Goal: Task Accomplishment & Management: Use online tool/utility

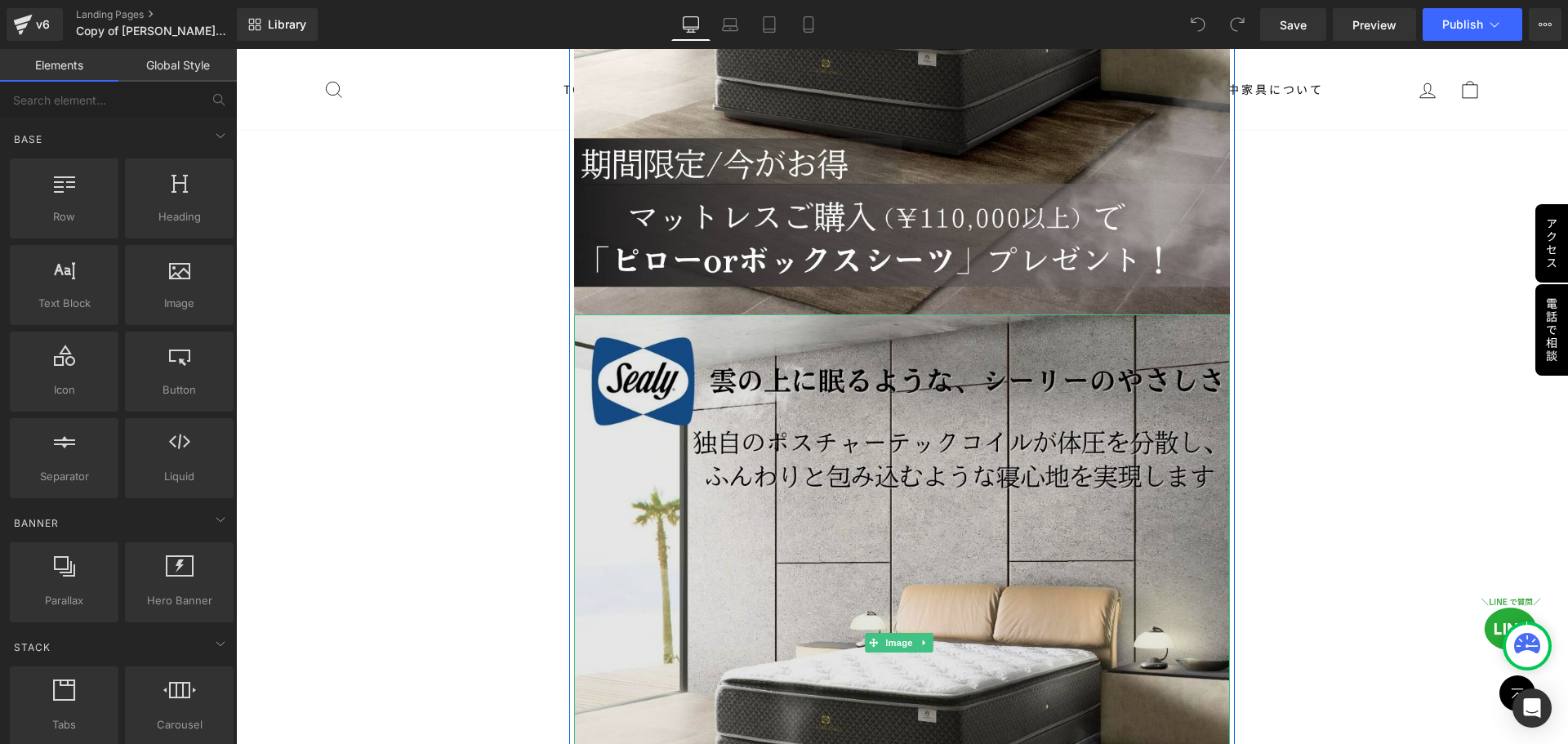
scroll to position [5146, 0]
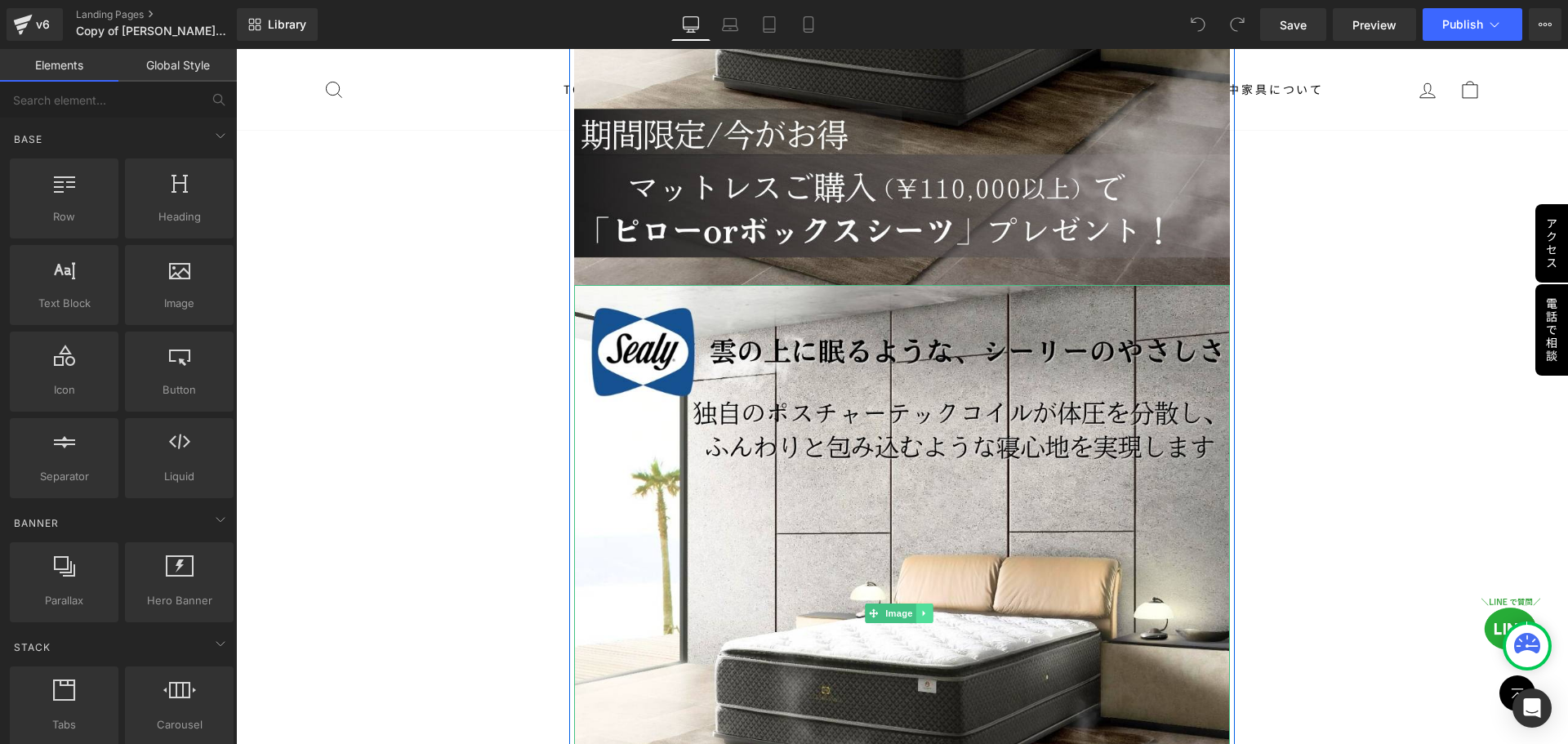
click at [925, 609] on icon at bounding box center [923, 614] width 9 height 10
click at [928, 610] on icon at bounding box center [932, 614] width 9 height 9
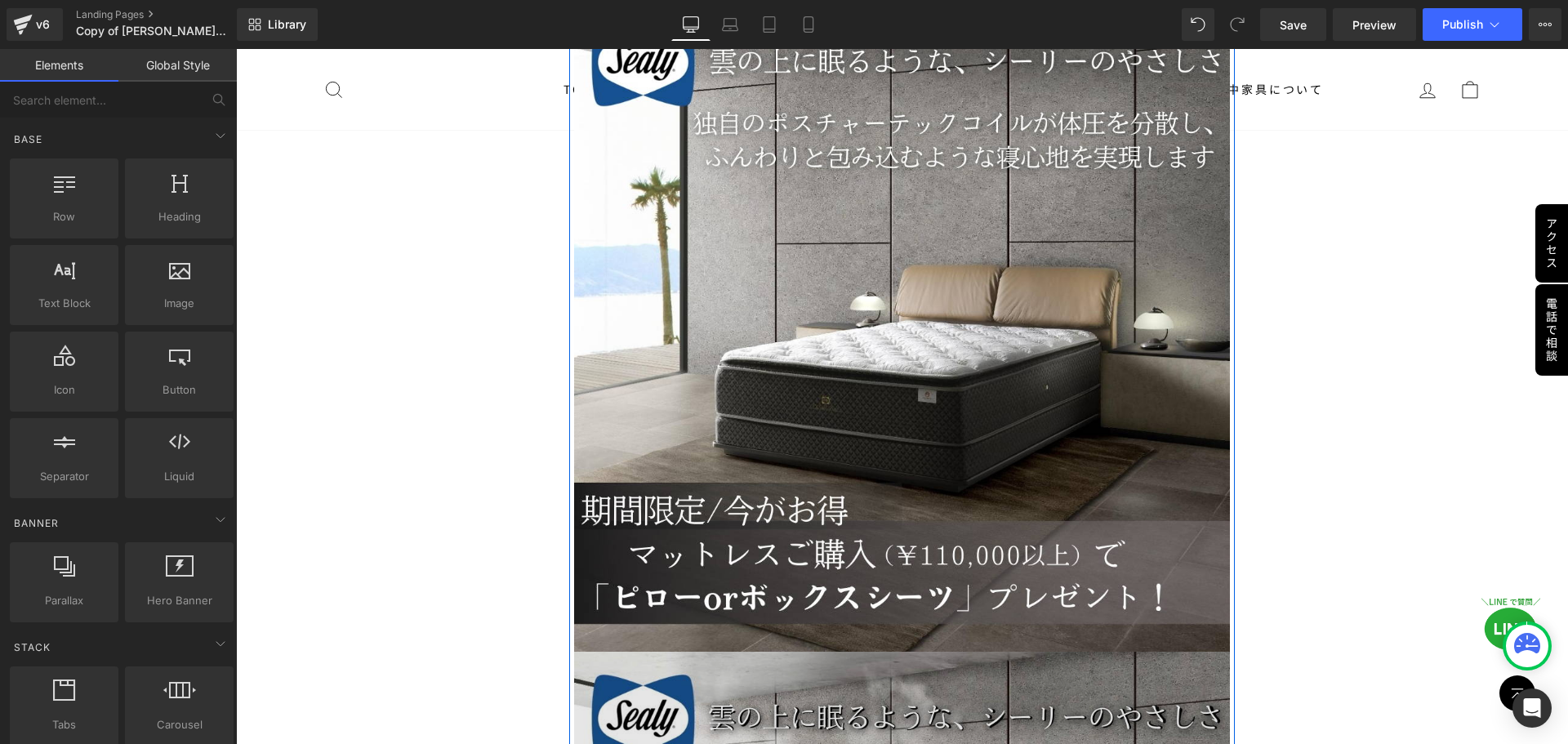
scroll to position [3822, 0]
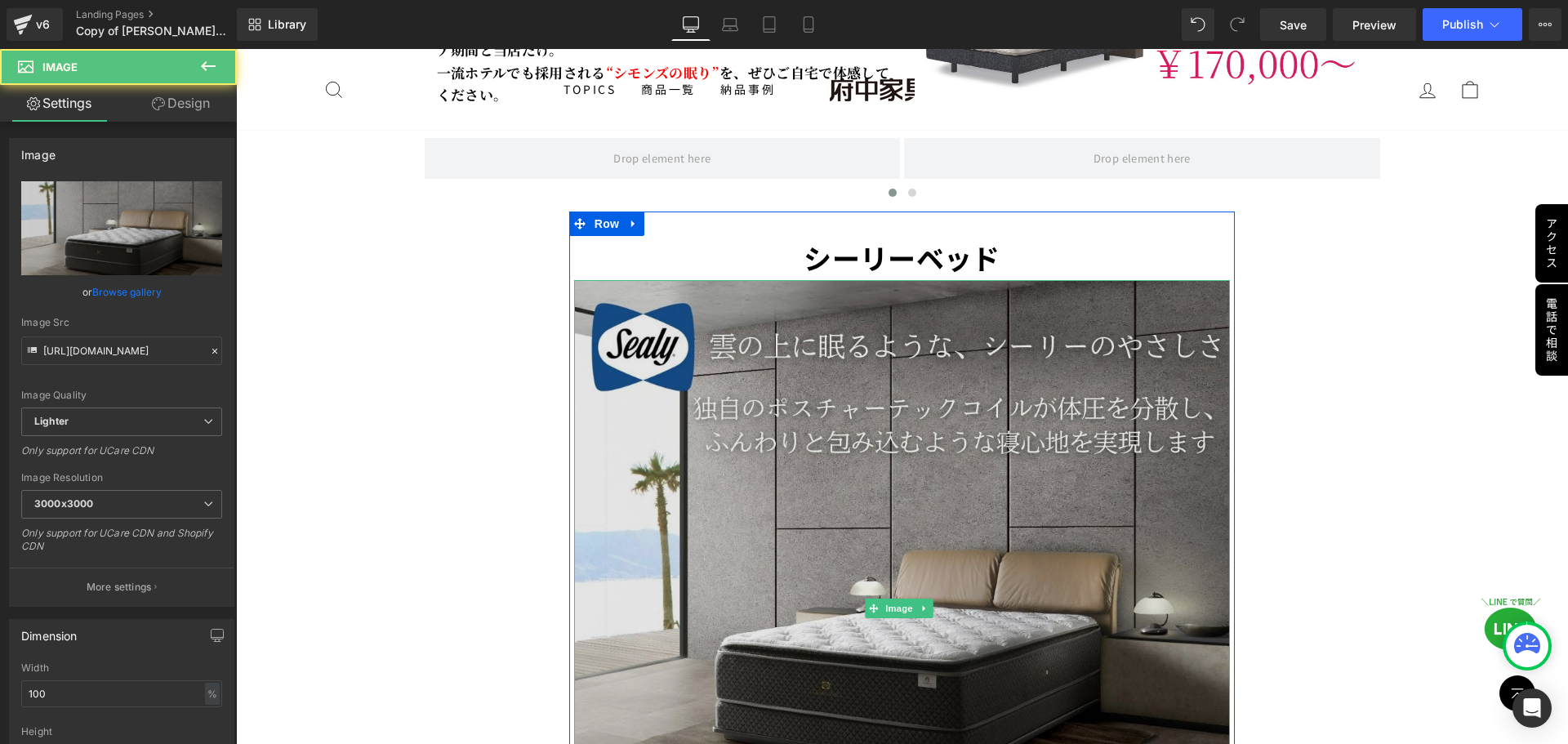
click at [953, 541] on img at bounding box center [901, 608] width 656 height 656
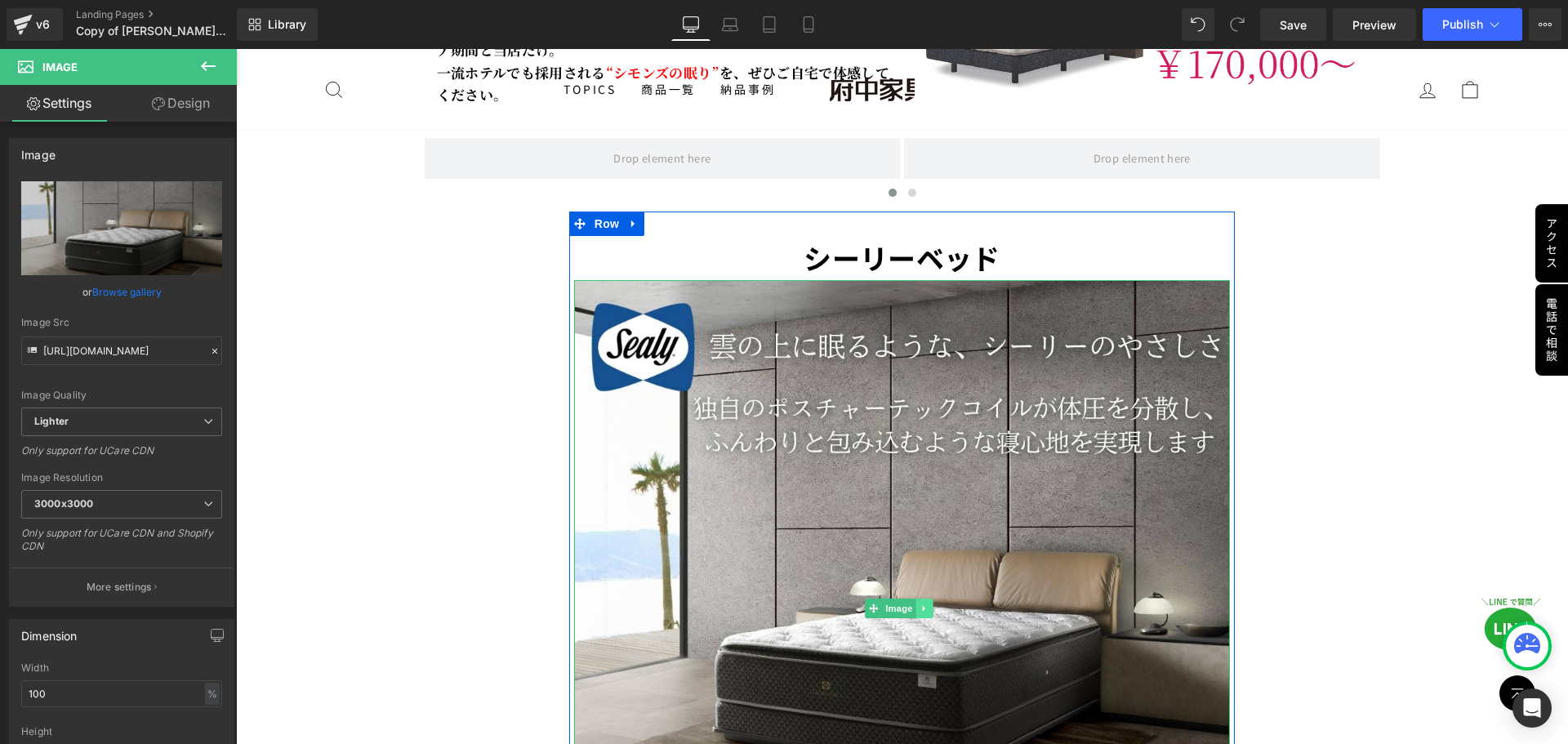
click at [920, 604] on icon at bounding box center [923, 609] width 9 height 10
click at [924, 599] on link at bounding box center [933, 609] width 17 height 19
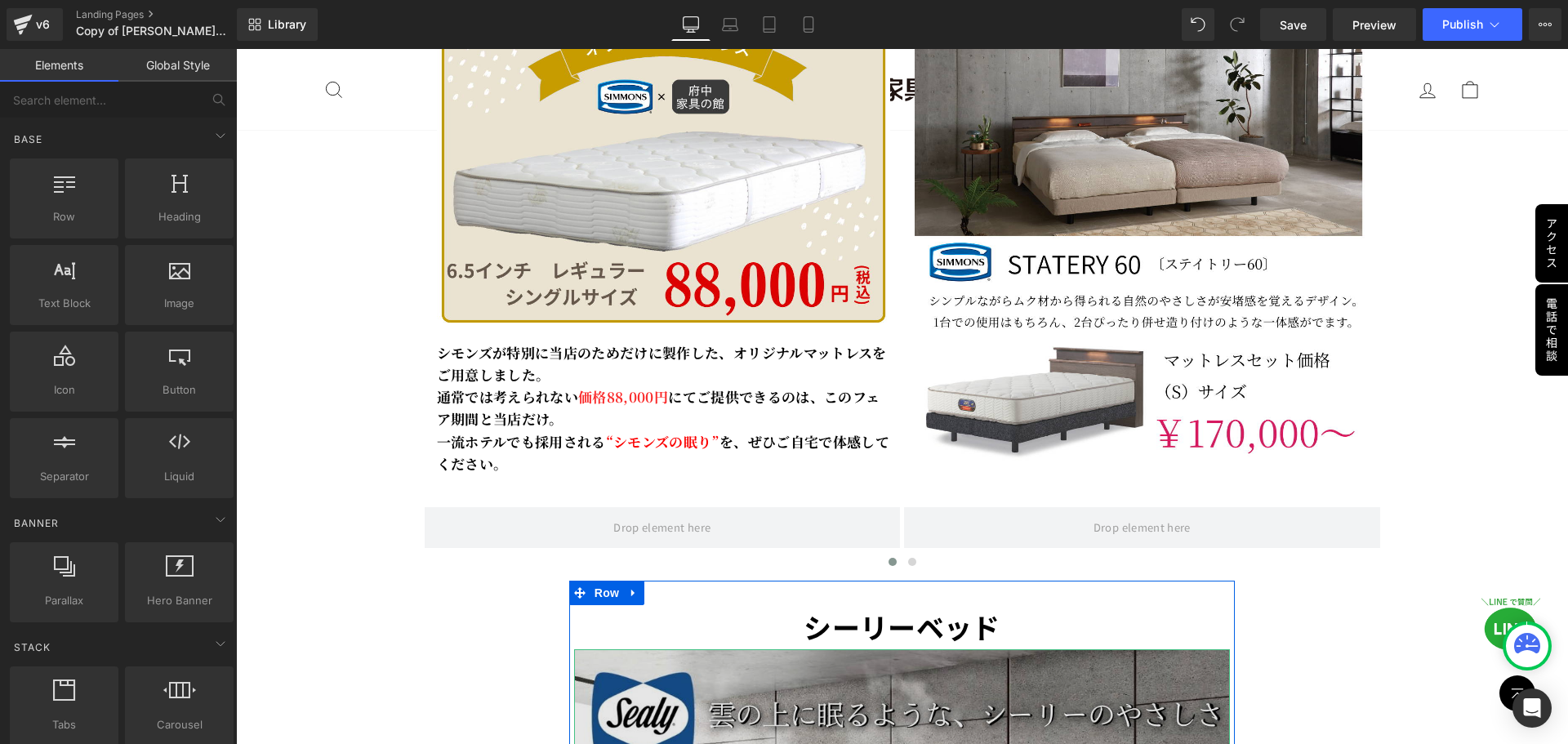
scroll to position [3414, 0]
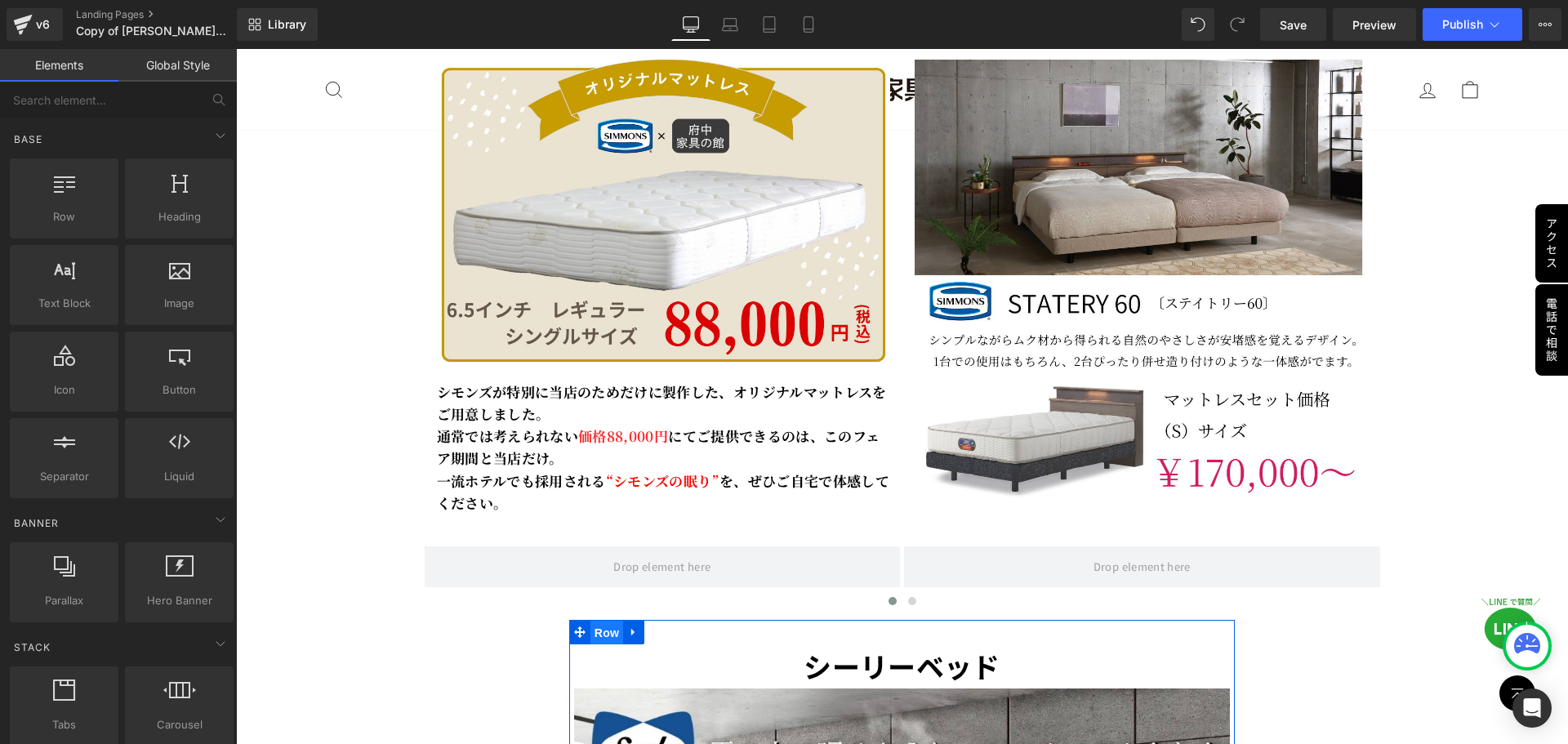
click at [600, 620] on span "Row" at bounding box center [607, 632] width 33 height 24
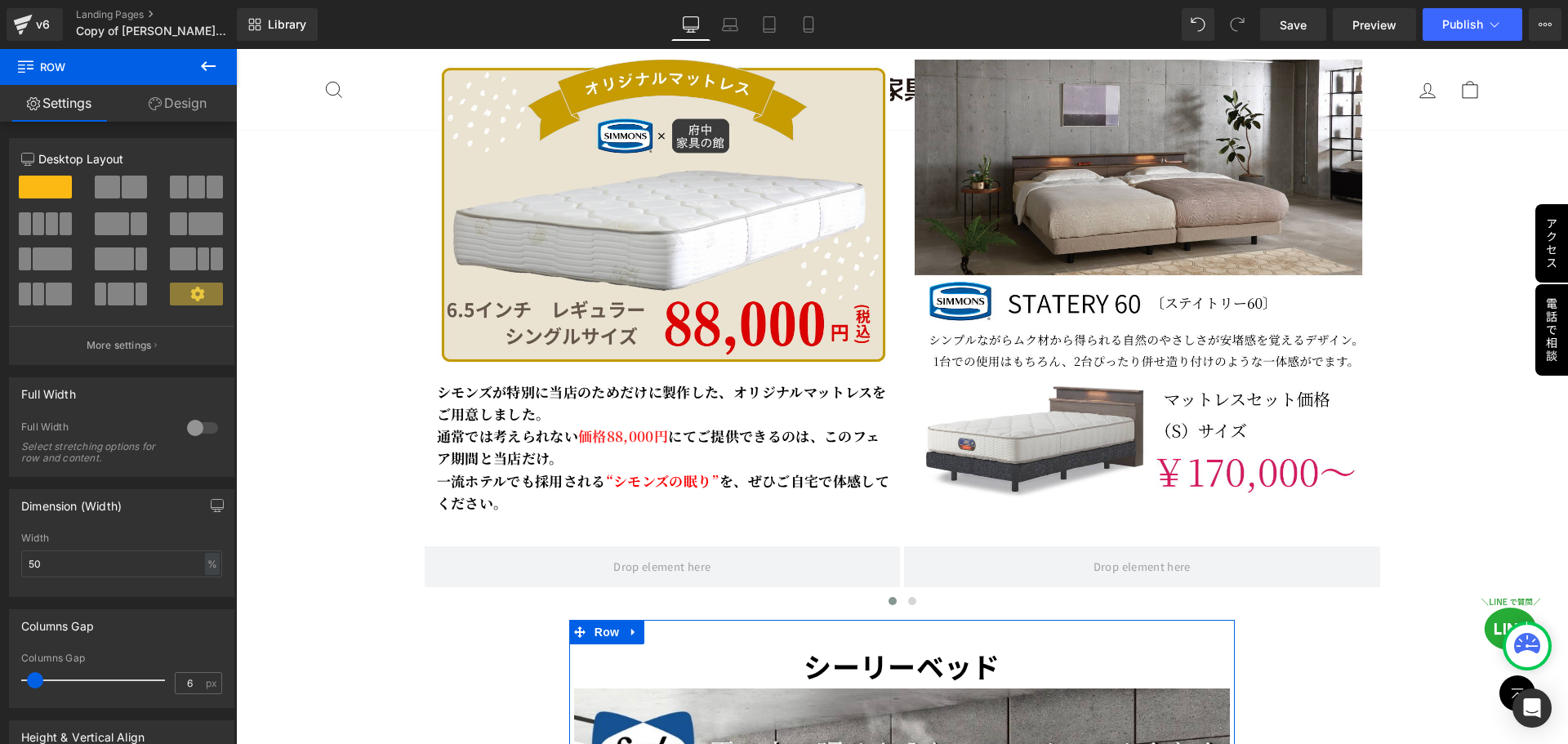
click at [164, 113] on link "Design" at bounding box center [178, 103] width 119 height 37
click at [164, 115] on link "Design" at bounding box center [178, 103] width 119 height 37
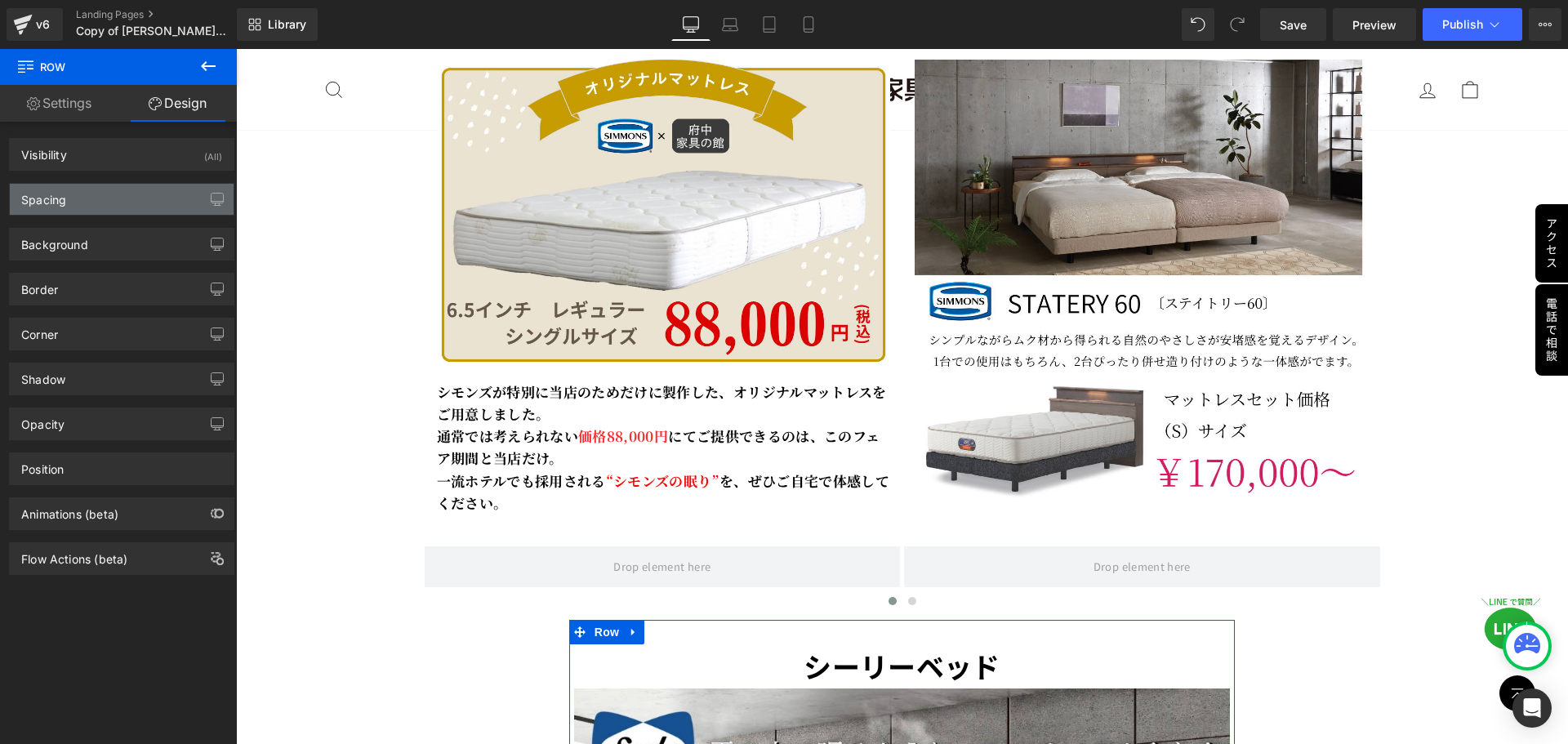
drag, startPoint x: 87, startPoint y: 196, endPoint x: 82, endPoint y: 206, distance: 11.2
click at [85, 203] on div "Spacing" at bounding box center [122, 199] width 224 height 31
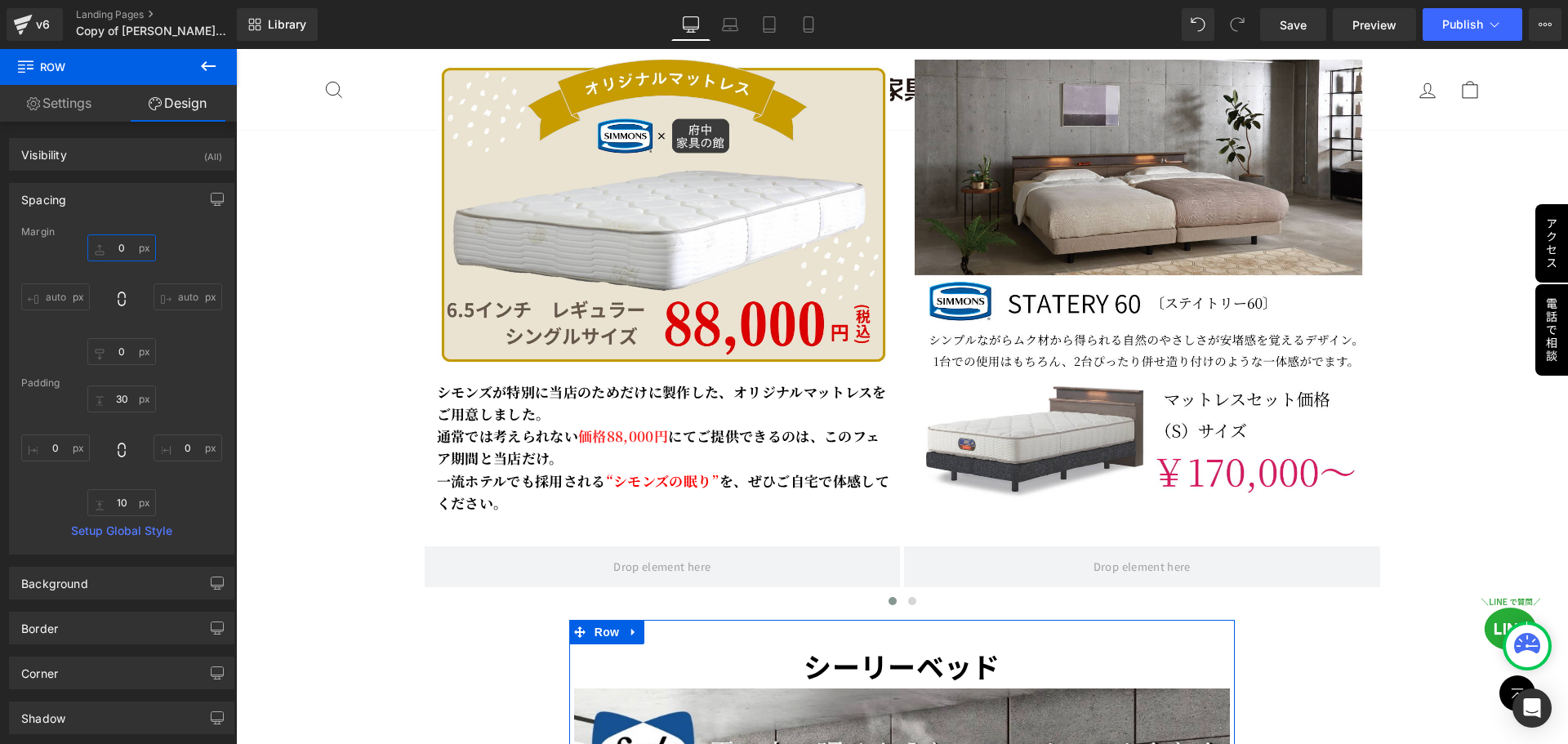
click at [125, 253] on input "0" at bounding box center [122, 248] width 69 height 27
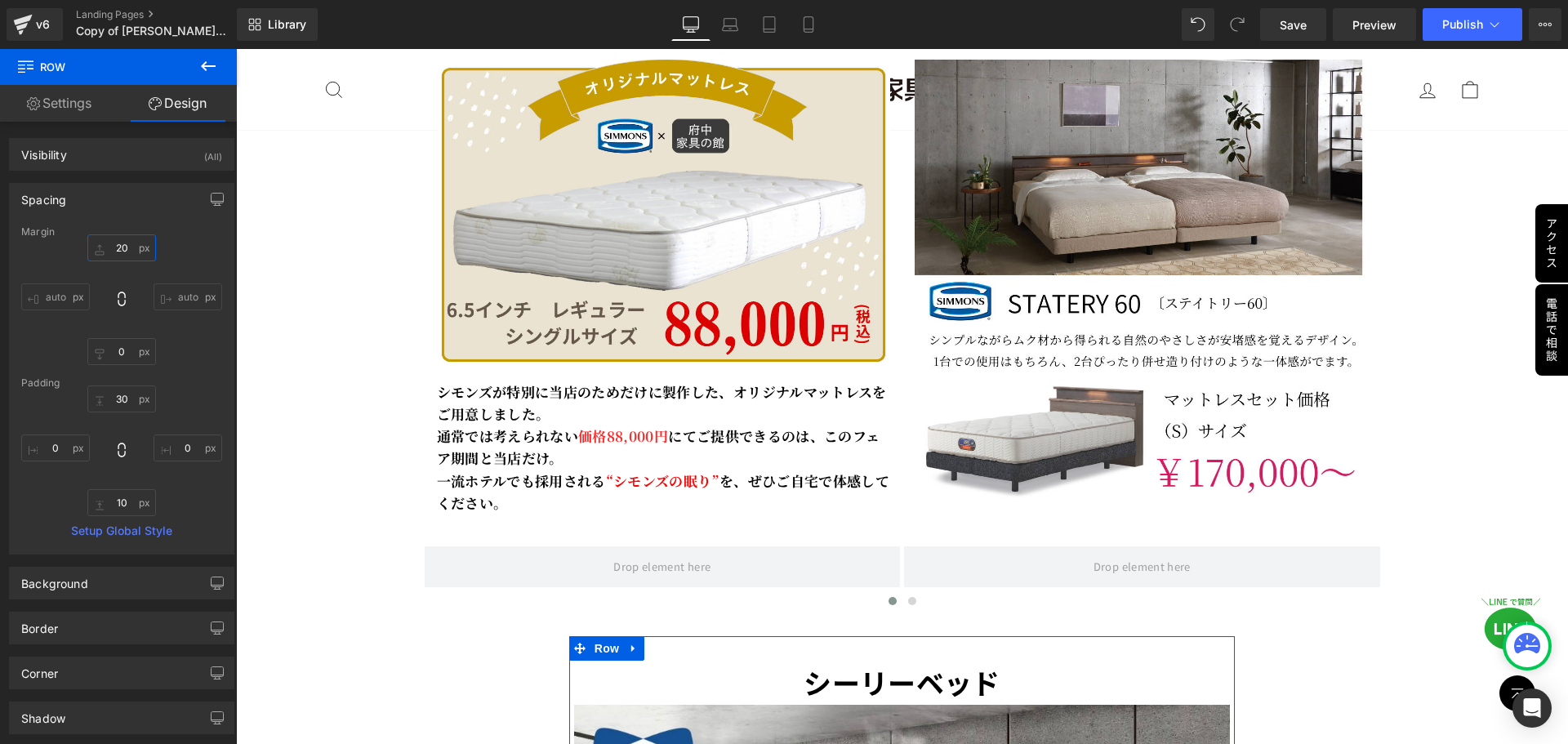
type input "2"
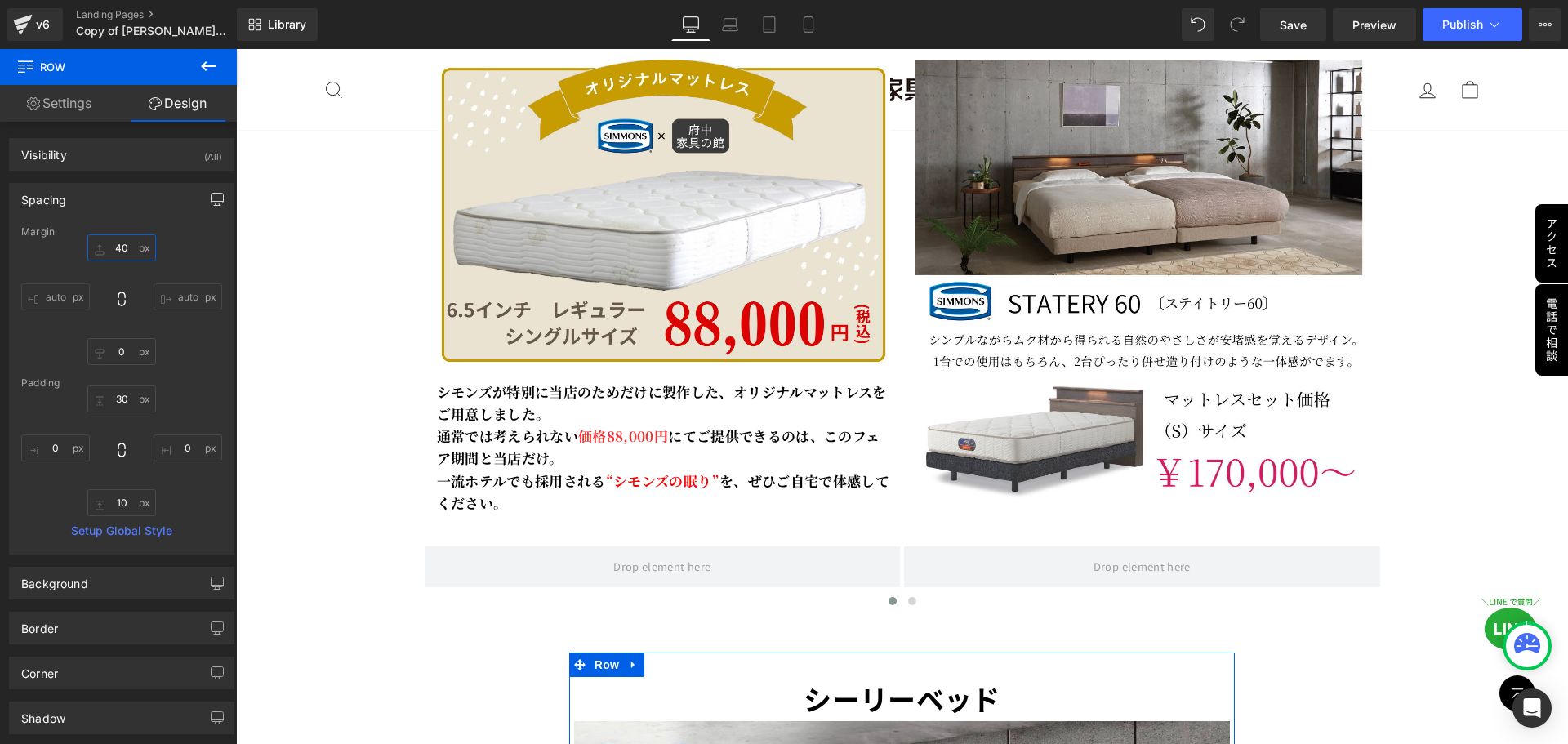
type input "40"
click at [211, 197] on icon "button" at bounding box center [217, 198] width 13 height 13
click at [180, 237] on button "Mobile" at bounding box center [188, 234] width 50 height 28
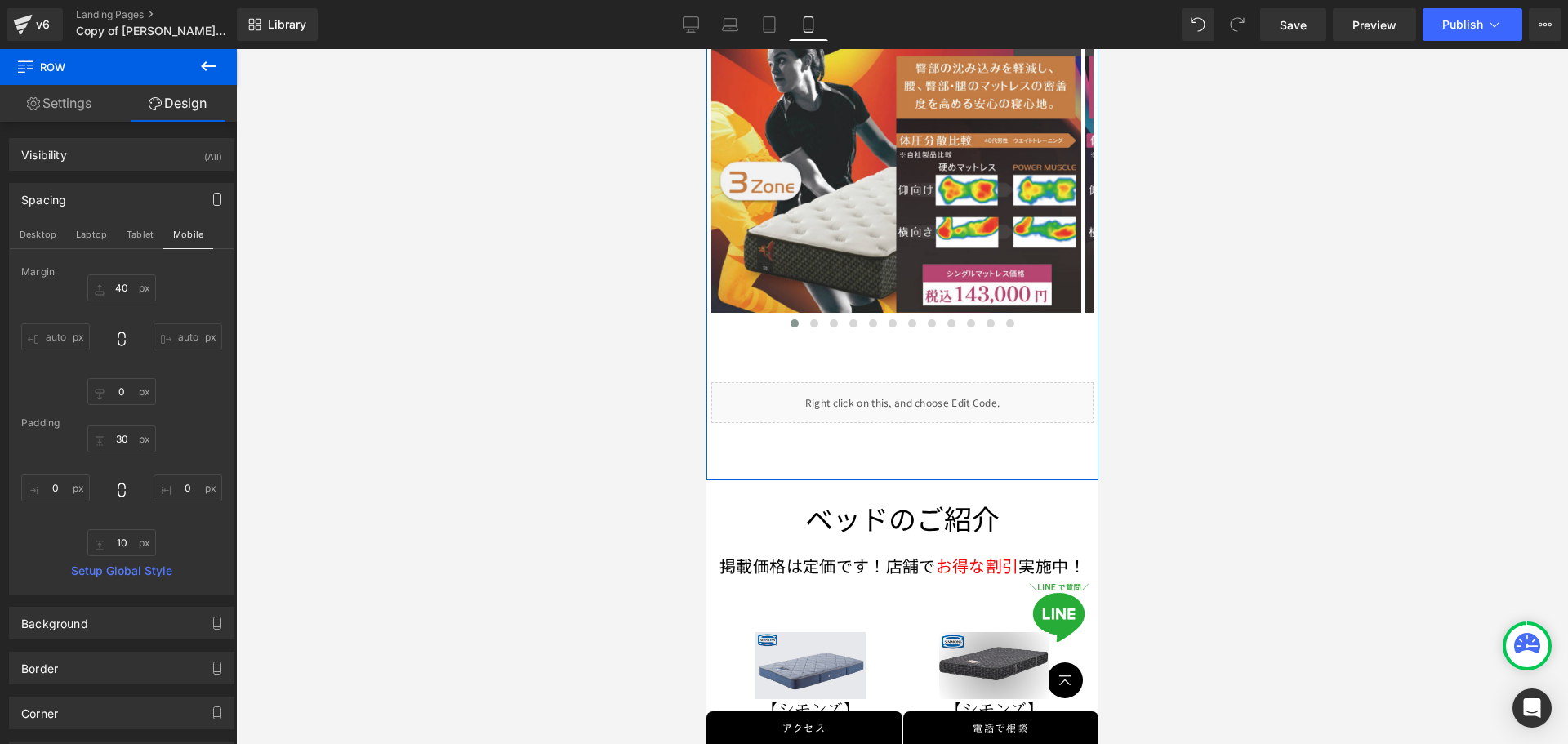
scroll to position [3757, 0]
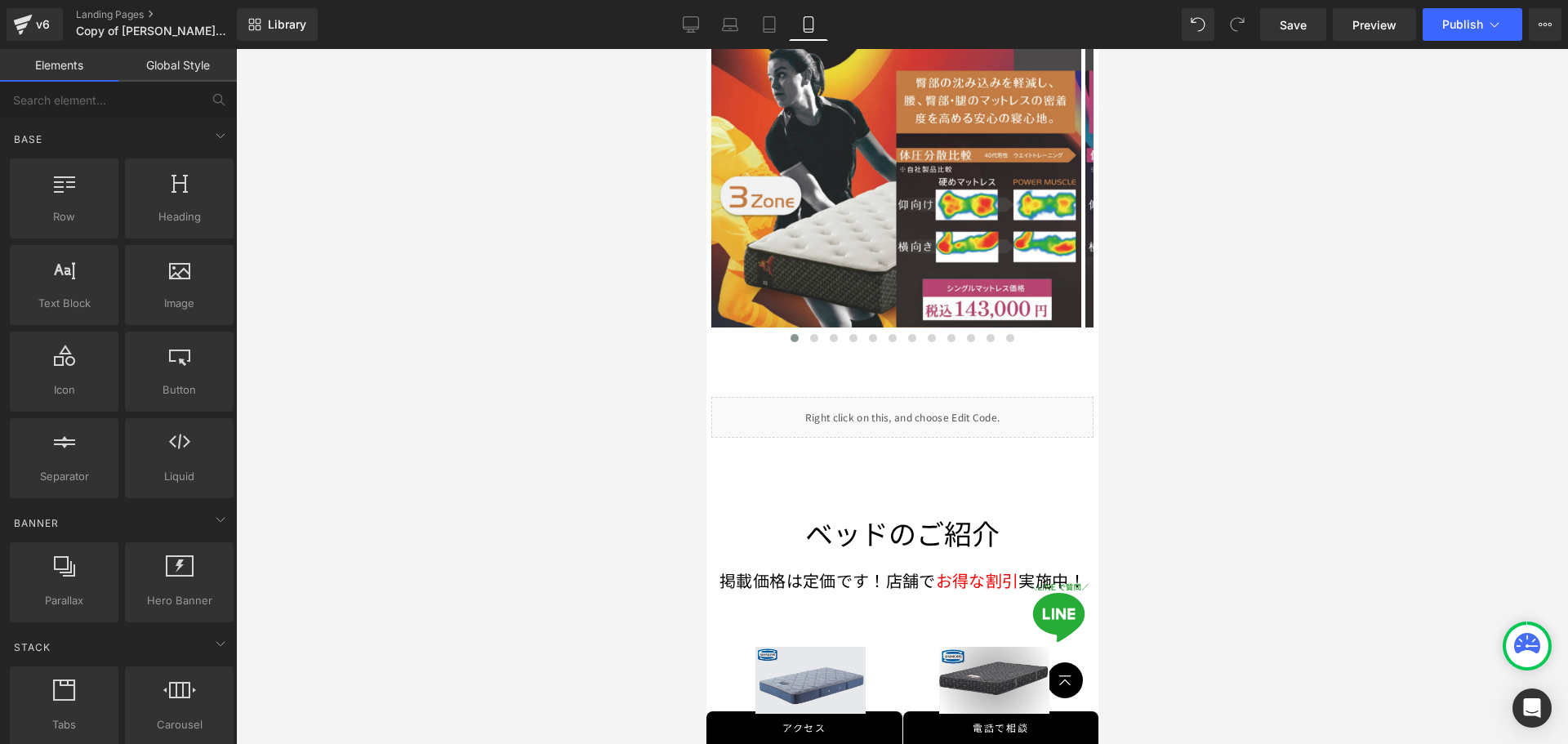
drag, startPoint x: 1448, startPoint y: 175, endPoint x: 1443, endPoint y: 73, distance: 102.1
click at [1445, 175] on div at bounding box center [902, 396] width 1332 height 695
drag, startPoint x: 1470, startPoint y: 18, endPoint x: 1131, endPoint y: 385, distance: 499.6
click at [1176, 373] on div "Row You are previewing how the will restyle your page. You can not edit Element…" at bounding box center [784, 386] width 1568 height 772
click at [768, 502] on icon at bounding box center [770, 508] width 12 height 13
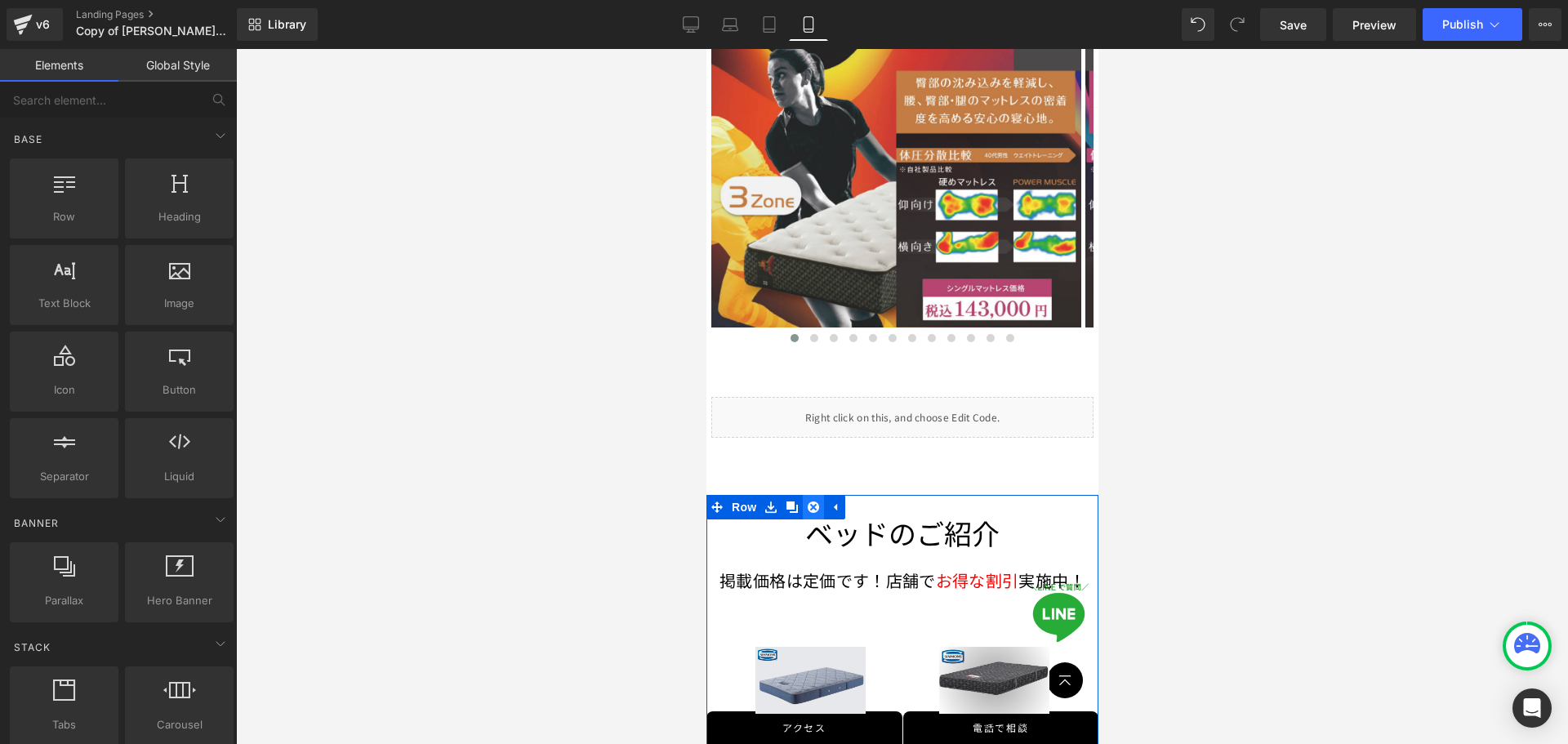
click at [818, 502] on icon at bounding box center [813, 508] width 12 height 12
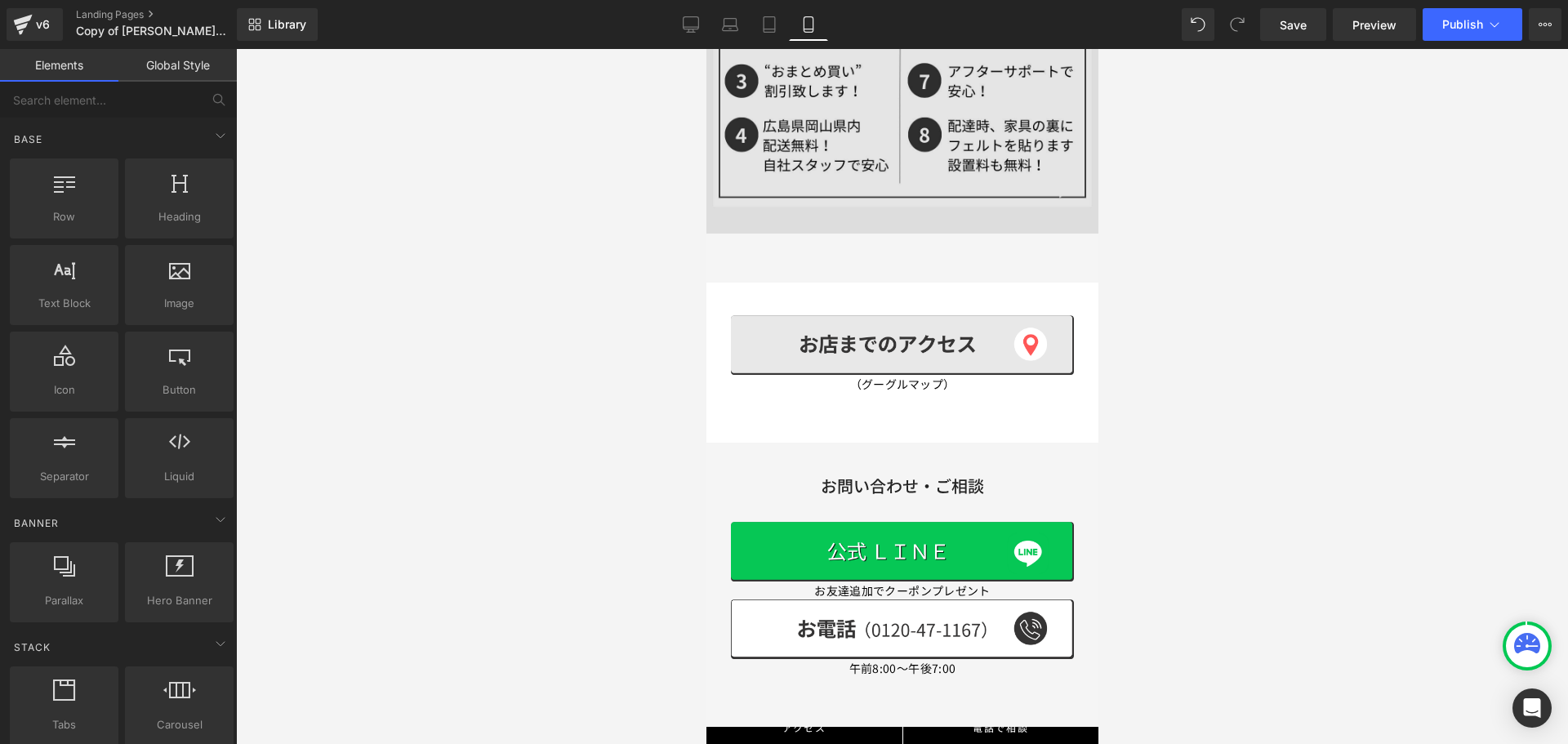
scroll to position [4492, 0]
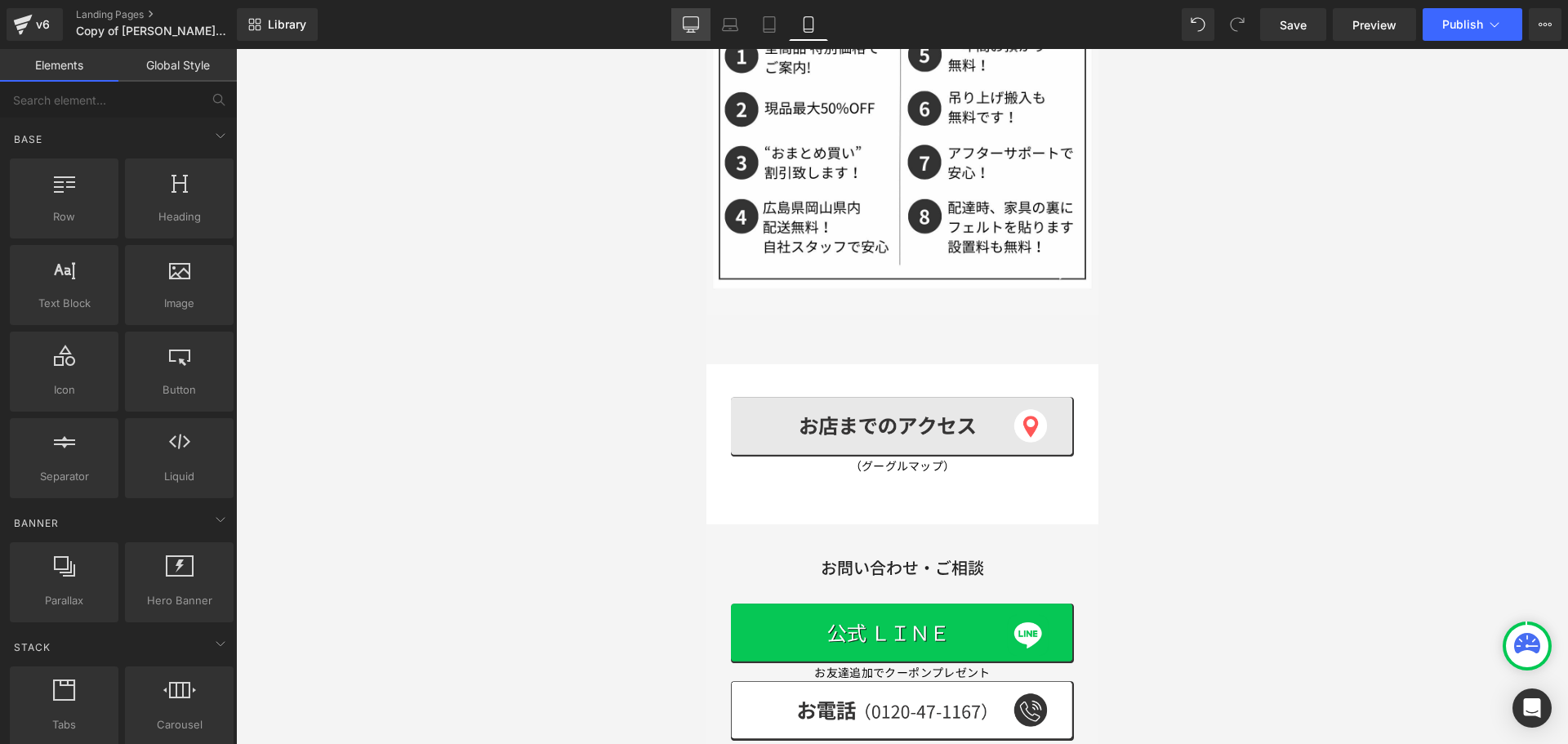
click at [691, 15] on link "Desktop" at bounding box center [690, 24] width 39 height 33
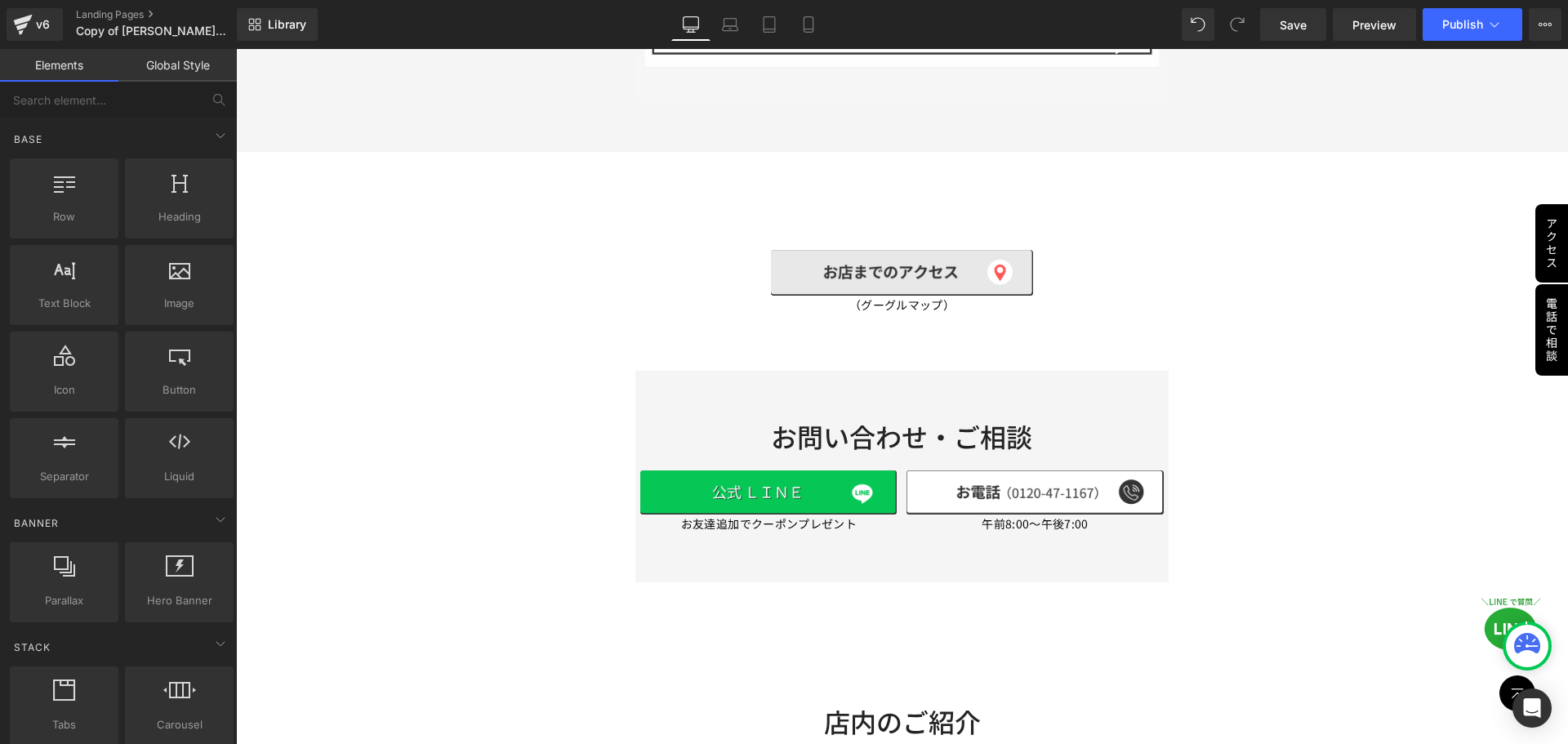
scroll to position [5908, 0]
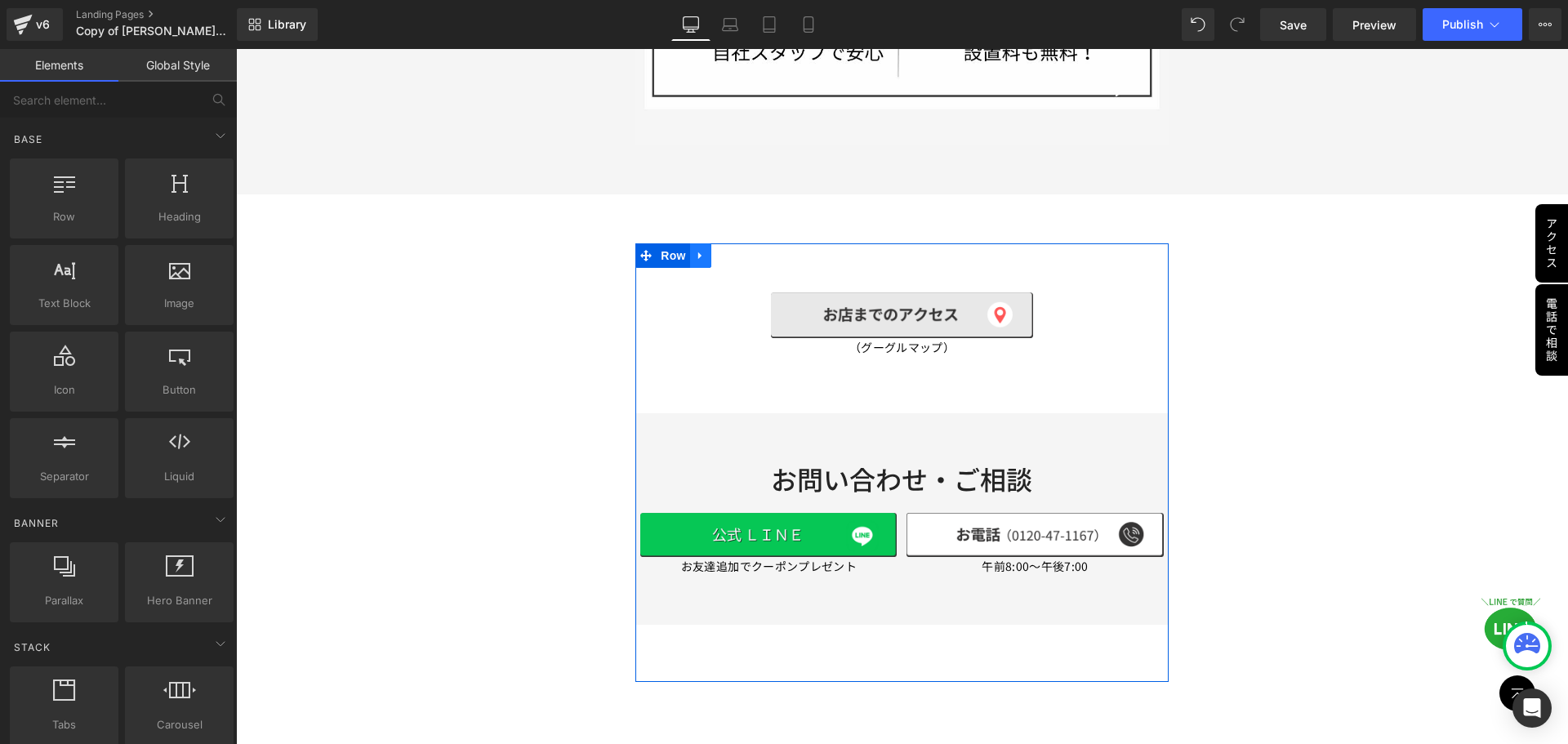
click at [704, 243] on link at bounding box center [701, 255] width 21 height 24
click at [719, 250] on icon at bounding box center [722, 256] width 12 height 12
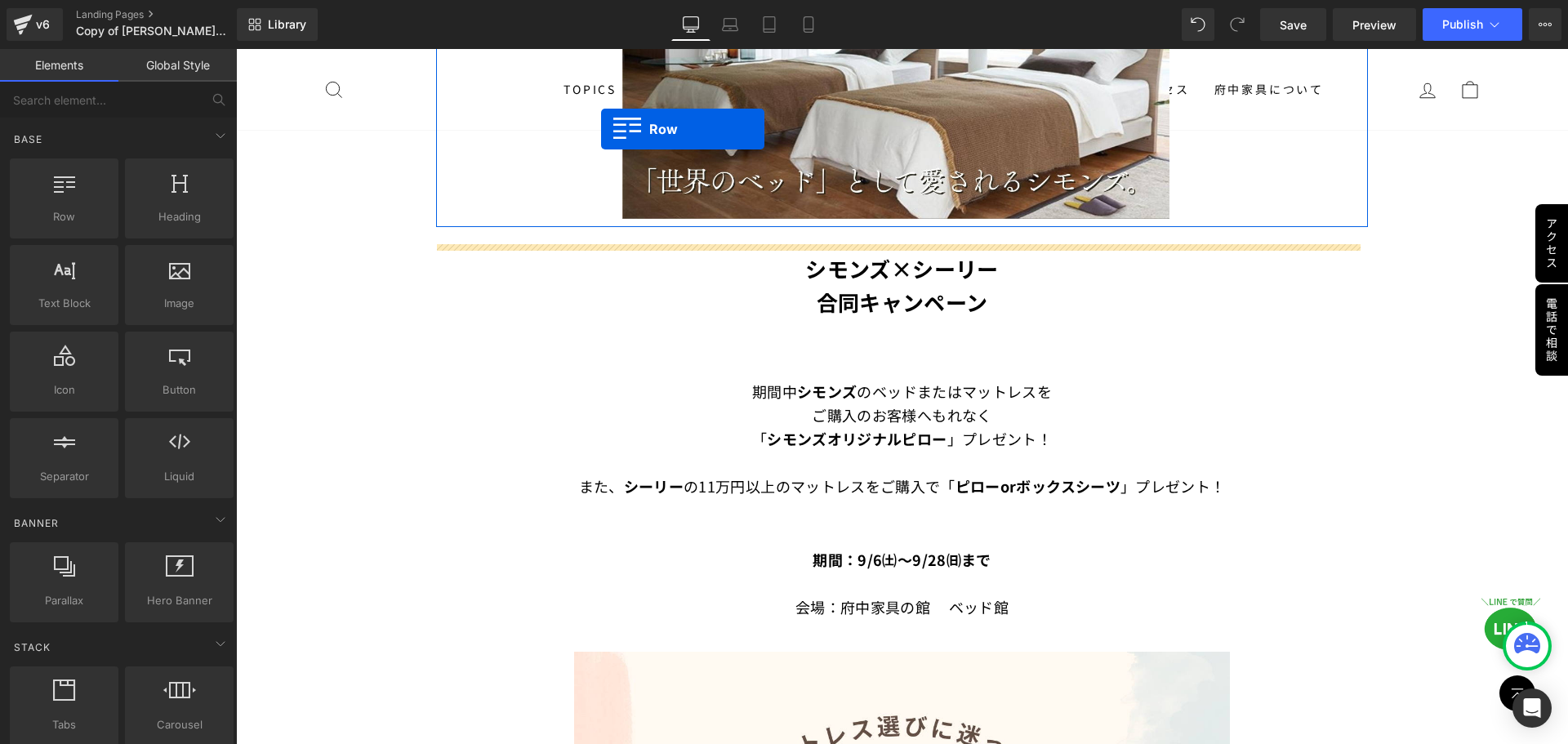
scroll to position [644, 0]
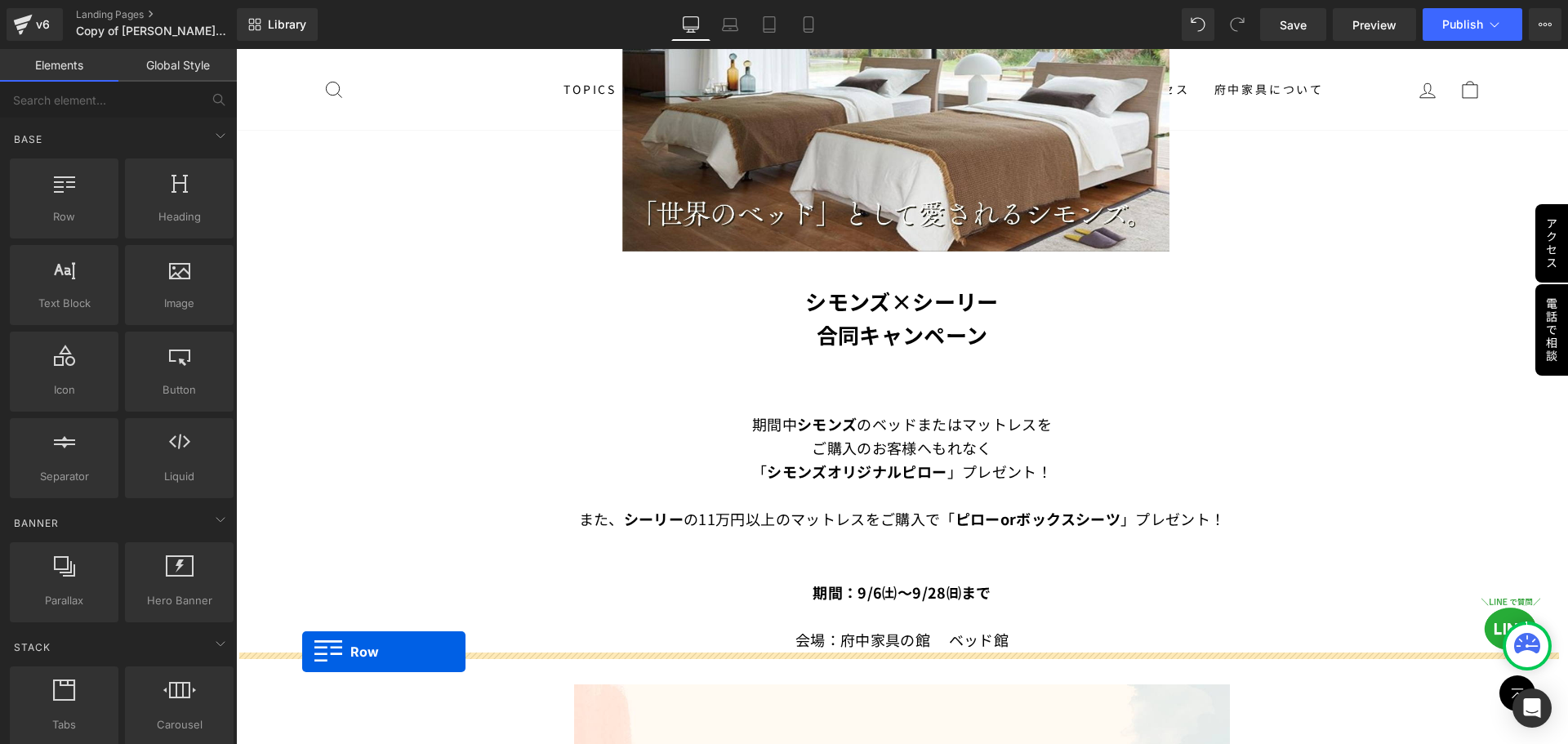
drag, startPoint x: 645, startPoint y: 207, endPoint x: 302, endPoint y: 652, distance: 561.8
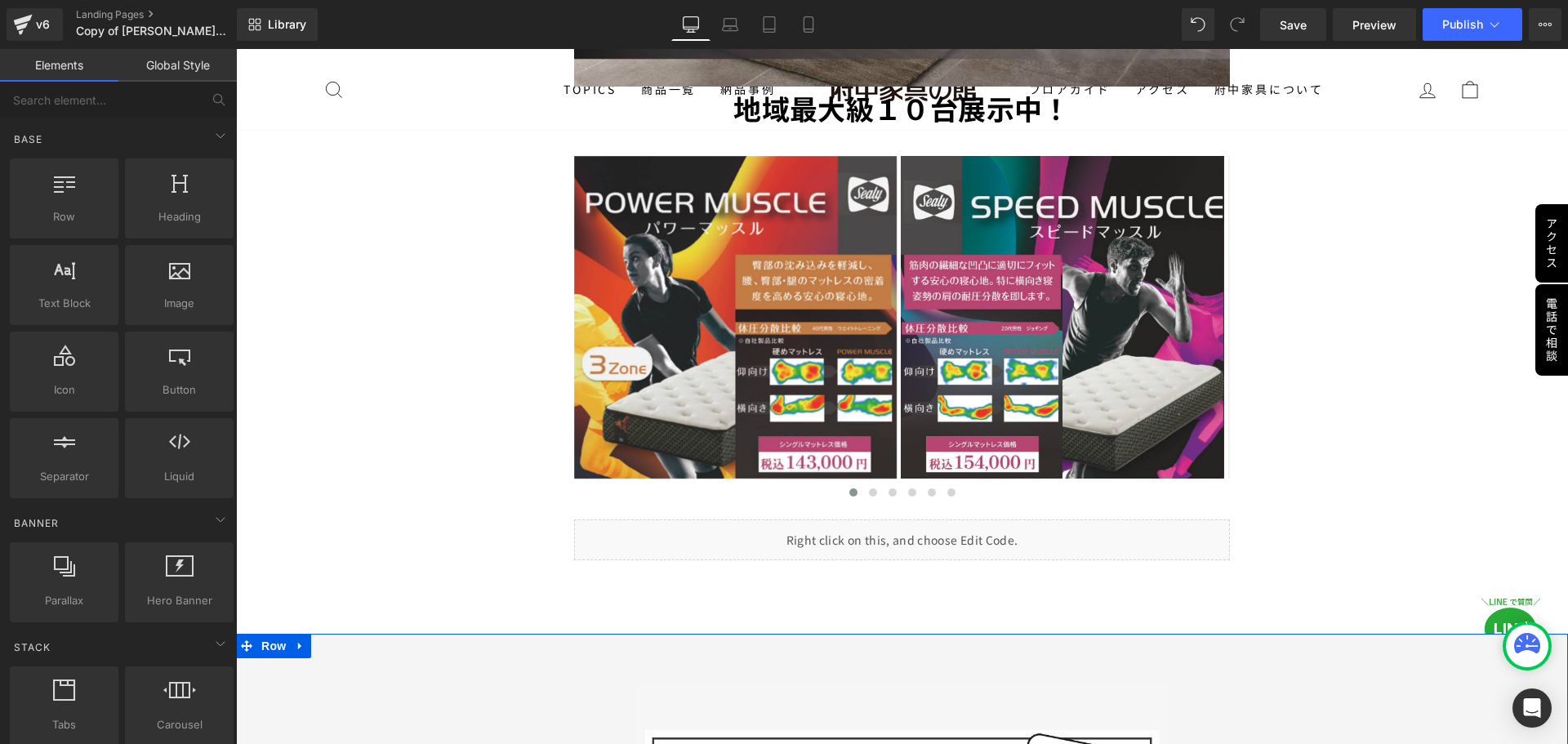
scroll to position [5136, 0]
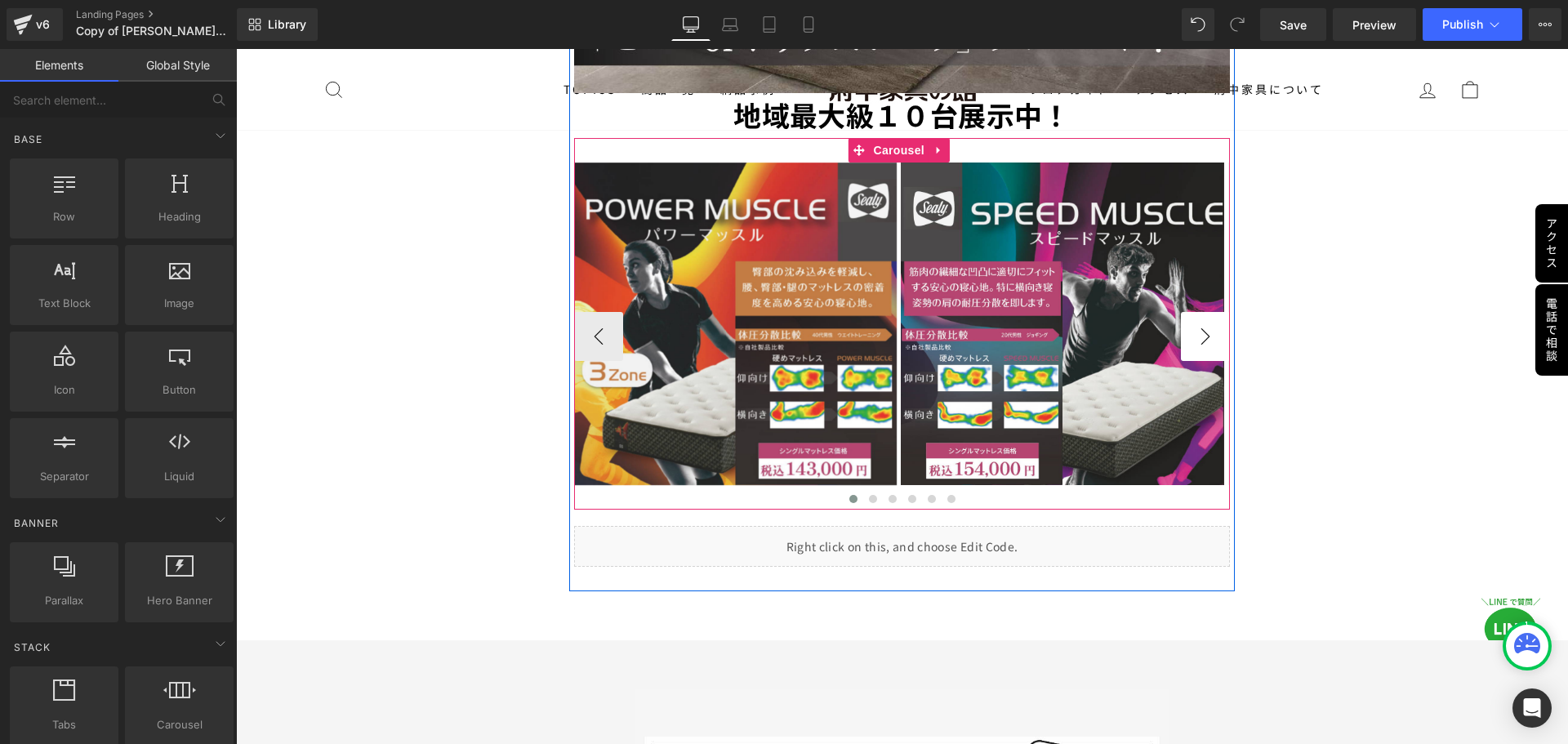
click at [1184, 312] on button "›" at bounding box center [1204, 337] width 49 height 49
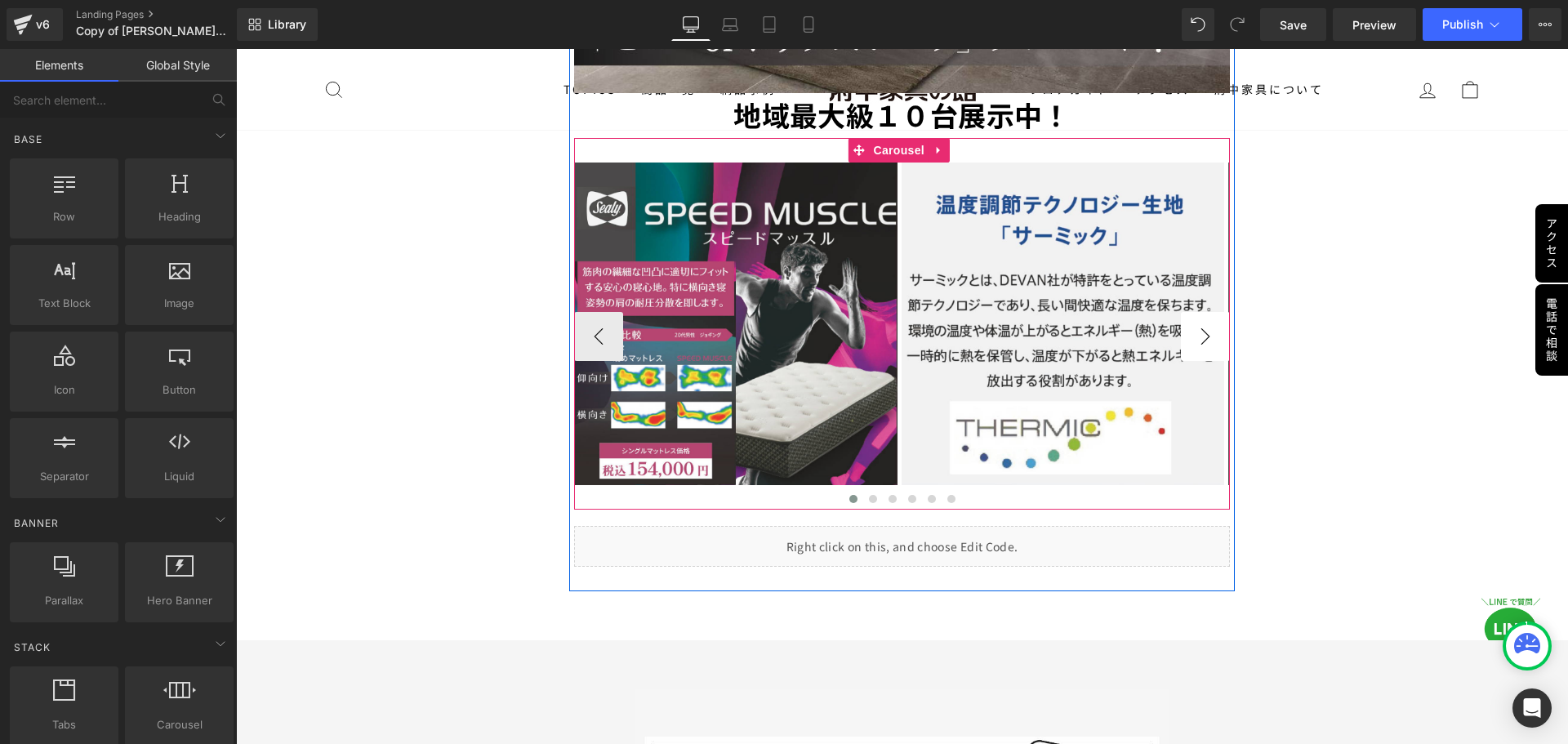
click at [1198, 312] on button "›" at bounding box center [1204, 337] width 49 height 49
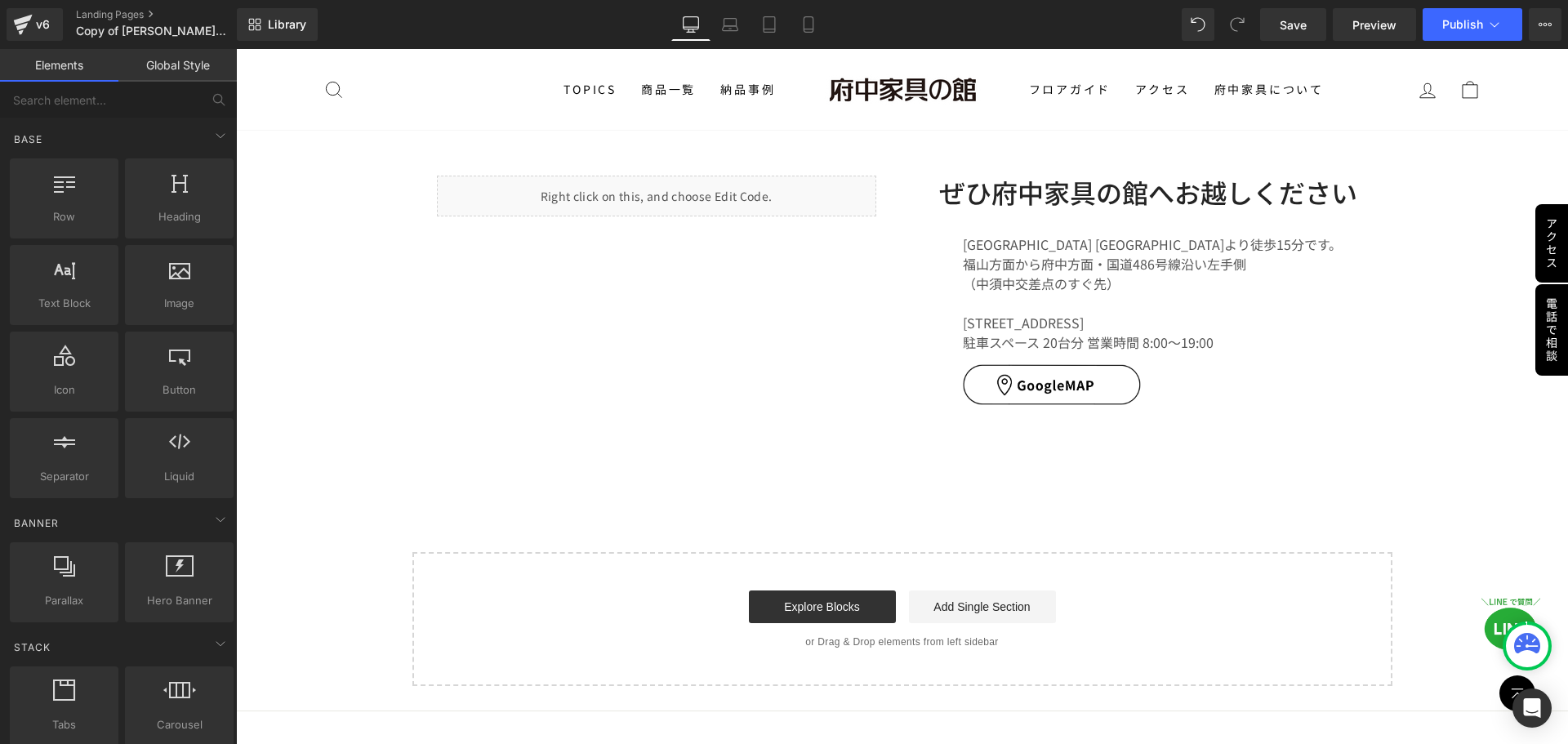
scroll to position [8404, 0]
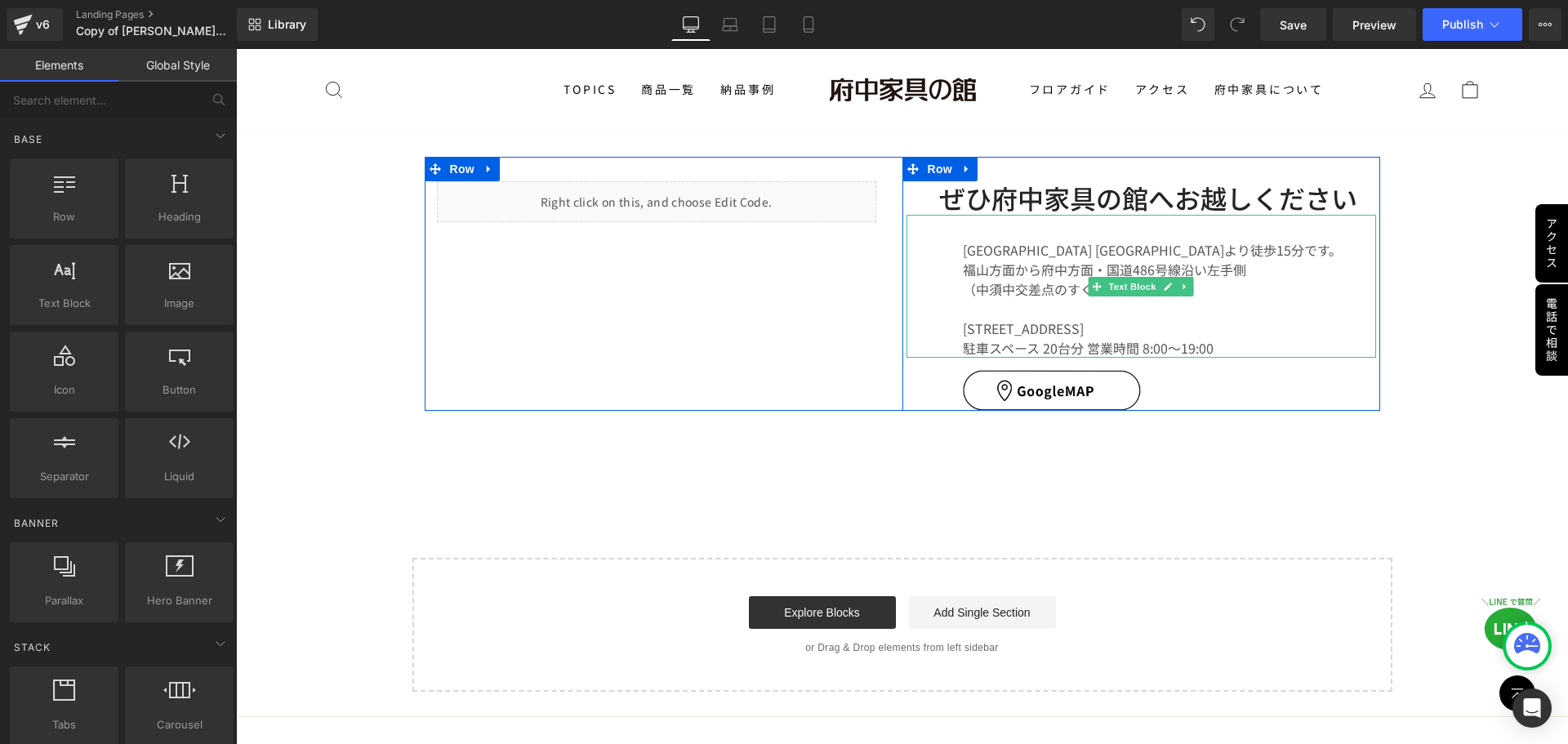
click at [1084, 319] on font "[STREET_ADDRESS]" at bounding box center [1023, 329] width 121 height 19
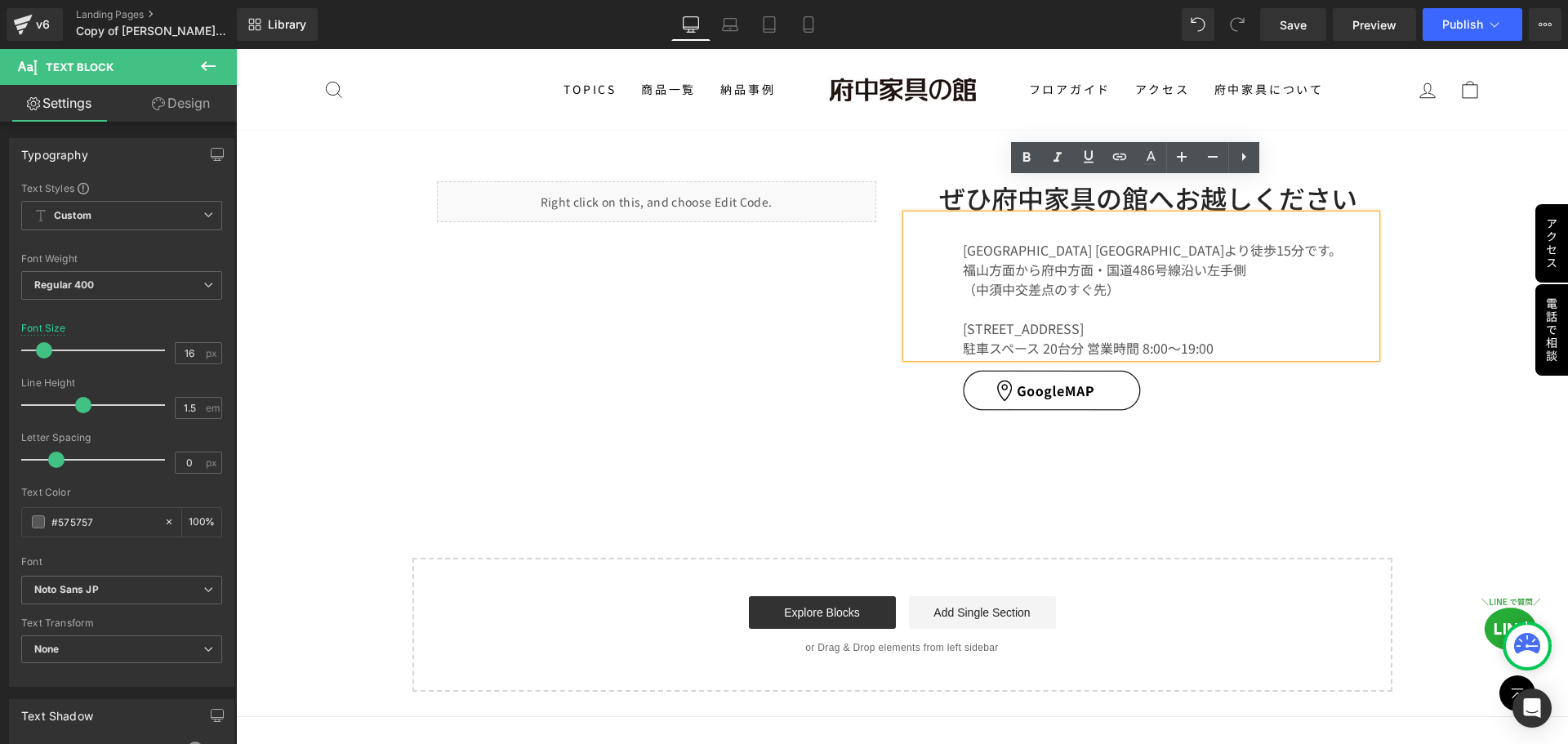
drag, startPoint x: 1169, startPoint y: 296, endPoint x: 1130, endPoint y: 294, distance: 39.1
click at [1084, 319] on font "[STREET_ADDRESS]" at bounding box center [1023, 329] width 121 height 19
click at [1031, 240] on font "[GEOGRAPHIC_DATA] [GEOGRAPHIC_DATA]より徒歩15分です。" at bounding box center [1152, 250] width 379 height 19
click at [1024, 240] on font "[GEOGRAPHIC_DATA] [GEOGRAPHIC_DATA]より徒歩15分です。" at bounding box center [1152, 250] width 379 height 19
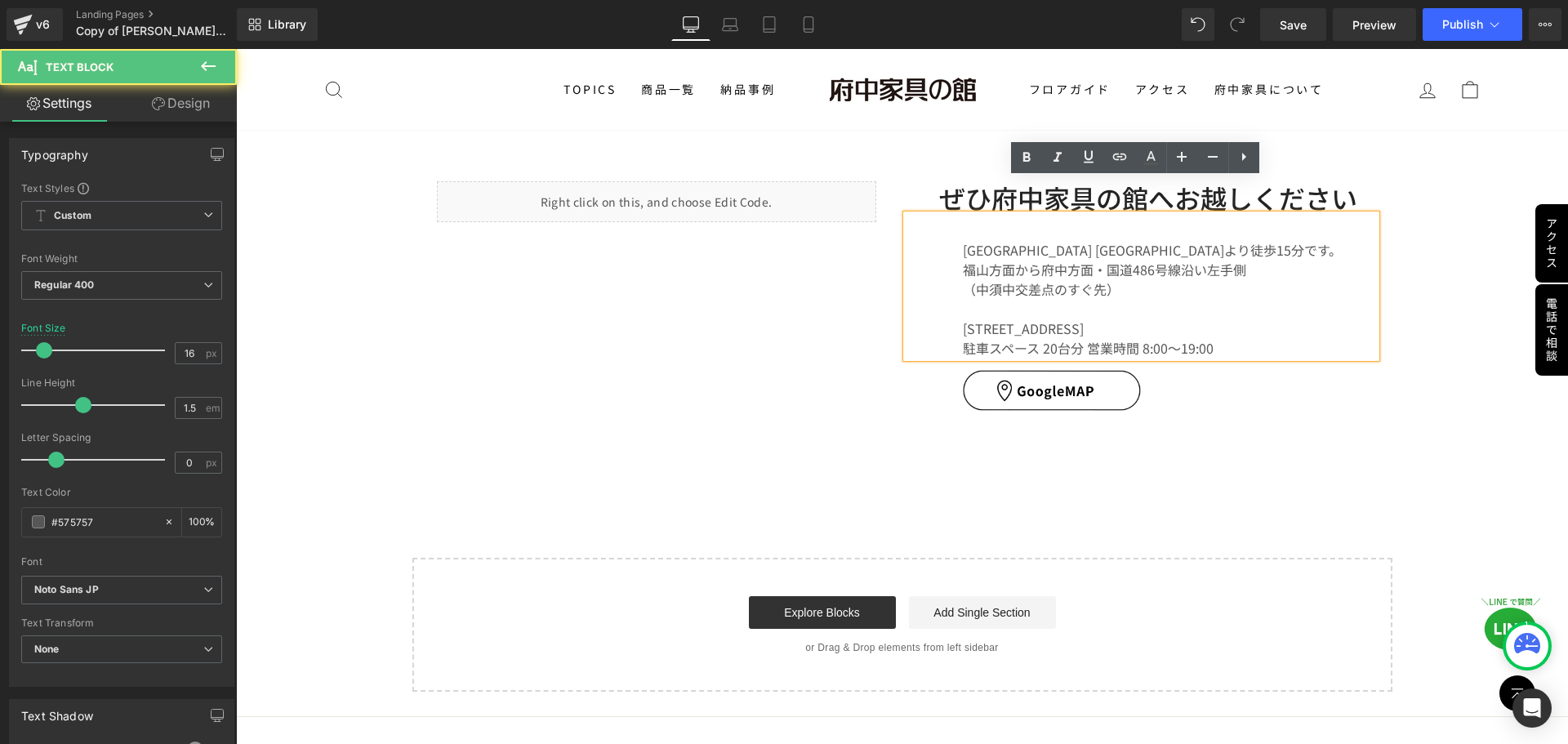
click at [1014, 240] on font "[GEOGRAPHIC_DATA] [GEOGRAPHIC_DATA]より徒歩15分です。" at bounding box center [1152, 250] width 379 height 19
click at [1098, 260] on font "福山方面から府中方面・国道486号線沿い左手側" at bounding box center [1103, 269] width 283 height 19
click at [1048, 279] on font "（中須中交差点のすぐ先）" at bounding box center [1040, 289] width 157 height 19
click at [1094, 279] on font "（中須中交差点のすぐ先）" at bounding box center [1040, 289] width 157 height 19
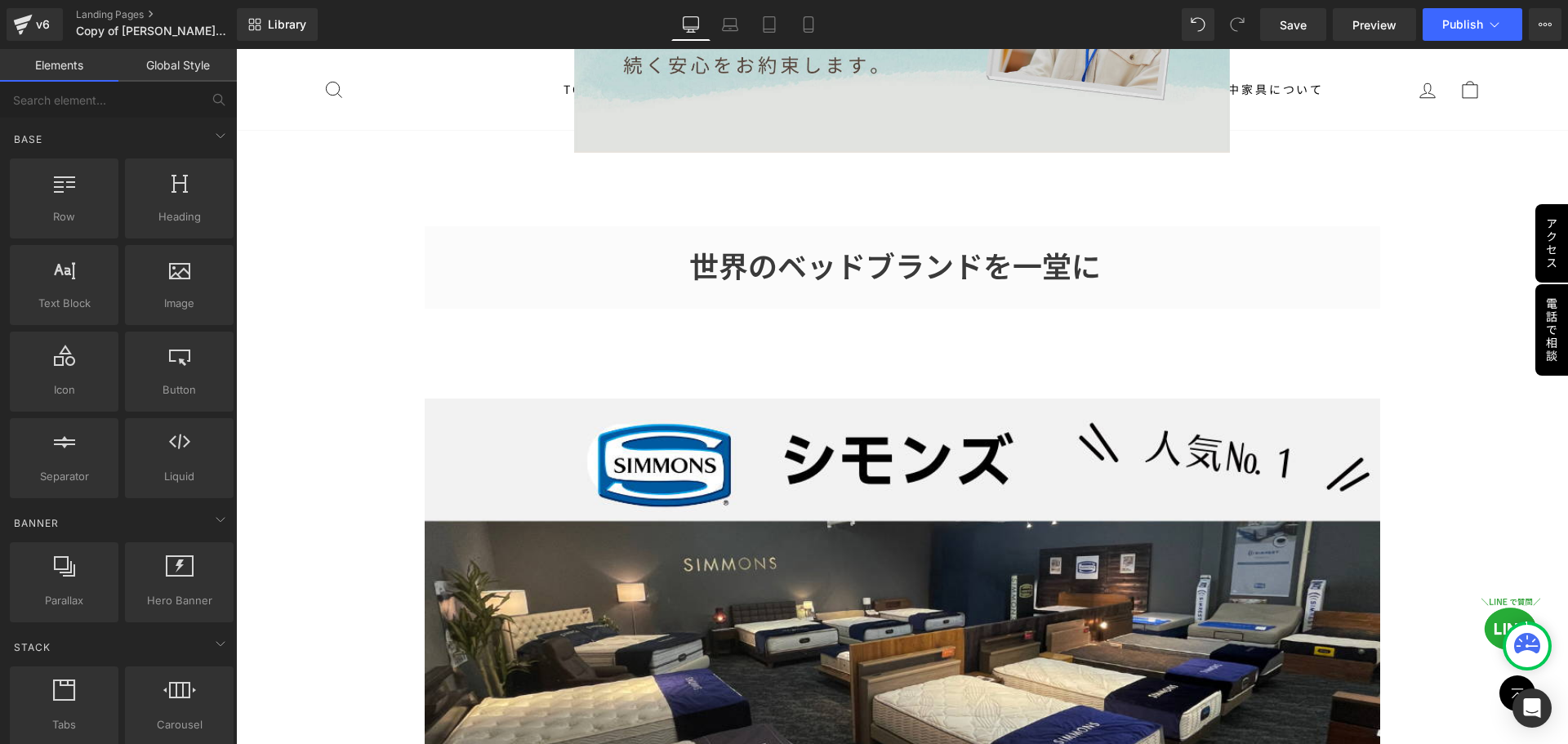
scroll to position [2685, 0]
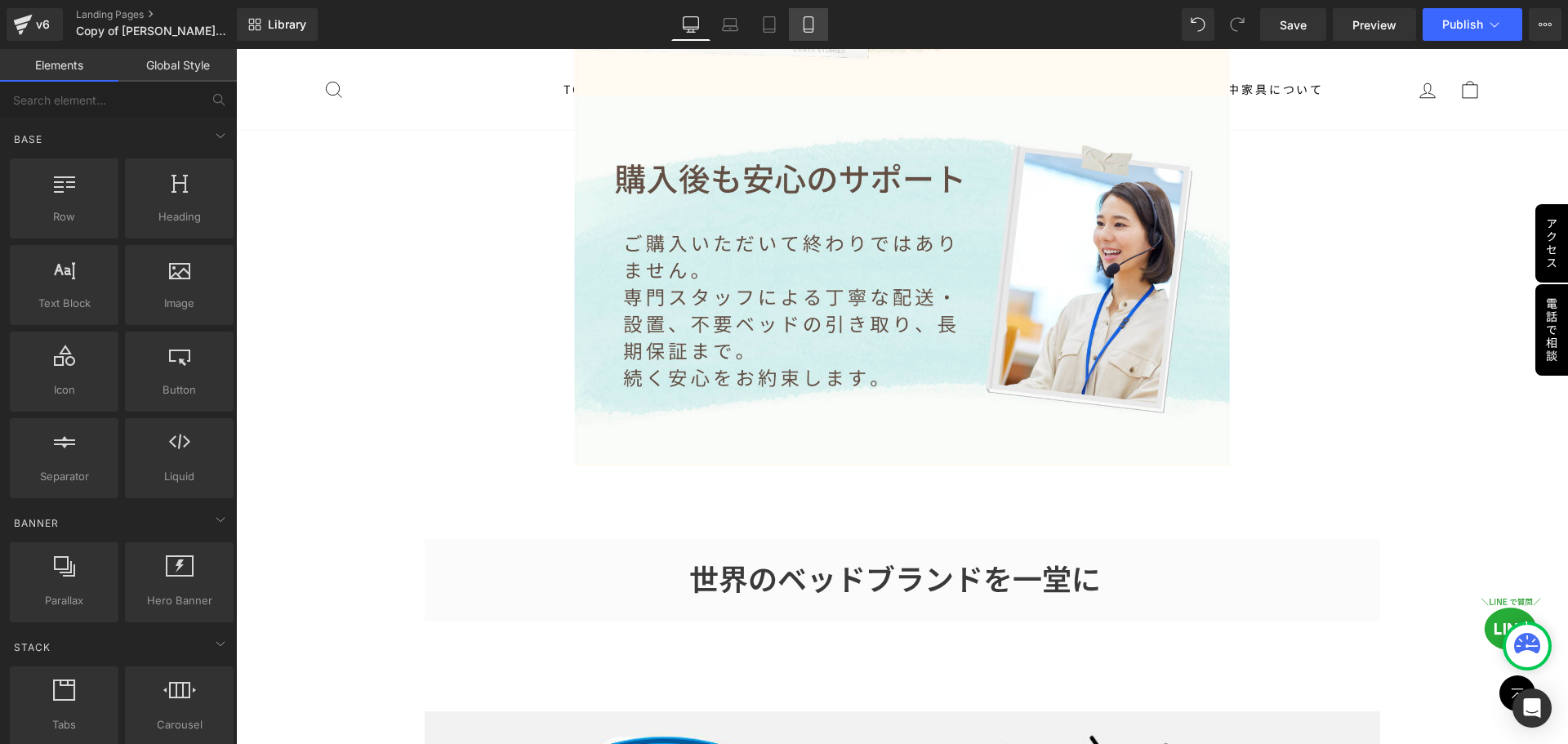
click at [816, 20] on icon at bounding box center [808, 24] width 17 height 17
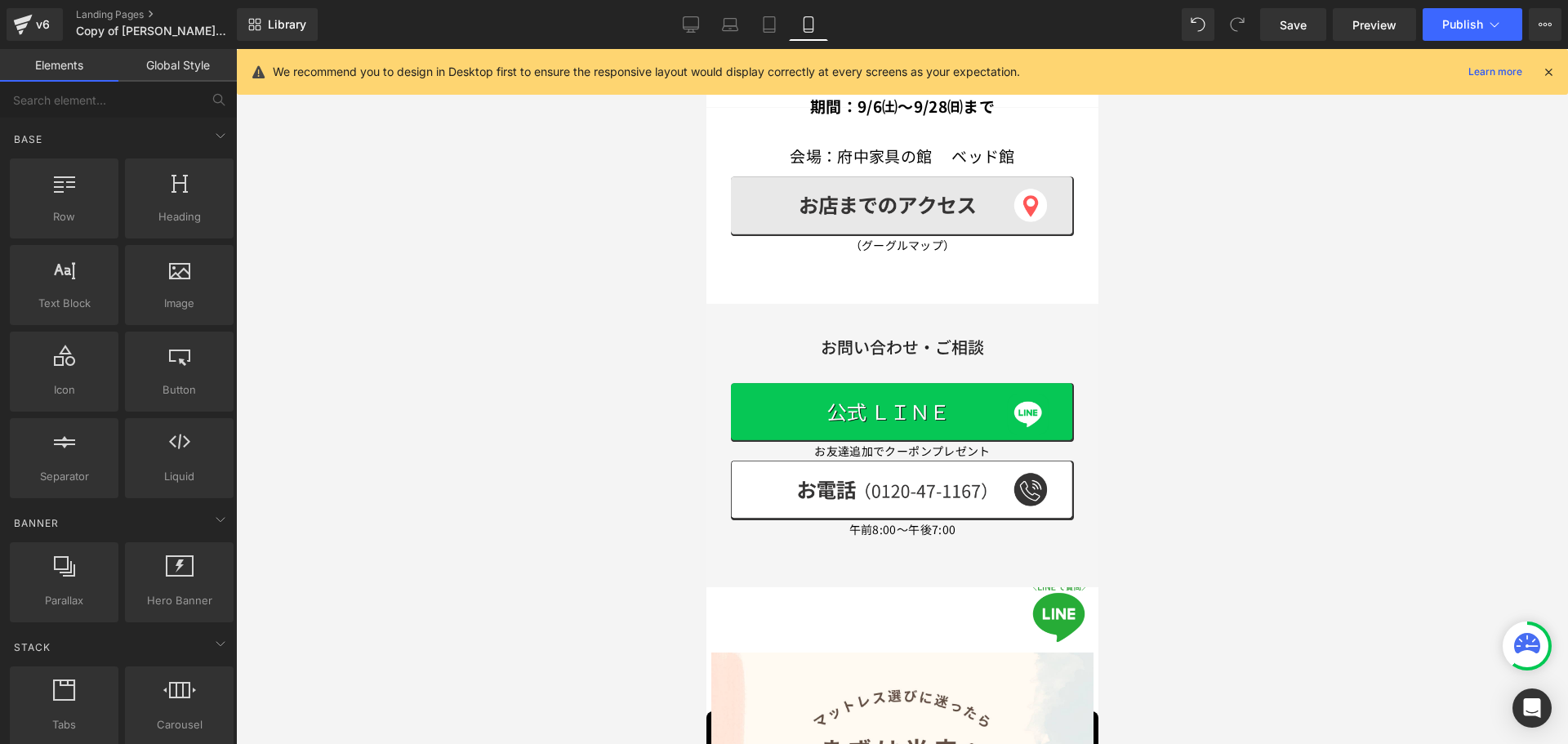
scroll to position [877, 0]
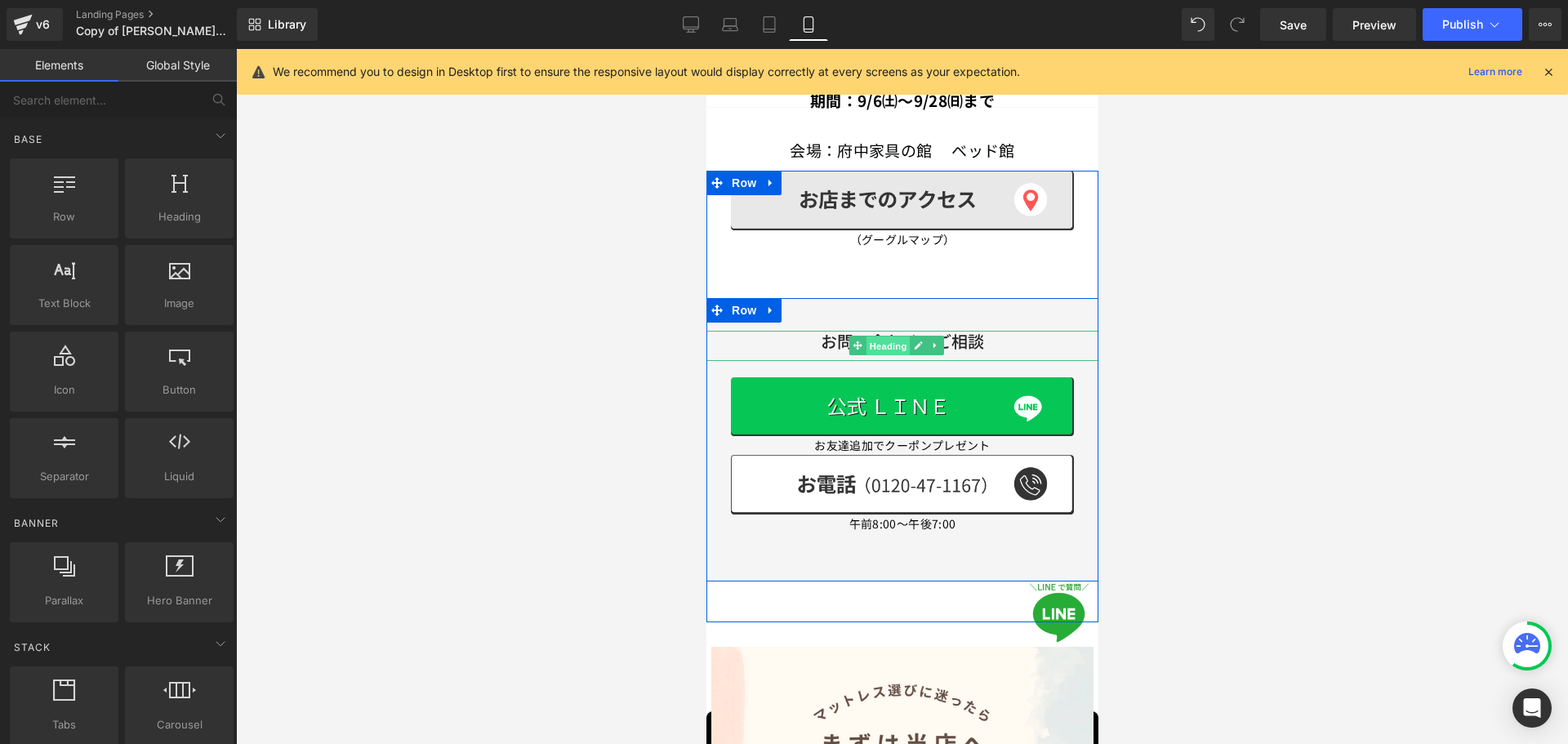
click at [865, 337] on span "Heading" at bounding box center [886, 346] width 44 height 19
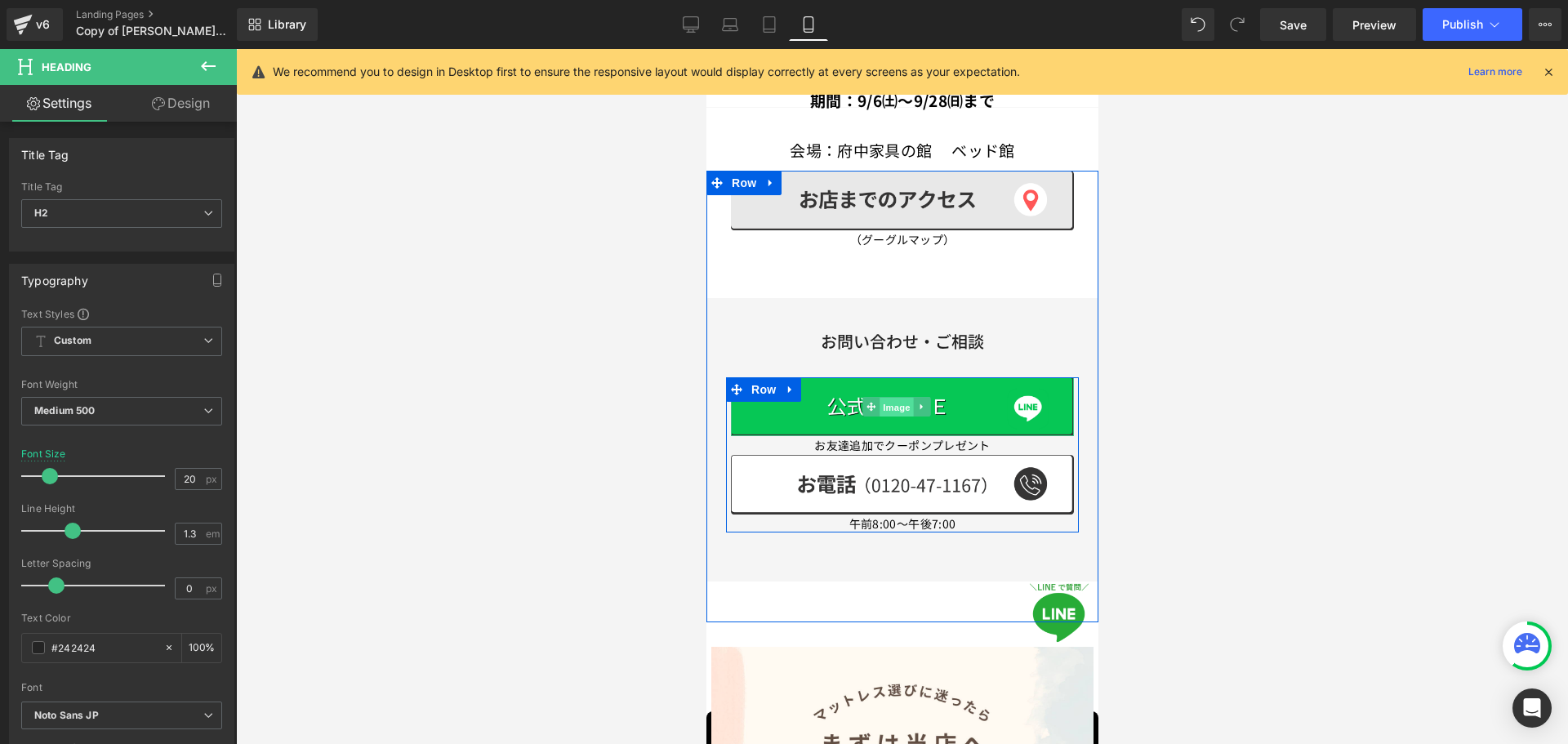
click at [888, 398] on span "Image" at bounding box center [895, 407] width 34 height 19
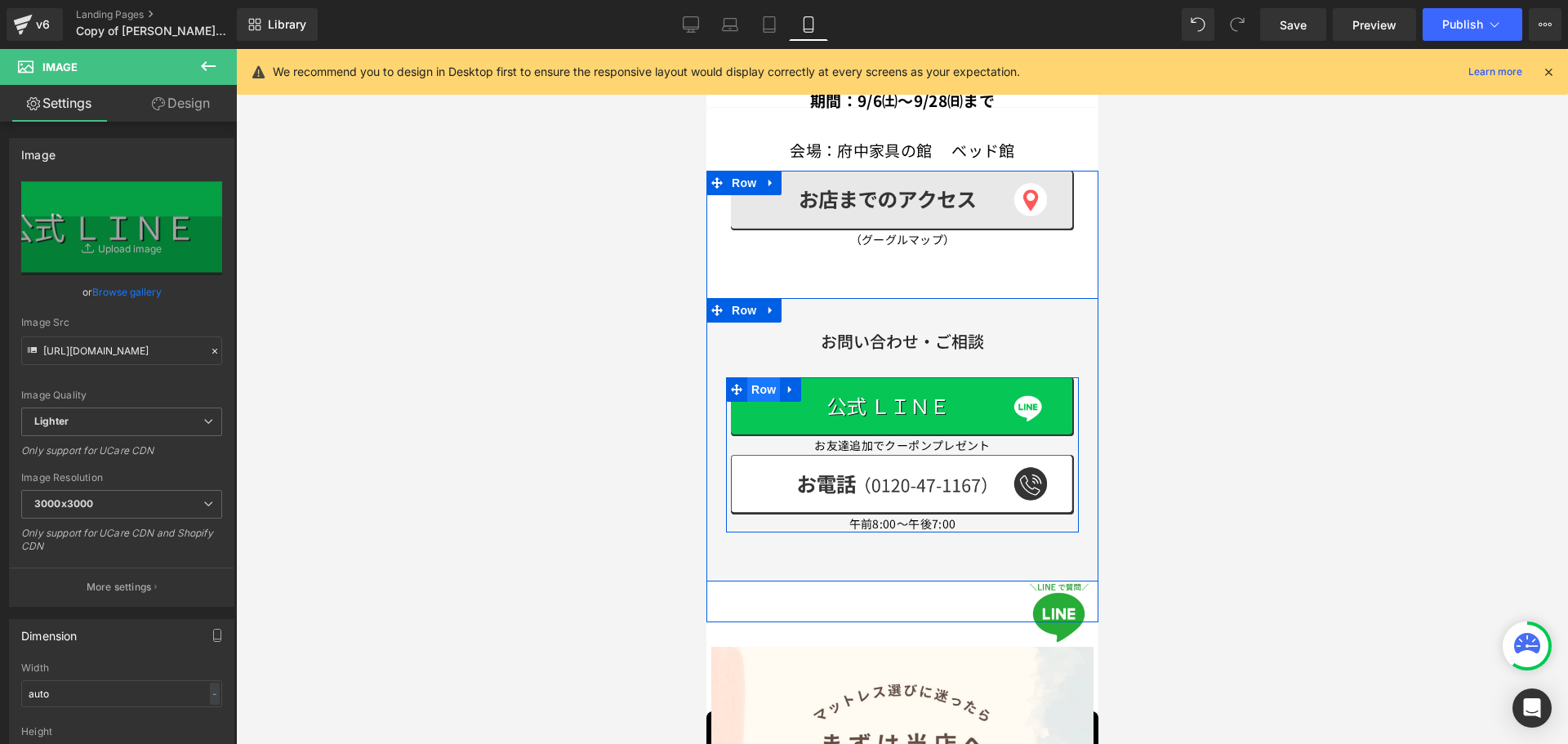
click at [766, 377] on span "Row" at bounding box center [763, 389] width 33 height 24
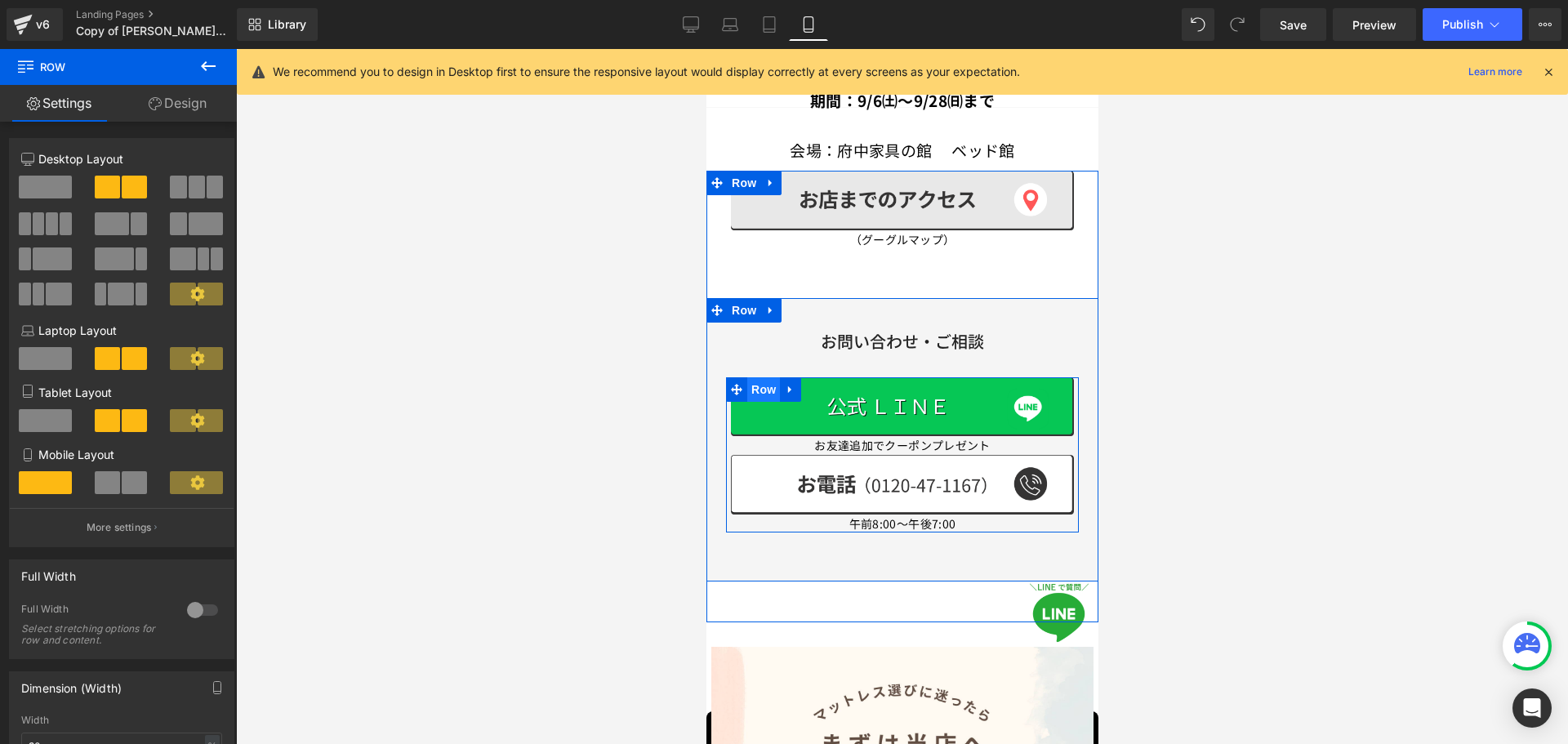
click at [758, 377] on span "Row" at bounding box center [763, 389] width 33 height 24
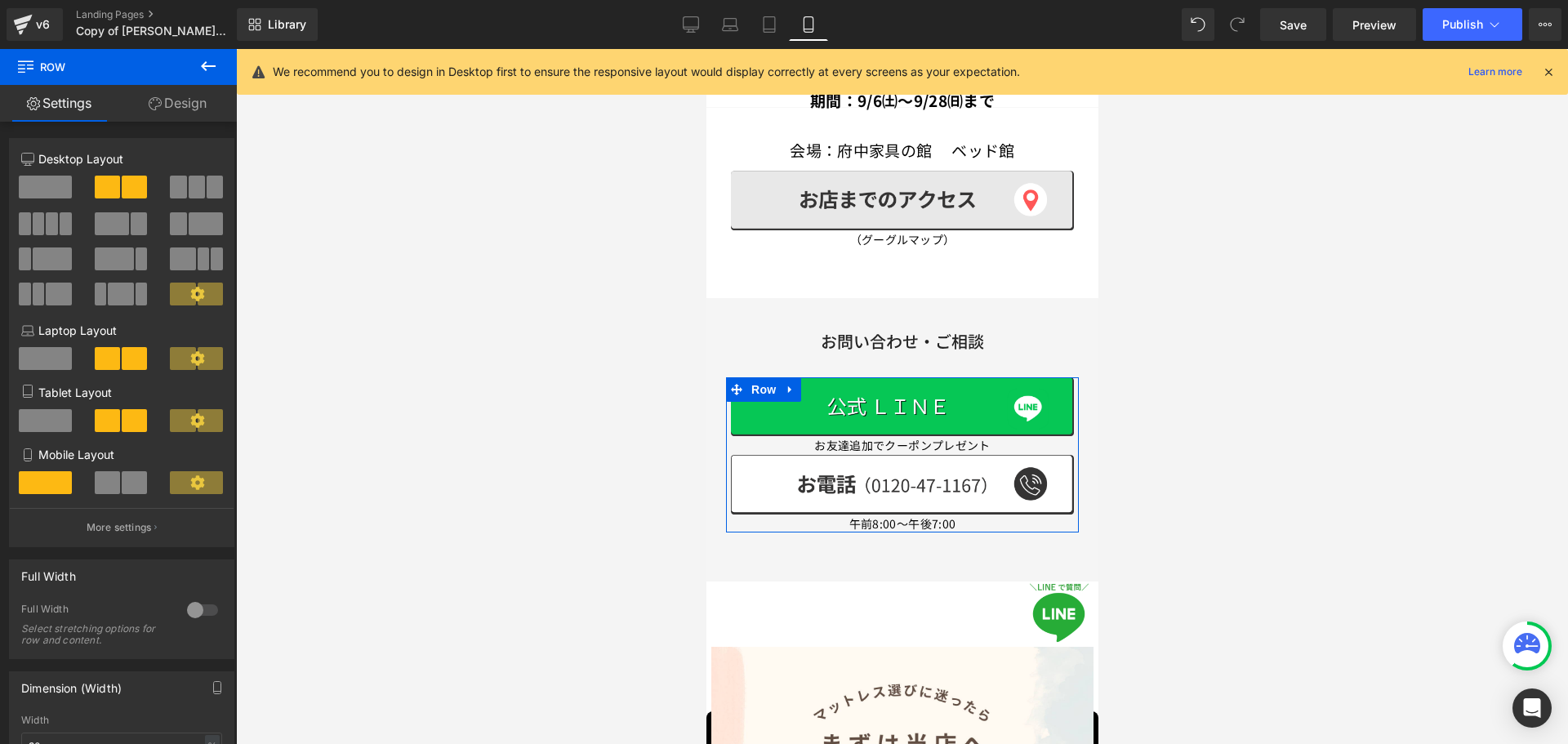
click at [127, 470] on div "Mobile Layout" at bounding box center [122, 478] width 201 height 62
click at [123, 484] on span at bounding box center [134, 483] width 25 height 23
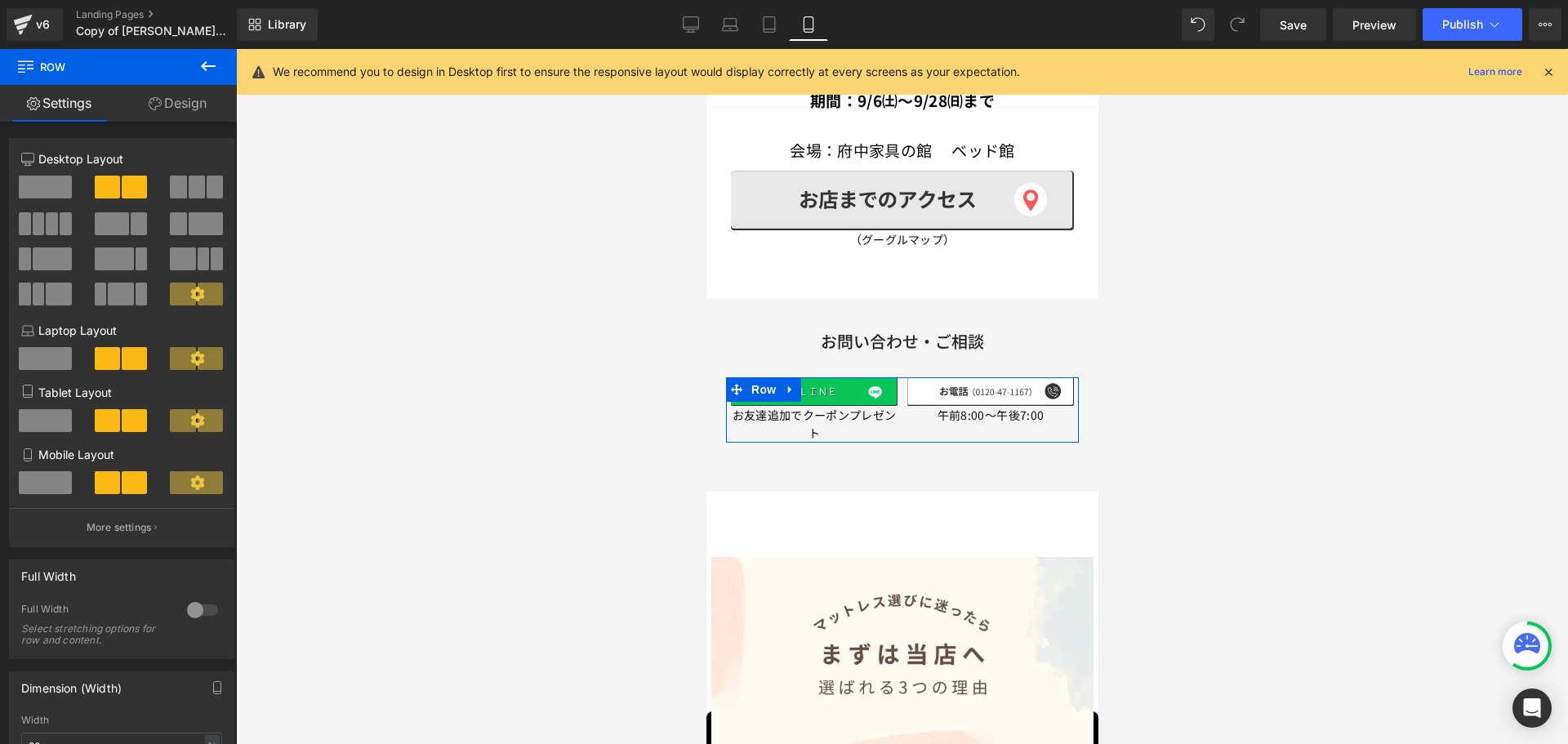
click at [52, 478] on span at bounding box center [45, 483] width 53 height 23
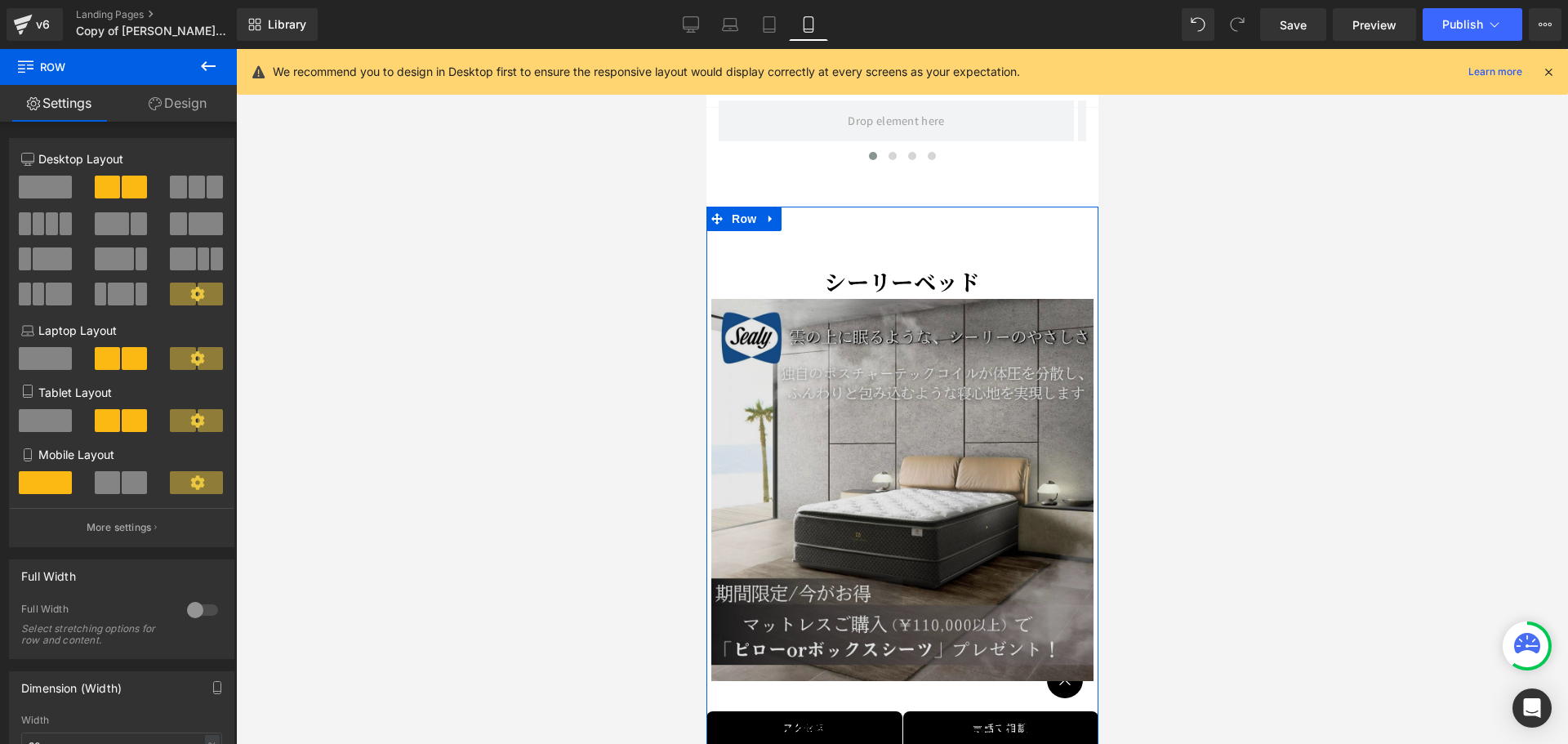
scroll to position [3410, 0]
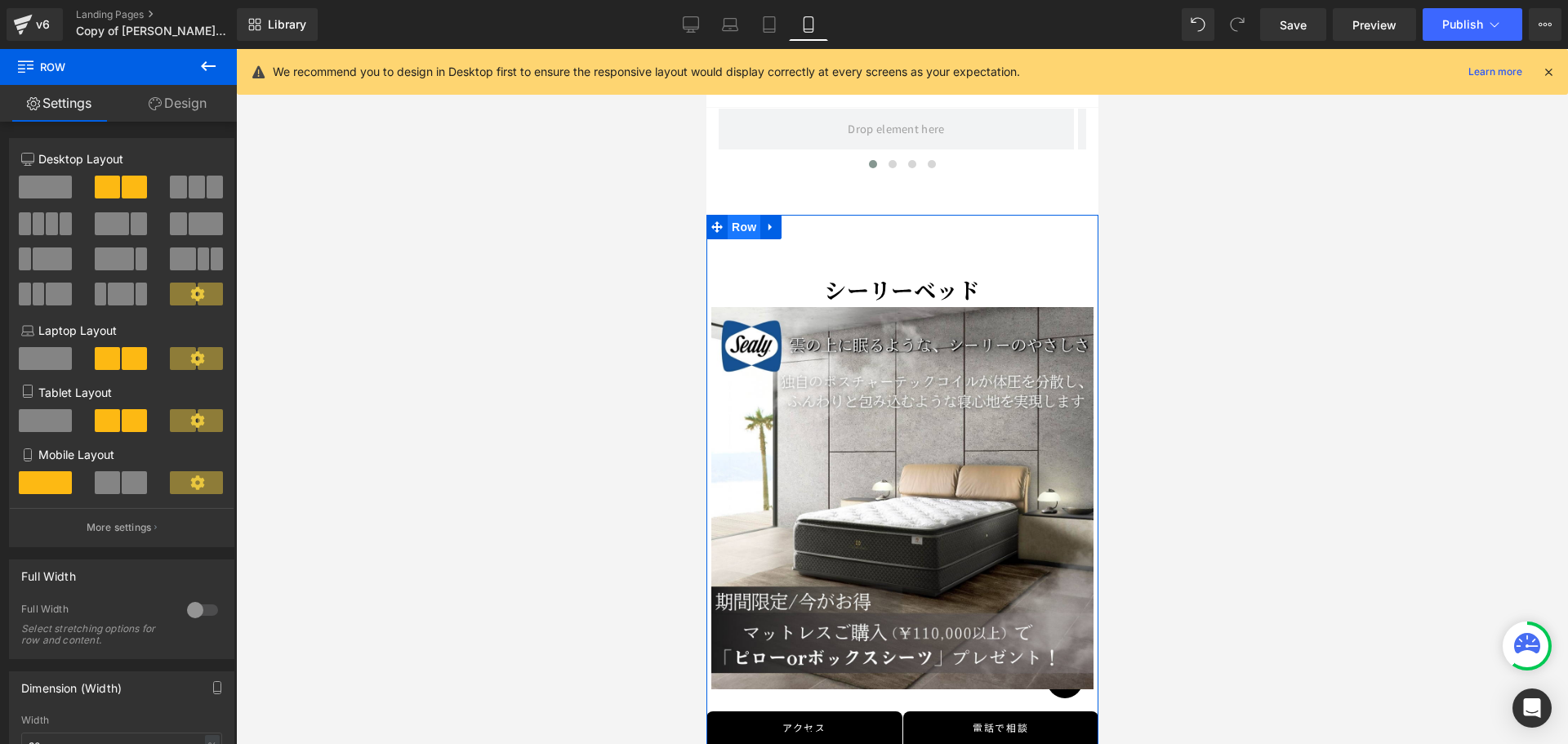
click at [745, 215] on span "Row" at bounding box center [743, 227] width 33 height 24
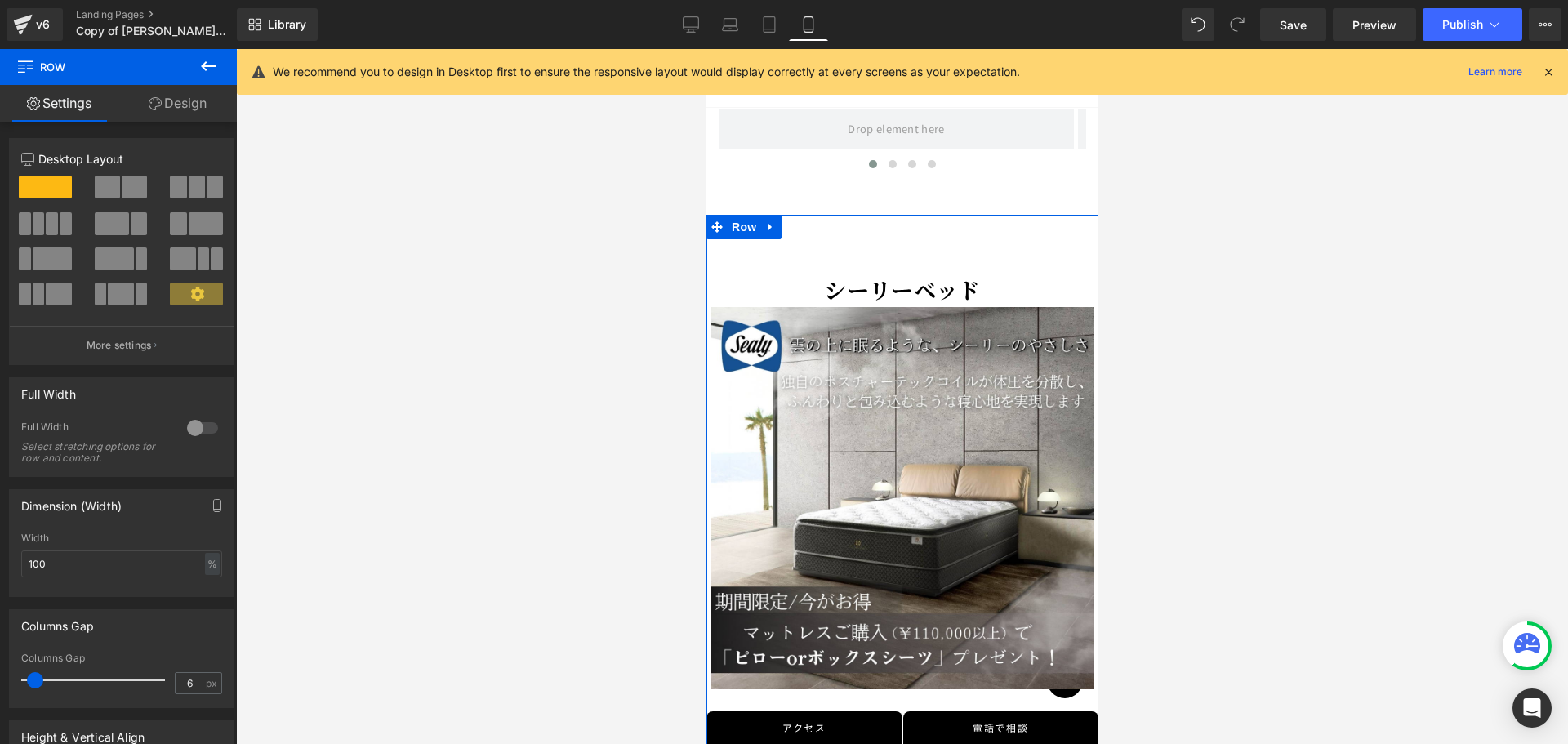
click at [194, 97] on link "Design" at bounding box center [178, 103] width 119 height 37
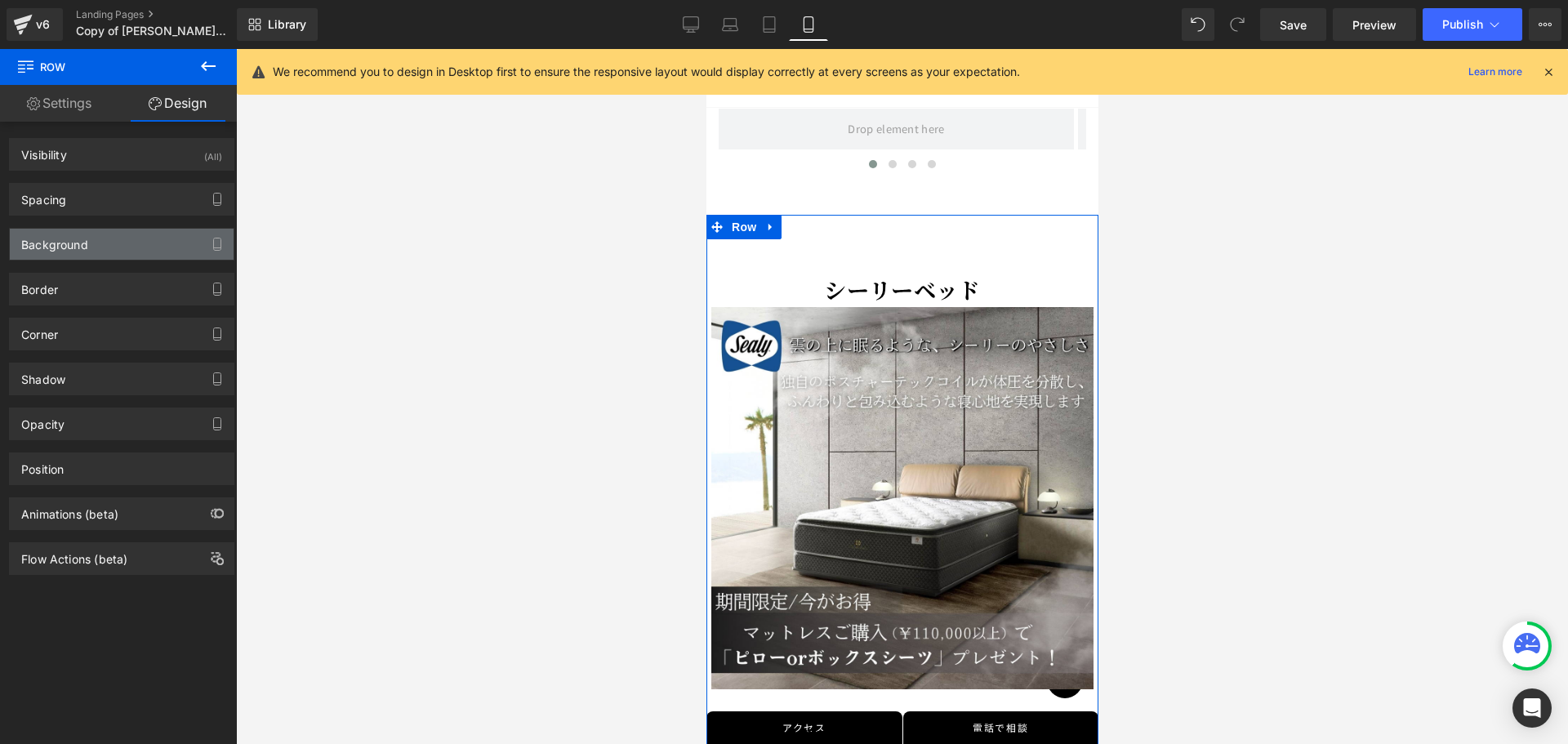
drag, startPoint x: 111, startPoint y: 246, endPoint x: 100, endPoint y: 246, distance: 11.0
click at [108, 246] on div "Background" at bounding box center [122, 244] width 224 height 31
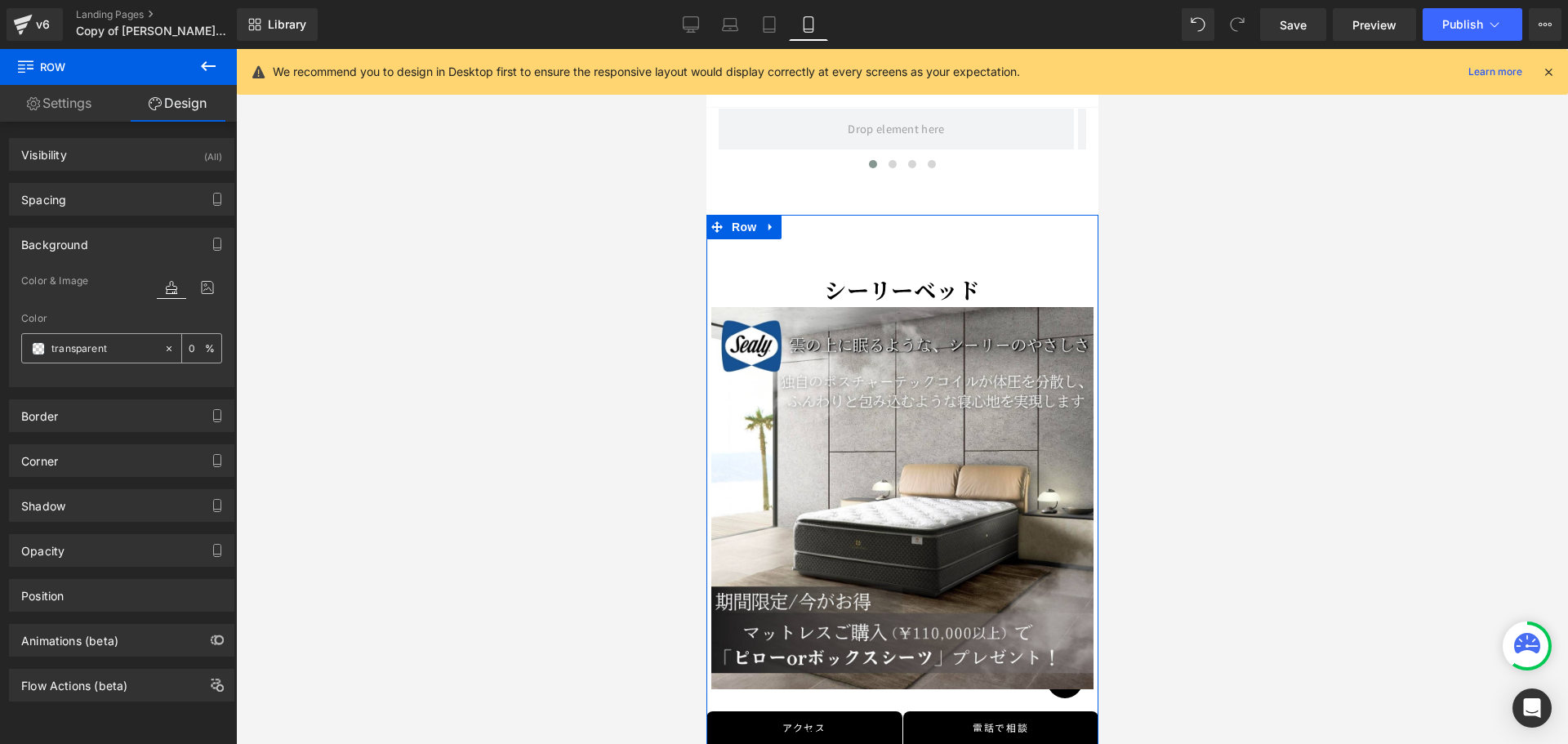
click at [30, 349] on div "transparent" at bounding box center [92, 348] width 141 height 28
click at [36, 348] on span at bounding box center [38, 348] width 13 height 13
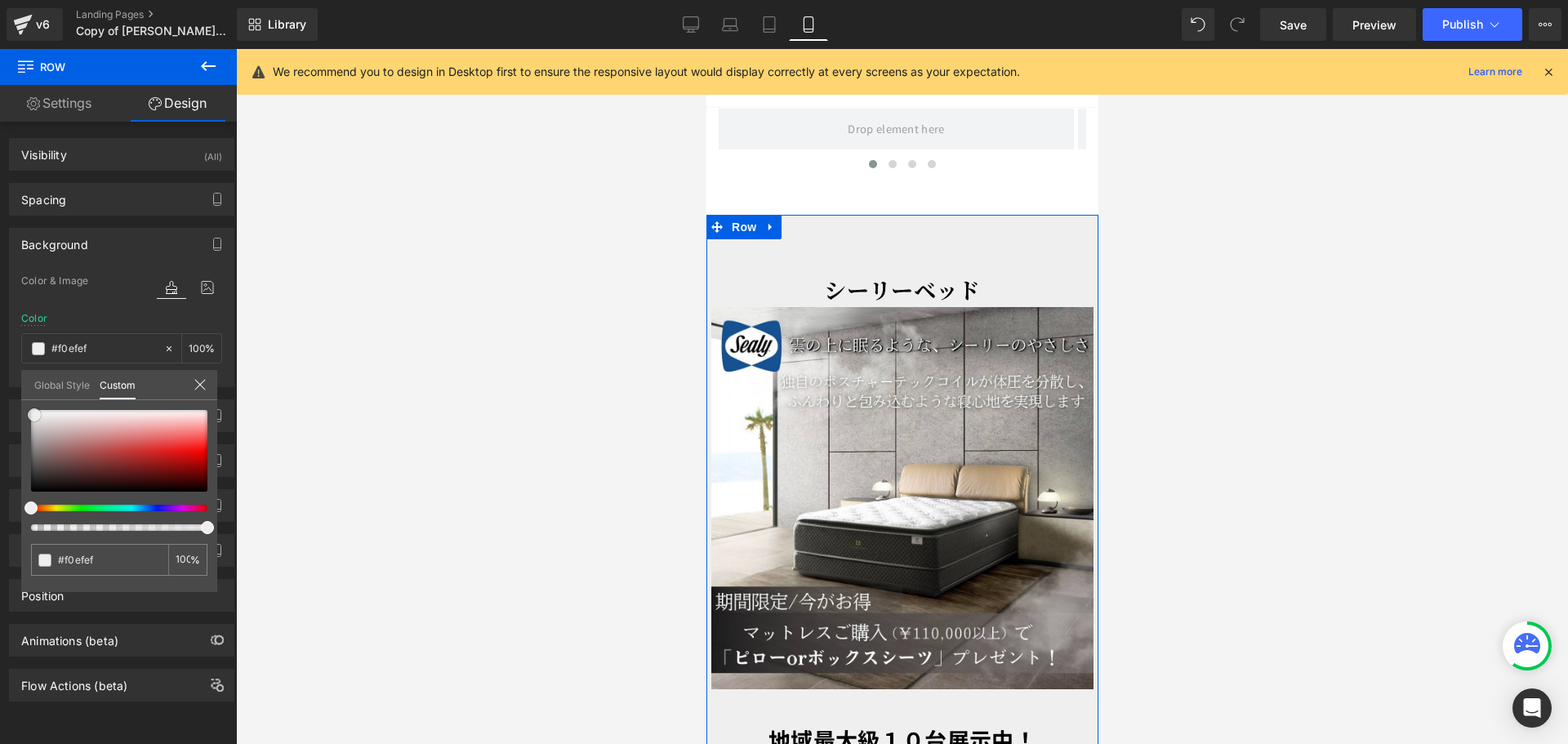
drag, startPoint x: 48, startPoint y: 427, endPoint x: 34, endPoint y: 415, distance: 18.4
click at [34, 415] on div at bounding box center [119, 451] width 176 height 82
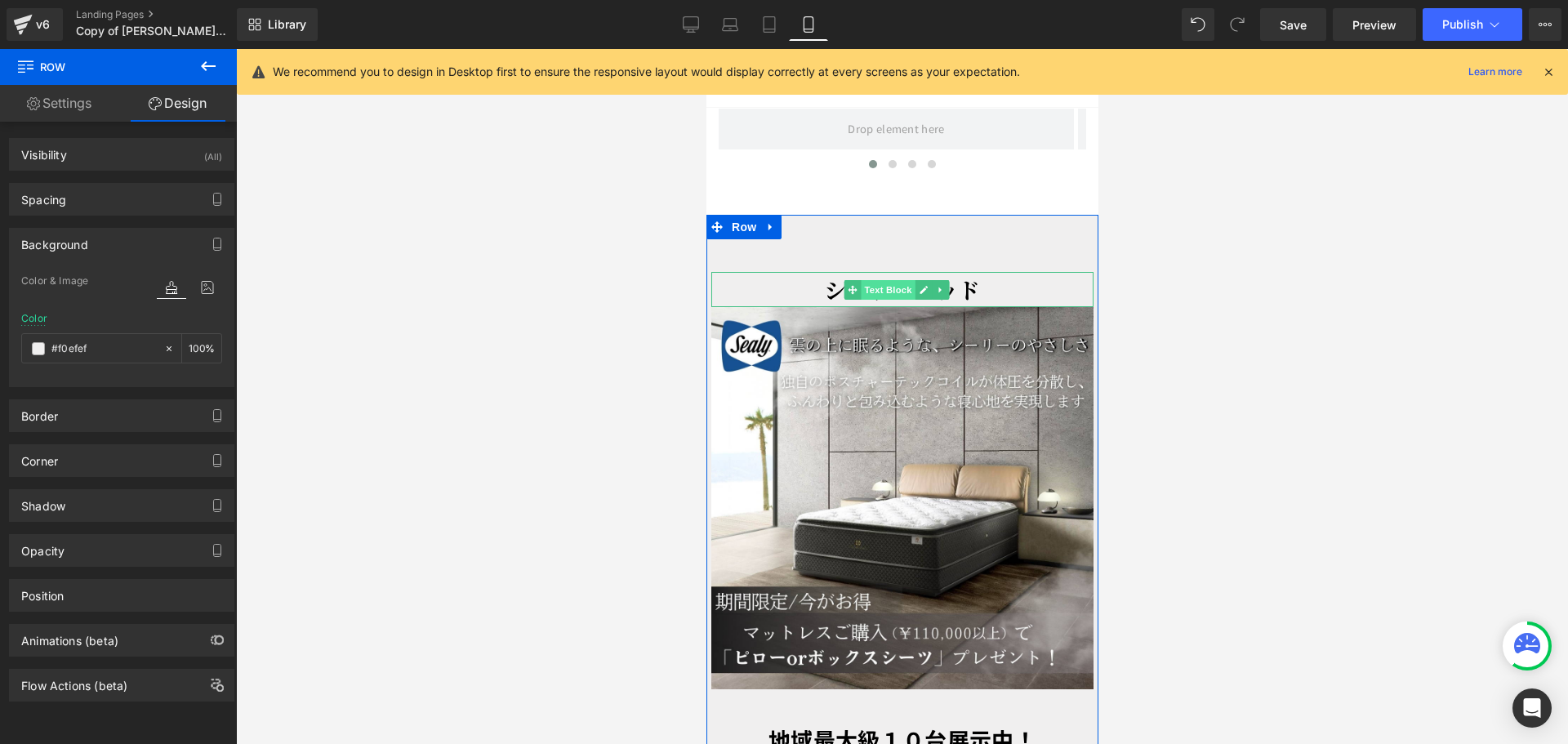
click at [894, 280] on span "Text Block" at bounding box center [886, 290] width 53 height 19
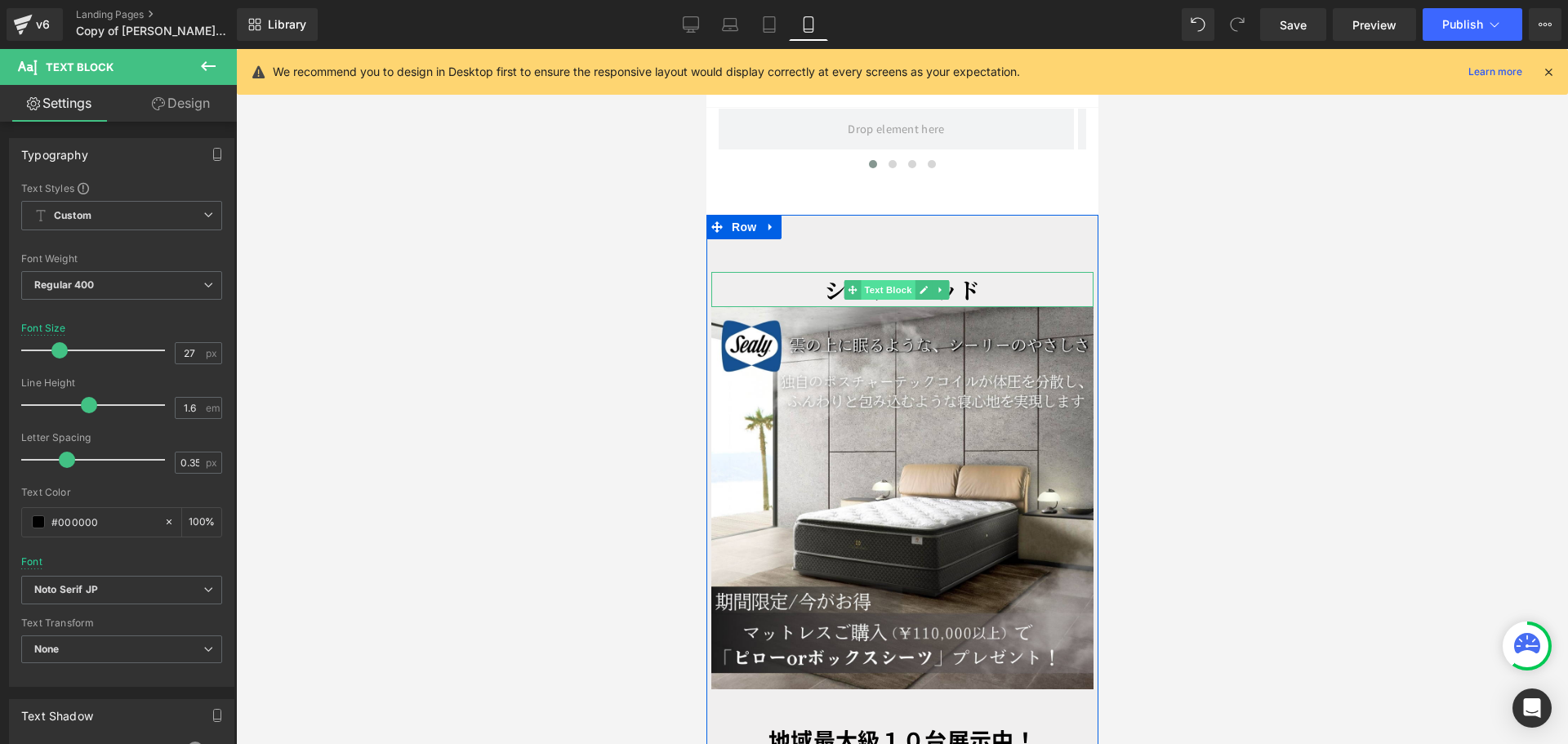
click at [889, 280] on span "Text Block" at bounding box center [886, 290] width 53 height 19
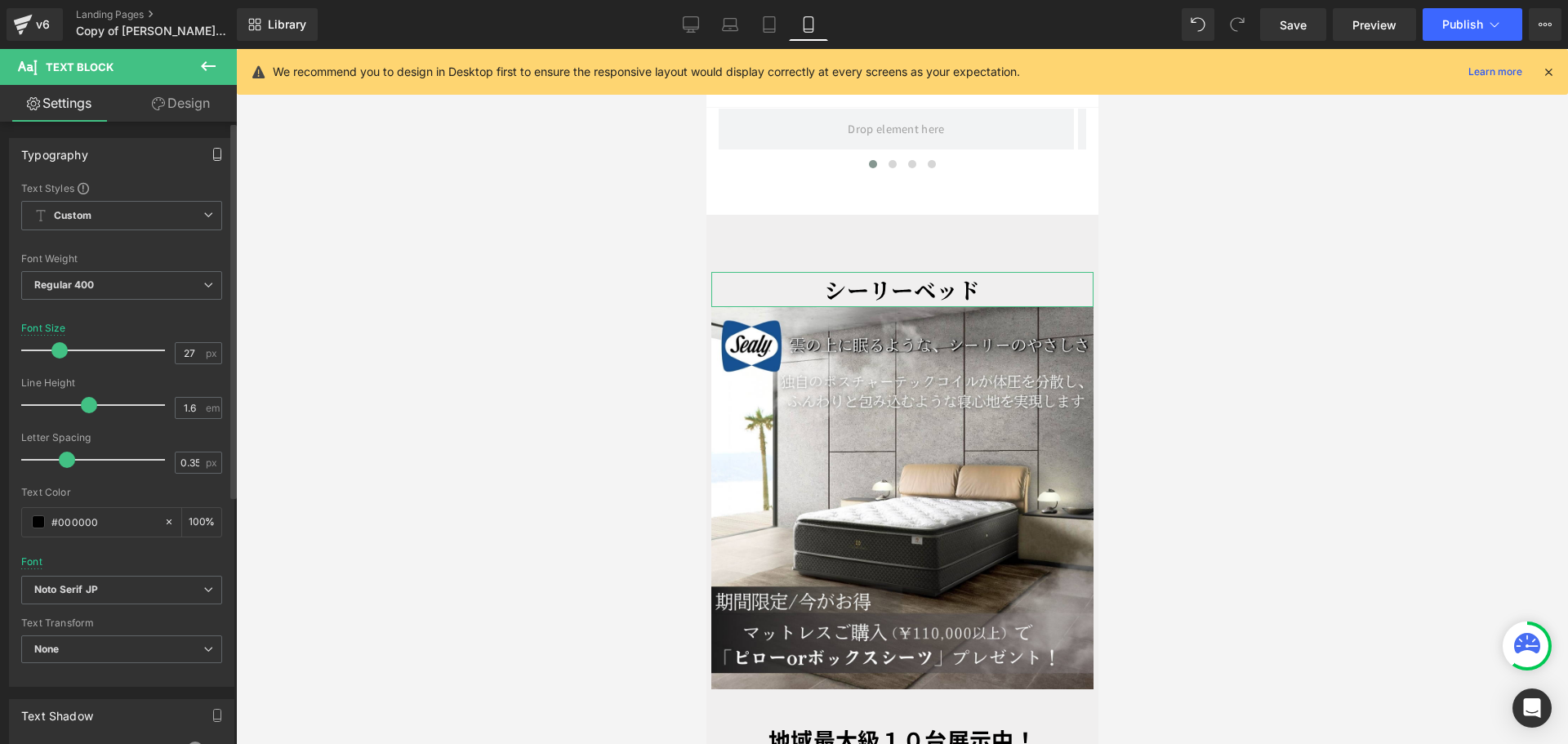
click at [211, 156] on icon "button" at bounding box center [217, 154] width 13 height 13
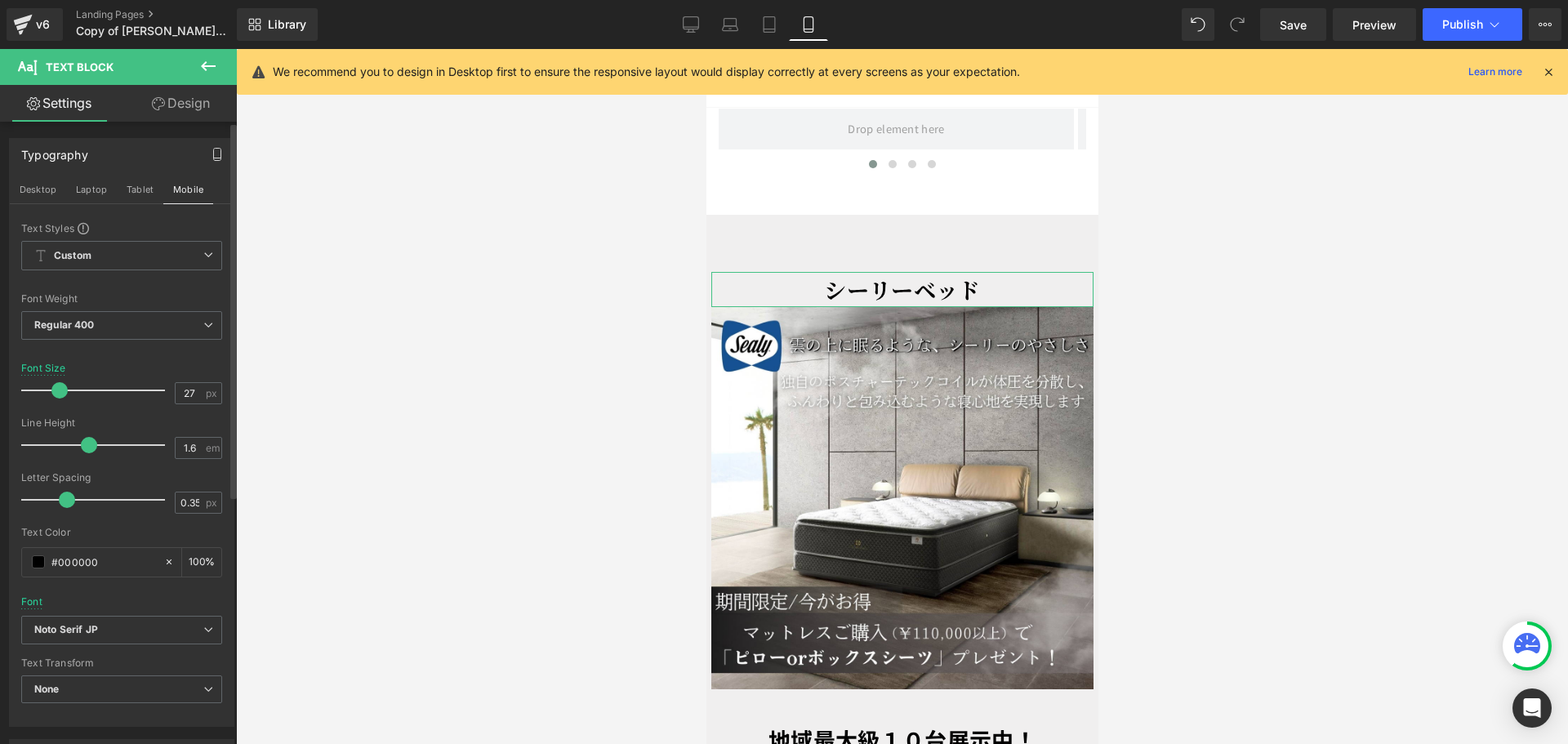
click at [199, 106] on link "Design" at bounding box center [181, 103] width 119 height 37
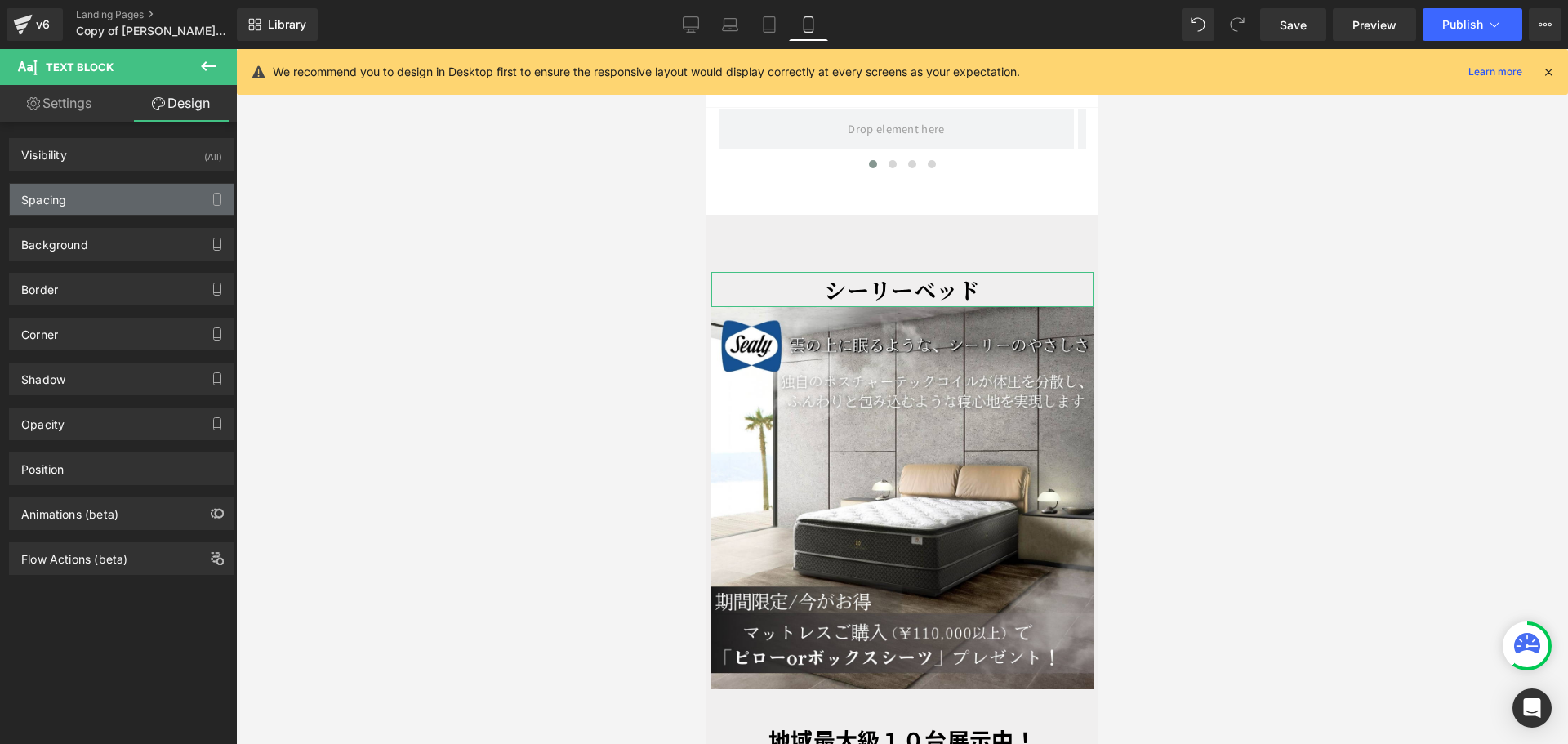
click at [123, 201] on div "Spacing" at bounding box center [122, 199] width 224 height 31
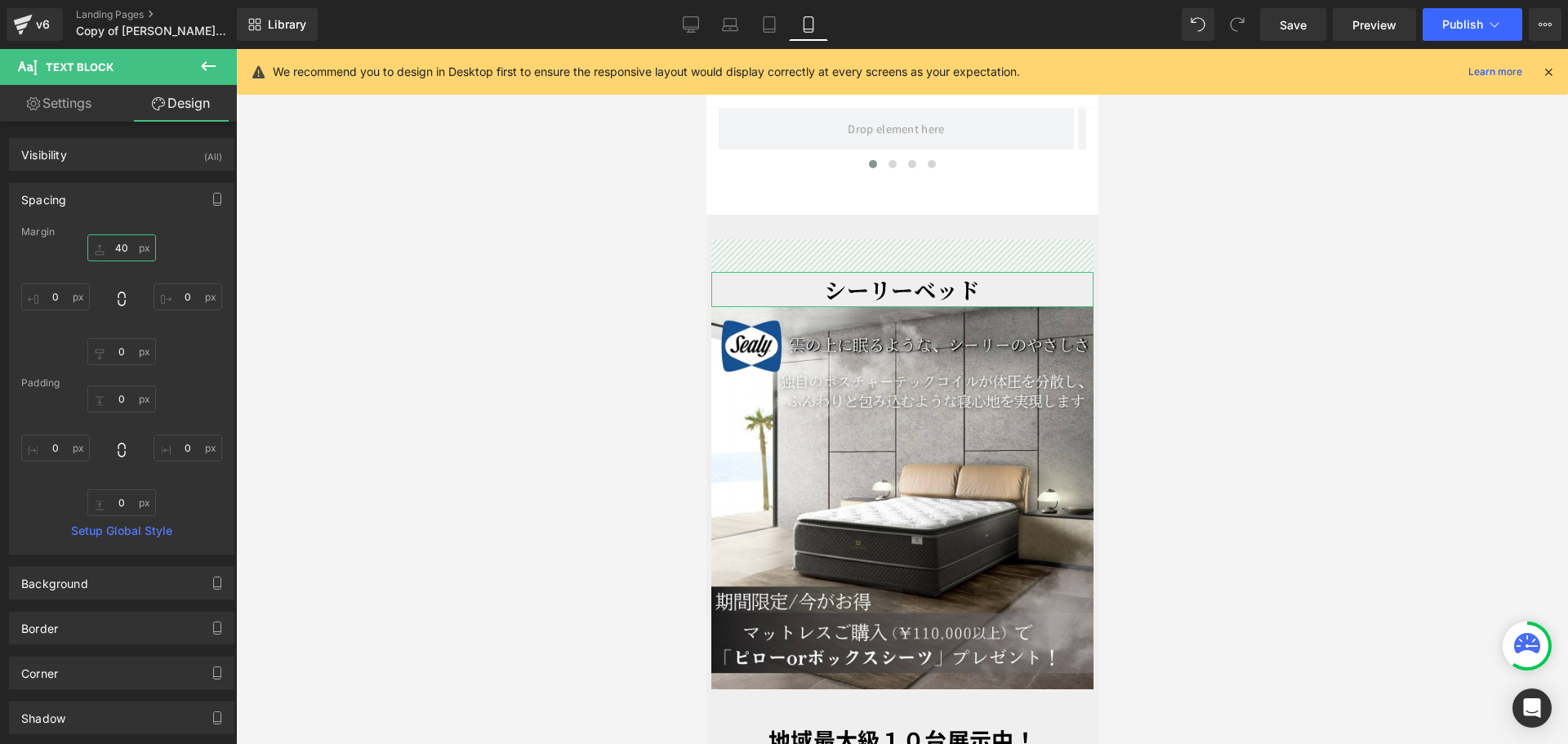
click at [124, 253] on input "40" at bounding box center [122, 248] width 69 height 27
click at [122, 249] on input "40" at bounding box center [122, 248] width 69 height 27
click at [108, 245] on input "40" at bounding box center [122, 248] width 69 height 27
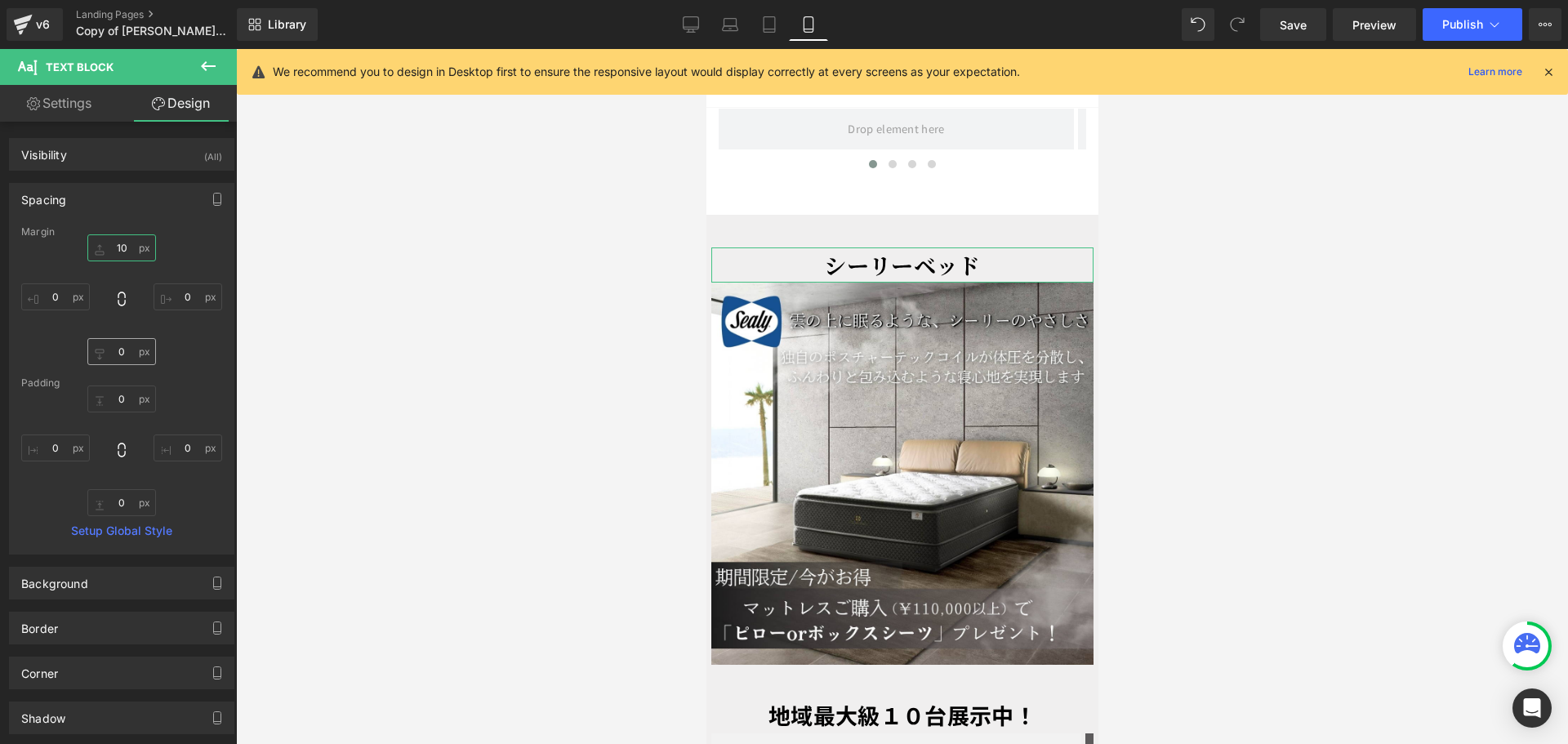
type input "10"
click at [120, 360] on input "0" at bounding box center [122, 352] width 69 height 27
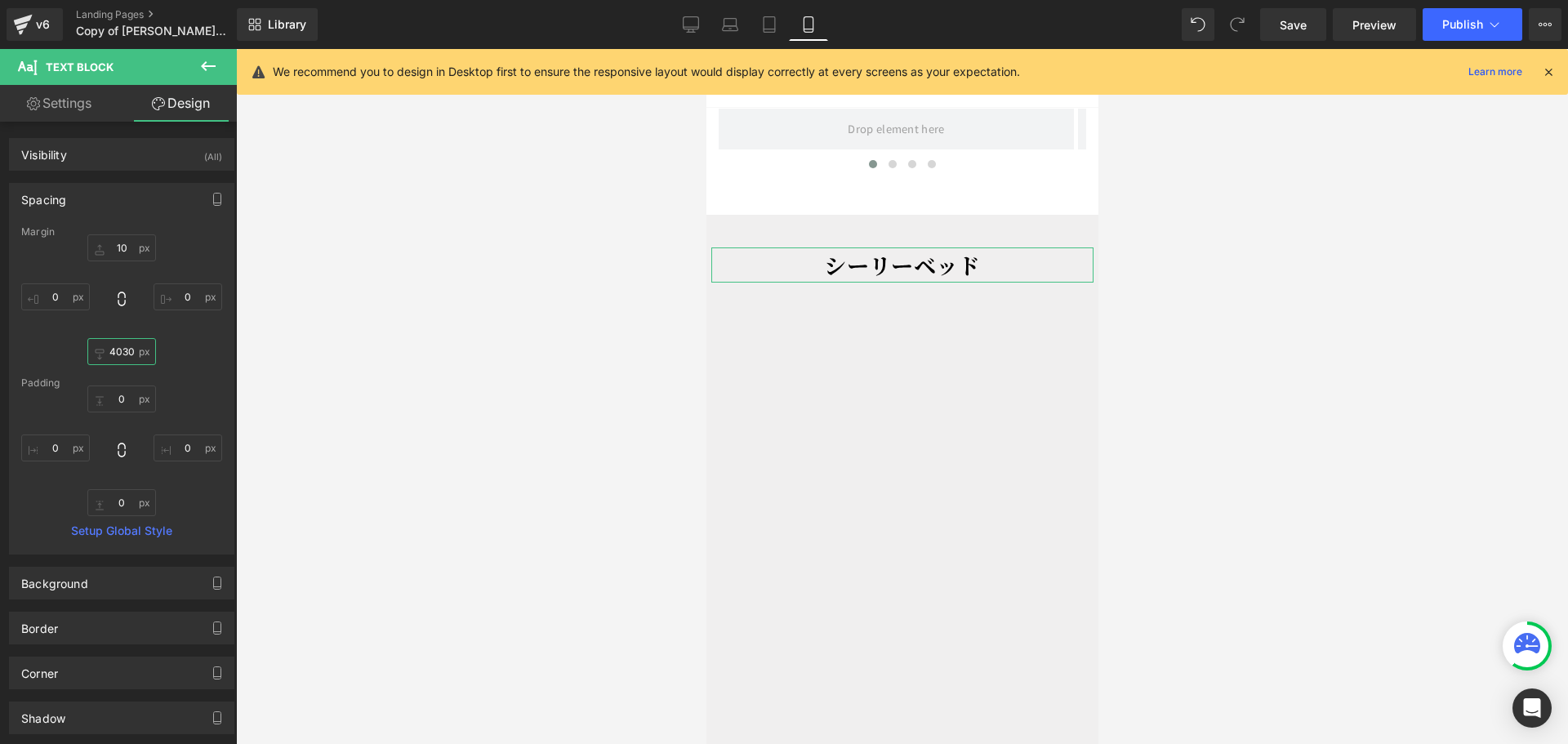
type input "030"
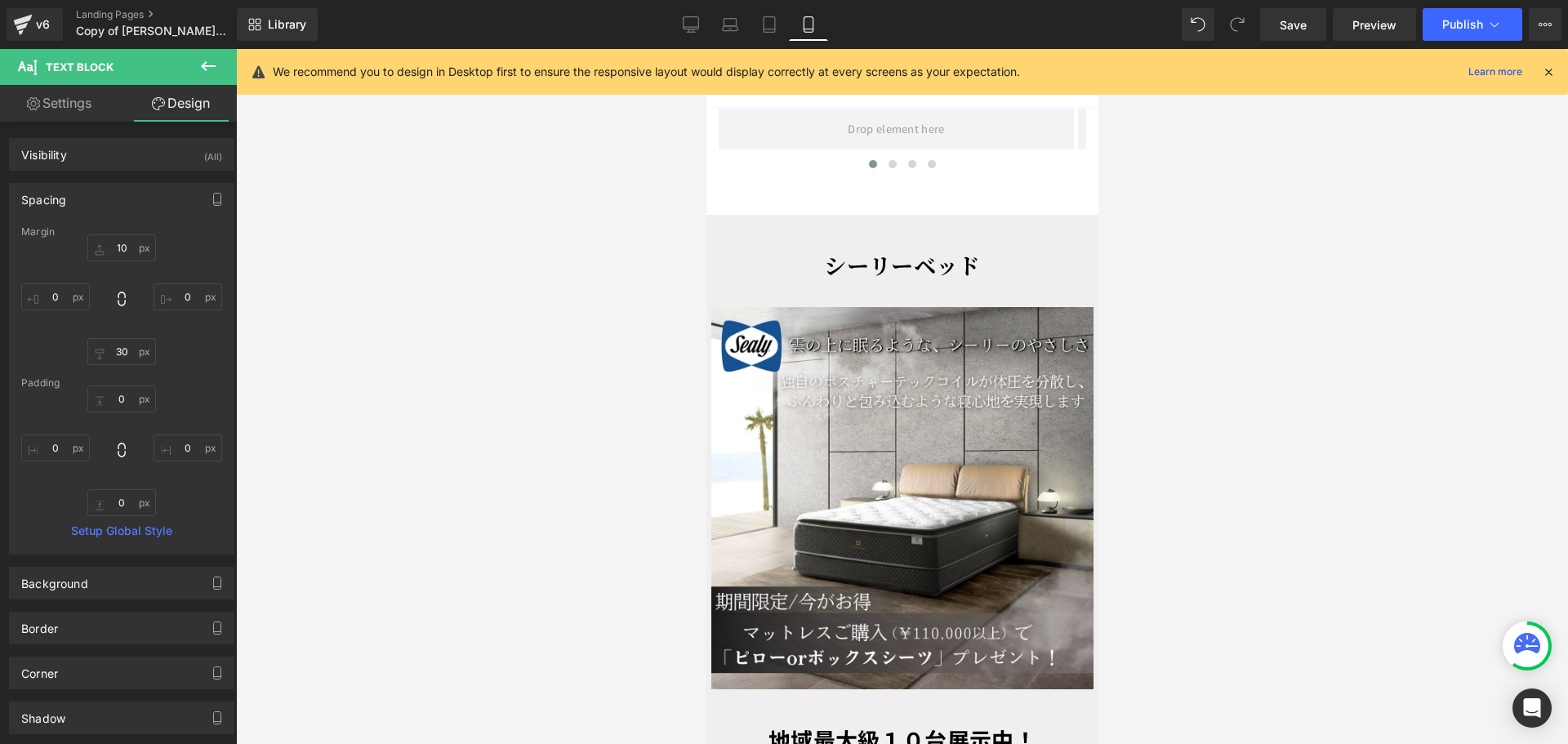
click at [1208, 333] on div at bounding box center [902, 396] width 1332 height 695
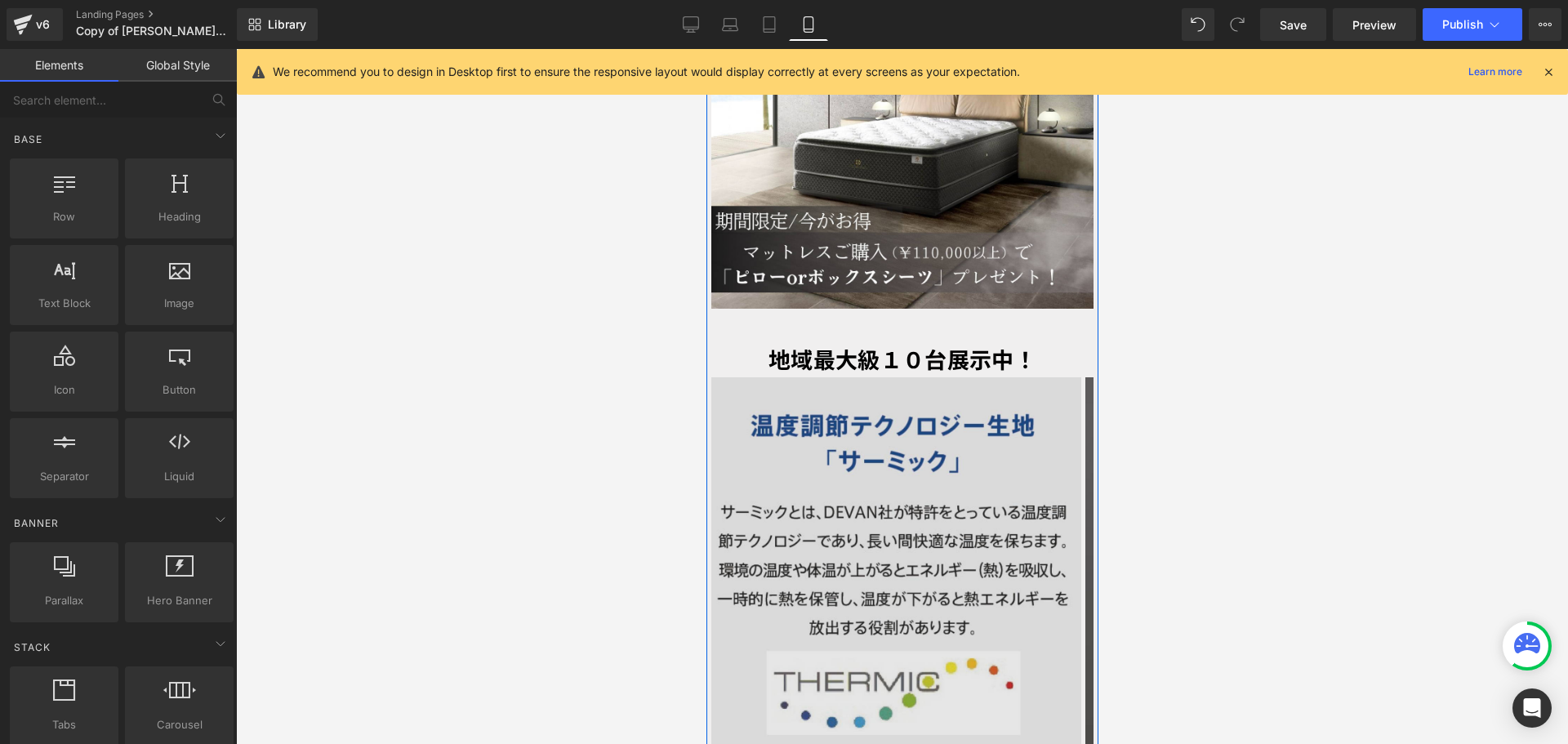
scroll to position [3818, 0]
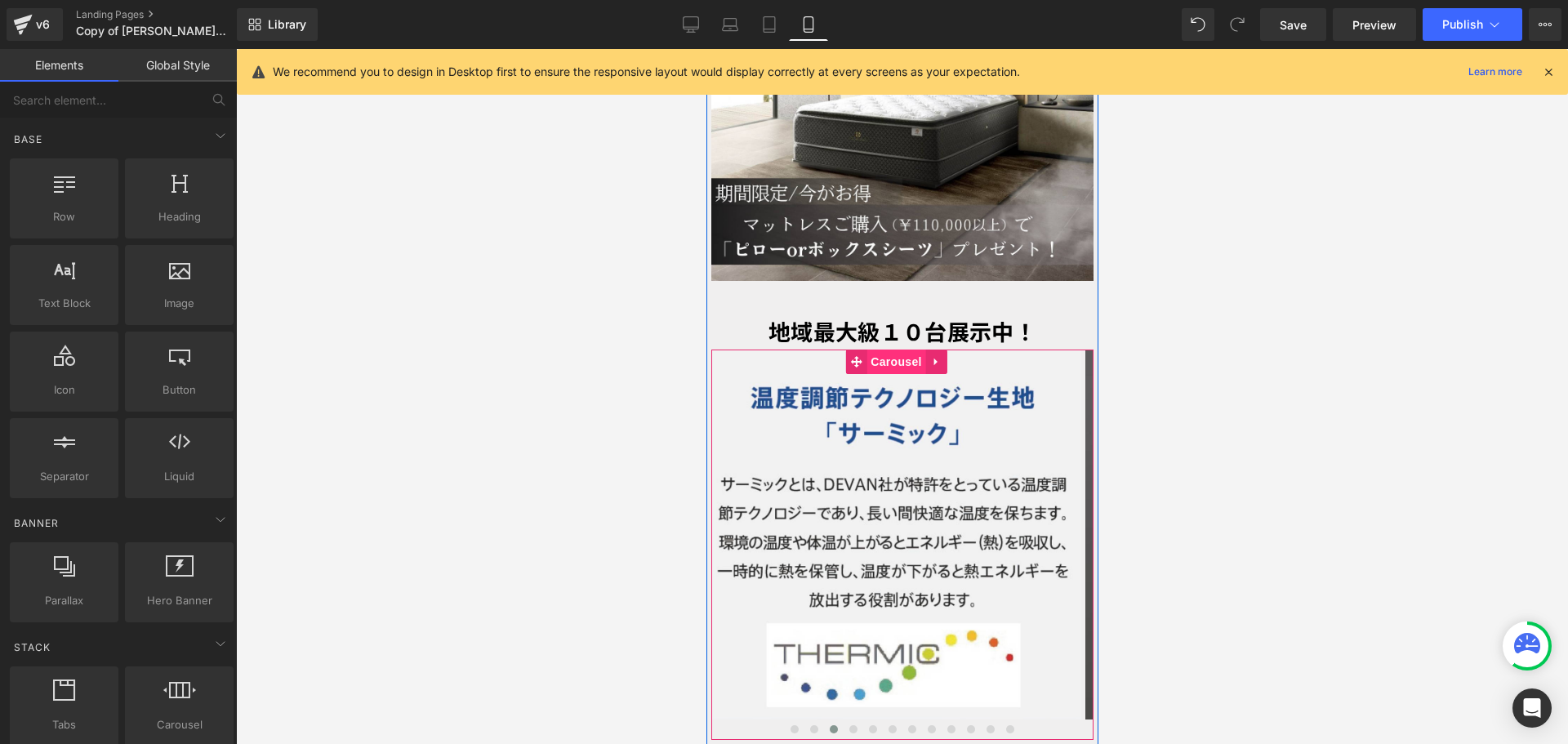
click at [886, 349] on span "Carousel" at bounding box center [894, 361] width 58 height 24
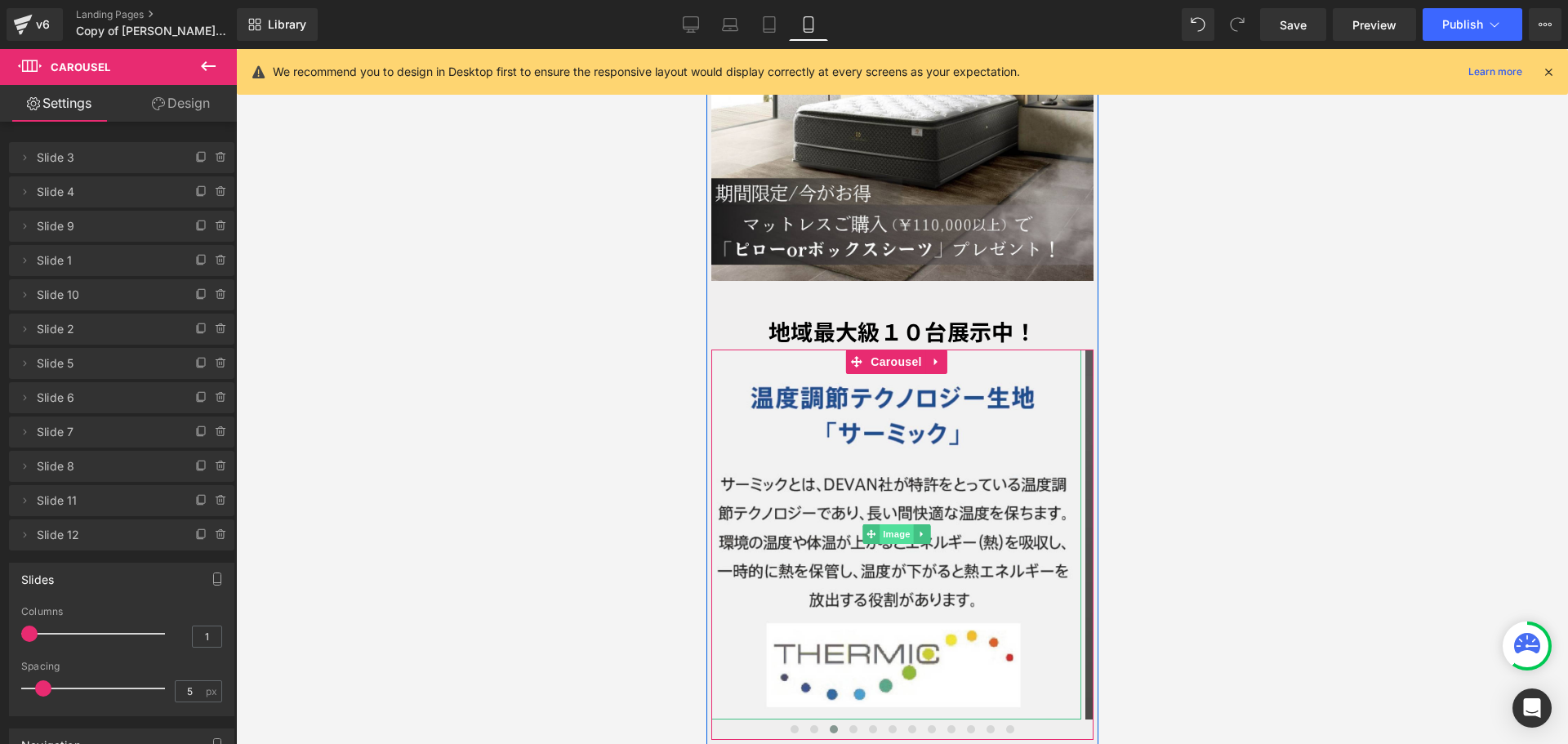
click at [895, 524] on span "Image" at bounding box center [895, 534] width 34 height 19
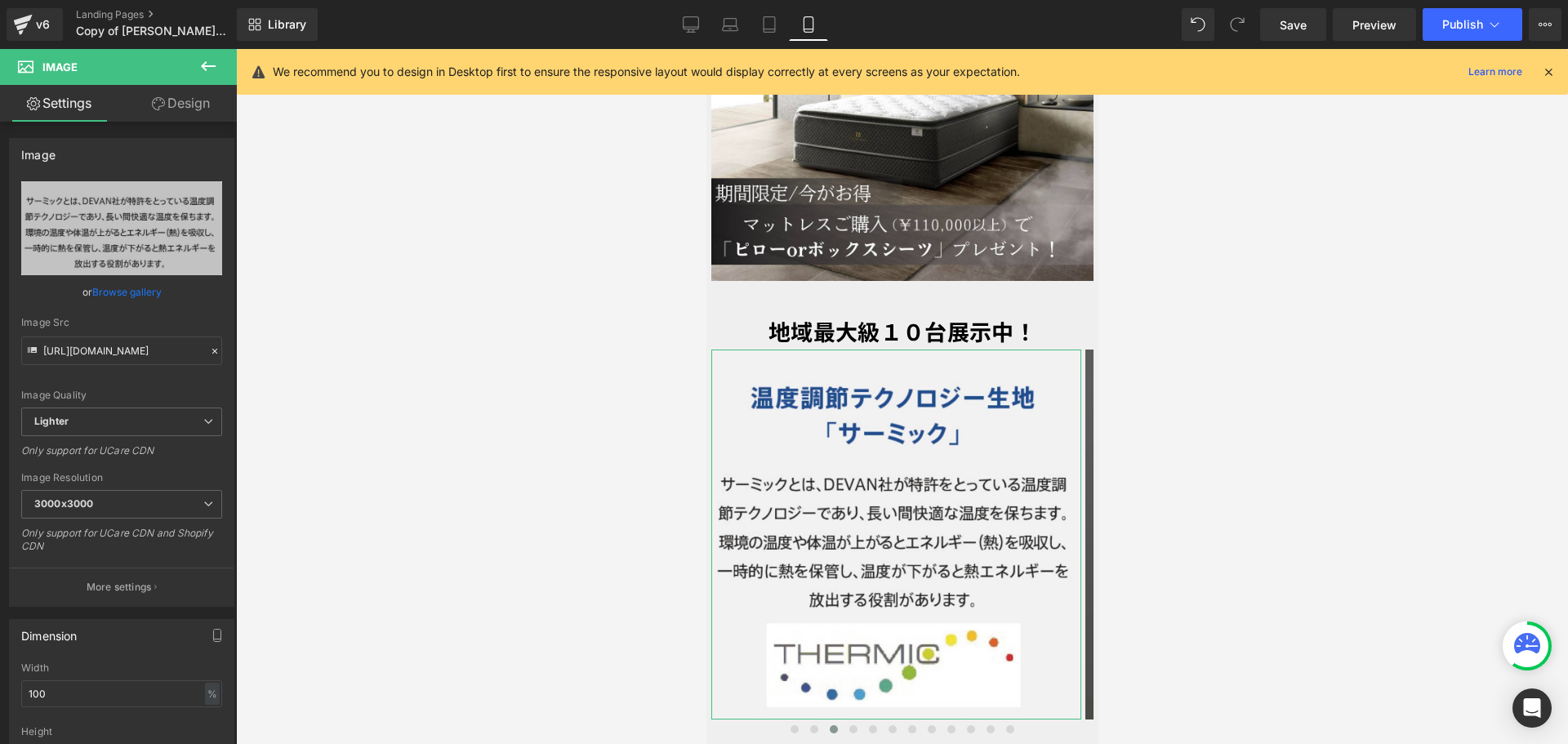
click at [198, 99] on link "Design" at bounding box center [181, 103] width 119 height 37
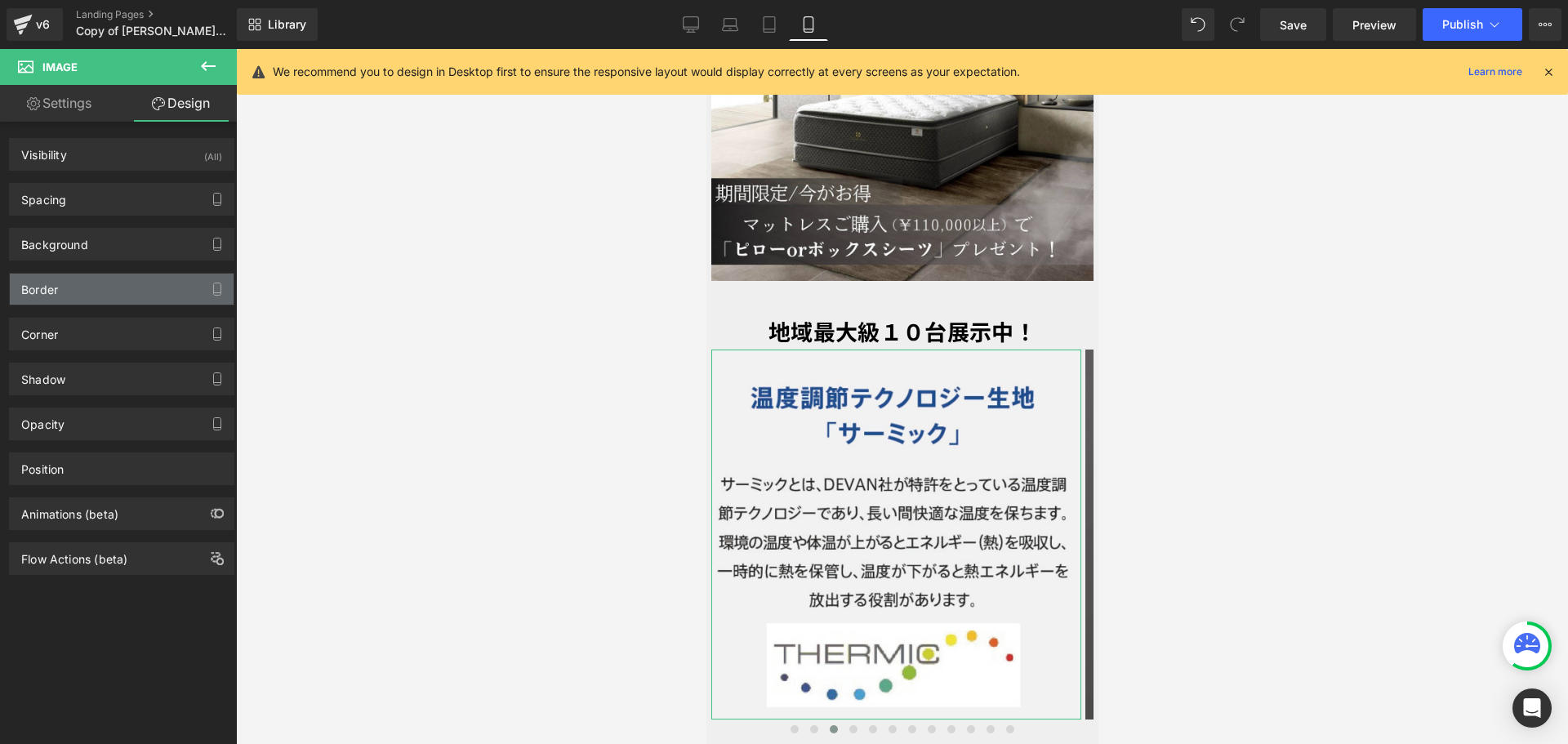
click at [140, 298] on div "Border" at bounding box center [122, 289] width 224 height 31
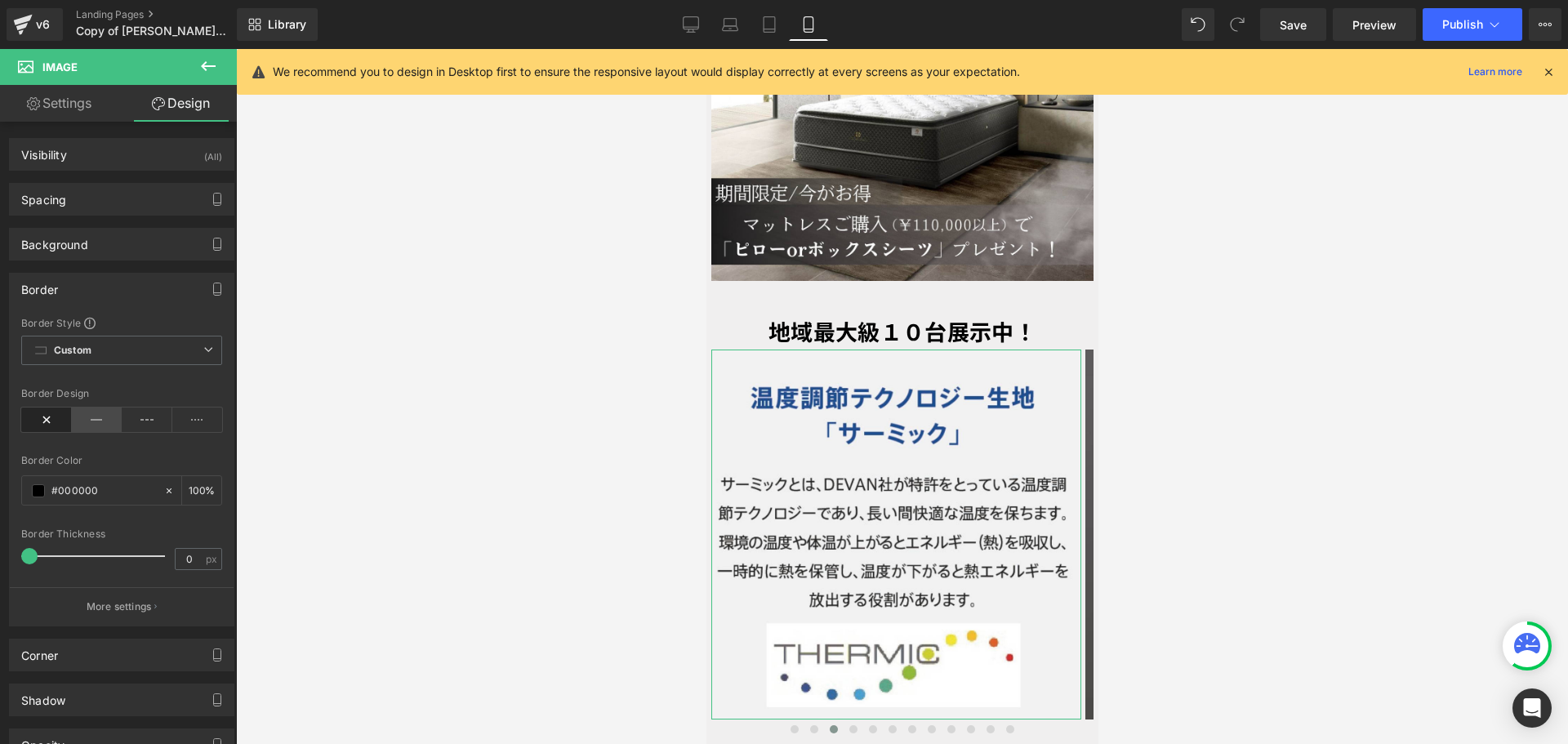
click at [92, 422] on icon at bounding box center [97, 419] width 51 height 24
drag, startPoint x: 186, startPoint y: 557, endPoint x: 176, endPoint y: 556, distance: 10.0
click at [187, 556] on input "0" at bounding box center [190, 558] width 28 height 20
drag, startPoint x: 176, startPoint y: 556, endPoint x: 165, endPoint y: 556, distance: 11.0
click at [165, 556] on div "Border Thickness 0 px" at bounding box center [122, 555] width 201 height 54
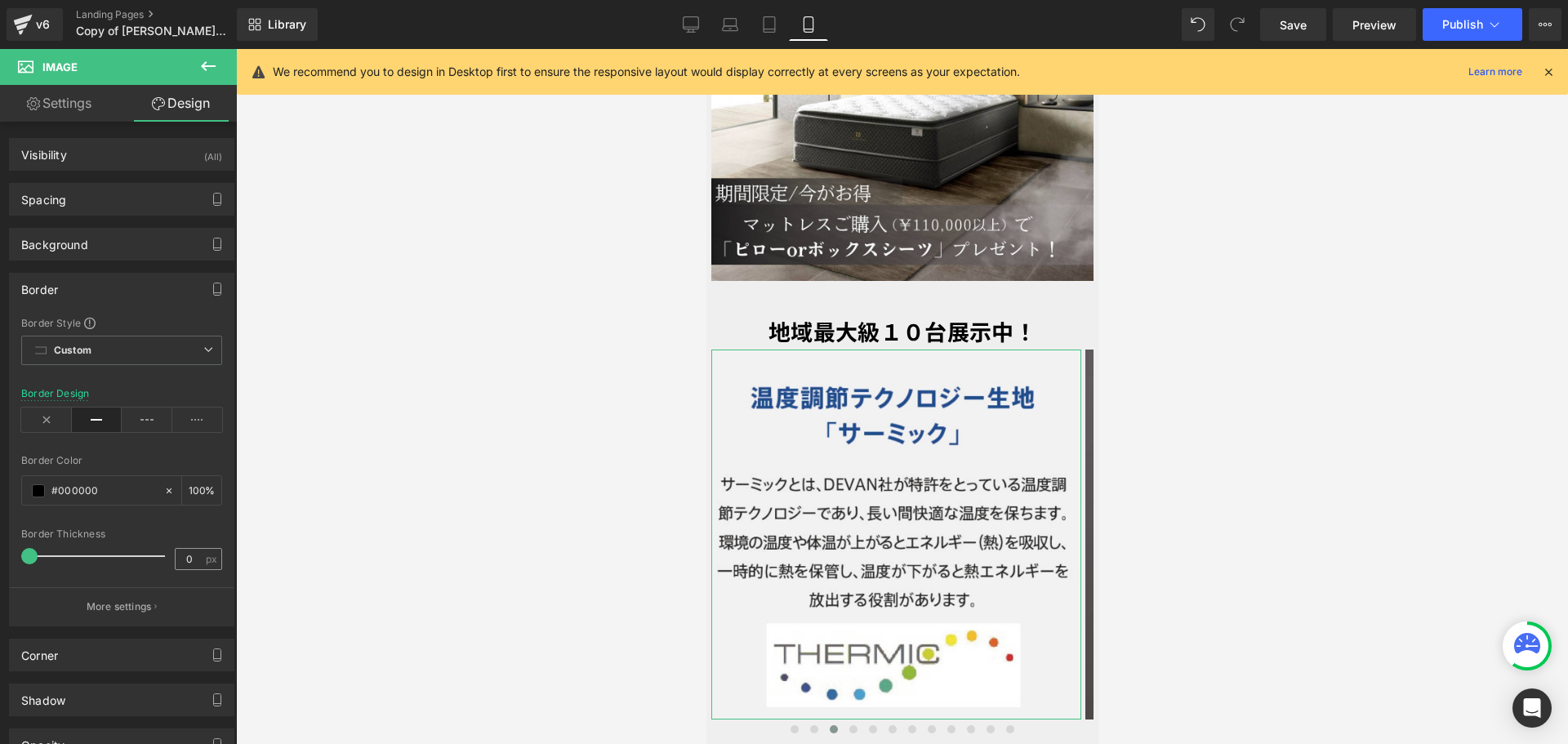
drag, startPoint x: 165, startPoint y: 556, endPoint x: 189, endPoint y: 560, distance: 24.3
click at [189, 560] on div "Border Thickness 0 px" at bounding box center [122, 555] width 201 height 54
drag, startPoint x: 189, startPoint y: 560, endPoint x: 79, endPoint y: 467, distance: 144.0
click at [190, 561] on input "0" at bounding box center [190, 558] width 28 height 20
type input "1"
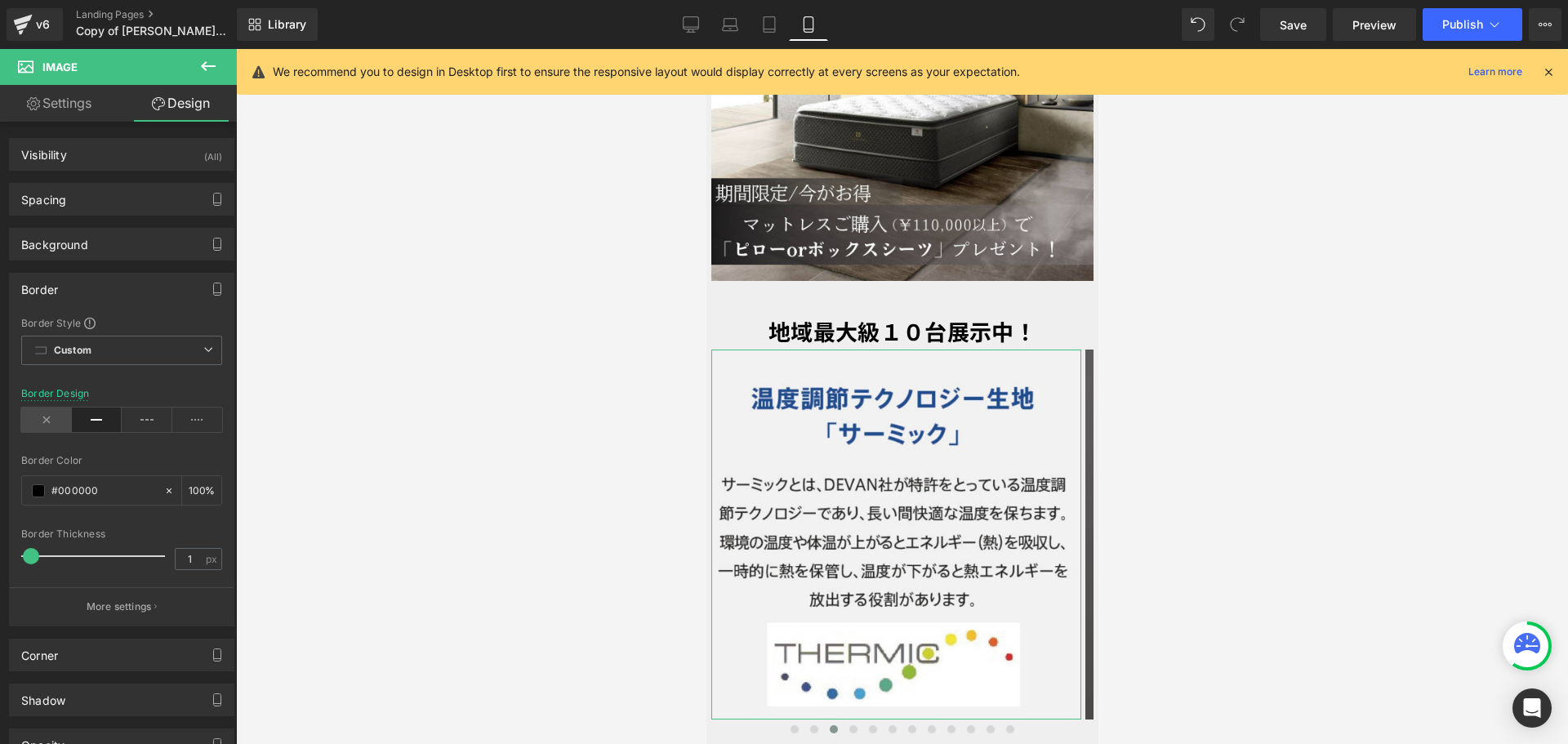
click at [30, 429] on icon at bounding box center [47, 419] width 51 height 24
click at [49, 417] on icon at bounding box center [47, 419] width 51 height 24
drag, startPoint x: 32, startPoint y: 553, endPoint x: 0, endPoint y: 554, distance: 32.0
click at [0, 554] on div "Border Border Style Custom Custom Setup Global Style Custom Setup Global Style …" at bounding box center [122, 443] width 244 height 366
drag, startPoint x: 28, startPoint y: 545, endPoint x: 8, endPoint y: 547, distance: 20.1
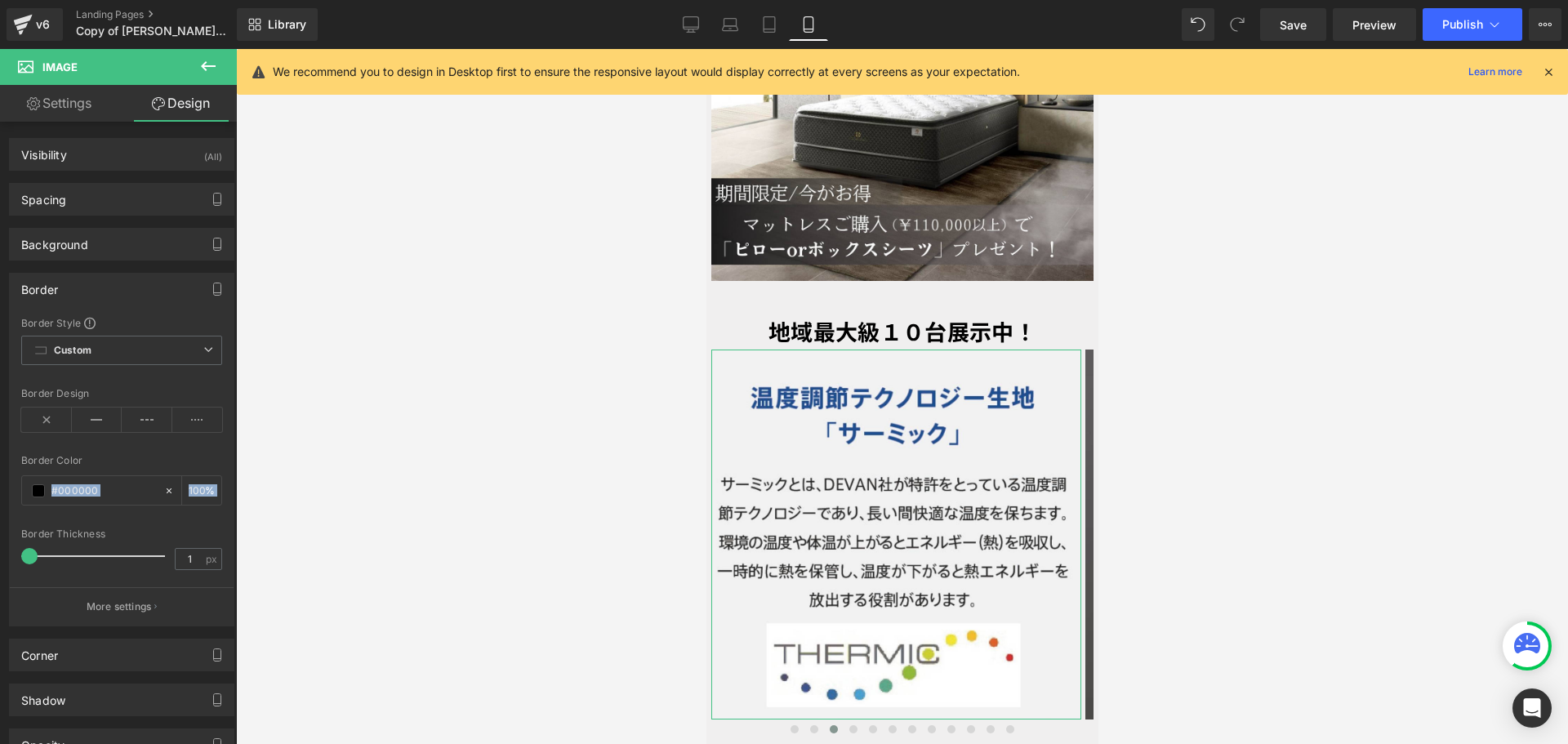
click at [8, 547] on div "Border Border Style Custom Custom Setup Global Style Custom Setup Global Style …" at bounding box center [122, 443] width 244 height 366
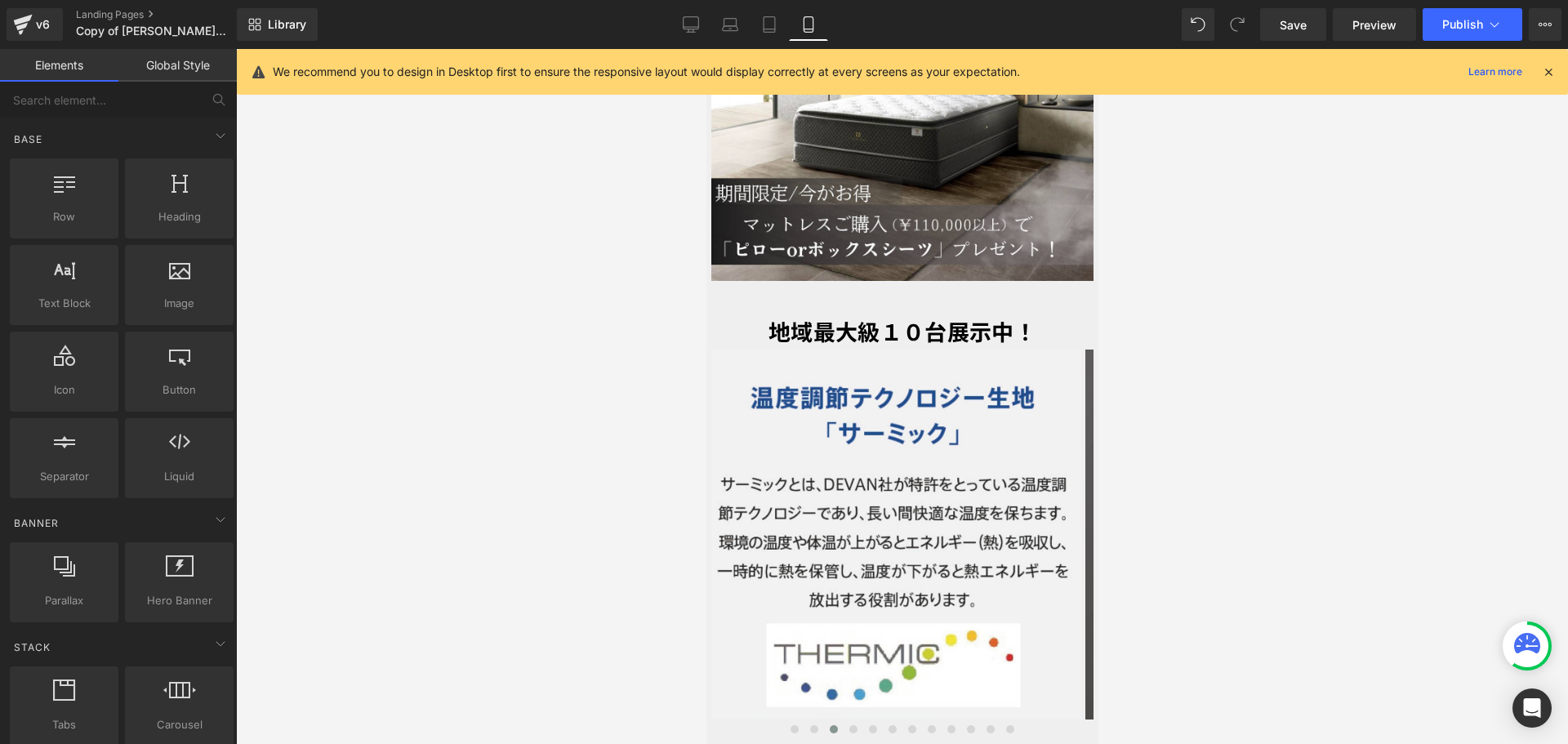
click at [303, 512] on div at bounding box center [902, 396] width 1332 height 695
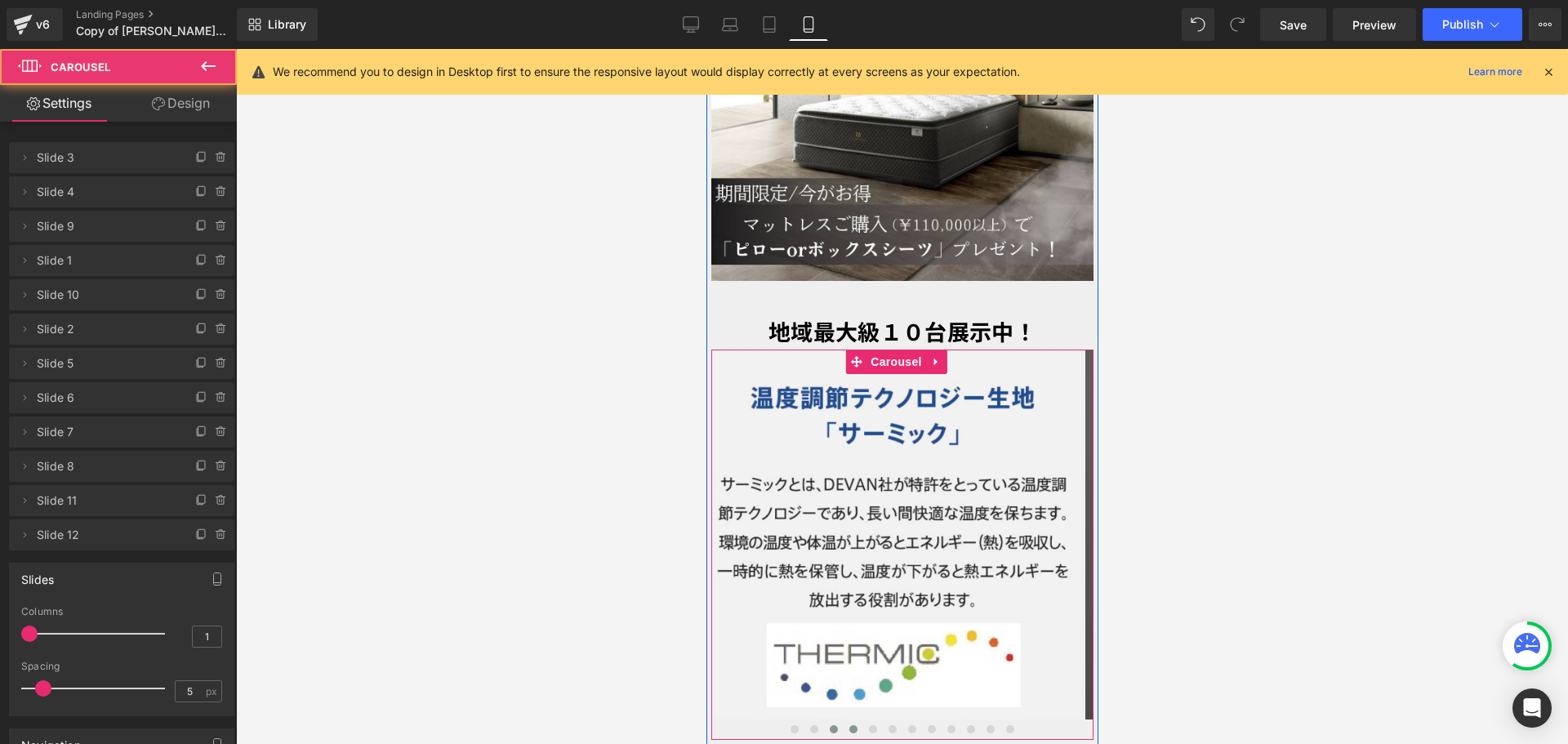
click at [849, 726] on span at bounding box center [853, 729] width 8 height 8
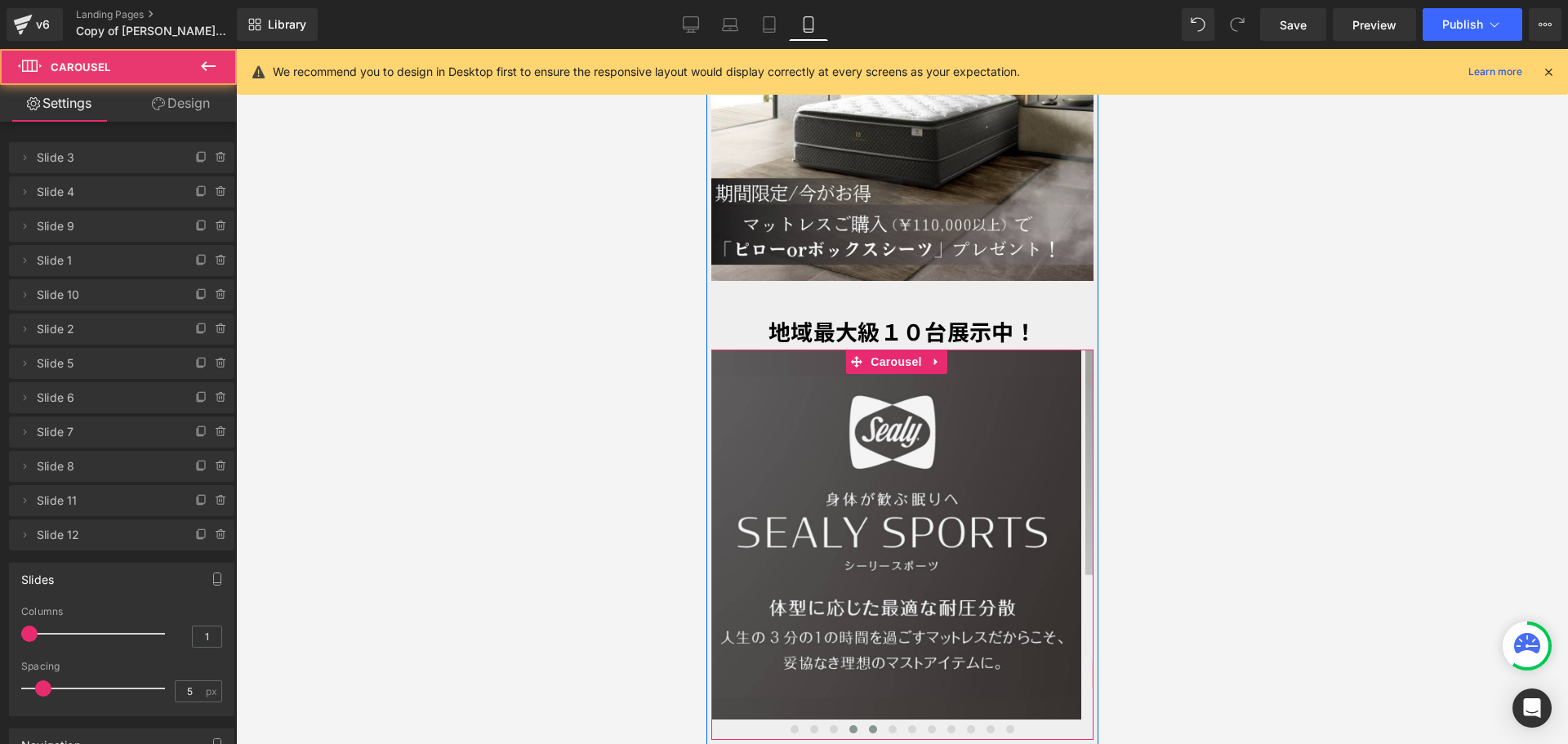
click at [862, 722] on button at bounding box center [872, 729] width 19 height 17
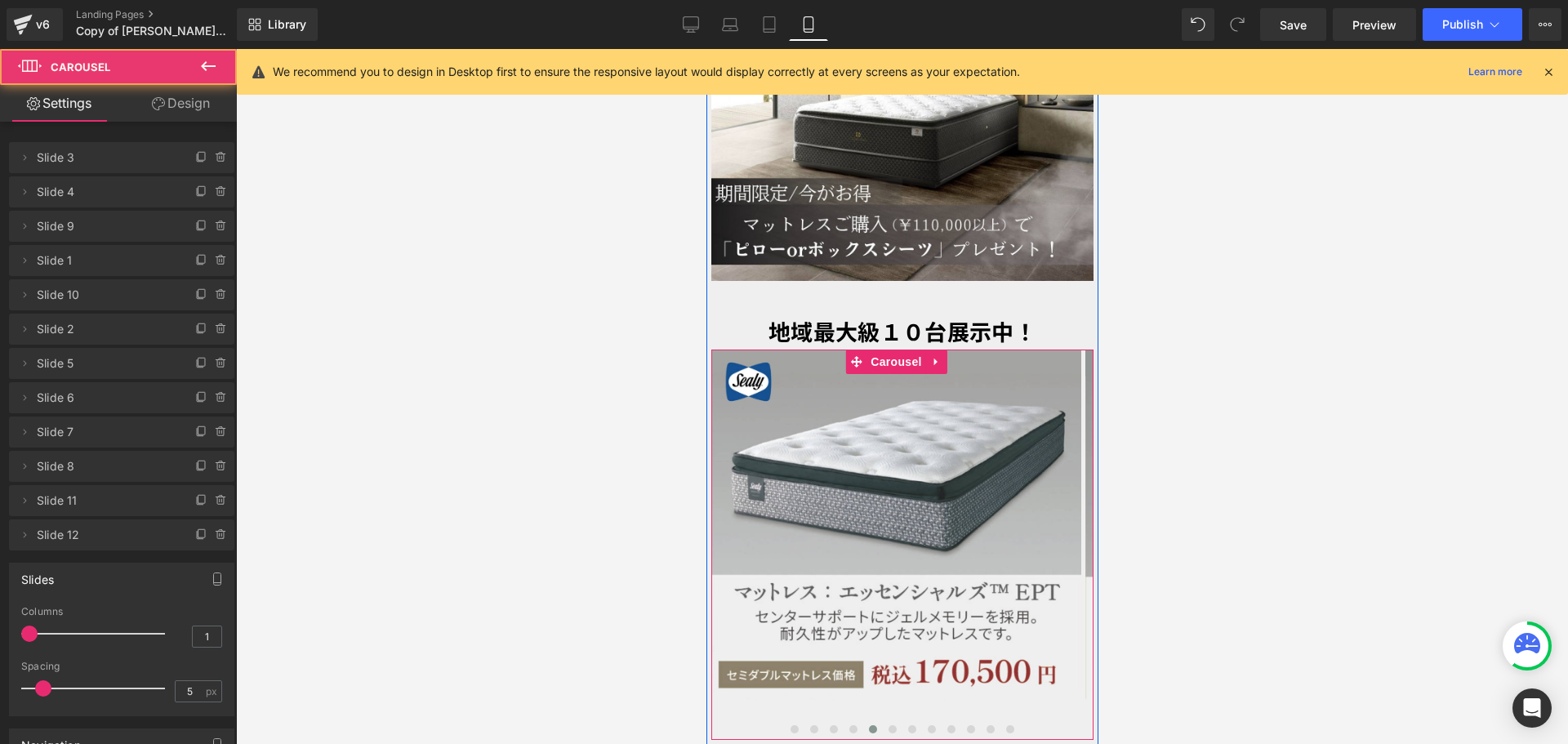
click at [868, 726] on span at bounding box center [872, 729] width 8 height 8
click at [815, 722] on button at bounding box center [813, 729] width 19 height 17
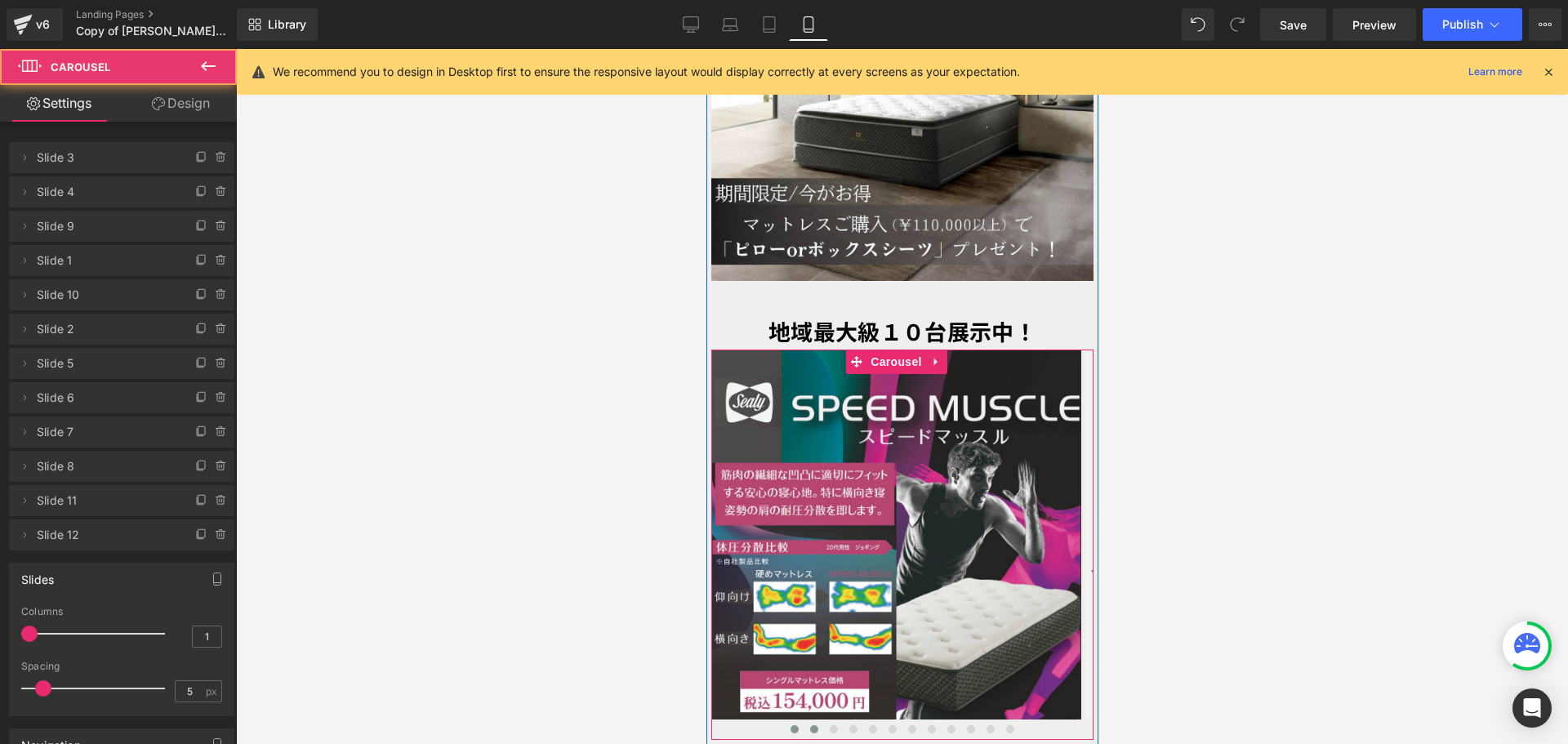
click at [793, 722] on button at bounding box center [793, 729] width 19 height 17
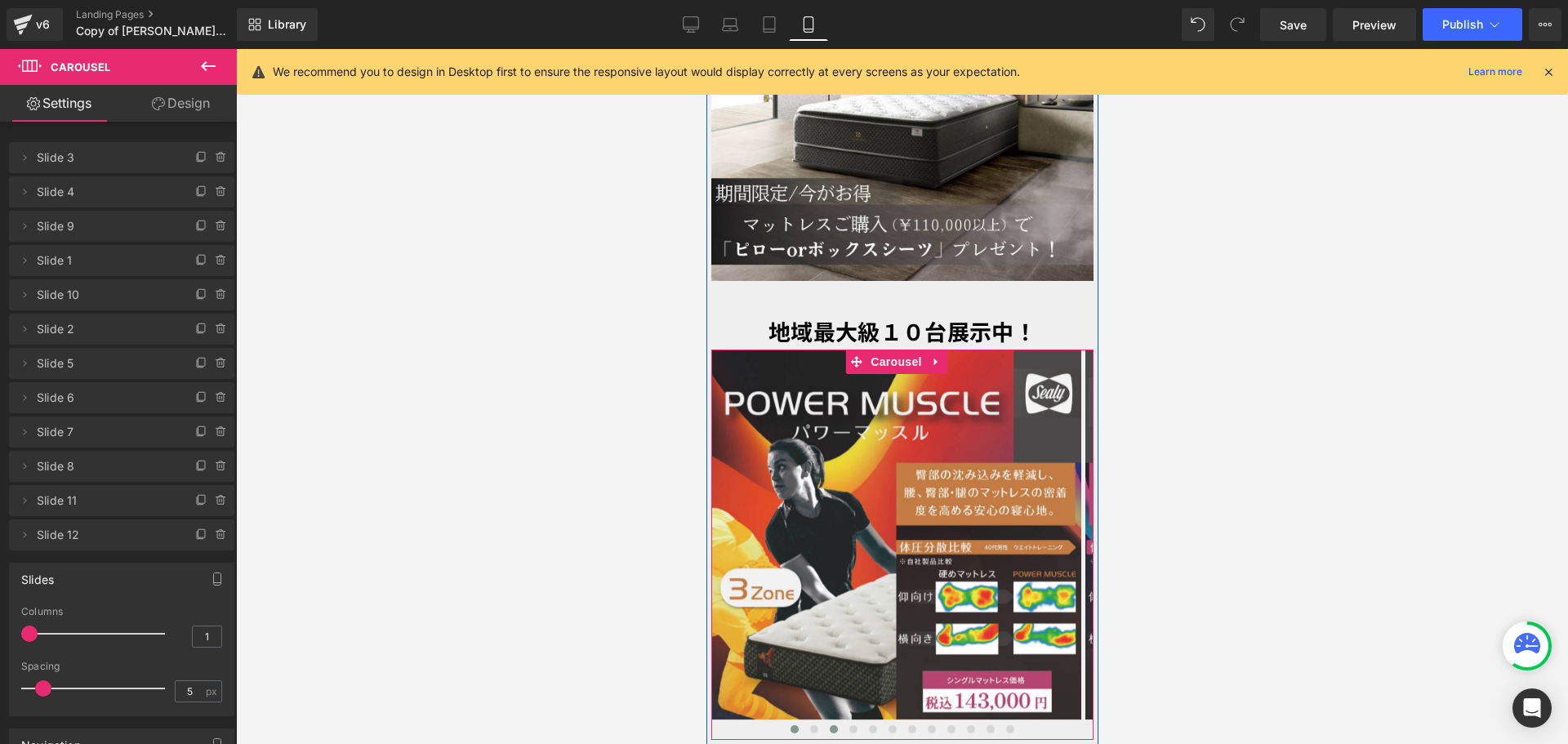
click at [823, 722] on button at bounding box center [833, 729] width 19 height 17
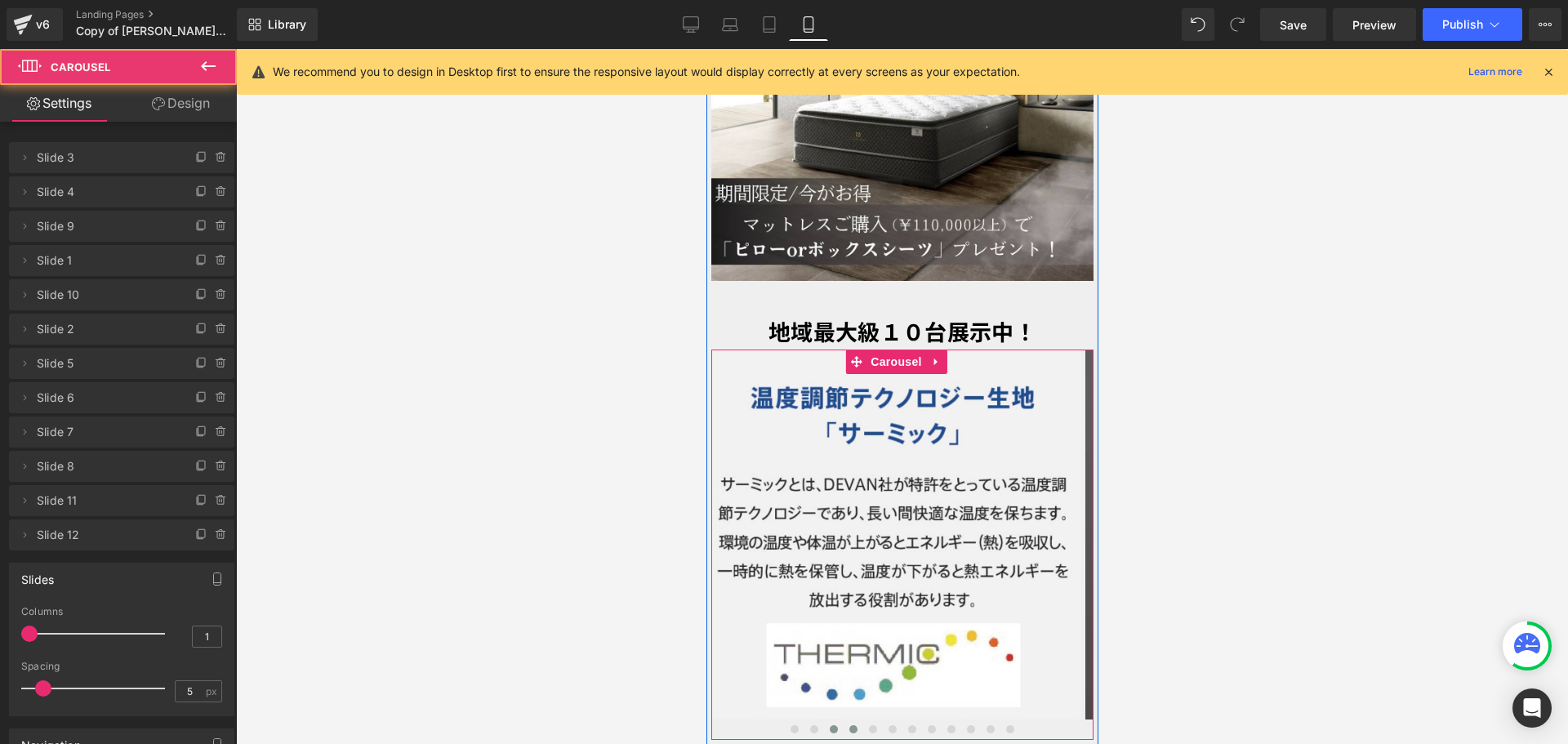
click at [849, 726] on span at bounding box center [853, 729] width 8 height 8
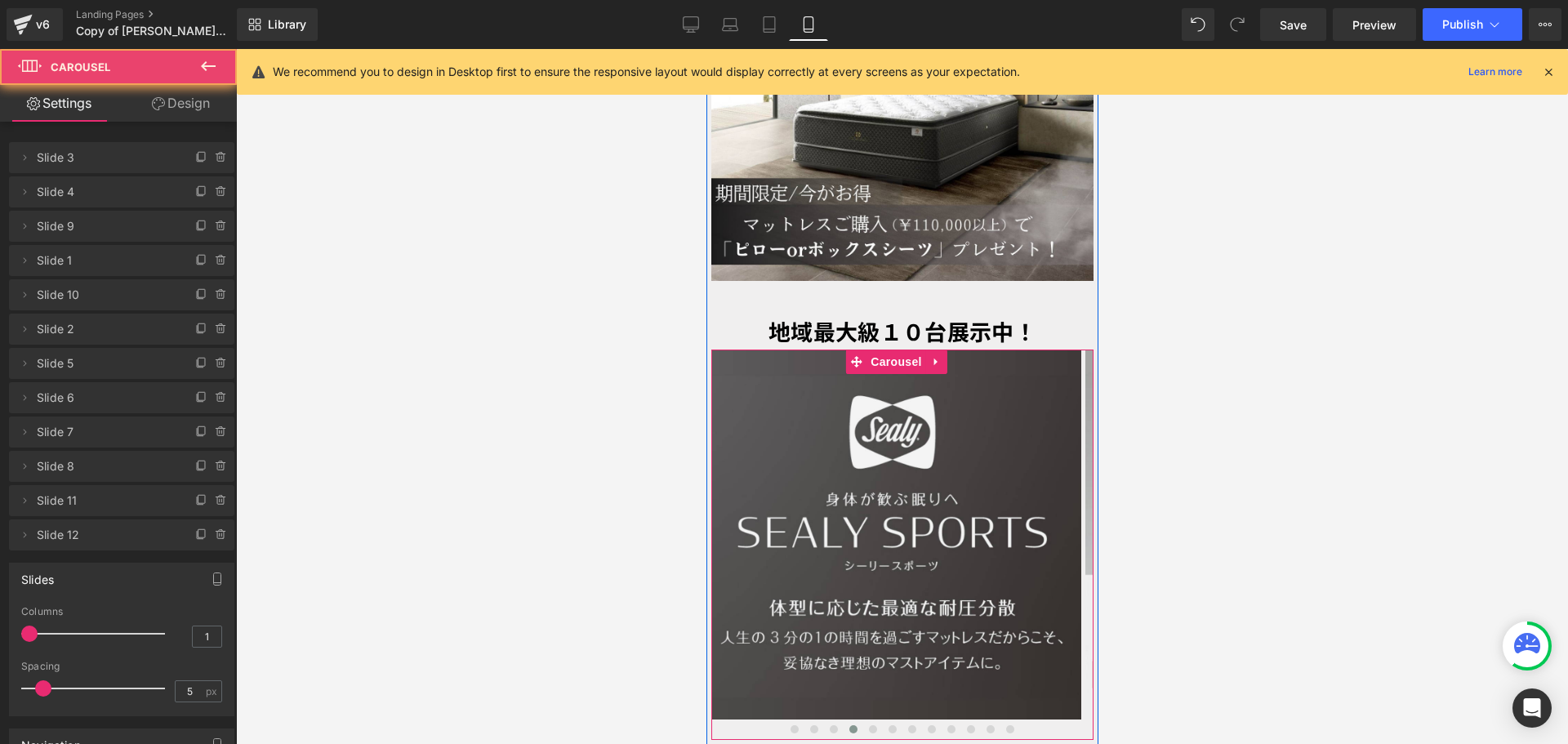
click at [849, 726] on span at bounding box center [853, 729] width 8 height 8
click at [862, 722] on button at bounding box center [872, 729] width 19 height 17
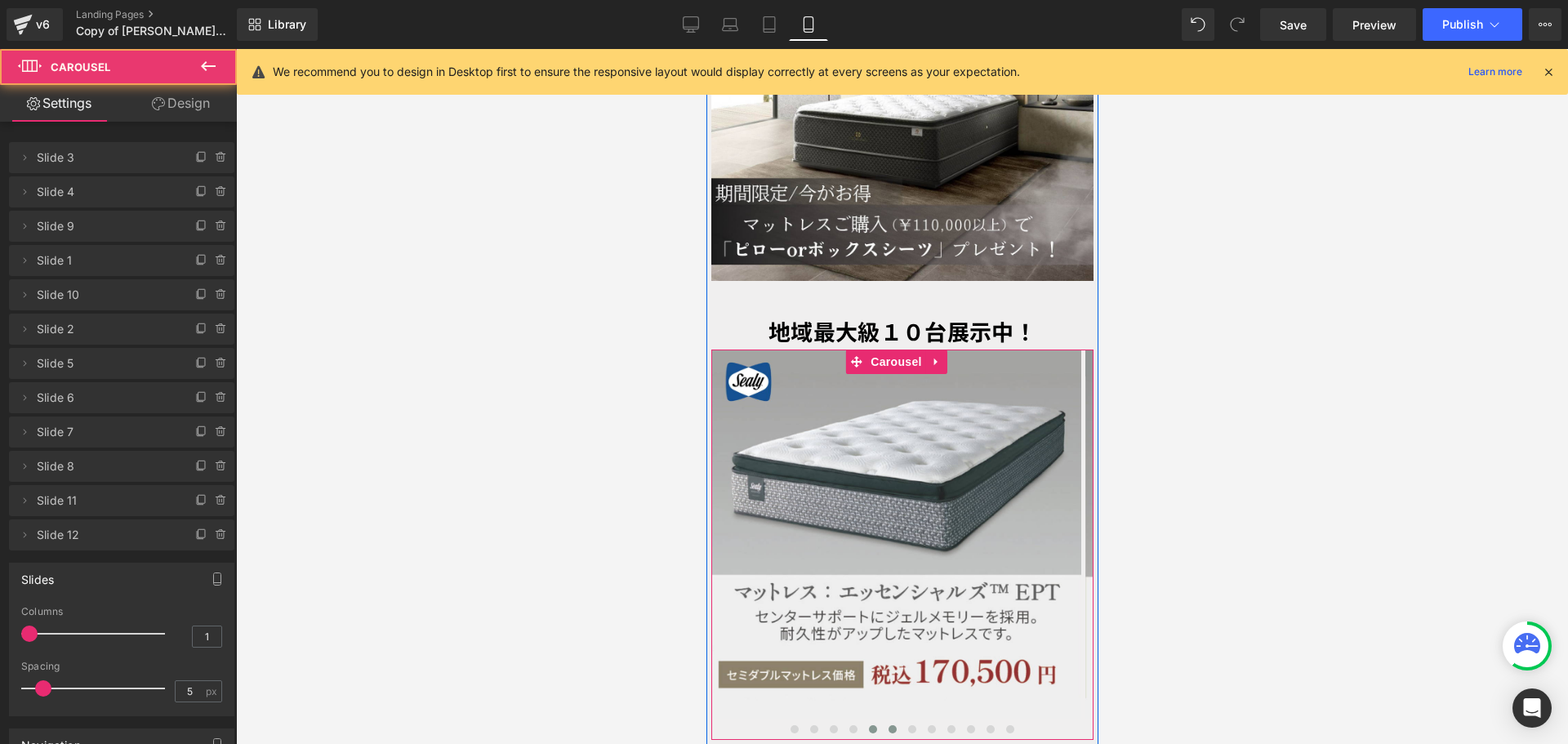
click at [882, 722] on button at bounding box center [891, 729] width 19 height 17
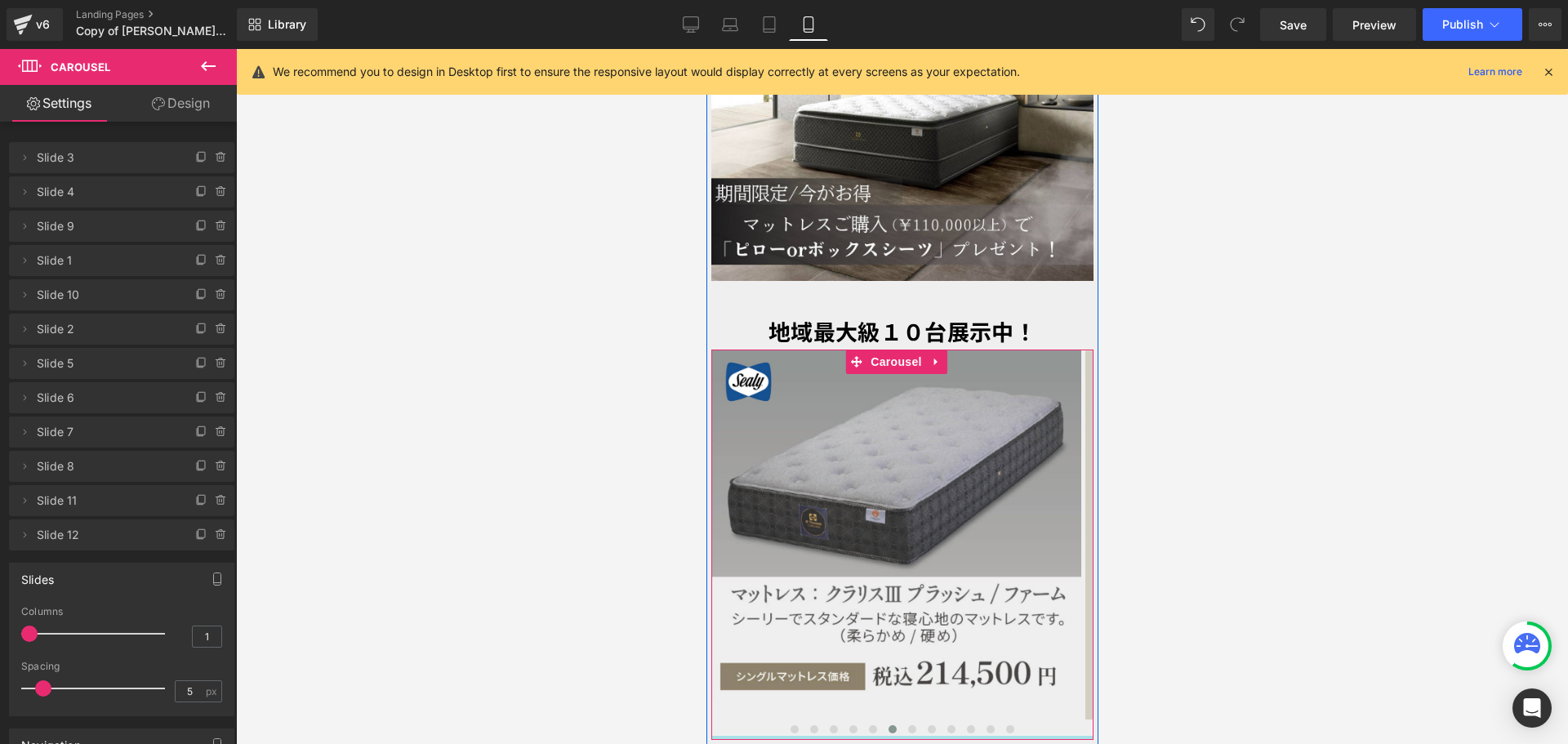
click at [905, 736] on div at bounding box center [901, 738] width 382 height 4
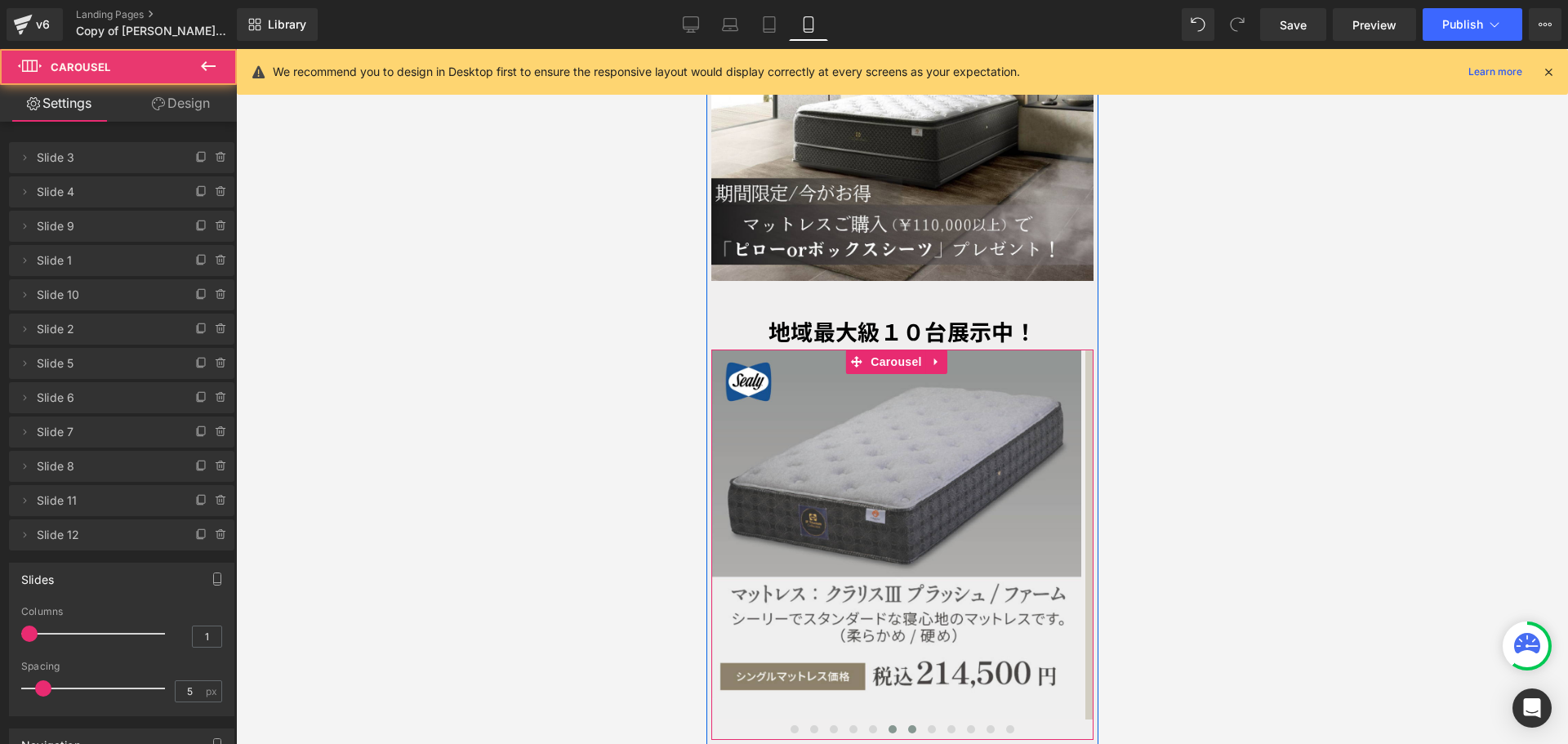
click at [907, 726] on span at bounding box center [911, 729] width 8 height 8
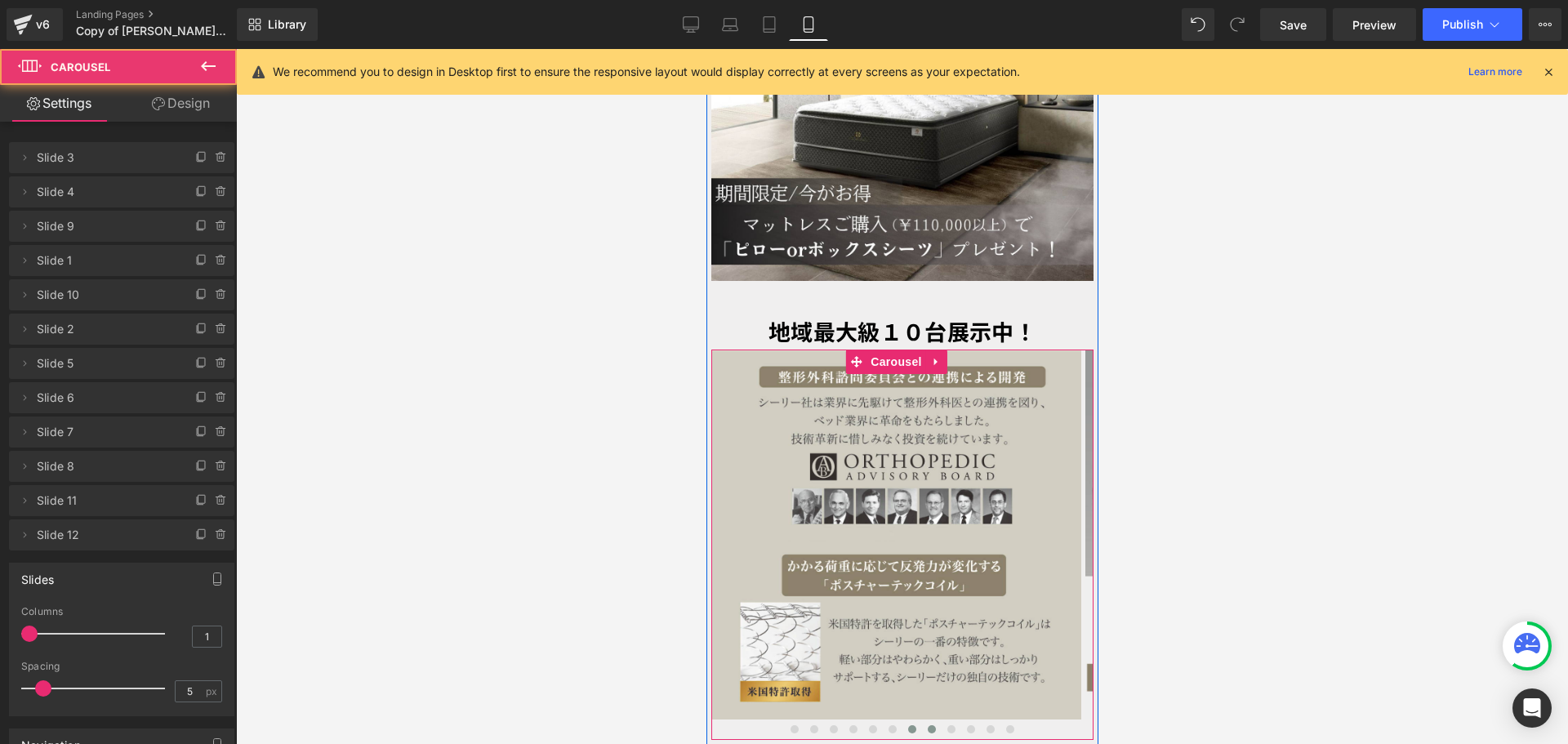
click at [926, 726] on span at bounding box center [930, 729] width 8 height 8
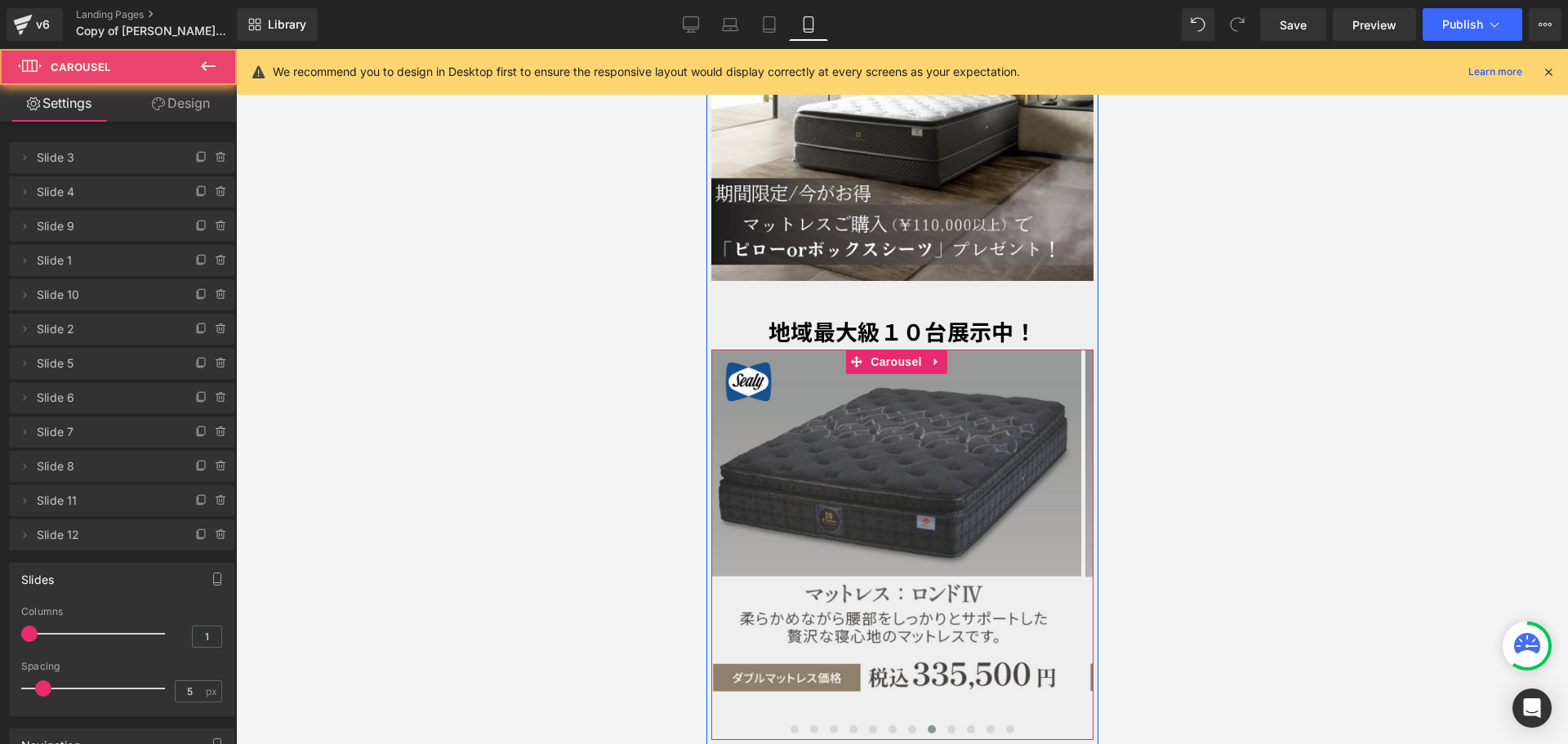
click at [926, 726] on span at bounding box center [930, 729] width 8 height 8
click at [946, 726] on span at bounding box center [950, 729] width 8 height 8
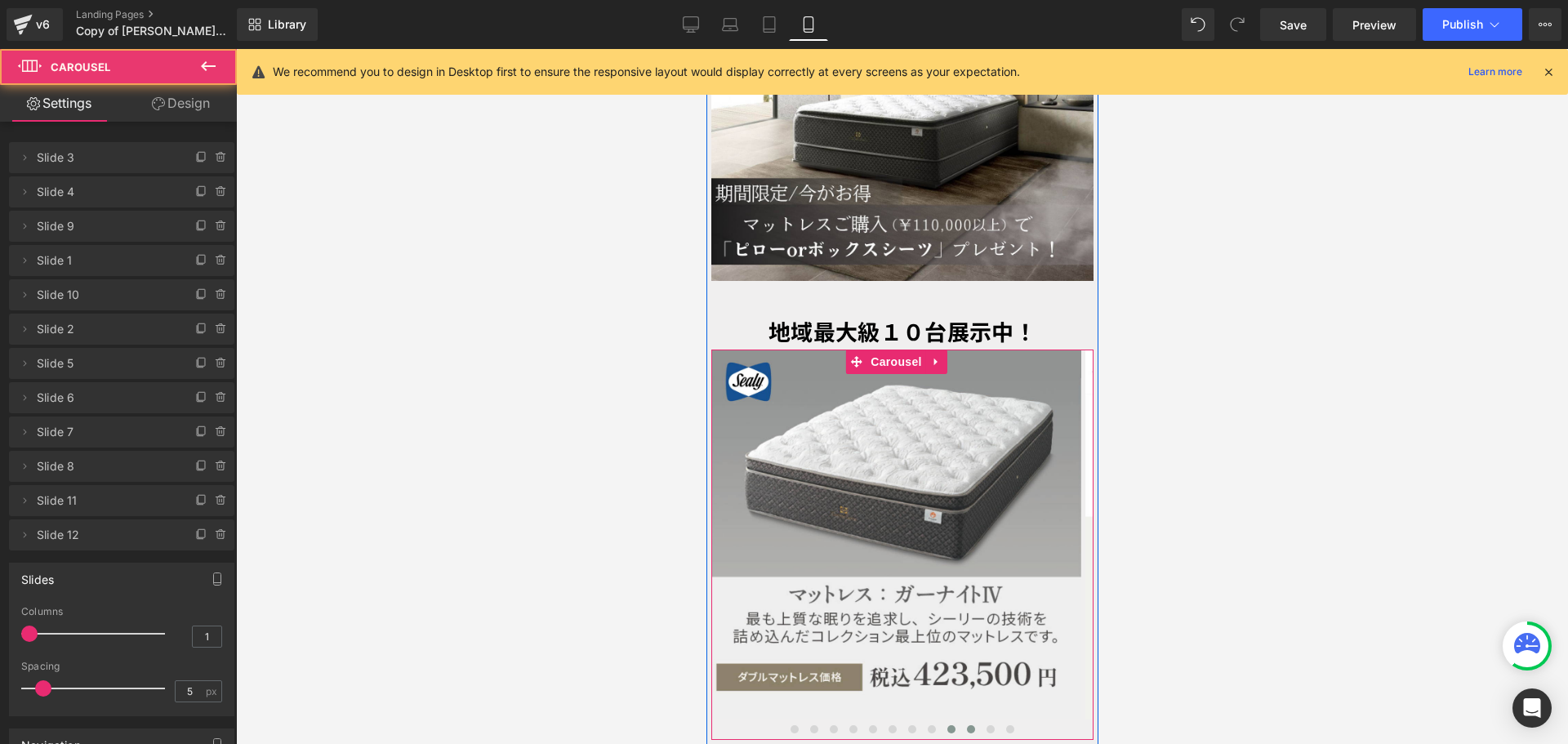
click at [966, 726] on span at bounding box center [970, 729] width 8 height 8
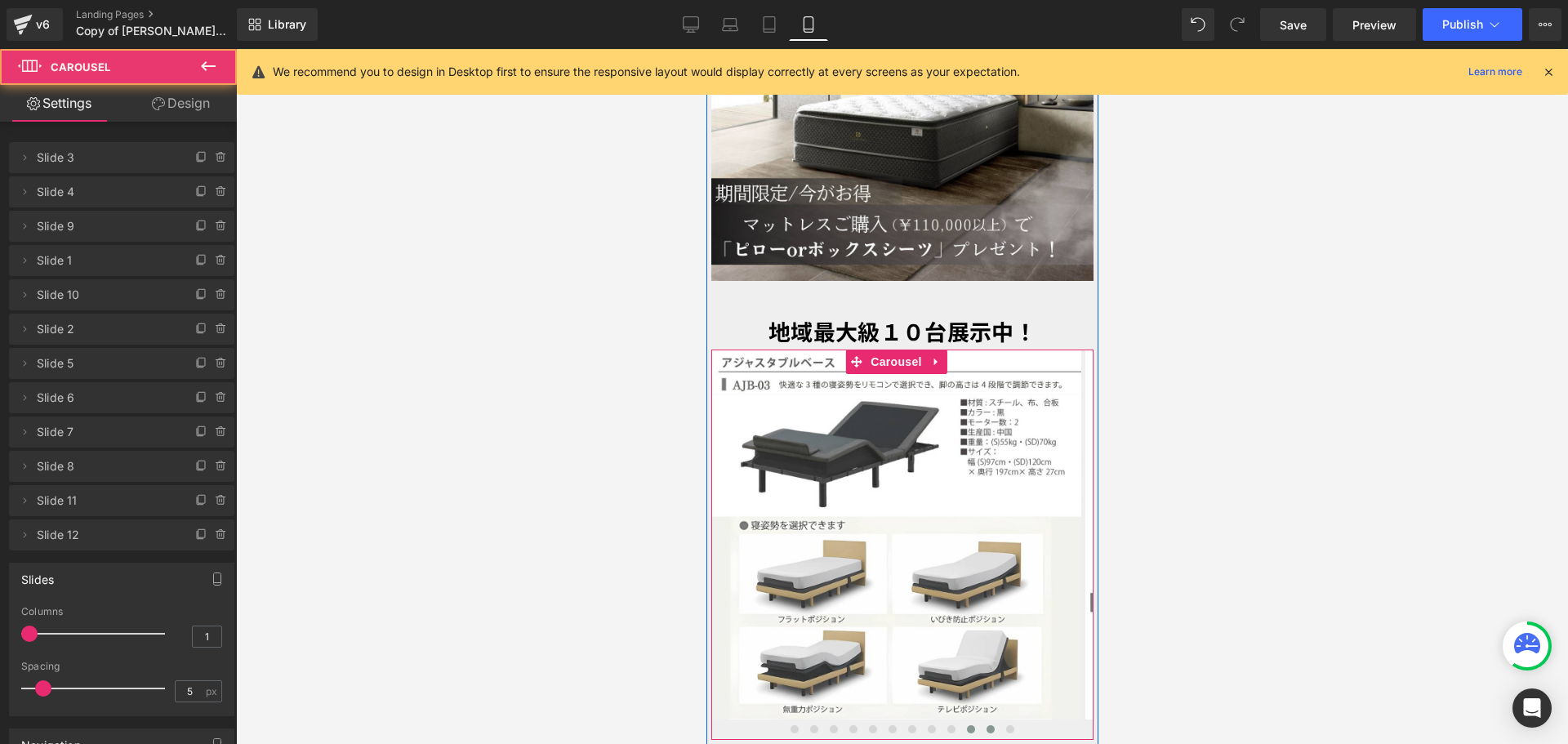
click at [986, 726] on span at bounding box center [990, 729] width 8 height 8
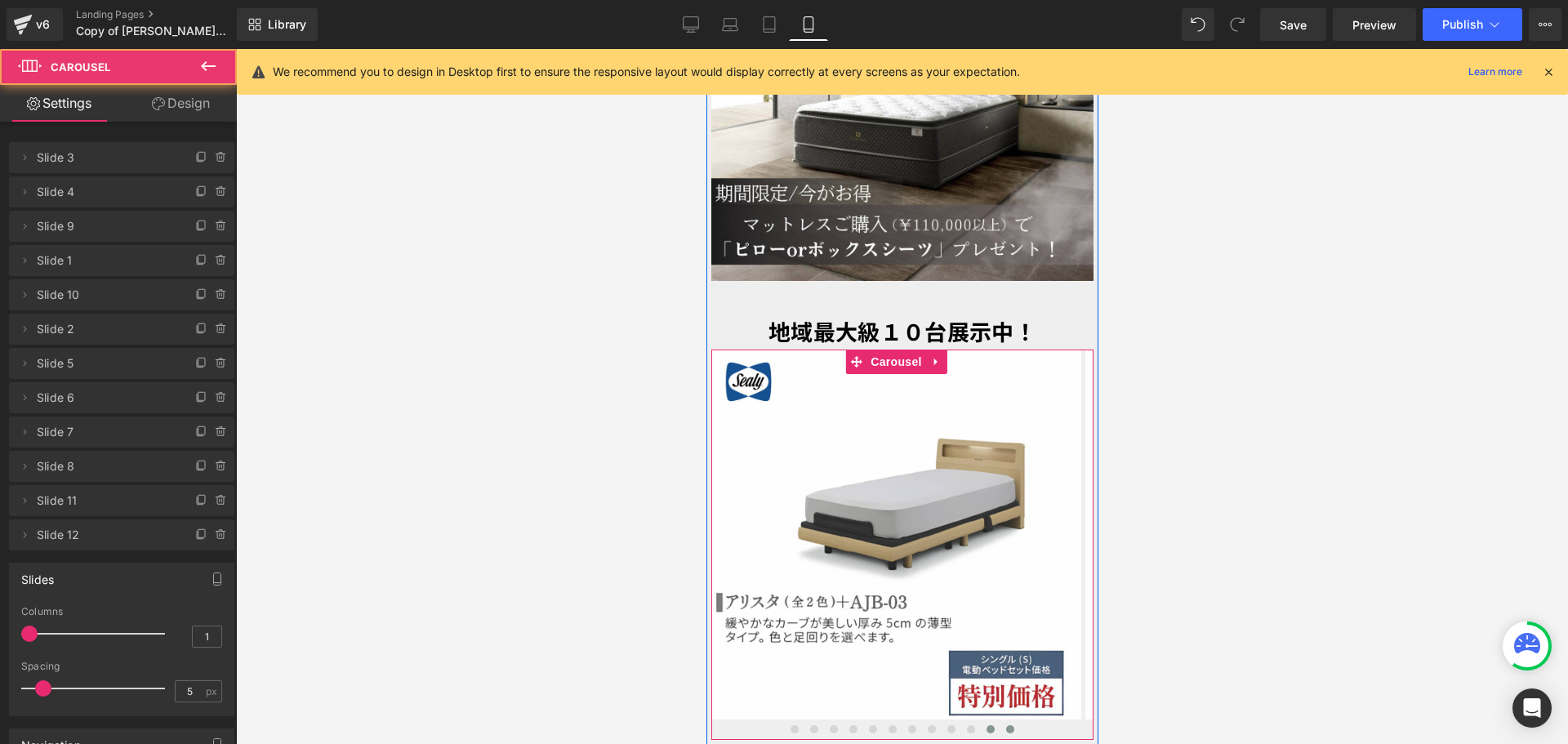
click at [1000, 722] on button at bounding box center [1009, 729] width 19 height 17
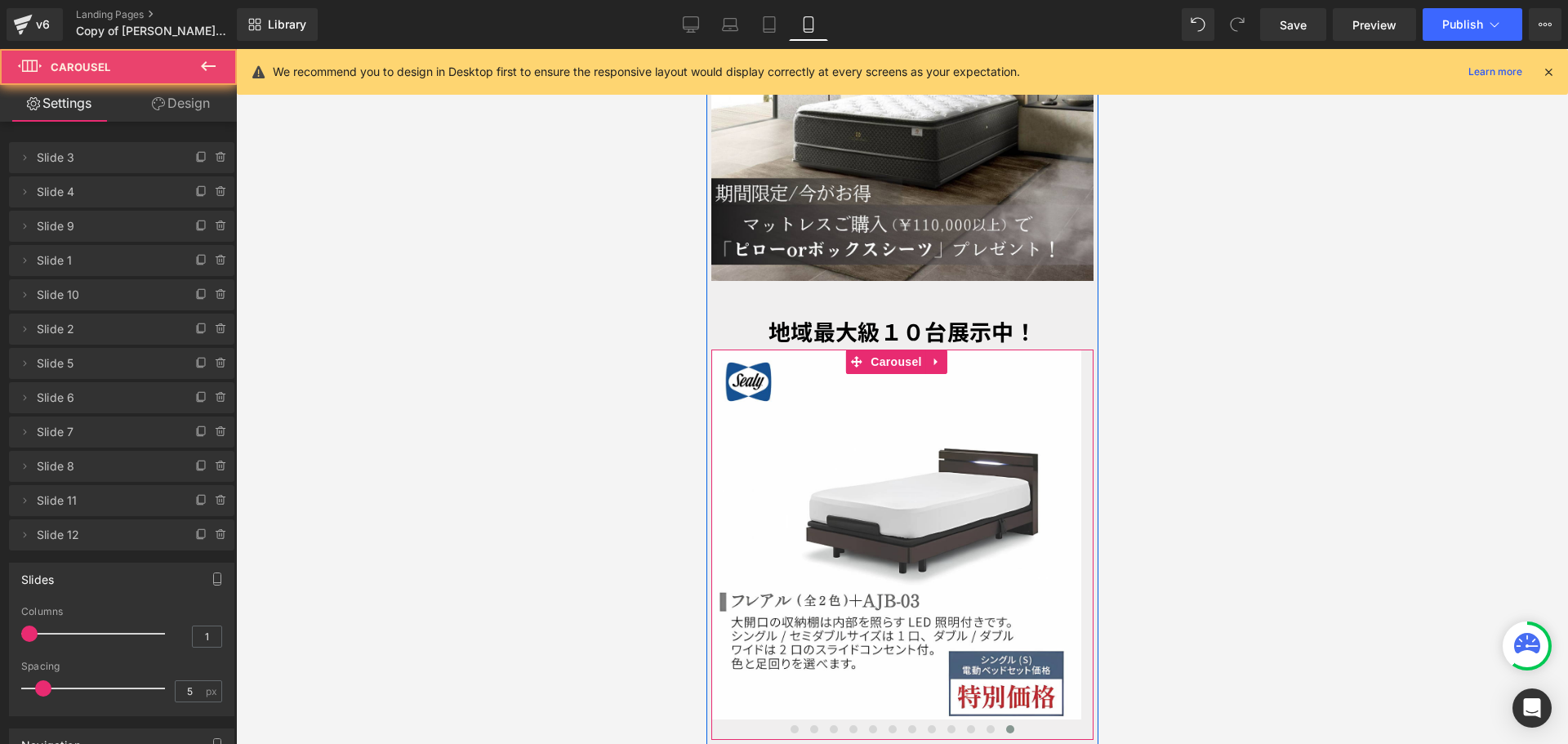
click at [999, 722] on button at bounding box center [1009, 729] width 19 height 17
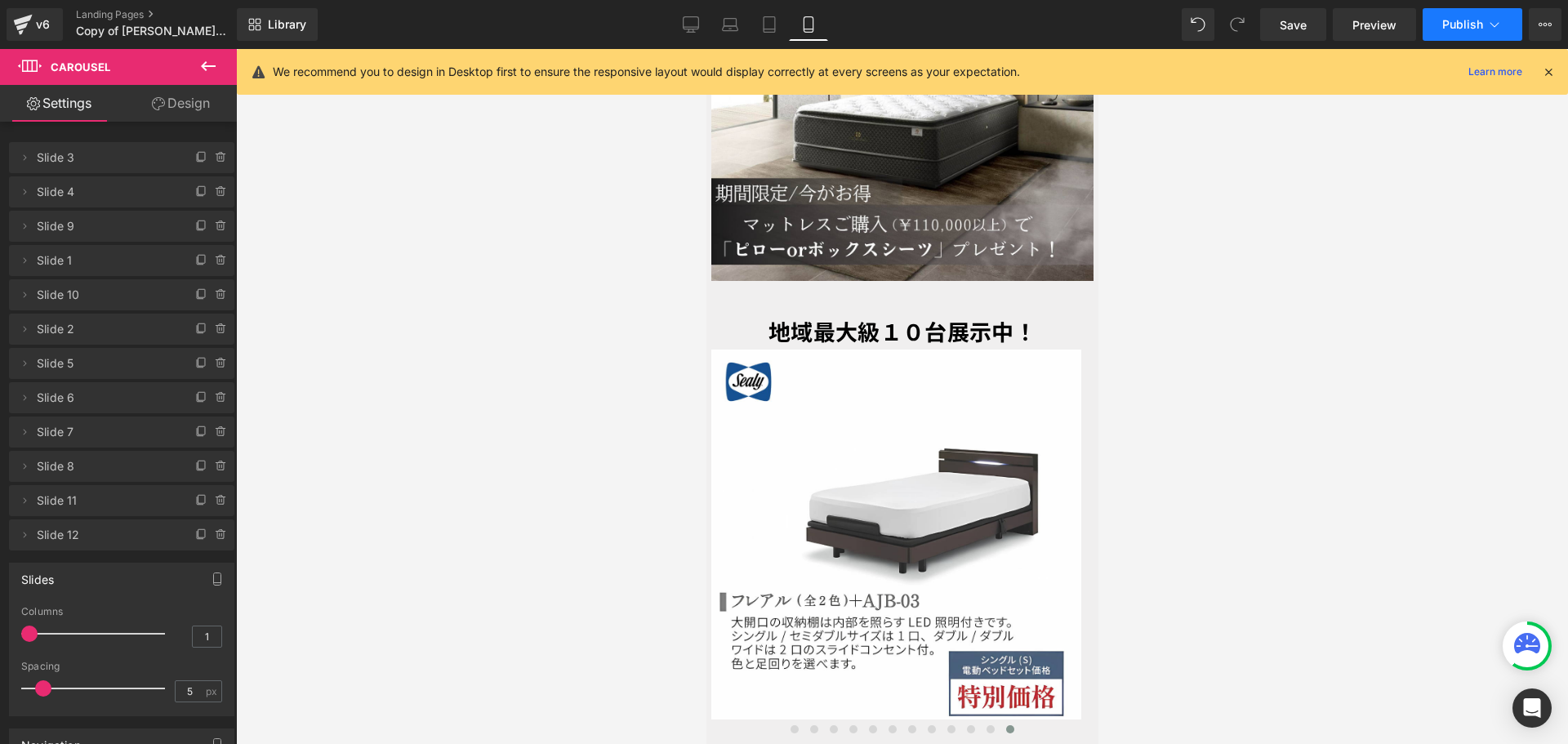
click at [1447, 38] on button "Publish" at bounding box center [1472, 24] width 99 height 33
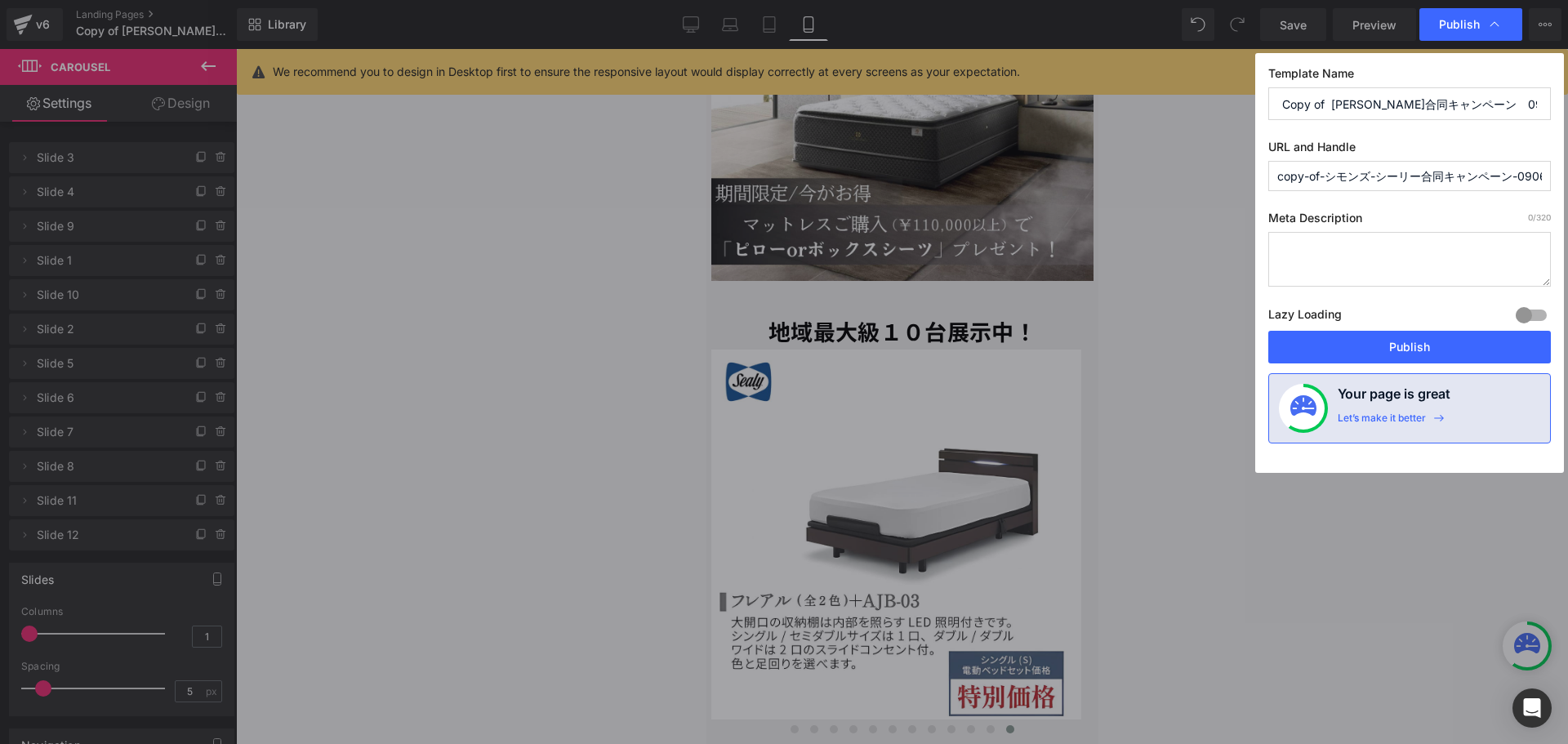
click at [1430, 366] on div "Template Name Copy of [PERSON_NAME]合同キャンペーン　0906 URL and Handle copy-of-シモンズ-シー…" at bounding box center [1409, 264] width 308 height 420
drag, startPoint x: 1428, startPoint y: 340, endPoint x: 1347, endPoint y: 410, distance: 107.1
click at [1427, 339] on button "Publish" at bounding box center [1409, 347] width 283 height 33
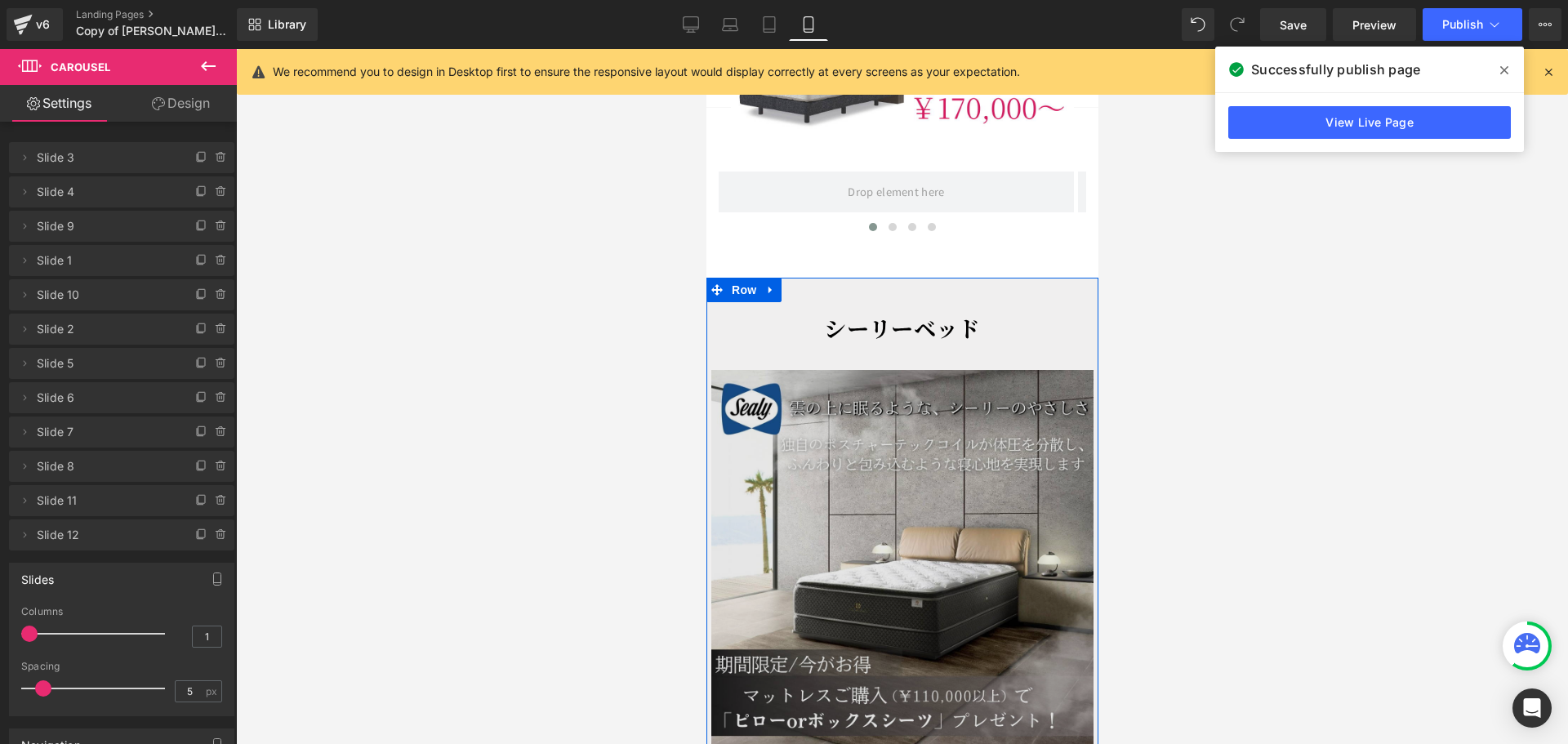
scroll to position [3328, 0]
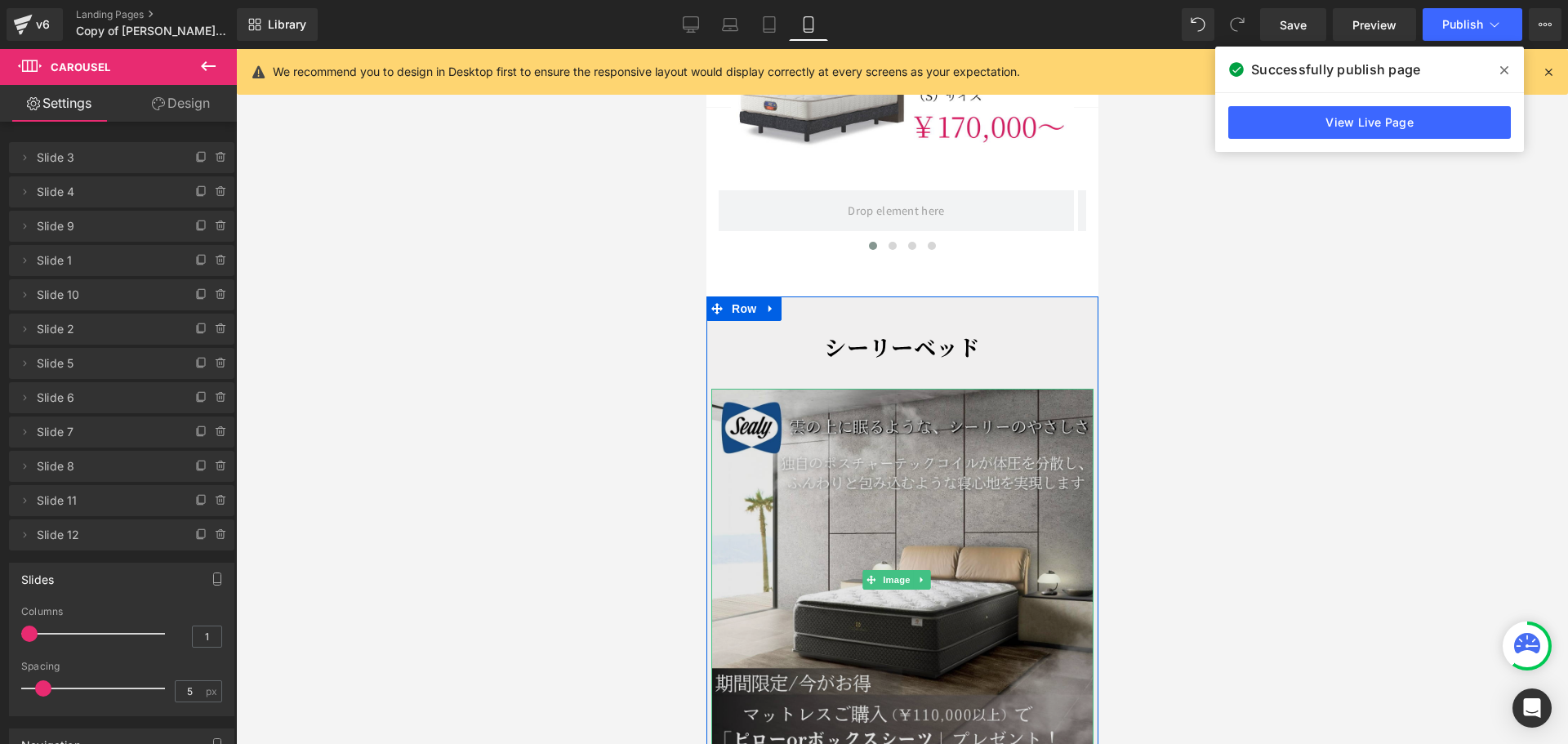
click at [857, 425] on img at bounding box center [901, 580] width 382 height 382
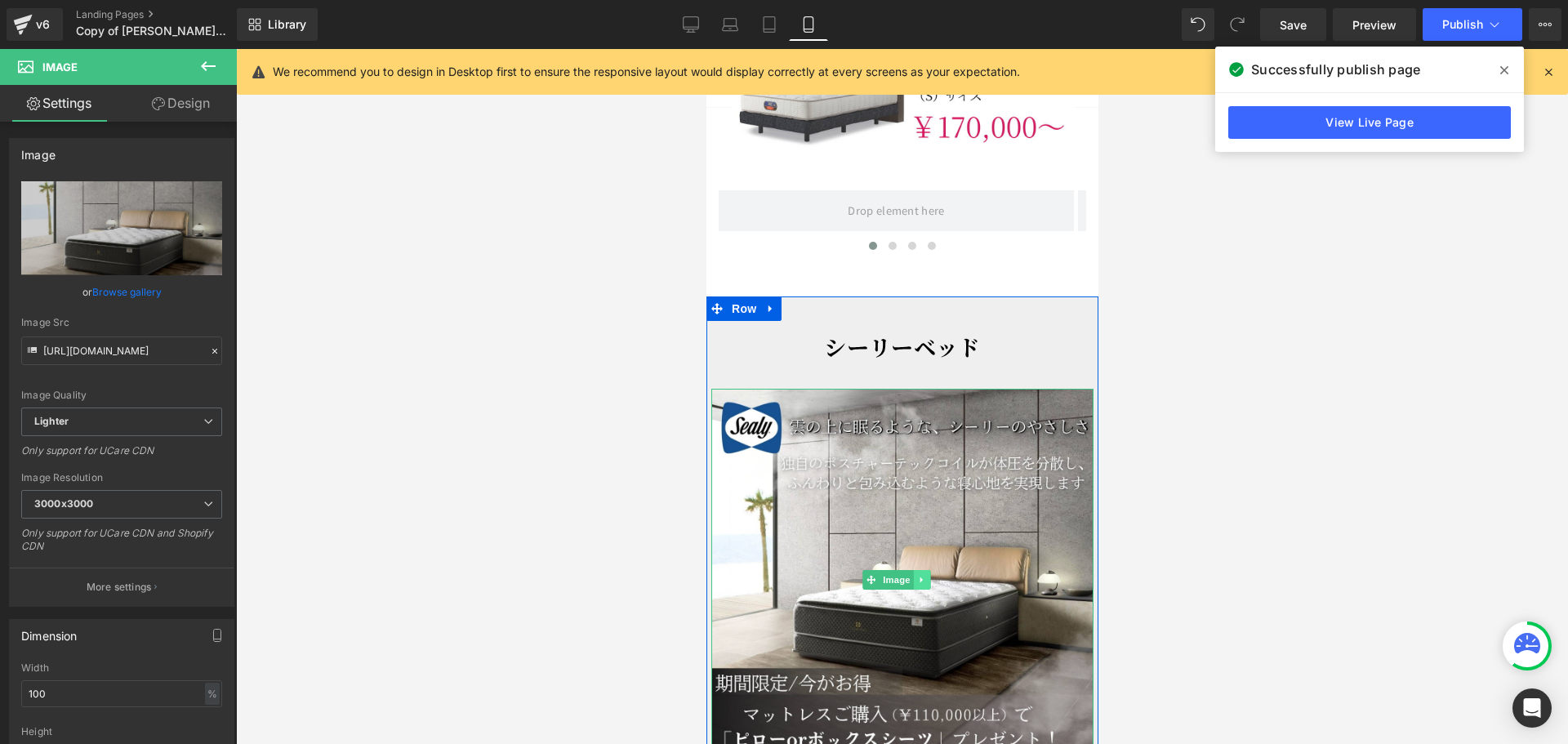
click at [923, 575] on icon at bounding box center [920, 580] width 9 height 10
click at [912, 570] on link at bounding box center [913, 580] width 17 height 19
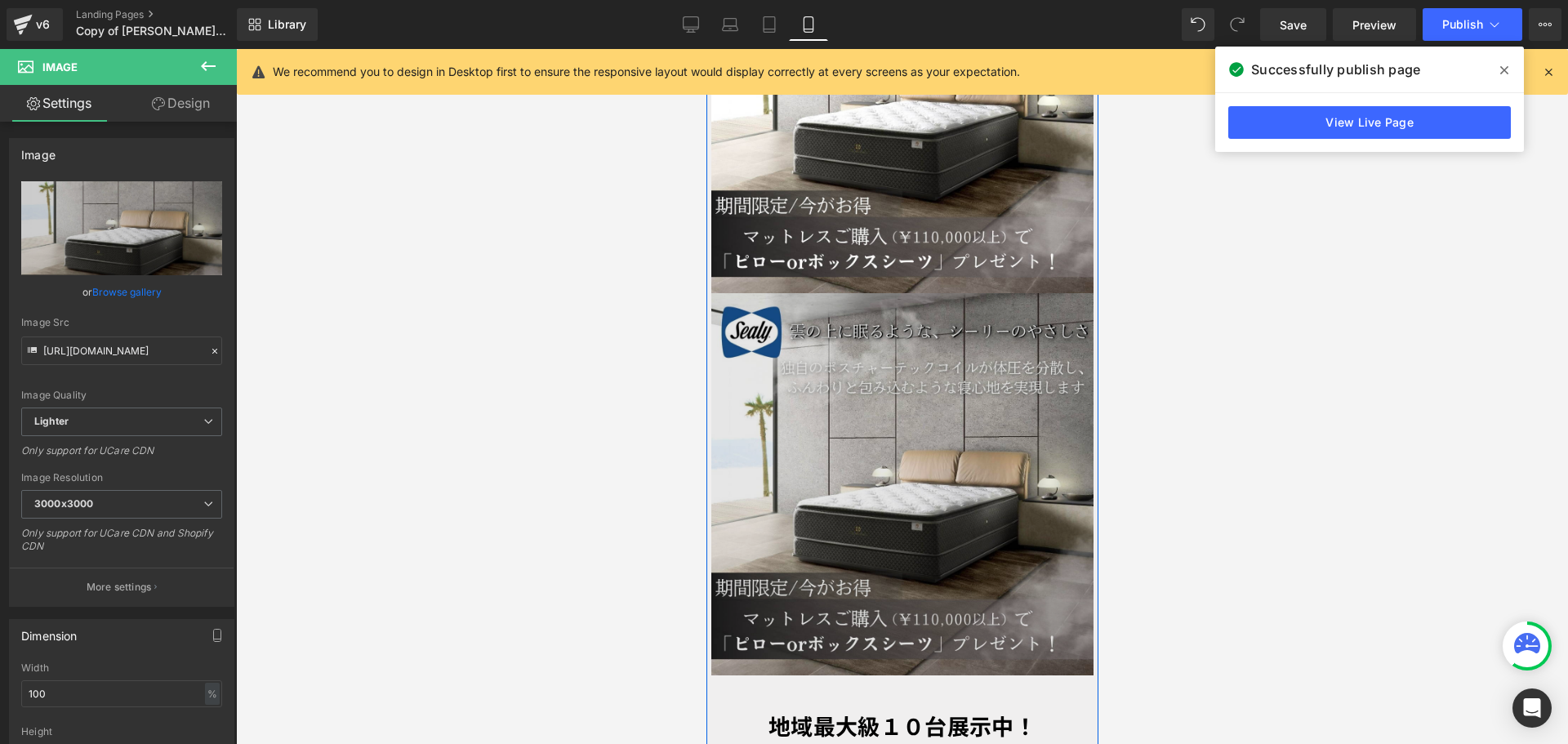
scroll to position [3573, 0]
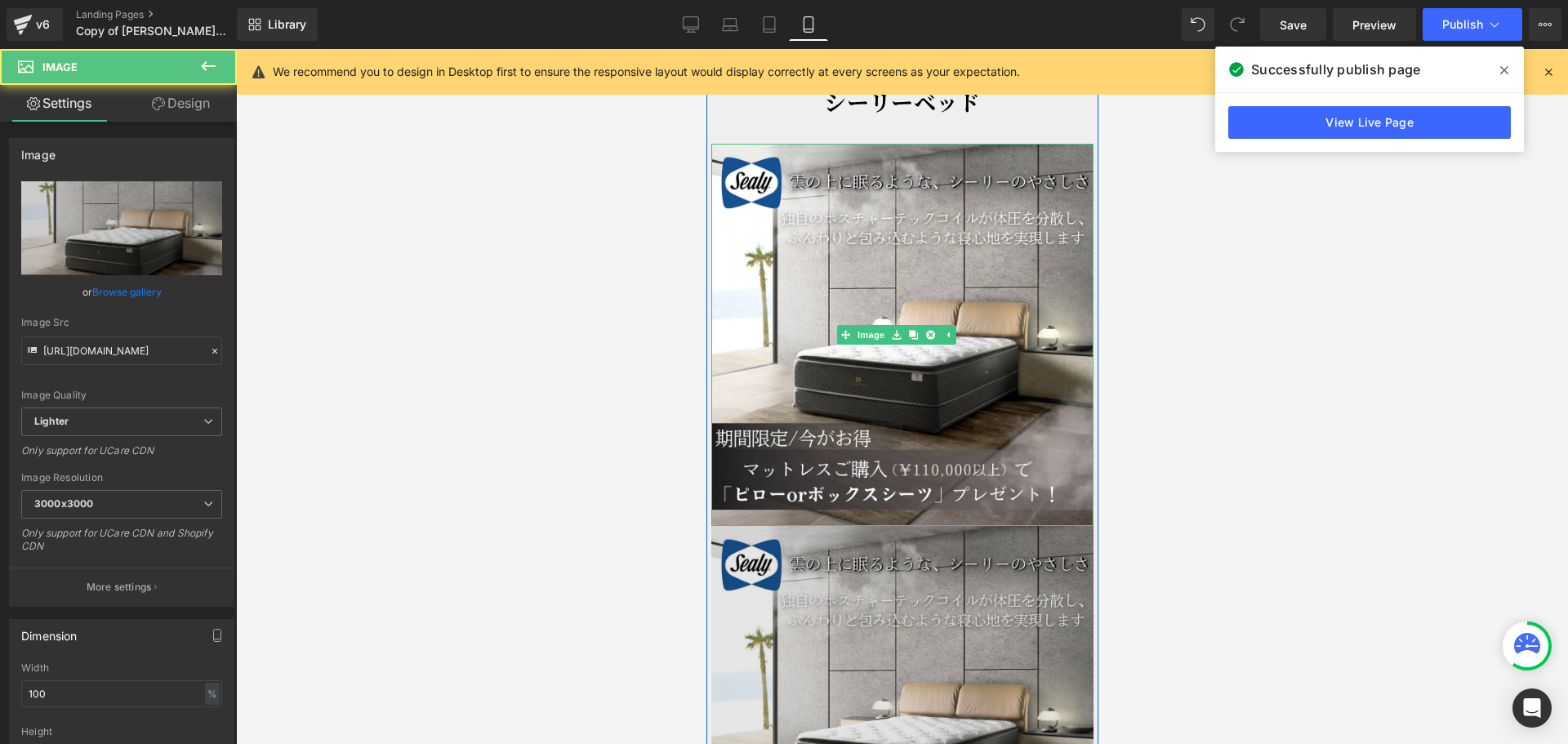
click at [876, 348] on img at bounding box center [901, 335] width 382 height 382
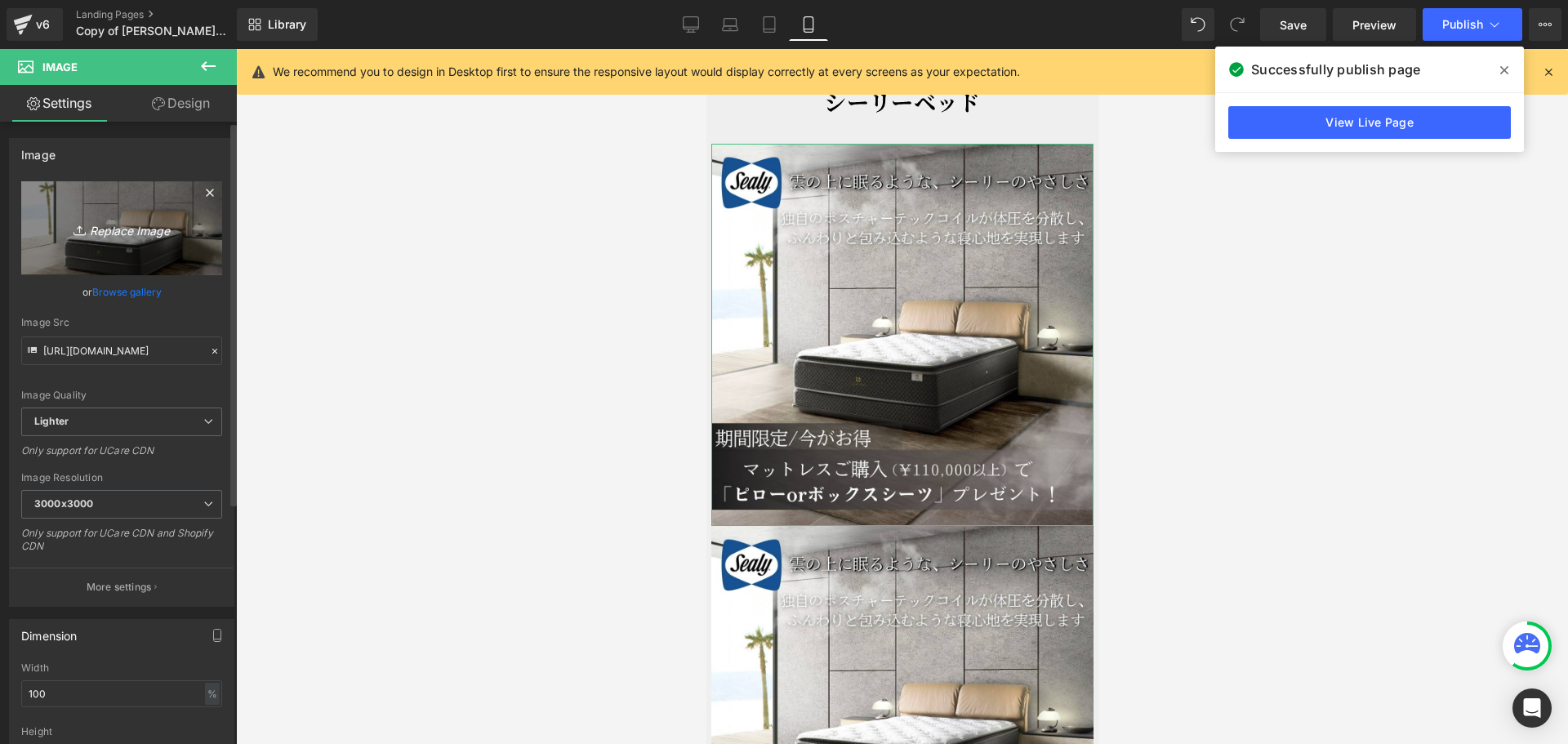
click at [152, 227] on icon "Replace Image" at bounding box center [122, 228] width 130 height 20
type input "C:\fakepath\シーリーの11万円以上のマットレスをご購入で 「ピローorボックスシーツ」プレゼント！.jpg"
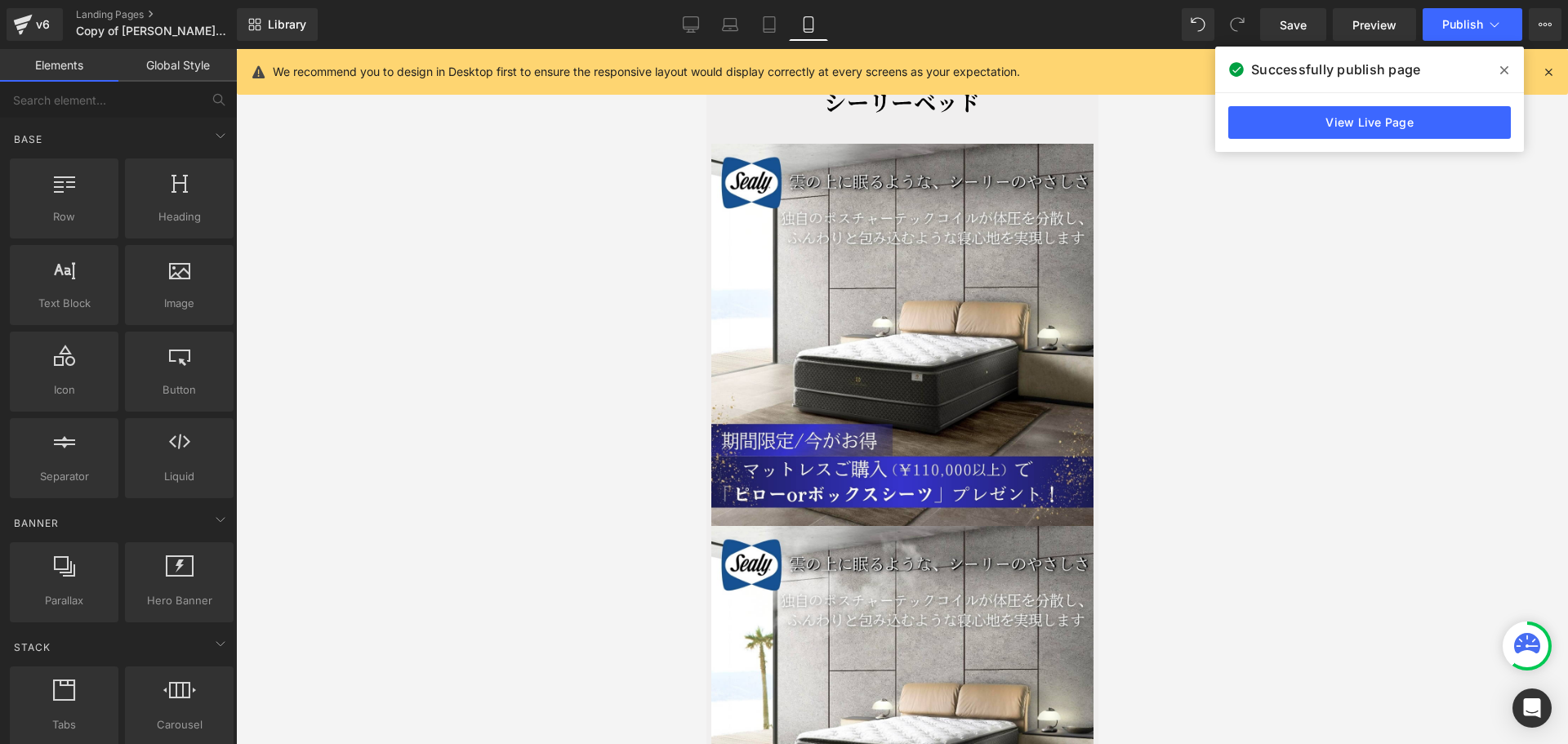
click at [1133, 330] on div at bounding box center [902, 396] width 1332 height 695
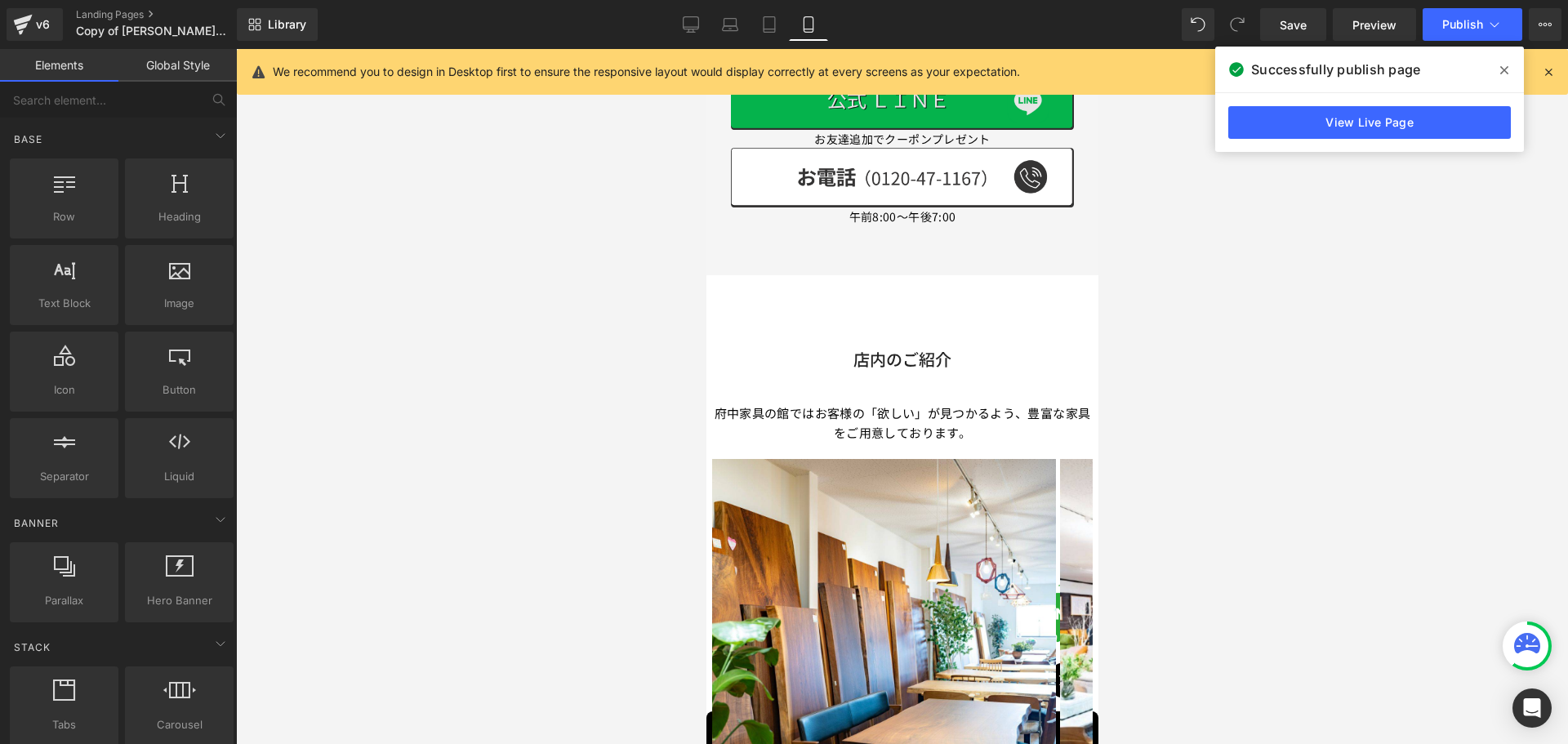
scroll to position [5778, 0]
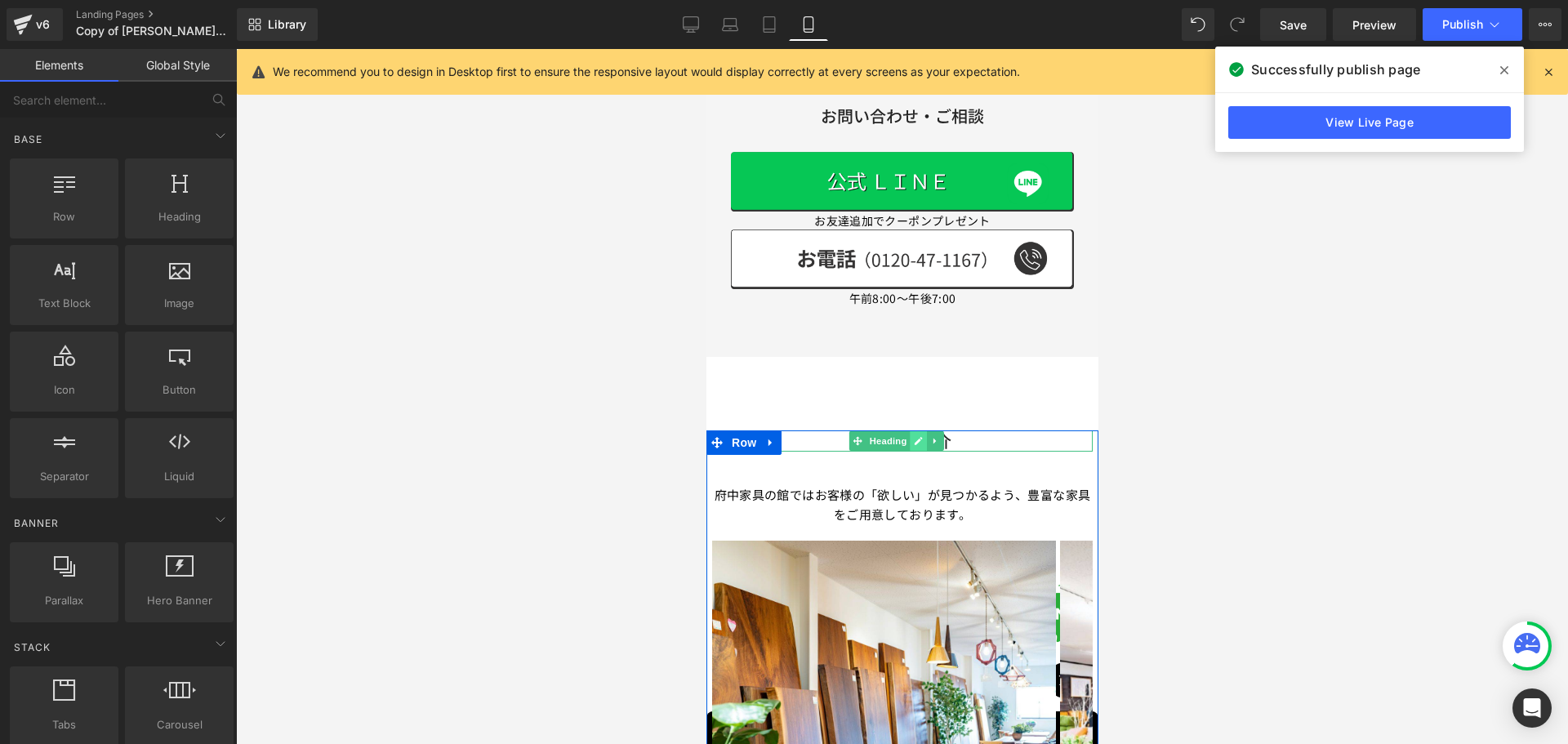
click at [911, 431] on link at bounding box center [918, 441] width 17 height 19
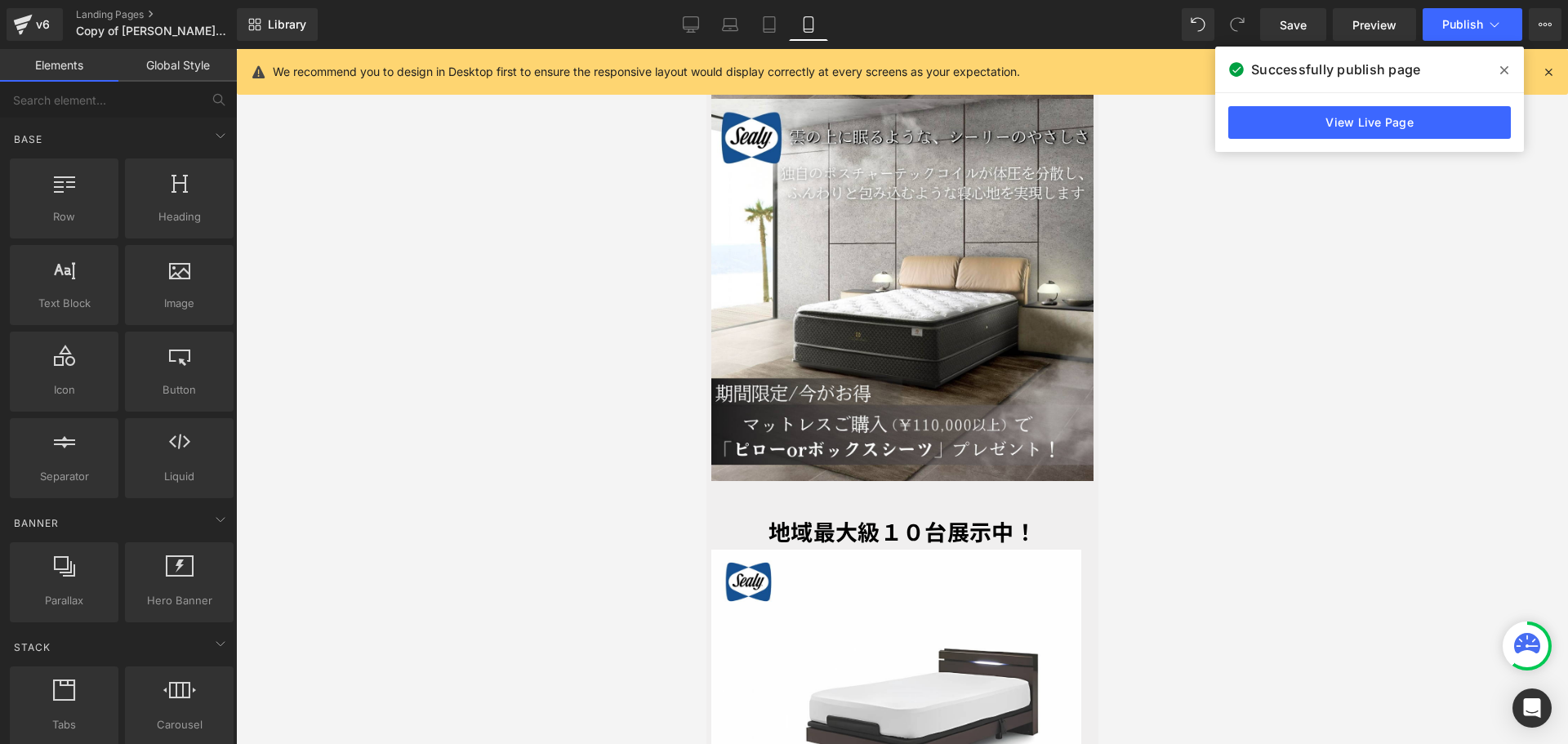
scroll to position [3900, 0]
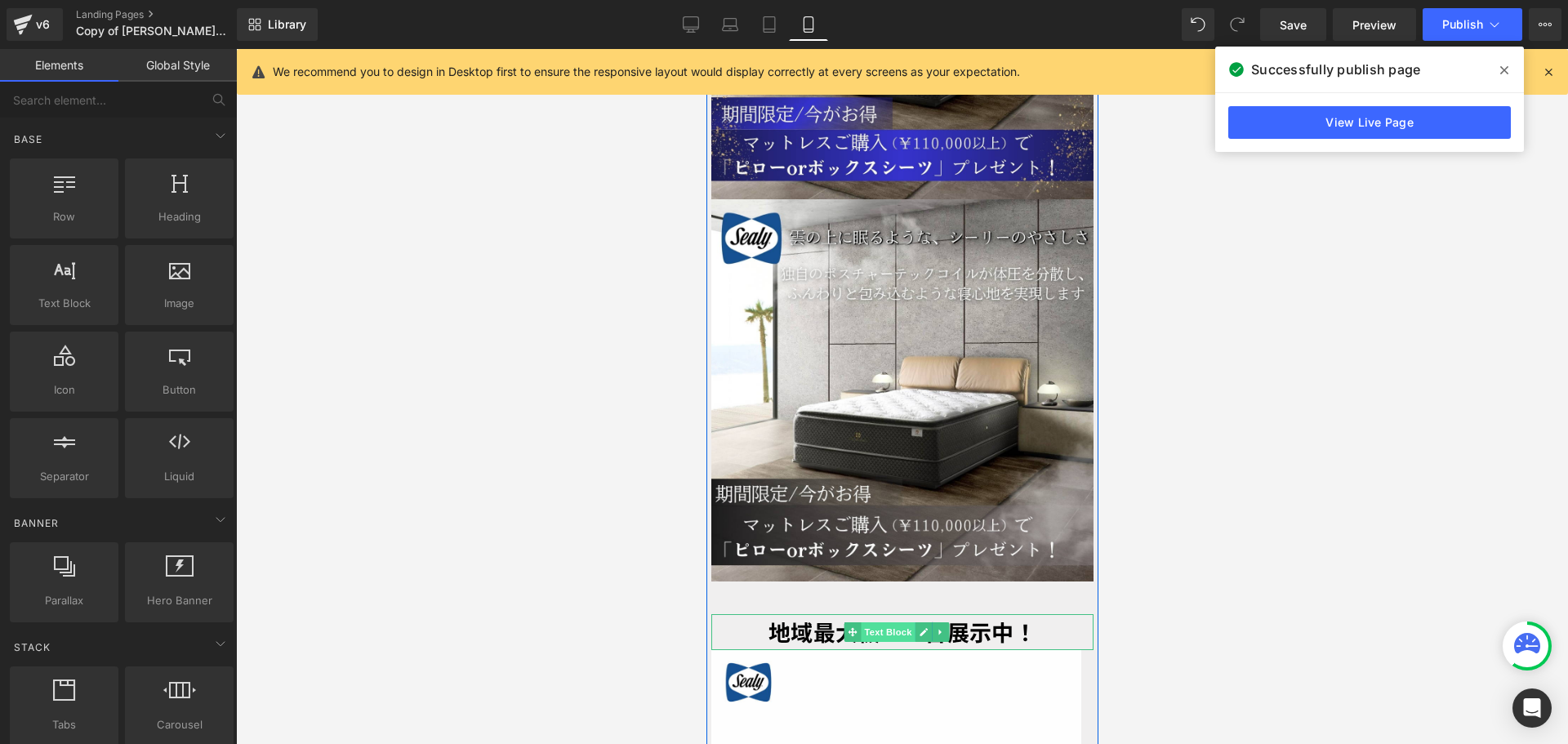
click at [875, 622] on span "Text Block" at bounding box center [886, 632] width 53 height 19
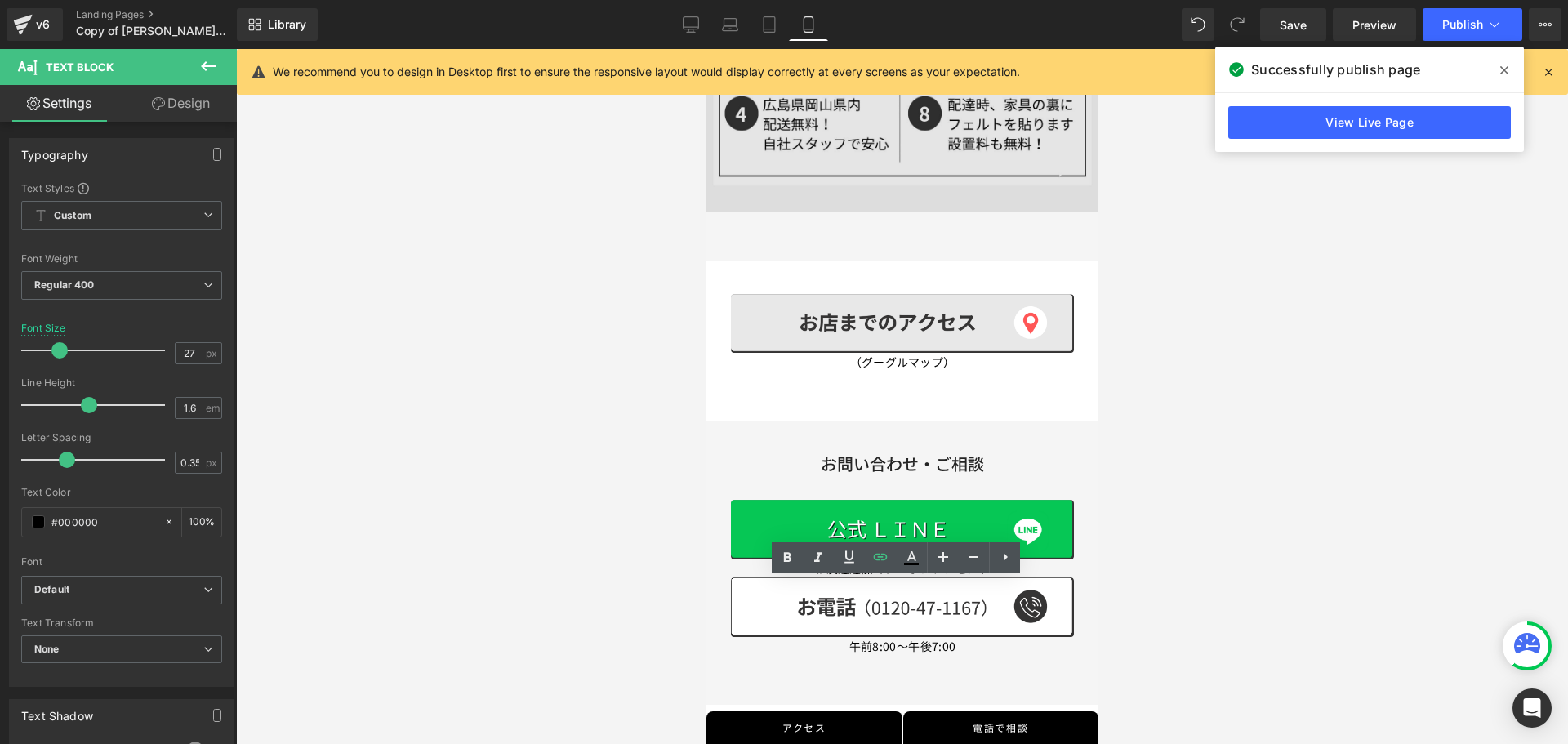
scroll to position [5533, 0]
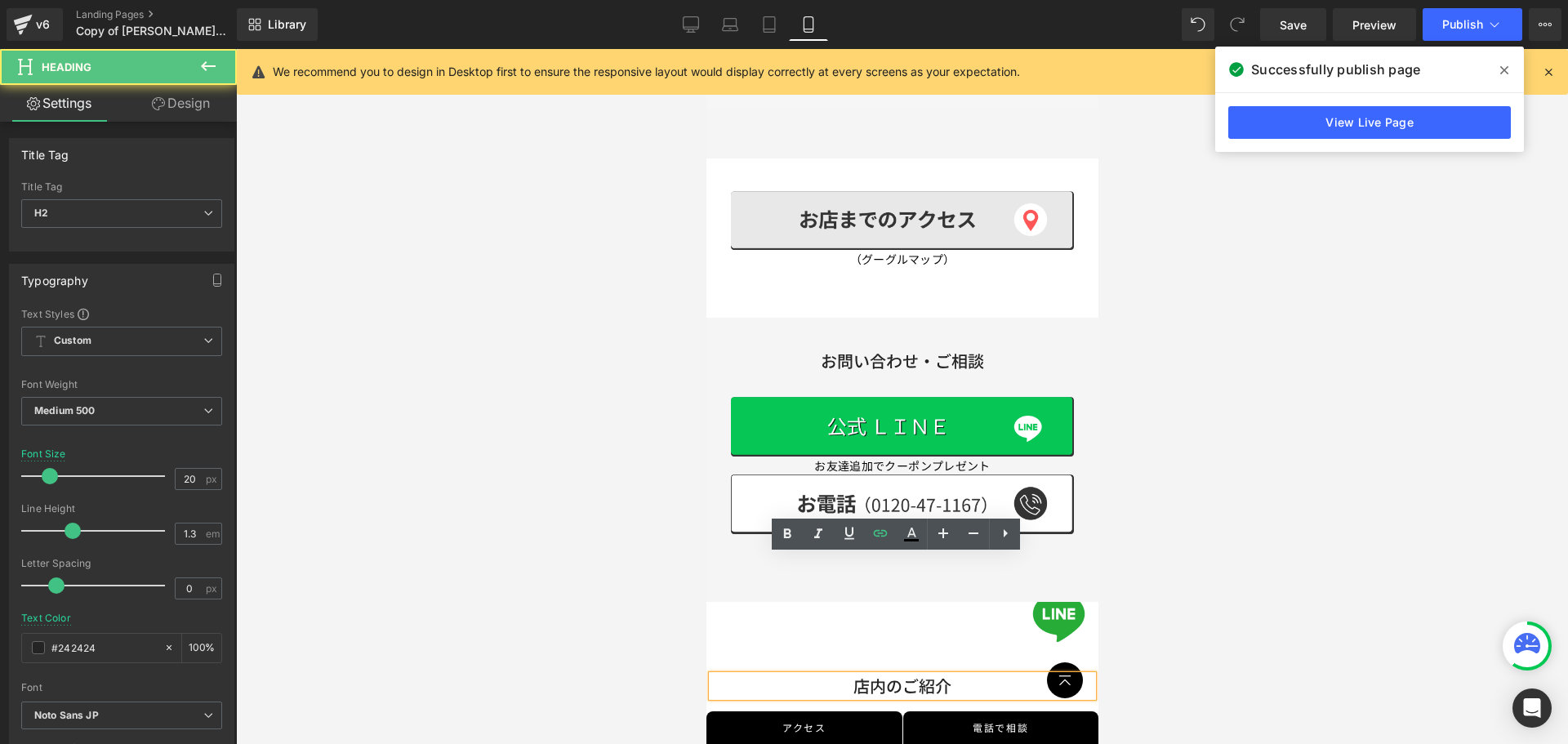
click at [891, 674] on font "店内のご紹介" at bounding box center [901, 686] width 98 height 23
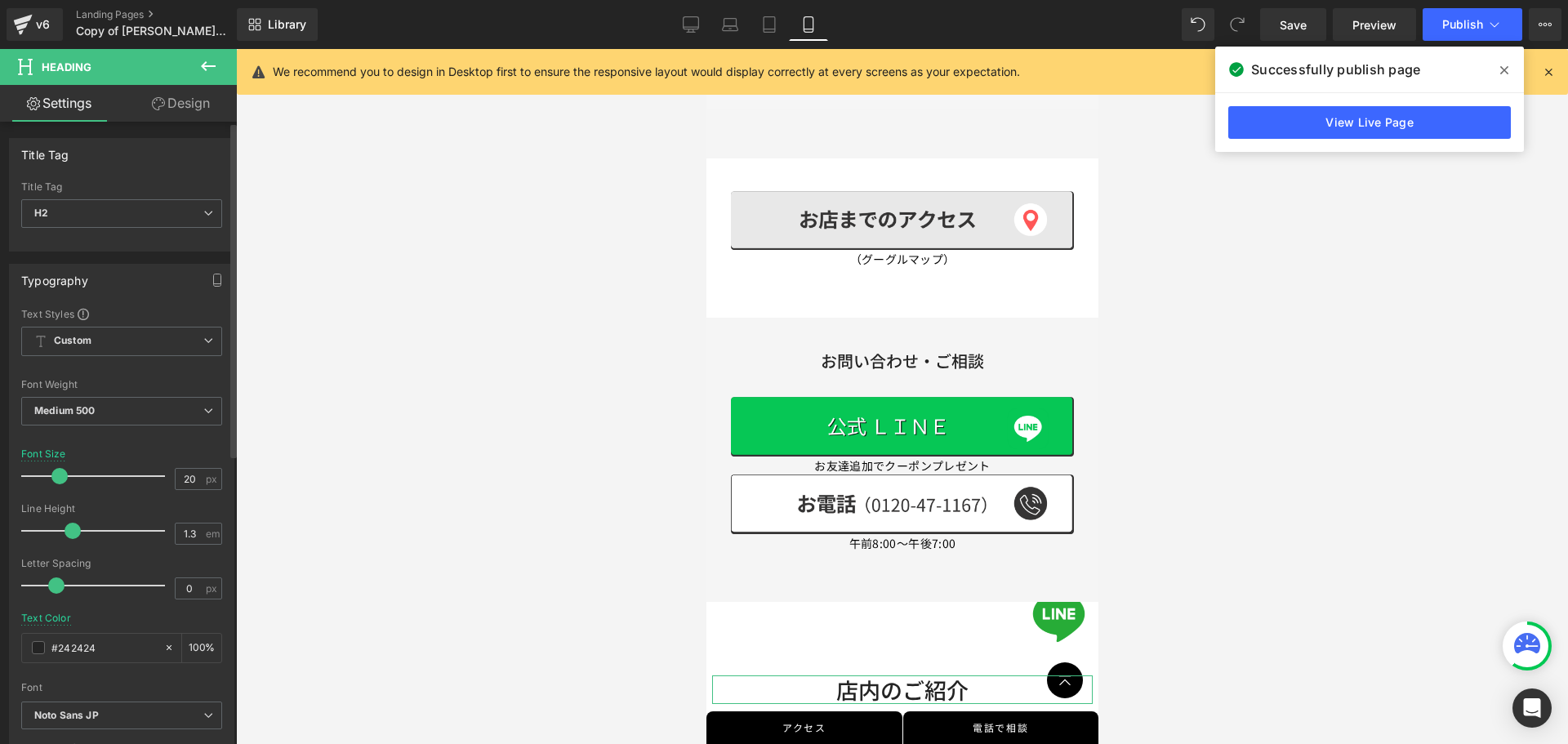
drag, startPoint x: 47, startPoint y: 479, endPoint x: 56, endPoint y: 486, distance: 11.4
click at [56, 486] on div at bounding box center [96, 477] width 135 height 33
click at [892, 680] on span "Heading" at bounding box center [886, 690] width 44 height 19
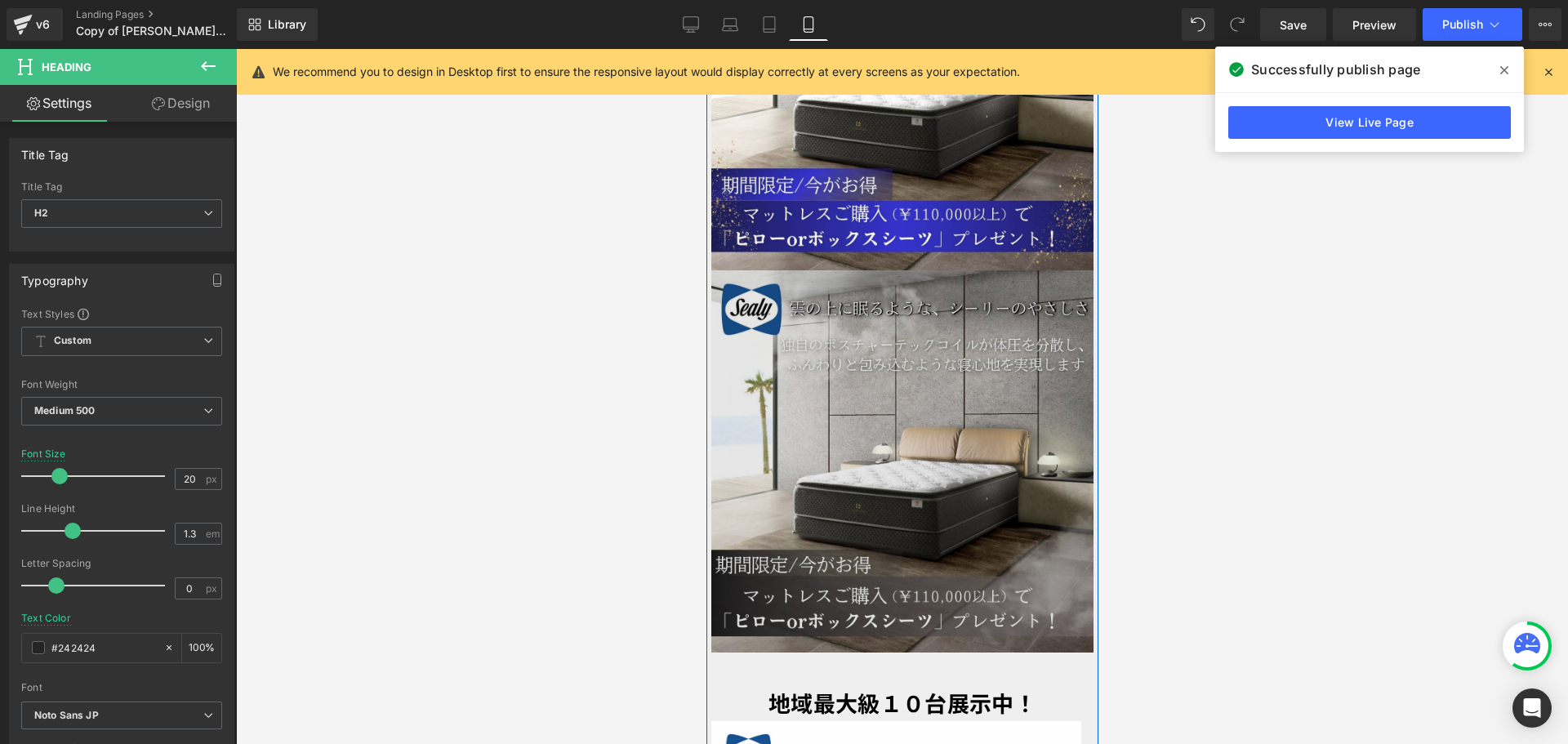
scroll to position [3982, 0]
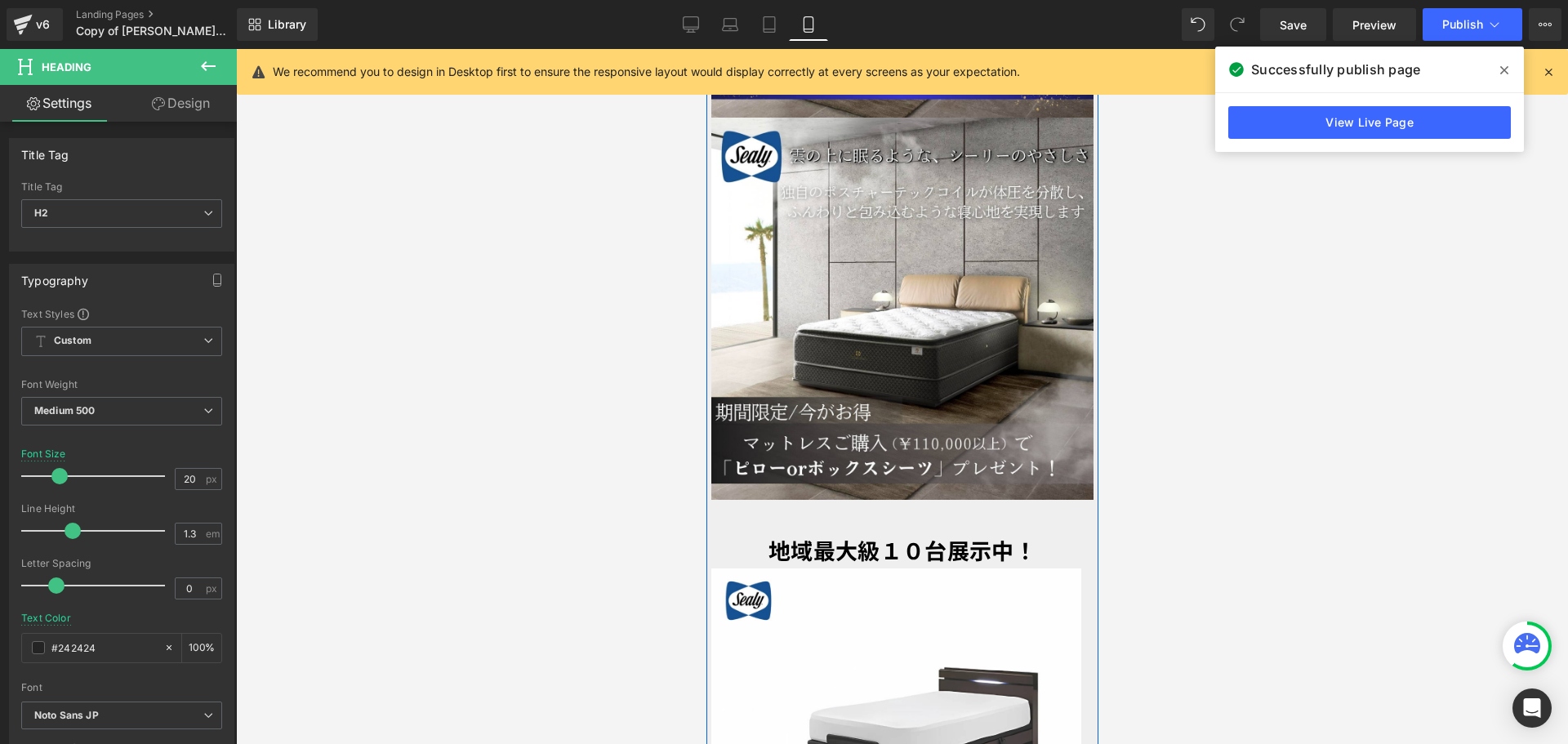
click at [884, 533] on div "地域最大級１０台展示中！ Text Block" at bounding box center [901, 550] width 382 height 35
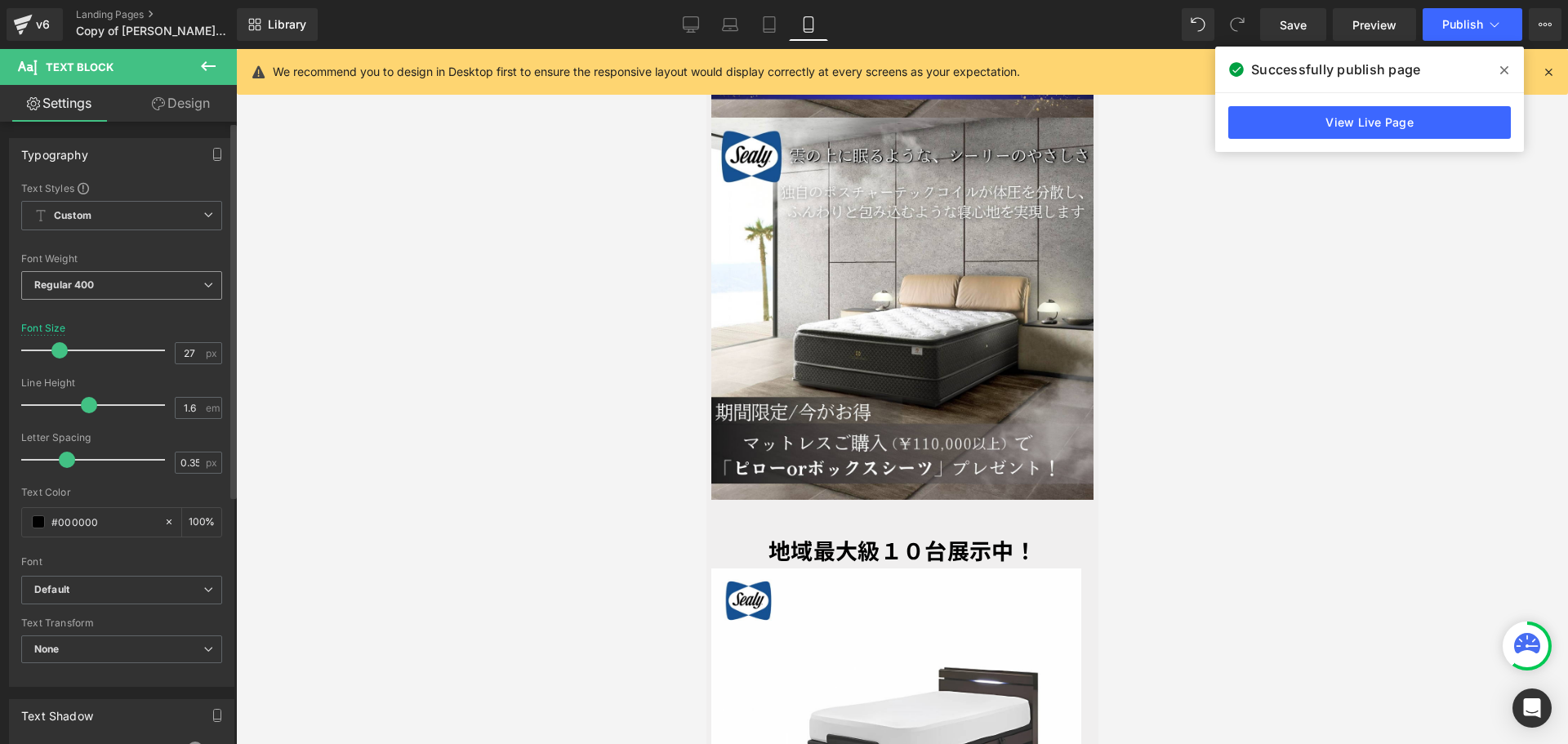
click at [158, 284] on span "Regular 400" at bounding box center [122, 285] width 201 height 28
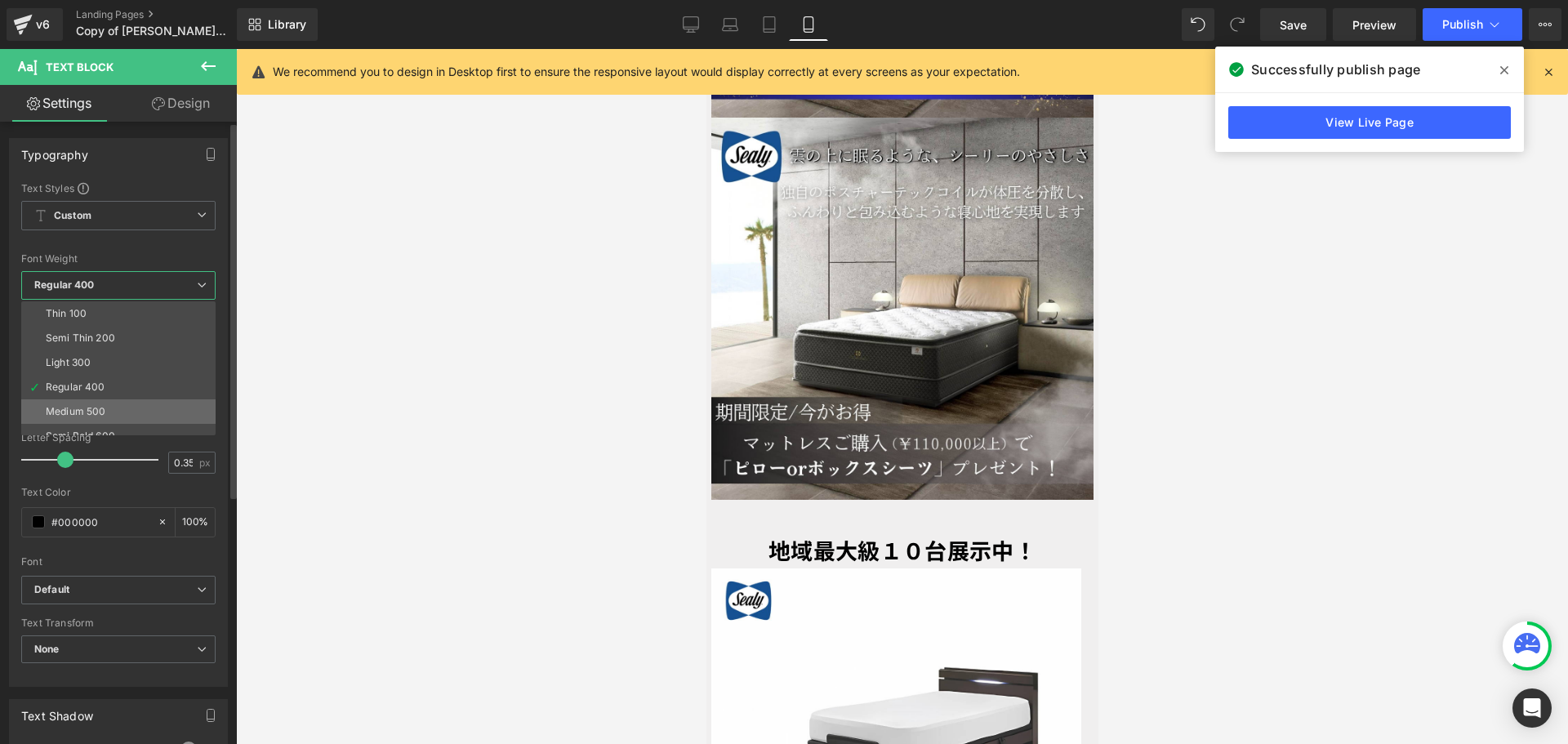
click at [140, 405] on li "Medium 500" at bounding box center [122, 411] width 201 height 24
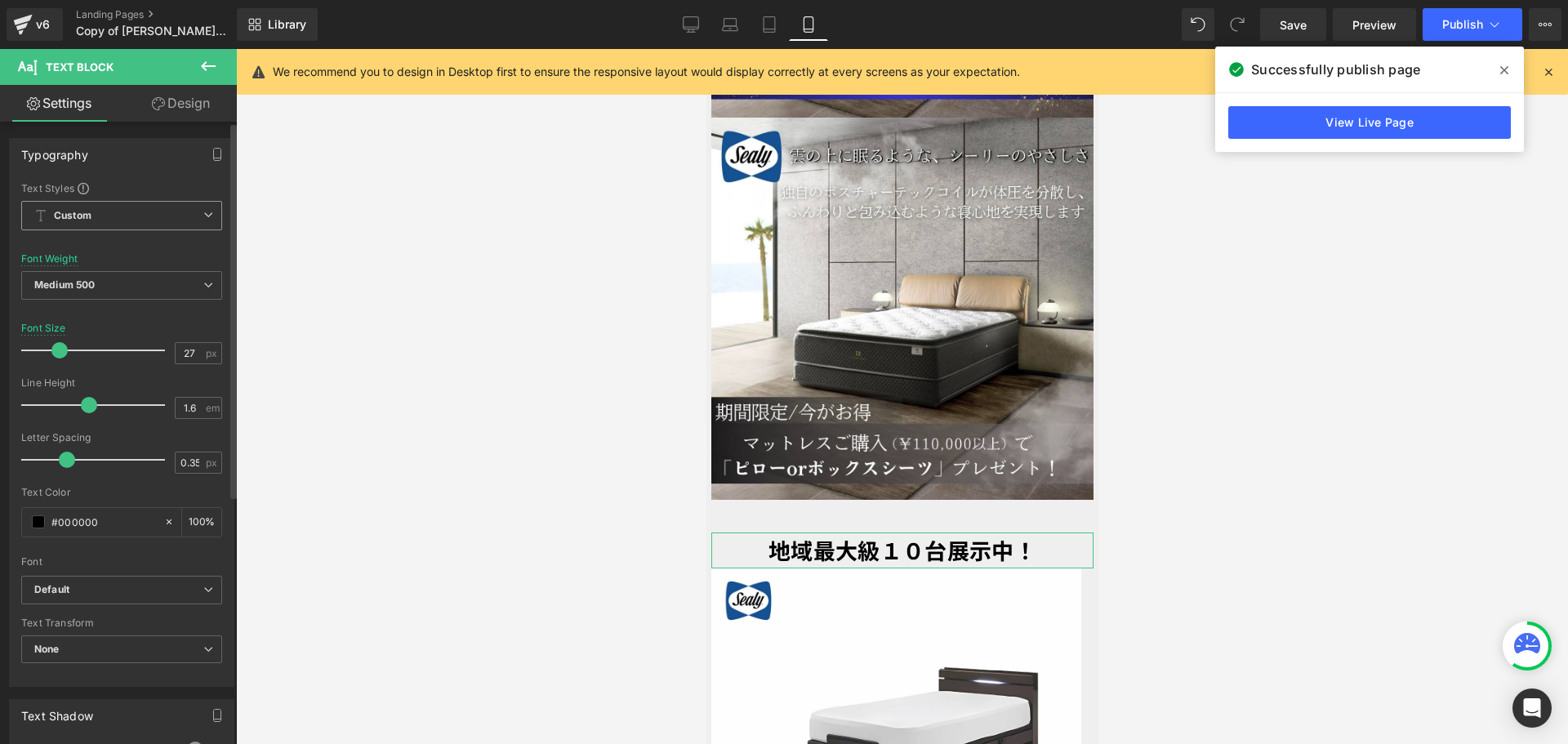
click at [197, 222] on span "Custom Setup Global Style" at bounding box center [122, 216] width 201 height 29
click at [197, 222] on span "Custom Setup Global Style" at bounding box center [119, 216] width 194 height 29
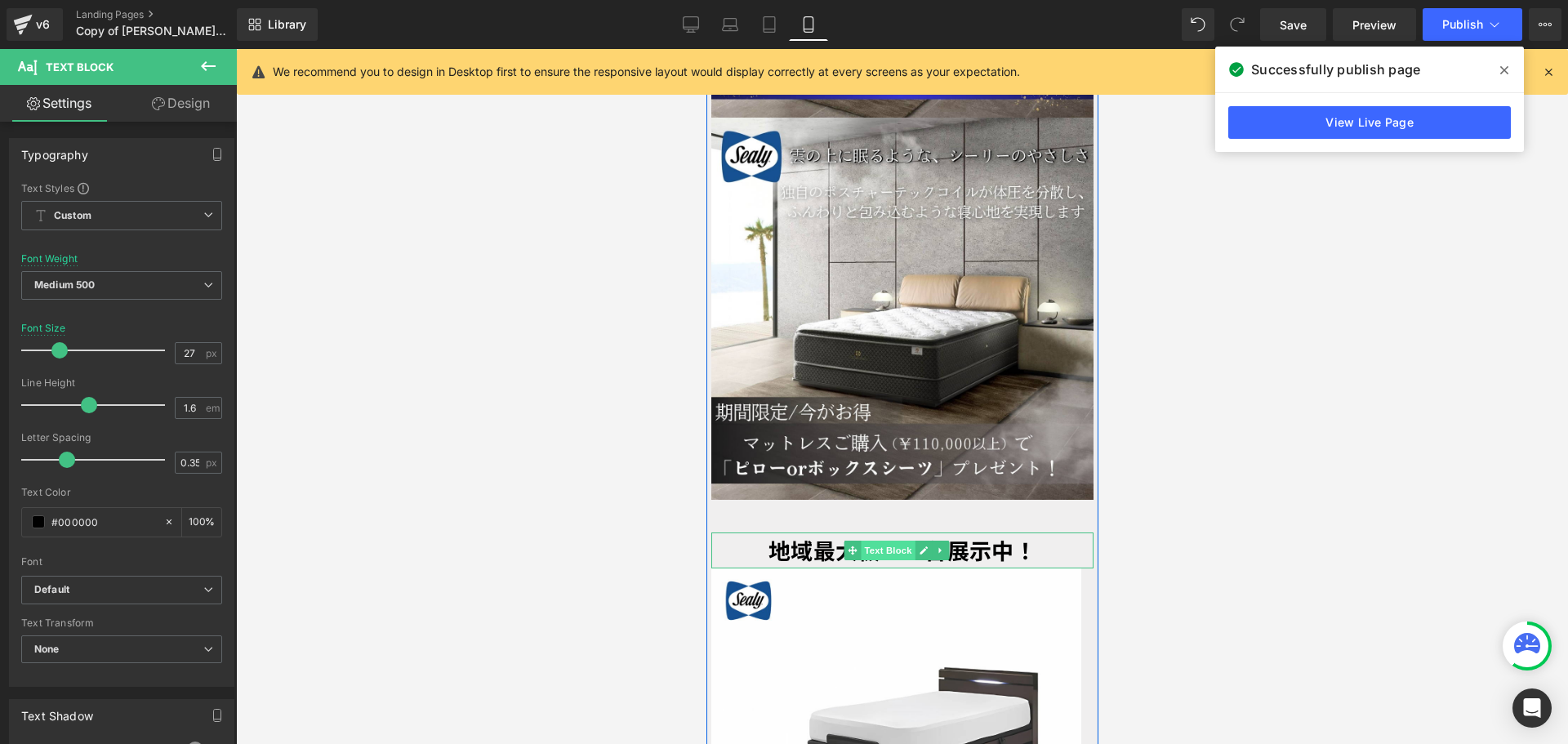
click at [888, 541] on span "Text Block" at bounding box center [886, 550] width 53 height 19
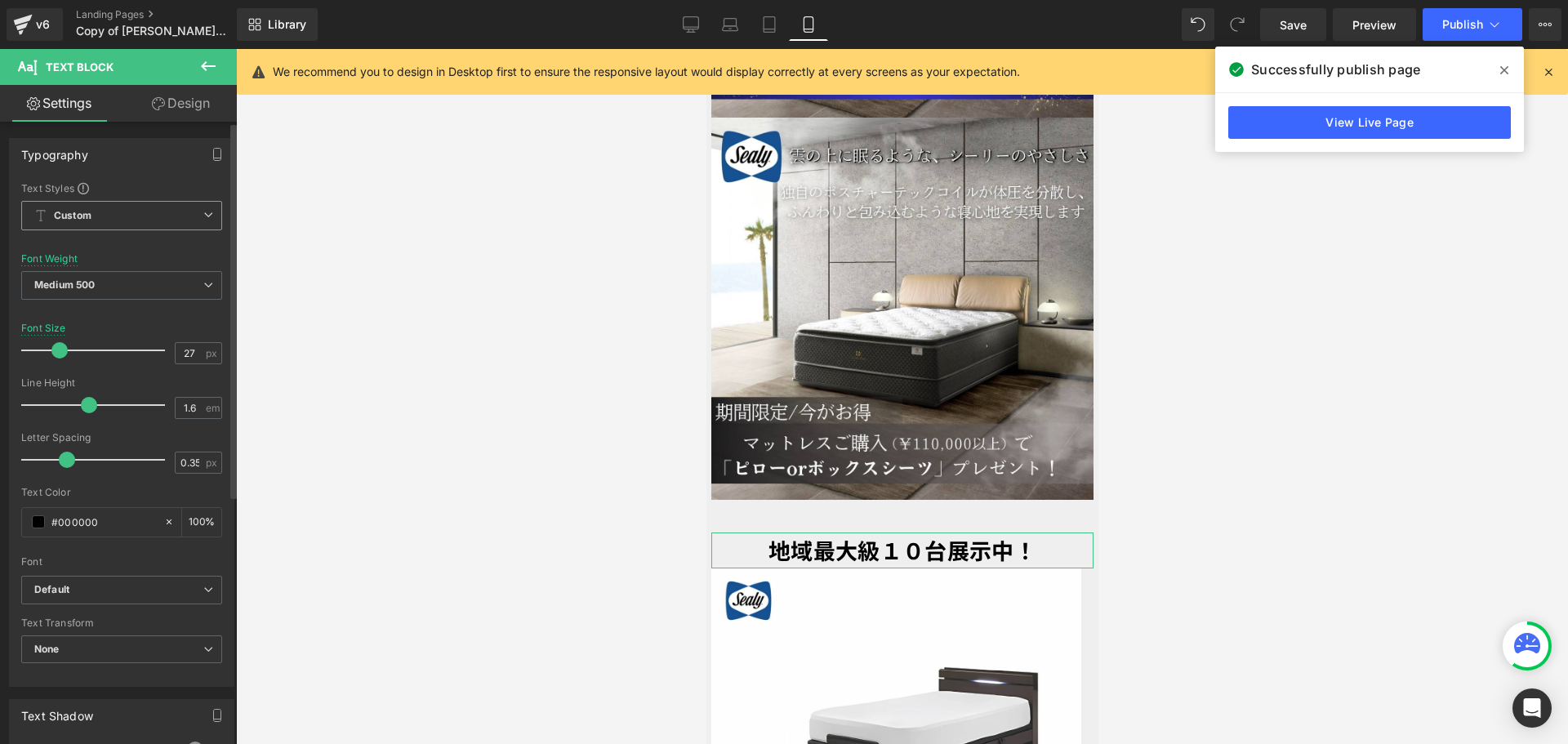
click at [184, 226] on span "Custom Setup Global Style" at bounding box center [122, 216] width 201 height 29
click at [143, 291] on div "Setup Global Style" at bounding box center [119, 281] width 194 height 38
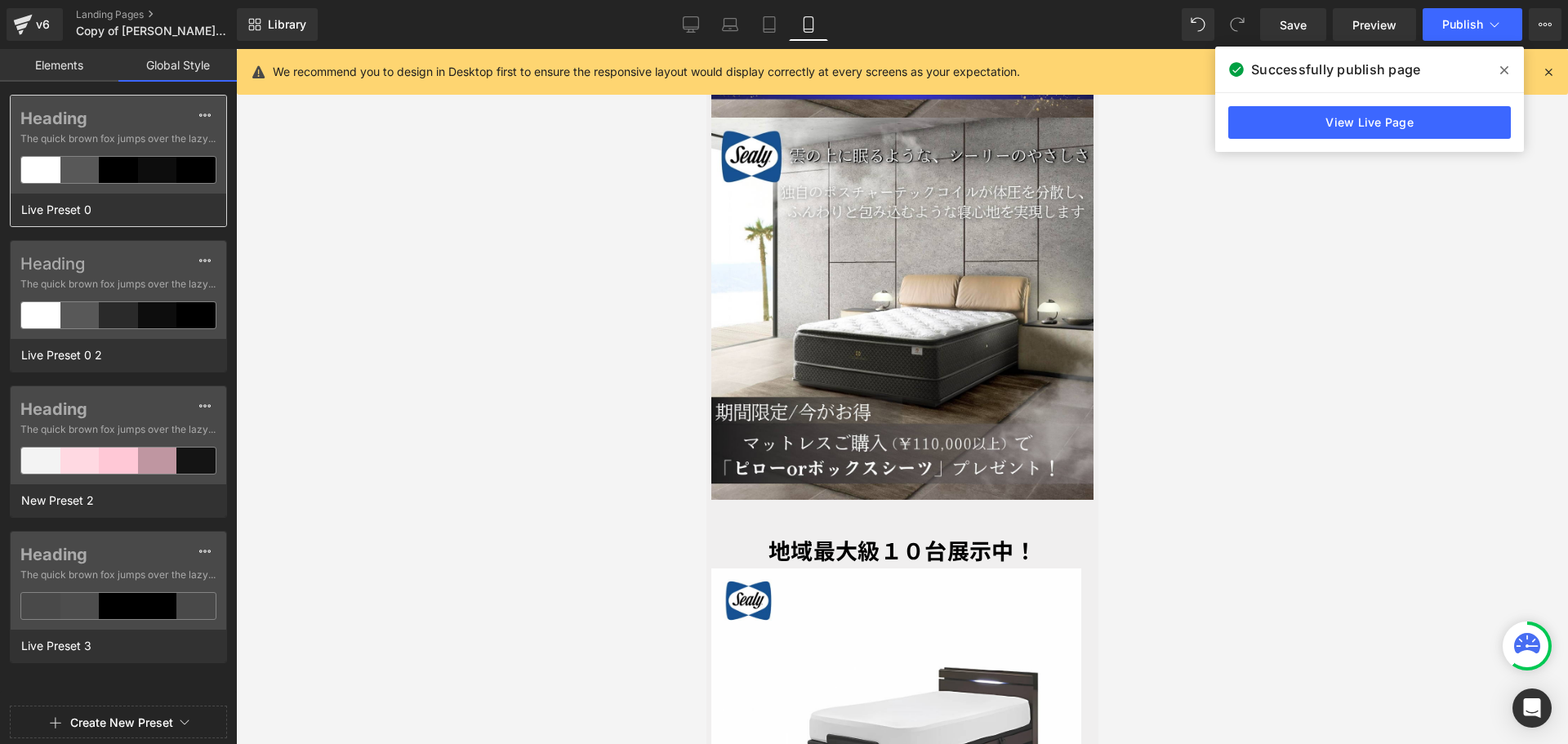
click at [667, 419] on div at bounding box center [902, 396] width 1332 height 695
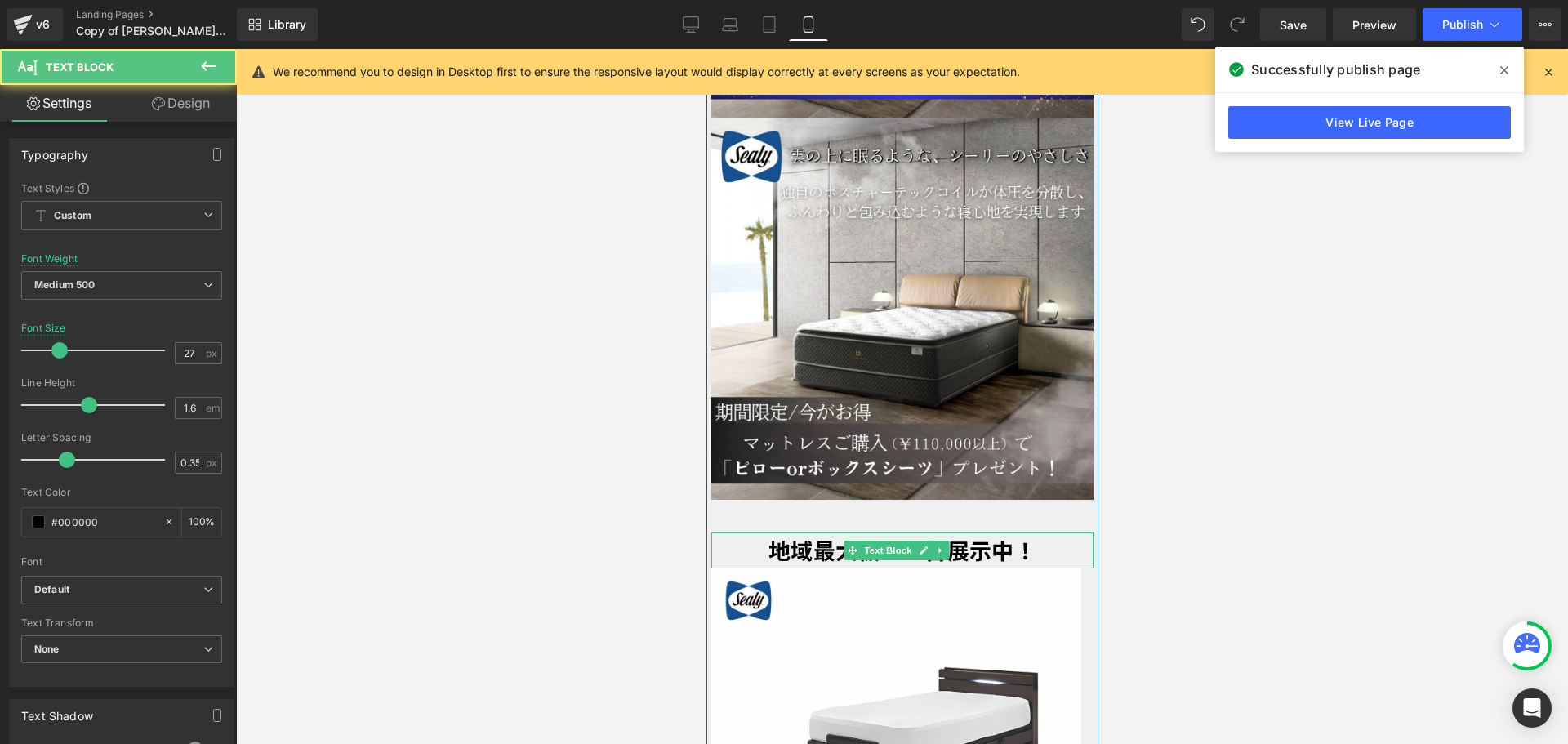
click at [840, 534] on strong "地域最大級１０台展示中！" at bounding box center [900, 549] width 267 height 32
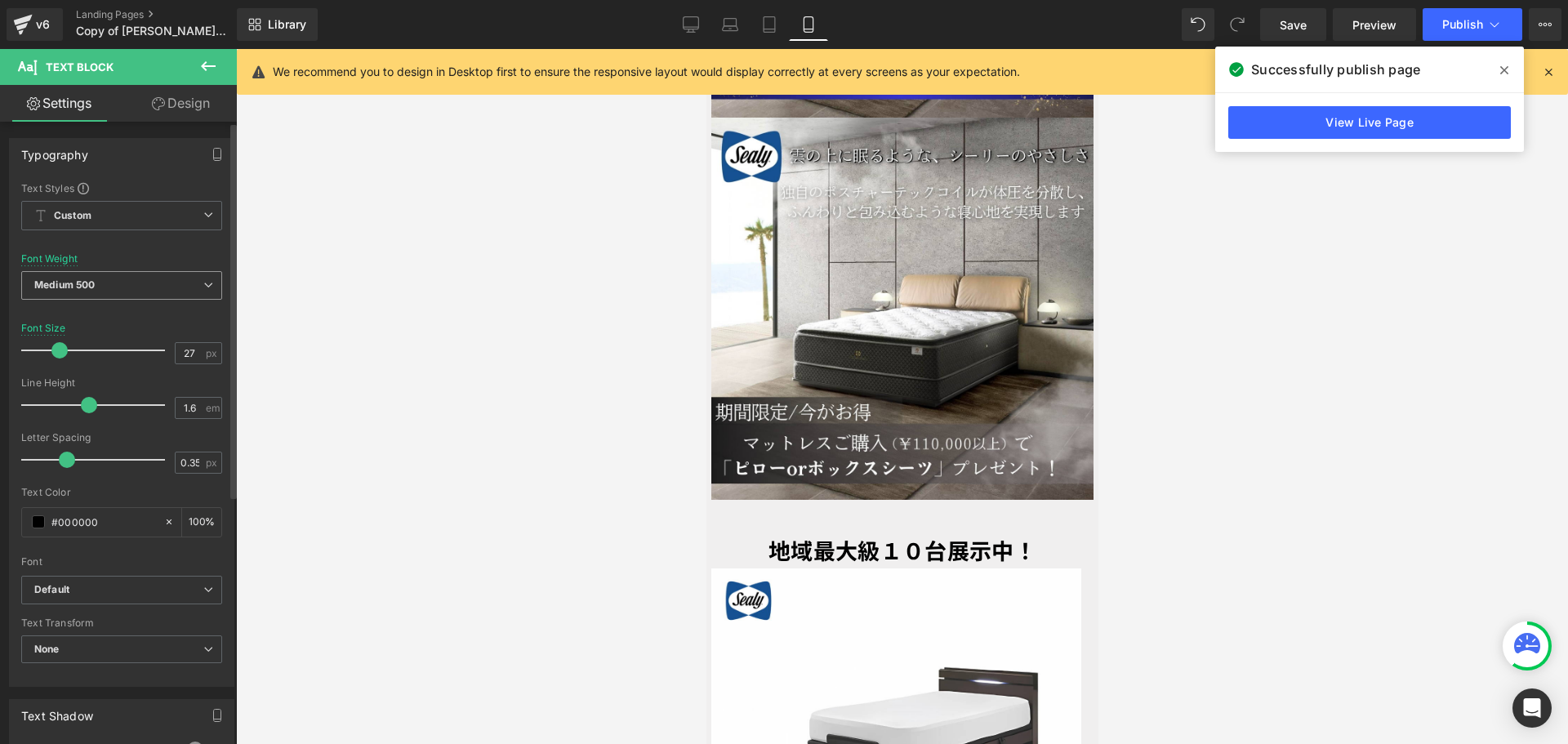
click at [94, 282] on b "Medium 500" at bounding box center [64, 284] width 60 height 13
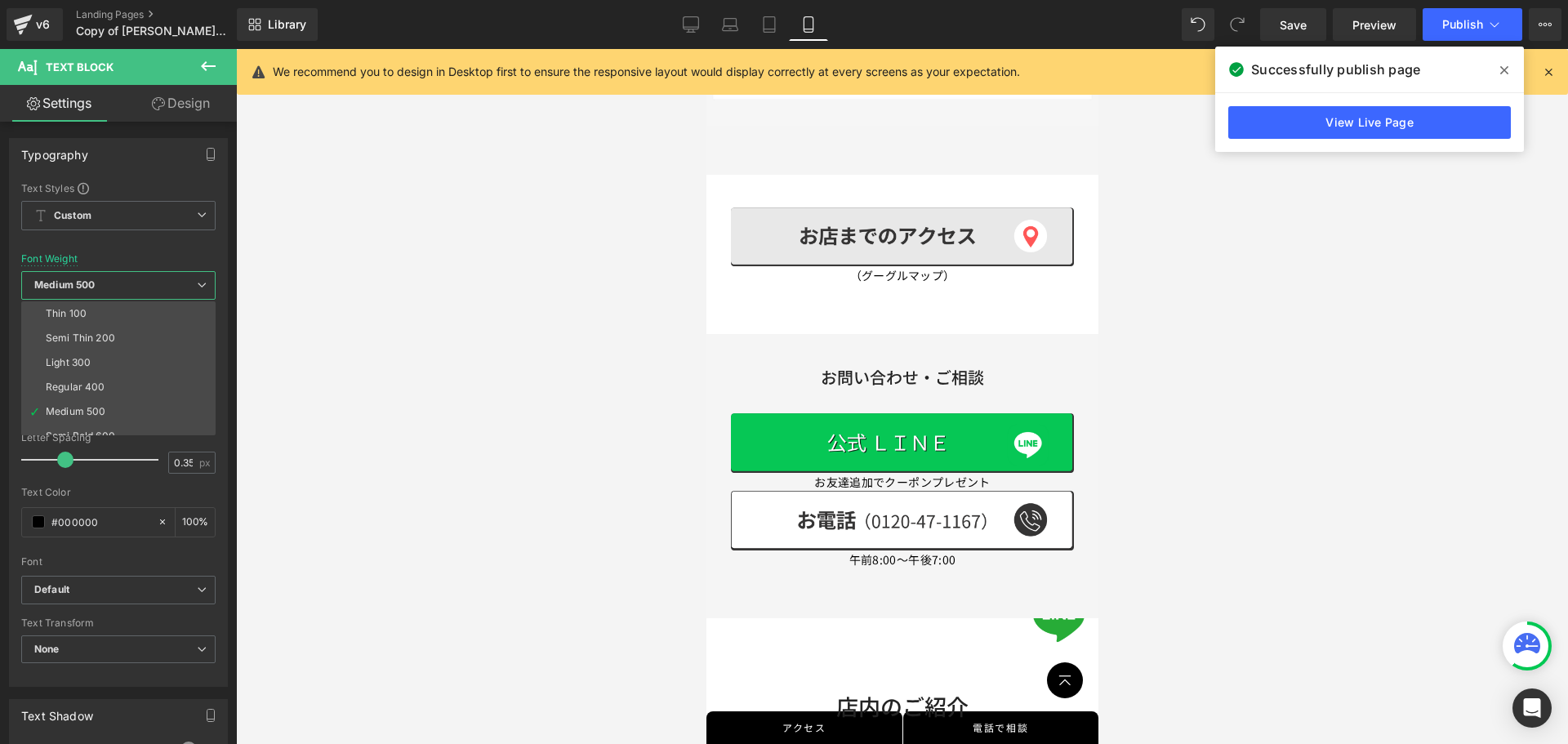
scroll to position [5778, 0]
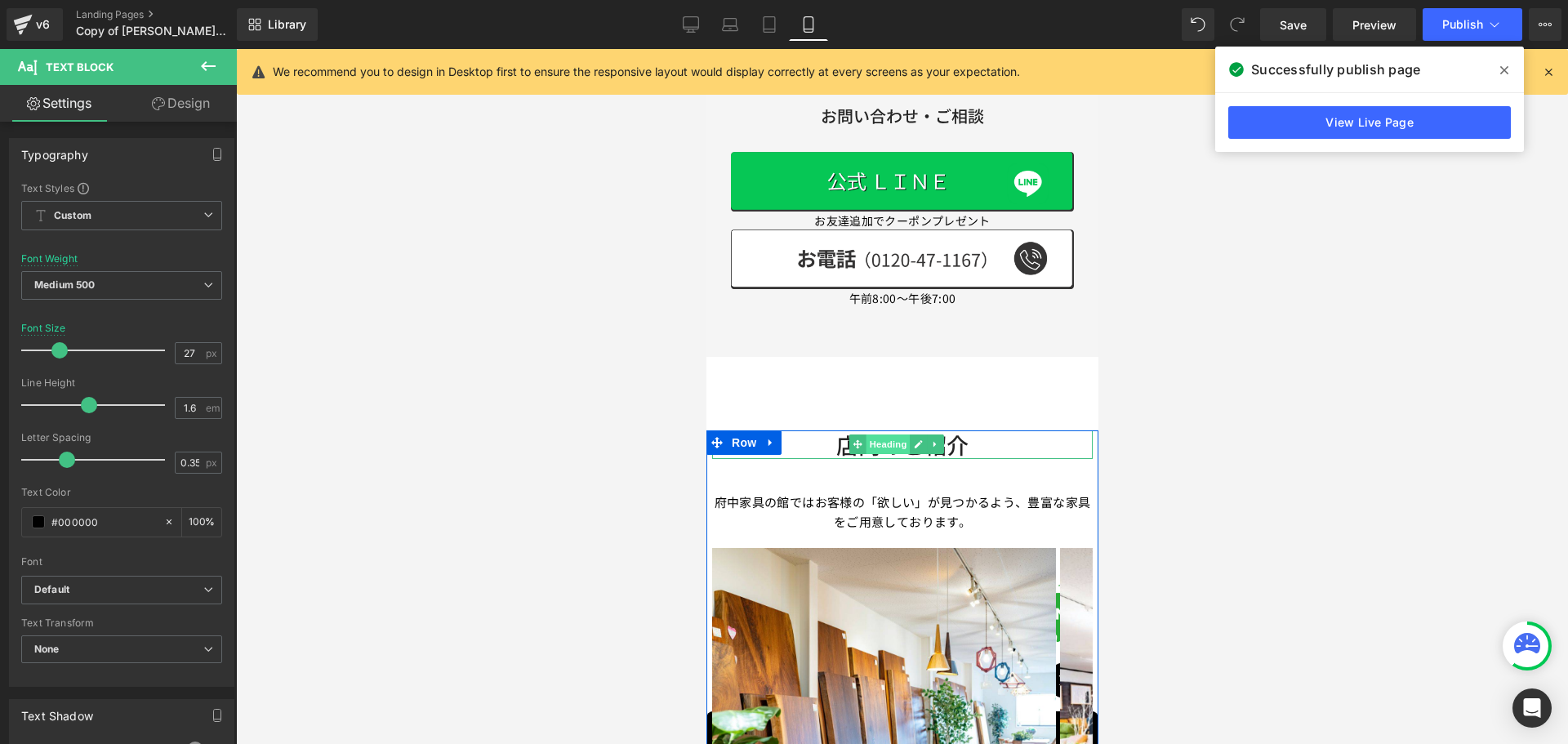
click at [880, 435] on span "Heading" at bounding box center [886, 444] width 44 height 19
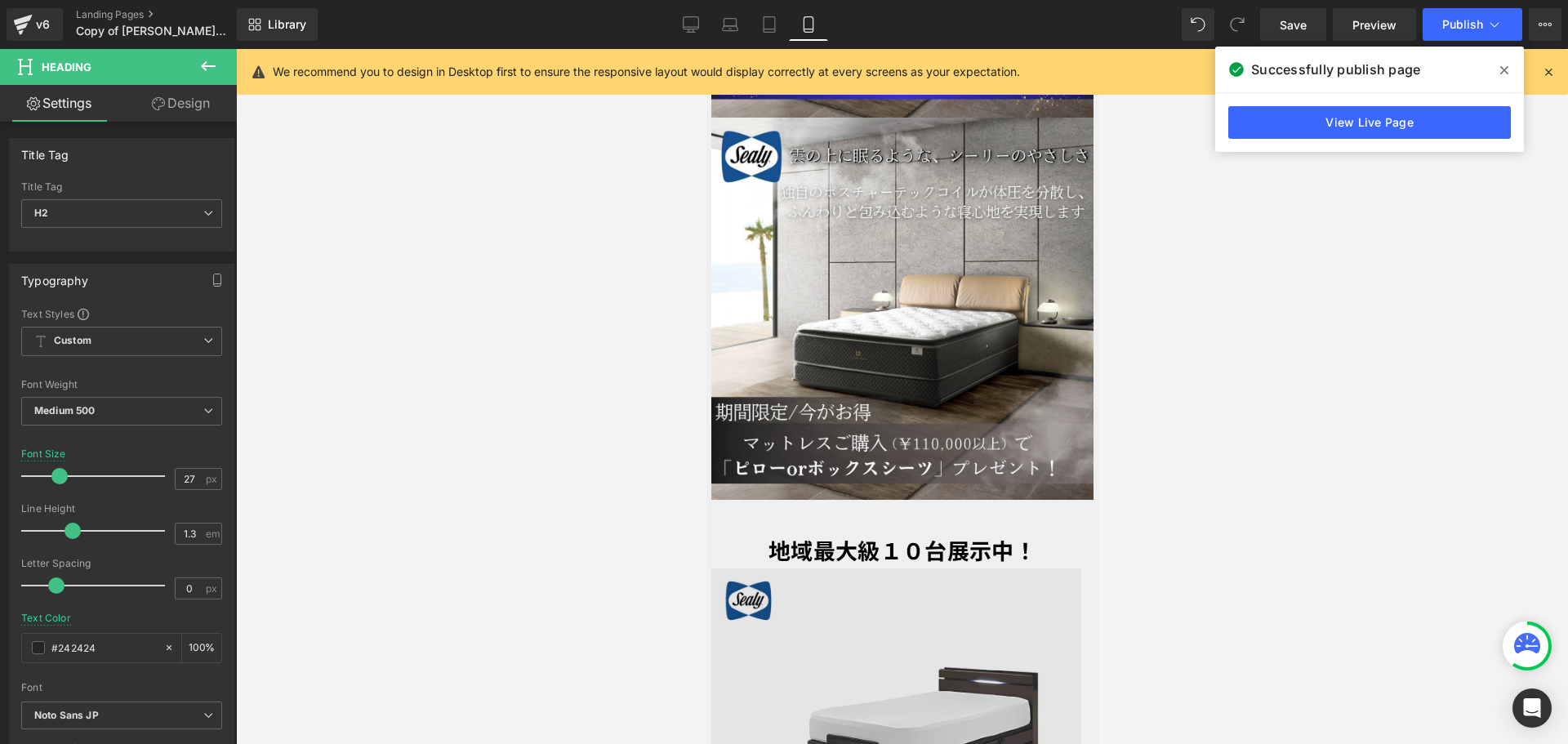
scroll to position [3900, 0]
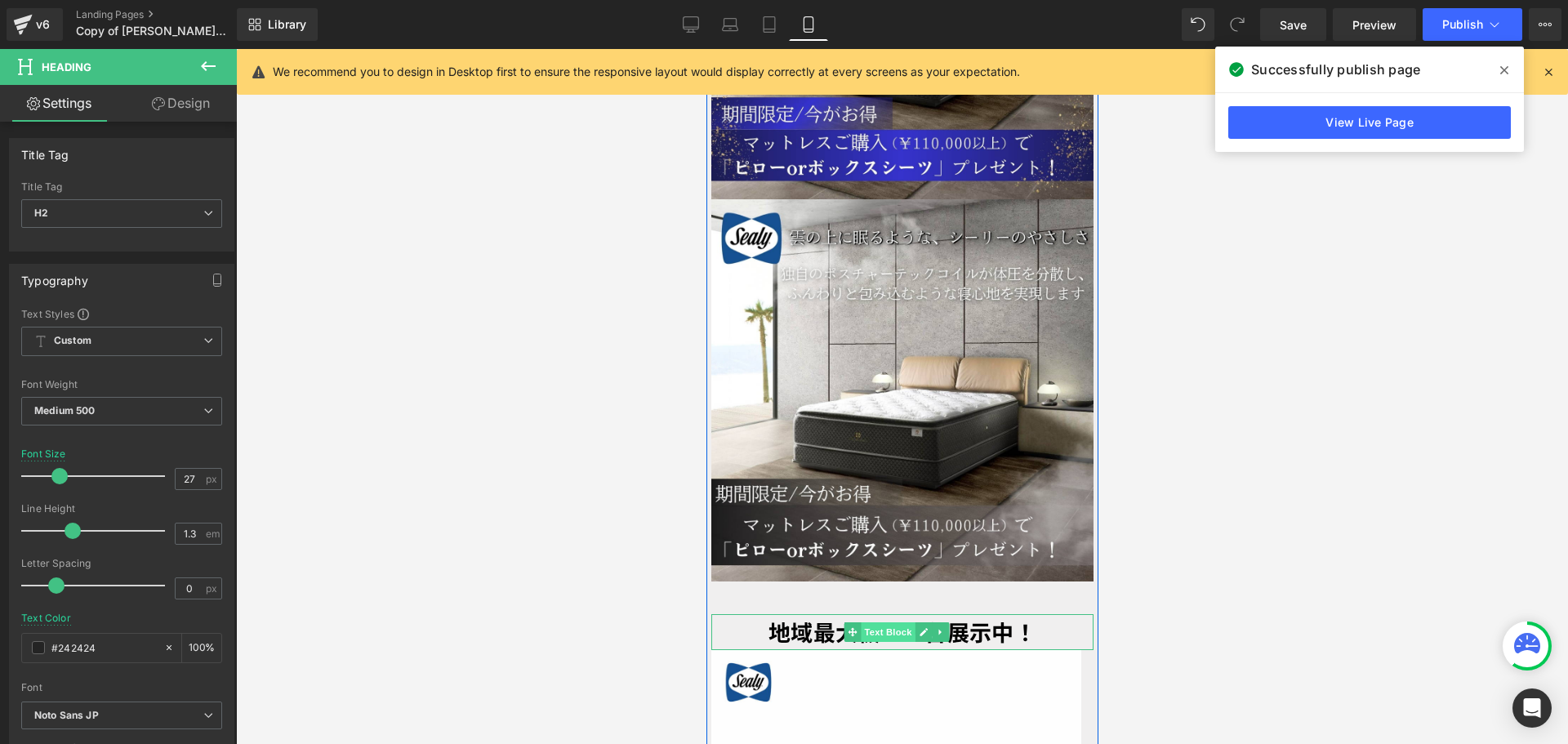
click at [889, 622] on span "Text Block" at bounding box center [886, 632] width 53 height 19
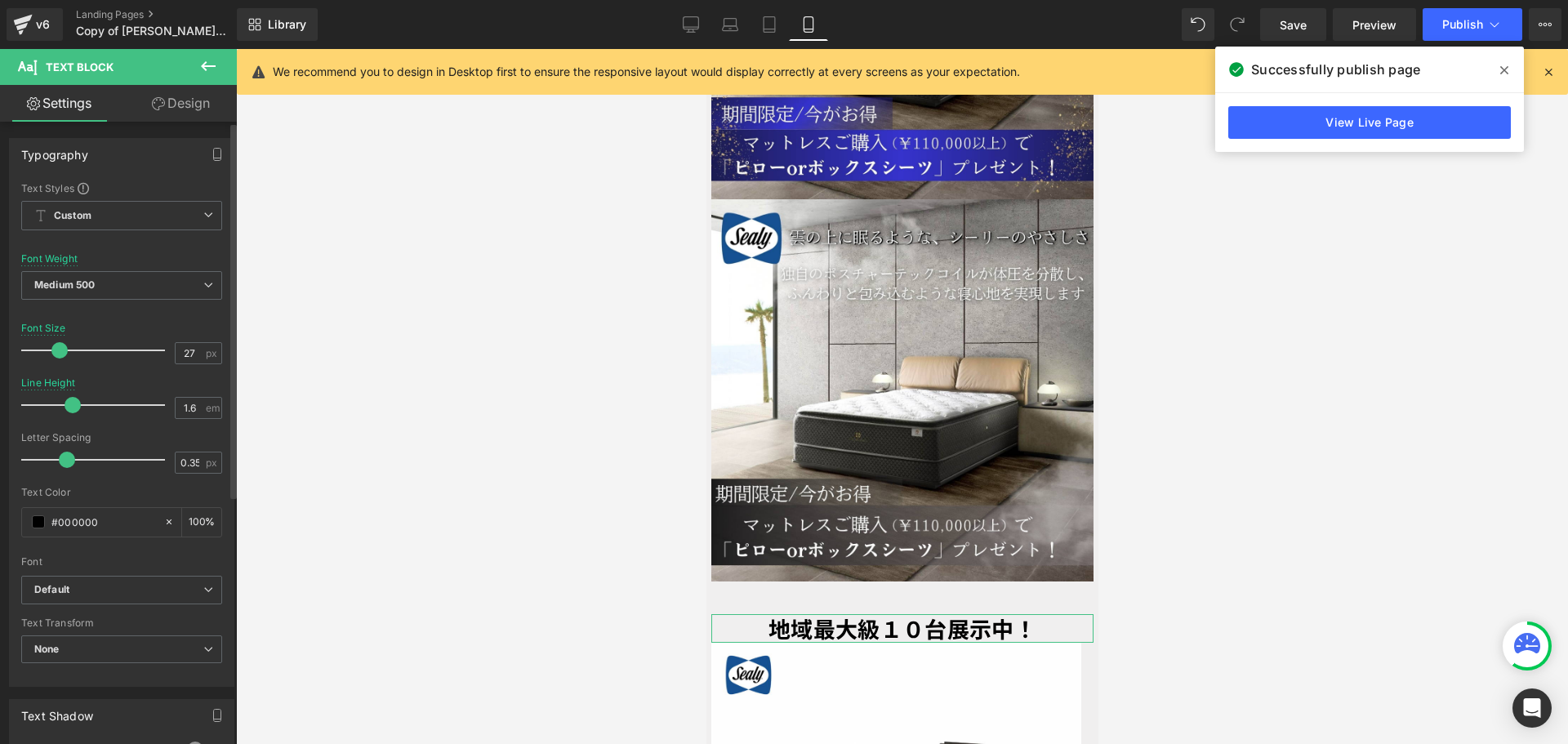
drag, startPoint x: 87, startPoint y: 405, endPoint x: 71, endPoint y: 409, distance: 16.5
click at [71, 409] on span at bounding box center [72, 405] width 17 height 17
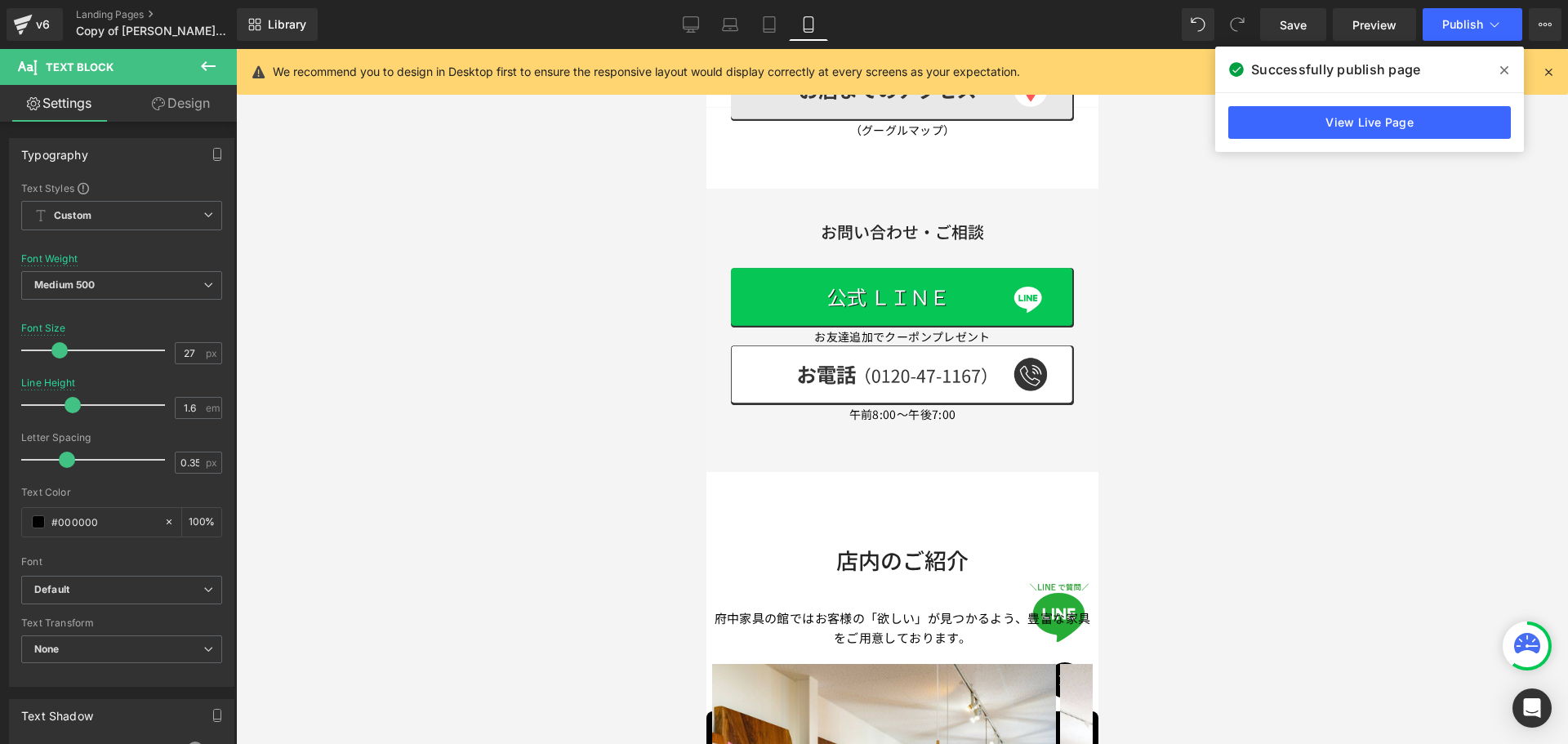
scroll to position [5696, 0]
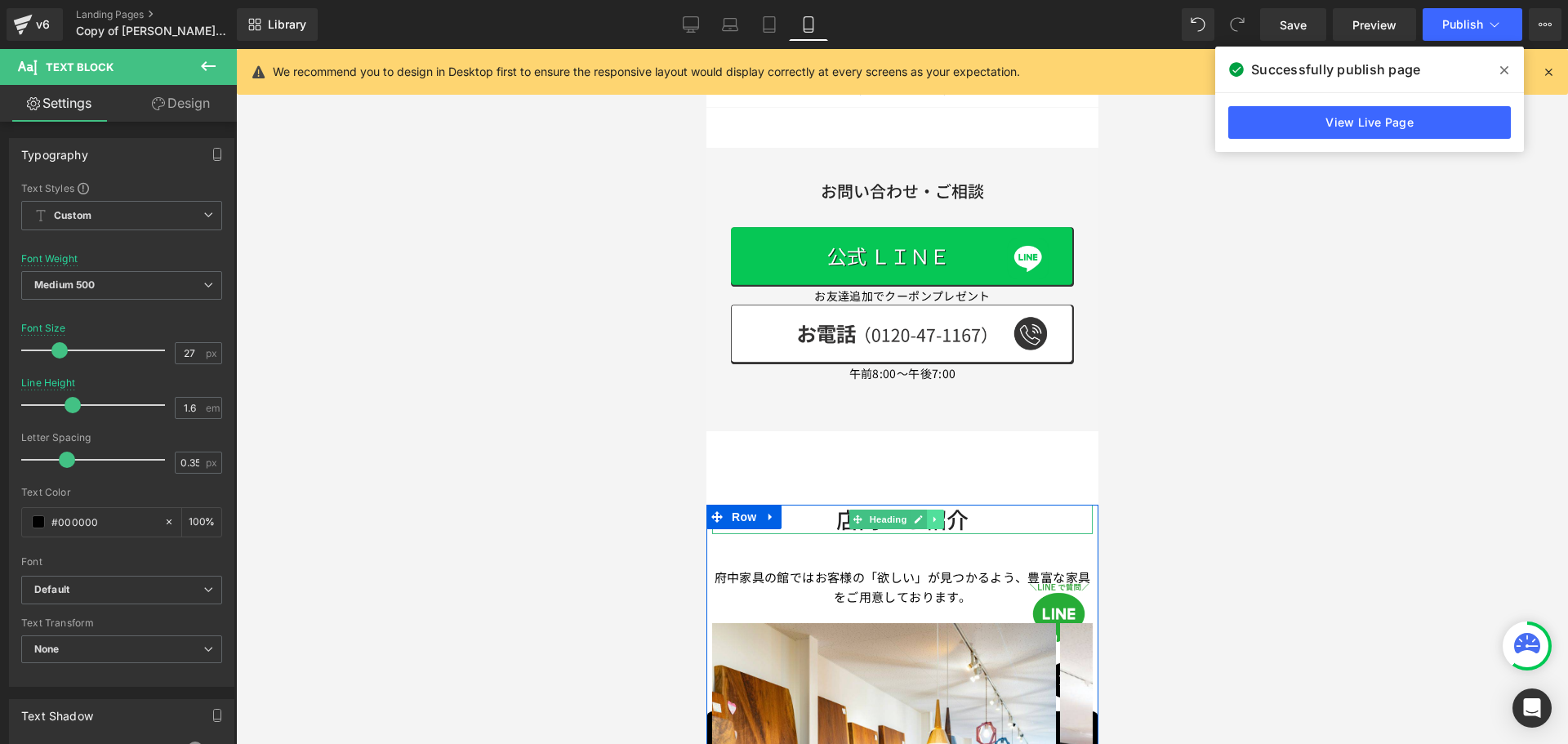
click at [941, 510] on link at bounding box center [934, 519] width 17 height 19
click at [929, 514] on icon at bounding box center [924, 519] width 9 height 10
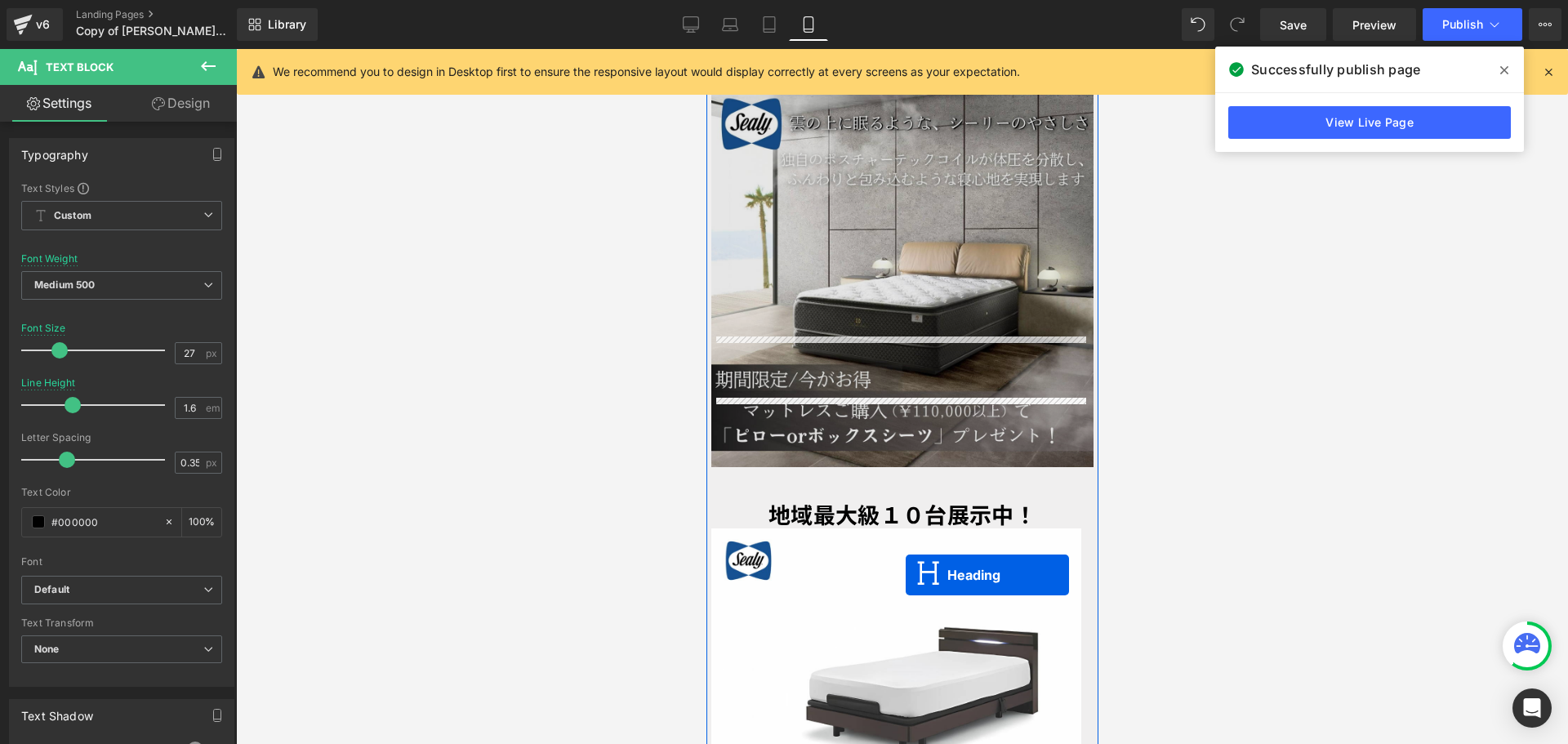
scroll to position [4047, 0]
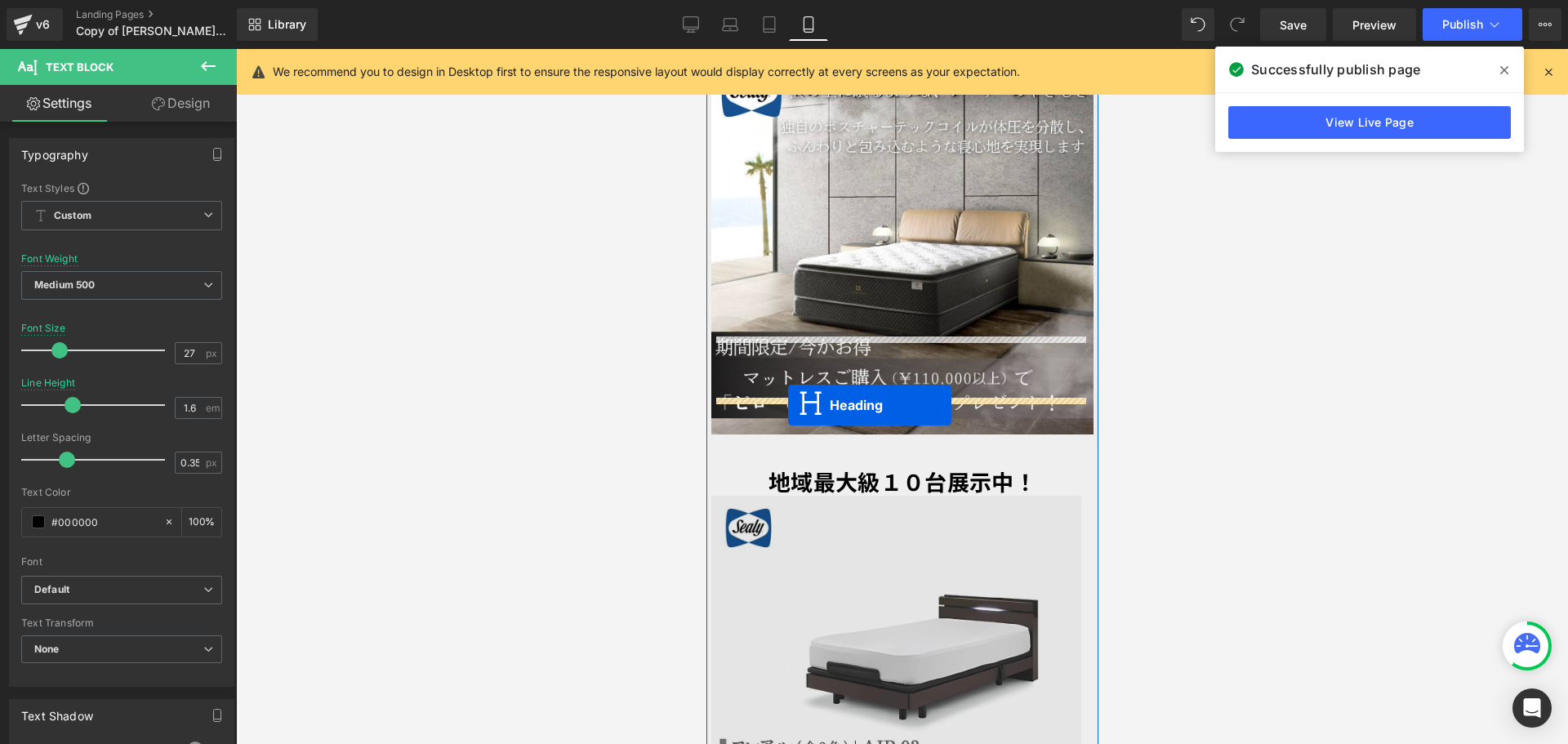
drag, startPoint x: 856, startPoint y: 443, endPoint x: 787, endPoint y: 406, distance: 78.3
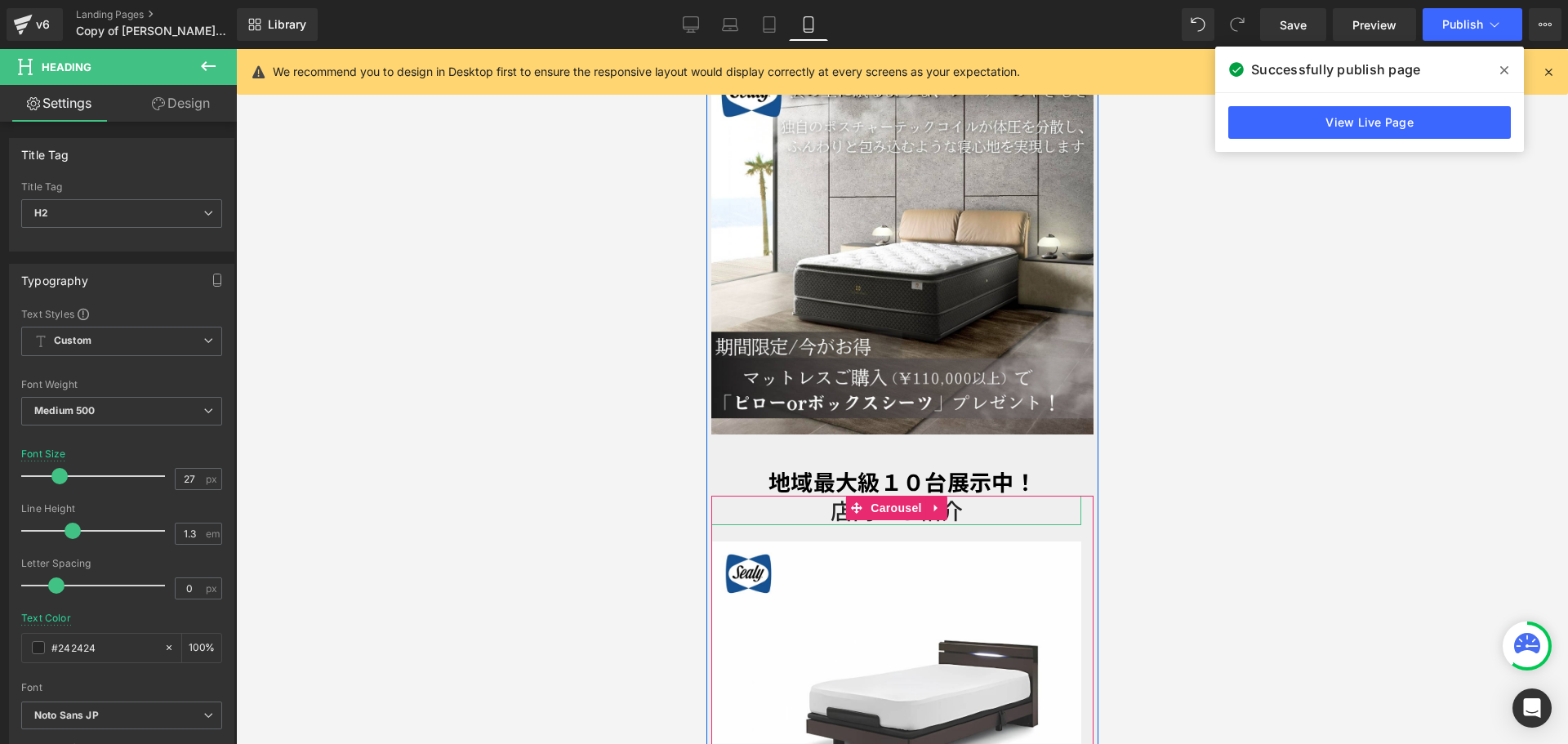
click at [828, 496] on h2 "店内のご紹介" at bounding box center [895, 510] width 369 height 28
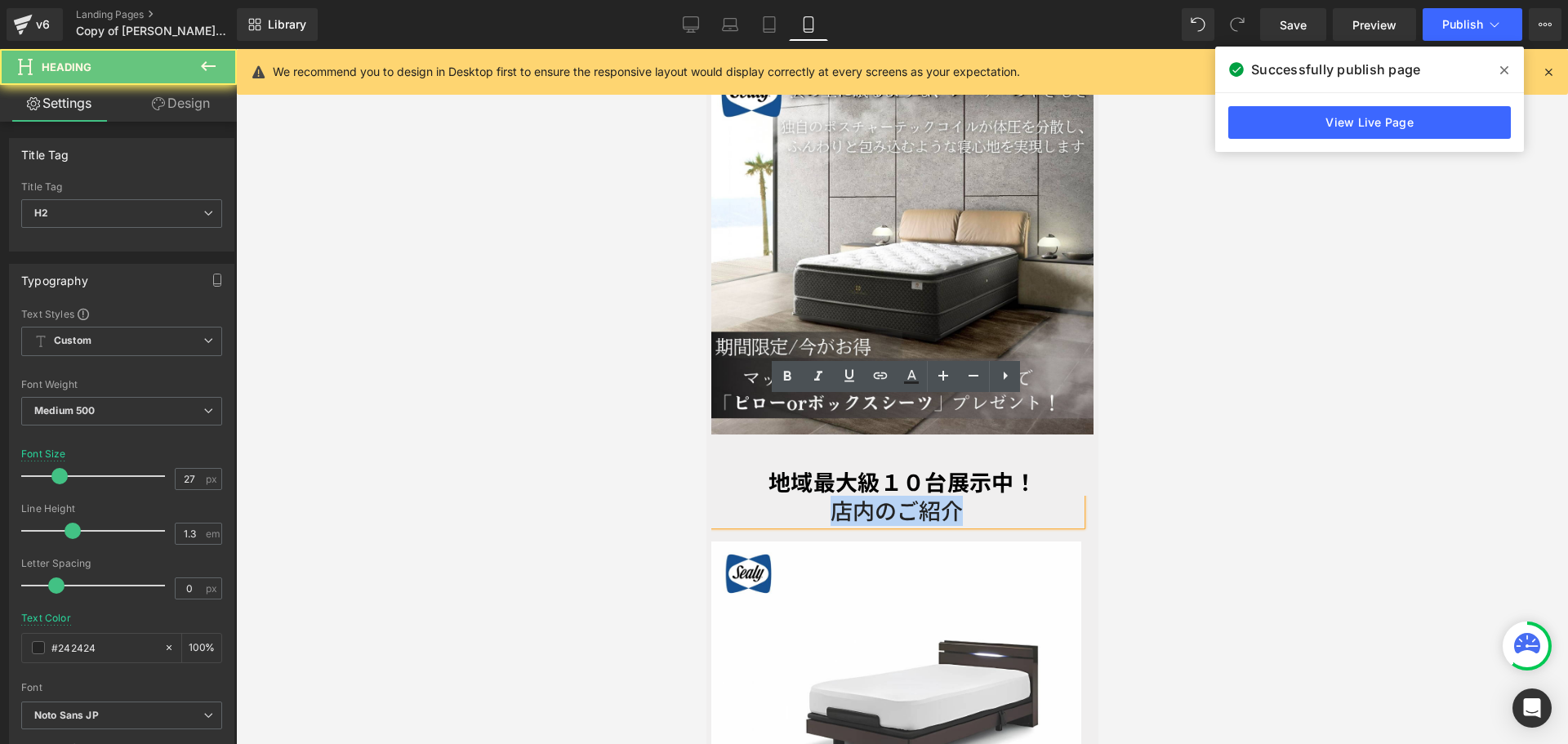
drag, startPoint x: 926, startPoint y: 407, endPoint x: 963, endPoint y: 406, distance: 37.0
click at [974, 496] on h2 "店内のご紹介" at bounding box center [895, 510] width 369 height 28
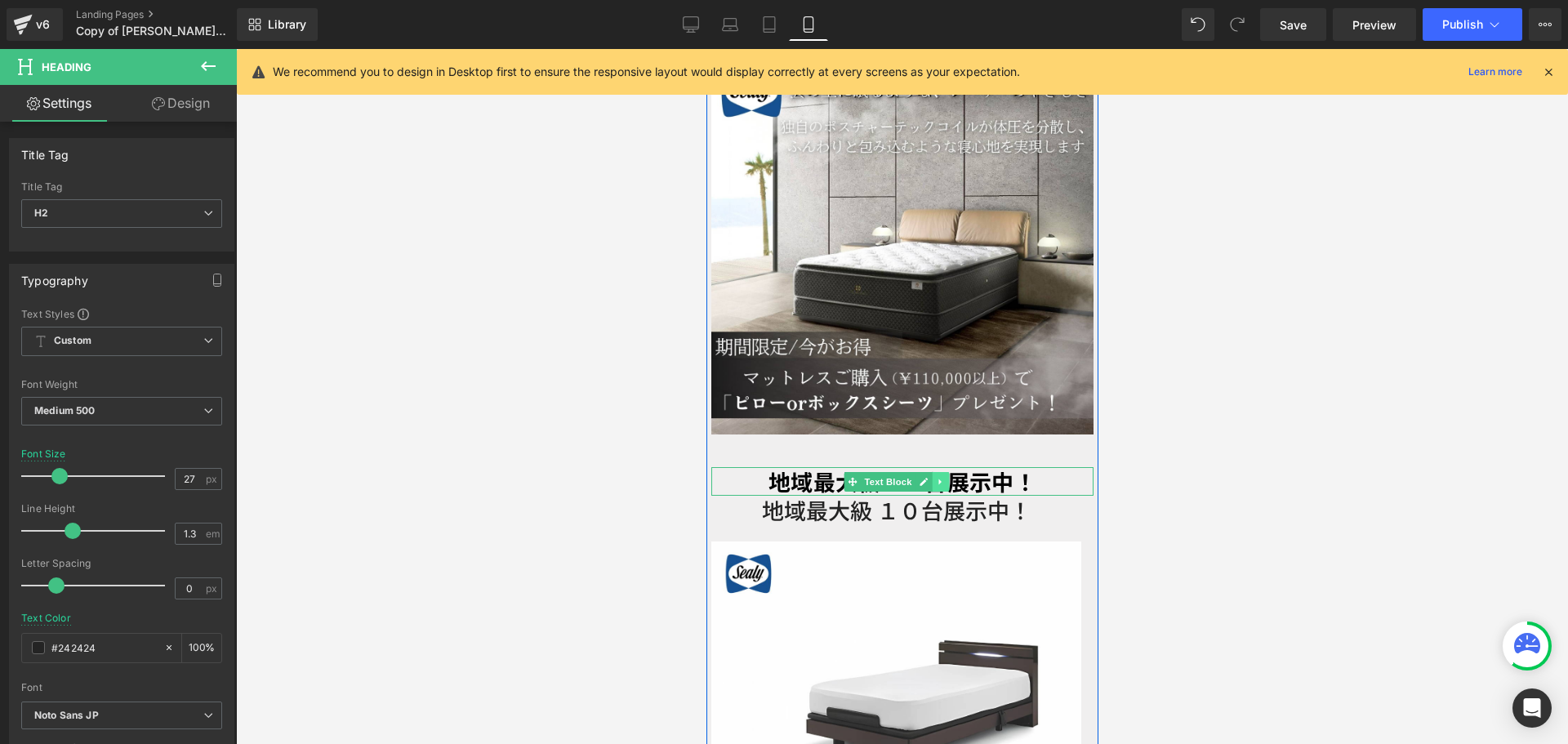
click at [942, 477] on icon at bounding box center [939, 481] width 9 height 10
click at [946, 477] on icon at bounding box center [947, 480] width 9 height 9
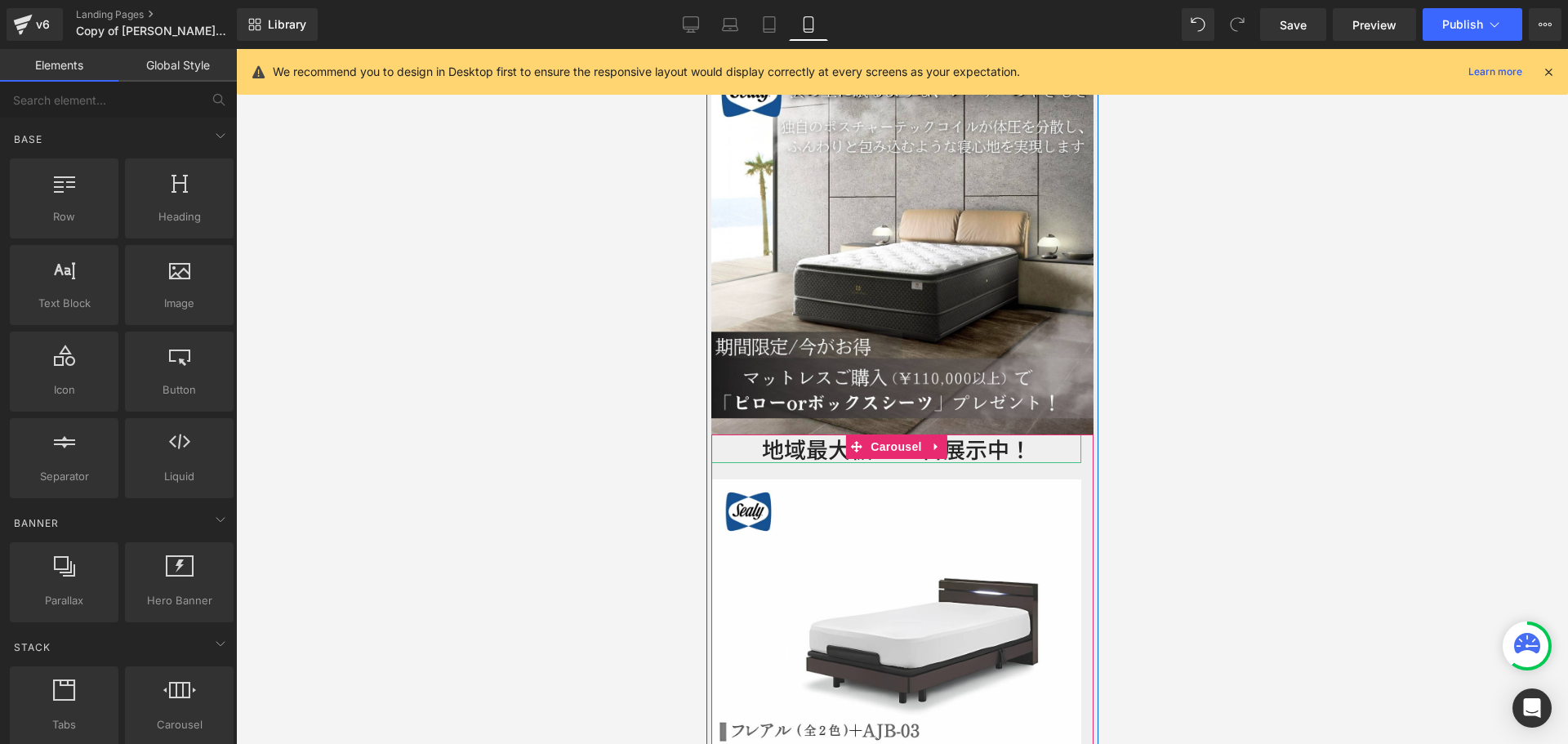
click at [805, 433] on font "地域最大級 １０台展示中！" at bounding box center [895, 448] width 269 height 32
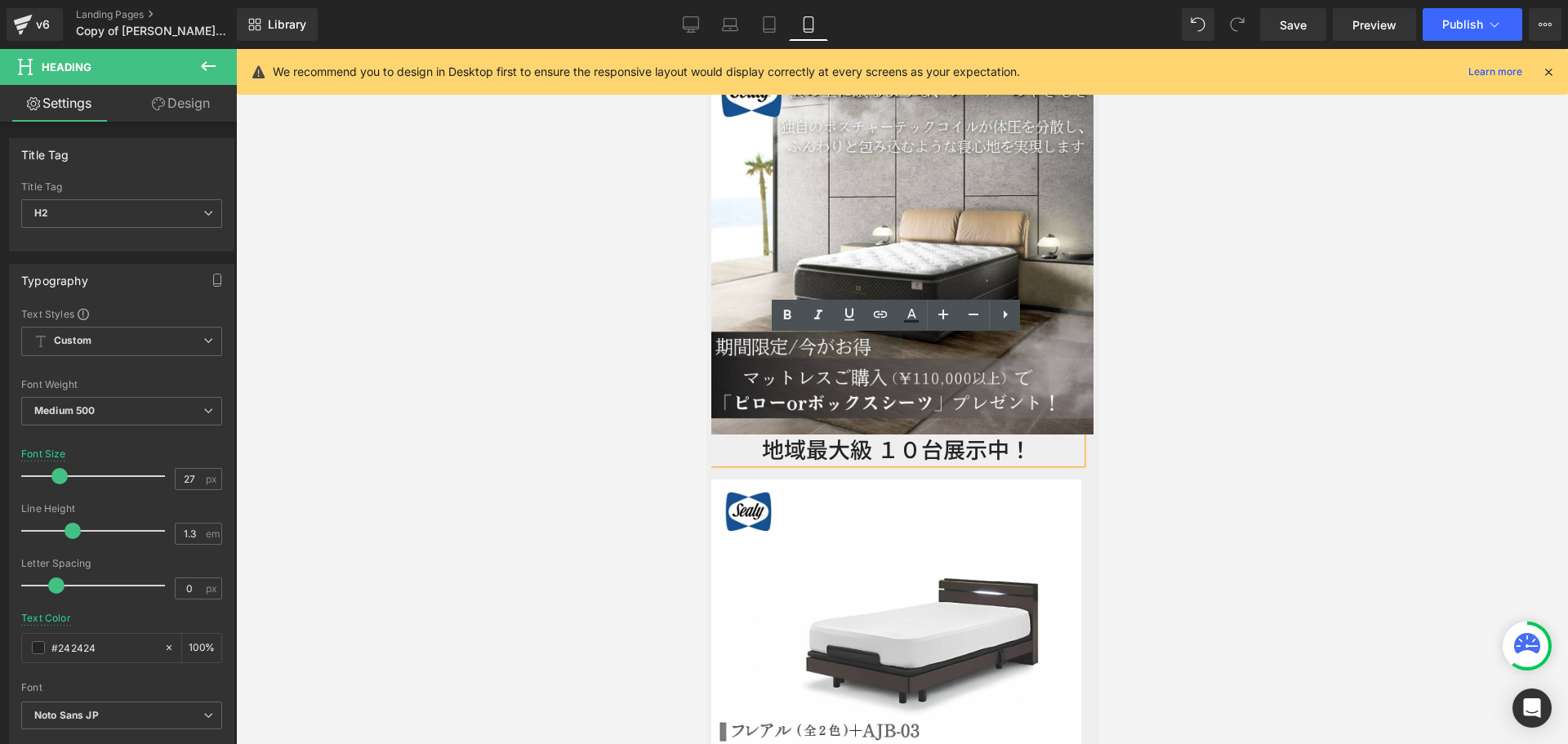
drag, startPoint x: 1237, startPoint y: 323, endPoint x: 1165, endPoint y: 360, distance: 81.0
click at [1233, 321] on div at bounding box center [902, 396] width 1332 height 695
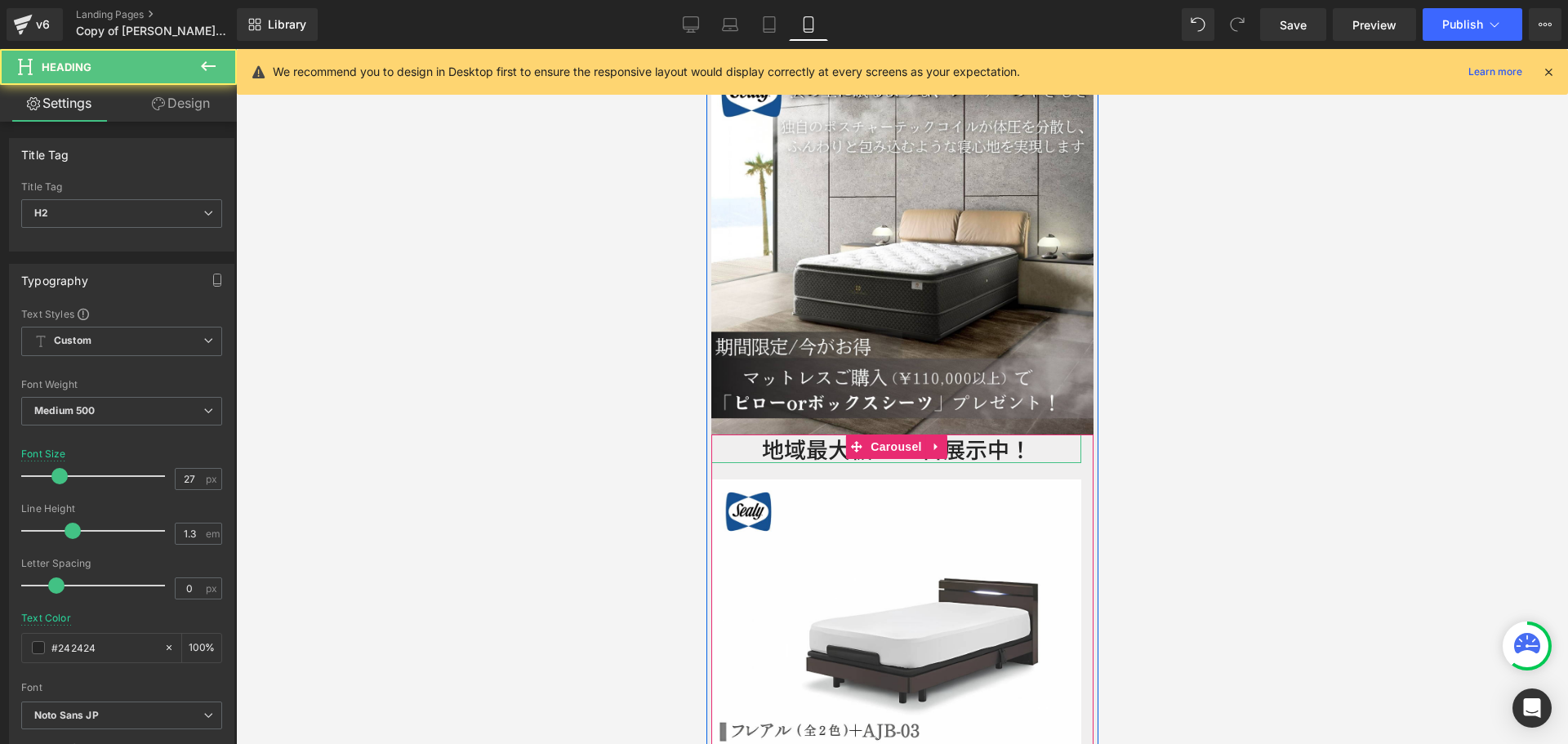
click at [1014, 433] on font "地域最大級 １０台展示中！" at bounding box center [895, 448] width 269 height 32
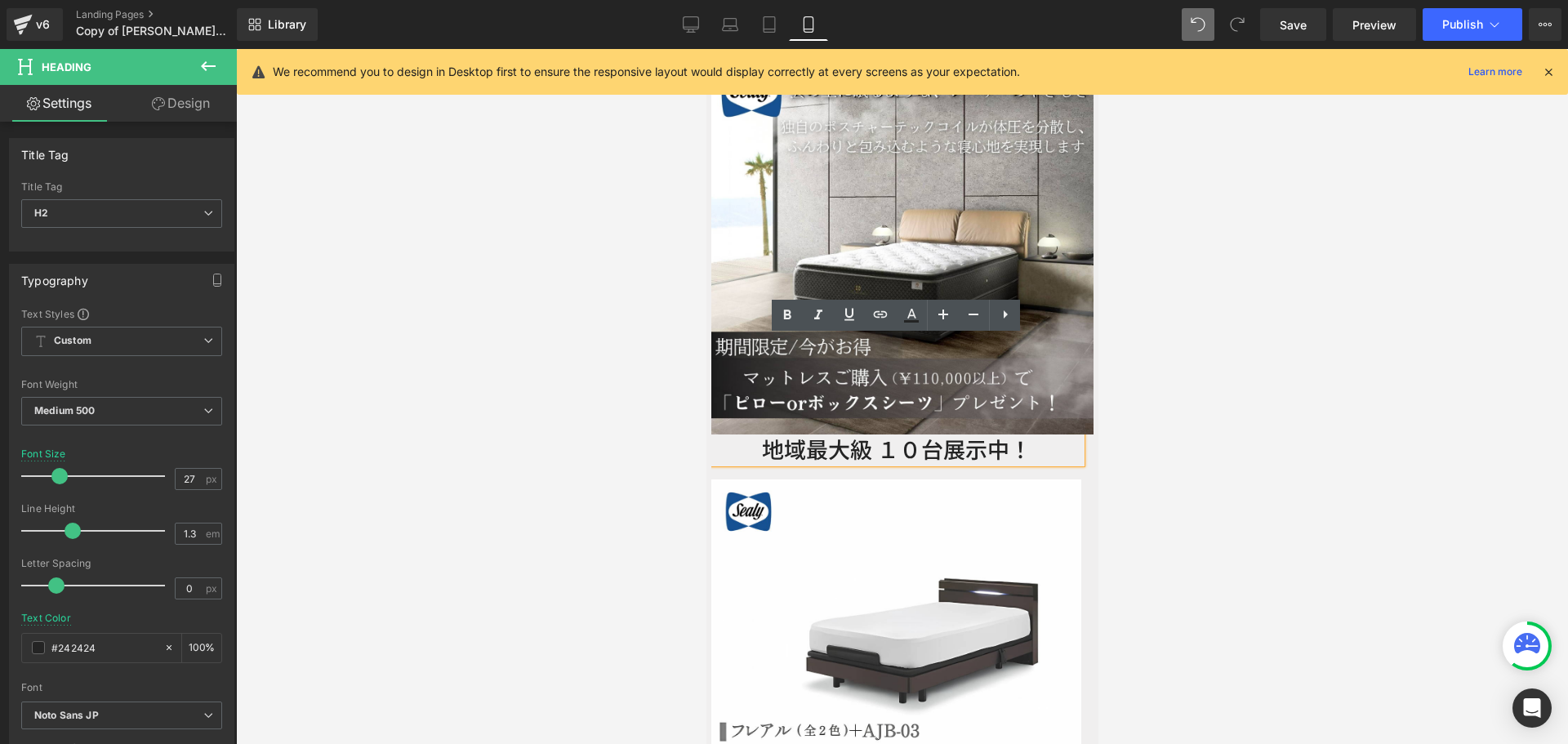
scroll to position [4108, 0]
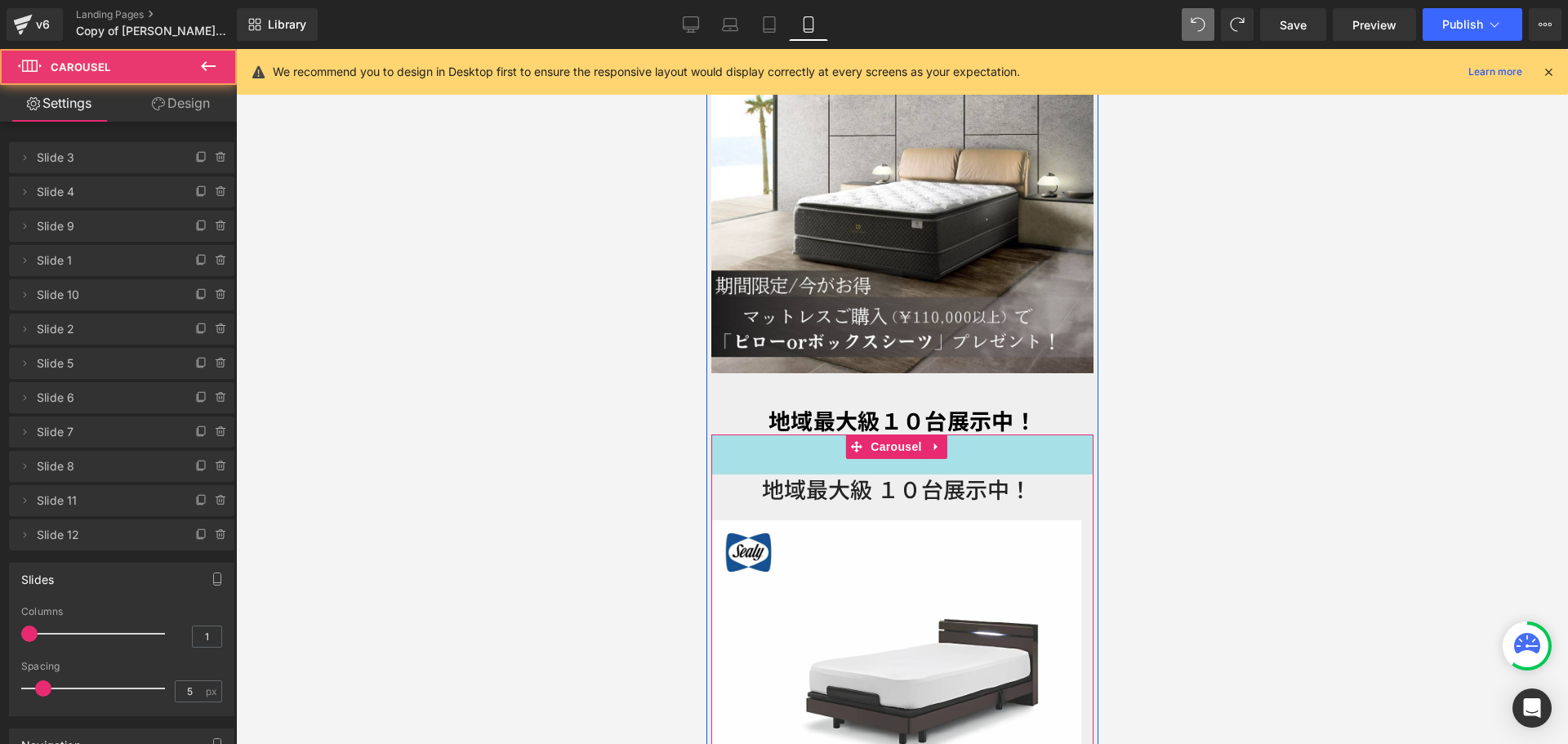
drag, startPoint x: 1006, startPoint y: 339, endPoint x: 1002, endPoint y: 380, distance: 41.2
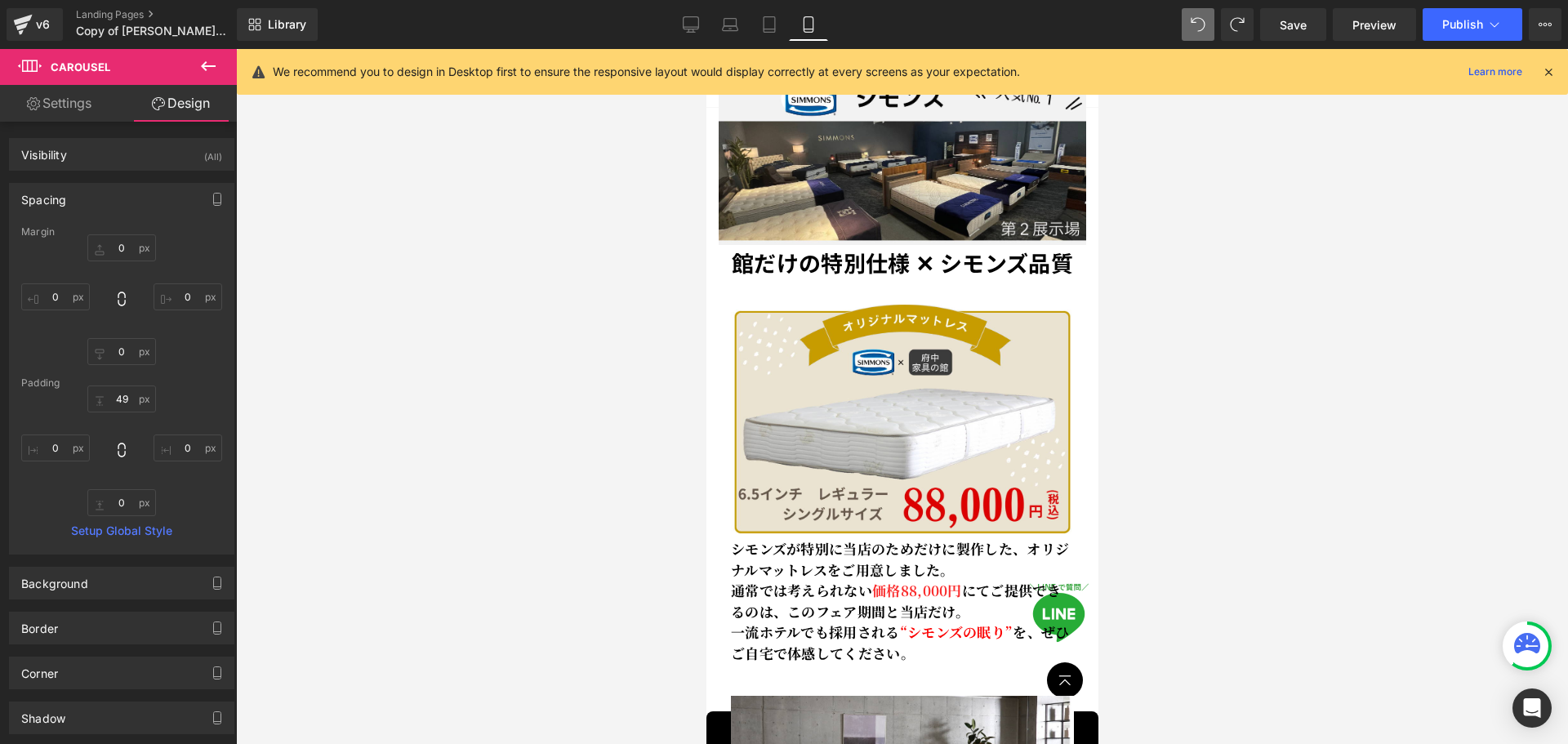
scroll to position [0, 0]
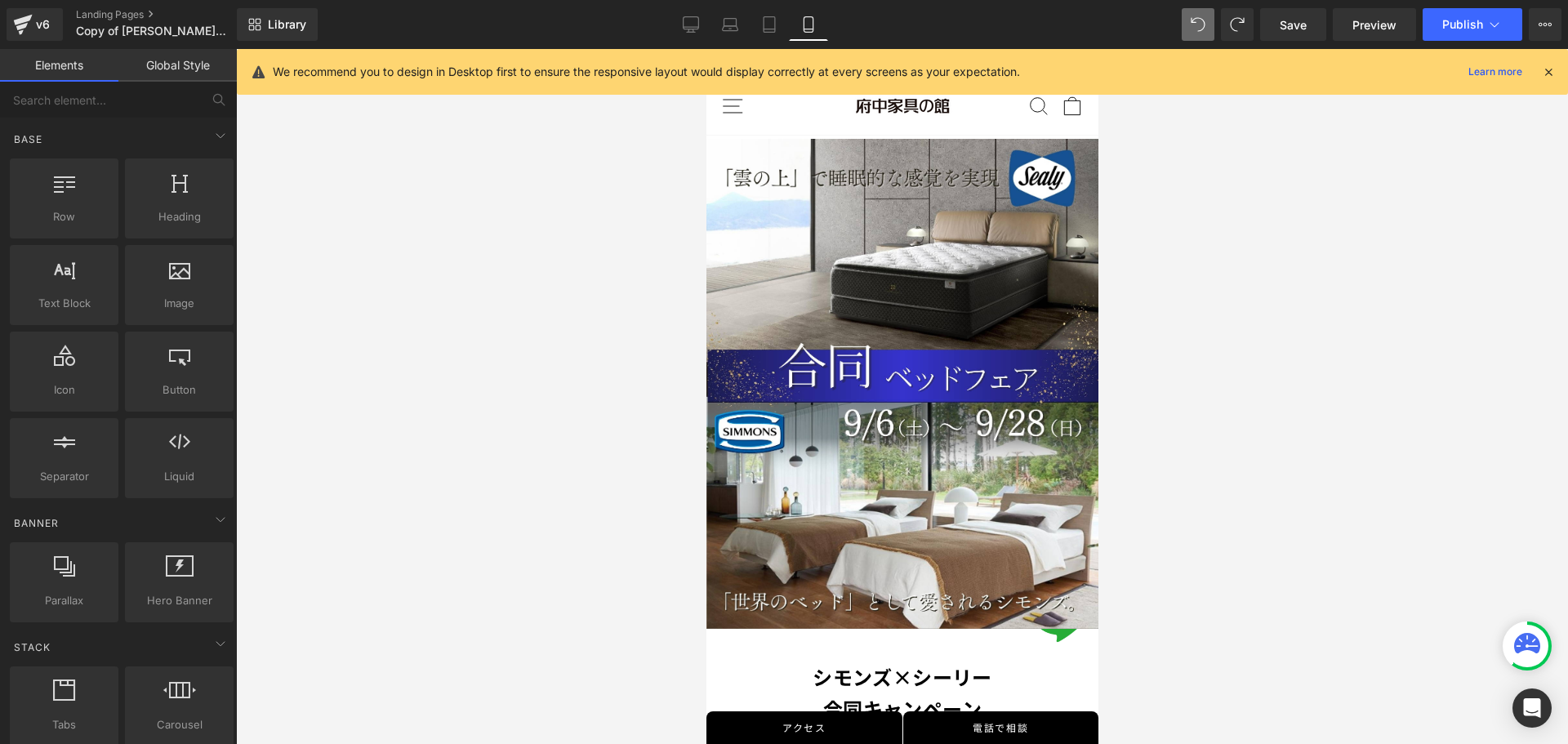
click at [1235, 203] on div at bounding box center [902, 396] width 1332 height 695
click at [1548, 67] on icon at bounding box center [1548, 71] width 15 height 15
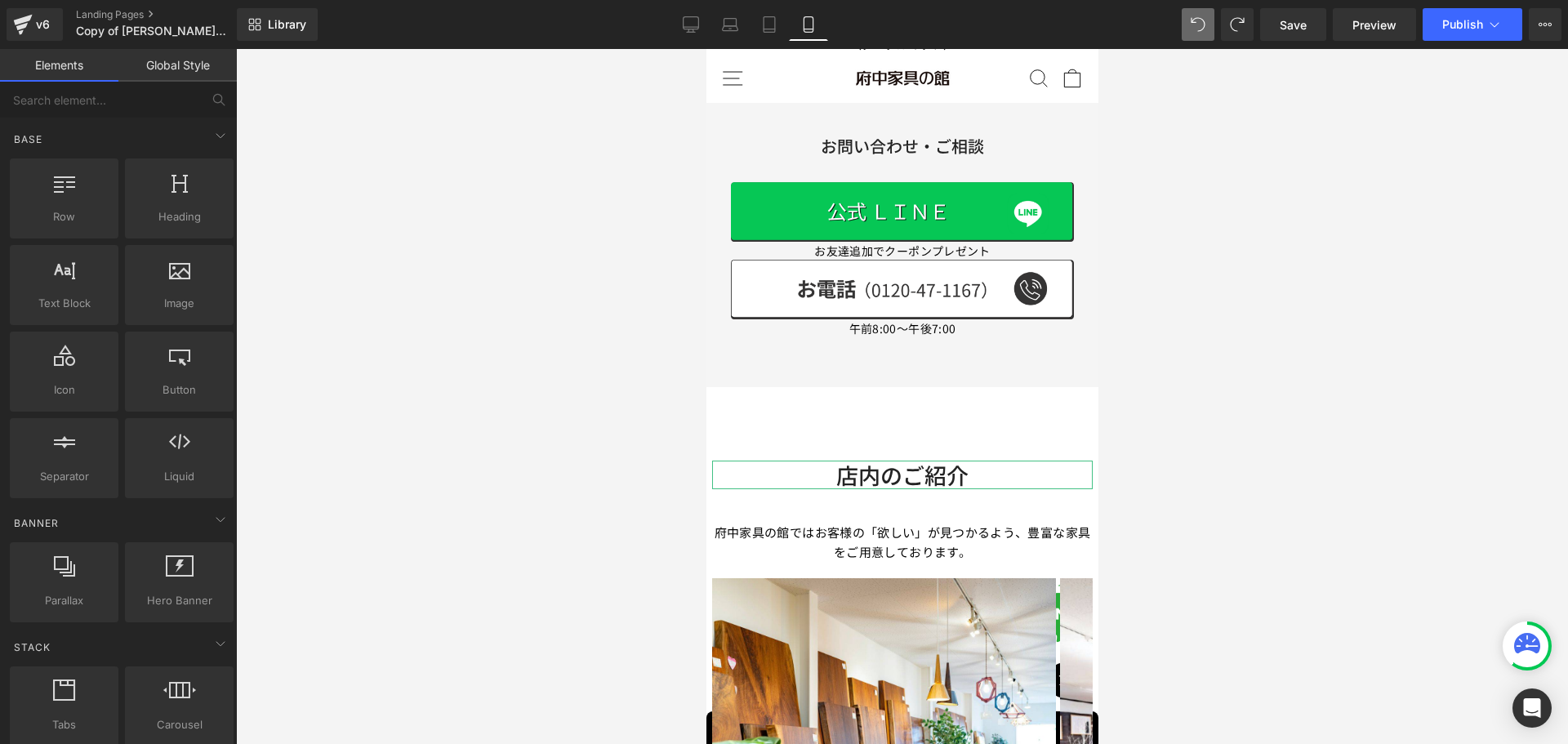
scroll to position [5835, 0]
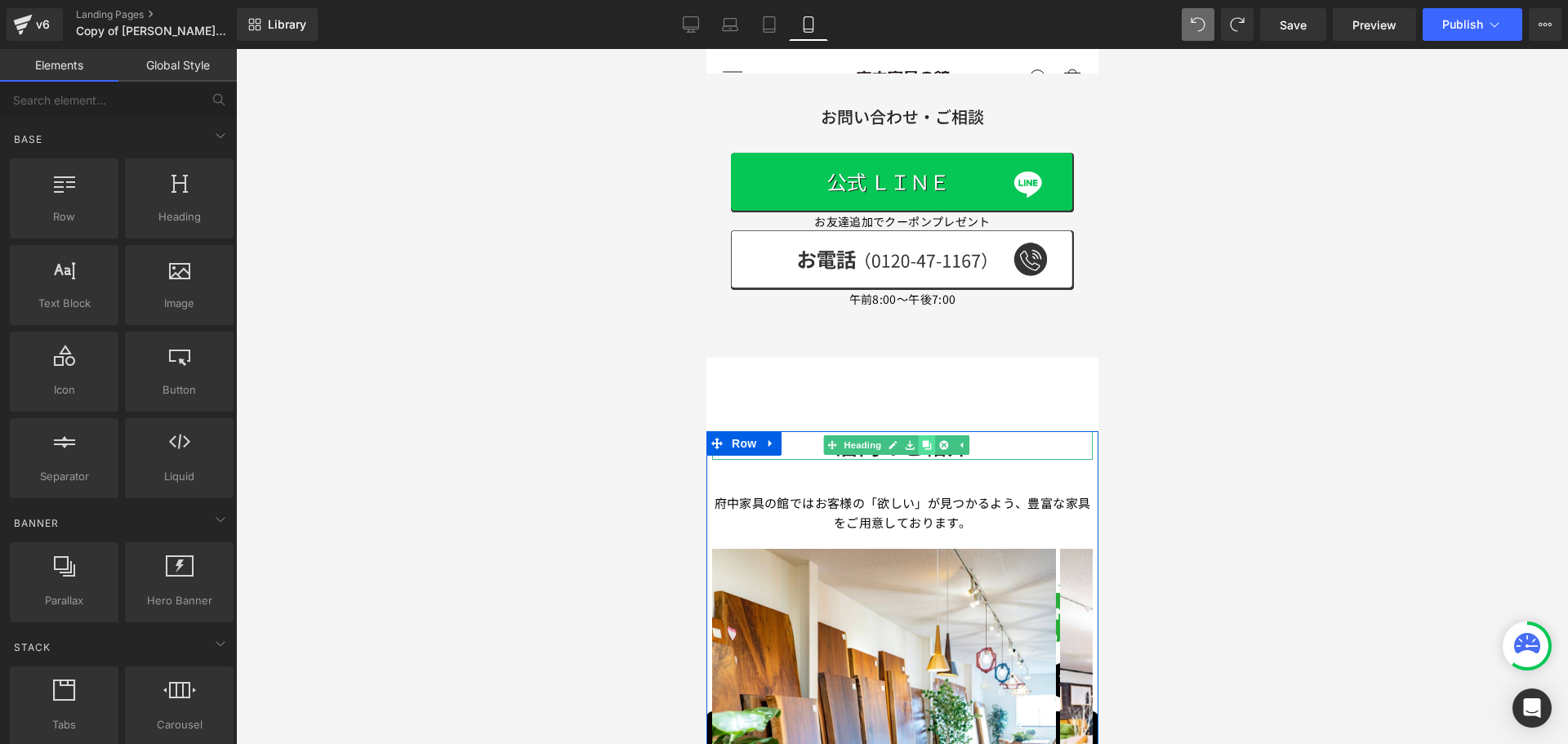
click at [923, 441] on icon at bounding box center [924, 444] width 9 height 9
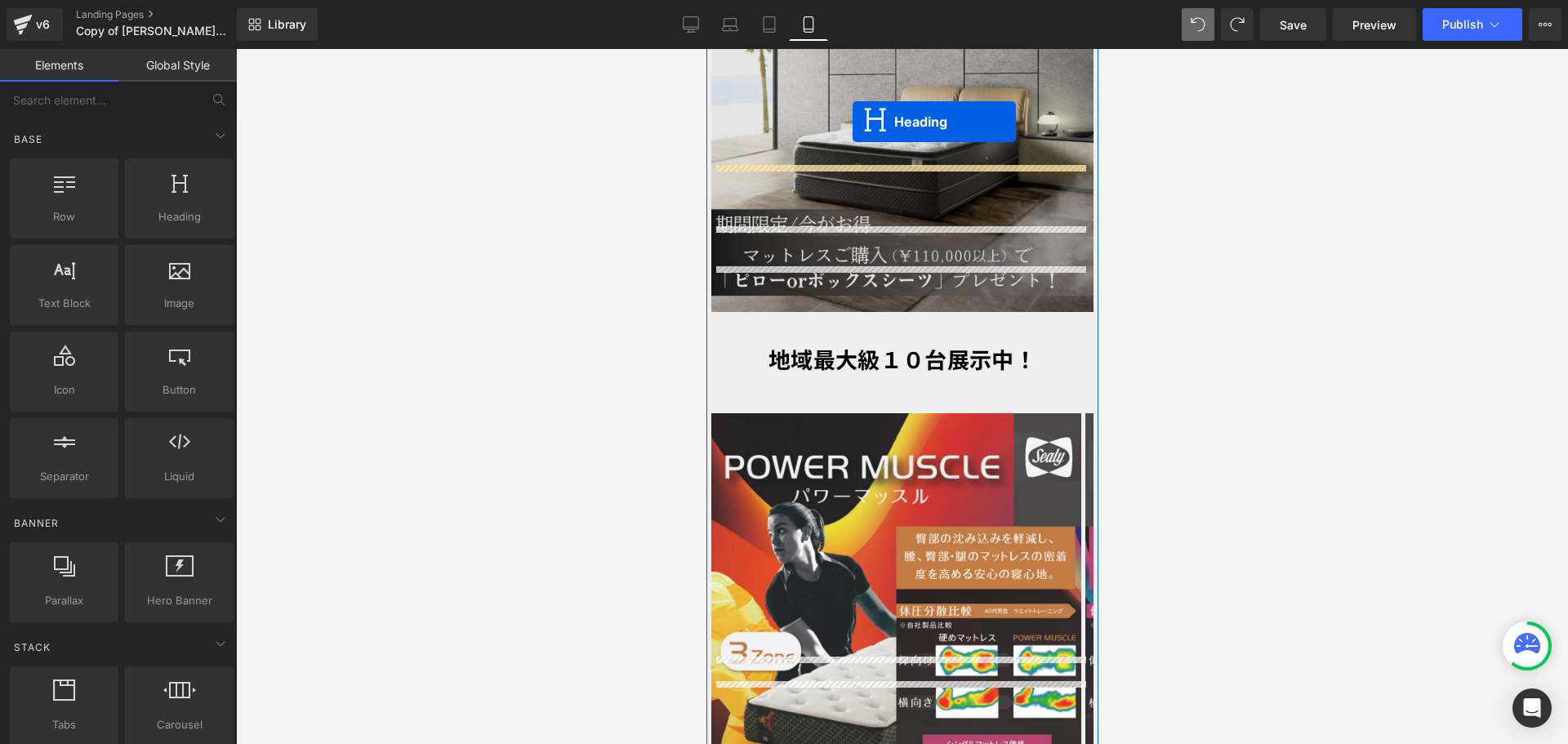
scroll to position [4153, 0]
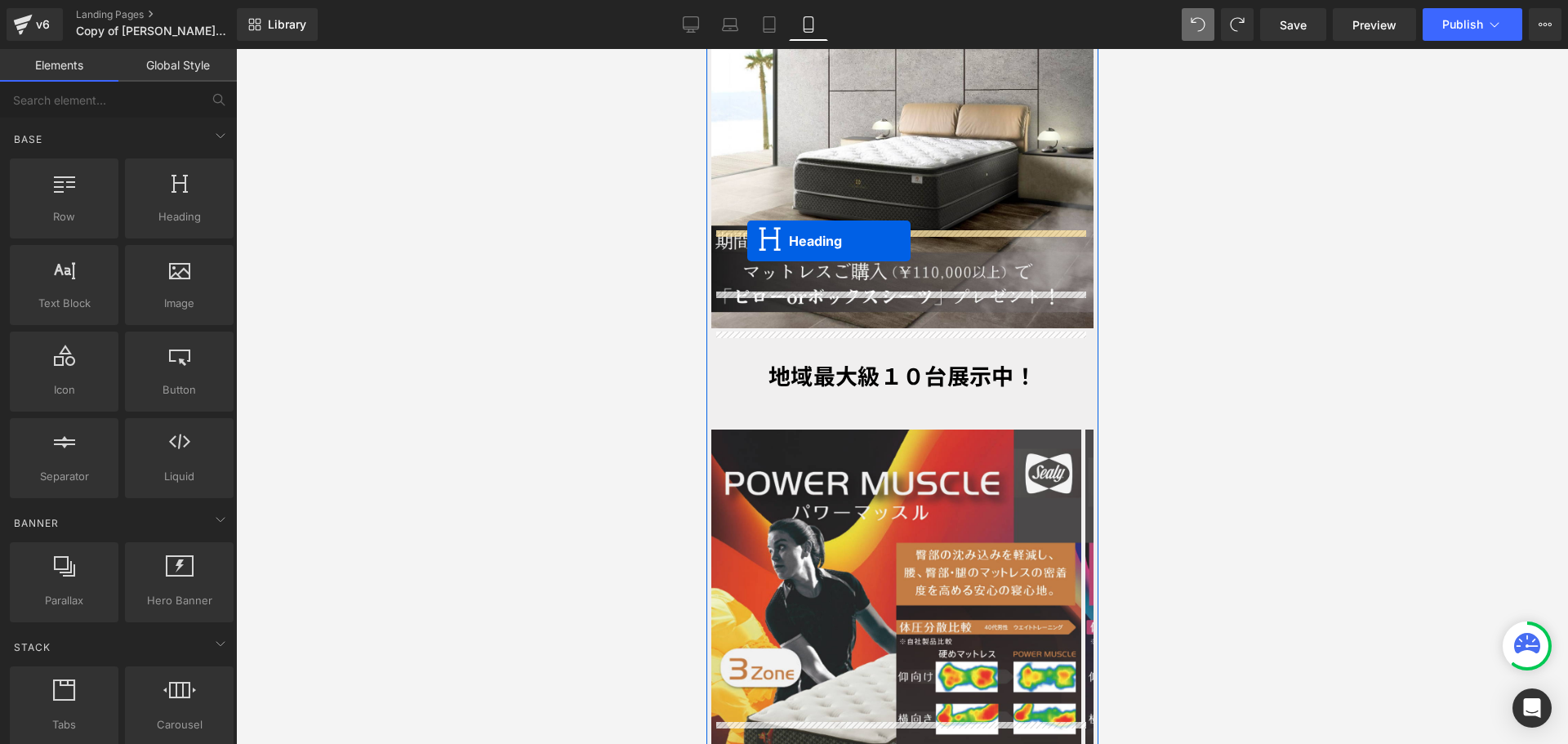
drag, startPoint x: 856, startPoint y: 371, endPoint x: 747, endPoint y: 241, distance: 169.6
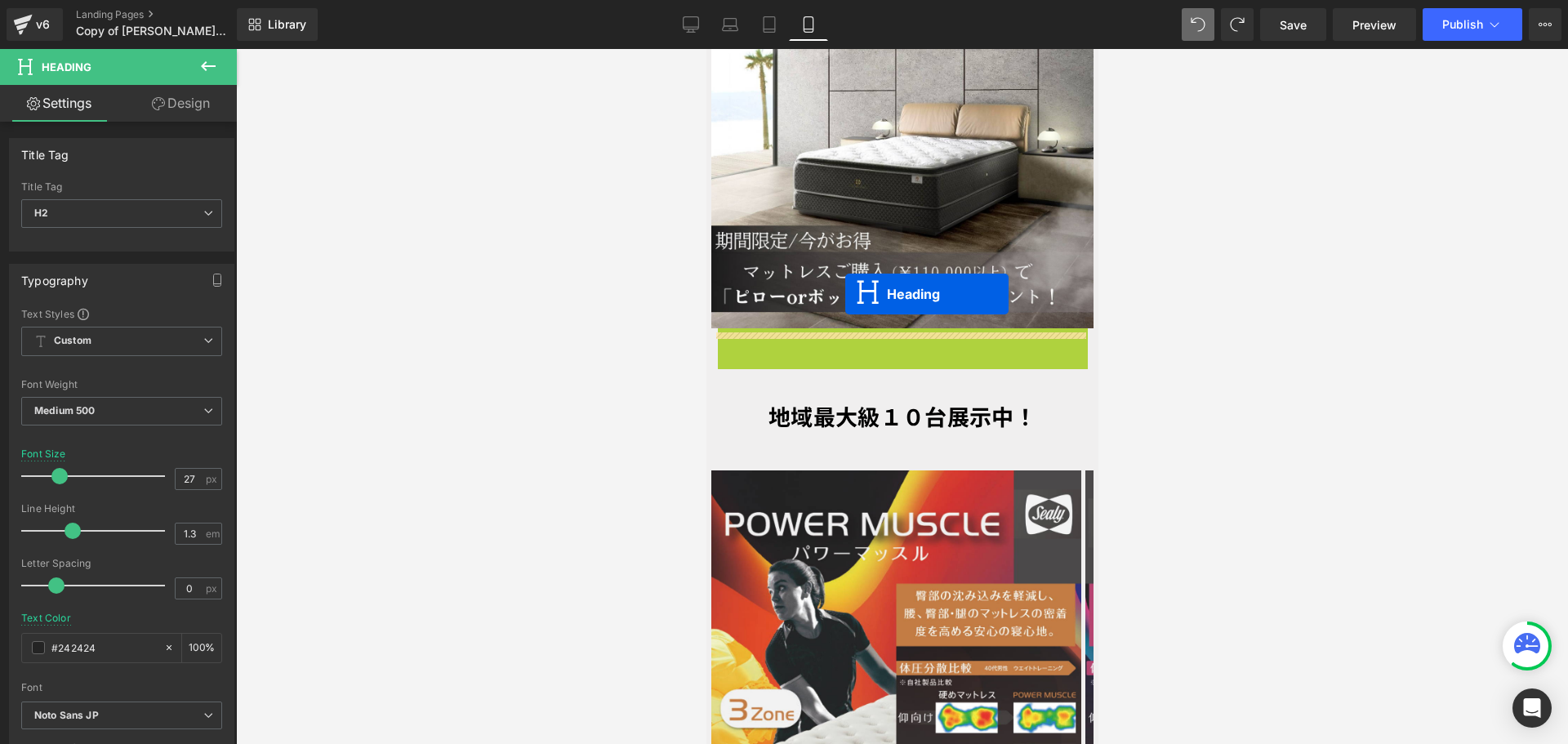
drag, startPoint x: 853, startPoint y: 239, endPoint x: 844, endPoint y: 294, distance: 55.7
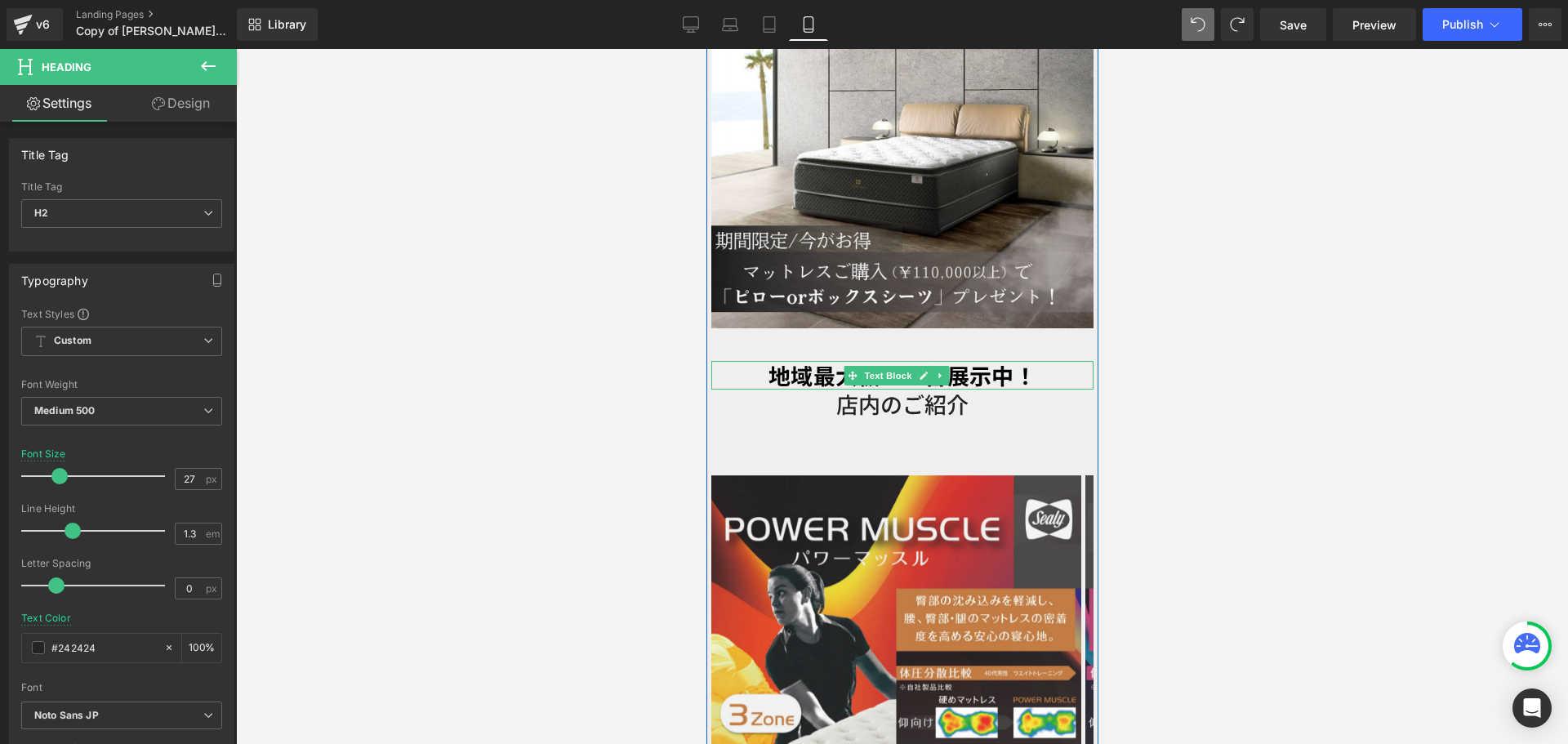
click at [804, 360] on strong "地域最大級１０台展示中！" at bounding box center [900, 375] width 267 height 32
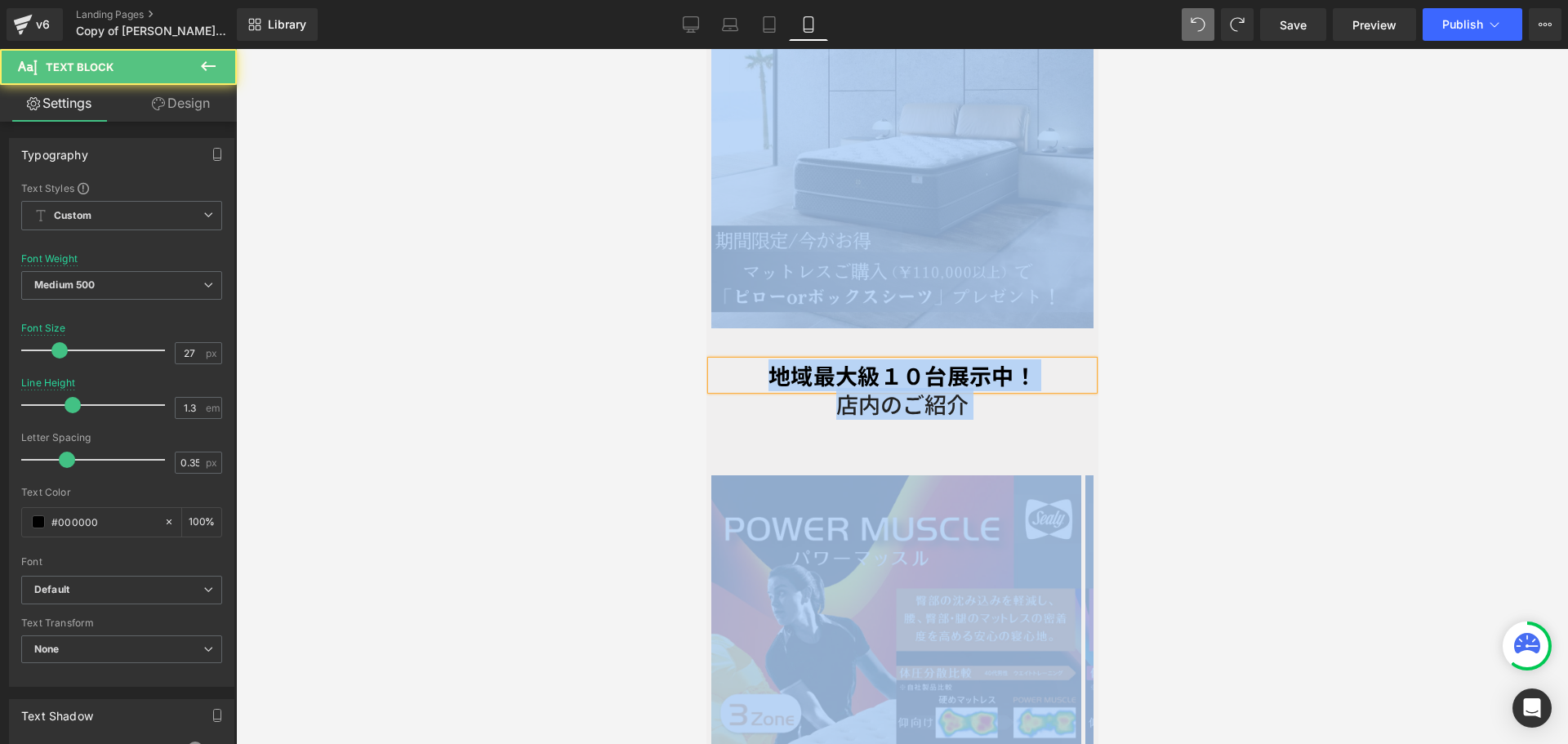
click at [816, 360] on strong "地域最大級１０台展示中！" at bounding box center [900, 375] width 267 height 32
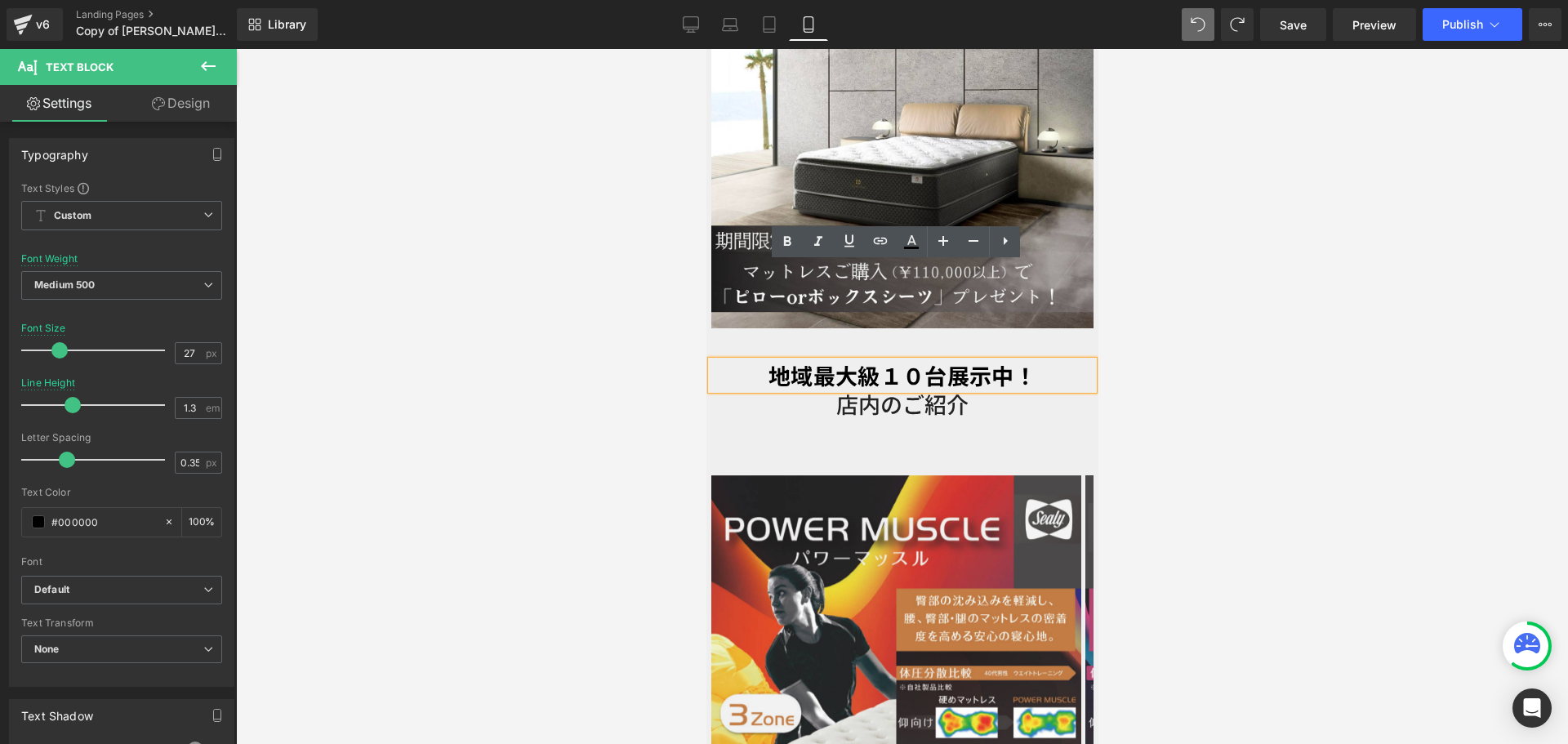
drag, startPoint x: 762, startPoint y: 276, endPoint x: 834, endPoint y: 287, distance: 72.8
click at [768, 360] on strong "地域最大級１０台展示中！" at bounding box center [900, 375] width 267 height 32
drag, startPoint x: 1005, startPoint y: 289, endPoint x: 1026, endPoint y: 281, distance: 22.5
click at [1026, 360] on strong "地域最大級１０台展示中！" at bounding box center [900, 375] width 267 height 32
drag, startPoint x: 1027, startPoint y: 270, endPoint x: 1012, endPoint y: 281, distance: 18.6
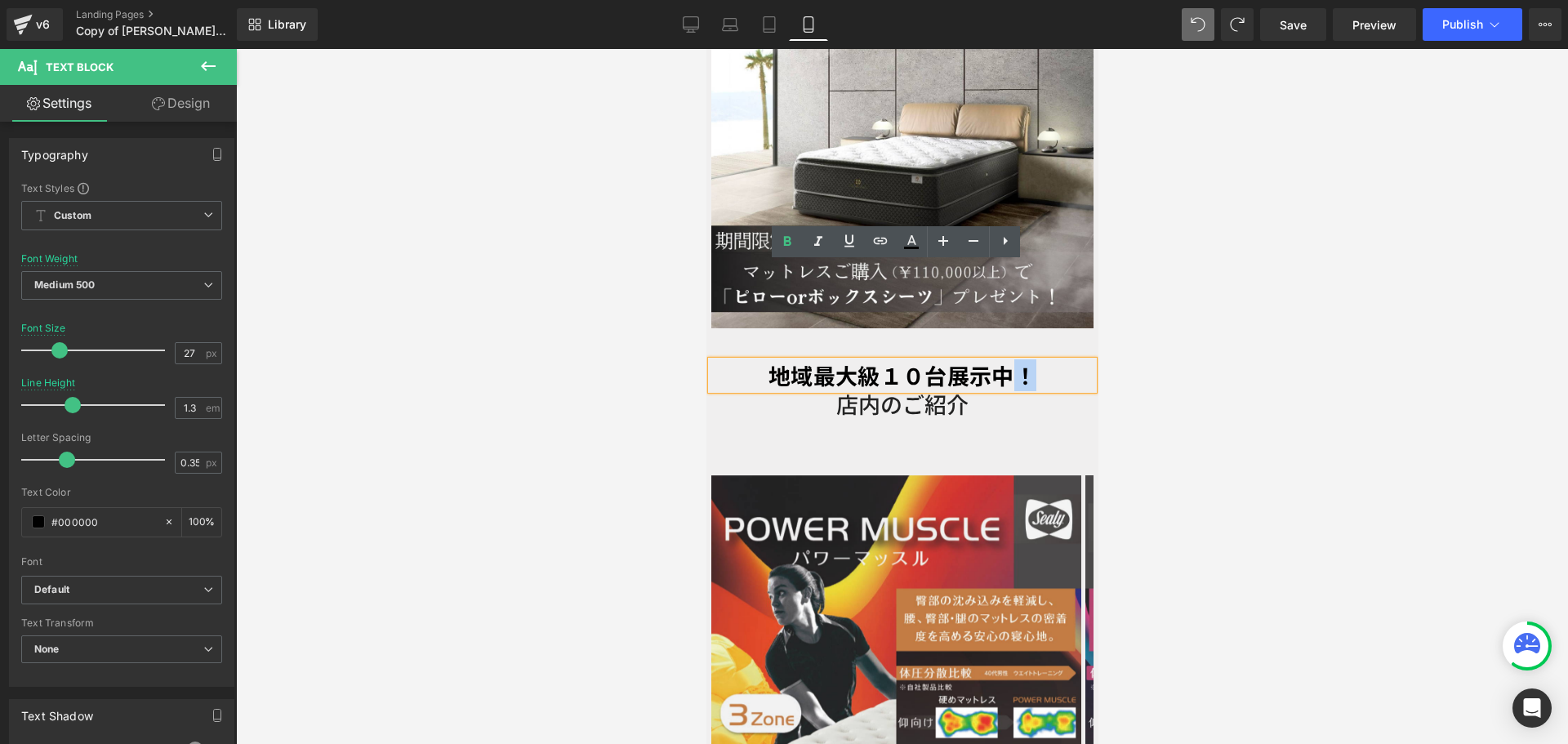
click at [1025, 360] on strong "地域最大級１０台展示中！" at bounding box center [900, 375] width 267 height 32
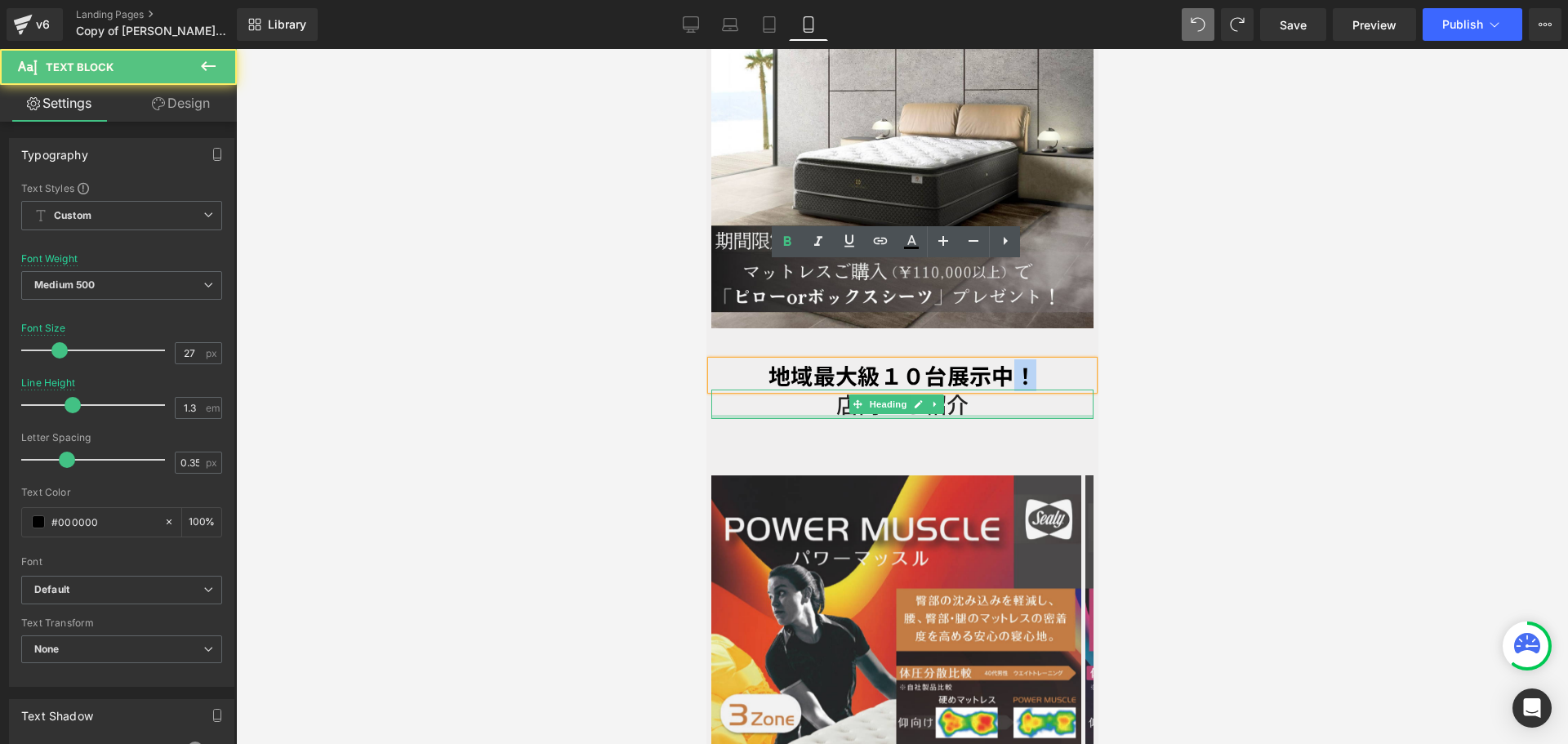
click at [919, 415] on div at bounding box center [901, 417] width 382 height 4
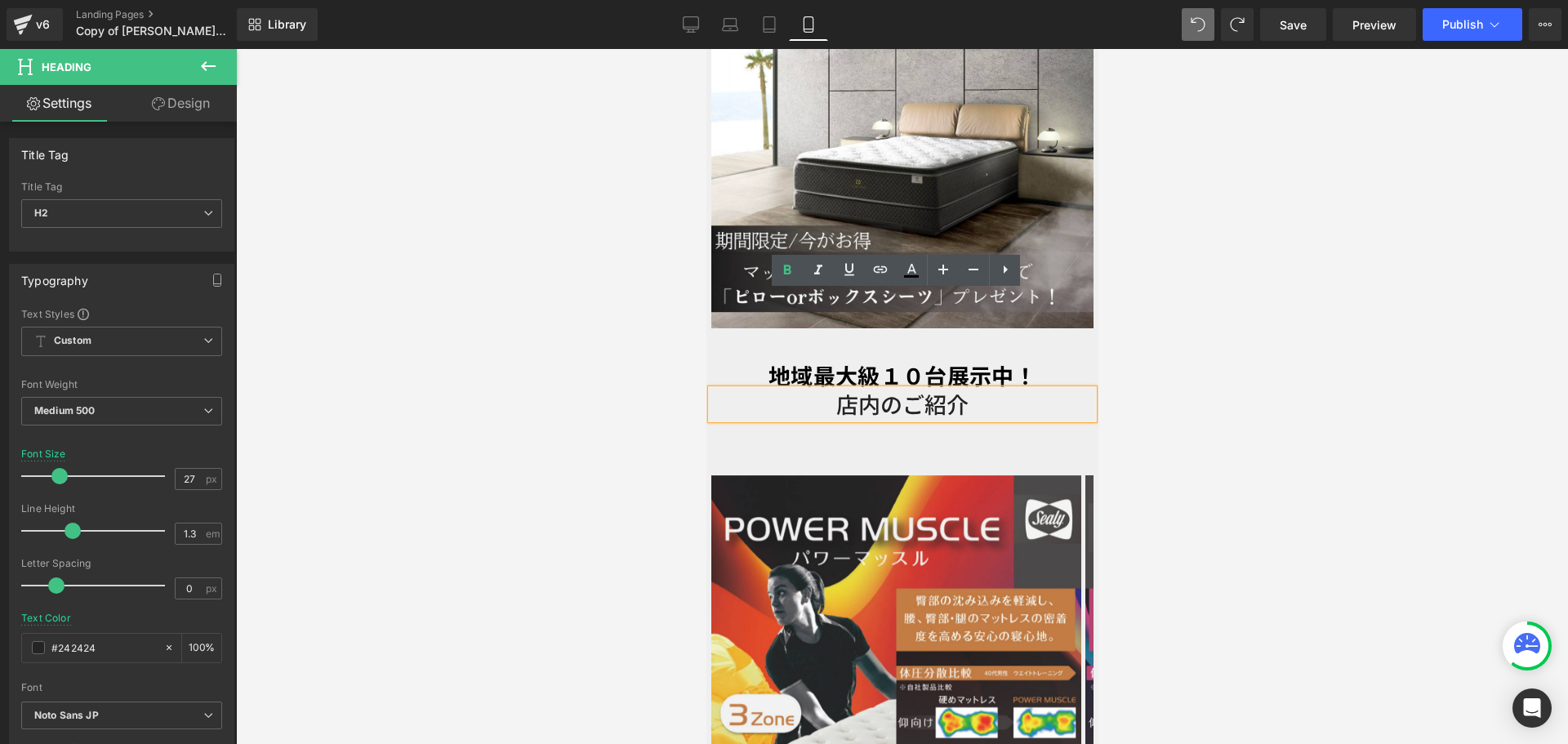
click at [880, 388] on font "店内のご紹介" at bounding box center [901, 404] width 132 height 32
drag, startPoint x: 834, startPoint y: 303, endPoint x: 842, endPoint y: 105, distance: 198.2
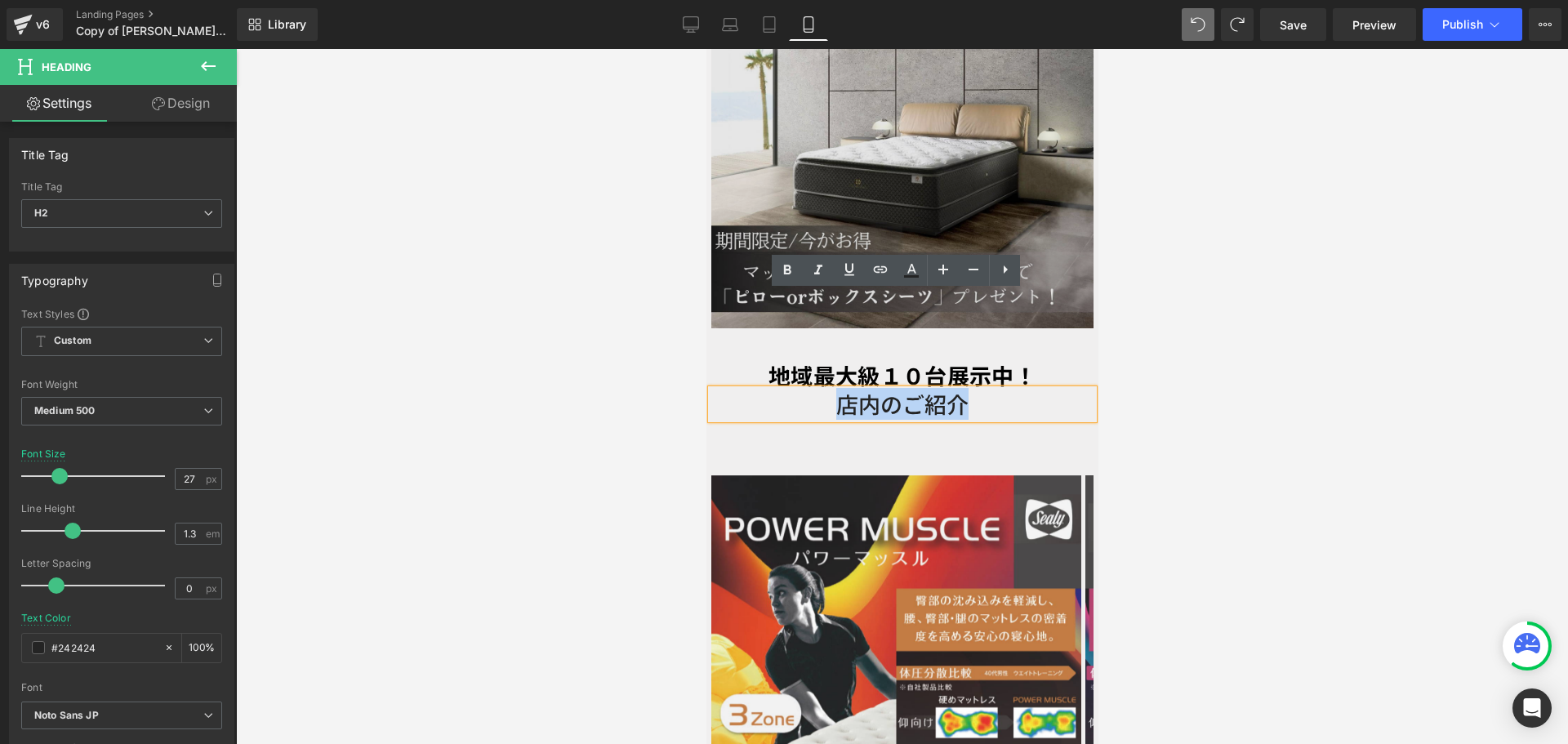
click at [970, 390] on h2 "店内のご紹介" at bounding box center [901, 404] width 382 height 28
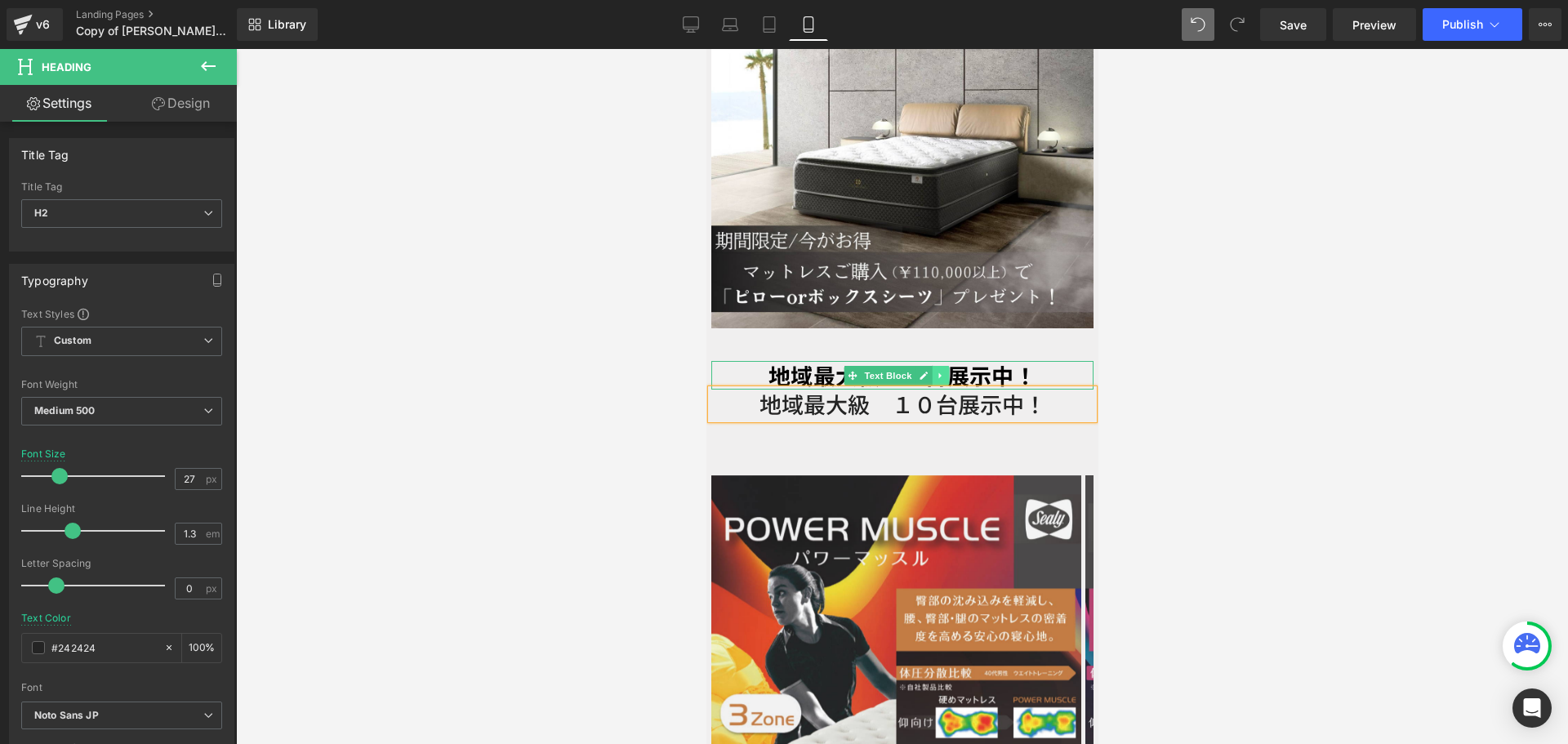
click at [943, 371] on icon at bounding box center [939, 375] width 9 height 10
click at [943, 371] on icon at bounding box center [947, 375] width 9 height 10
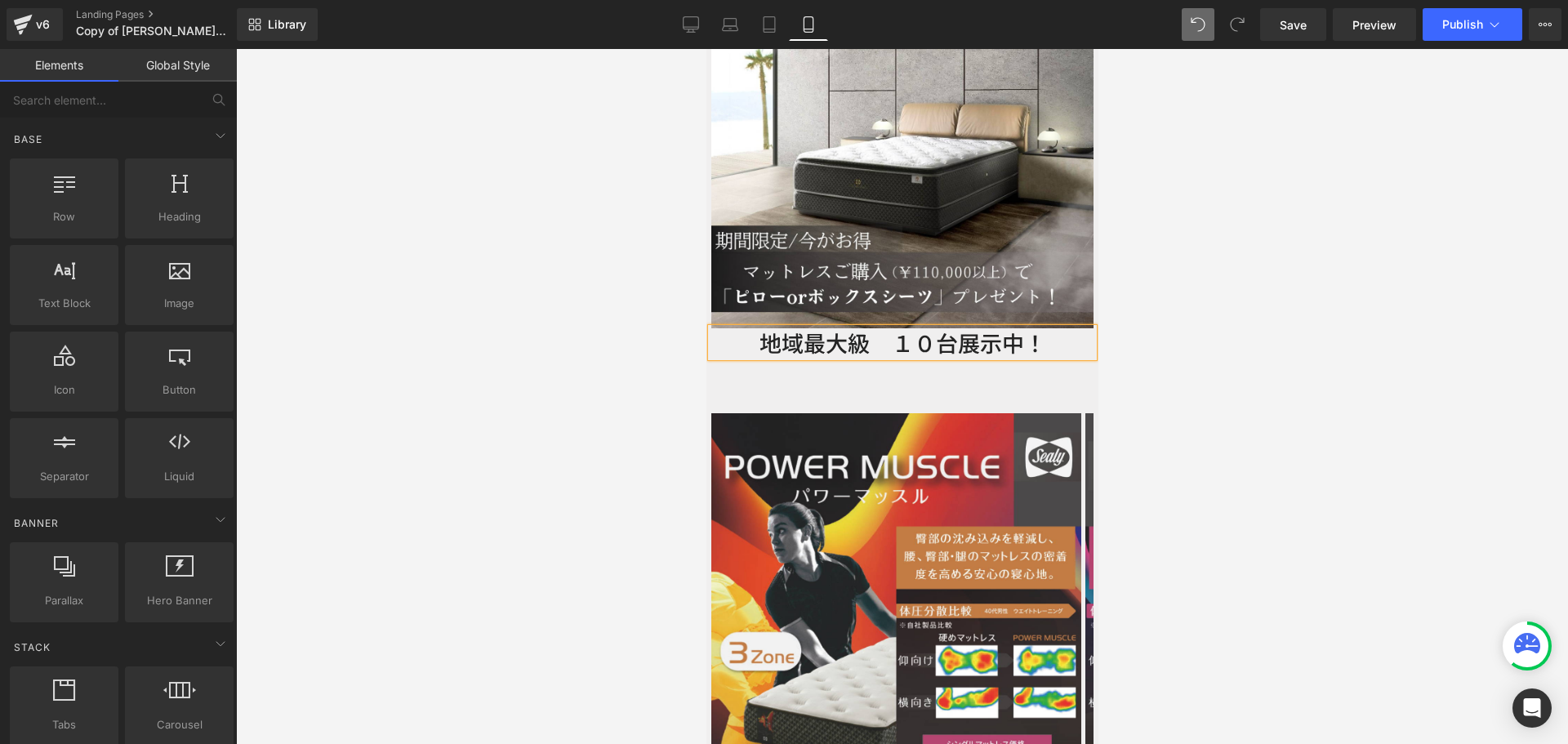
click at [744, 329] on h2 "地域最大級　１０台展示中！" at bounding box center [901, 342] width 382 height 28
drag, startPoint x: 1126, startPoint y: 175, endPoint x: 1104, endPoint y: 176, distance: 22.0
click at [1125, 174] on div at bounding box center [902, 396] width 1332 height 695
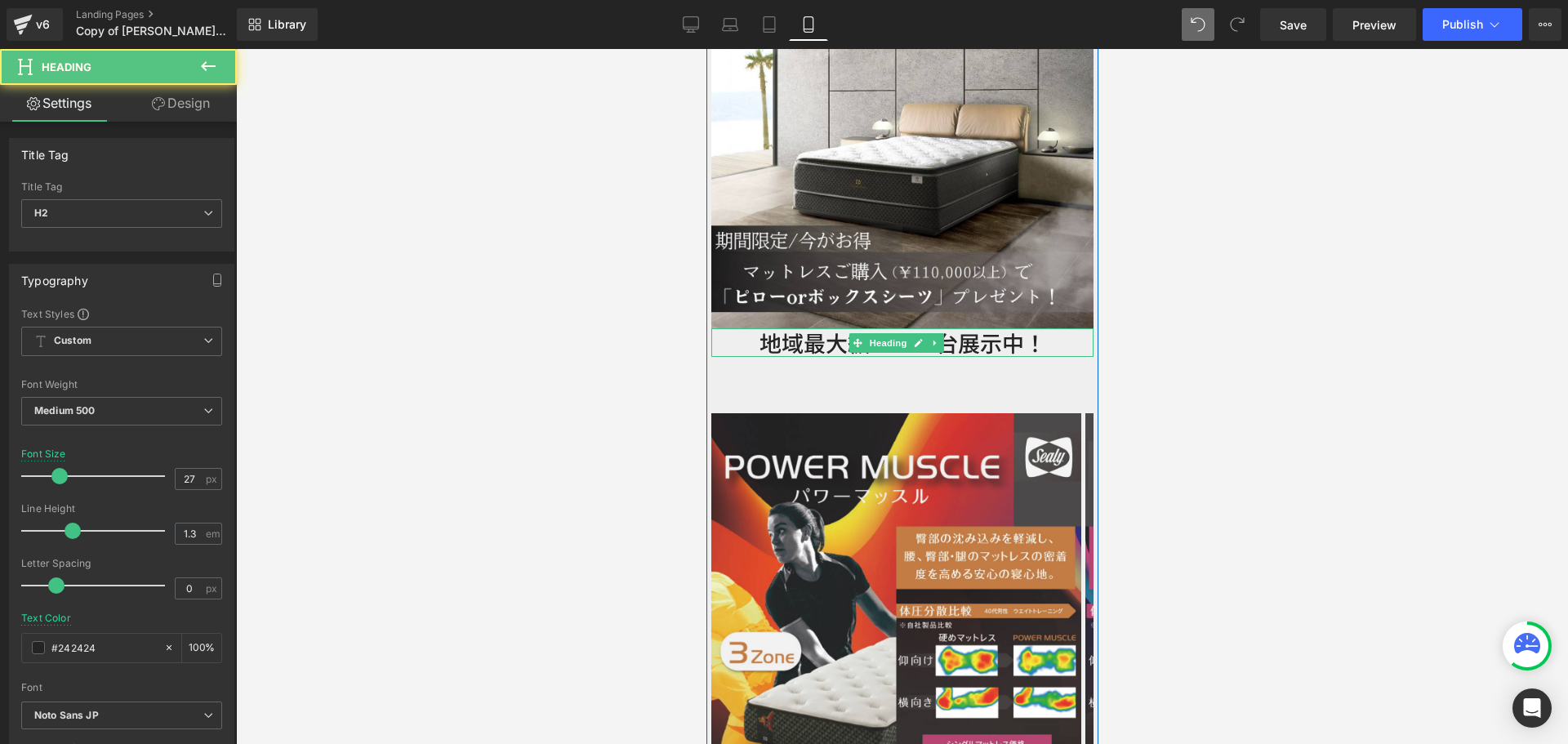
click at [987, 329] on h2 "地域最大級　１０台展示中！" at bounding box center [901, 342] width 382 height 28
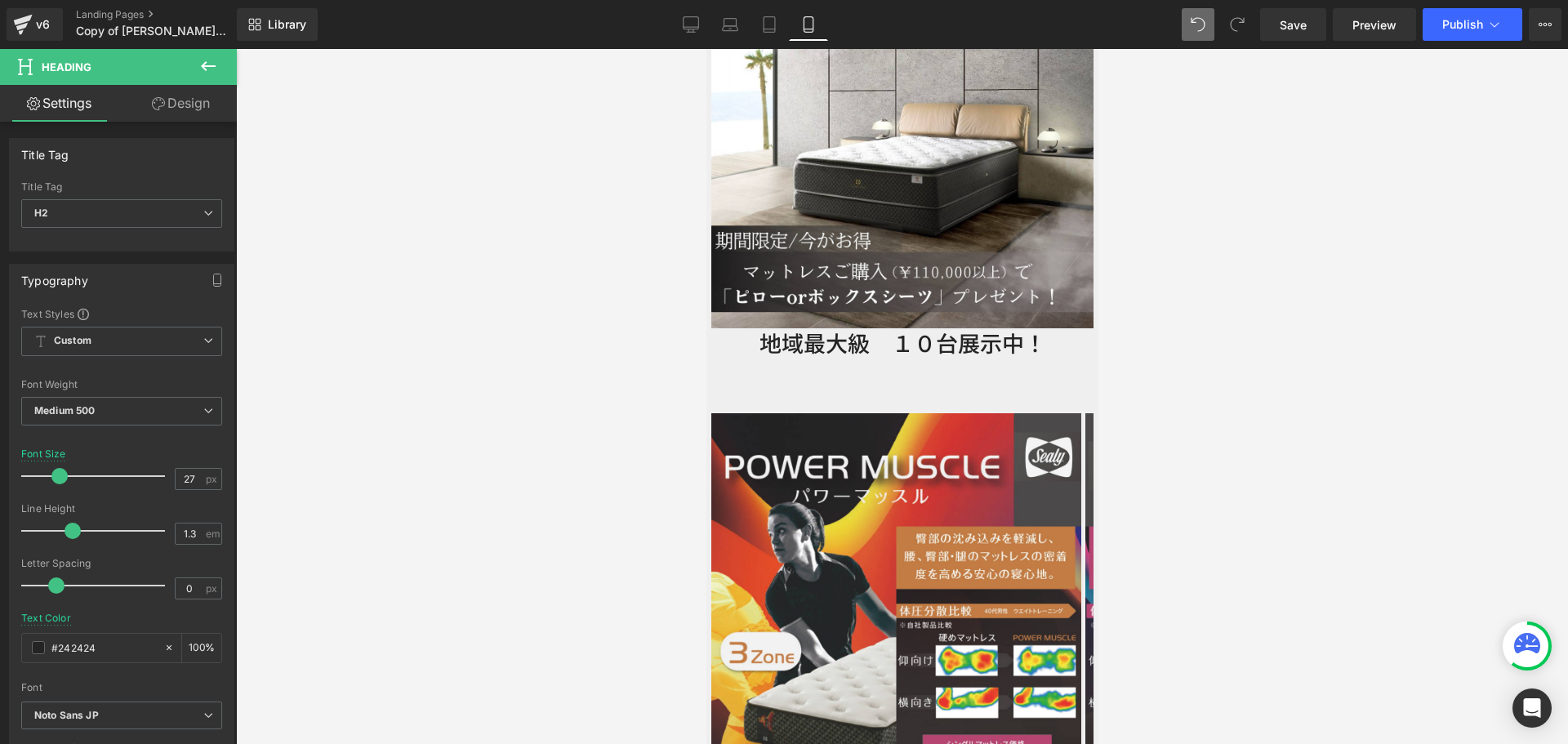
click at [184, 105] on link "Design" at bounding box center [181, 103] width 119 height 37
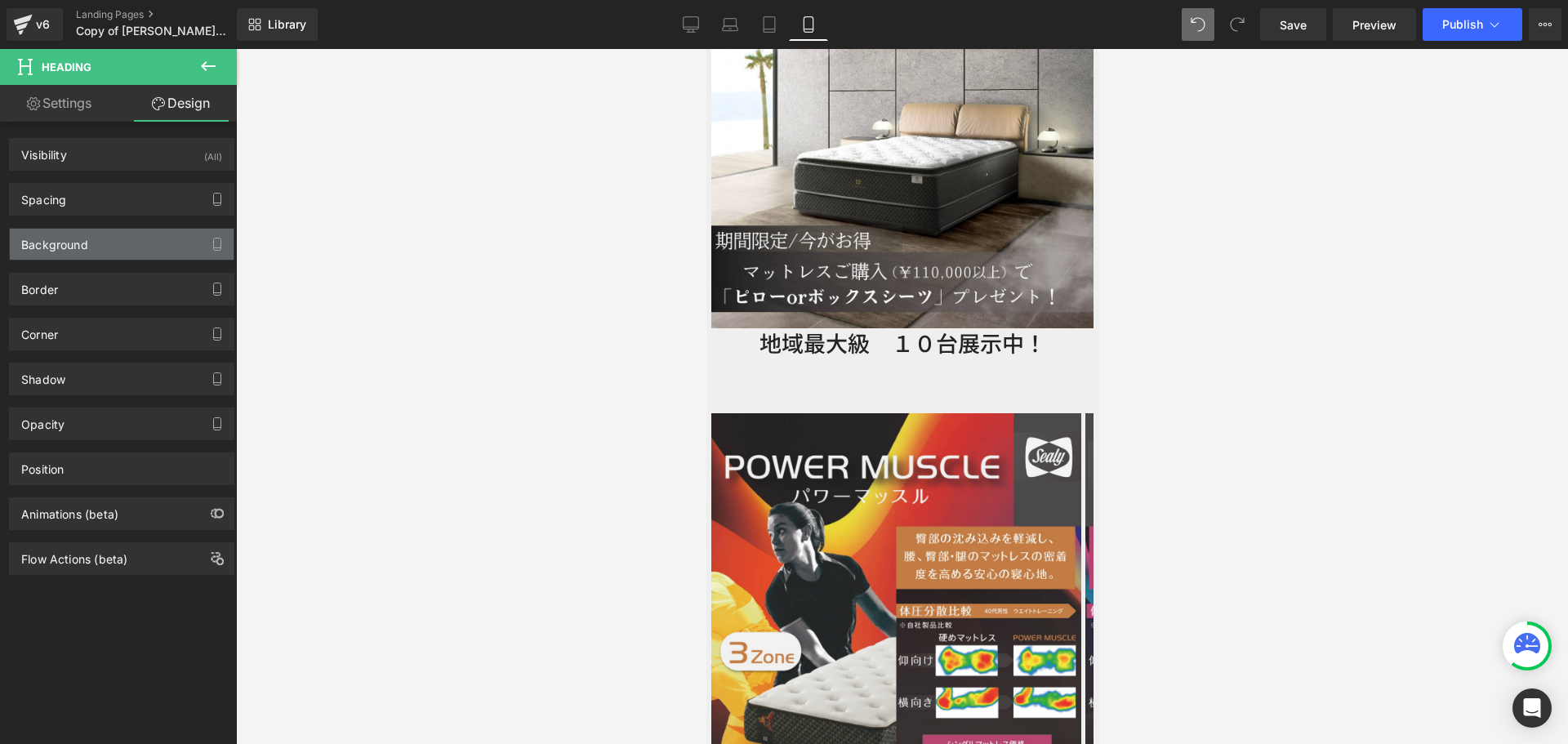
click at [130, 245] on div "Background" at bounding box center [122, 244] width 224 height 31
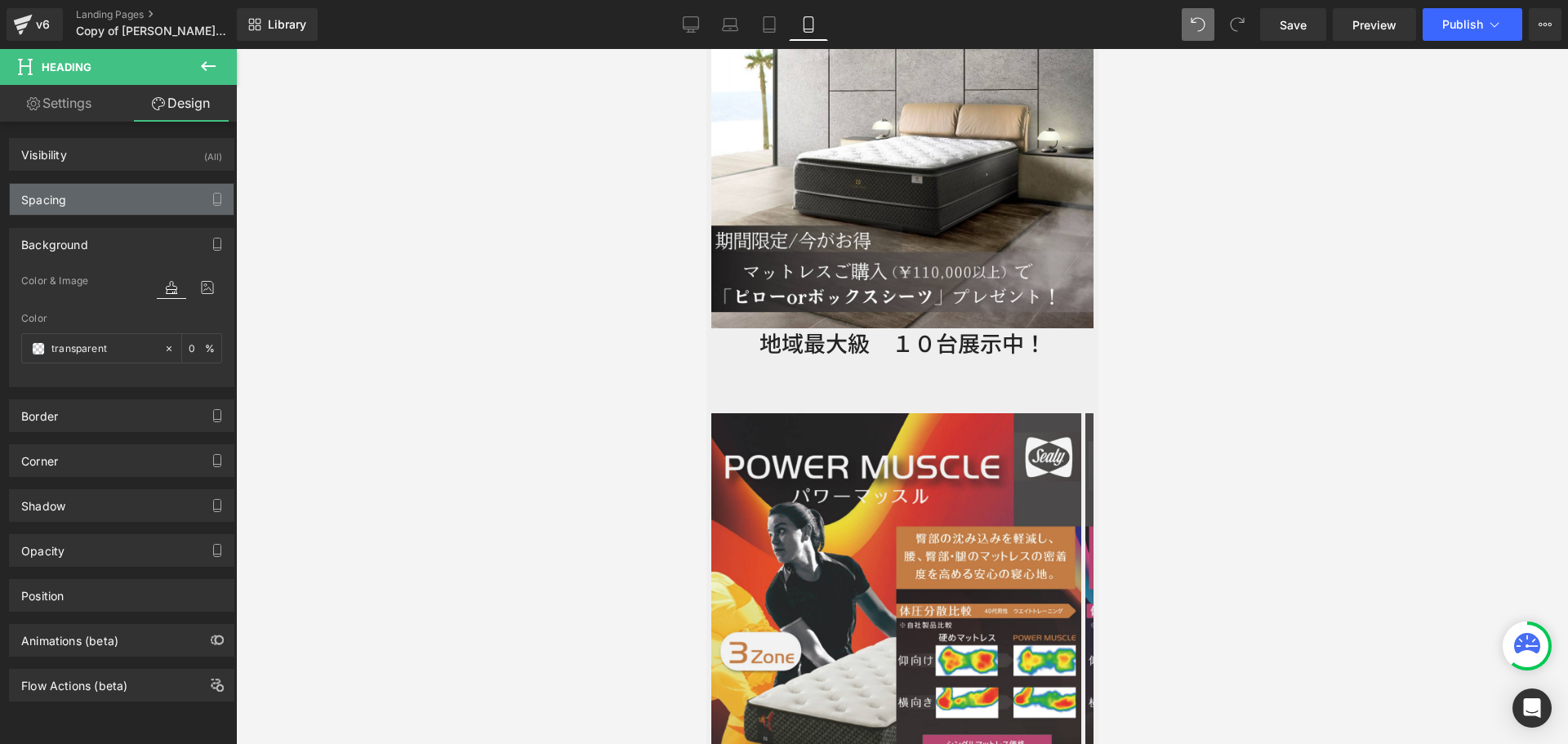
click at [156, 206] on div "Spacing" at bounding box center [122, 199] width 224 height 31
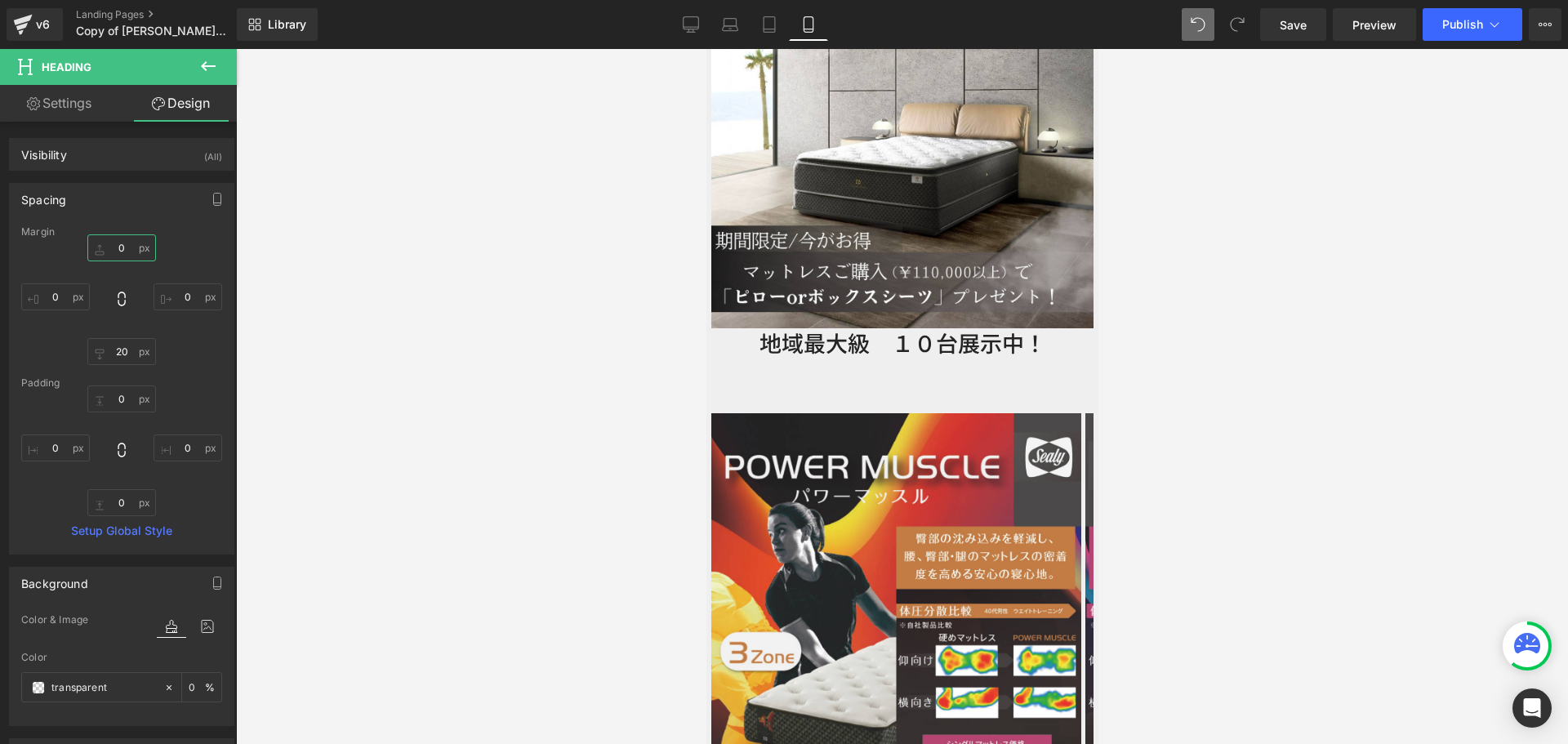
click at [125, 239] on input "0" at bounding box center [122, 248] width 69 height 27
type input "20"
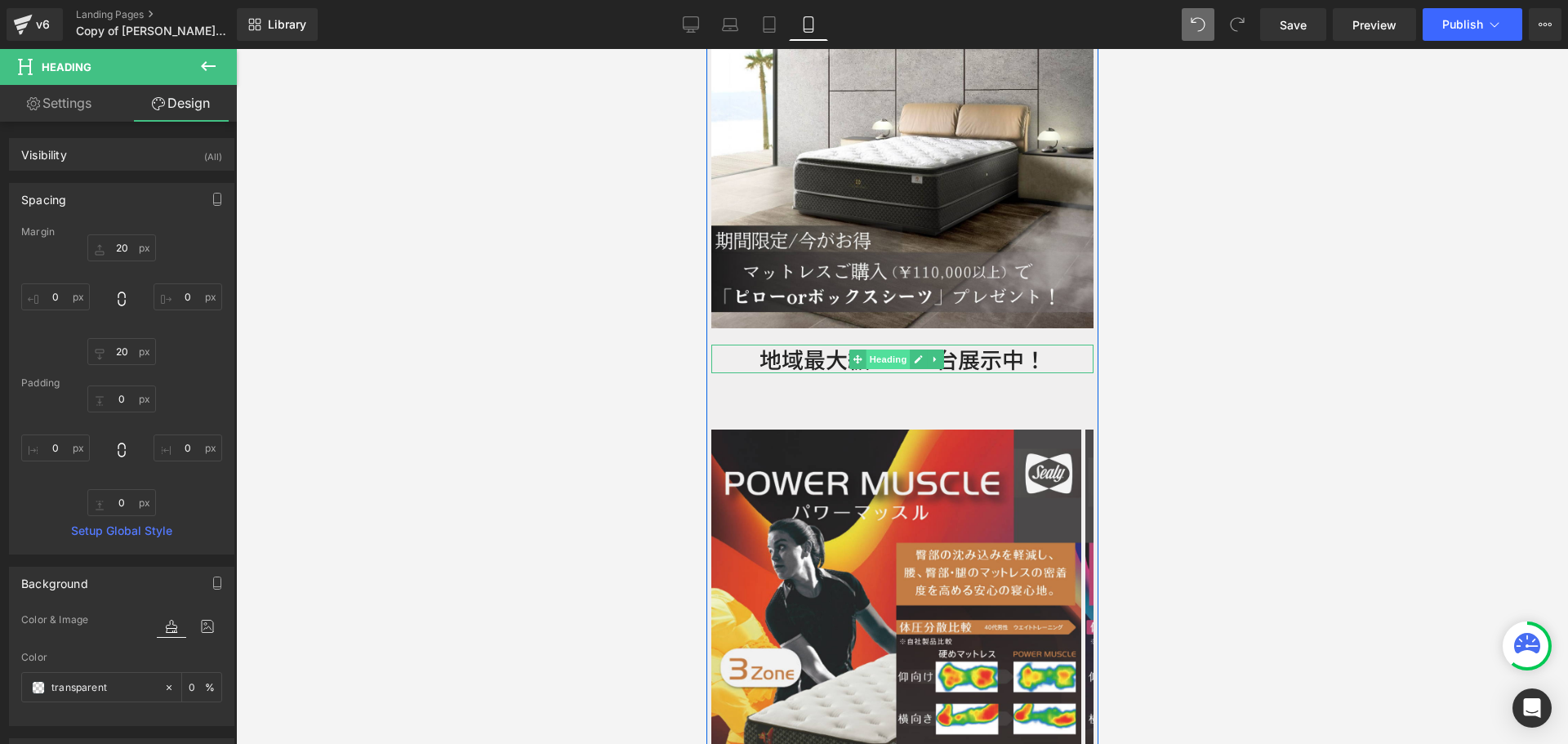
click at [889, 349] on span "Heading" at bounding box center [886, 359] width 44 height 19
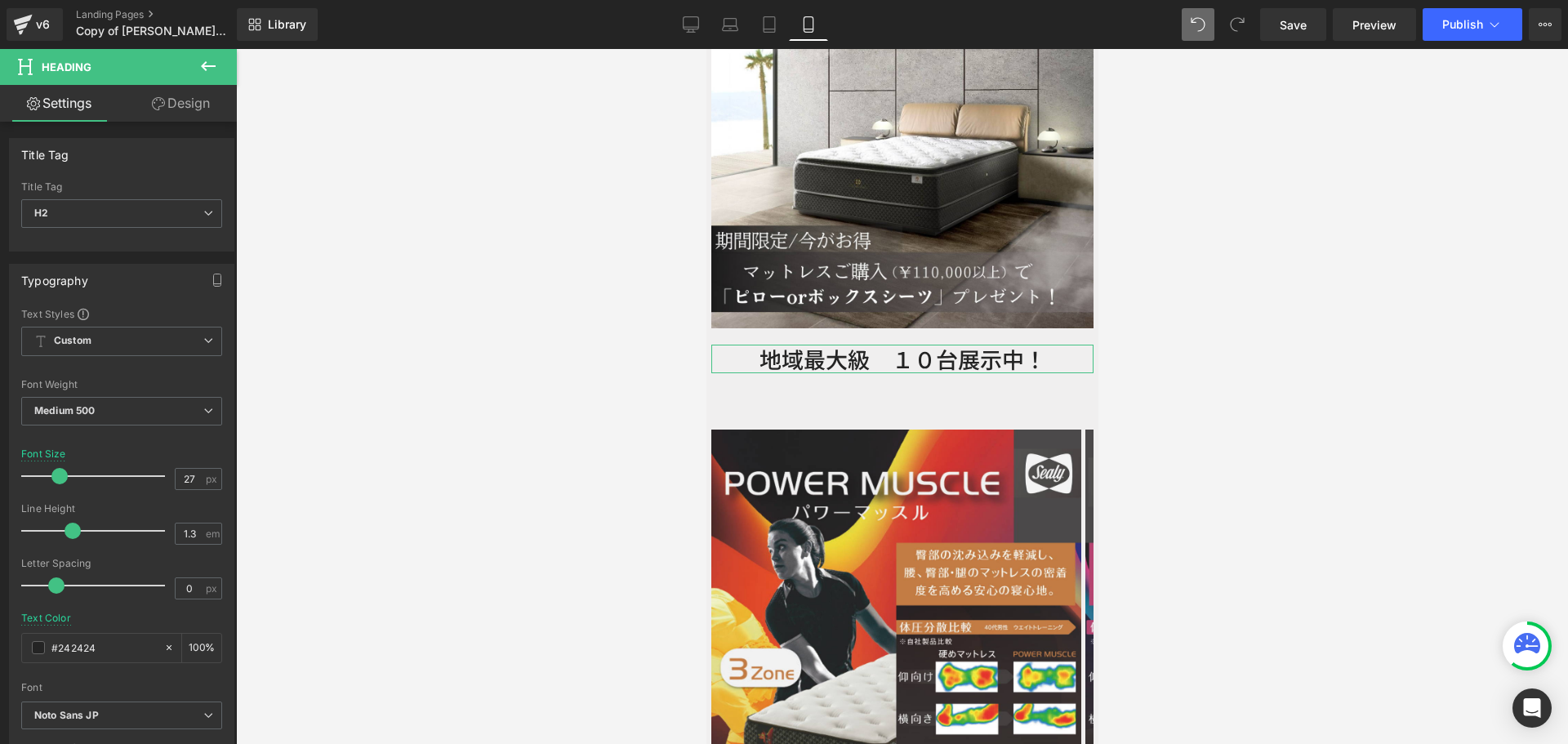
click at [200, 101] on link "Design" at bounding box center [181, 103] width 119 height 37
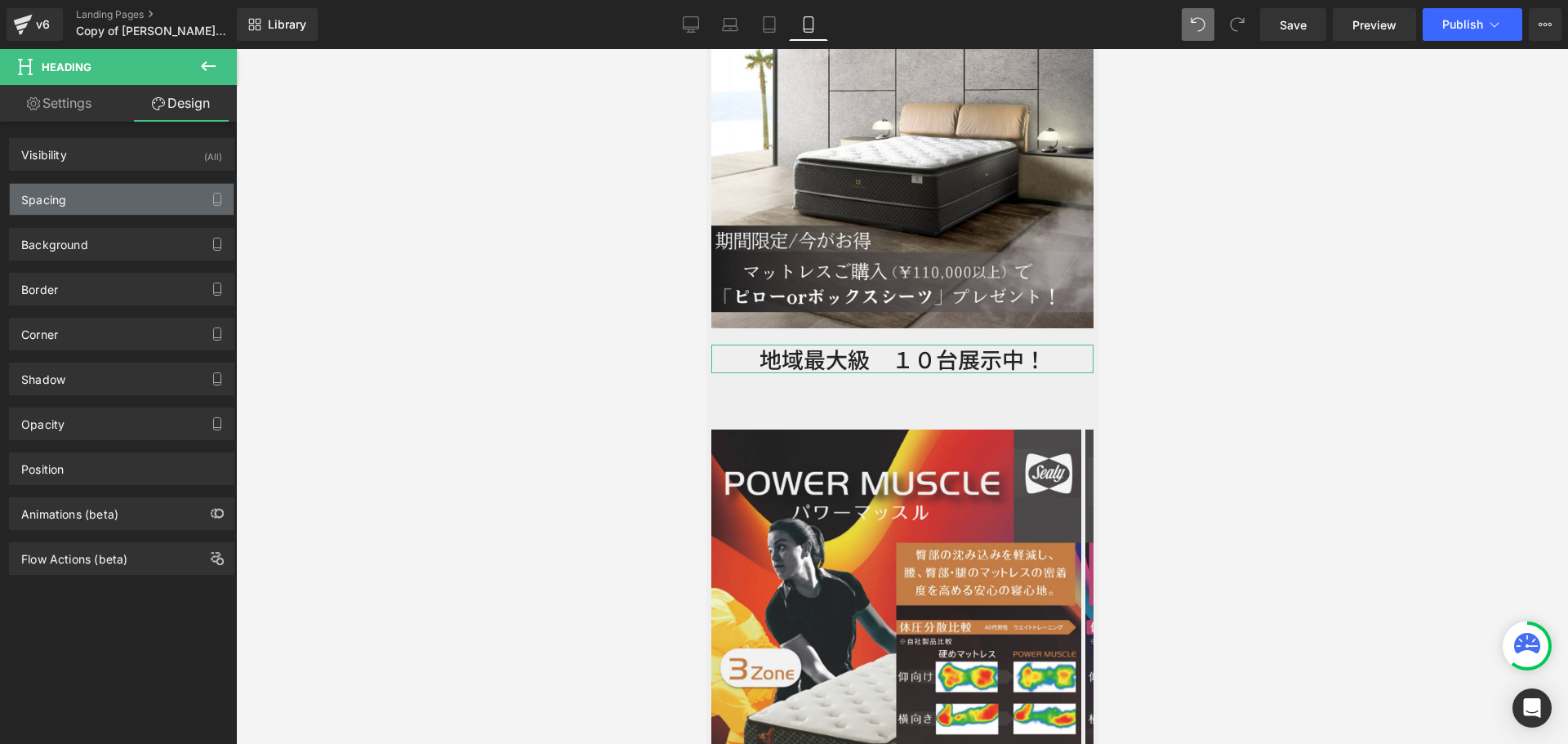
click at [122, 206] on div "Spacing" at bounding box center [122, 199] width 224 height 31
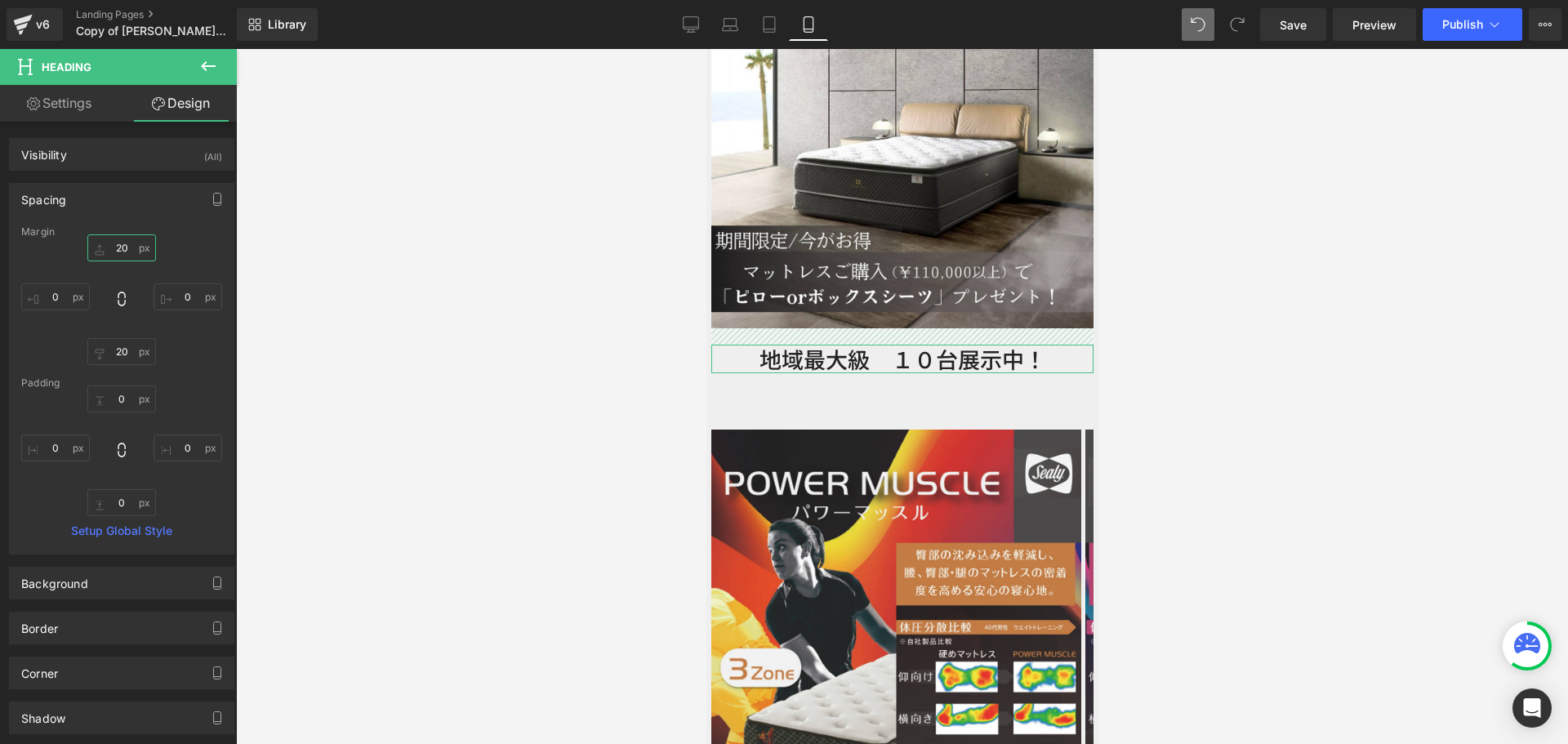
click at [127, 252] on input "text" at bounding box center [122, 248] width 69 height 27
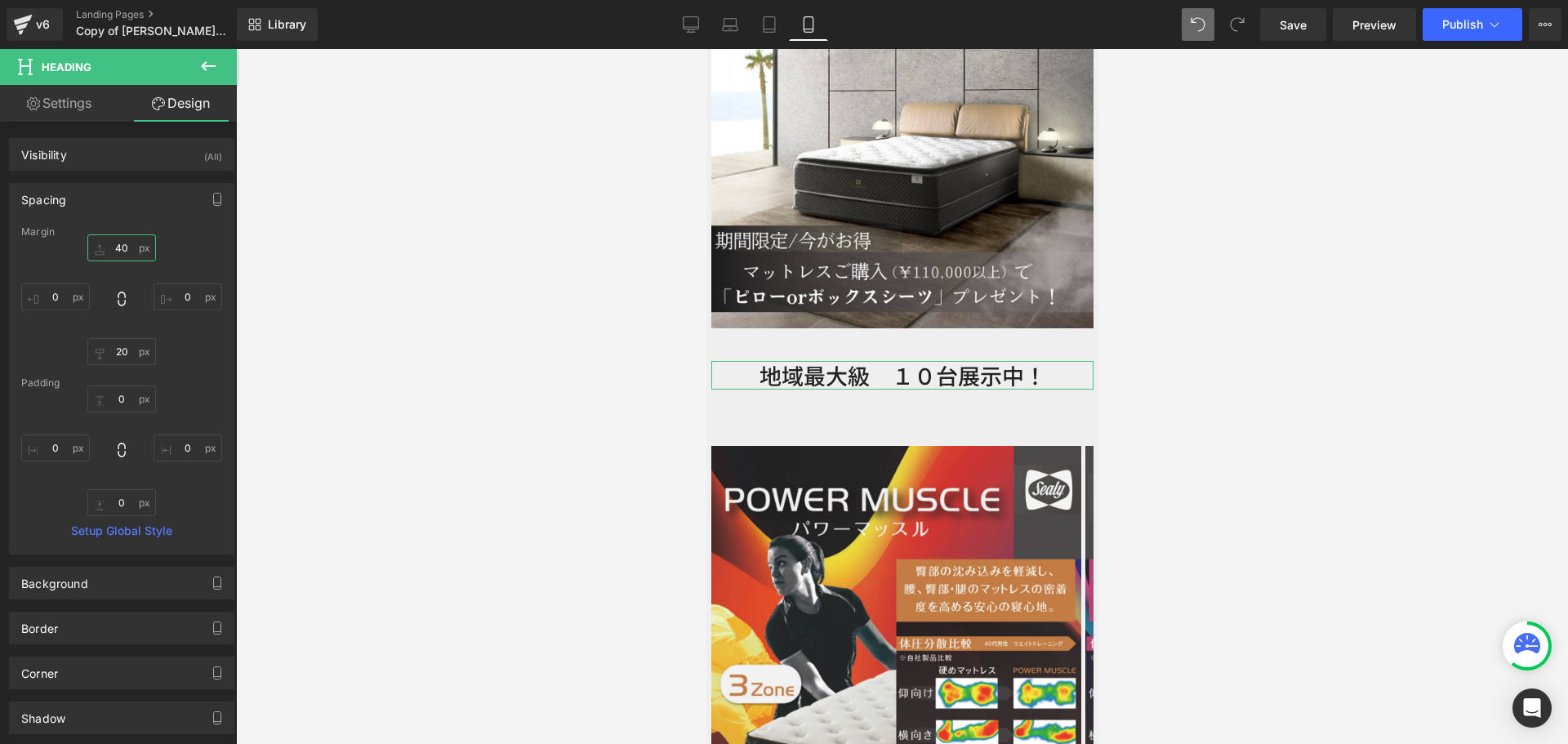
type input "40"
click at [171, 227] on div "Margin" at bounding box center [122, 232] width 201 height 12
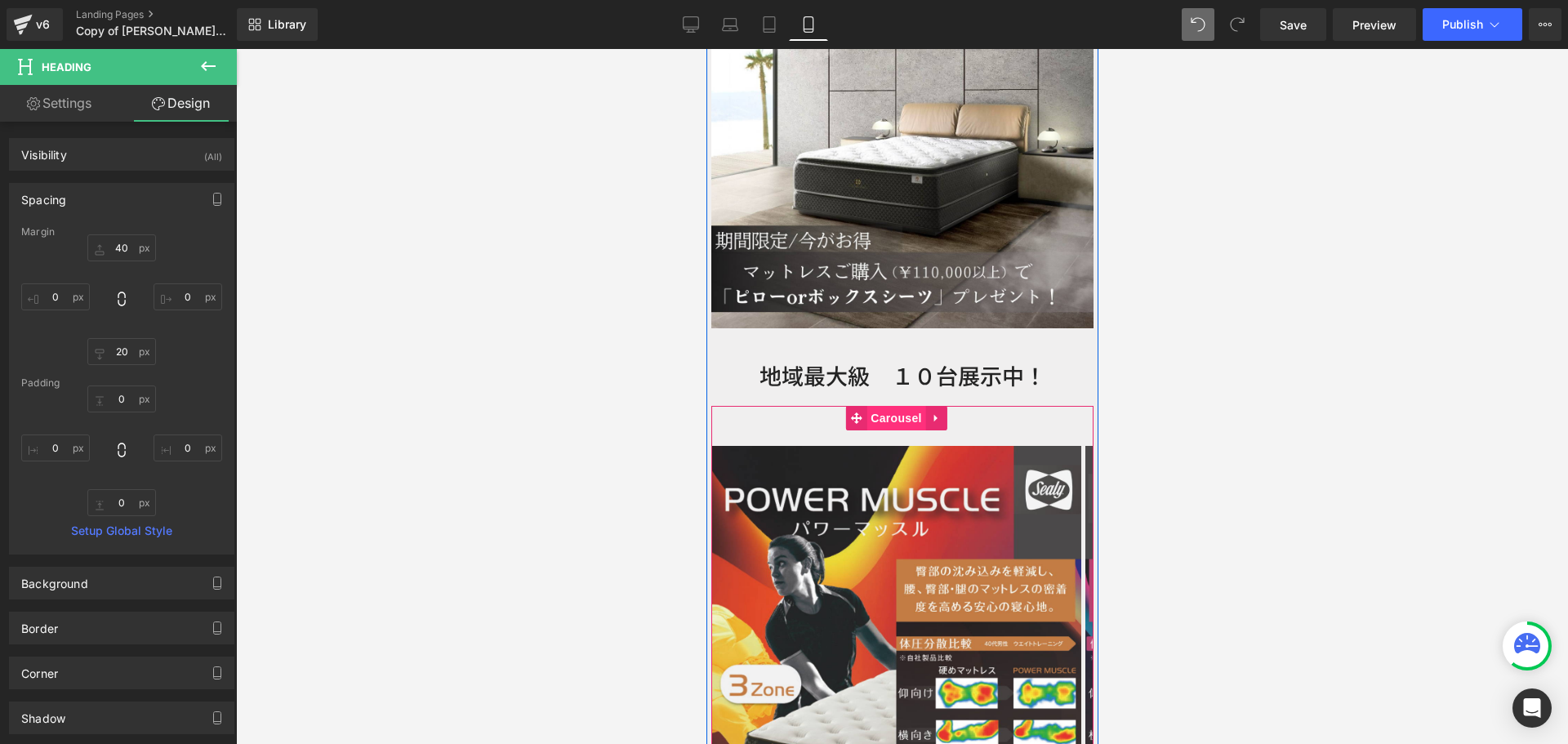
click at [903, 406] on span "Carousel" at bounding box center [894, 417] width 58 height 24
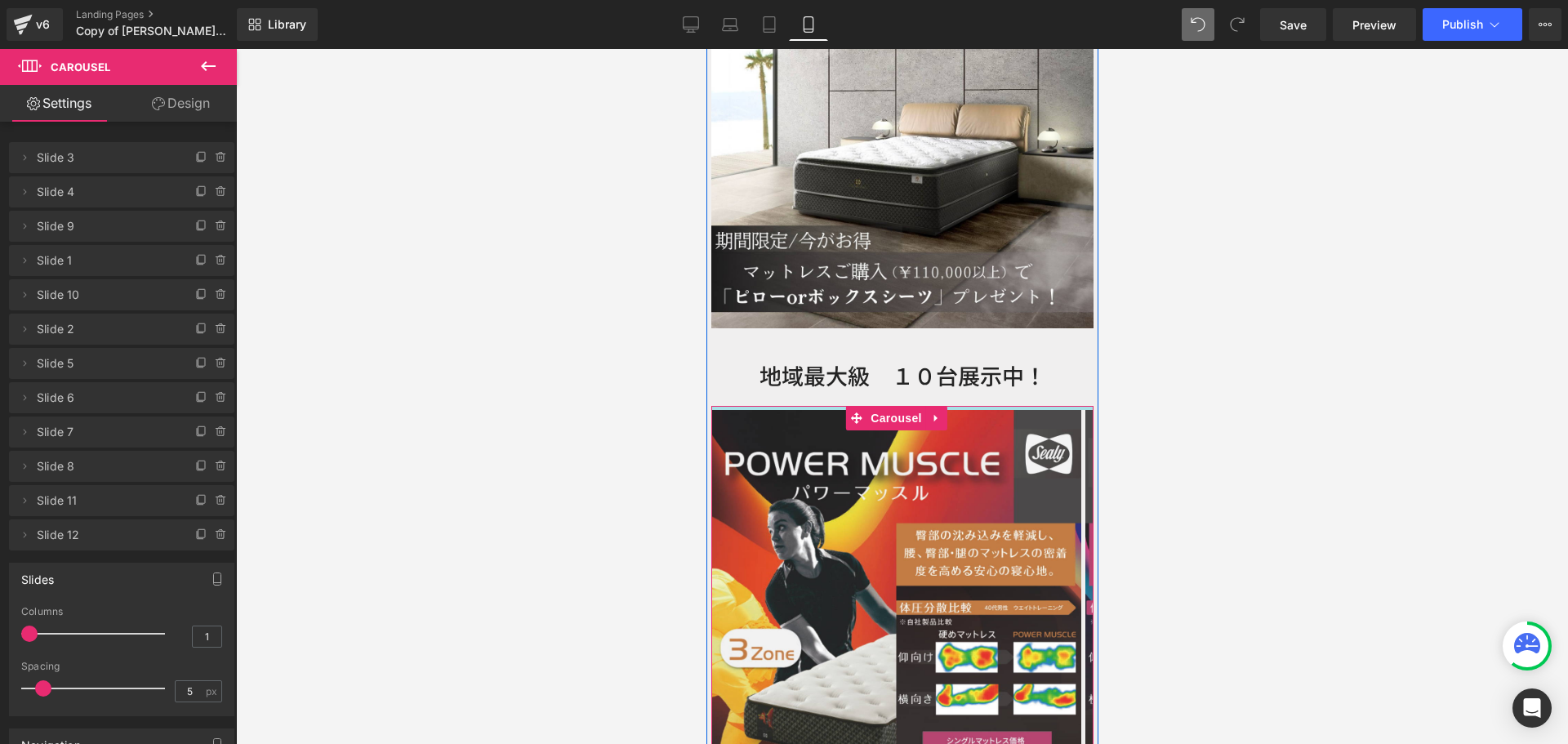
drag, startPoint x: 1000, startPoint y: 334, endPoint x: 991, endPoint y: 298, distance: 37.1
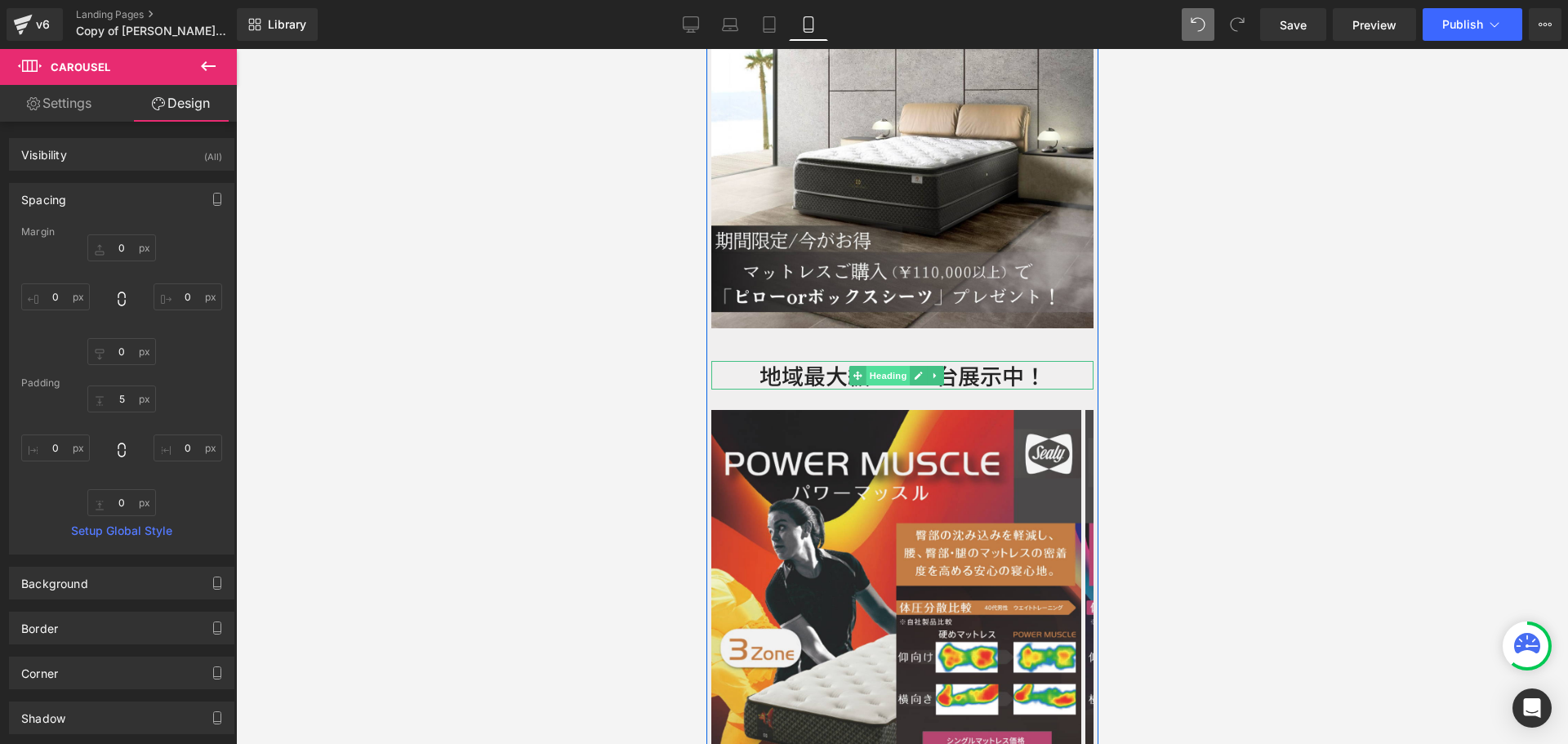
click at [885, 366] on span "Heading" at bounding box center [886, 375] width 44 height 19
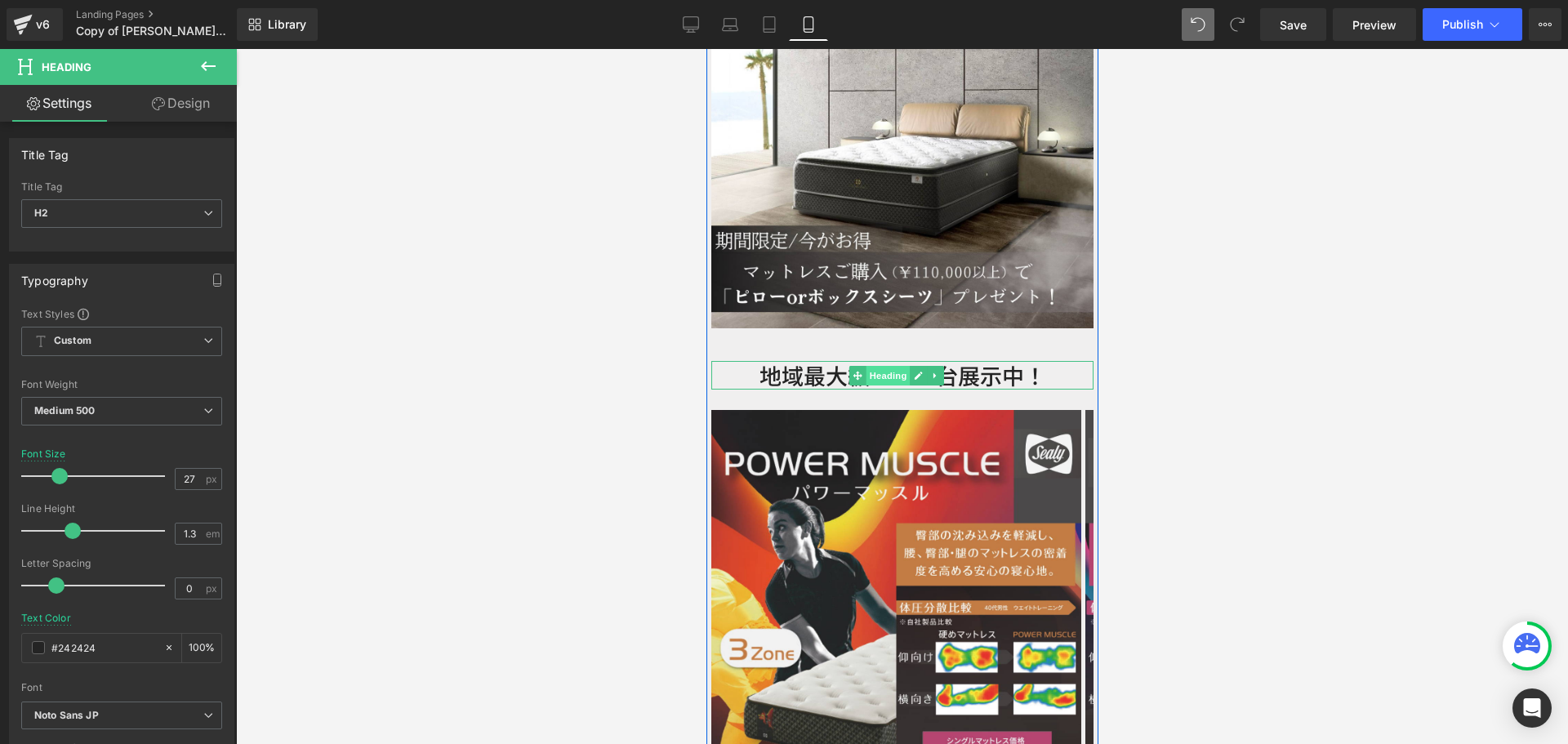
click at [892, 366] on span "Heading" at bounding box center [886, 375] width 44 height 19
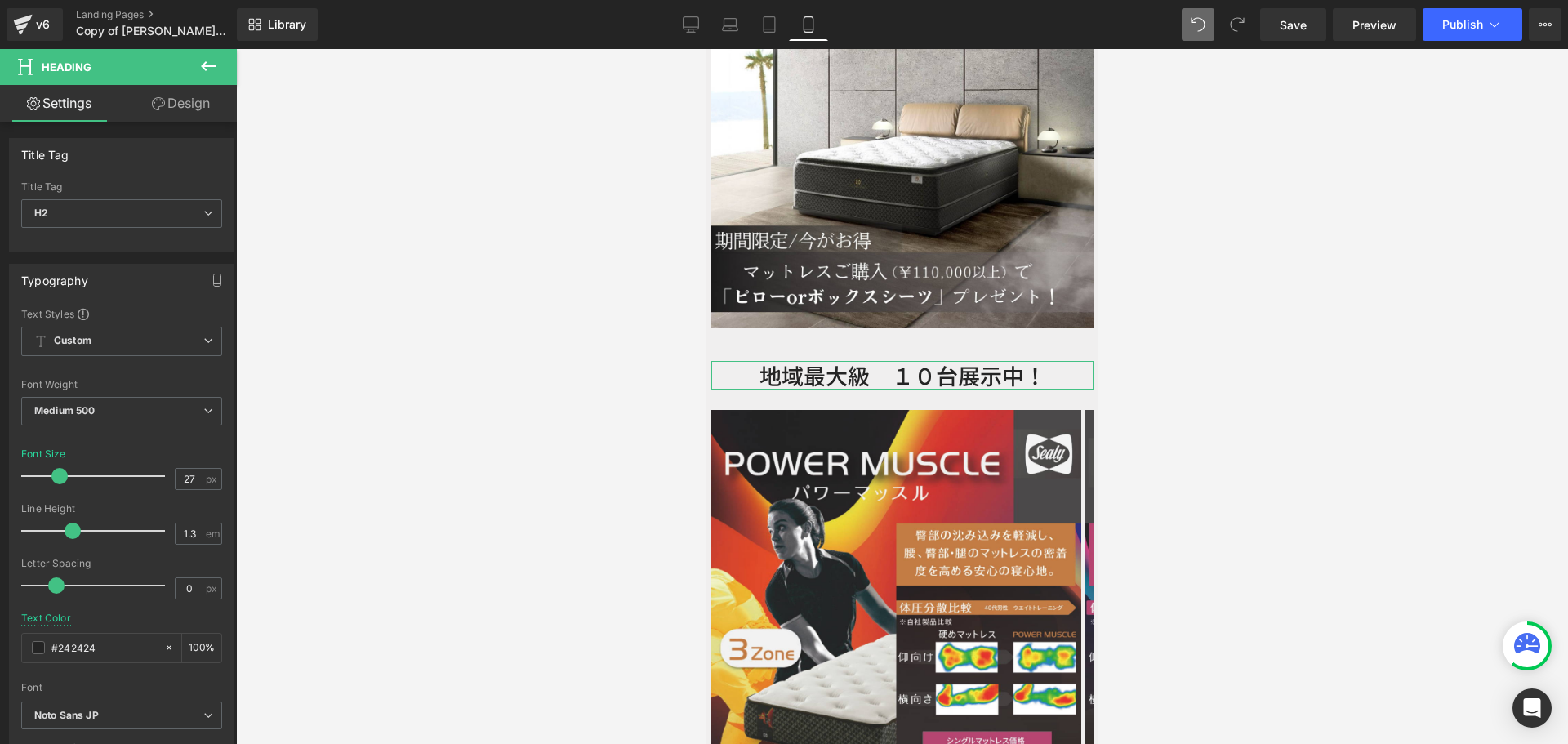
click at [181, 106] on link "Design" at bounding box center [181, 103] width 119 height 37
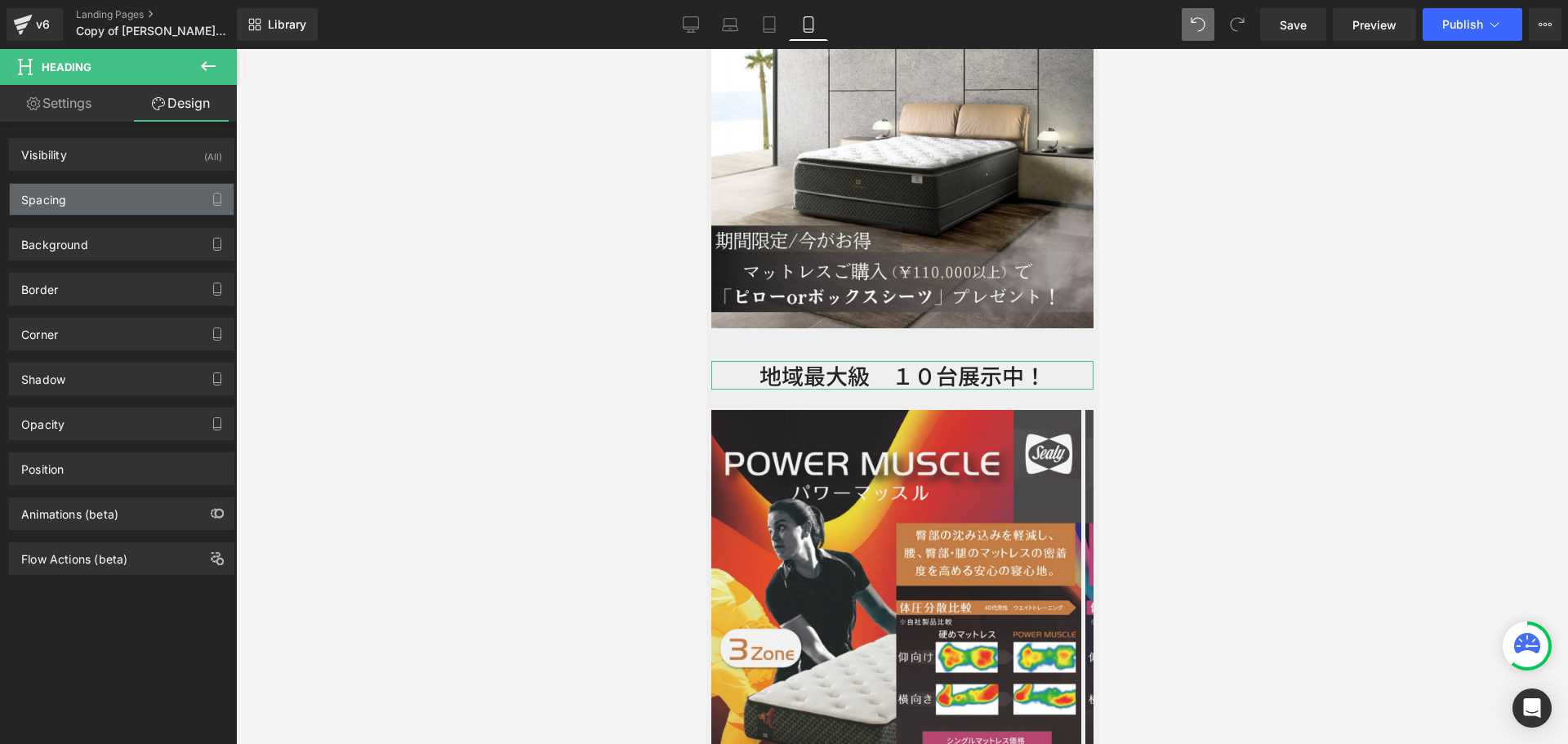
click at [119, 206] on div "Spacing" at bounding box center [122, 199] width 224 height 31
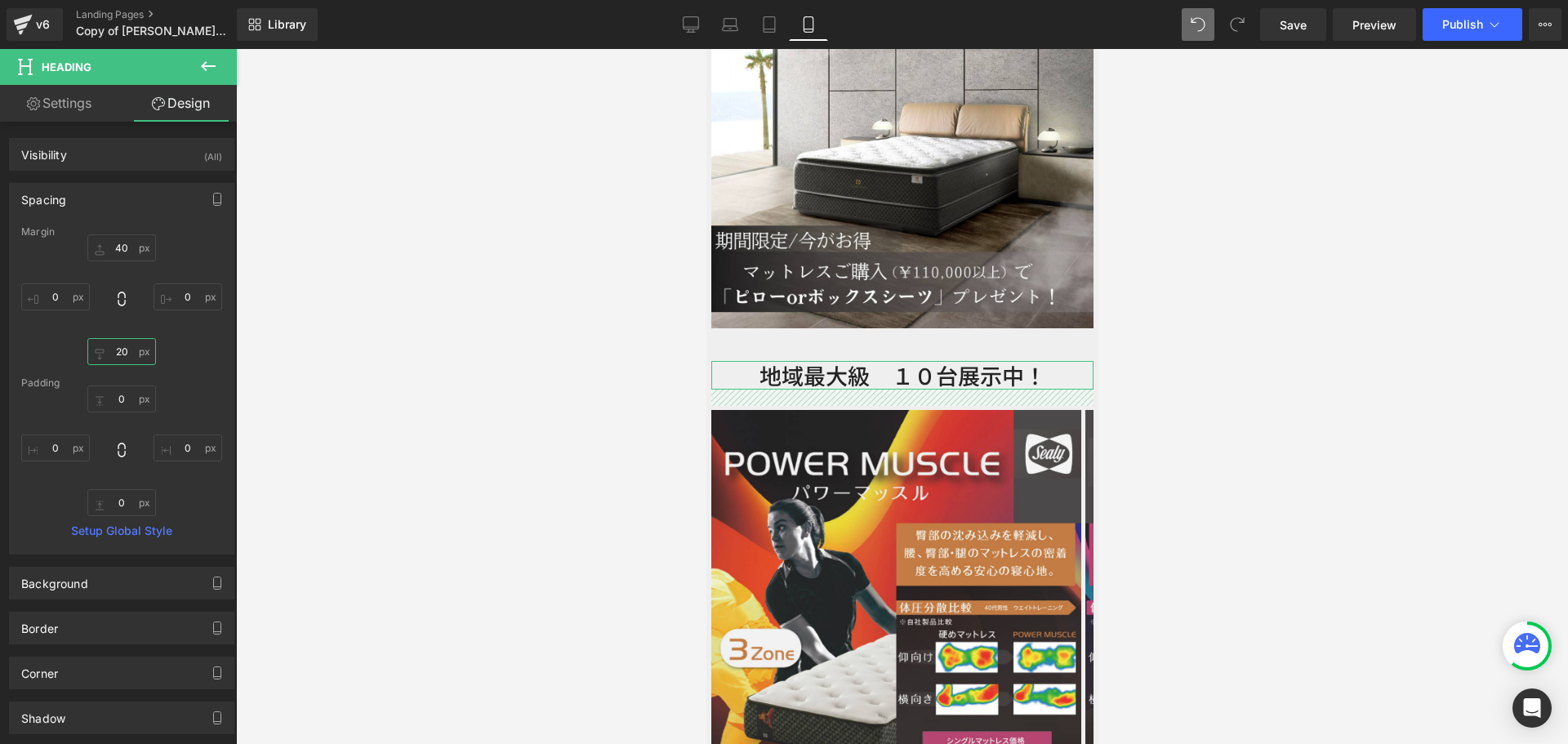
click at [121, 350] on input "20" at bounding box center [122, 352] width 69 height 27
type input "10"
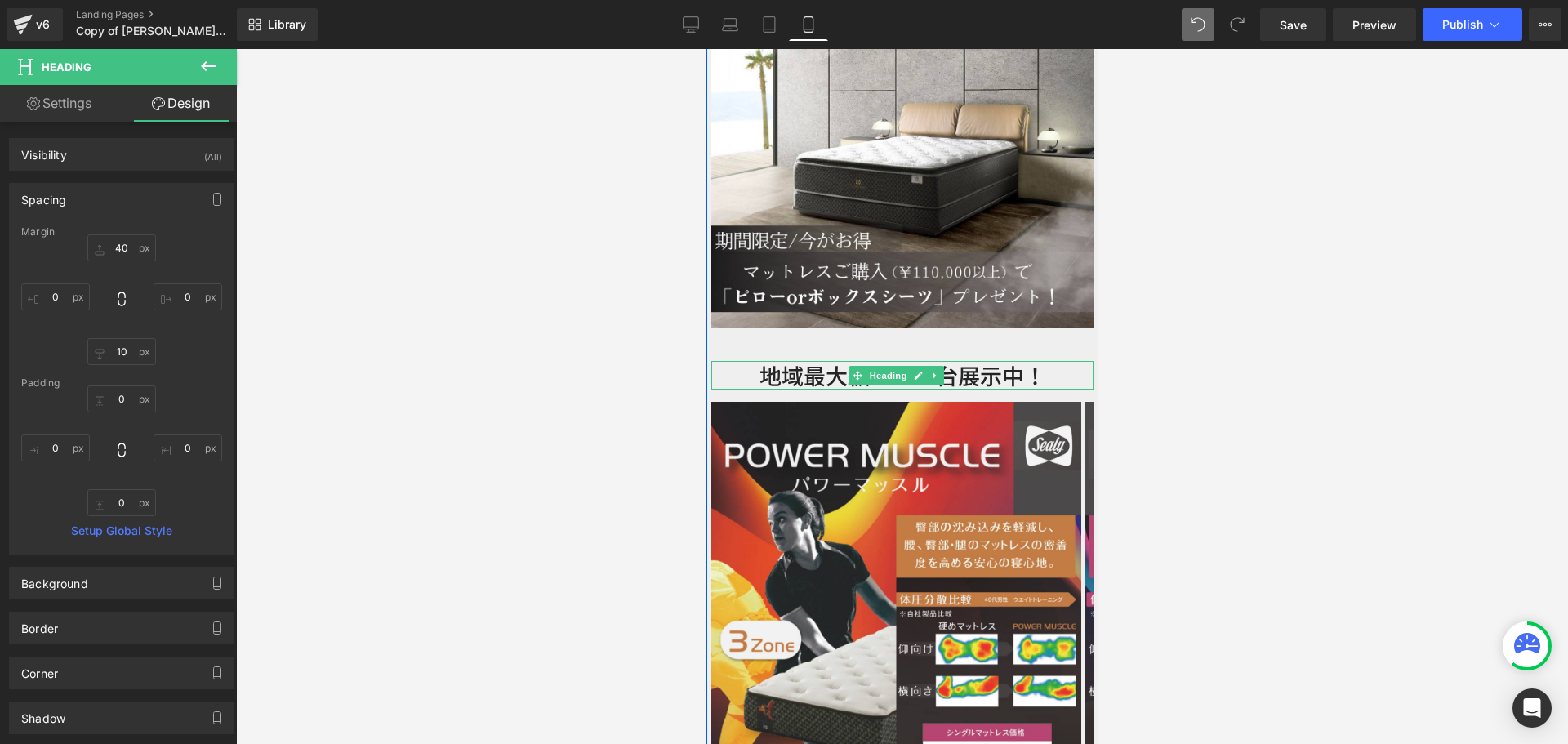
click at [813, 361] on h2 "地域最大級　１０台展示中！" at bounding box center [901, 374] width 382 height 28
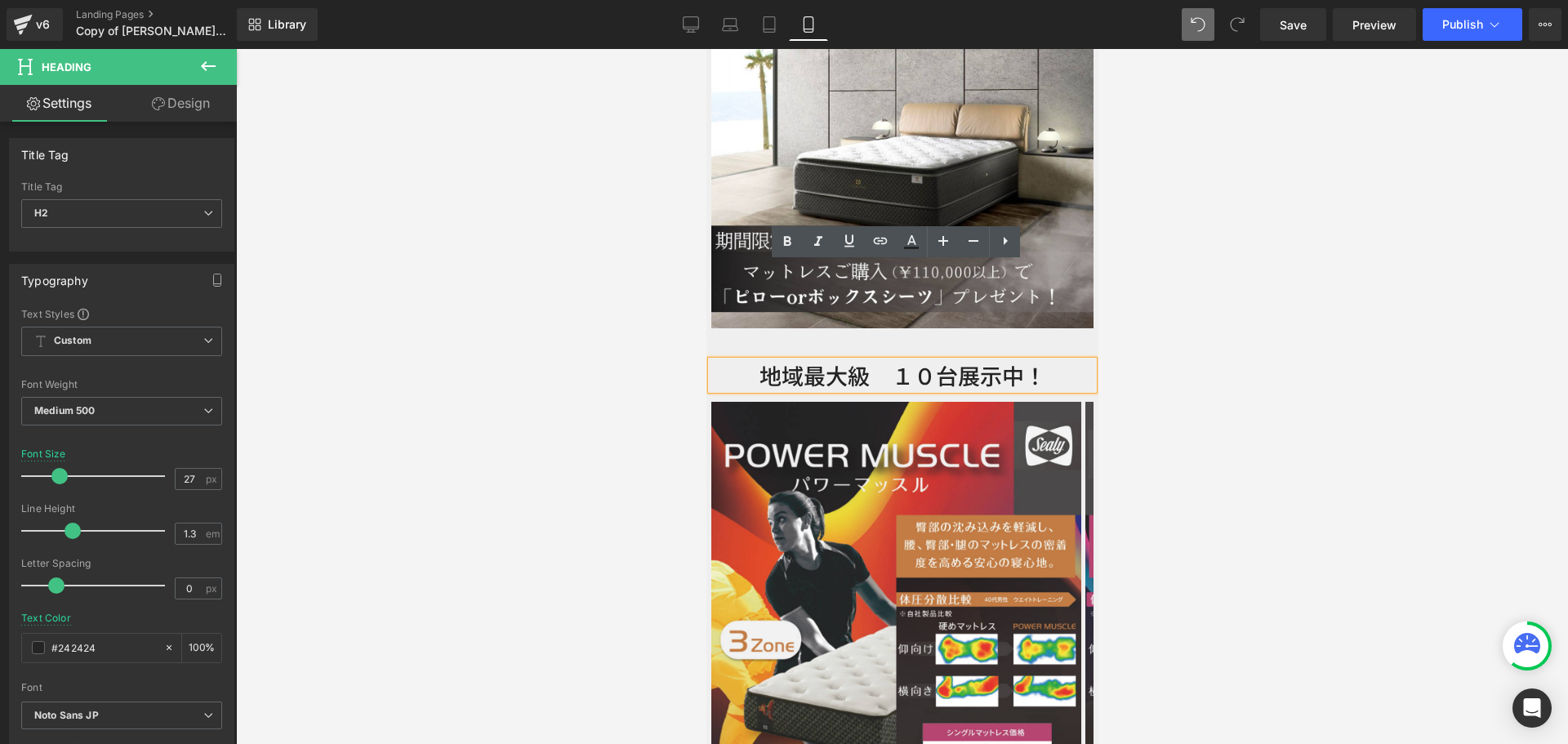
click at [875, 361] on h2 "地域最大級　１０台展示中！" at bounding box center [901, 374] width 382 height 28
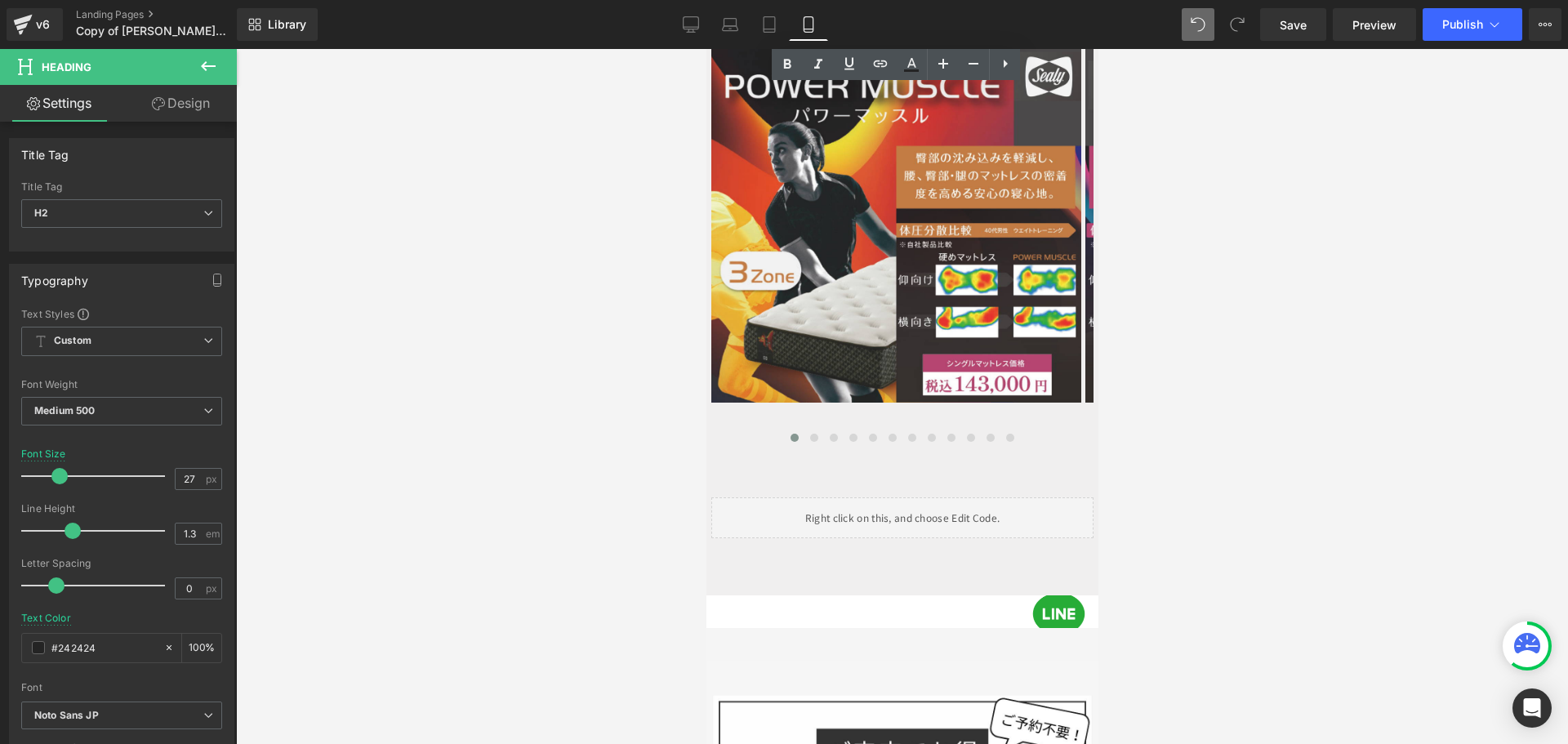
scroll to position [4480, 0]
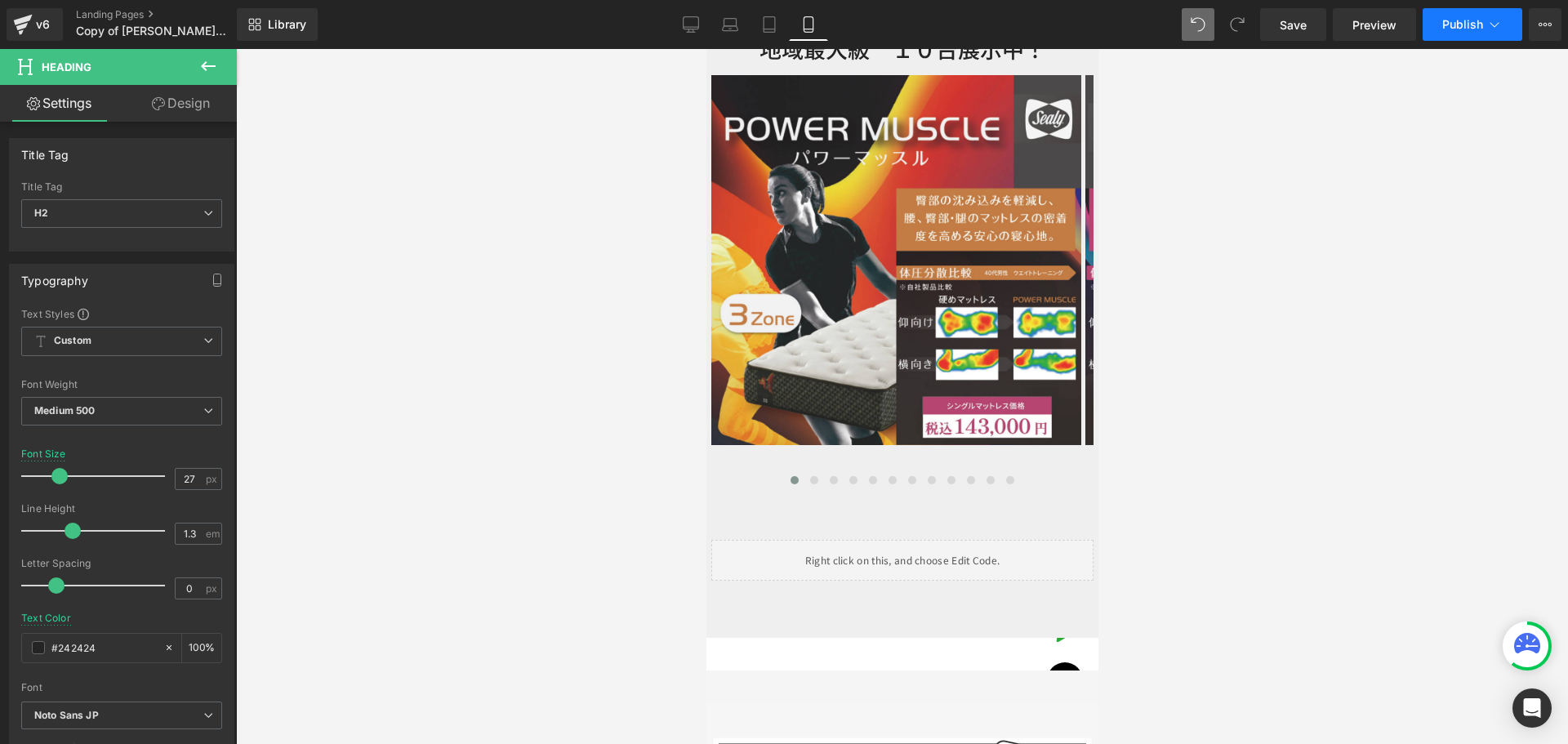
click at [1470, 28] on span "Publish" at bounding box center [1462, 23] width 41 height 13
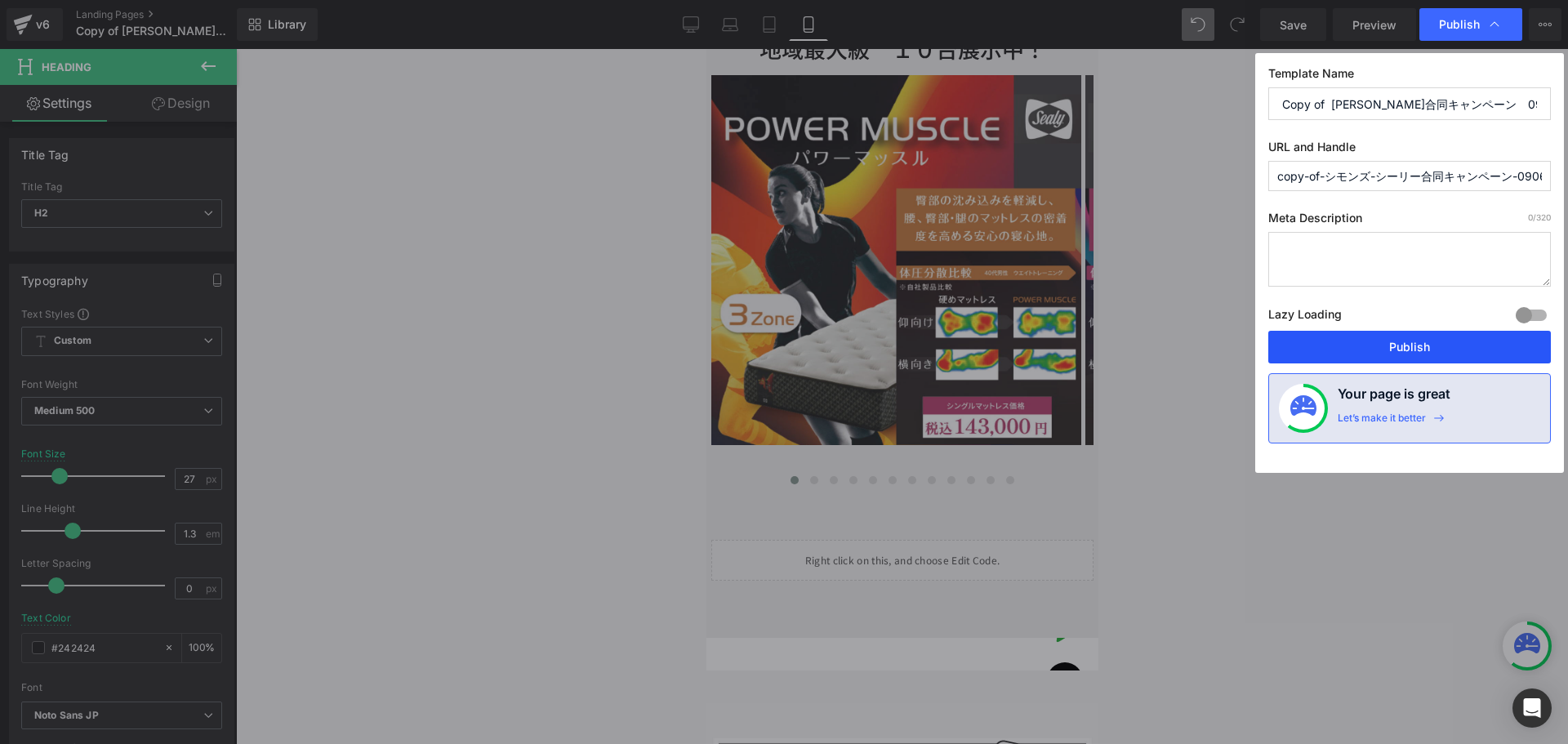
click at [1427, 344] on button "Publish" at bounding box center [1409, 347] width 283 height 33
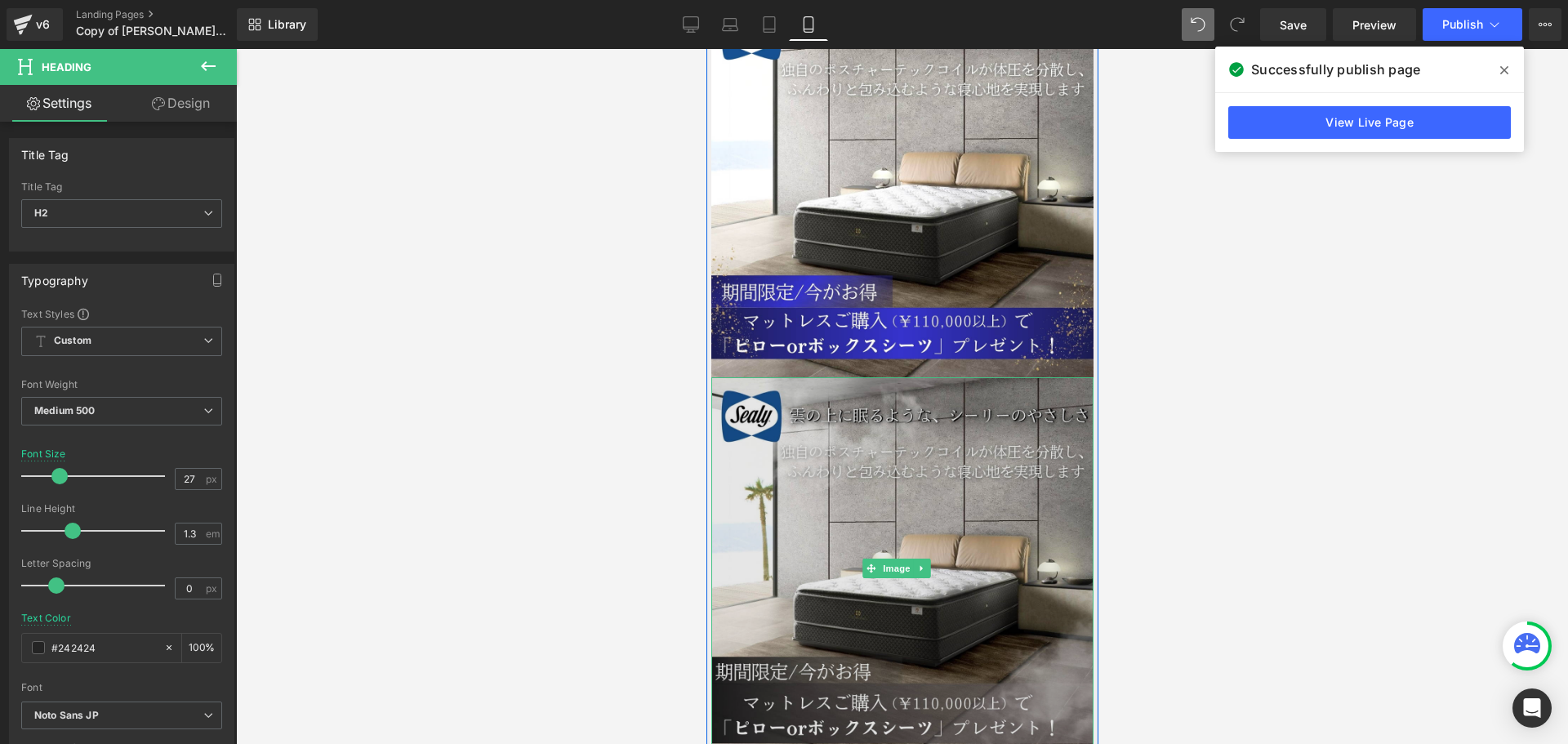
scroll to position [3499, 0]
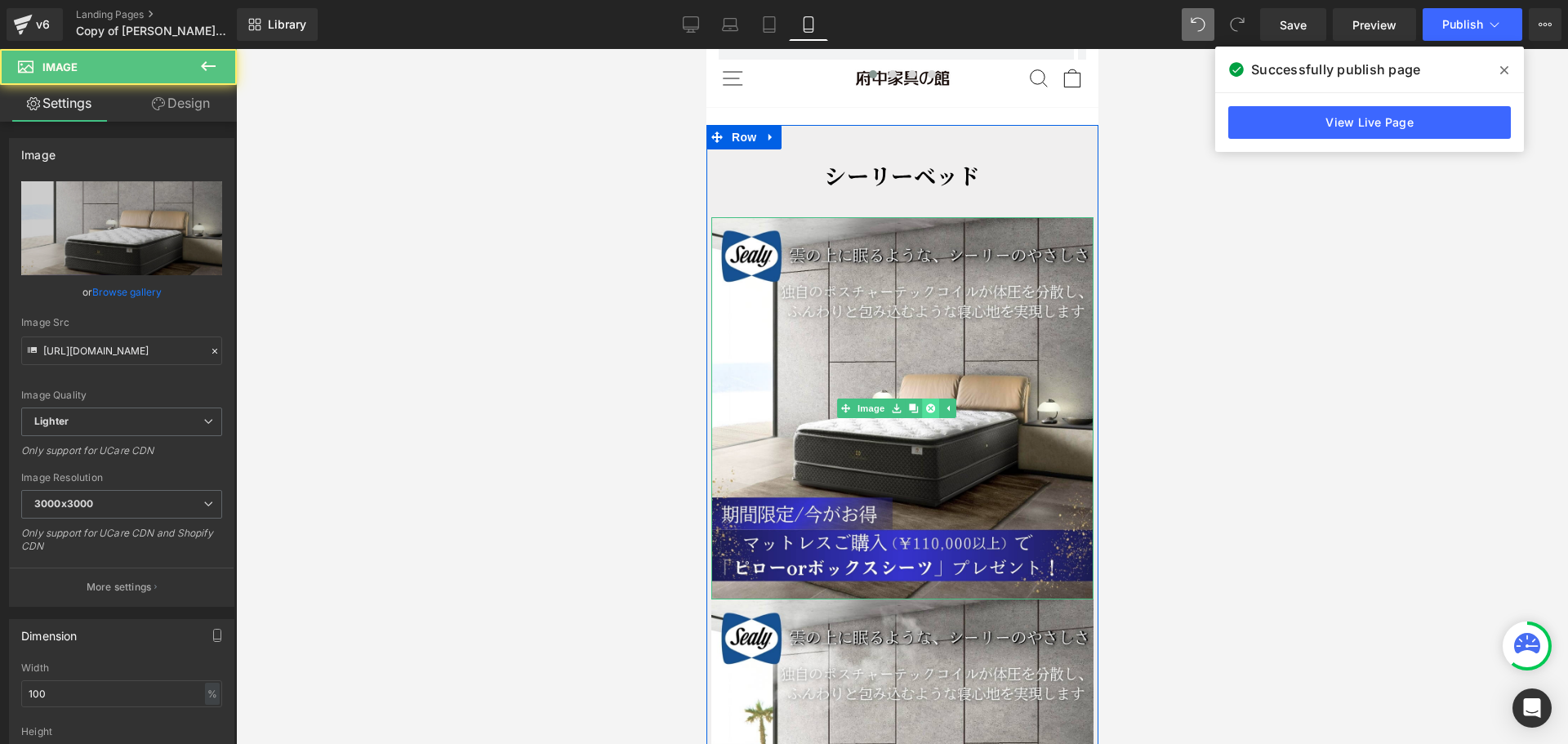
click at [931, 327] on div "Image" at bounding box center [901, 407] width 382 height 382
click at [916, 405] on icon at bounding box center [912, 408] width 9 height 9
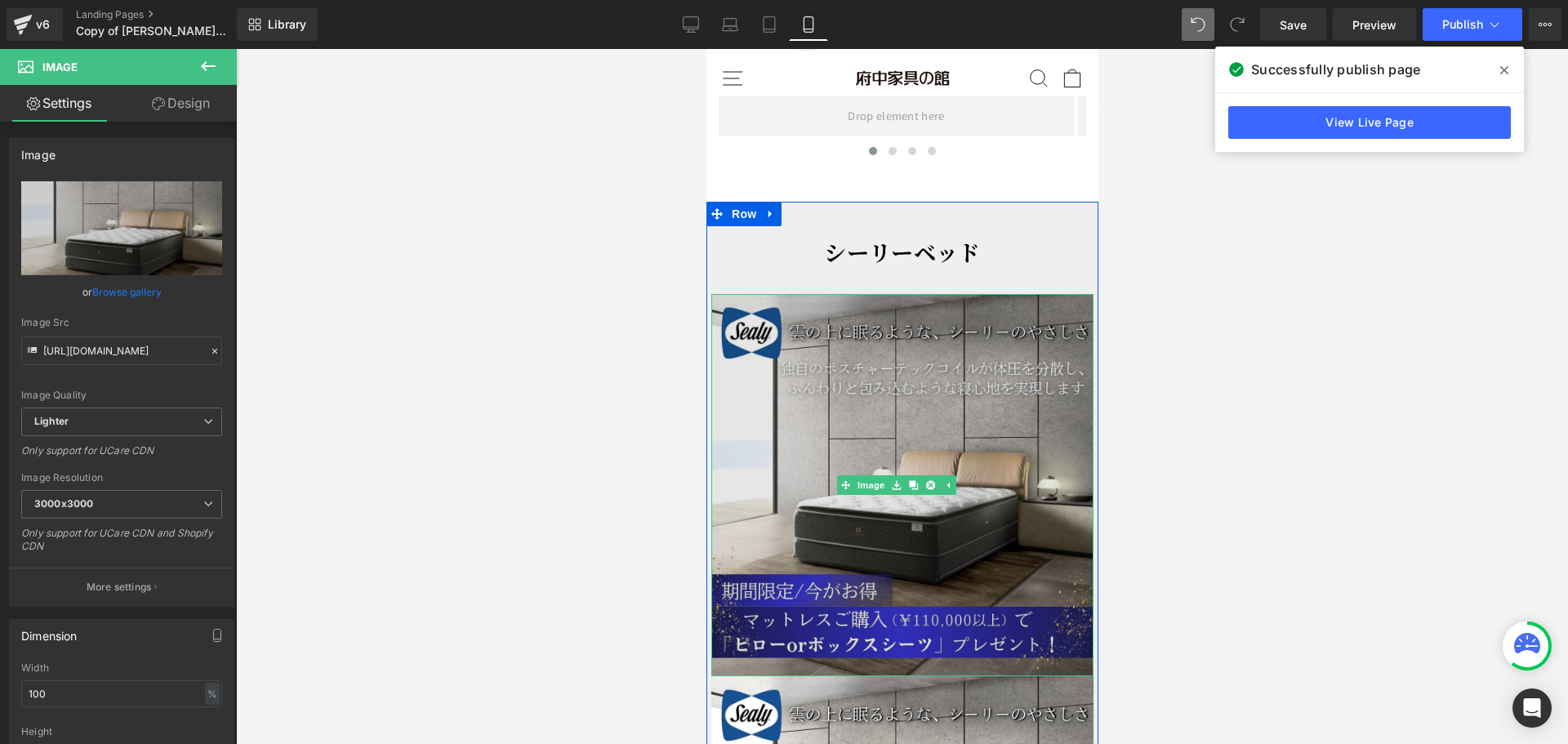
scroll to position [3418, 0]
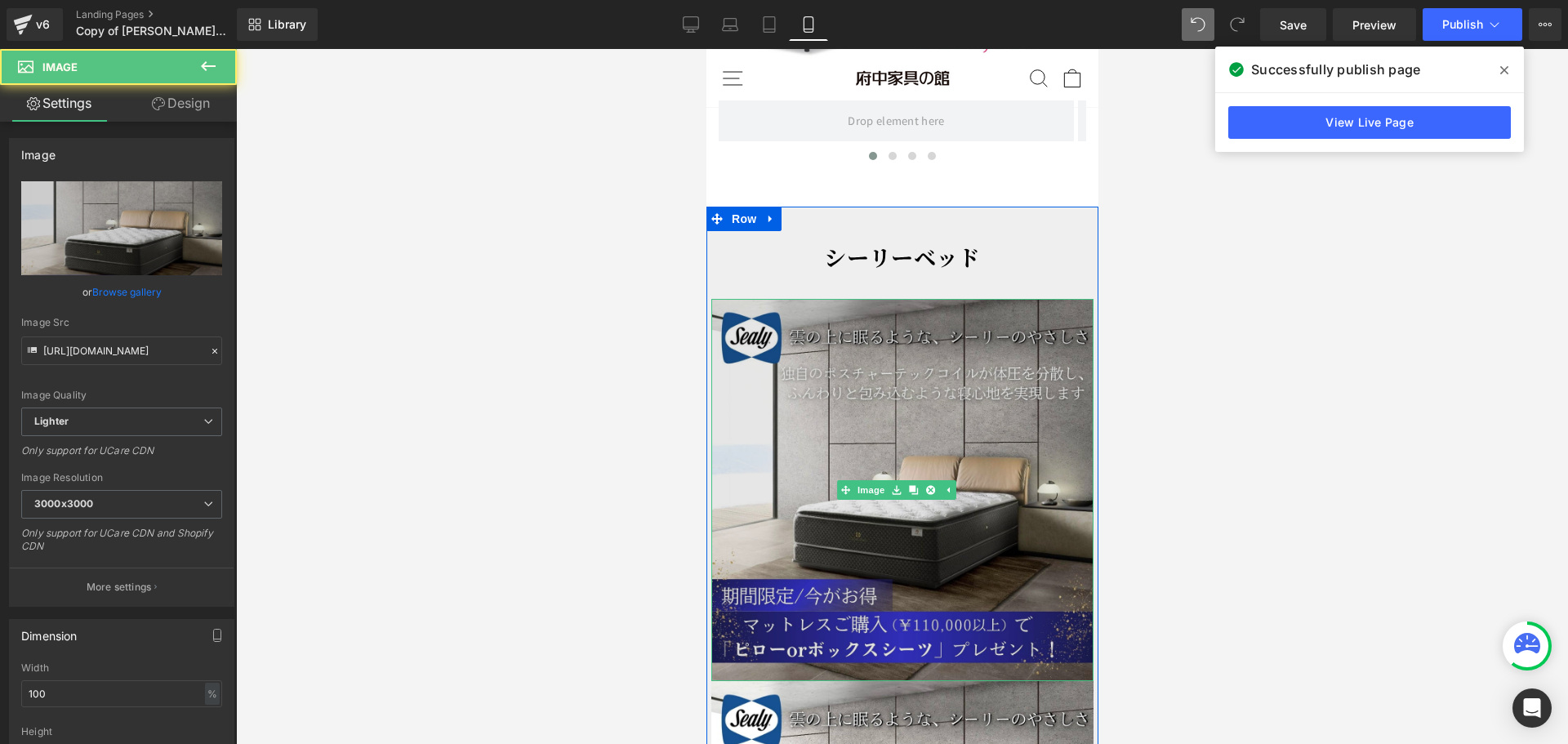
click at [915, 338] on img at bounding box center [901, 489] width 382 height 382
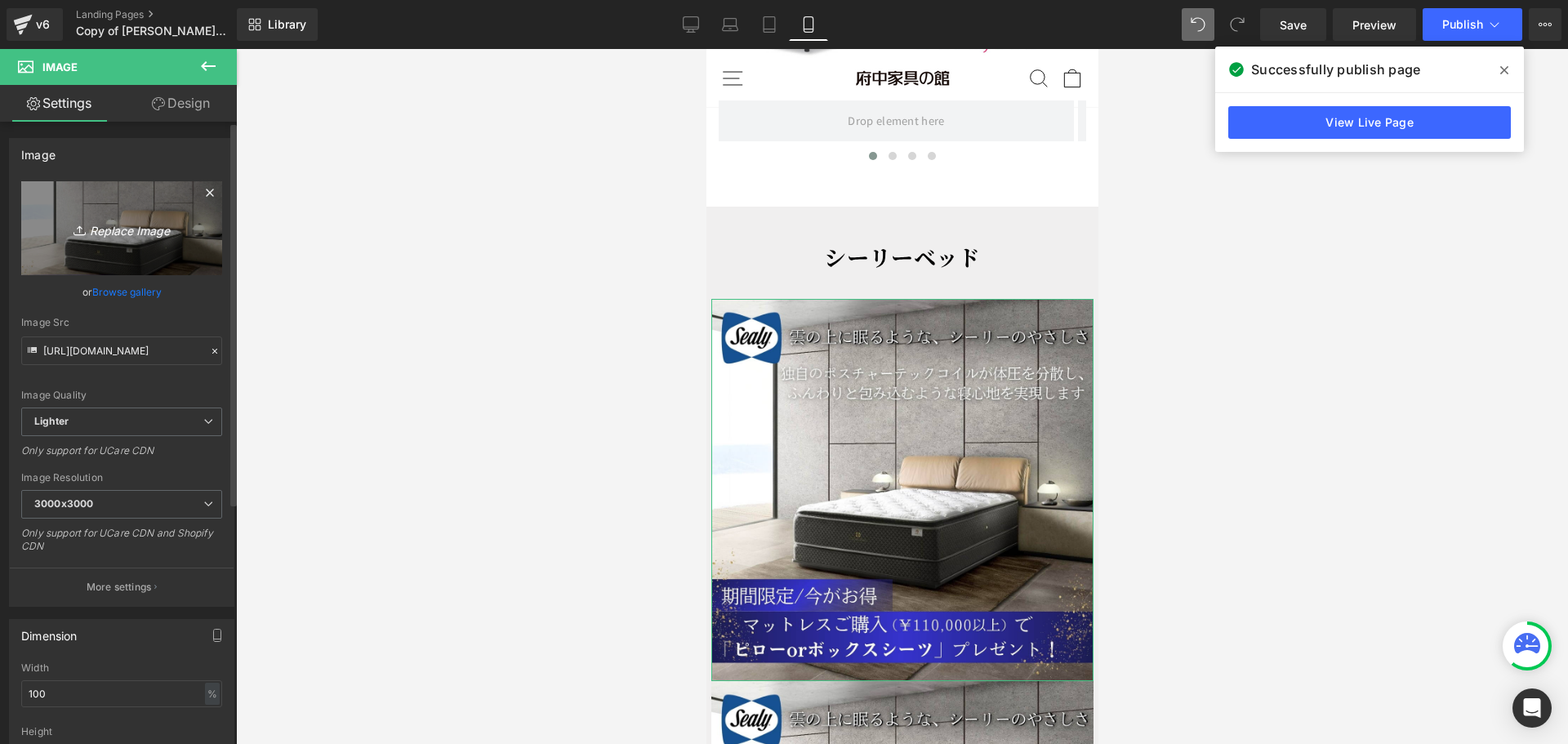
click at [114, 234] on icon "Replace Image" at bounding box center [122, 228] width 130 height 20
type input "C:\fakepath\シーリーの11万円以上のマットレスをご購入で 「ピローorボックスシーツ」プレゼント！ (1).jpg"
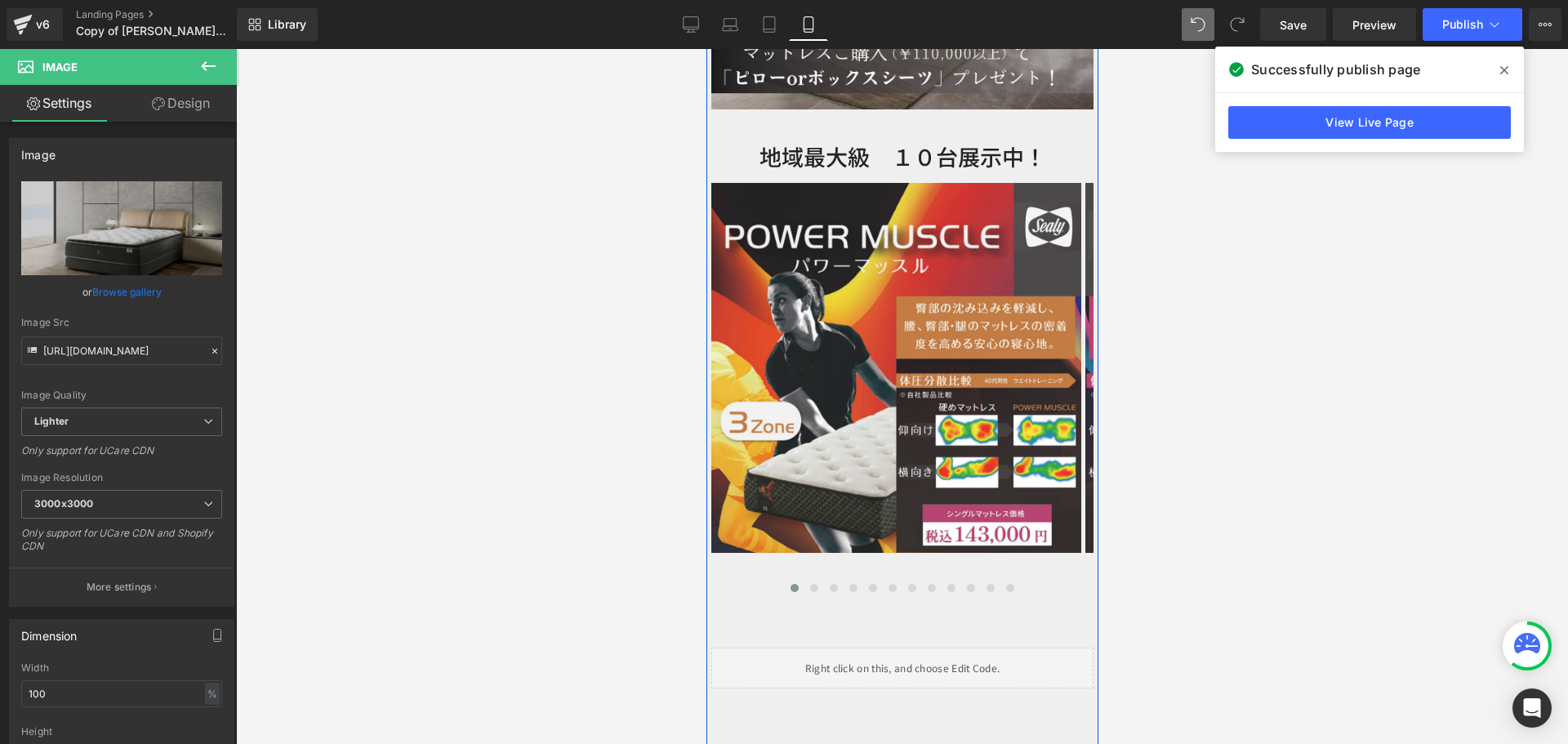
scroll to position [4725, 0]
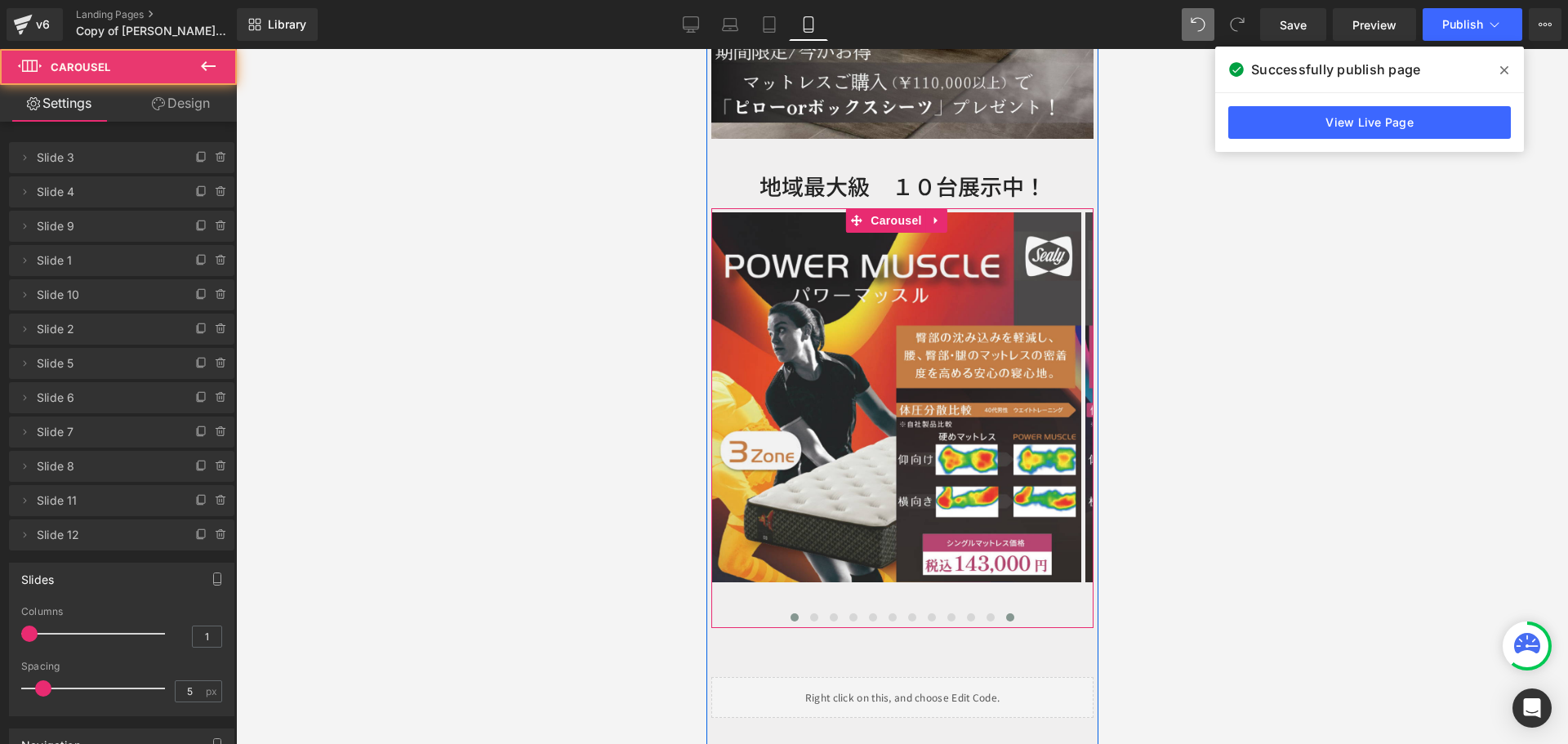
click at [999, 610] on button at bounding box center [1009, 618] width 19 height 17
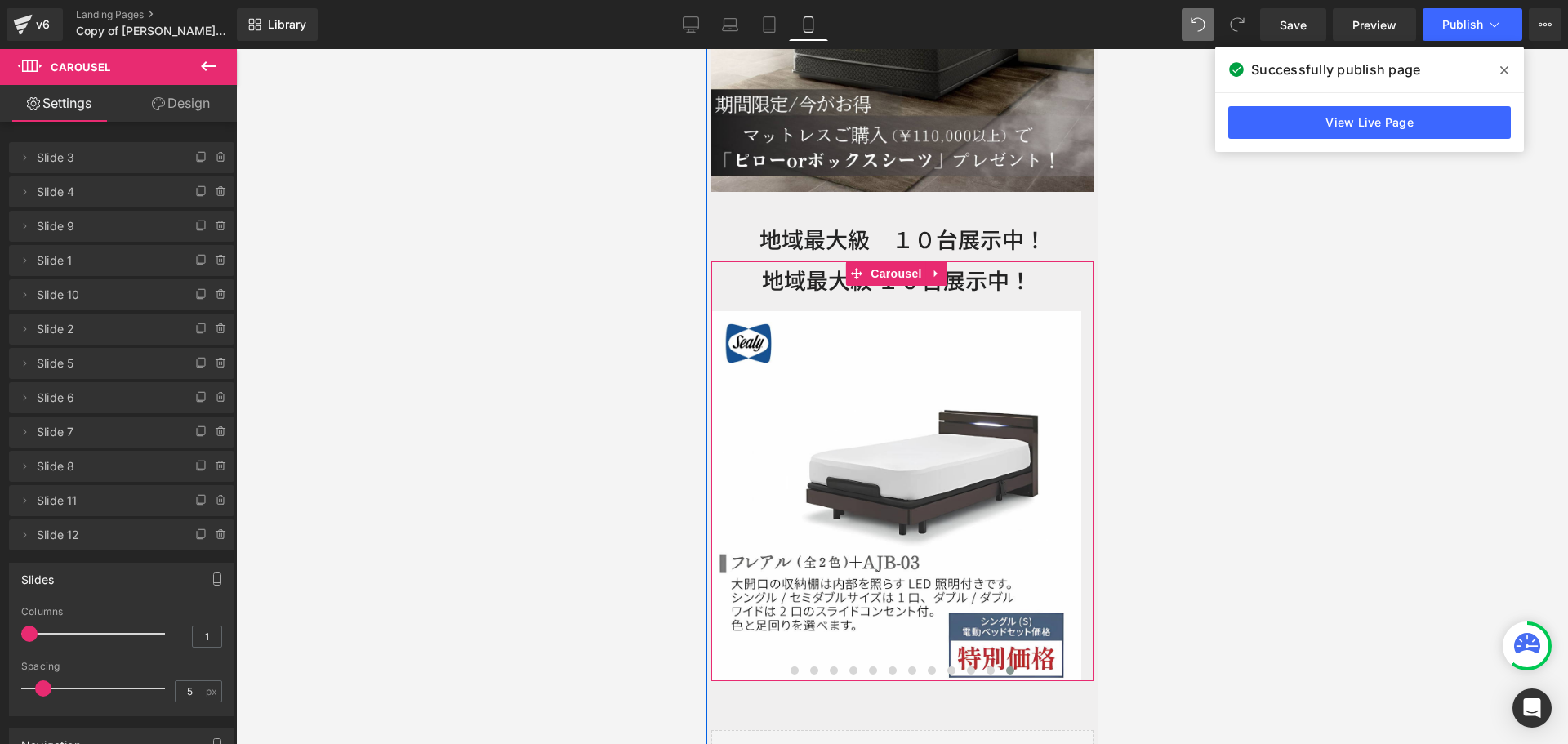
scroll to position [4643, 0]
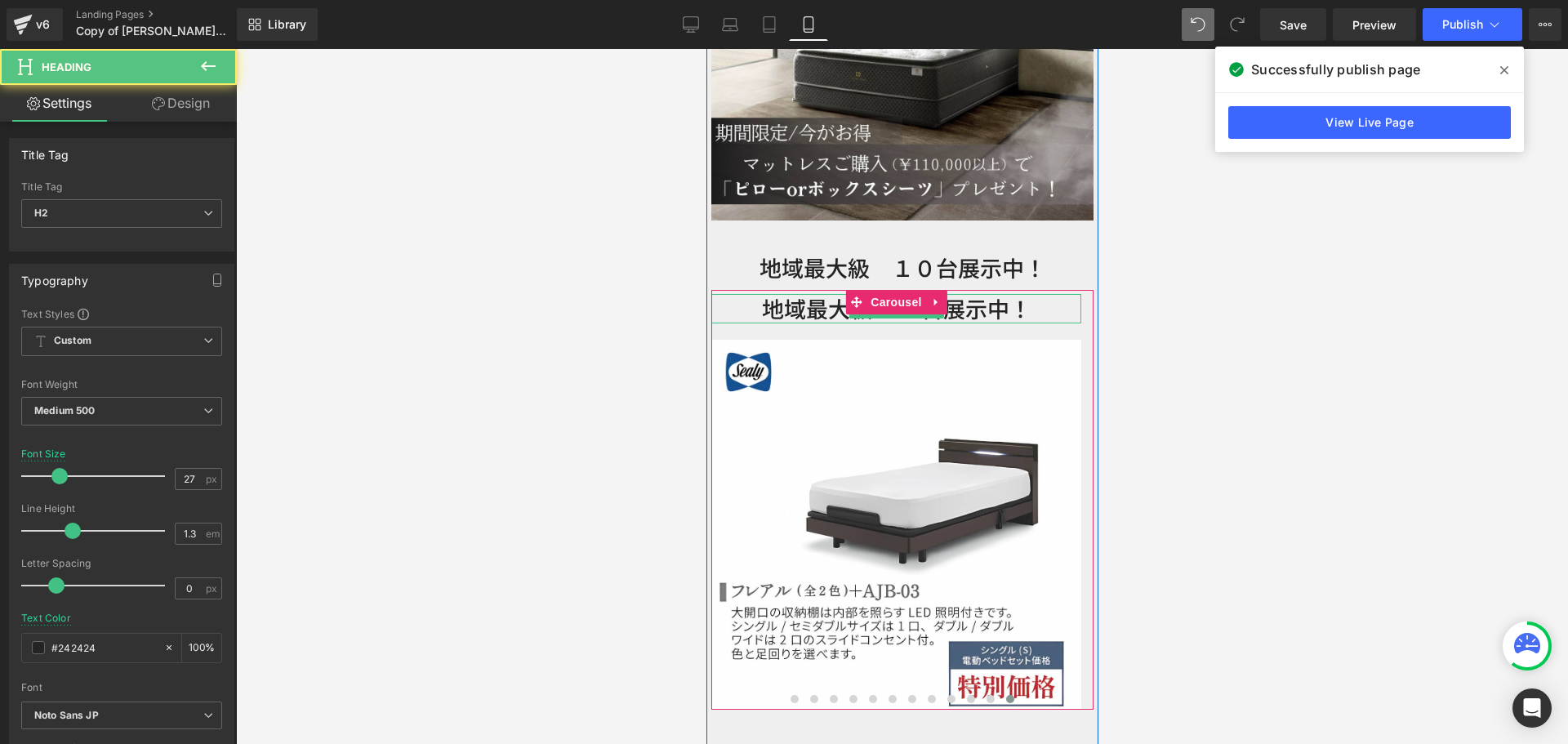
click at [983, 293] on font "地域最大級 １０台展示中！" at bounding box center [895, 308] width 269 height 32
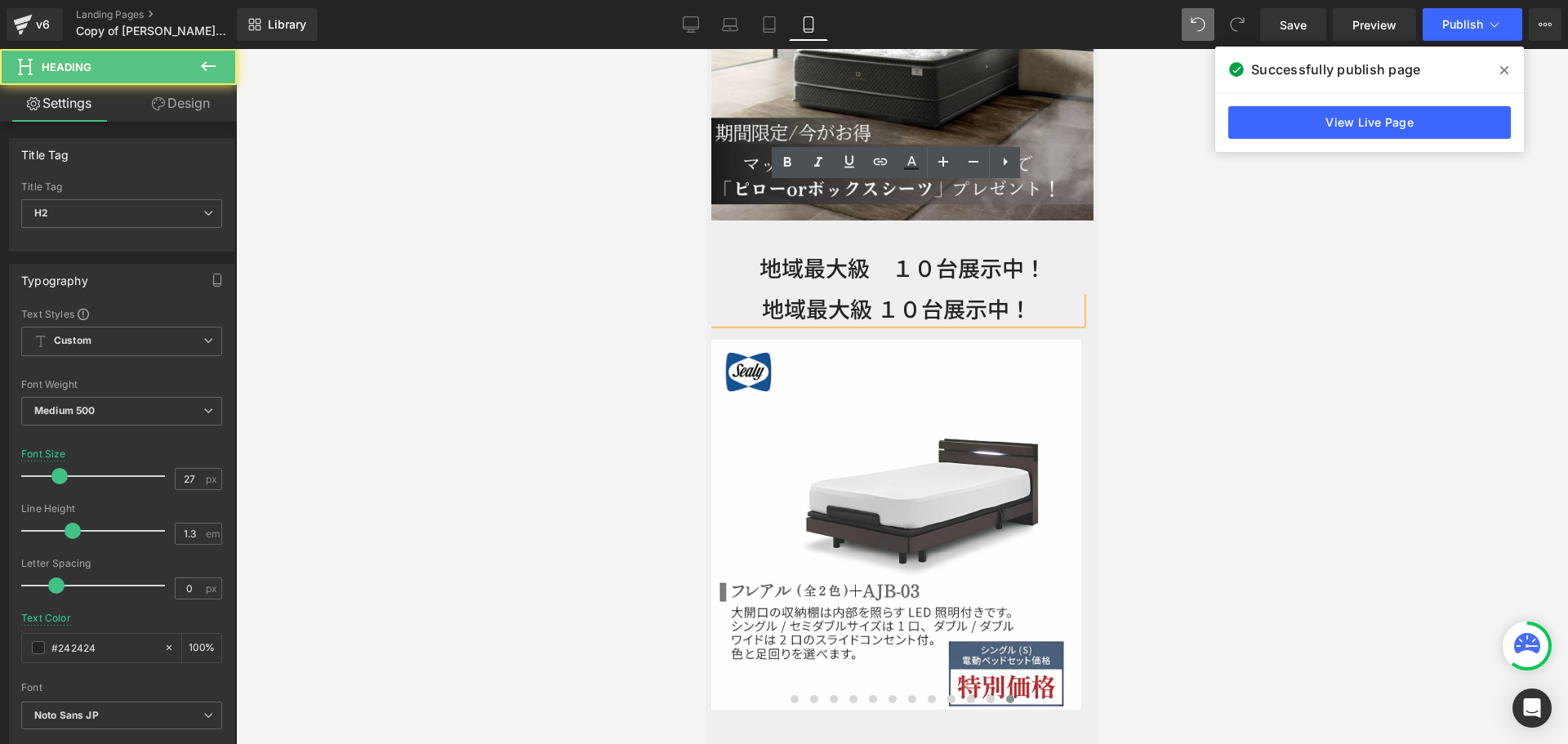
click at [876, 293] on font "地域最大級 １０台展示中！" at bounding box center [895, 308] width 269 height 32
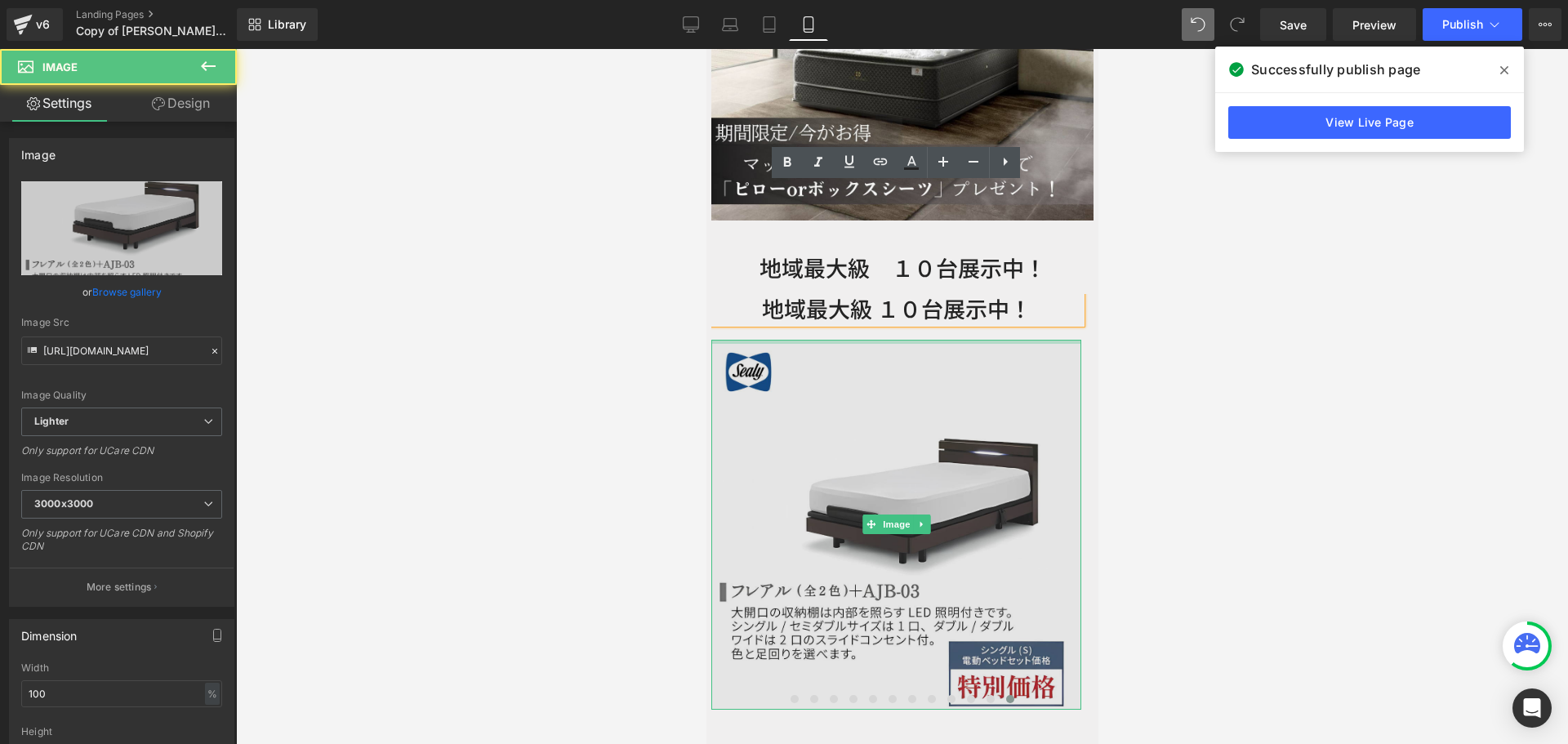
click at [925, 339] on div at bounding box center [895, 341] width 369 height 4
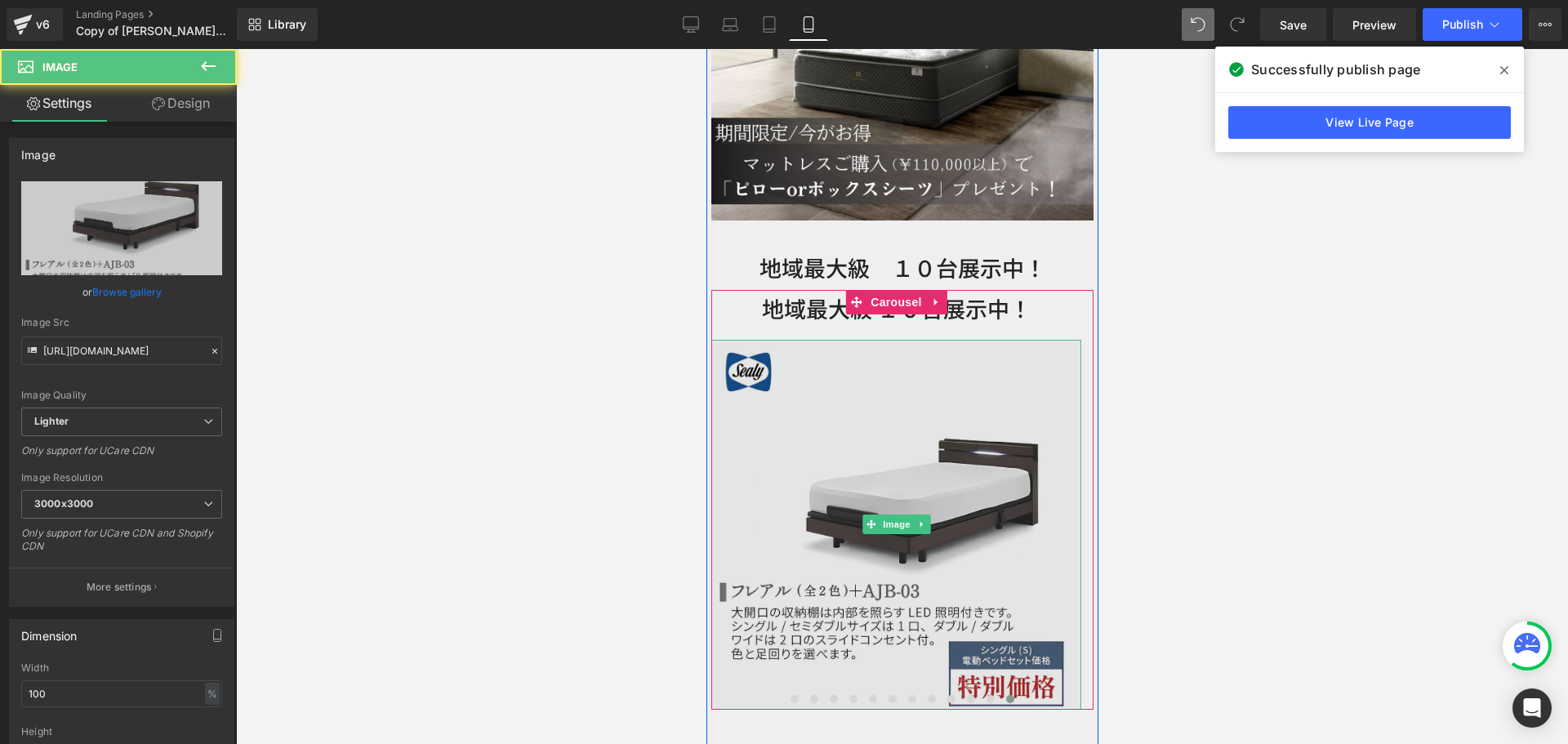
click at [937, 339] on img at bounding box center [895, 524] width 369 height 370
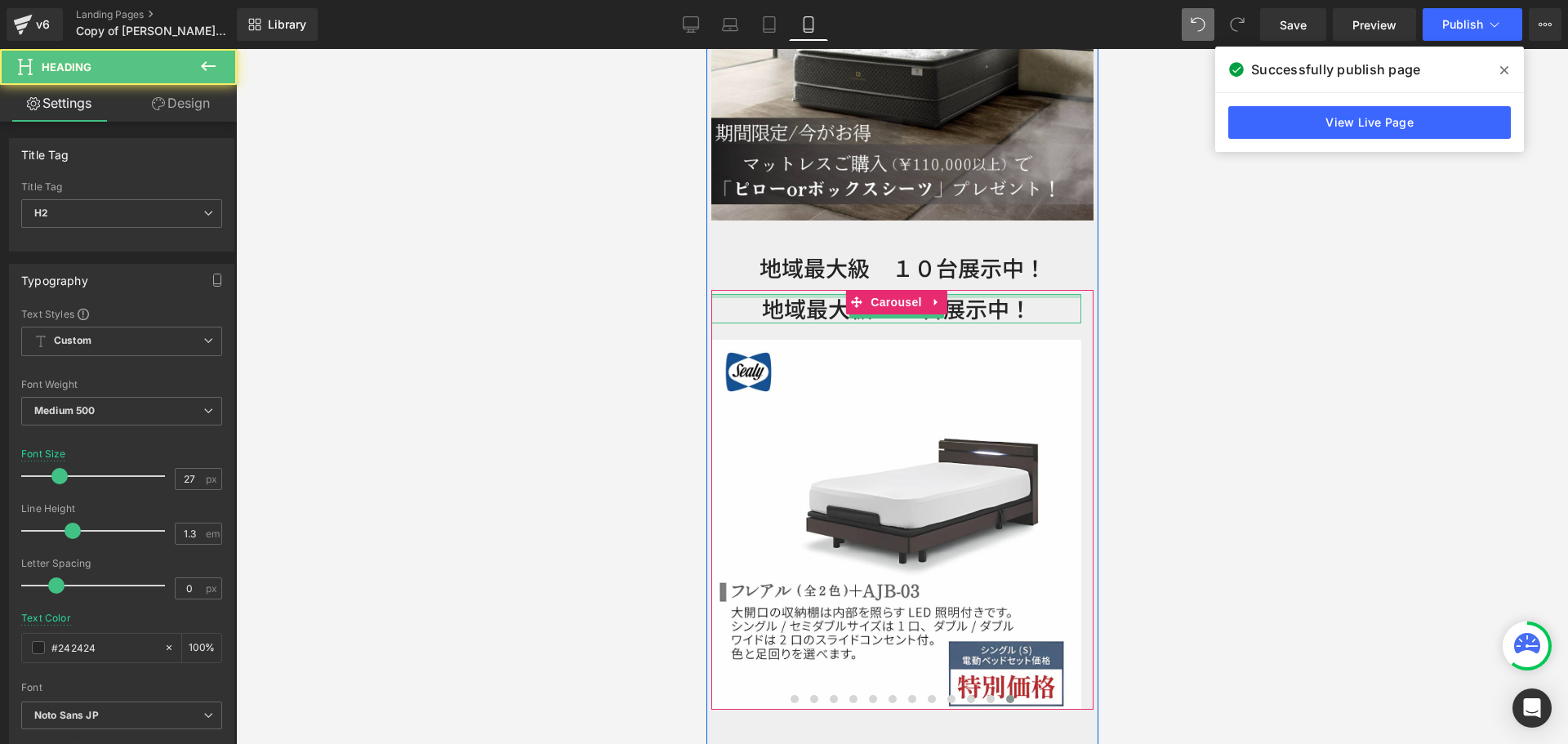
click at [984, 294] on div at bounding box center [895, 296] width 369 height 4
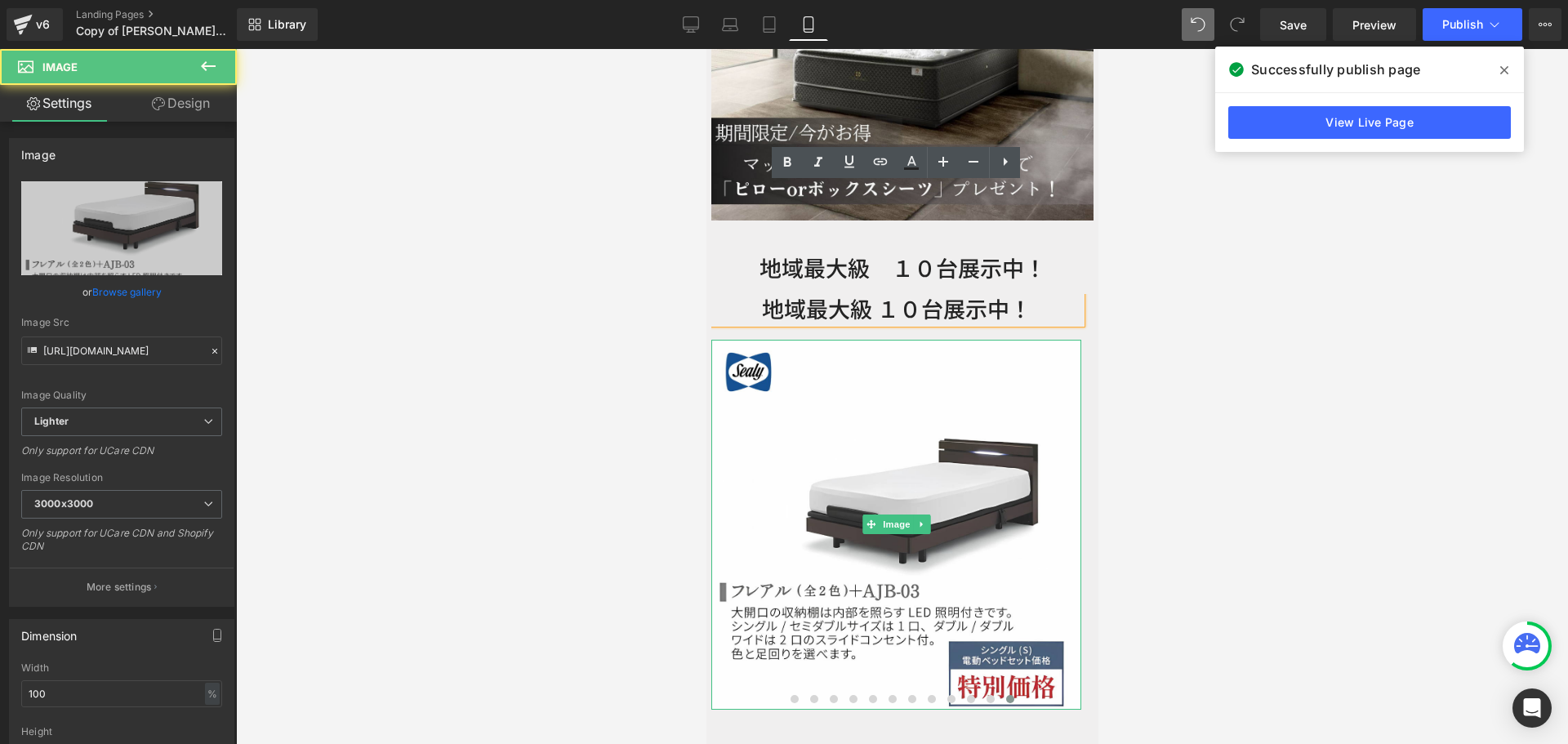
drag, startPoint x: 931, startPoint y: 324, endPoint x: 996, endPoint y: 231, distance: 113.5
click at [931, 339] on img at bounding box center [895, 524] width 369 height 370
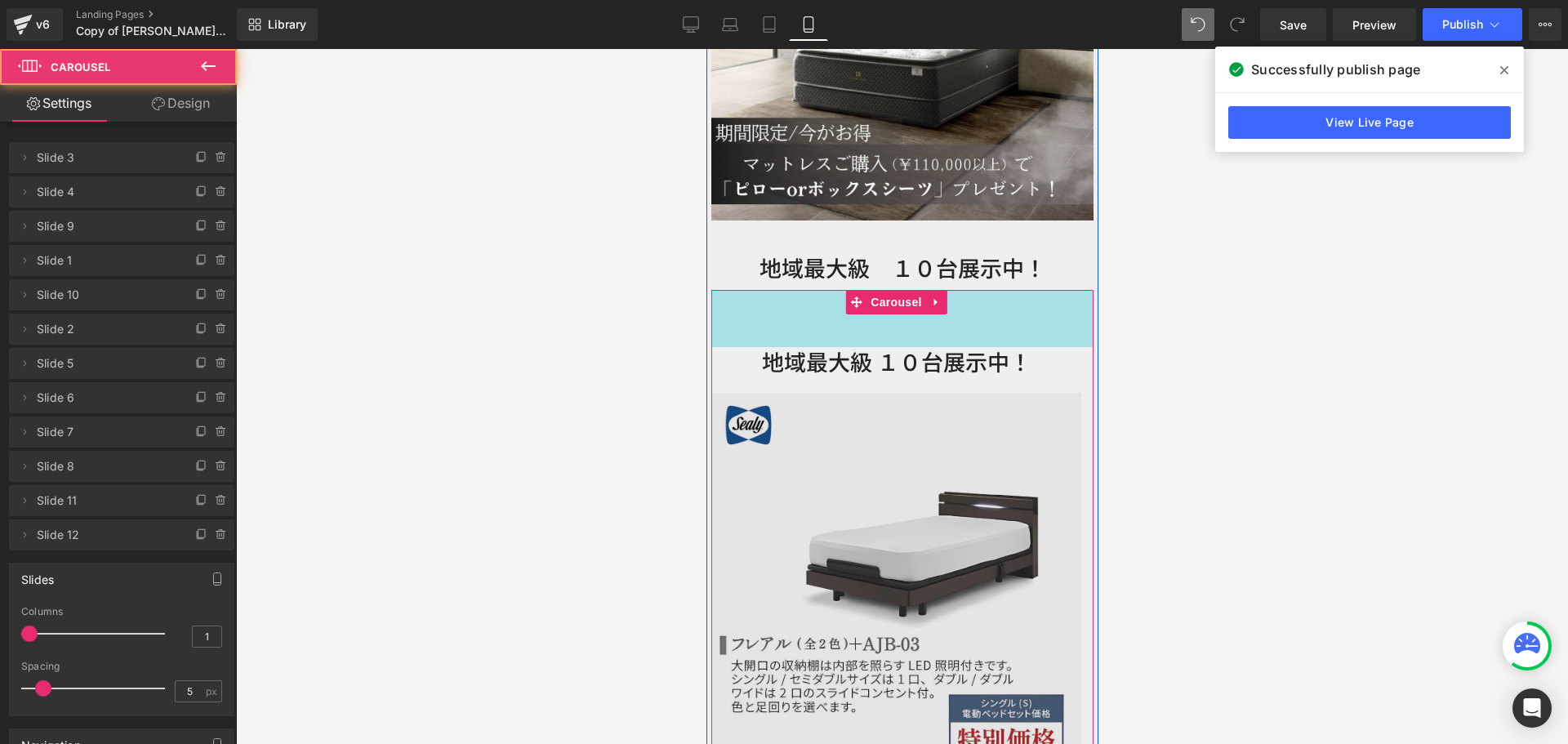
drag, startPoint x: 1027, startPoint y: 181, endPoint x: 1027, endPoint y: 234, distance: 53.0
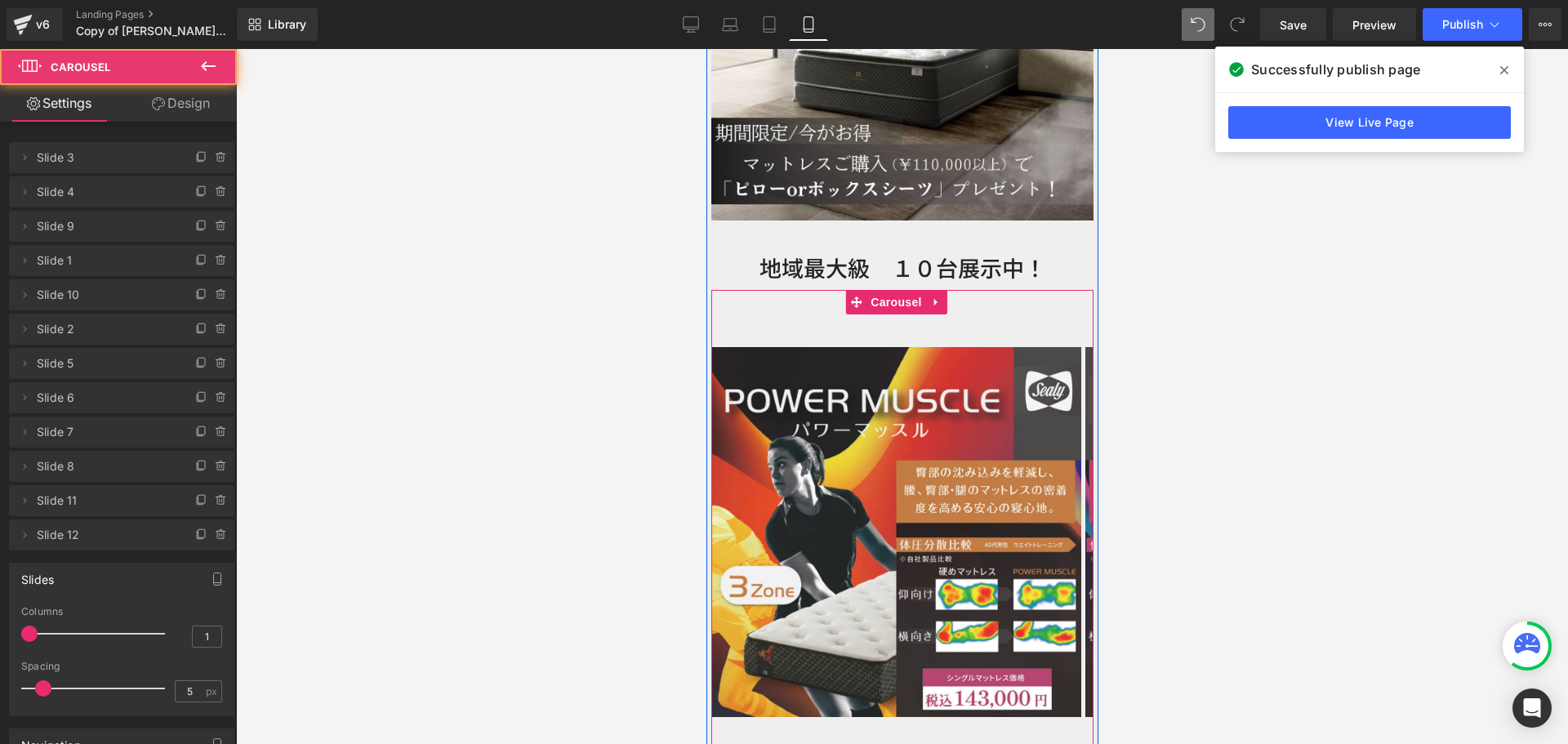
click at [999, 743] on button at bounding box center [1009, 752] width 19 height 17
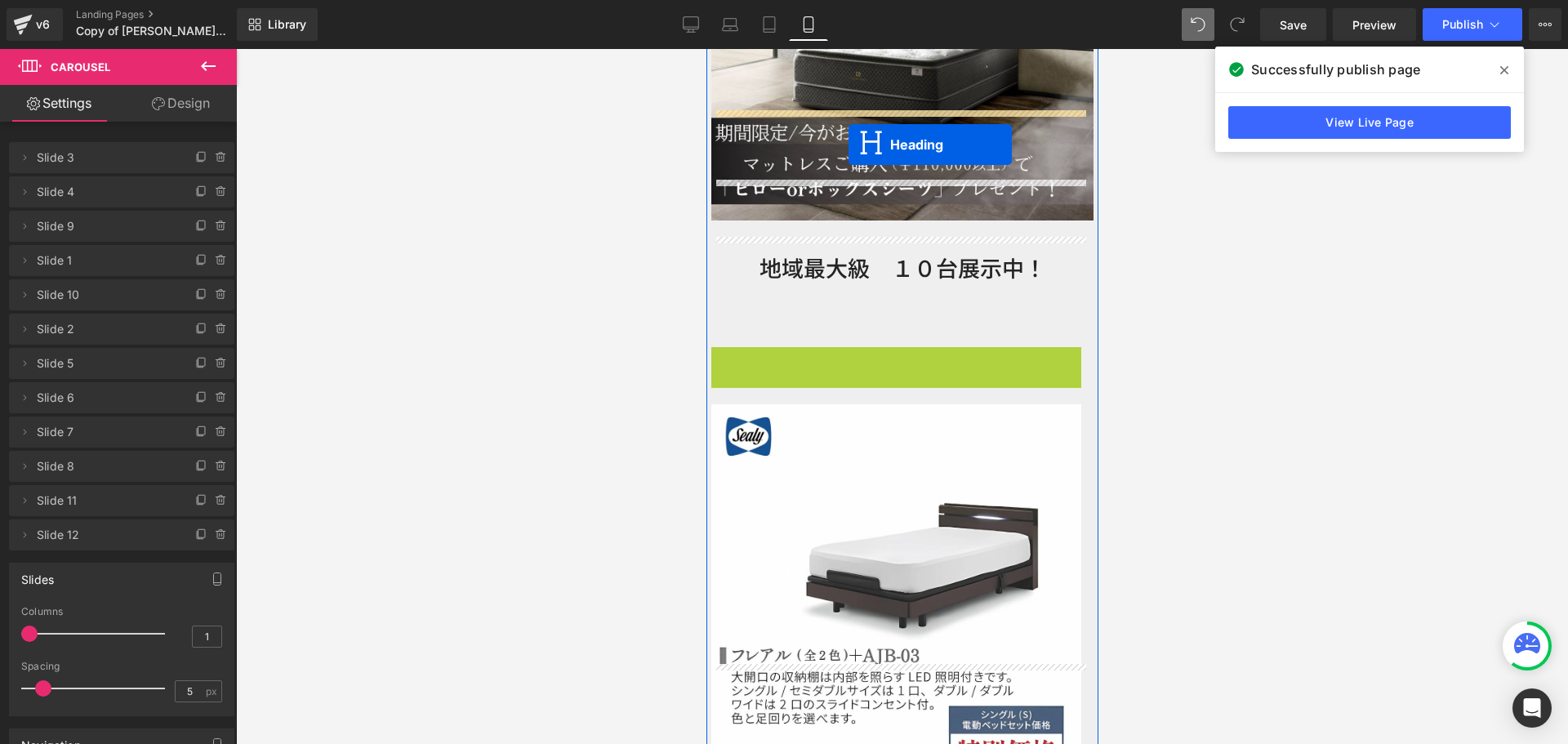
drag, startPoint x: 854, startPoint y: 255, endPoint x: 848, endPoint y: 145, distance: 110.2
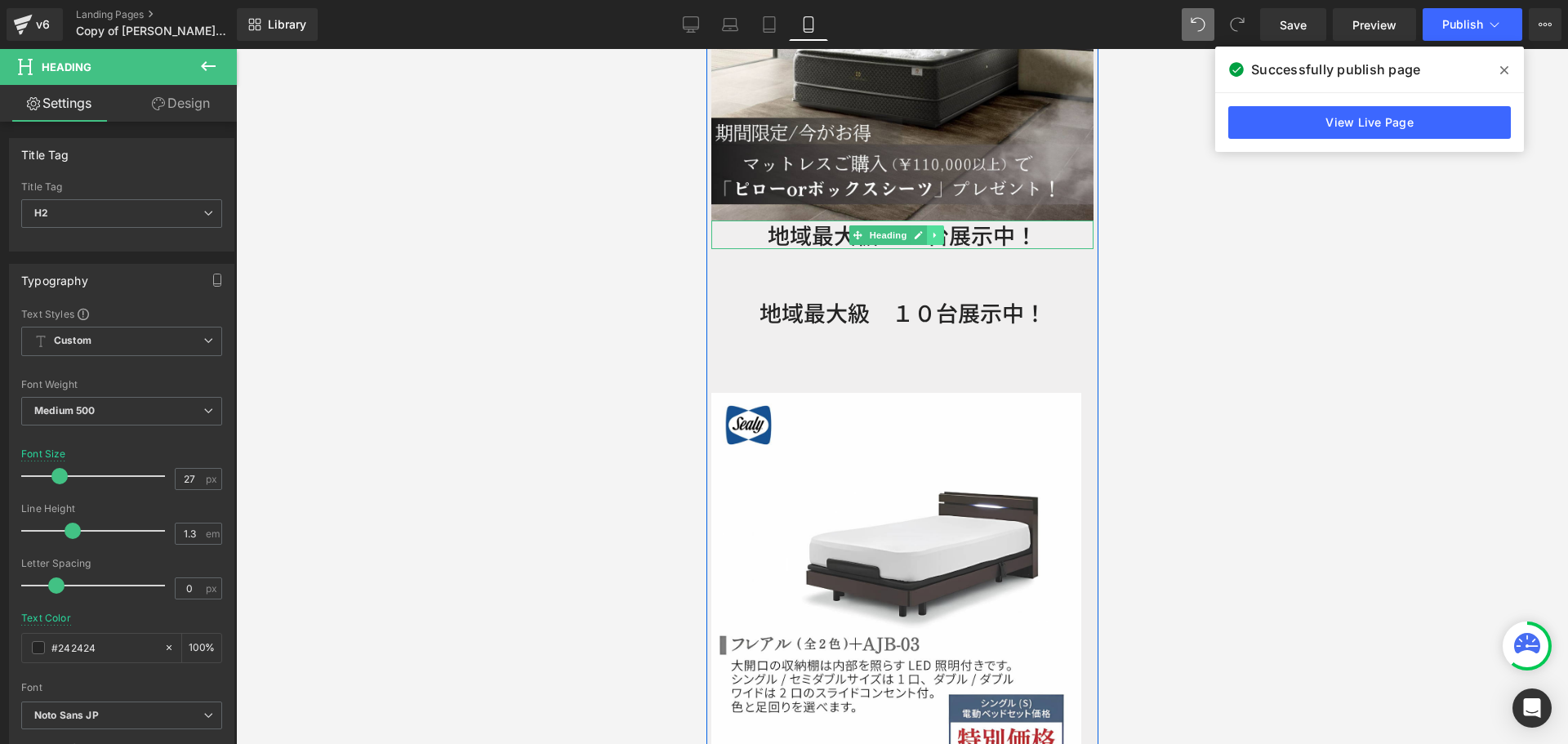
click at [935, 230] on icon at bounding box center [934, 235] width 9 height 10
click at [941, 230] on icon at bounding box center [942, 235] width 9 height 10
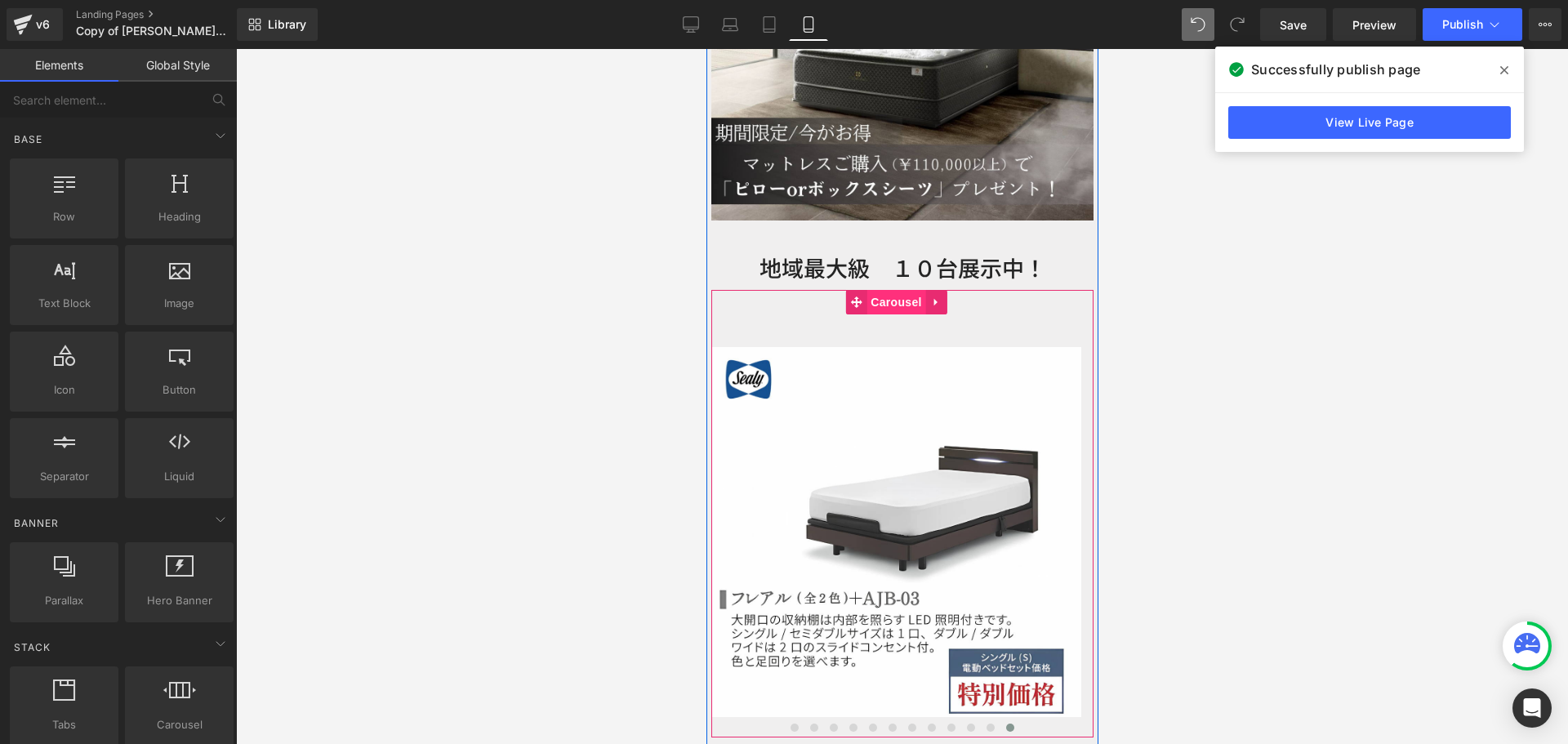
click at [903, 290] on span "Carousel" at bounding box center [894, 301] width 58 height 24
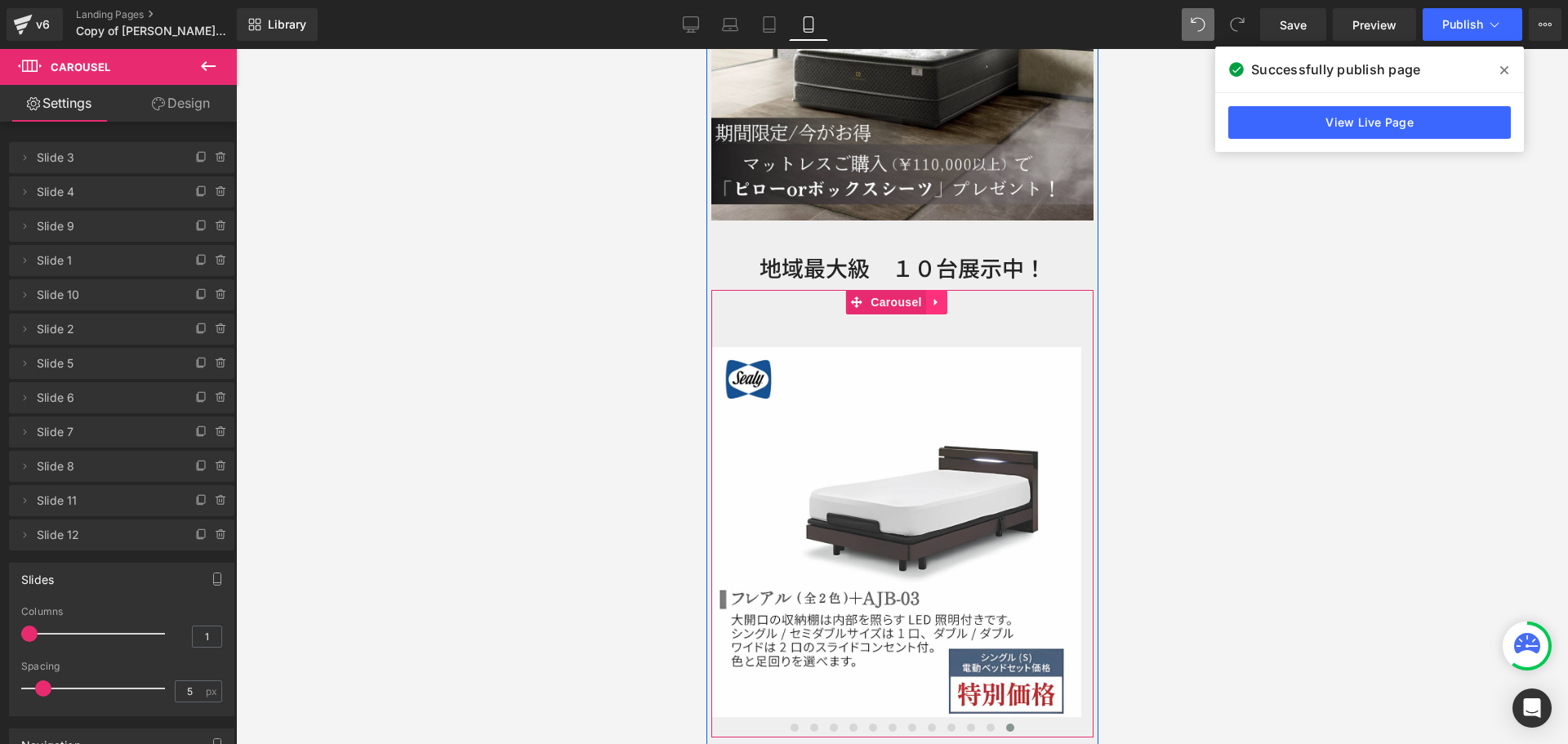
drag, startPoint x: 900, startPoint y: 194, endPoint x: 930, endPoint y: 193, distance: 30.0
click at [900, 290] on span "Carousel" at bounding box center [894, 301] width 58 height 24
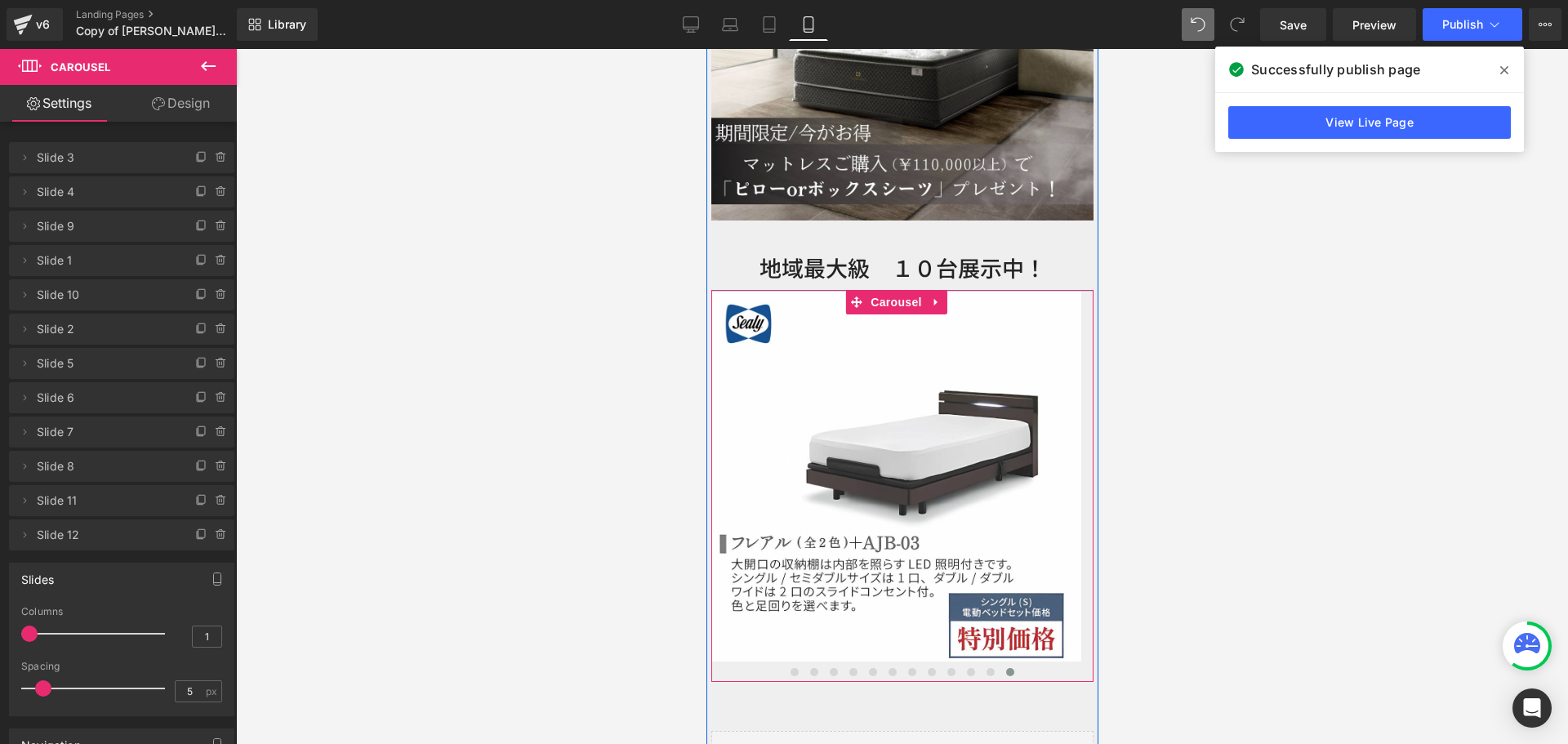
drag, startPoint x: 992, startPoint y: 194, endPoint x: 985, endPoint y: 138, distance: 56.4
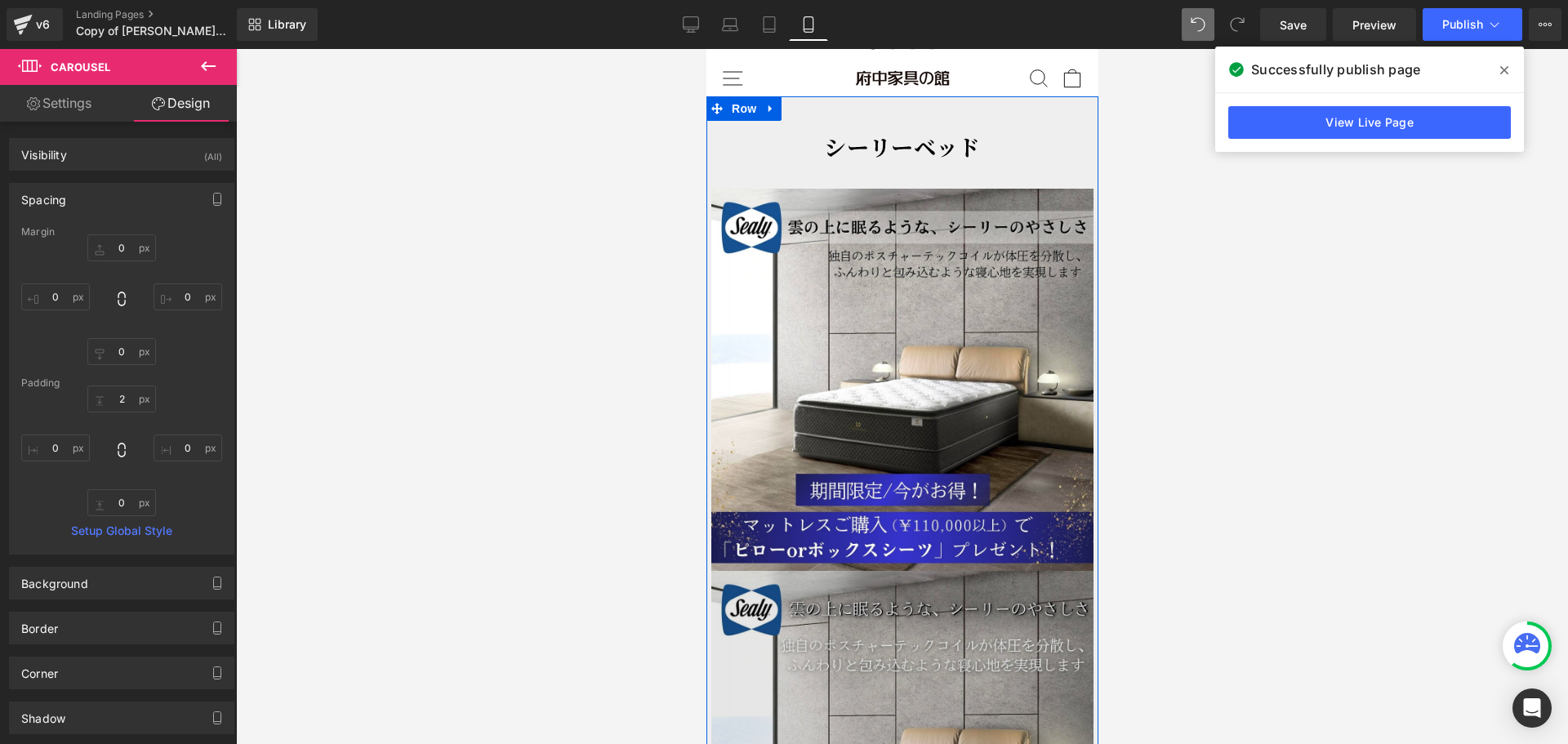
scroll to position [3499, 0]
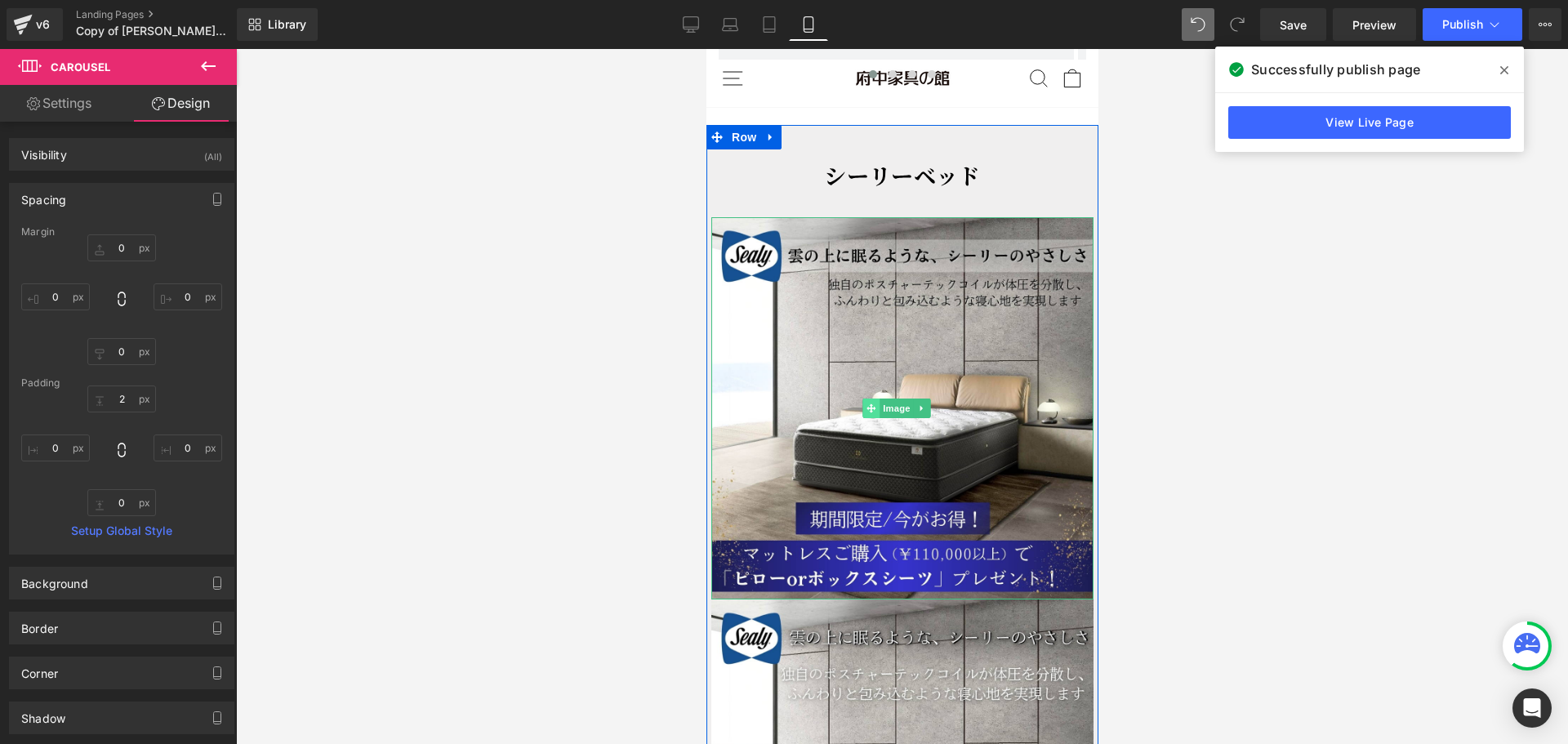
click at [870, 399] on link "Image" at bounding box center [887, 408] width 51 height 19
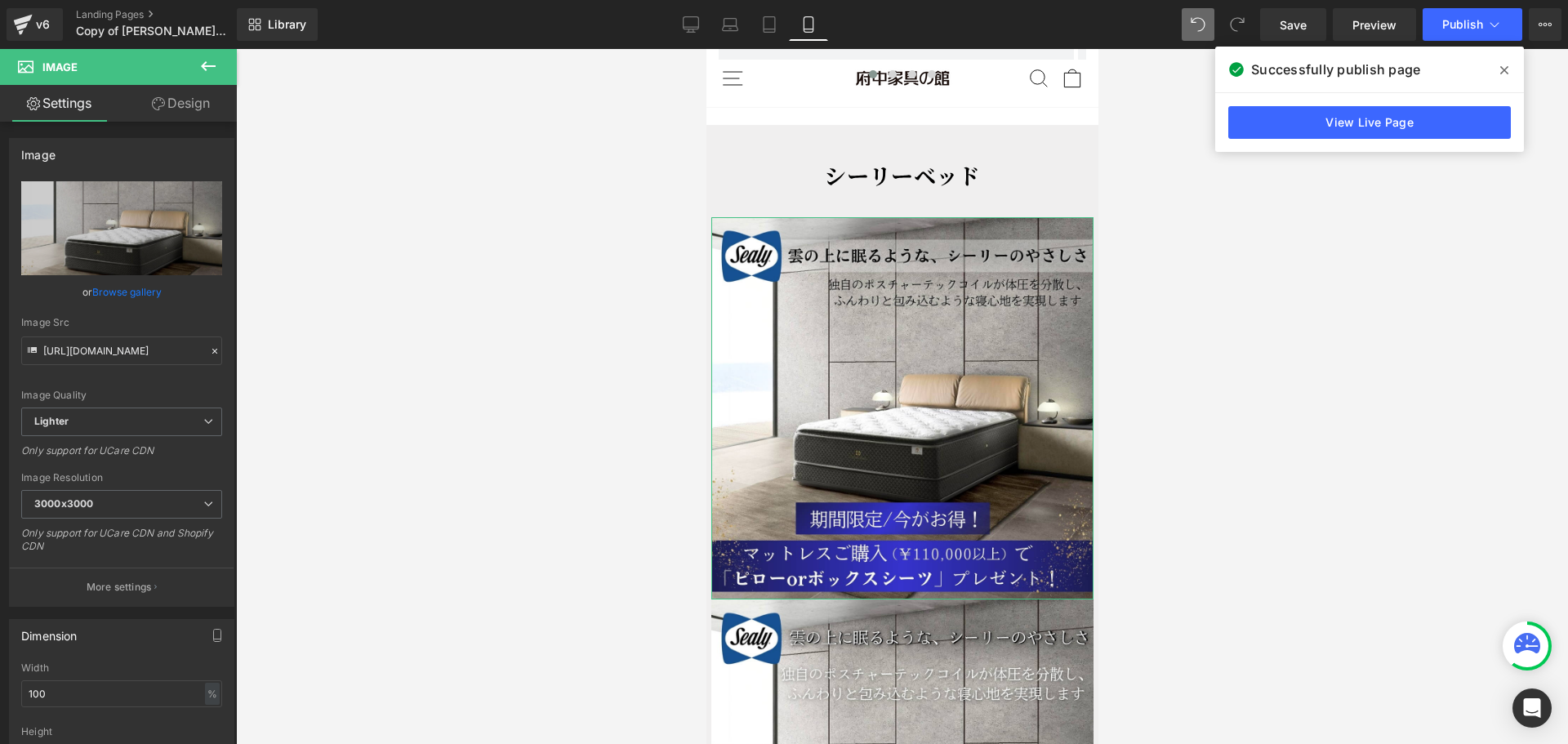
drag, startPoint x: 186, startPoint y: 92, endPoint x: 196, endPoint y: 106, distance: 17.2
click at [187, 92] on link "Design" at bounding box center [181, 103] width 119 height 37
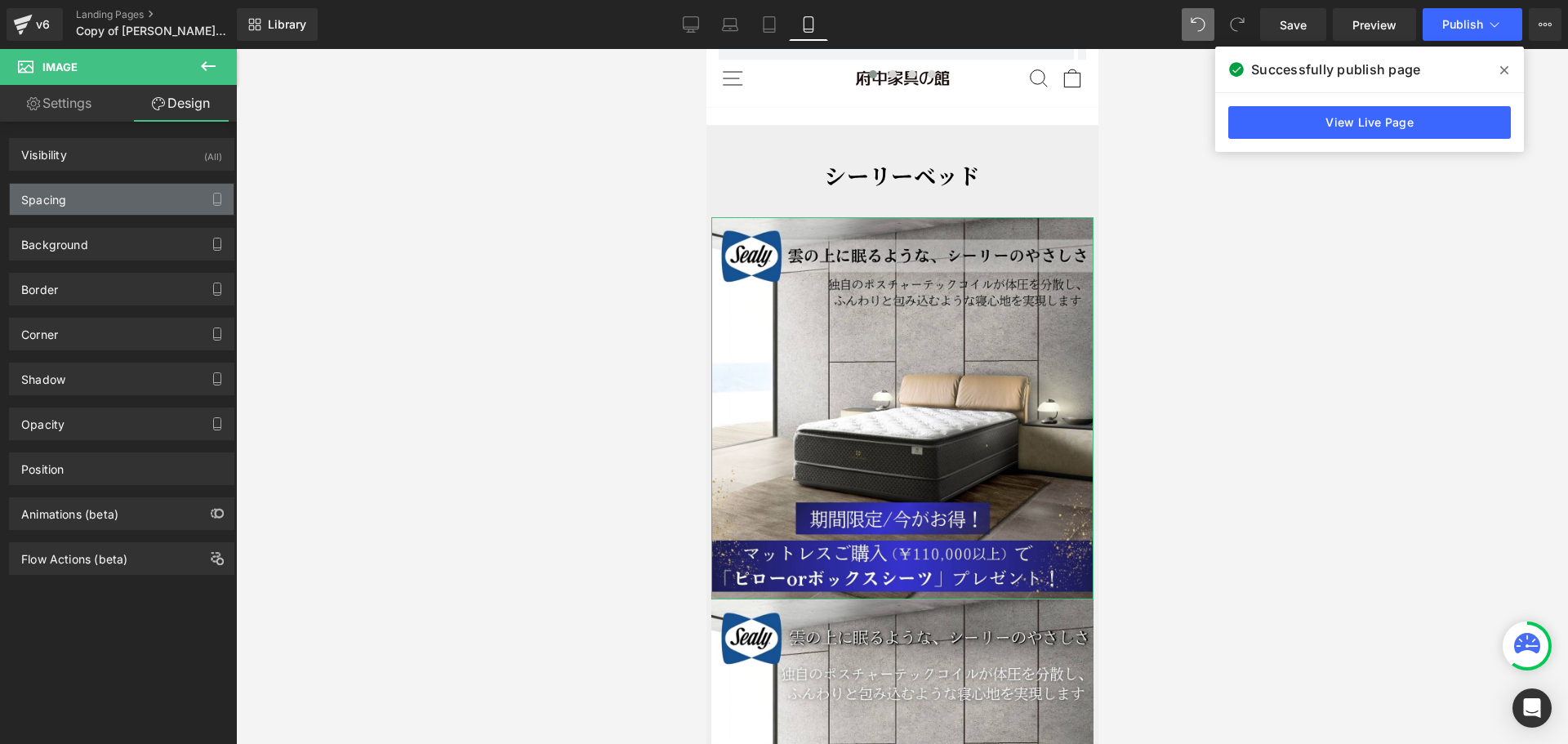
click at [92, 212] on div "Spacing" at bounding box center [122, 199] width 224 height 31
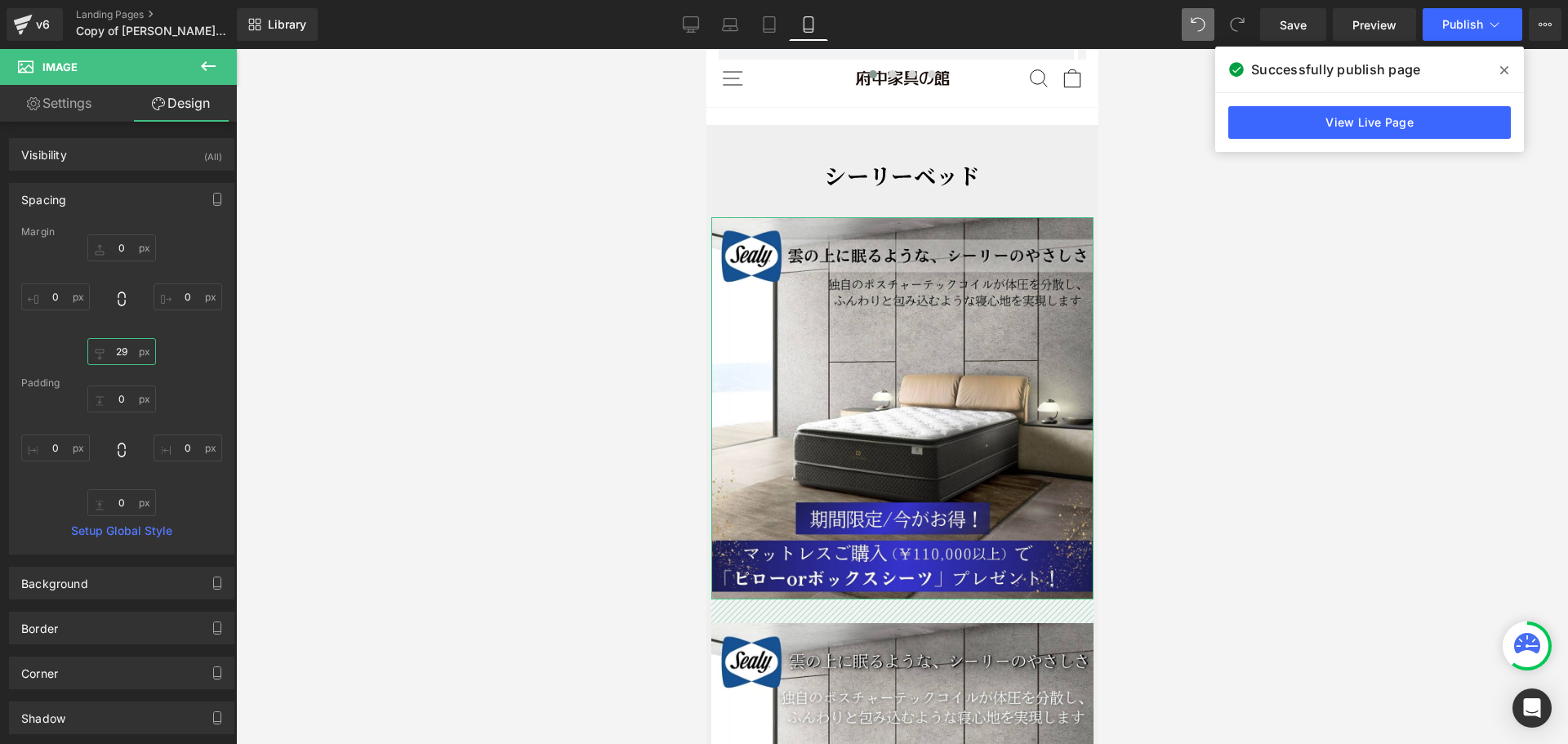
click at [101, 346] on input "0" at bounding box center [122, 352] width 69 height 27
click at [172, 362] on div "0 0 0 0" at bounding box center [122, 300] width 201 height 130
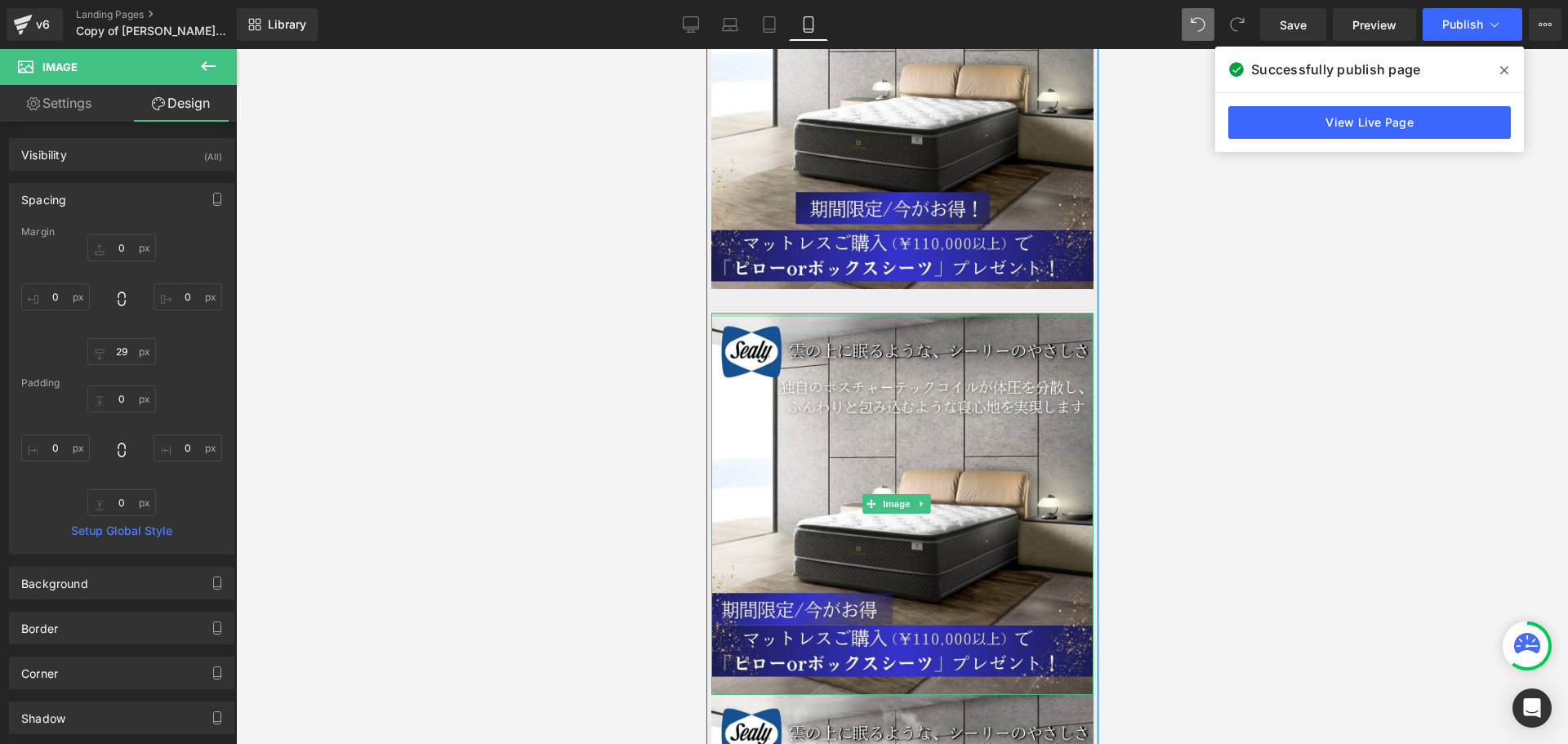
scroll to position [3826, 0]
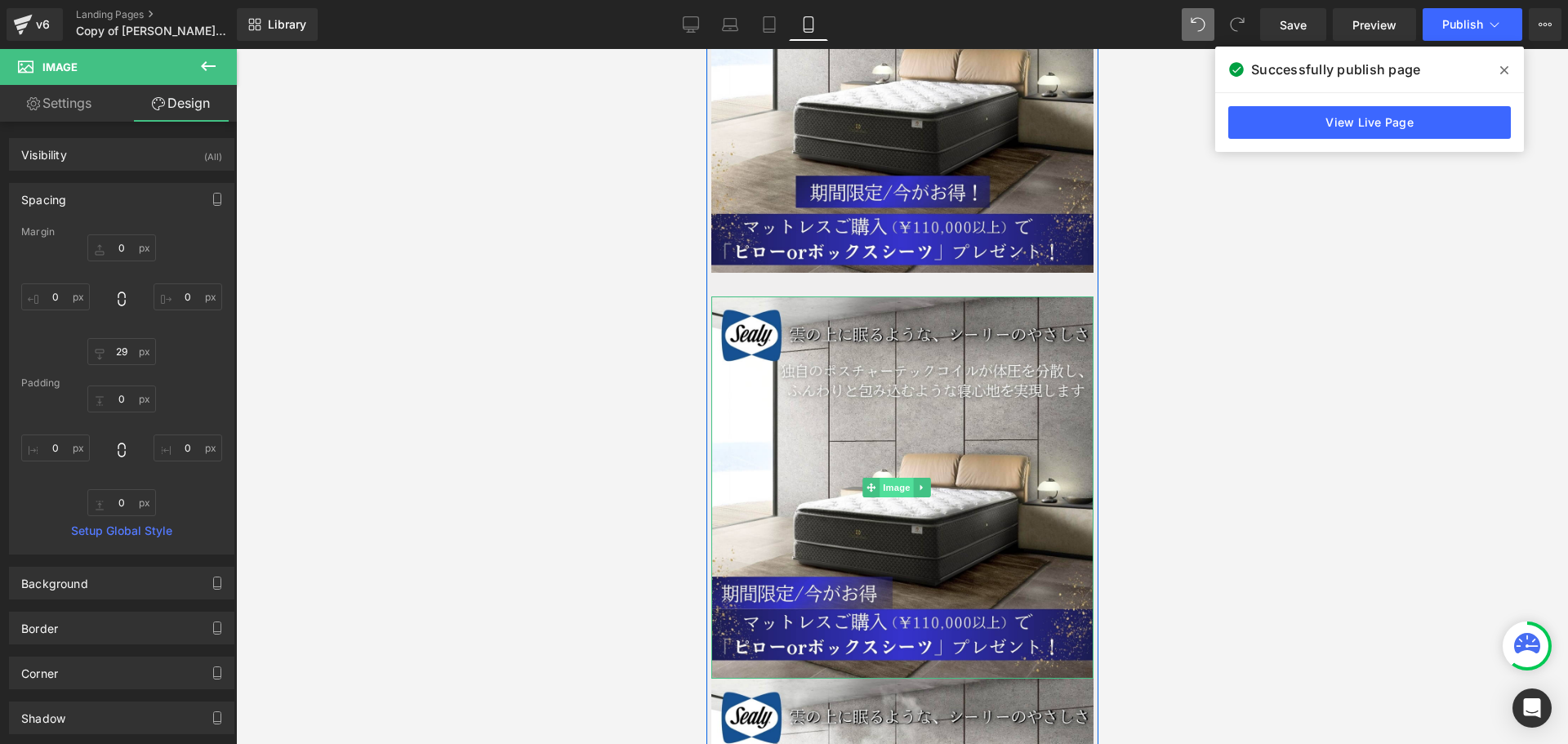
click at [885, 478] on span "Image" at bounding box center [895, 487] width 34 height 19
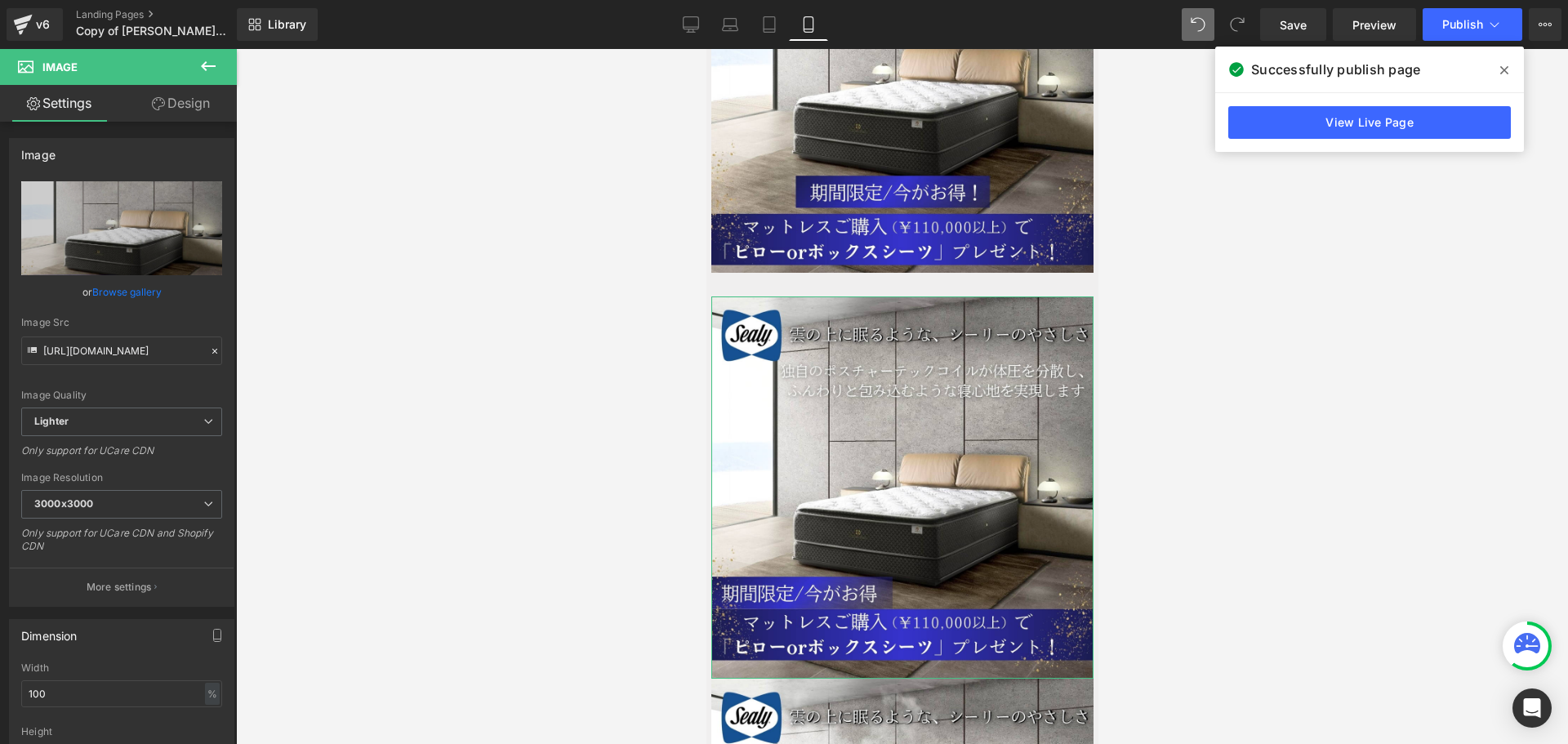
click at [188, 107] on link "Design" at bounding box center [181, 103] width 119 height 37
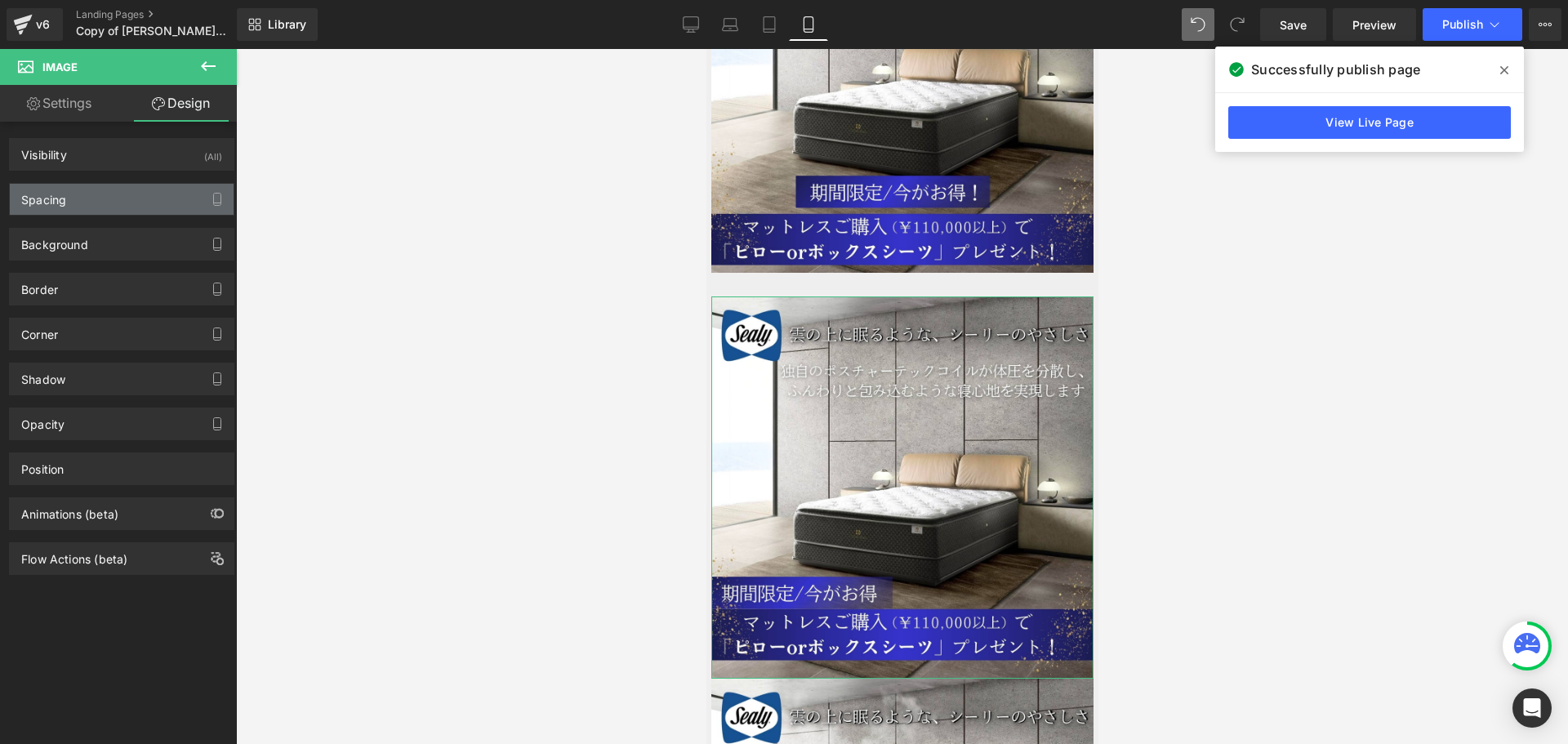
click at [120, 212] on div "Spacing" at bounding box center [122, 199] width 224 height 31
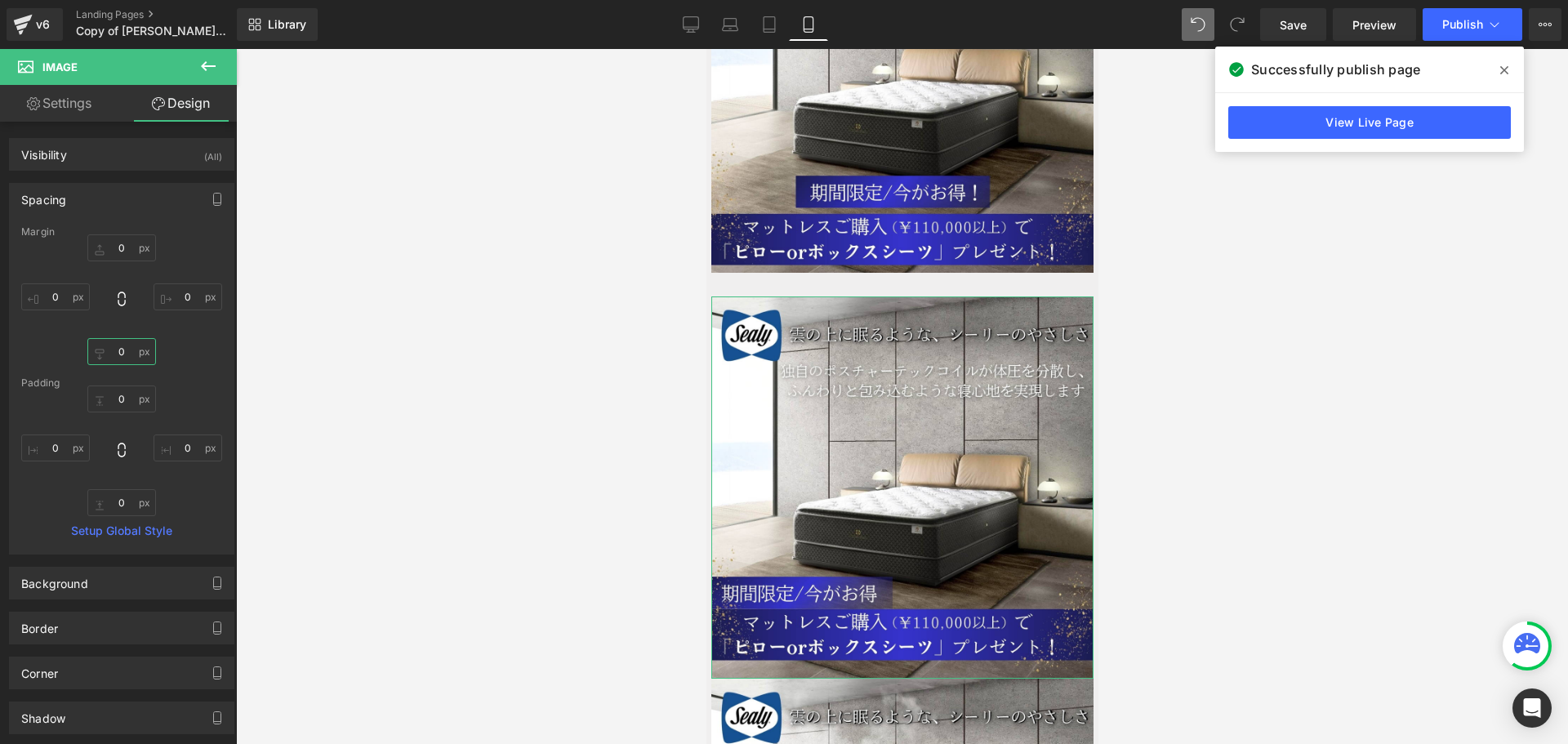
click at [123, 360] on input "0" at bounding box center [122, 352] width 69 height 27
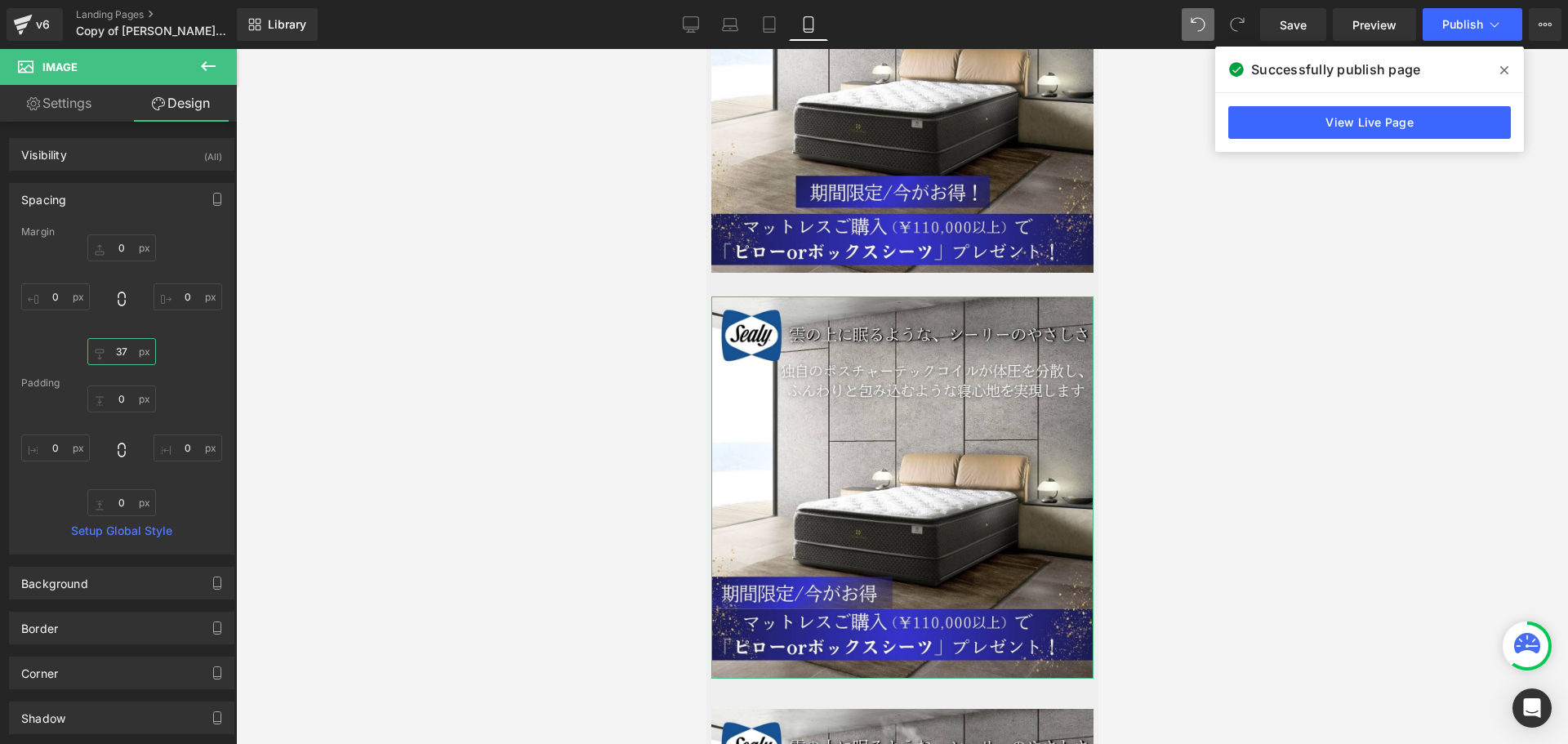
drag, startPoint x: 123, startPoint y: 360, endPoint x: 123, endPoint y: 330, distance: 30.0
click at [123, 330] on div "0 0 0 0" at bounding box center [122, 300] width 201 height 130
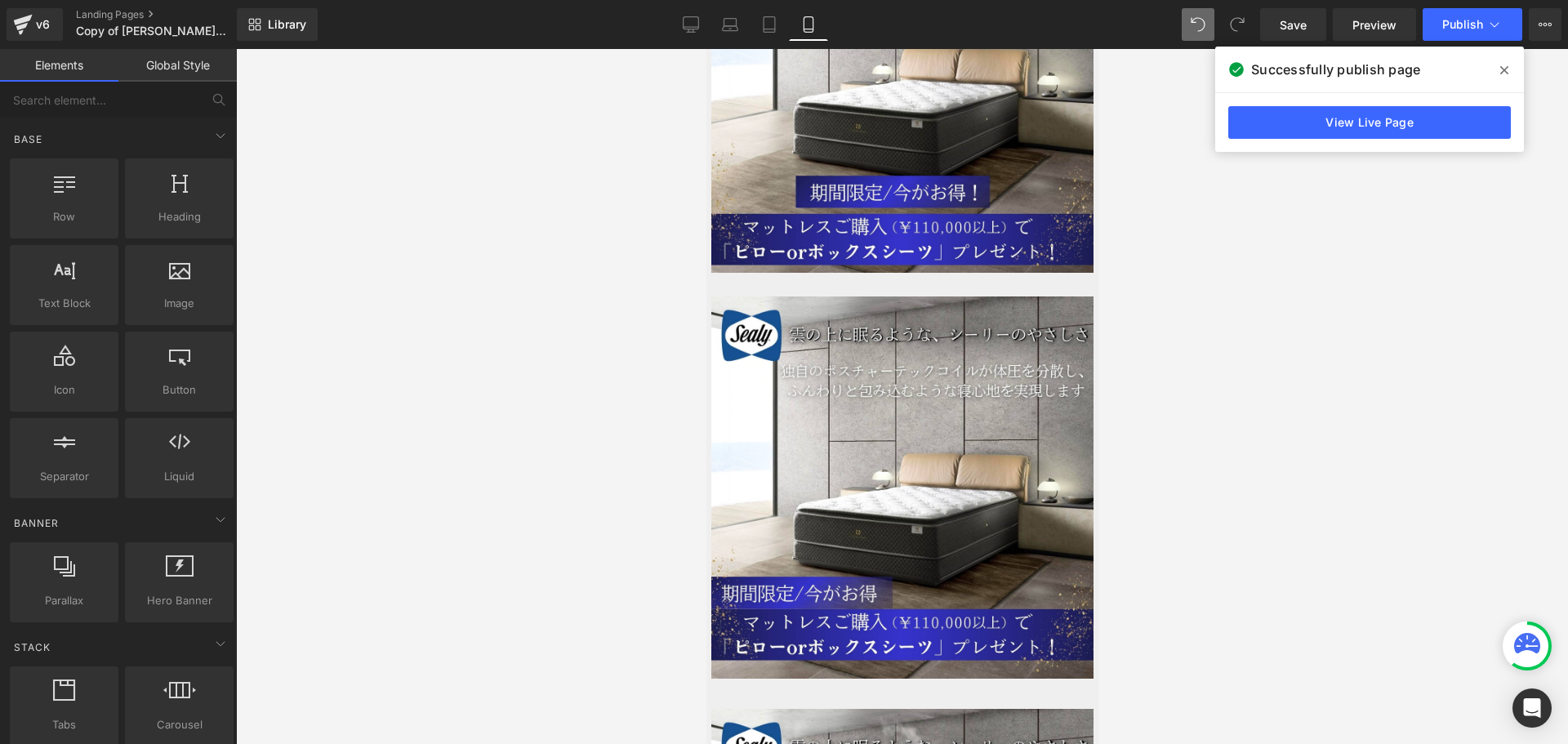
click at [1314, 381] on div at bounding box center [902, 396] width 1332 height 695
click at [1307, 382] on div at bounding box center [902, 396] width 1332 height 695
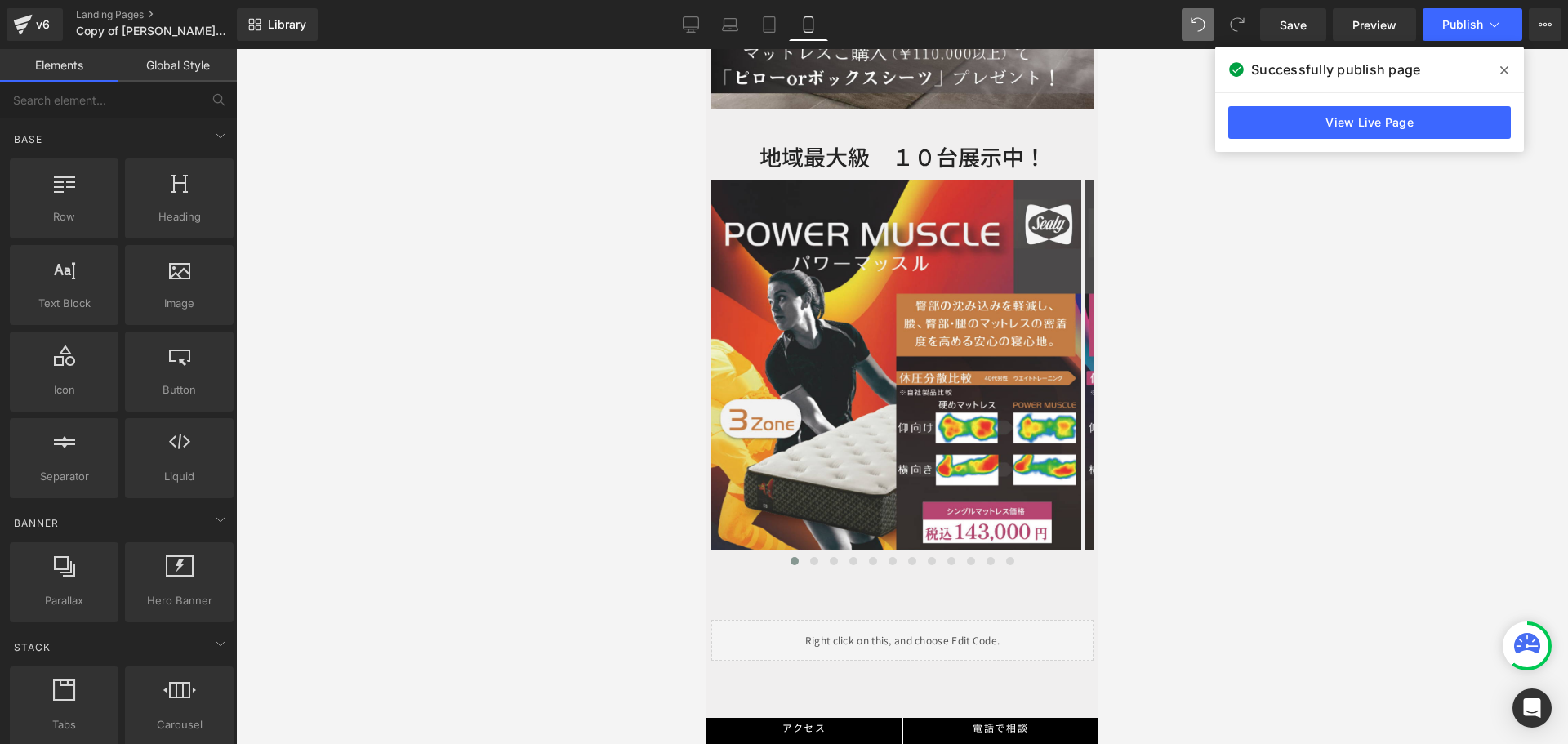
scroll to position [4806, 0]
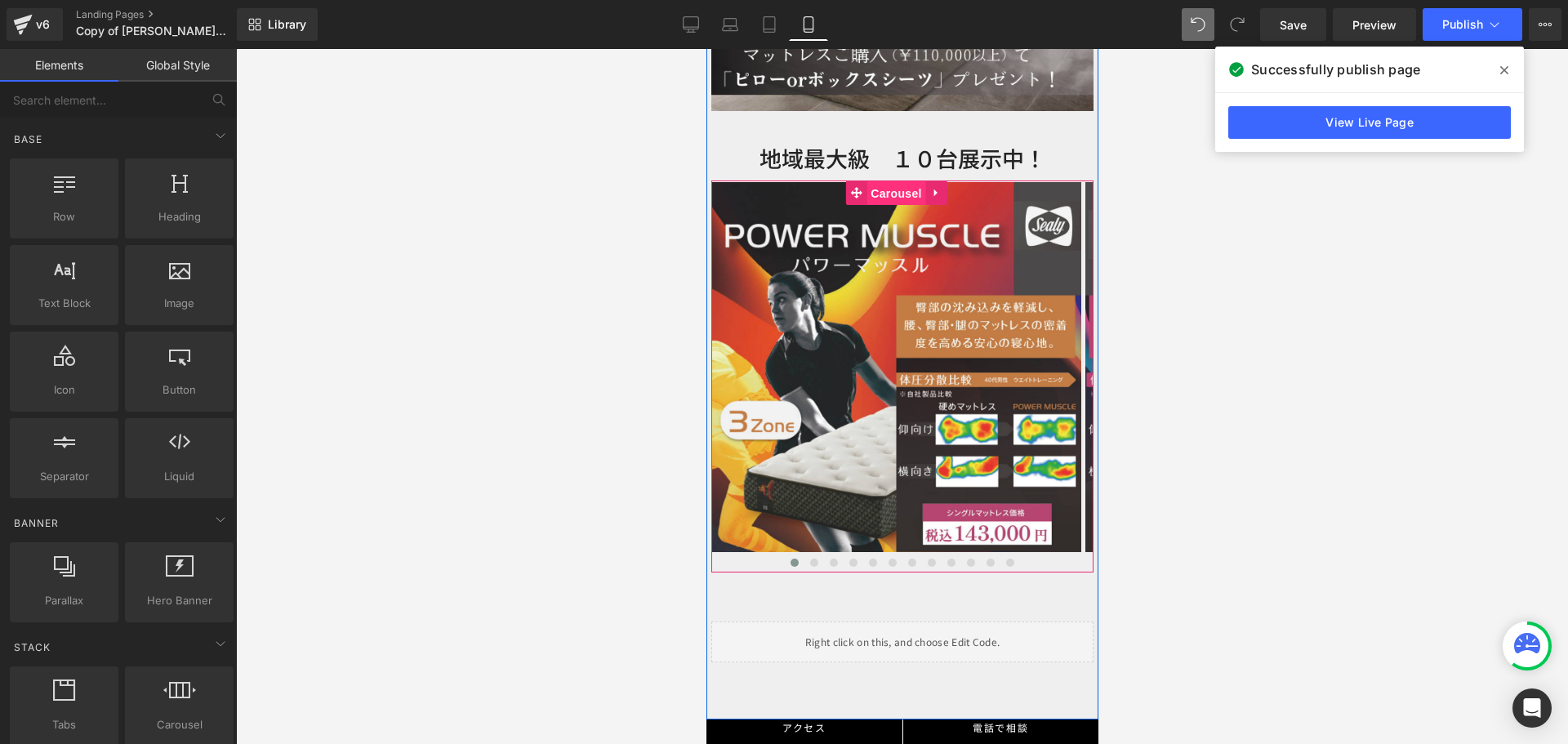
click at [899, 181] on span "Carousel" at bounding box center [894, 193] width 58 height 24
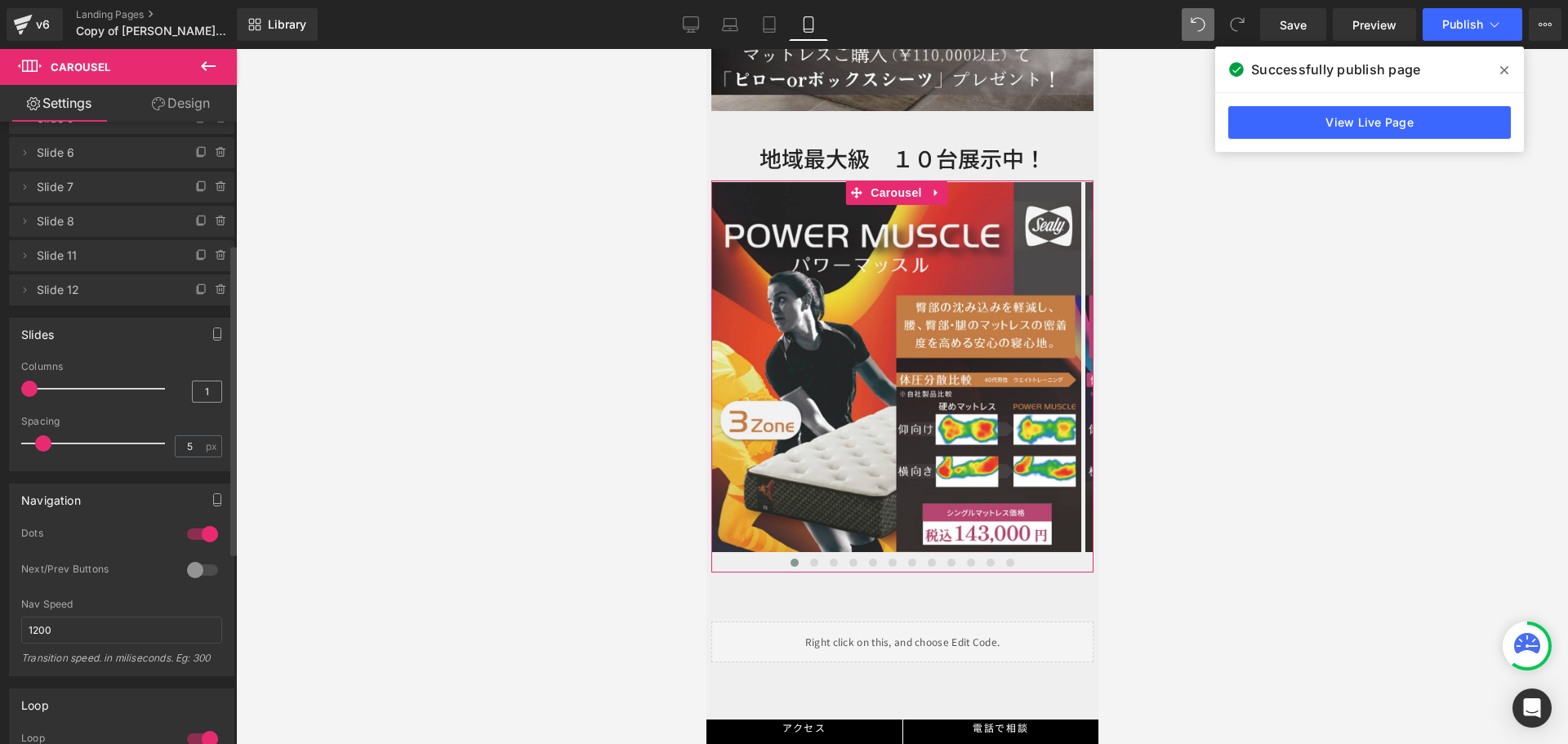
scroll to position [1, 0]
click at [1323, 381] on div at bounding box center [902, 396] width 1332 height 695
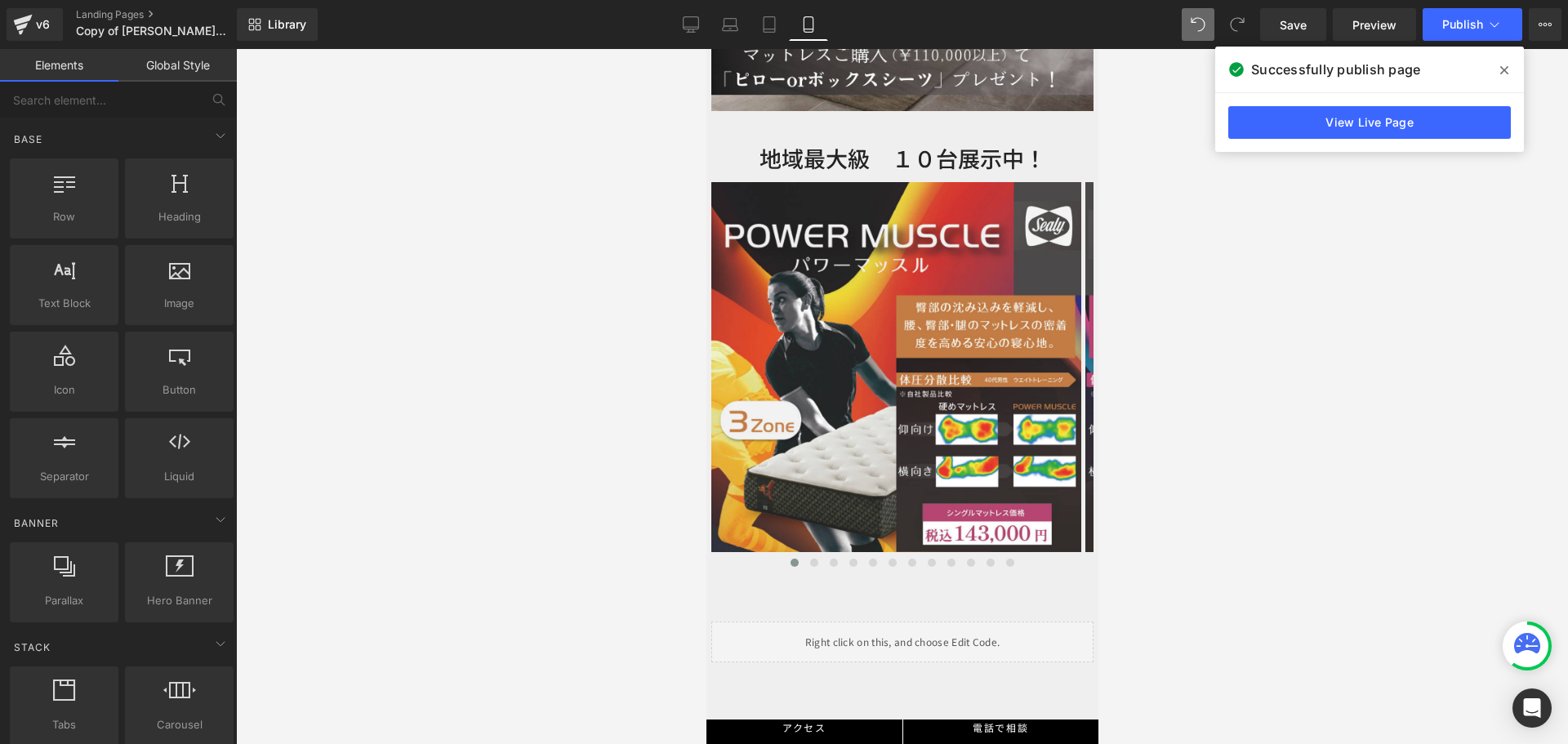
click at [1403, 206] on div at bounding box center [902, 396] width 1332 height 695
click at [1339, 278] on div at bounding box center [902, 396] width 1332 height 695
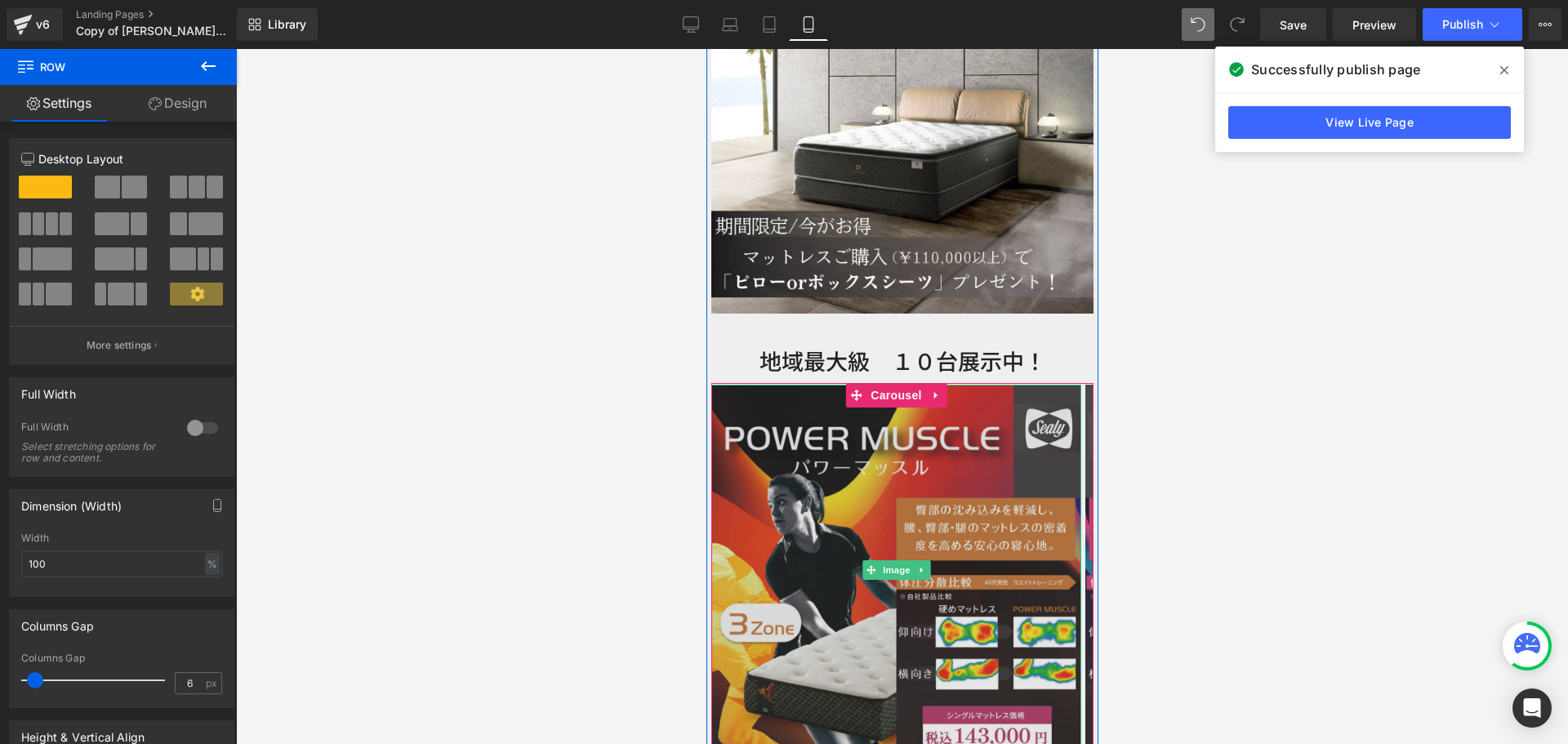
scroll to position [4480, 0]
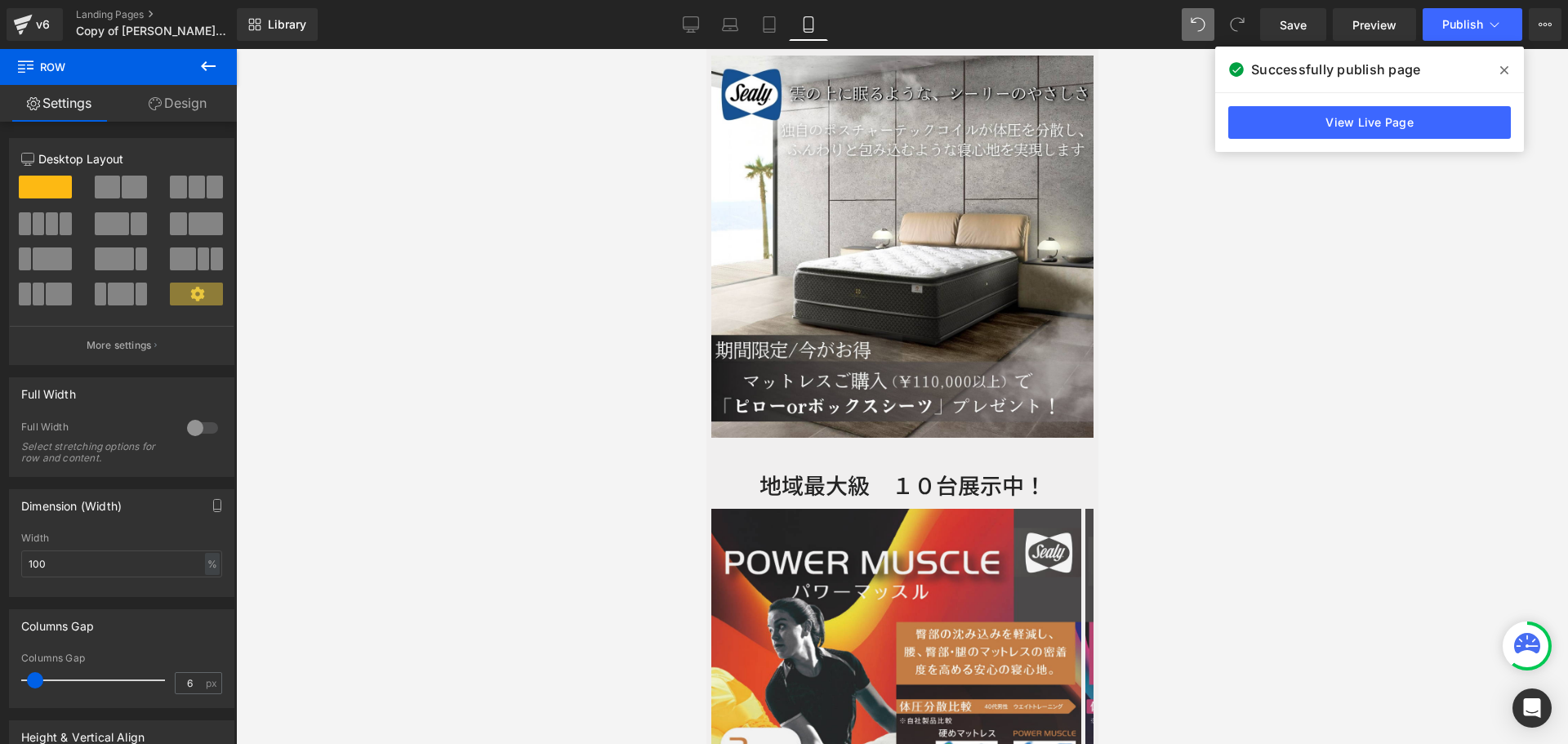
click at [212, 67] on icon at bounding box center [208, 66] width 15 height 10
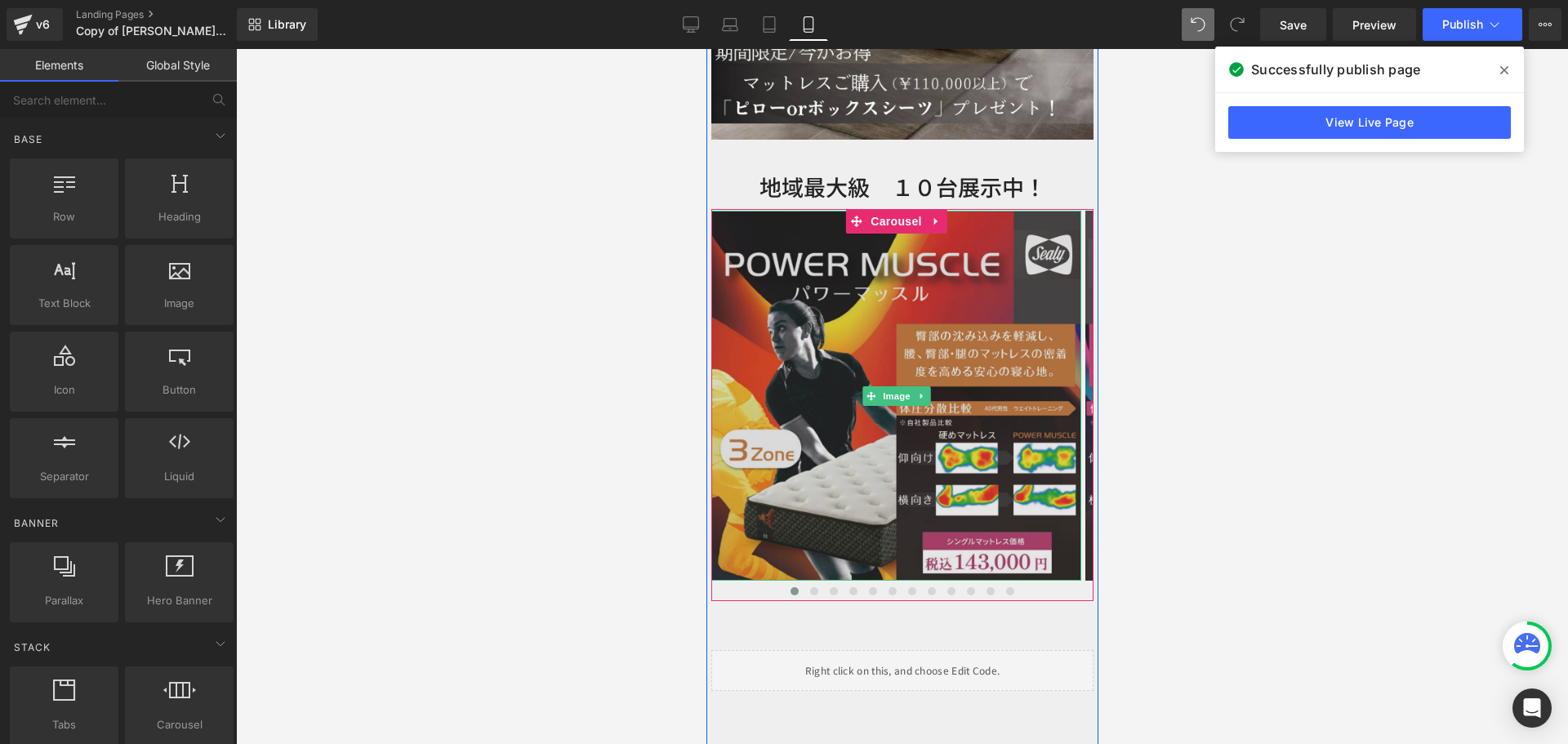
scroll to position [4888, 0]
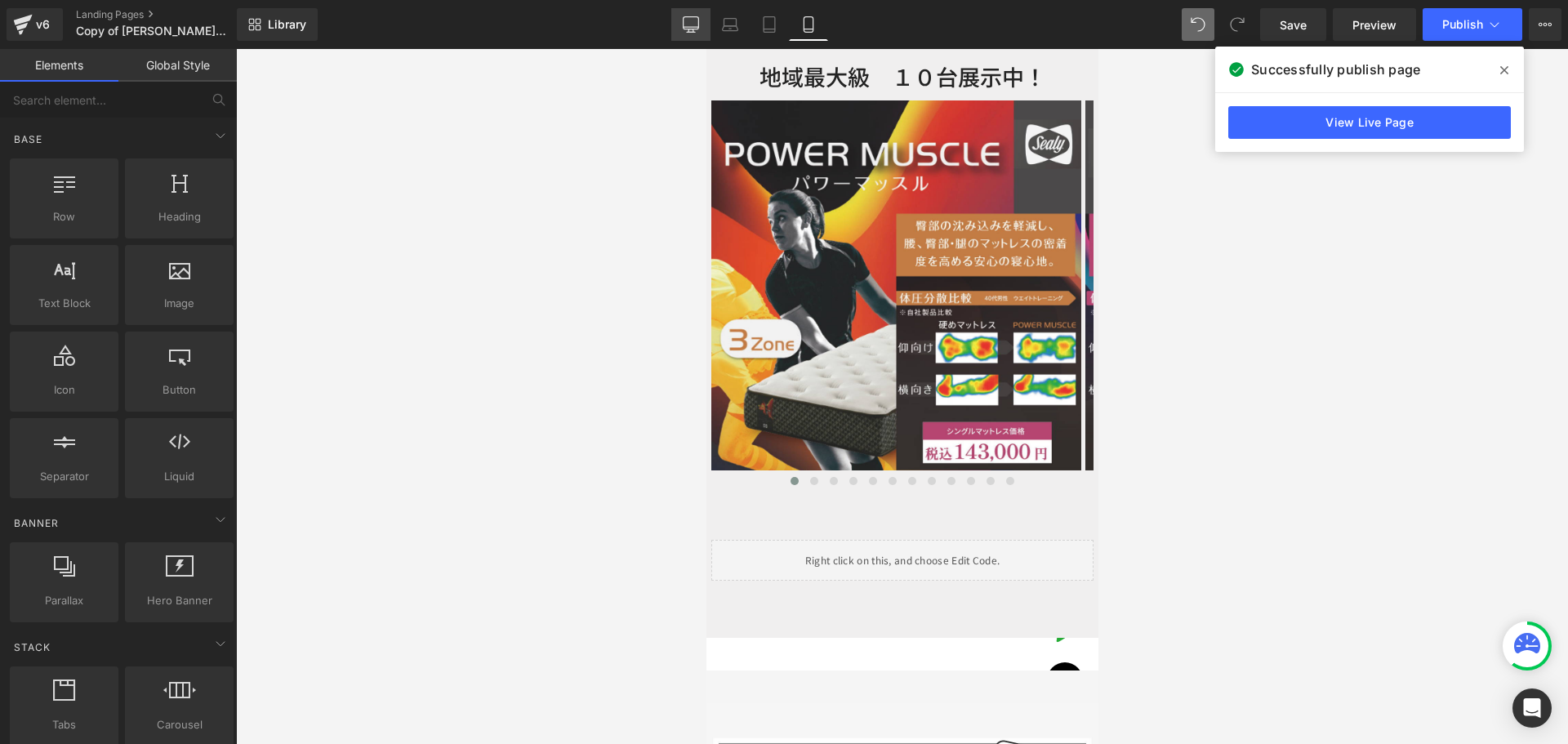
click at [686, 21] on icon at bounding box center [690, 24] width 17 height 17
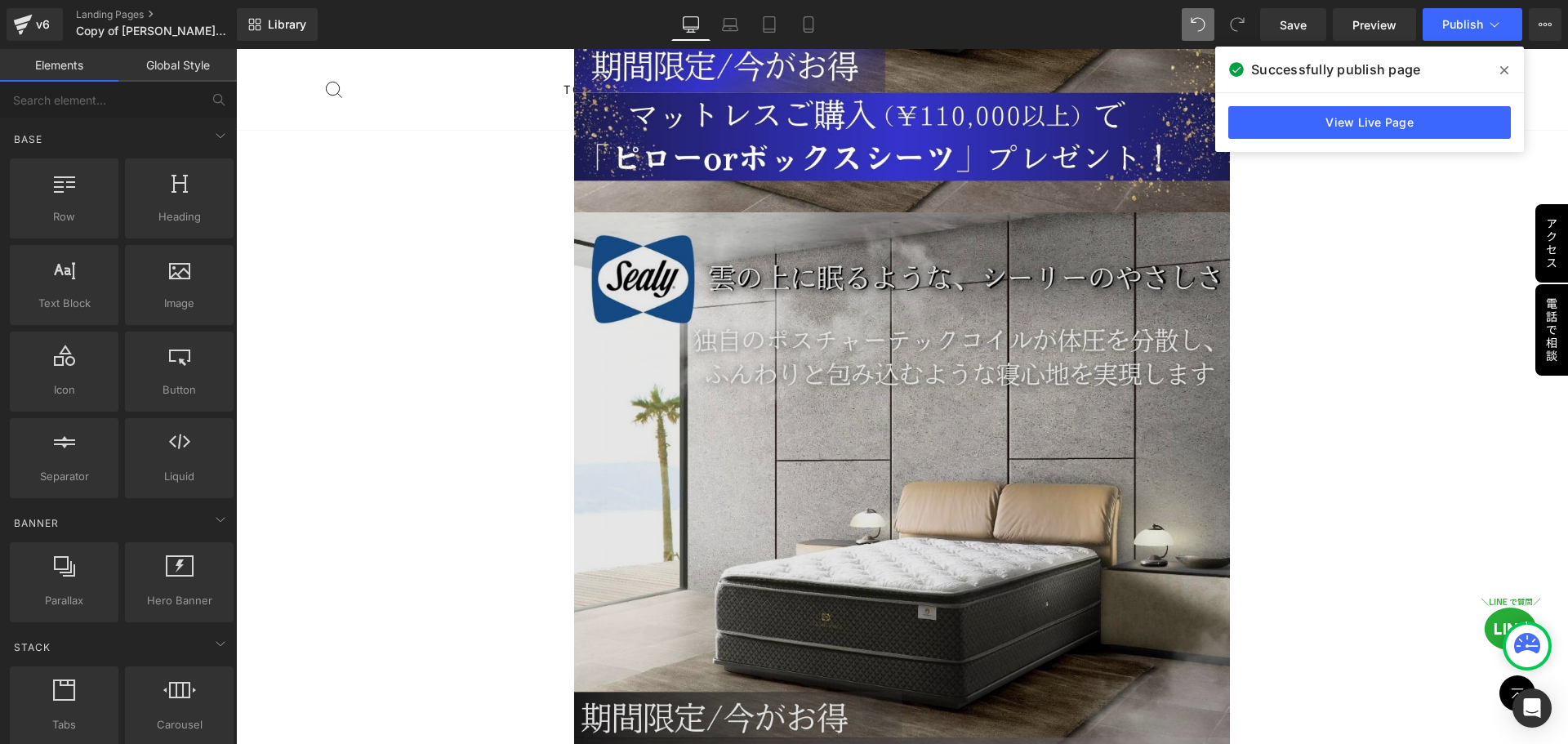
scroll to position [5594, 0]
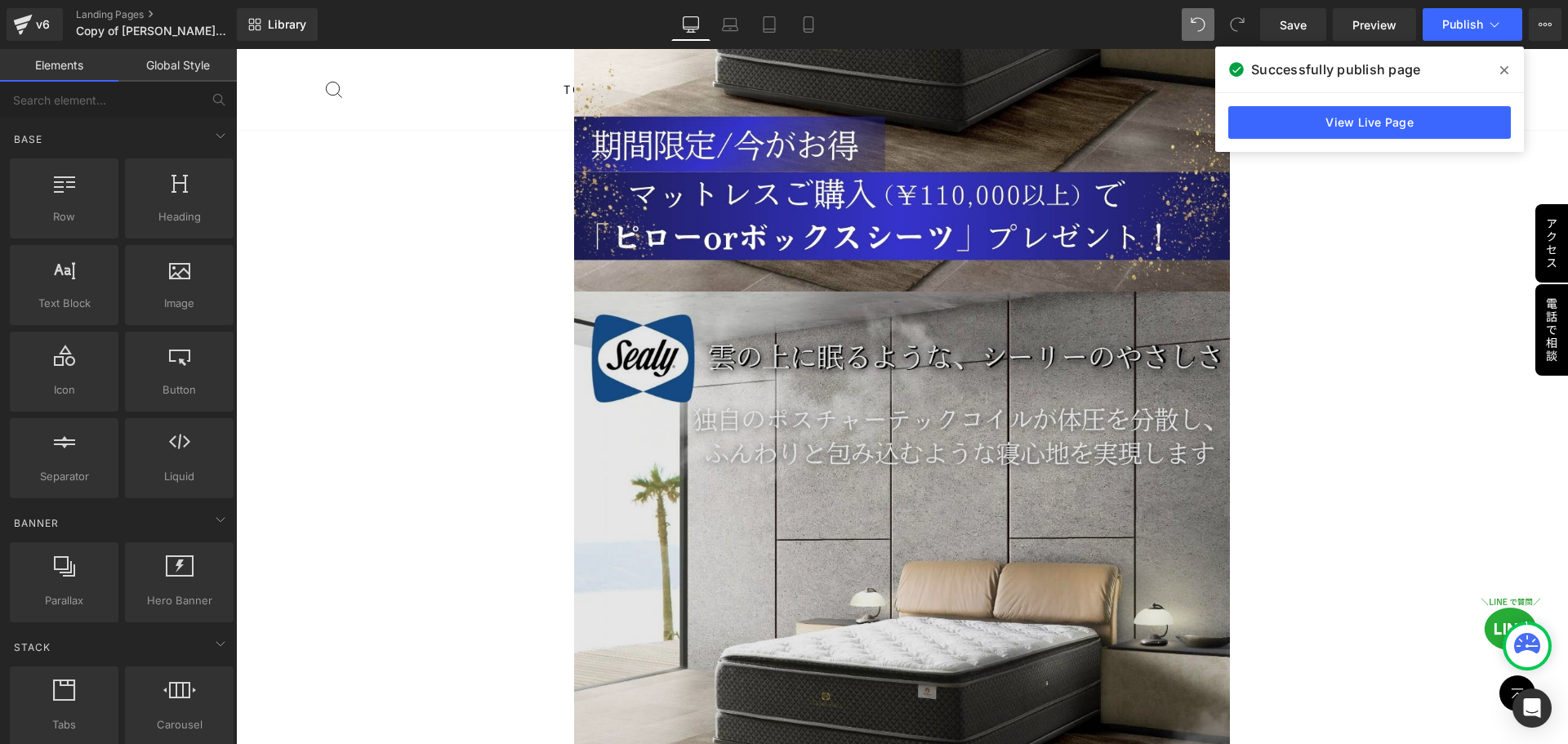
click at [813, 447] on img at bounding box center [901, 620] width 656 height 656
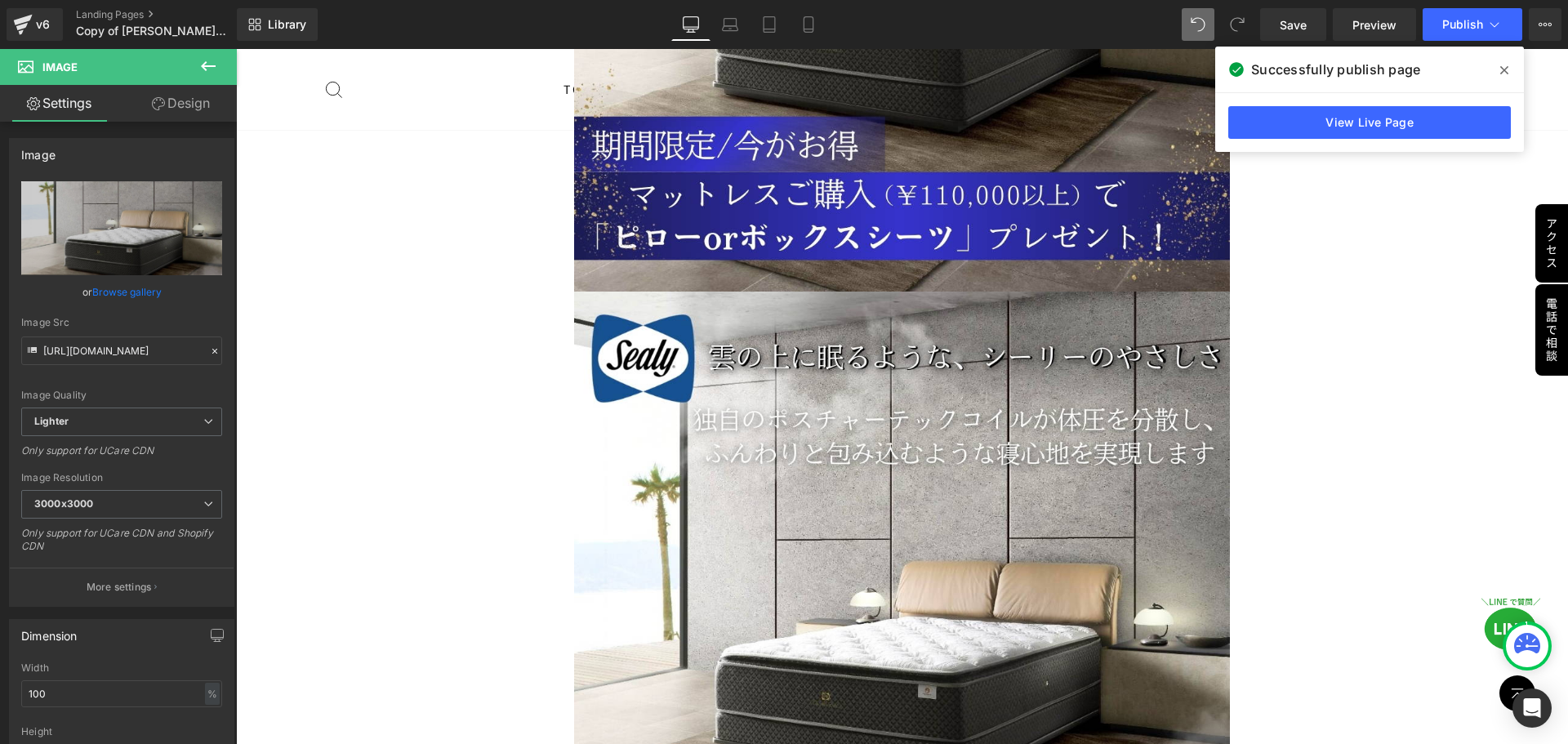
click at [210, 67] on icon at bounding box center [208, 66] width 15 height 10
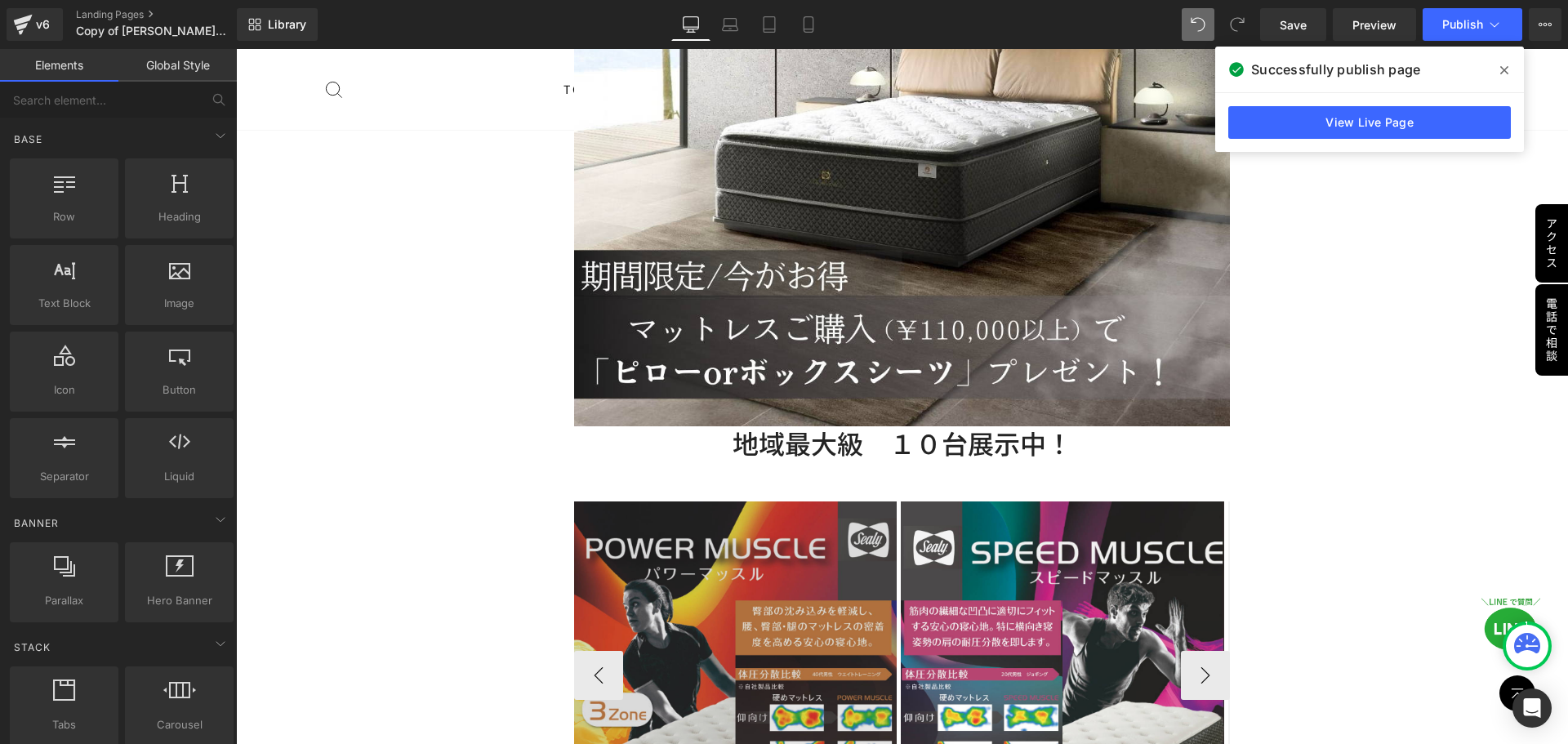
scroll to position [6329, 0]
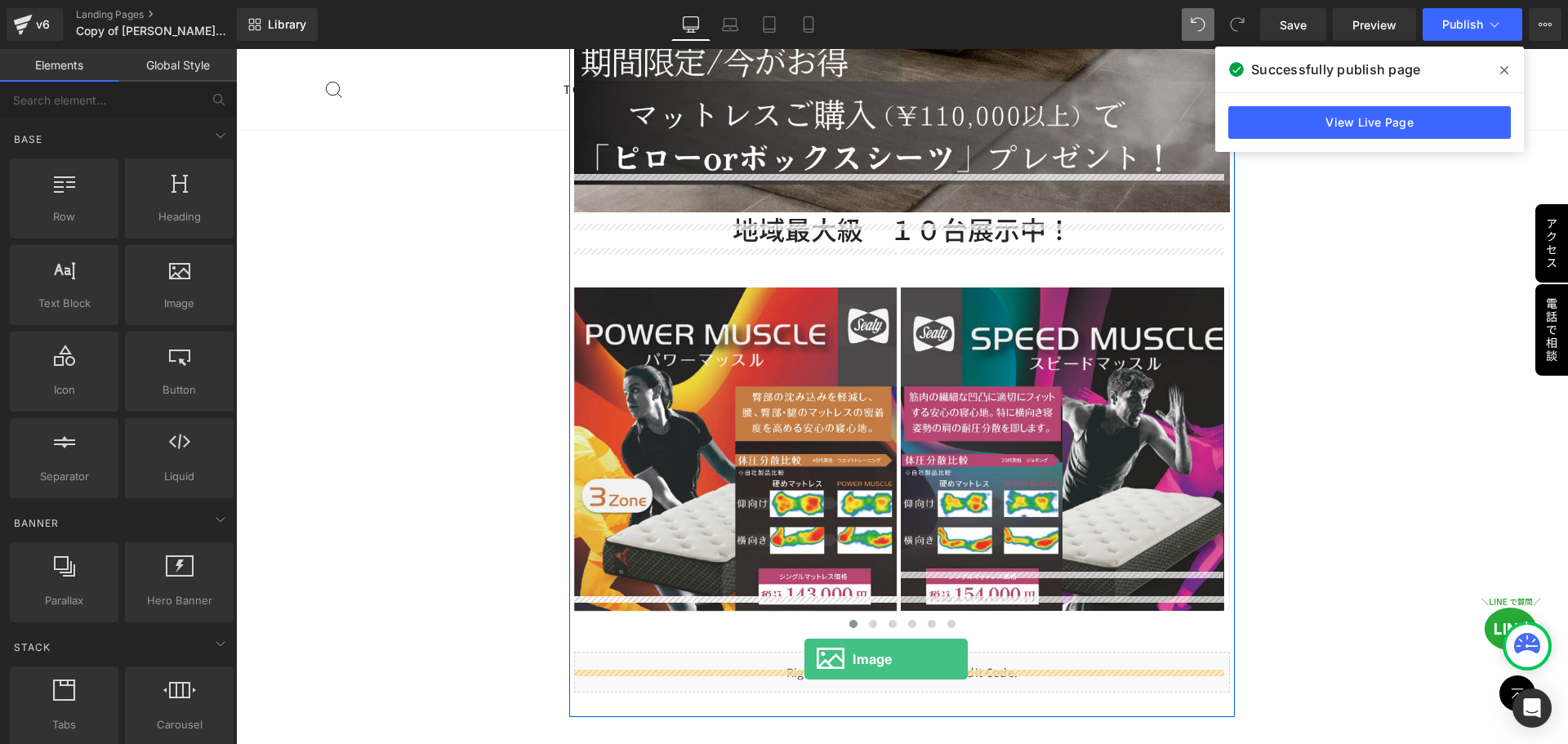
drag, startPoint x: 409, startPoint y: 328, endPoint x: 804, endPoint y: 659, distance: 515.4
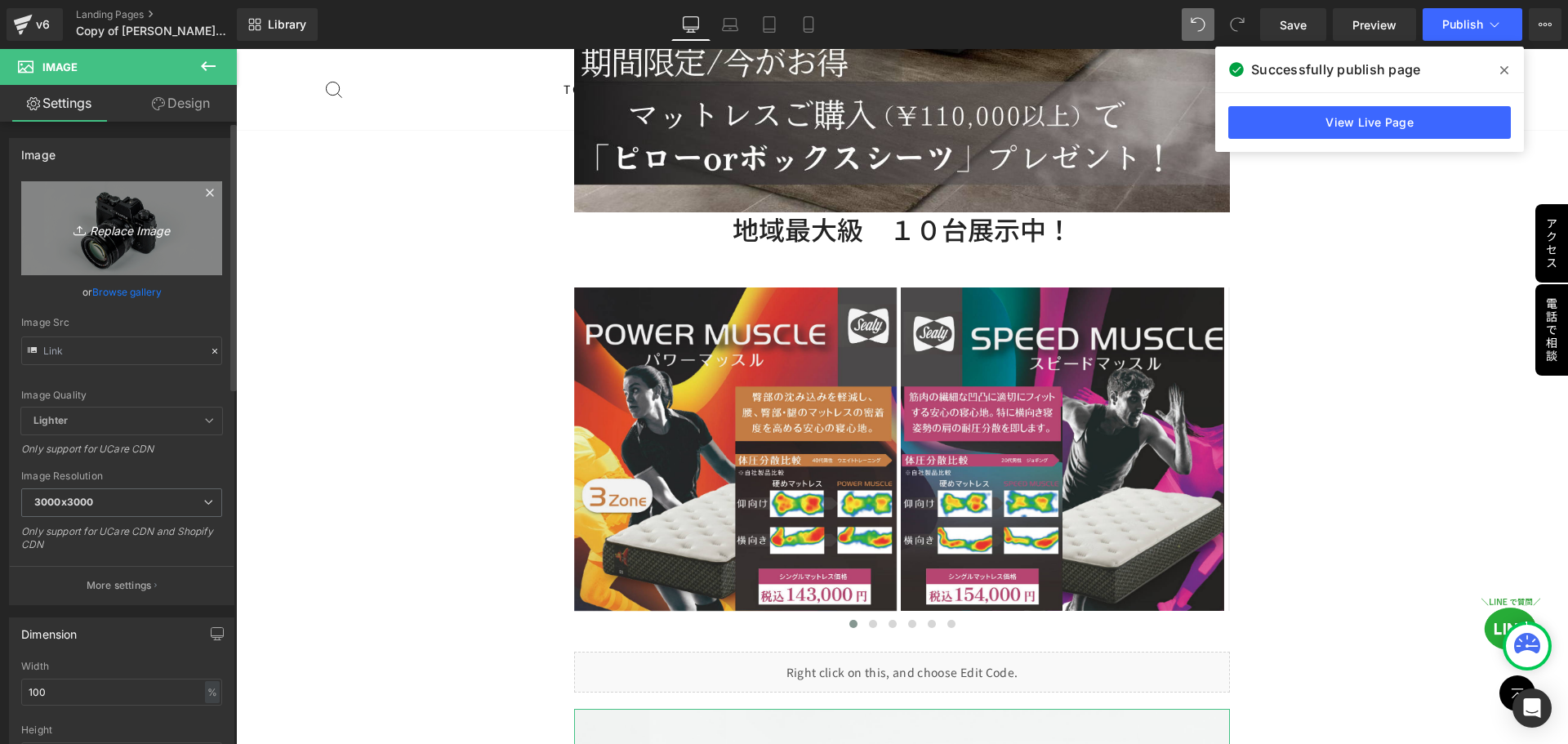
click at [115, 232] on icon "Replace Image" at bounding box center [122, 228] width 130 height 20
type input "C:\fakepath\転職 (1080 x 1500 px).jpg"
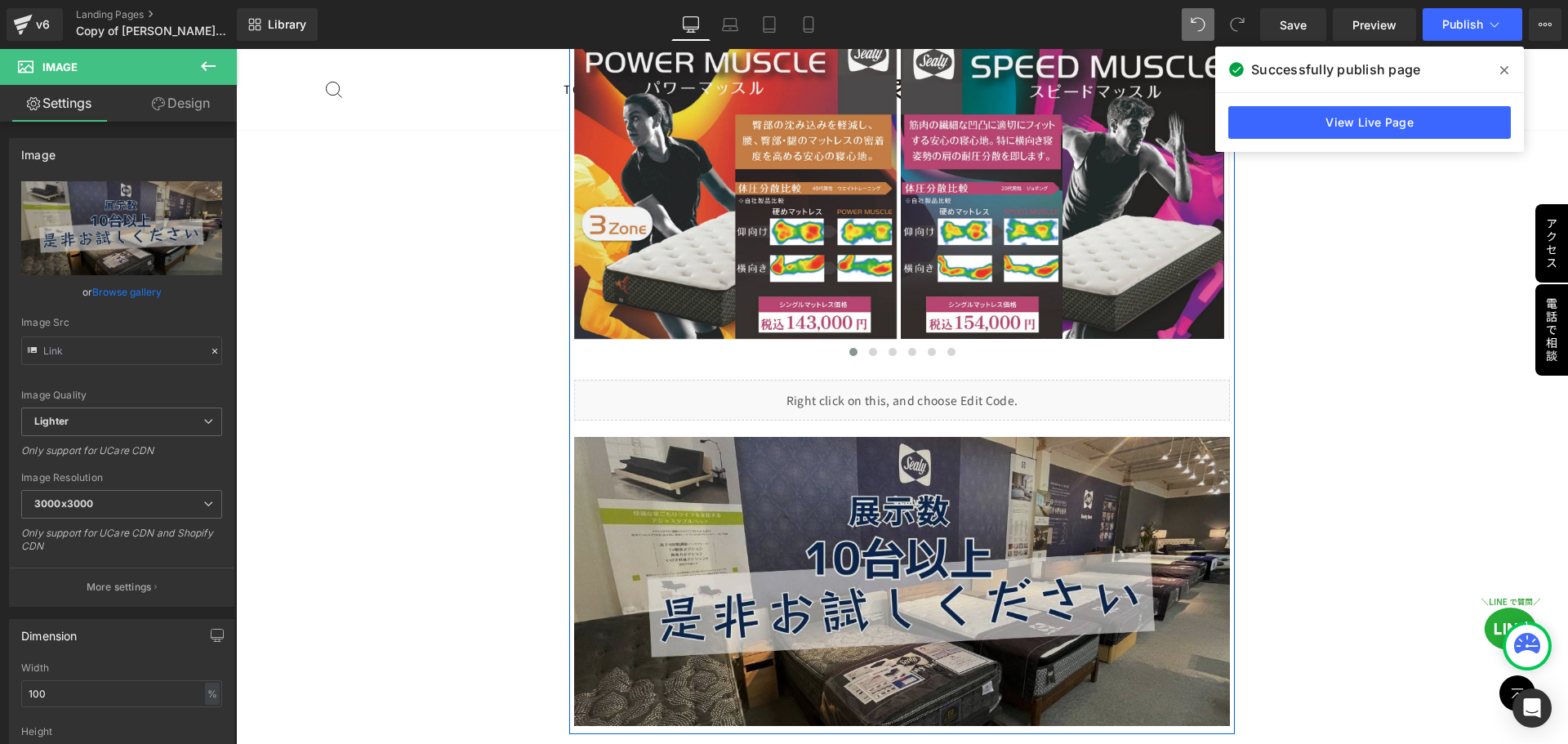
scroll to position [6574, 0]
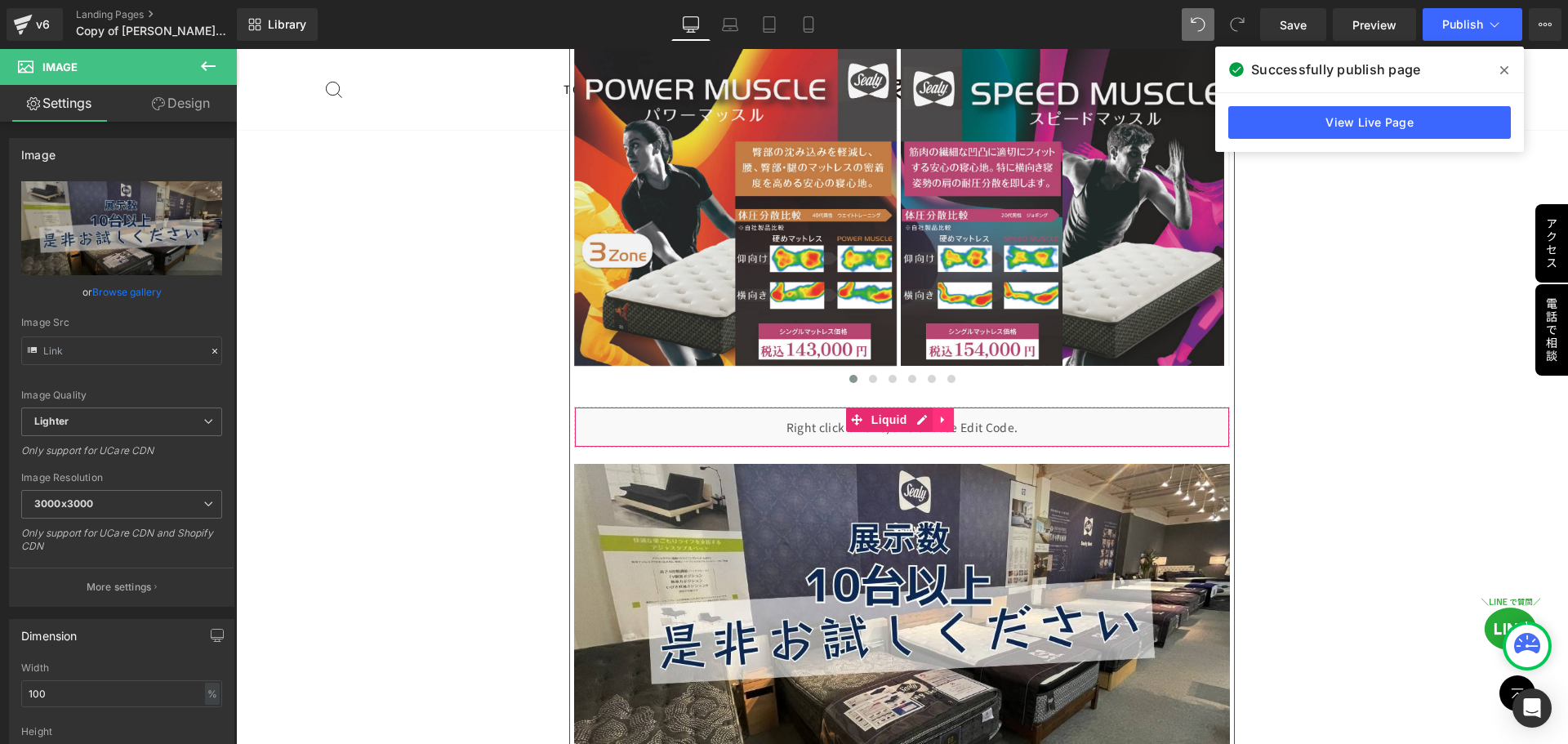
click at [947, 407] on link at bounding box center [943, 419] width 21 height 24
click at [926, 413] on icon at bounding box center [932, 419] width 12 height 13
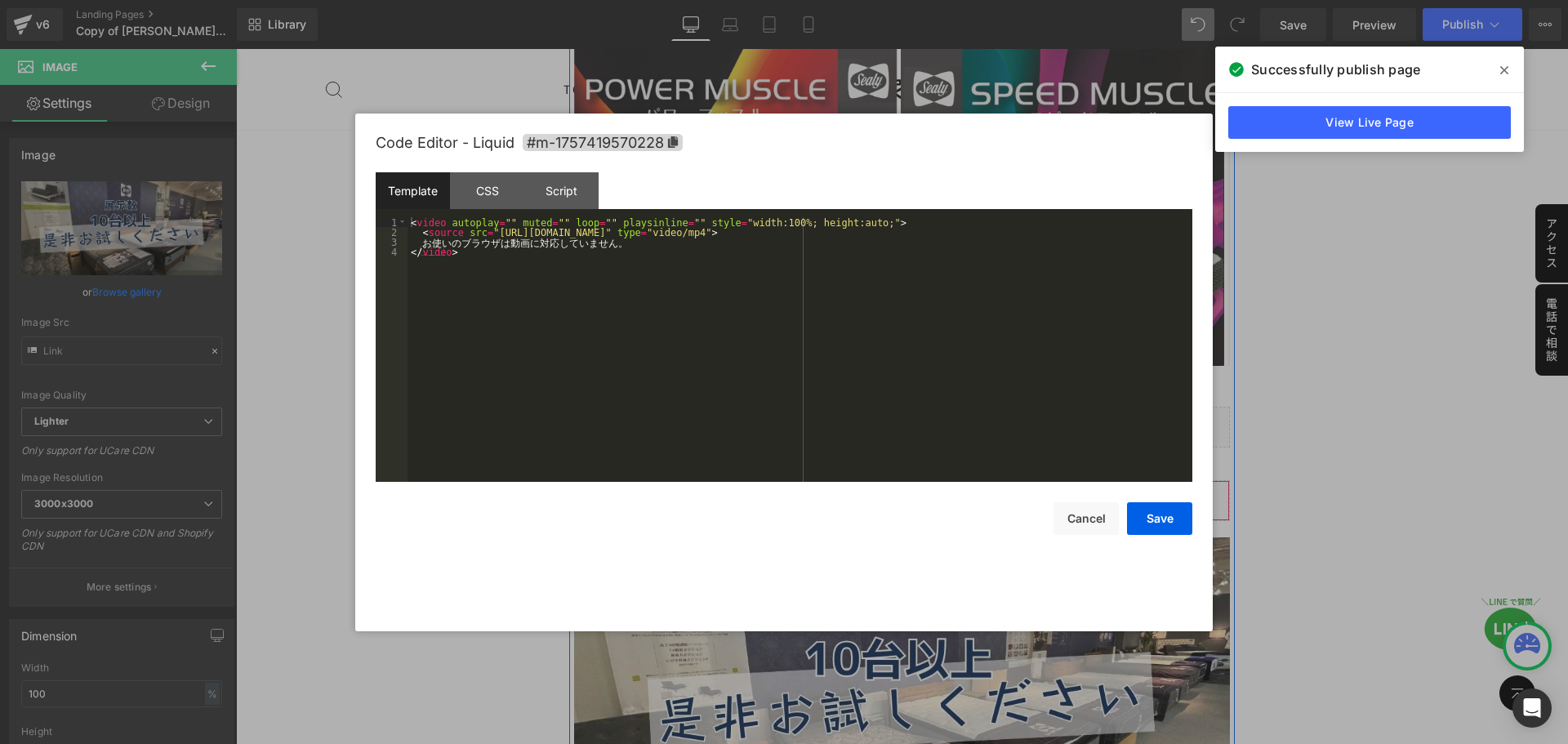
click at [917, 488] on icon at bounding box center [922, 493] width 10 height 10
drag, startPoint x: 482, startPoint y: 232, endPoint x: 590, endPoint y: 232, distance: 108.0
click at [590, 232] on div "< video autoplay = "" muted = "" loop = "" playsinline = "" style = "width:100%…" at bounding box center [799, 359] width 784 height 284
click at [841, 237] on div "< video autoplay = "" muted = "" loop = "" playsinline = "" style = "width:100%…" at bounding box center [799, 359] width 784 height 284
click at [840, 233] on div "< video autoplay = "" muted = "" loop = "" playsinline = "" style = "width:100%…" at bounding box center [799, 359] width 784 height 284
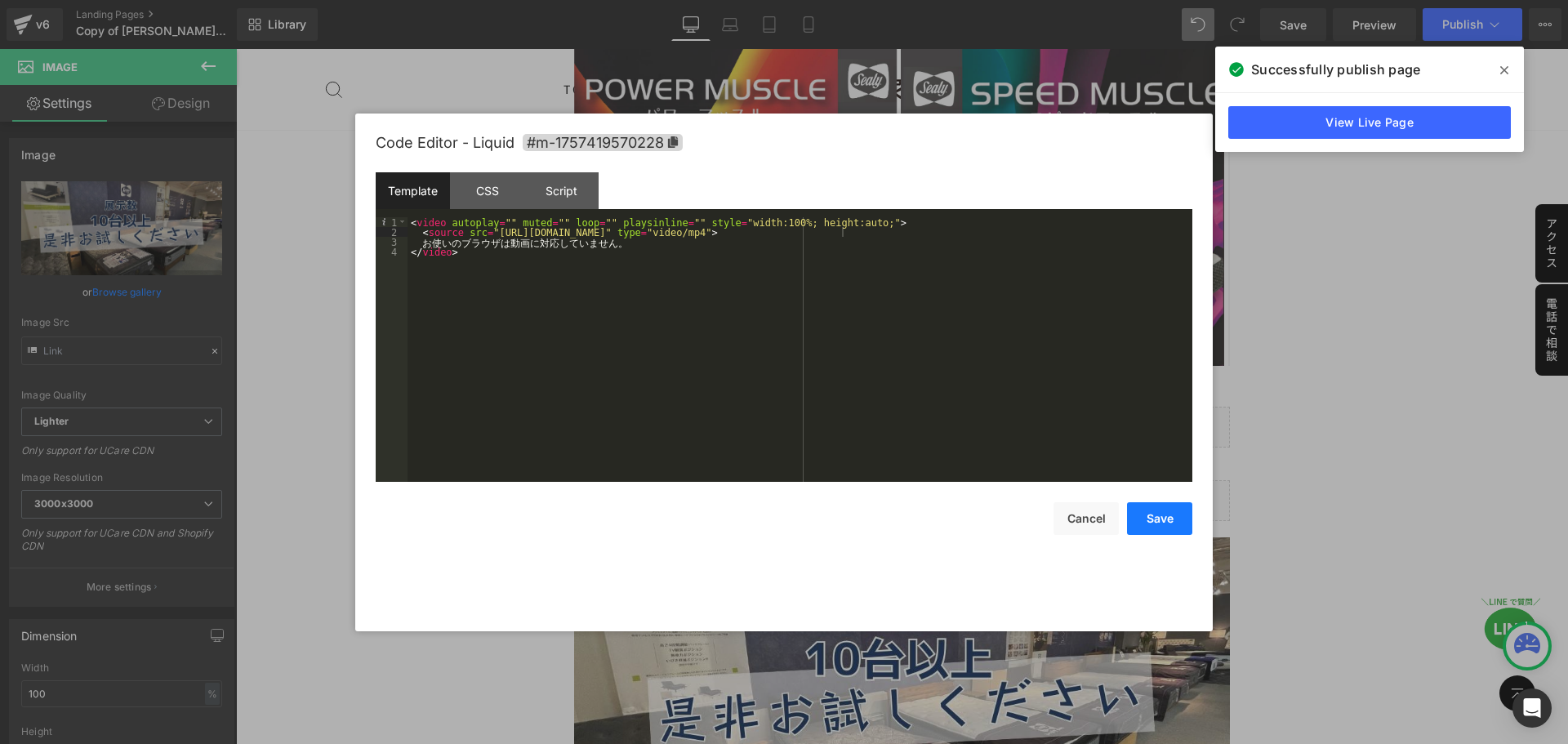
click at [1167, 507] on button "Save" at bounding box center [1159, 519] width 65 height 33
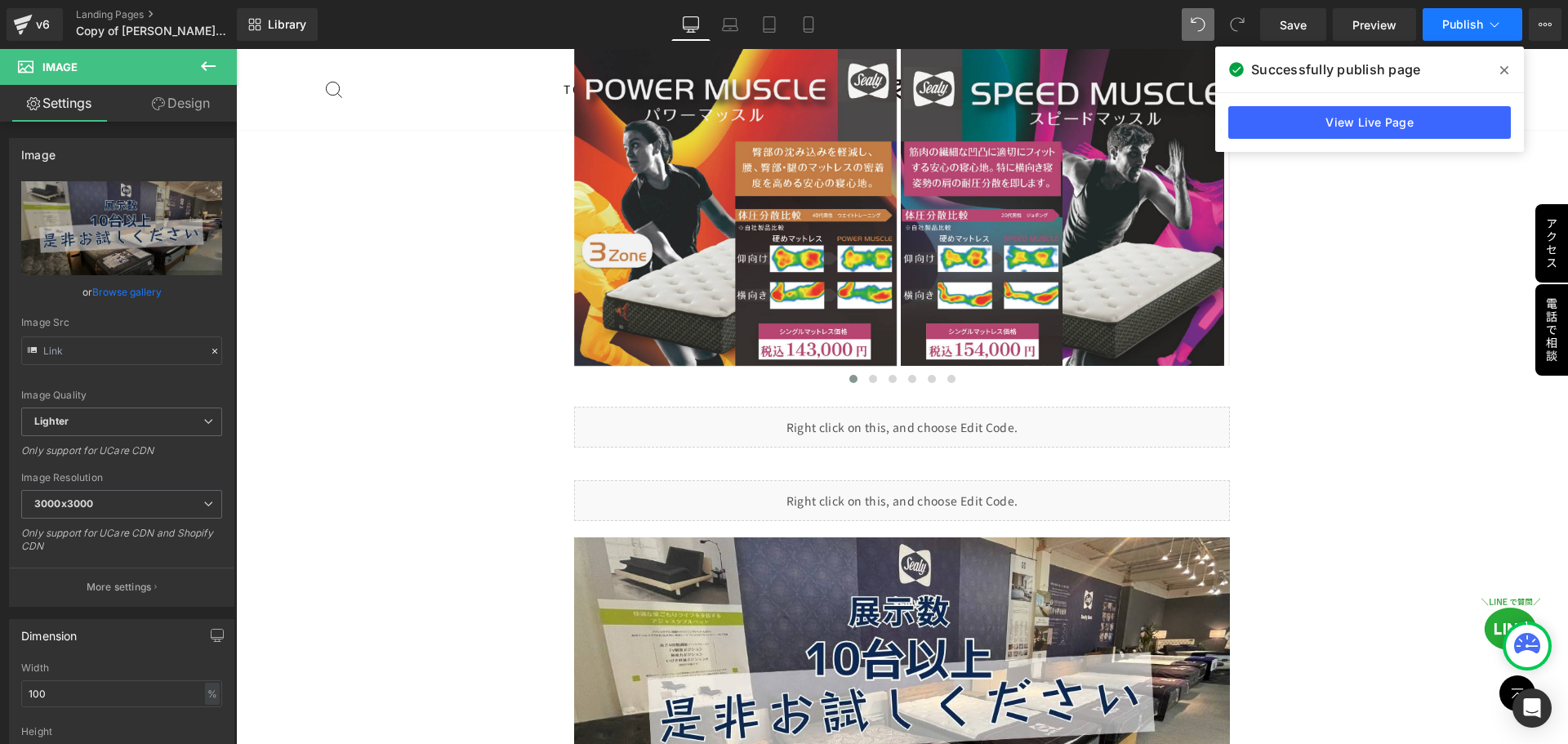
click at [1474, 20] on span "Publish" at bounding box center [1462, 23] width 41 height 13
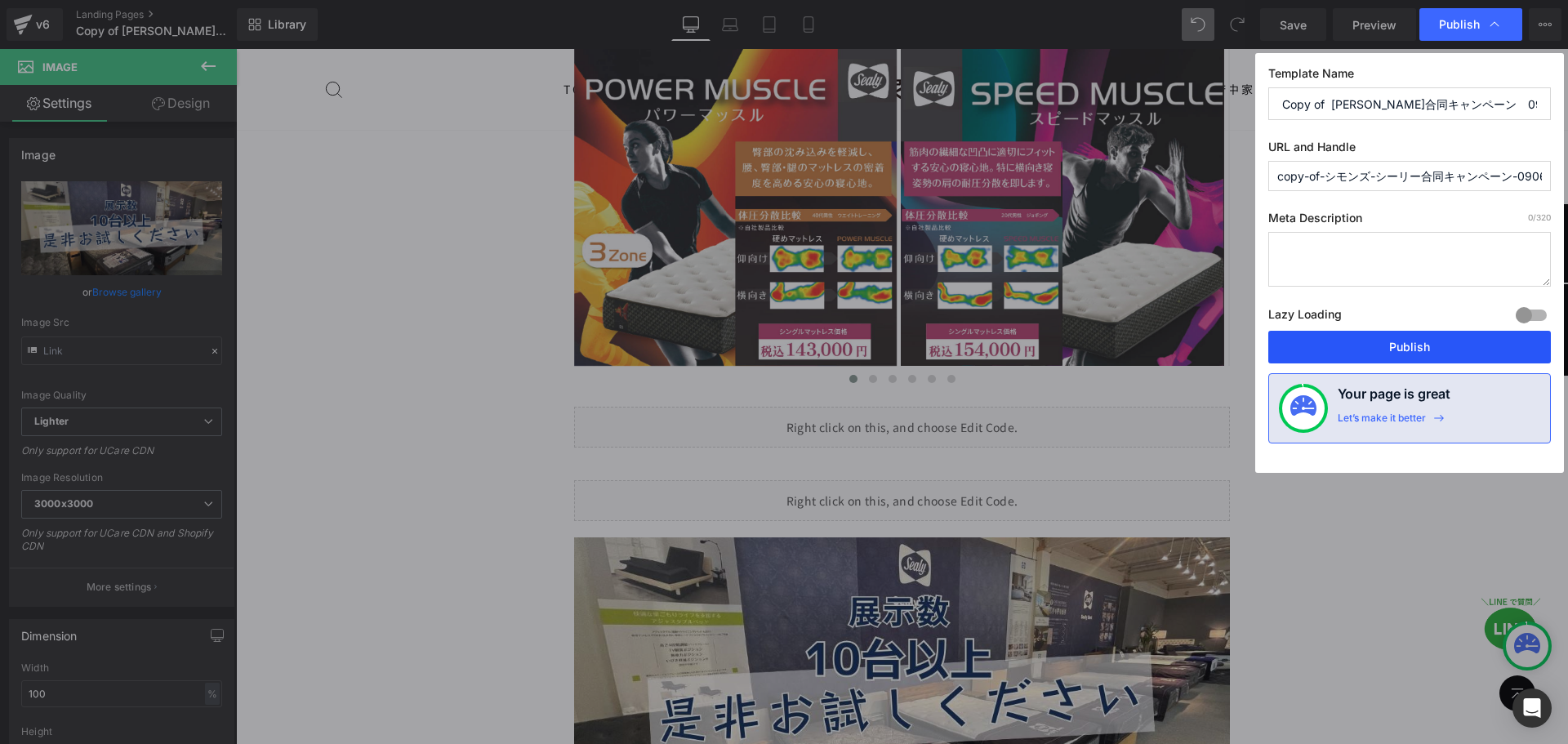
drag, startPoint x: 1402, startPoint y: 351, endPoint x: 1175, endPoint y: 301, distance: 232.4
click at [1402, 351] on button "Publish" at bounding box center [1409, 347] width 283 height 33
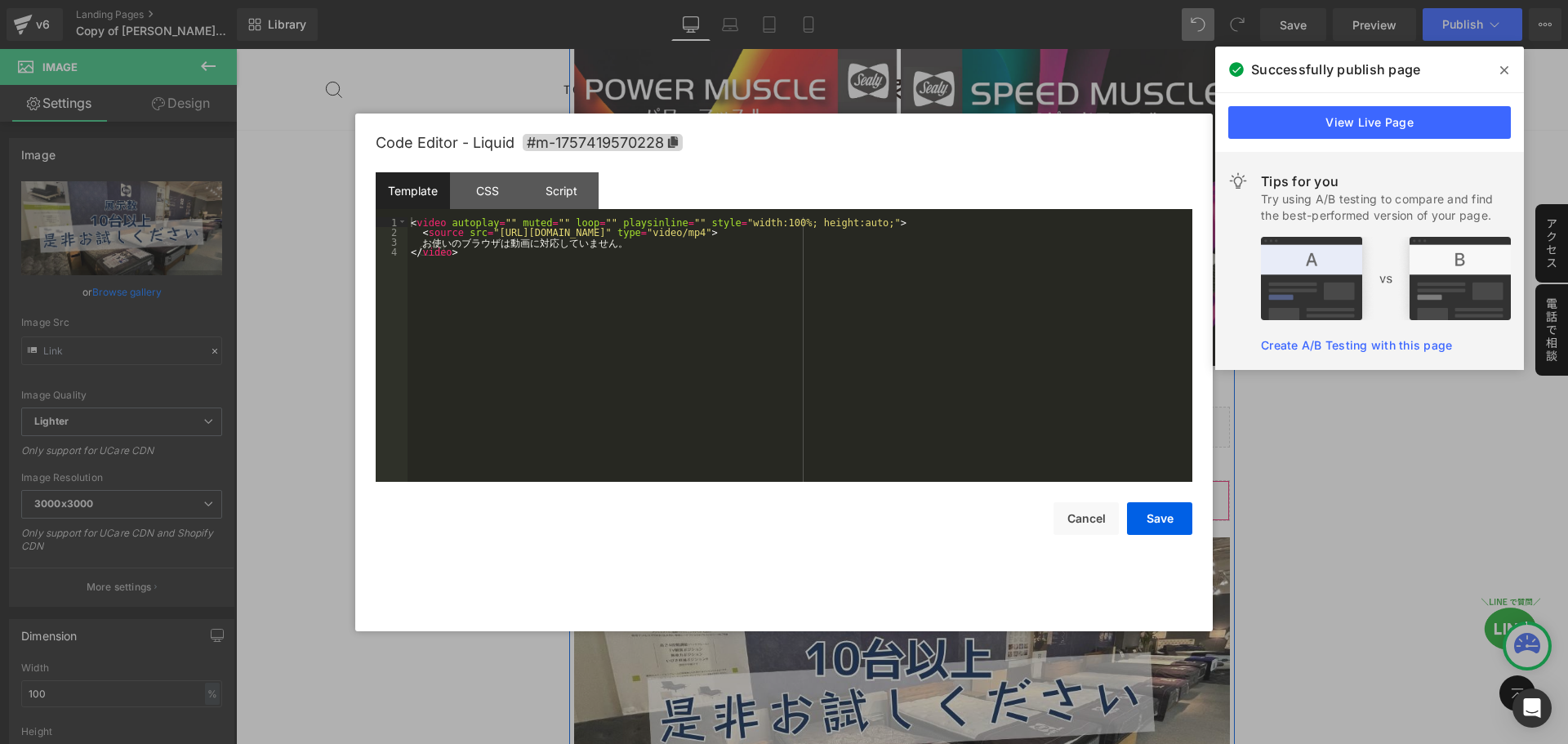
click at [920, 488] on icon at bounding box center [922, 493] width 10 height 10
click at [1293, 509] on div at bounding box center [784, 372] width 1568 height 744
click at [887, 415] on icon at bounding box center [890, 420] width 9 height 10
click at [1299, 504] on div at bounding box center [784, 372] width 1568 height 744
click at [916, 487] on icon at bounding box center [922, 493] width 12 height 13
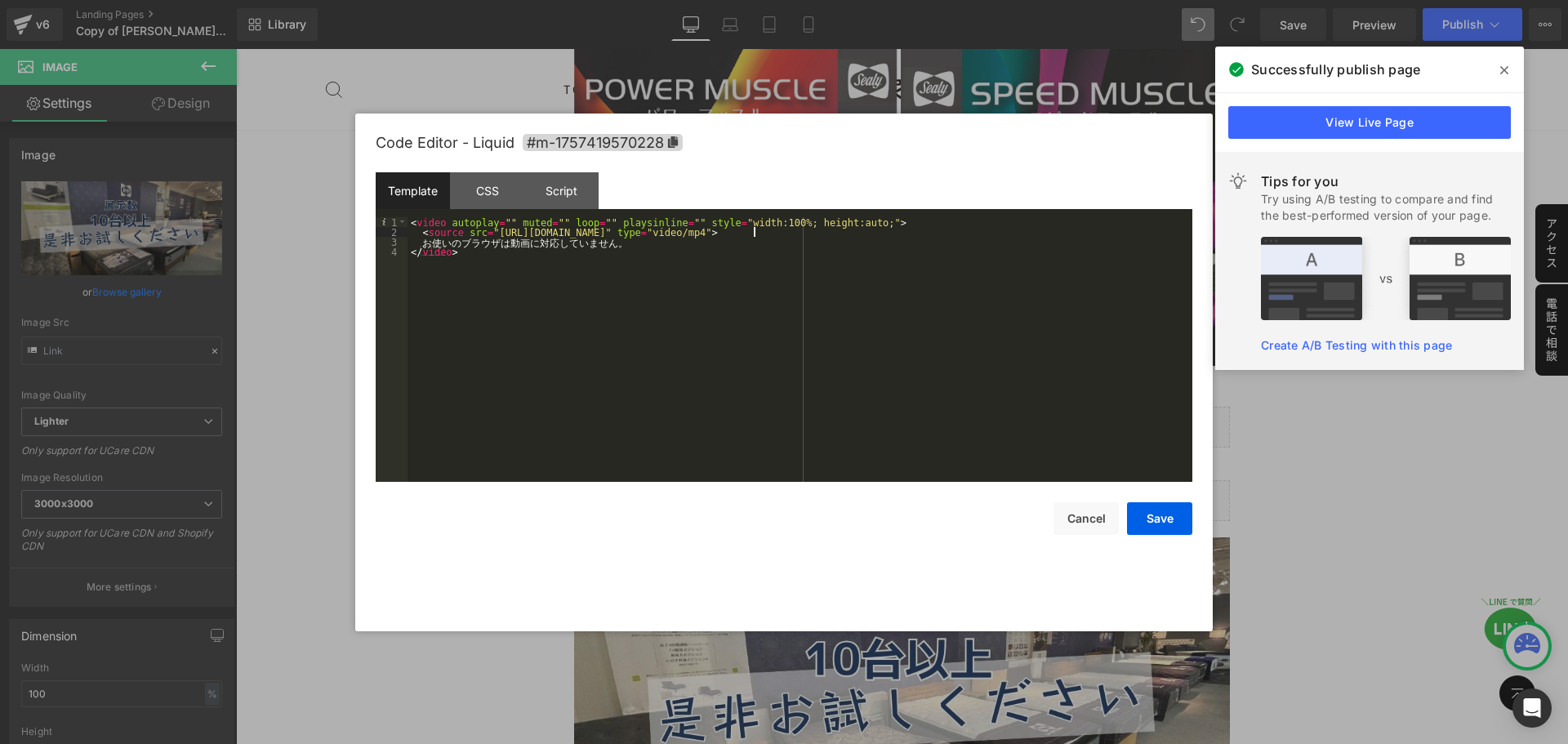
click at [753, 233] on div "< video autoplay = "" muted = "" loop = "" playsinline = "" style = "width:100%…" at bounding box center [799, 359] width 784 height 284
click at [840, 232] on div "< video autoplay = "" muted = "" loop = "" playsinline = "" style = "width:100%…" at bounding box center [799, 359] width 784 height 284
click at [666, 269] on div "< video autoplay = "" muted = "" loop = "" playsinline = "" style = "width:100%…" at bounding box center [799, 359] width 784 height 284
drag, startPoint x: 789, startPoint y: 270, endPoint x: 507, endPoint y: 285, distance: 282.4
click at [507, 285] on div "< video autoplay = "" muted = "" loop = "" playsinline = "" style = "width:100%…" at bounding box center [799, 359] width 784 height 284
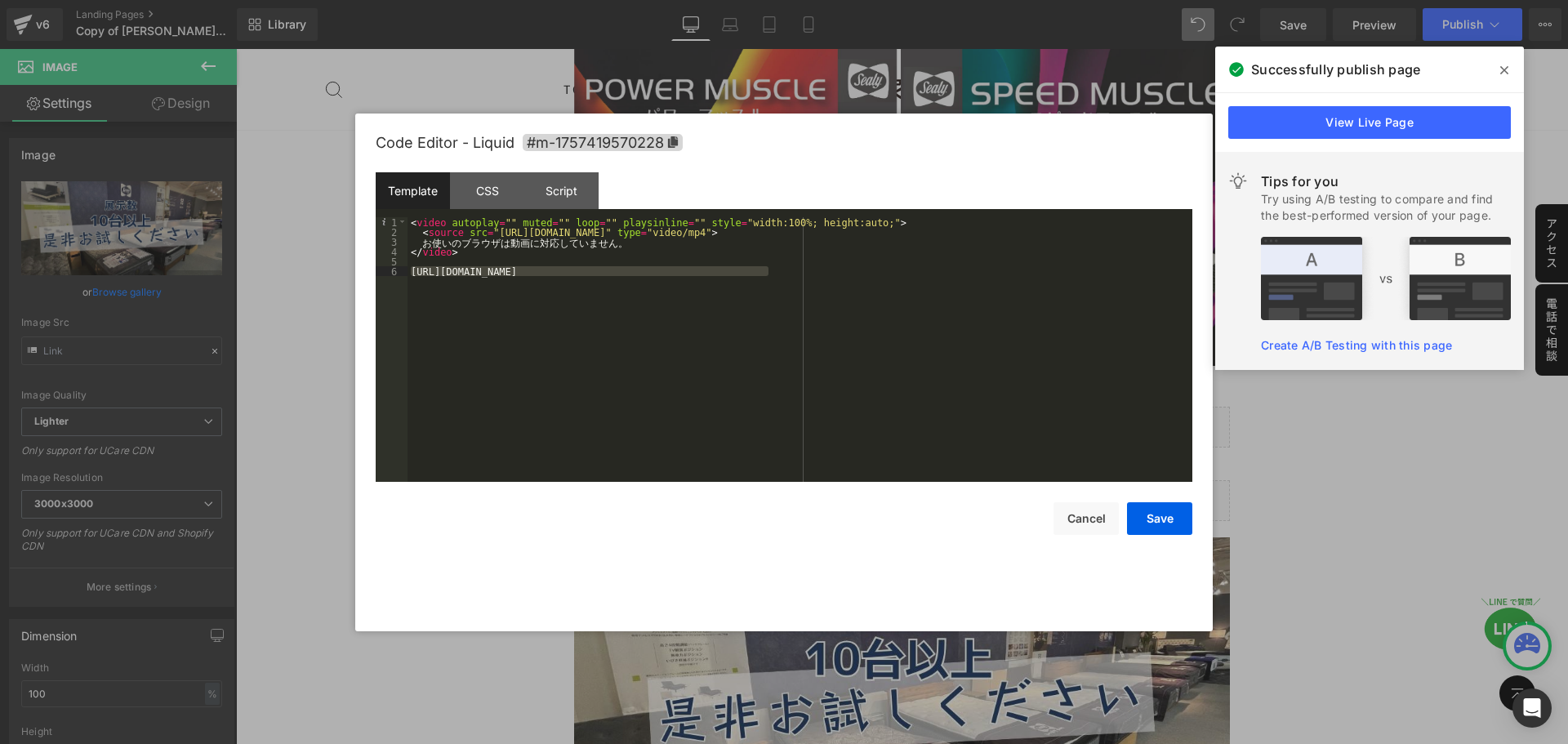
drag, startPoint x: 778, startPoint y: 278, endPoint x: 411, endPoint y: 269, distance: 367.1
click at [411, 269] on div "< video autoplay = "" muted = "" loop = "" playsinline = "" style = "width:100%…" at bounding box center [799, 359] width 784 height 284
click at [819, 232] on div "< video autoplay = "" muted = "" loop = "" playsinline = "" style = "width:100%…" at bounding box center [799, 359] width 784 height 284
drag, startPoint x: 843, startPoint y: 235, endPoint x: 482, endPoint y: 234, distance: 361.0
click at [482, 234] on div "< video autoplay = "" muted = "" loop = "" playsinline = "" style = "width:100%…" at bounding box center [799, 359] width 784 height 284
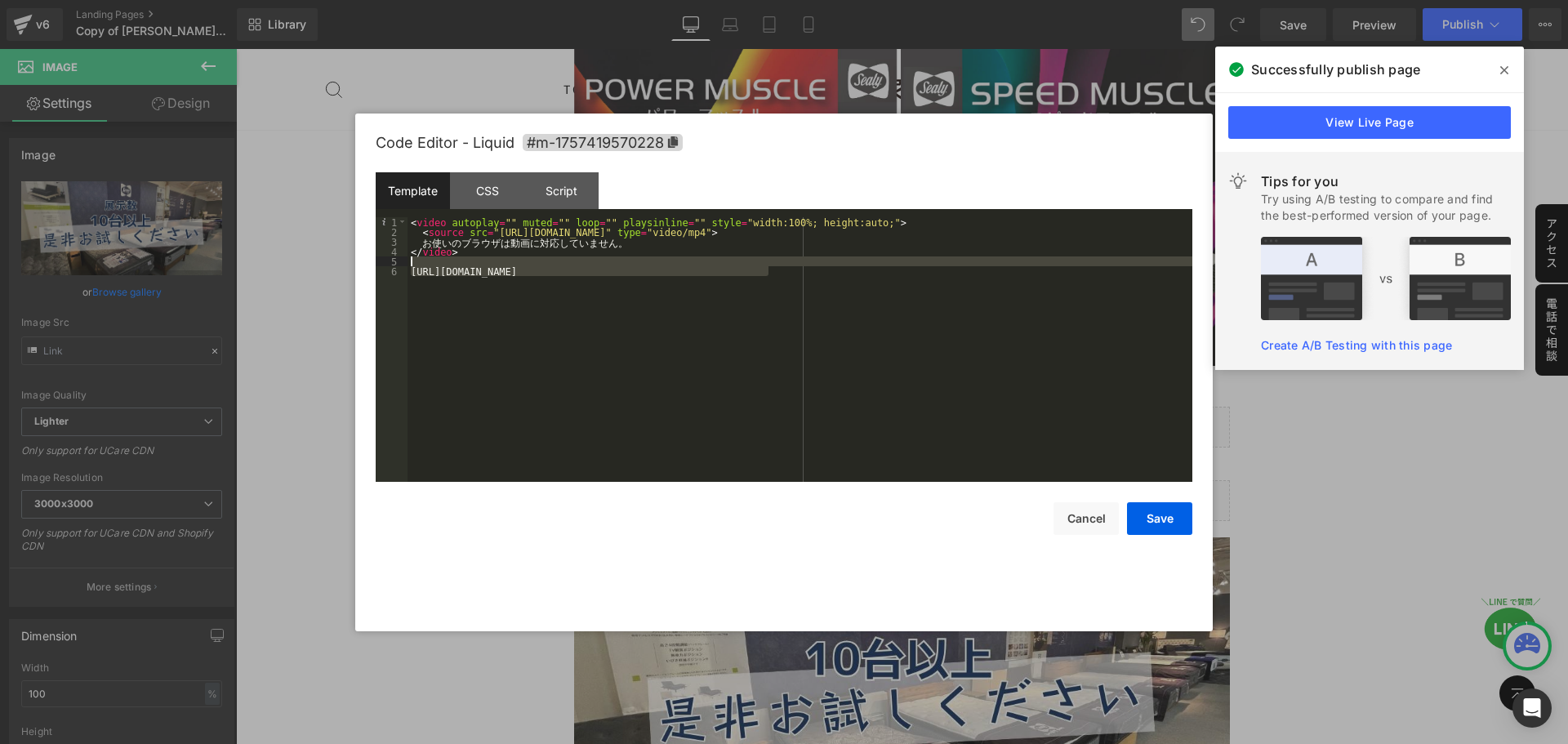
drag, startPoint x: 782, startPoint y: 267, endPoint x: 414, endPoint y: 260, distance: 368.1
click at [414, 260] on div "< video autoplay = "" muted = "" loop = "" playsinline = "" style = "width:100%…" at bounding box center [799, 359] width 784 height 284
click at [1148, 516] on button "Save" at bounding box center [1159, 519] width 65 height 33
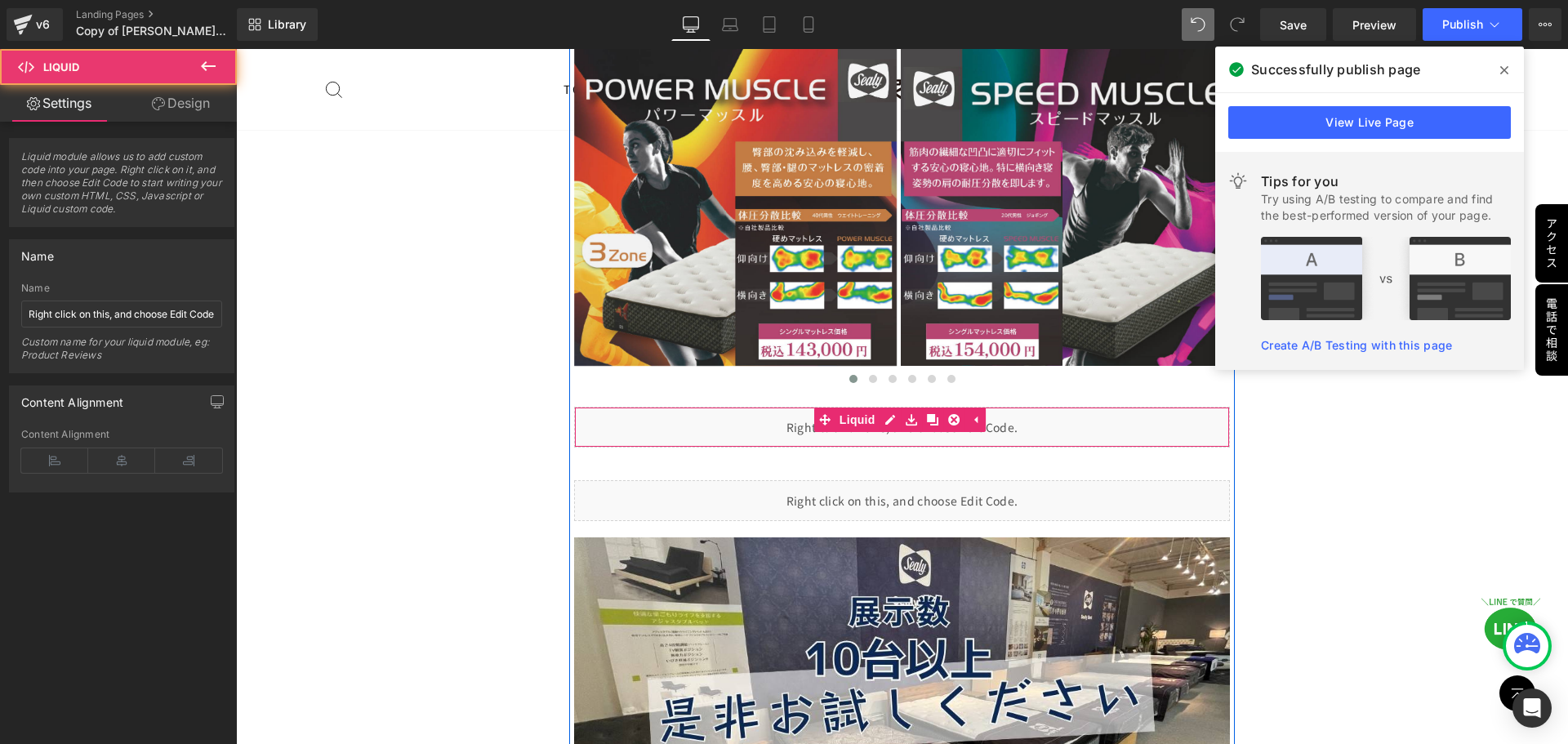
click at [902, 407] on div "Liquid" at bounding box center [901, 427] width 656 height 41
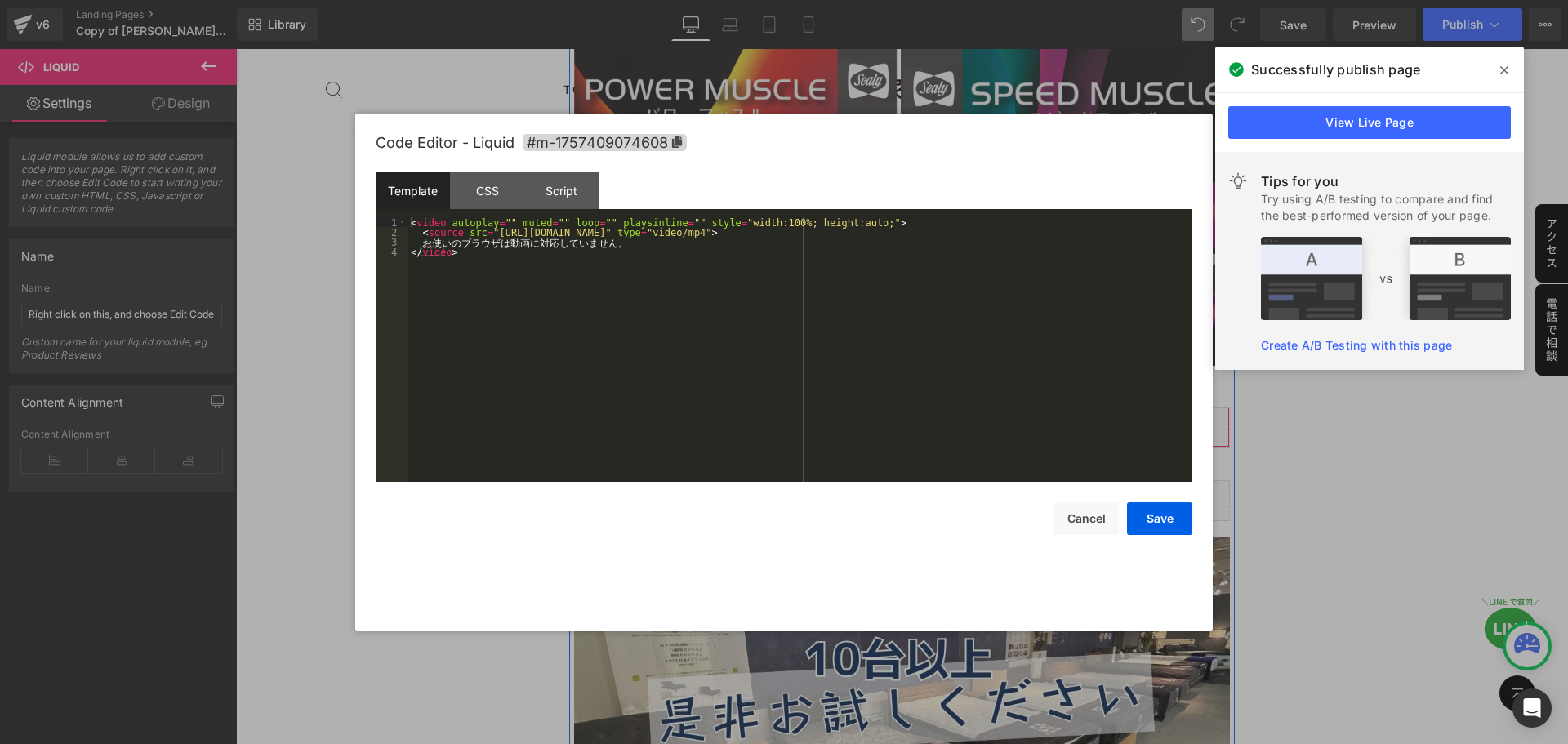
click at [888, 415] on icon at bounding box center [889, 420] width 10 height 10
click at [423, 631] on div at bounding box center [784, 372] width 1568 height 744
click at [924, 487] on icon at bounding box center [922, 493] width 12 height 13
click at [321, 589] on div at bounding box center [784, 372] width 1568 height 744
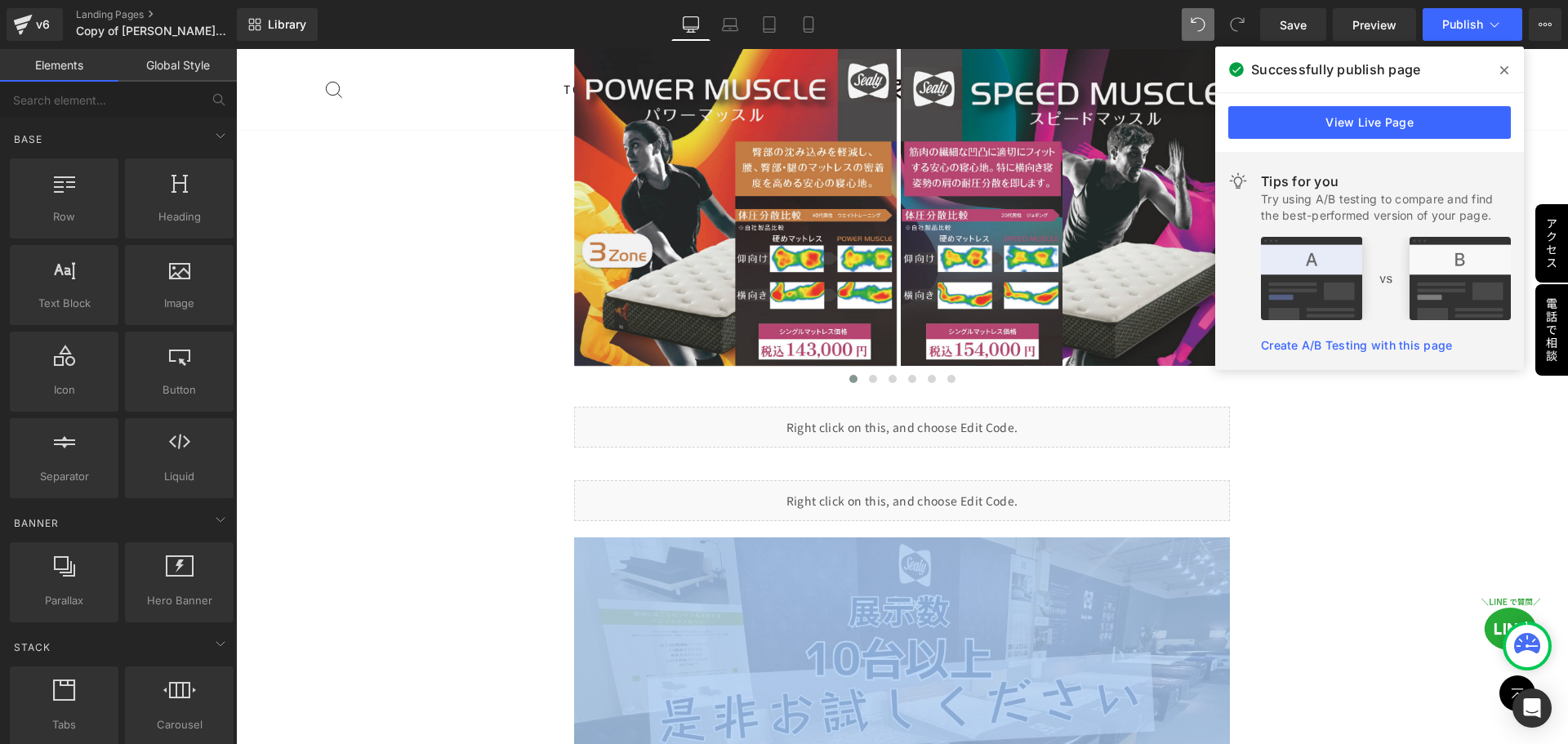
drag, startPoint x: 321, startPoint y: 589, endPoint x: 353, endPoint y: 537, distance: 61.1
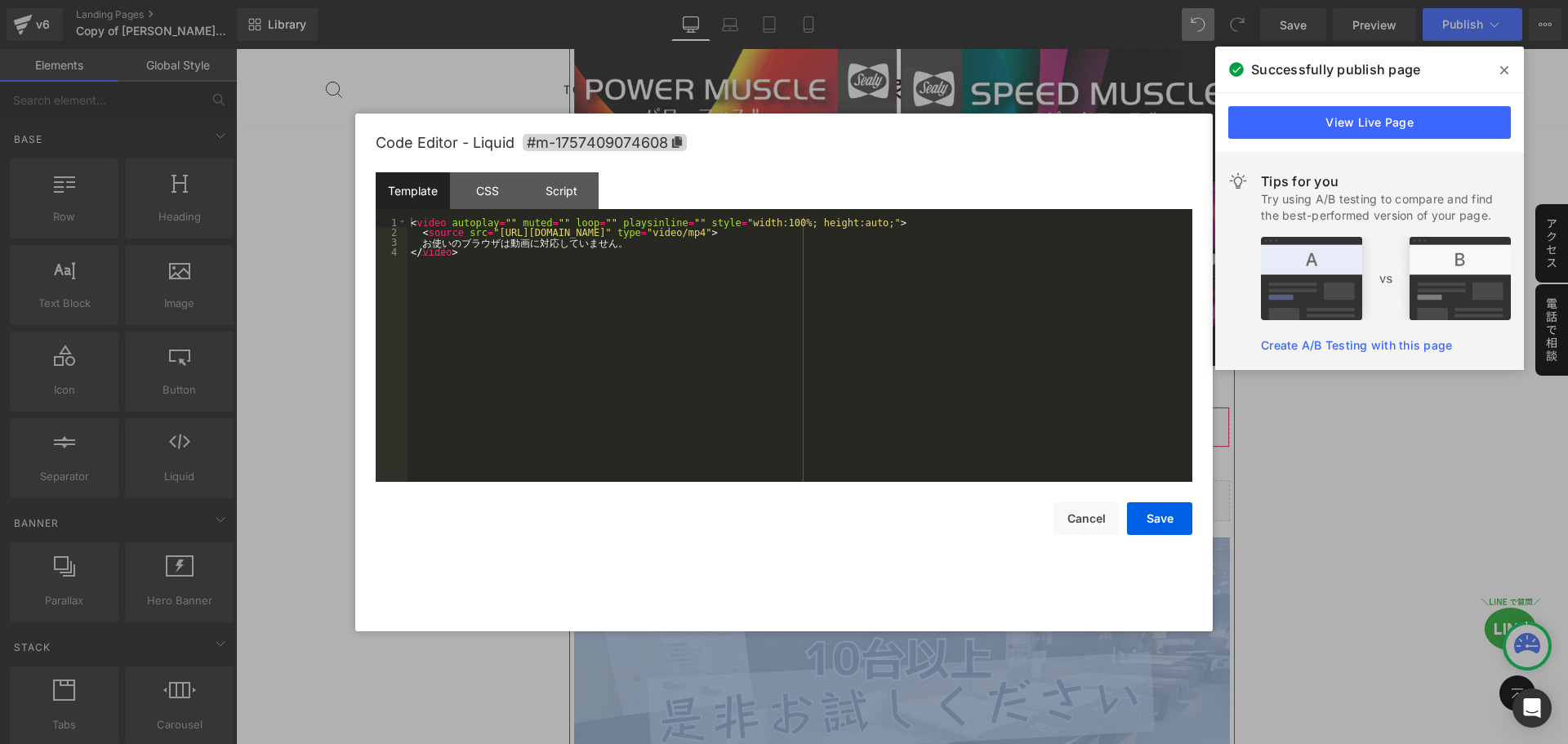
click at [890, 415] on icon at bounding box center [889, 420] width 10 height 10
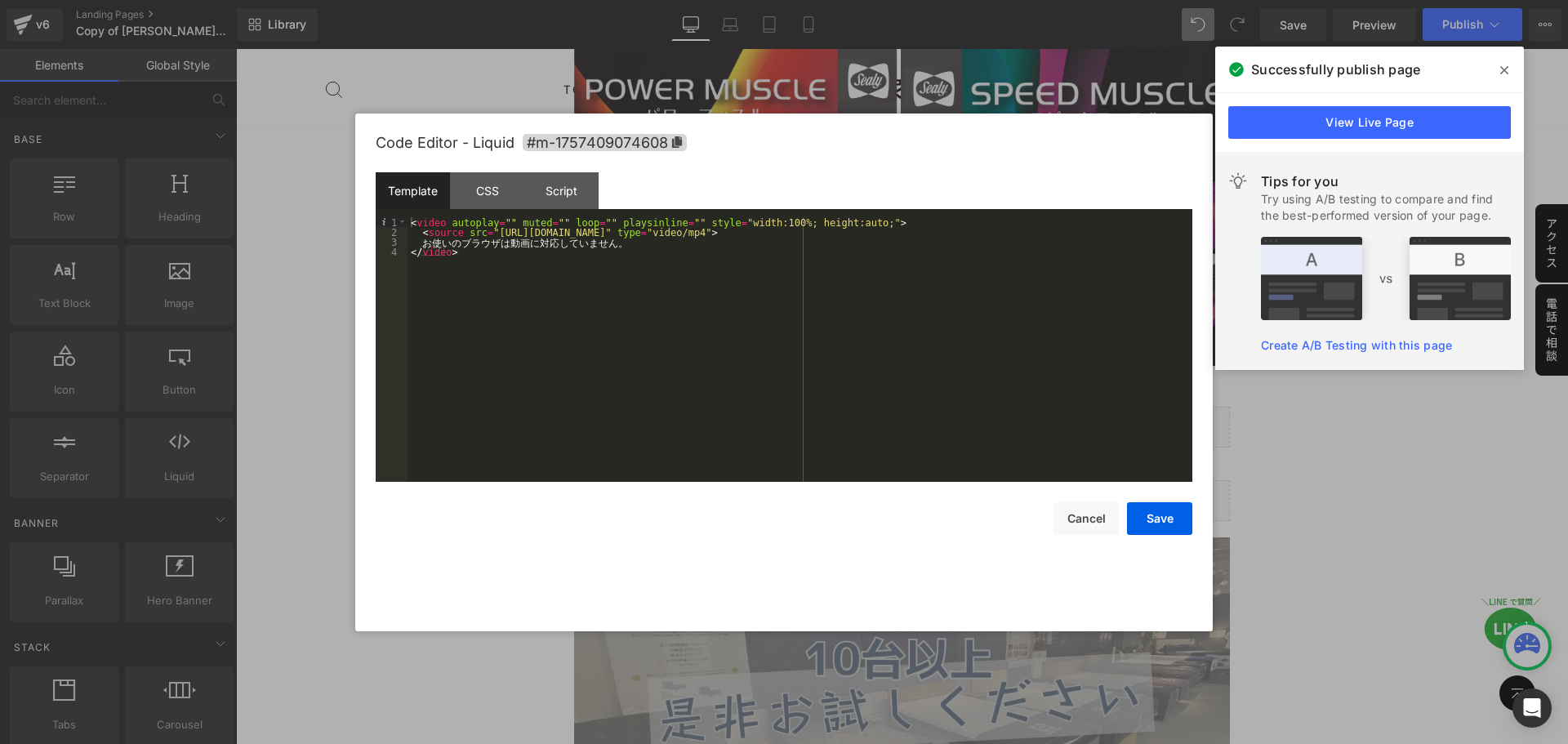
drag, startPoint x: 1406, startPoint y: 497, endPoint x: 1414, endPoint y: 314, distance: 183.2
click at [1405, 496] on div at bounding box center [784, 372] width 1568 height 744
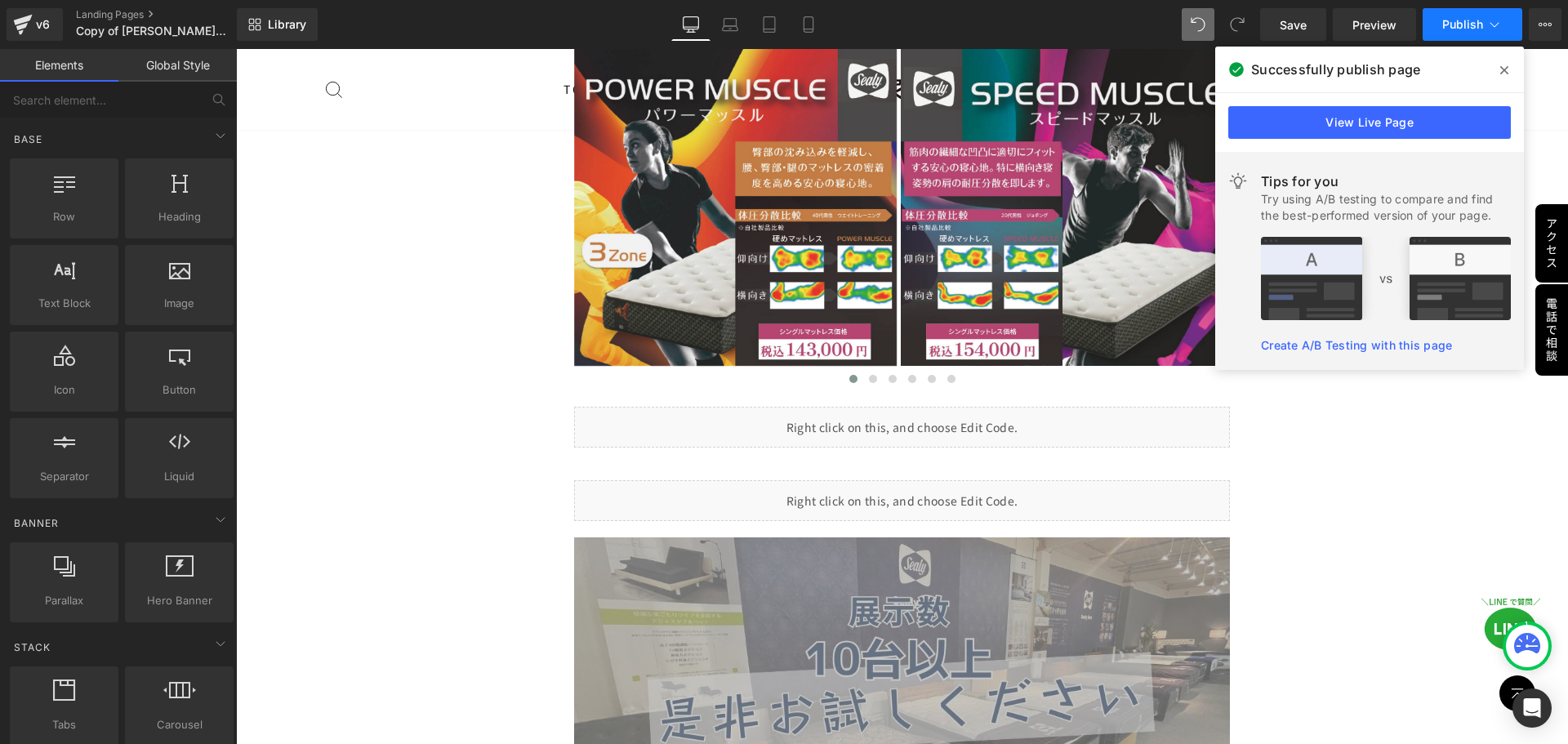
click at [1459, 28] on span "Publish" at bounding box center [1462, 23] width 41 height 13
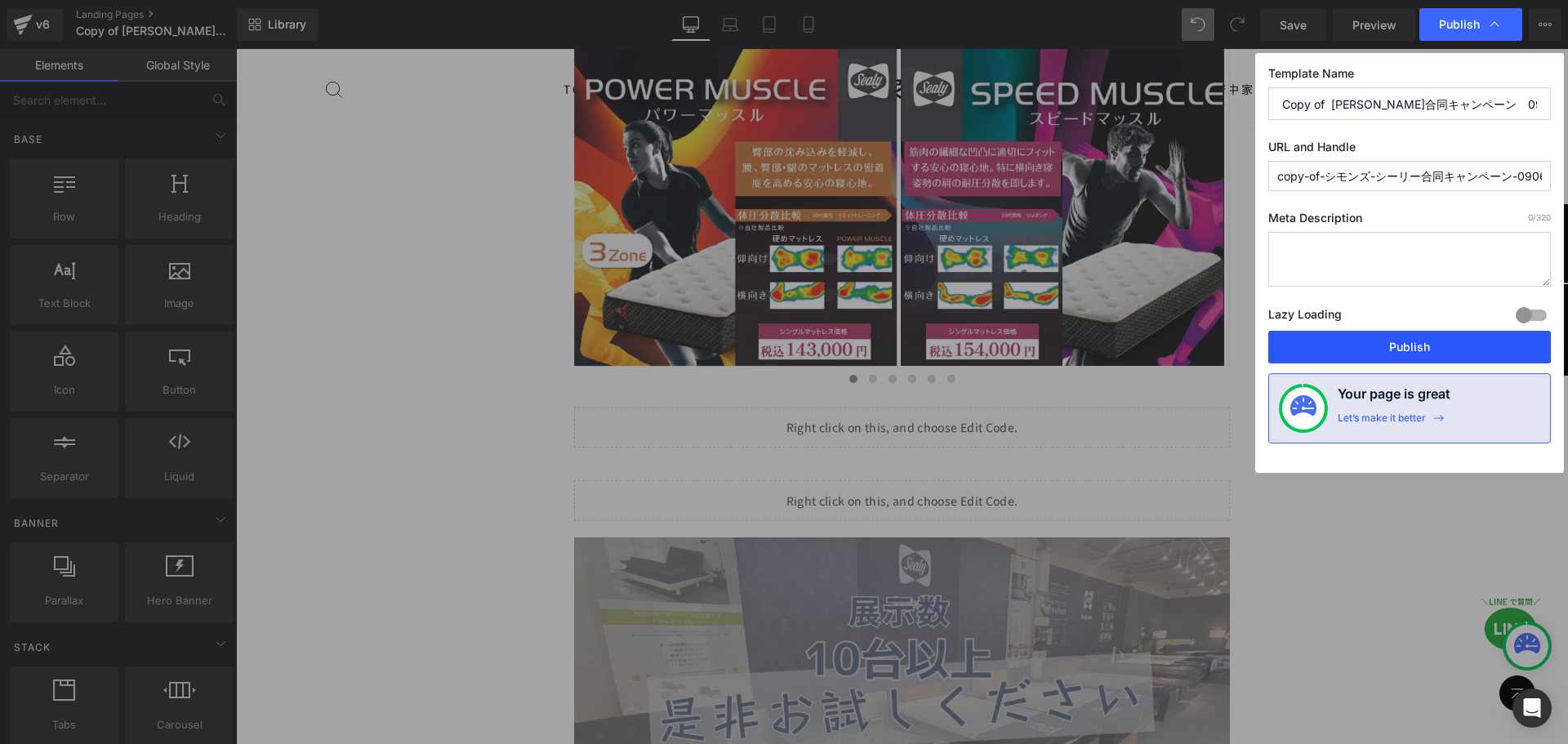
click at [1384, 354] on button "Publish" at bounding box center [1409, 347] width 283 height 33
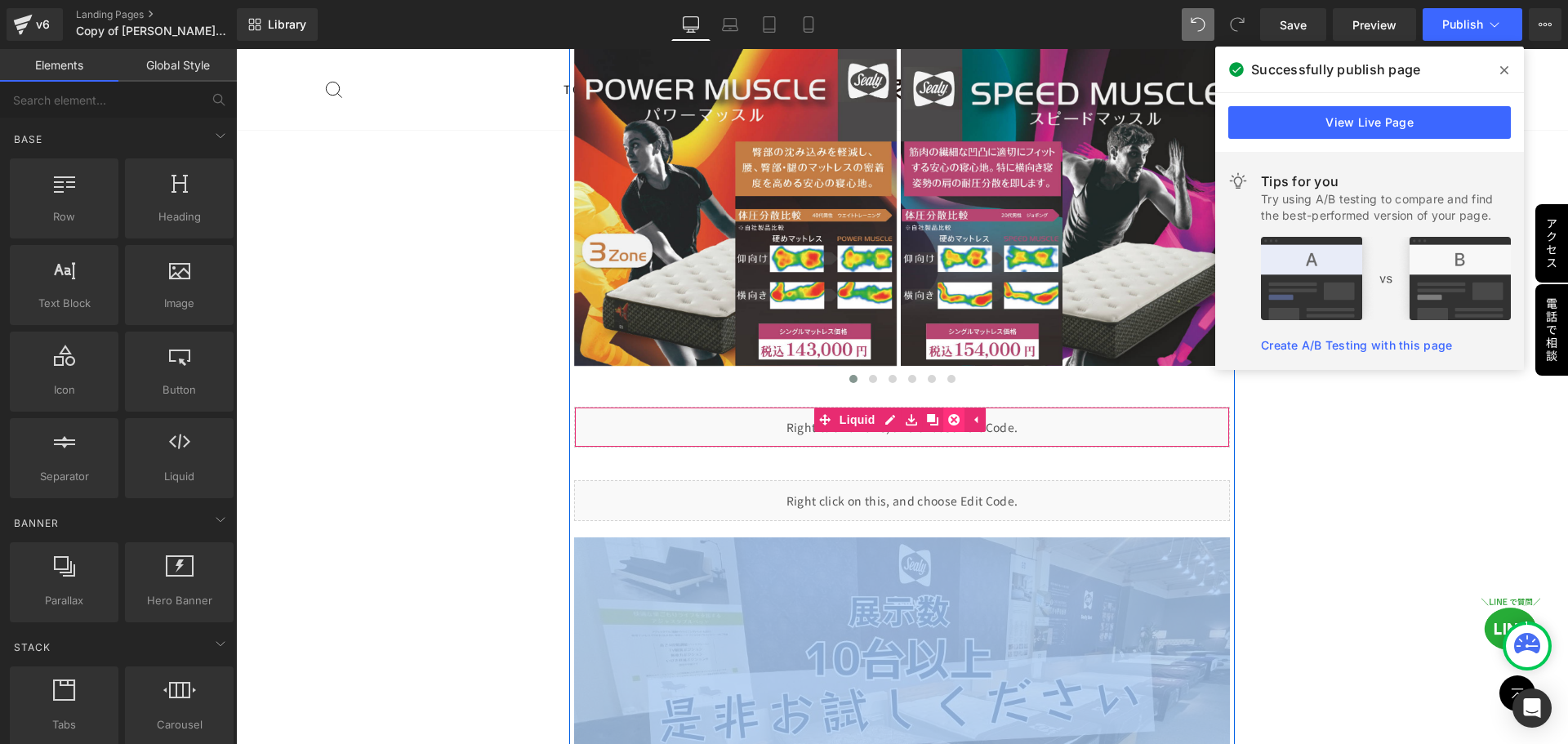
click at [951, 414] on icon at bounding box center [954, 420] width 12 height 12
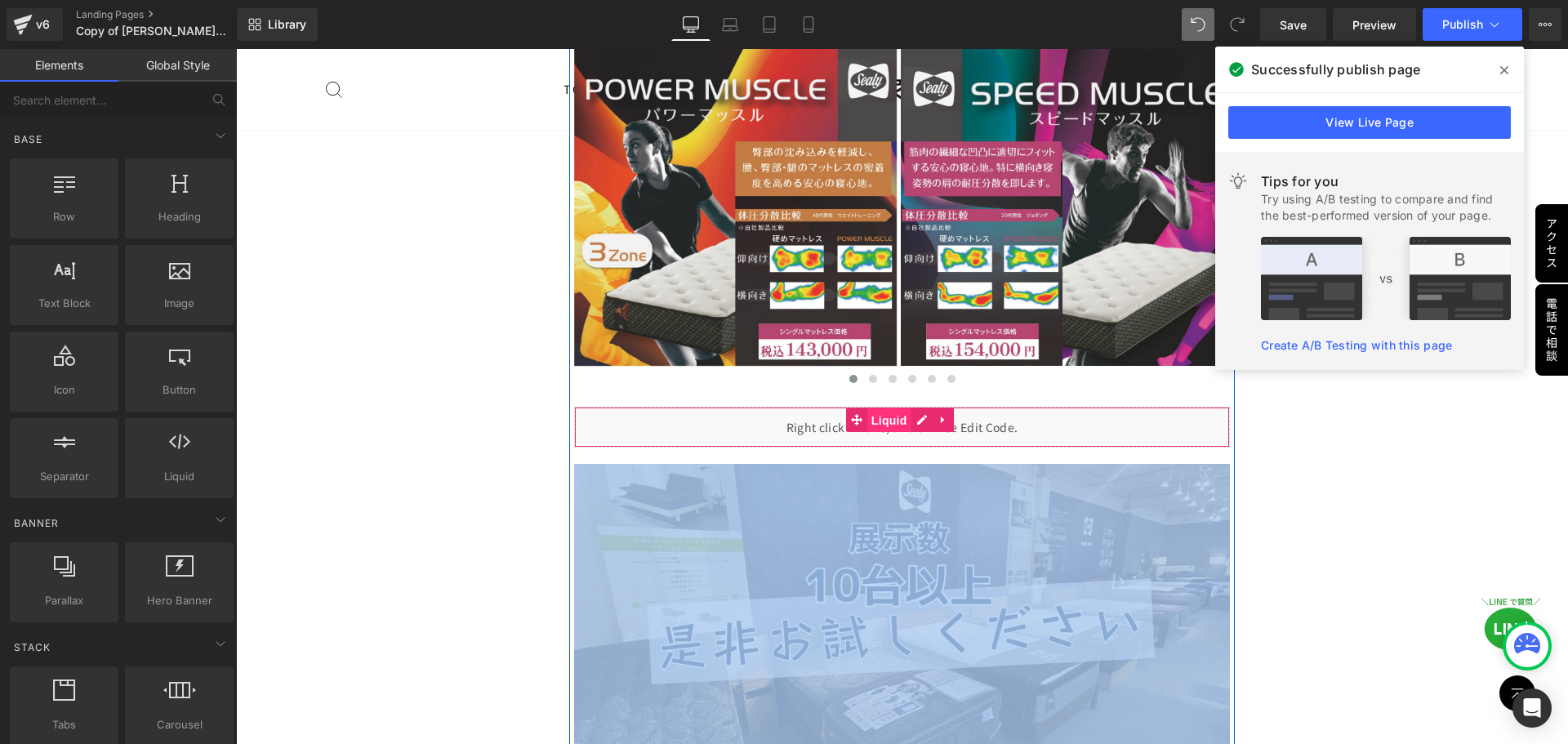
click at [884, 408] on span "Liquid" at bounding box center [889, 420] width 44 height 24
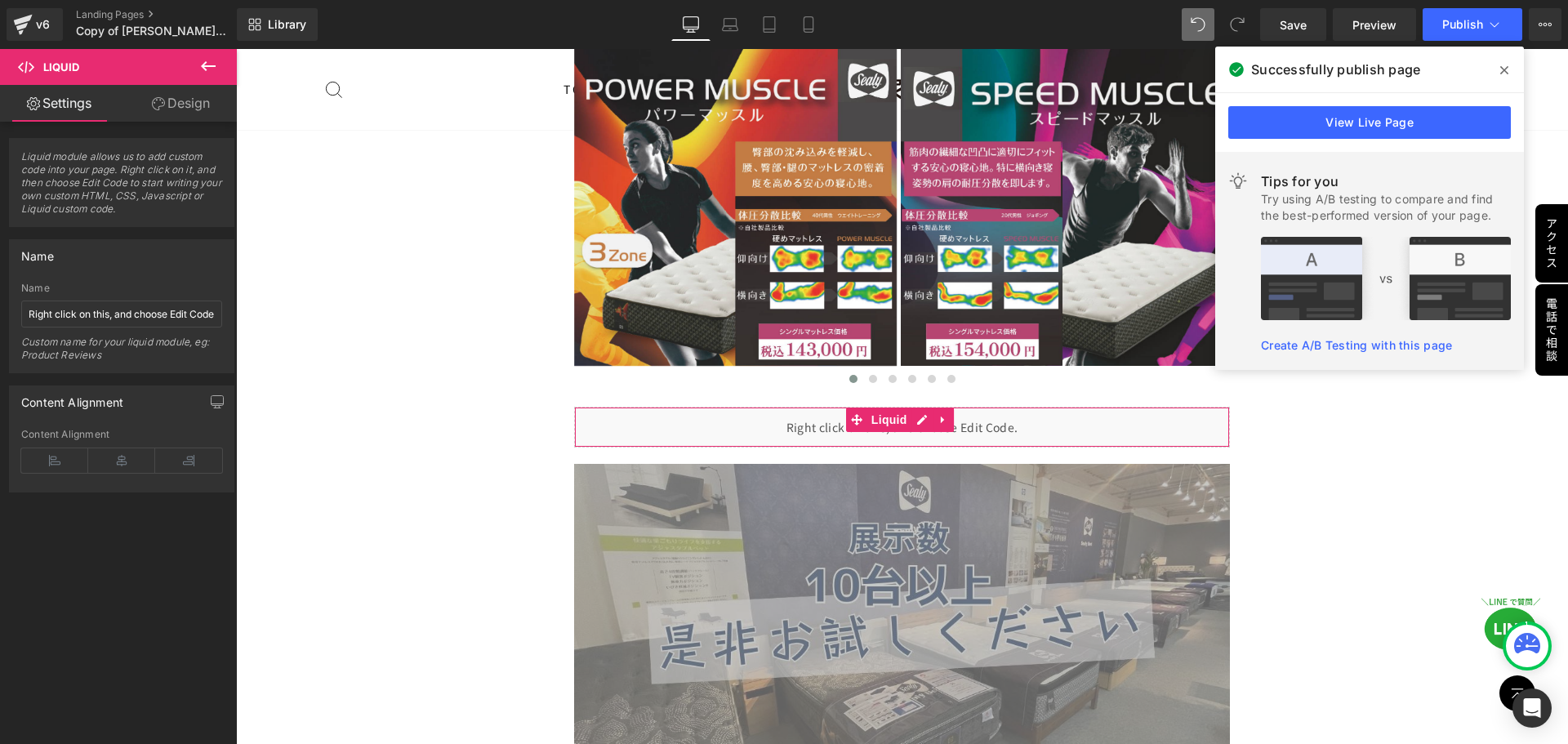
click at [195, 108] on link "Design" at bounding box center [181, 103] width 119 height 37
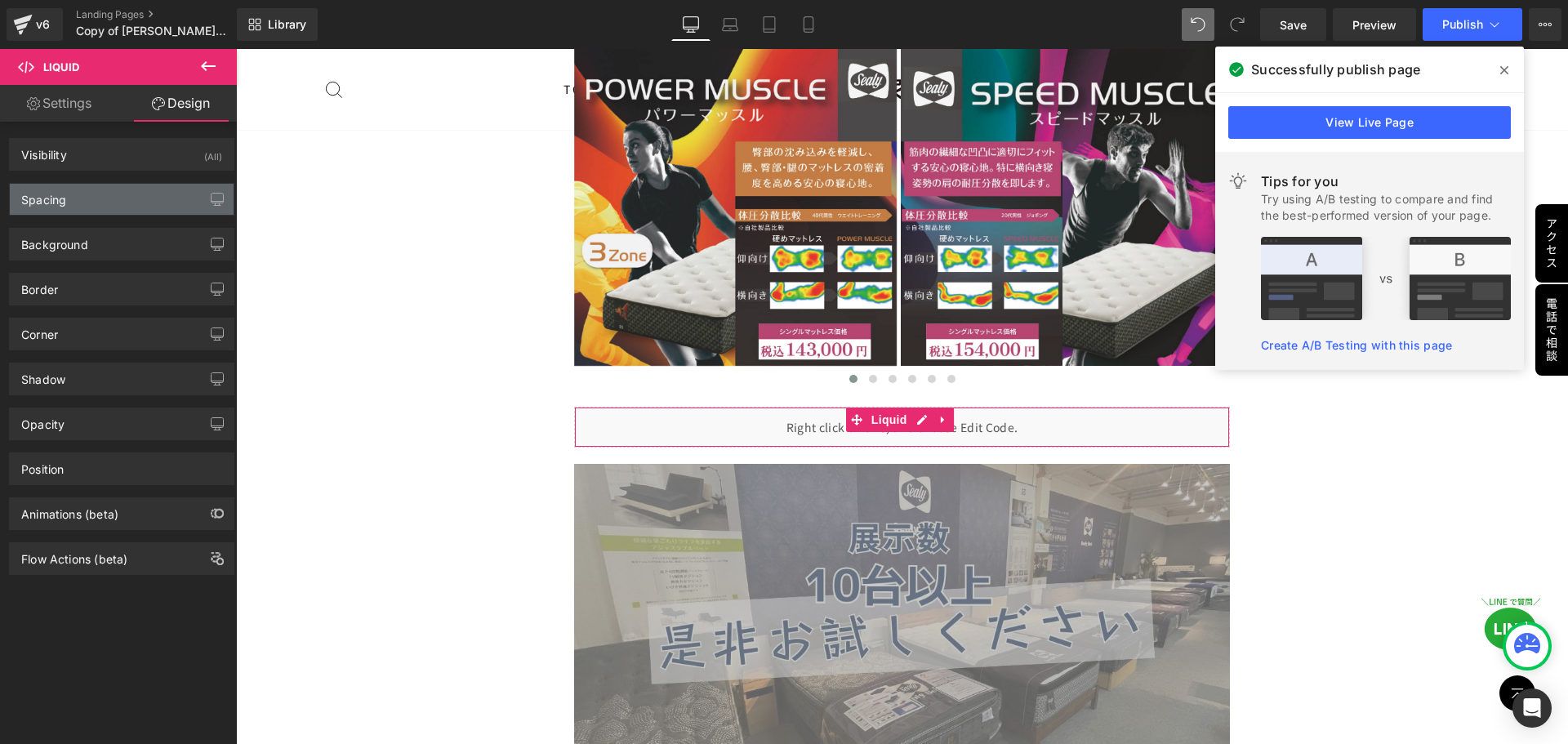
click at [141, 192] on div "Spacing" at bounding box center [122, 199] width 224 height 31
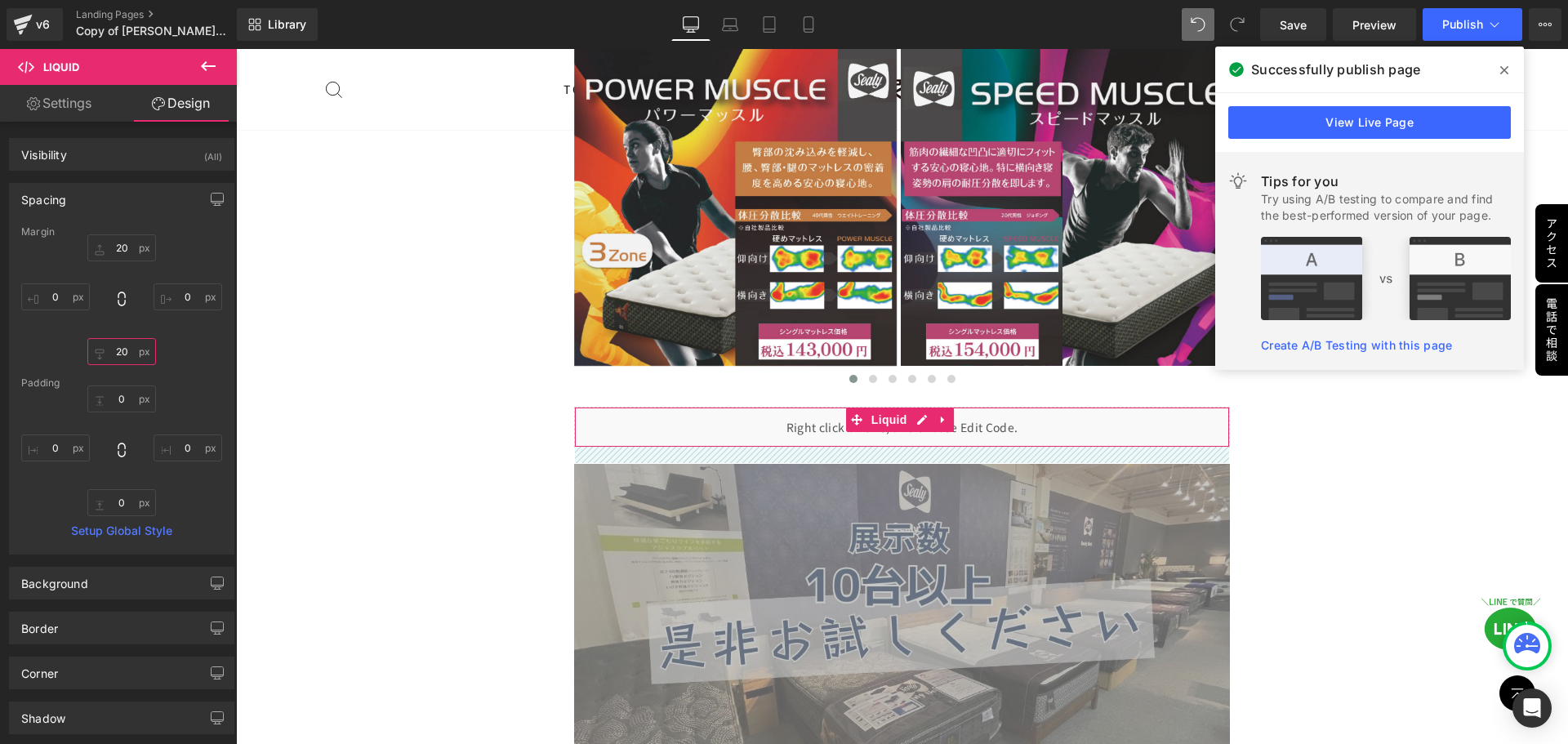
click at [132, 344] on input "20" at bounding box center [122, 352] width 69 height 27
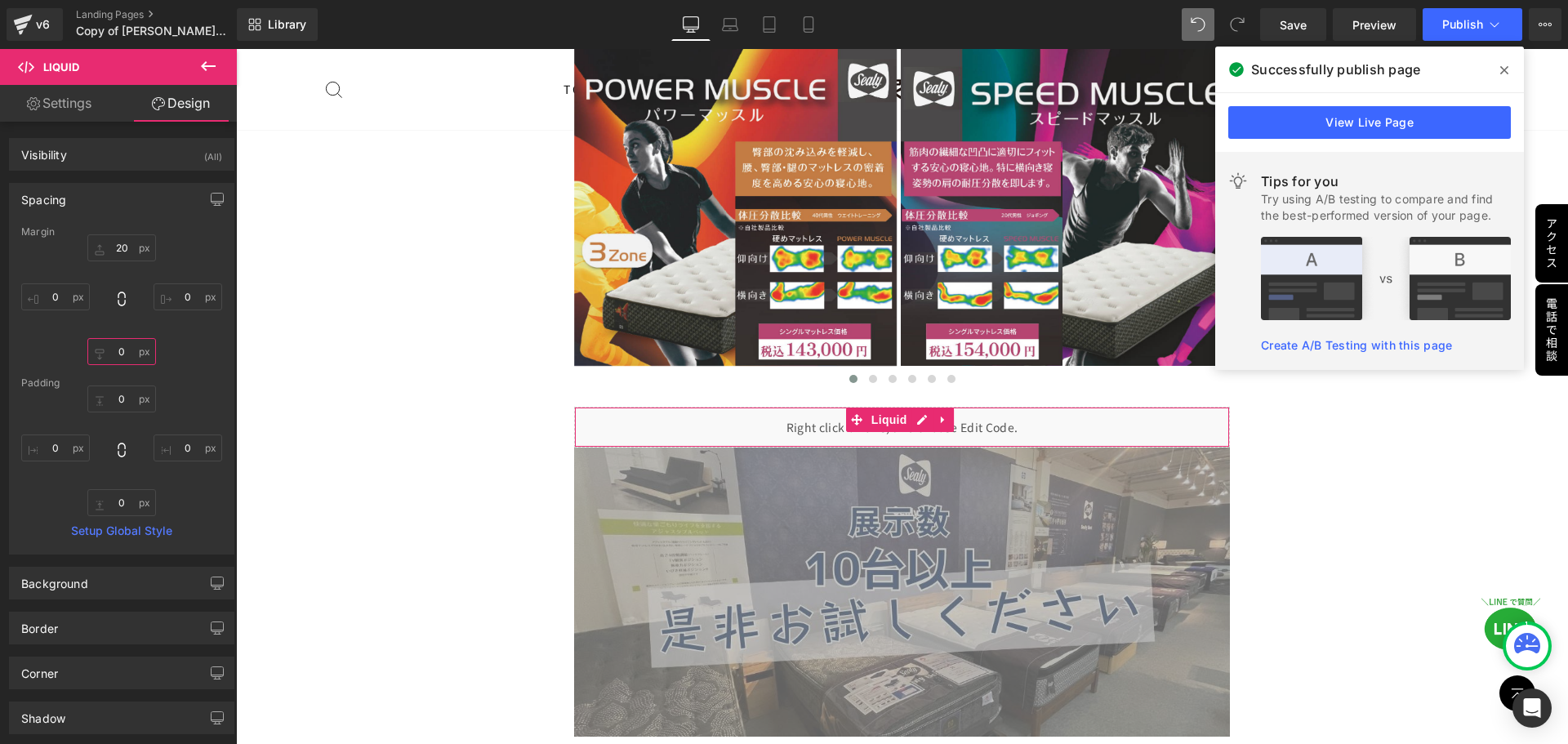
type input "0"
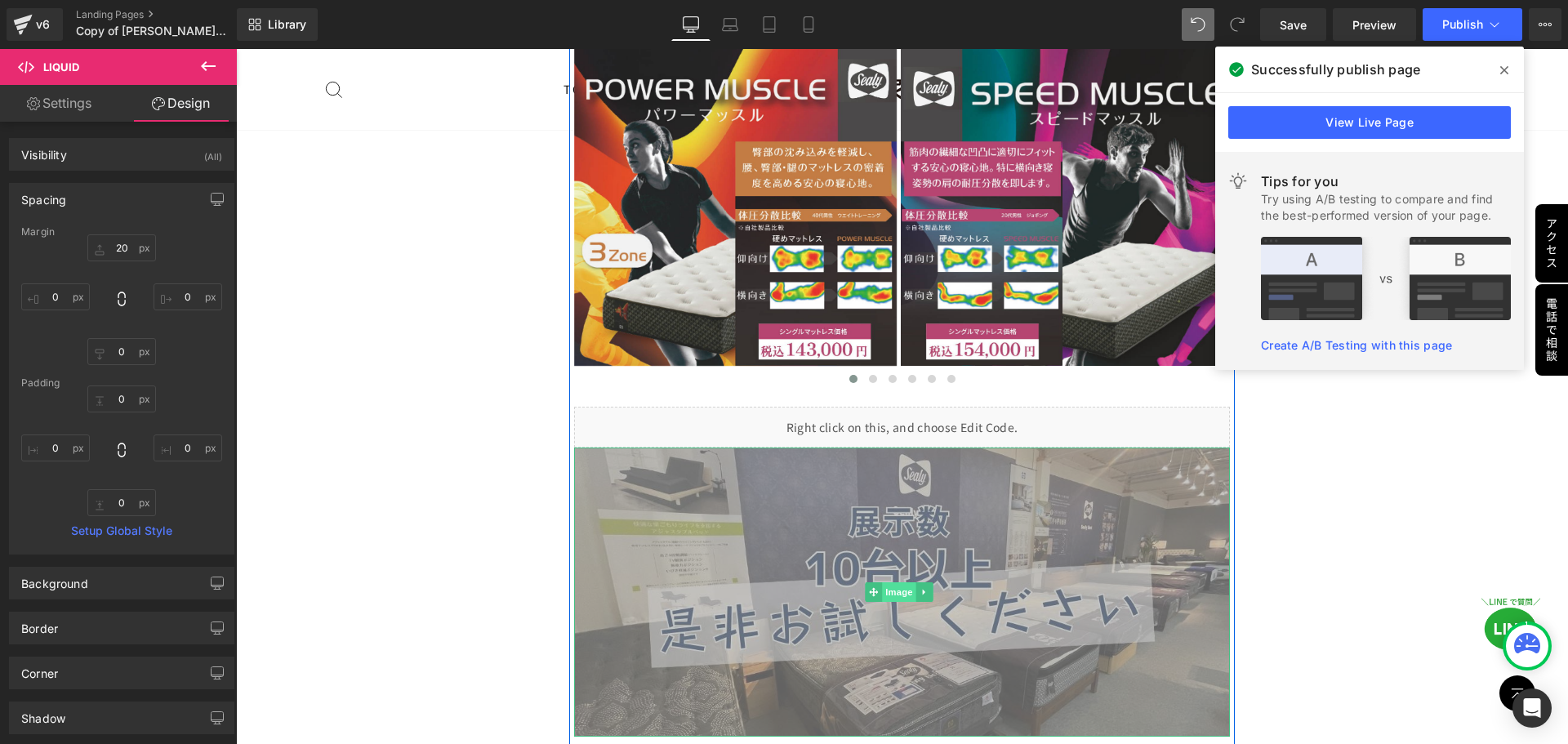
click at [888, 583] on span "Image" at bounding box center [898, 592] width 34 height 19
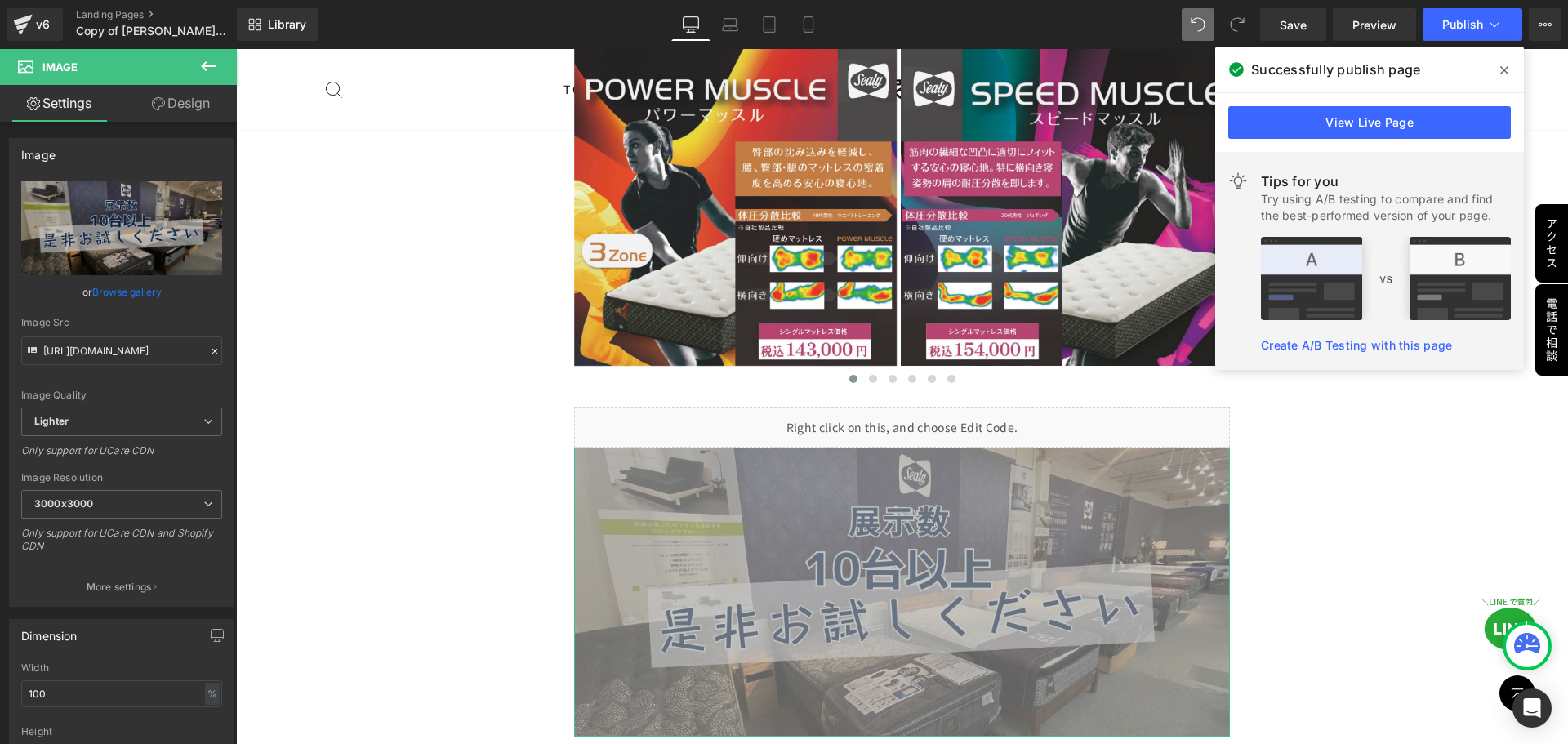
click at [201, 103] on link "Design" at bounding box center [181, 103] width 119 height 37
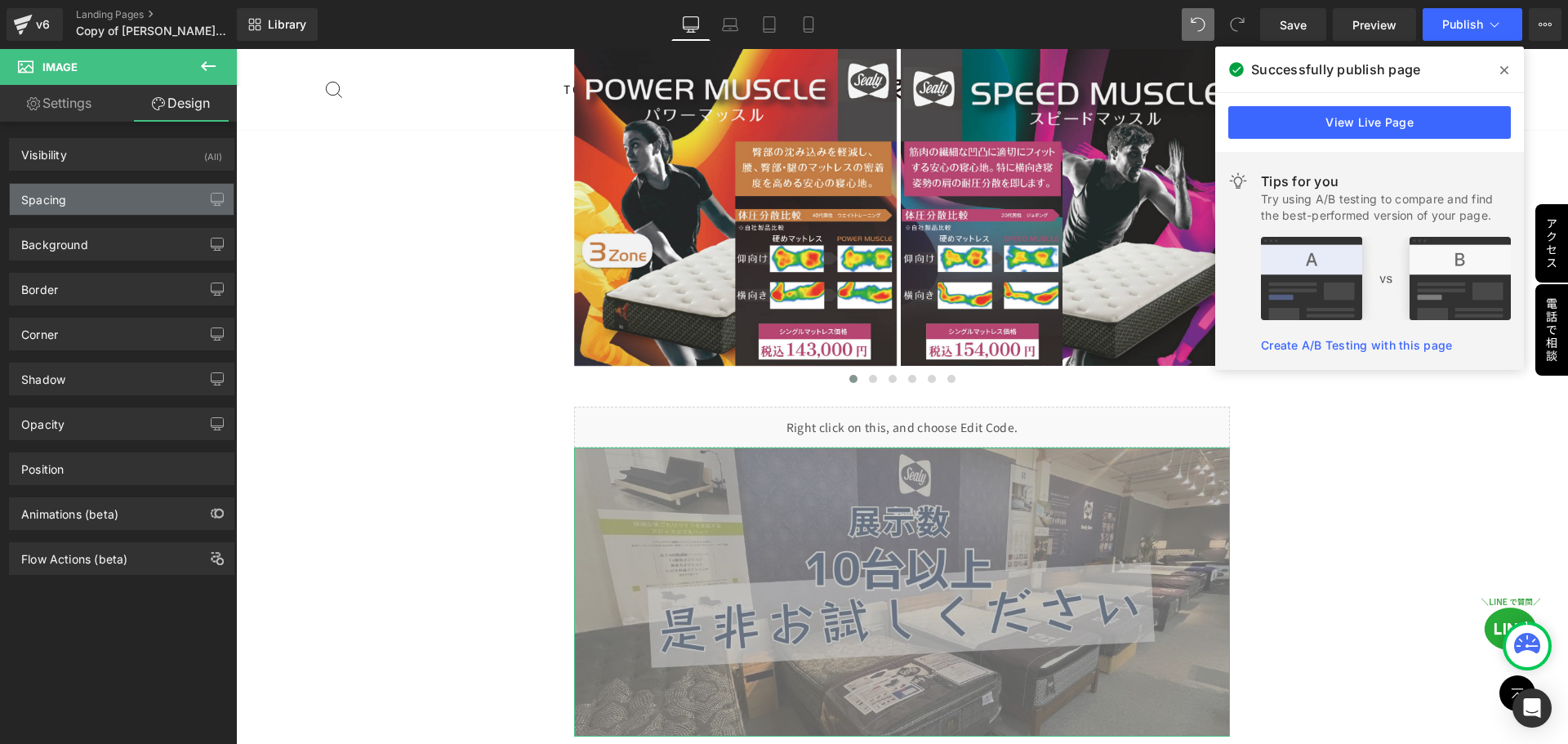
click at [143, 195] on div "Spacing" at bounding box center [122, 199] width 224 height 31
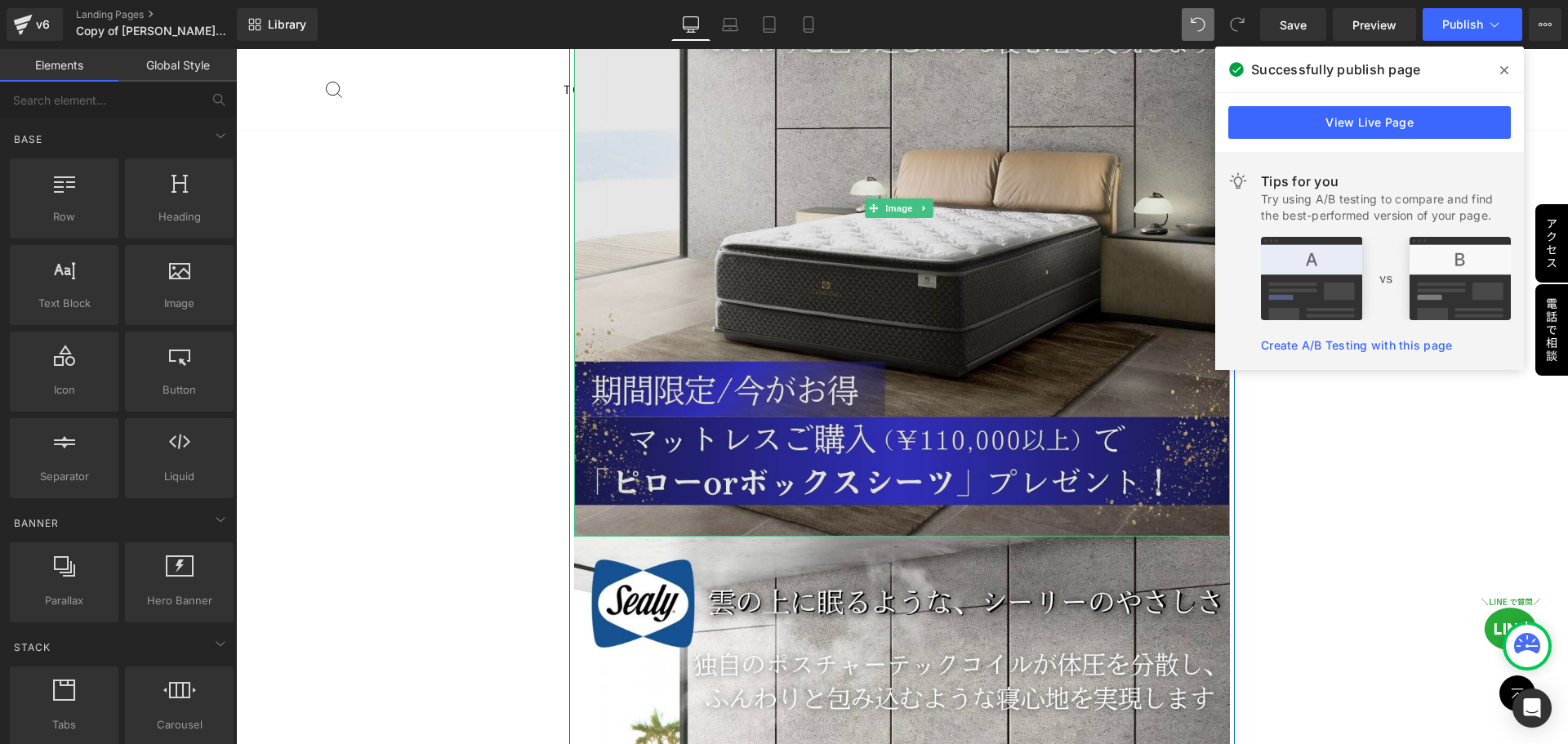
scroll to position [5839, 0]
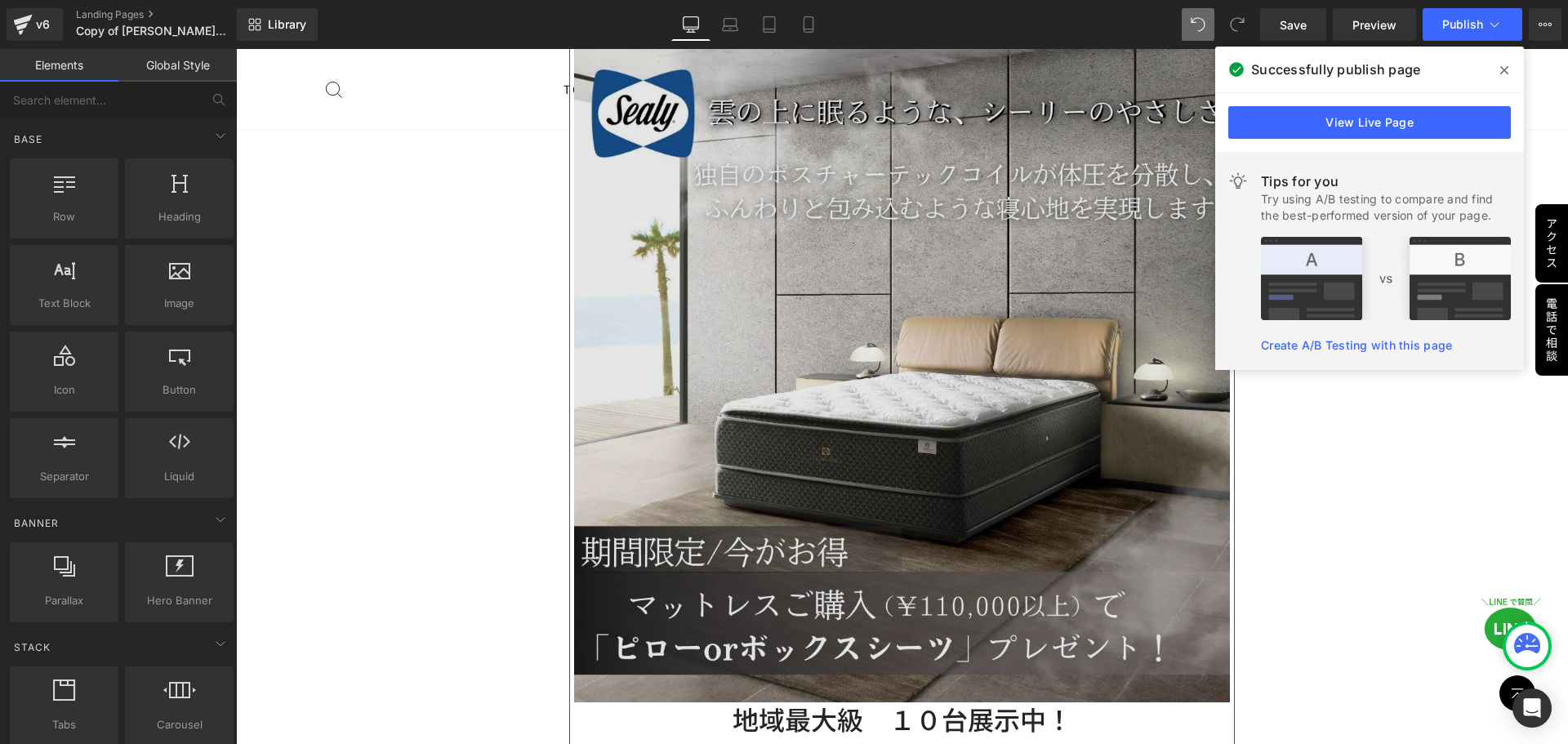
click at [927, 335] on div "Image" at bounding box center [901, 374] width 656 height 656
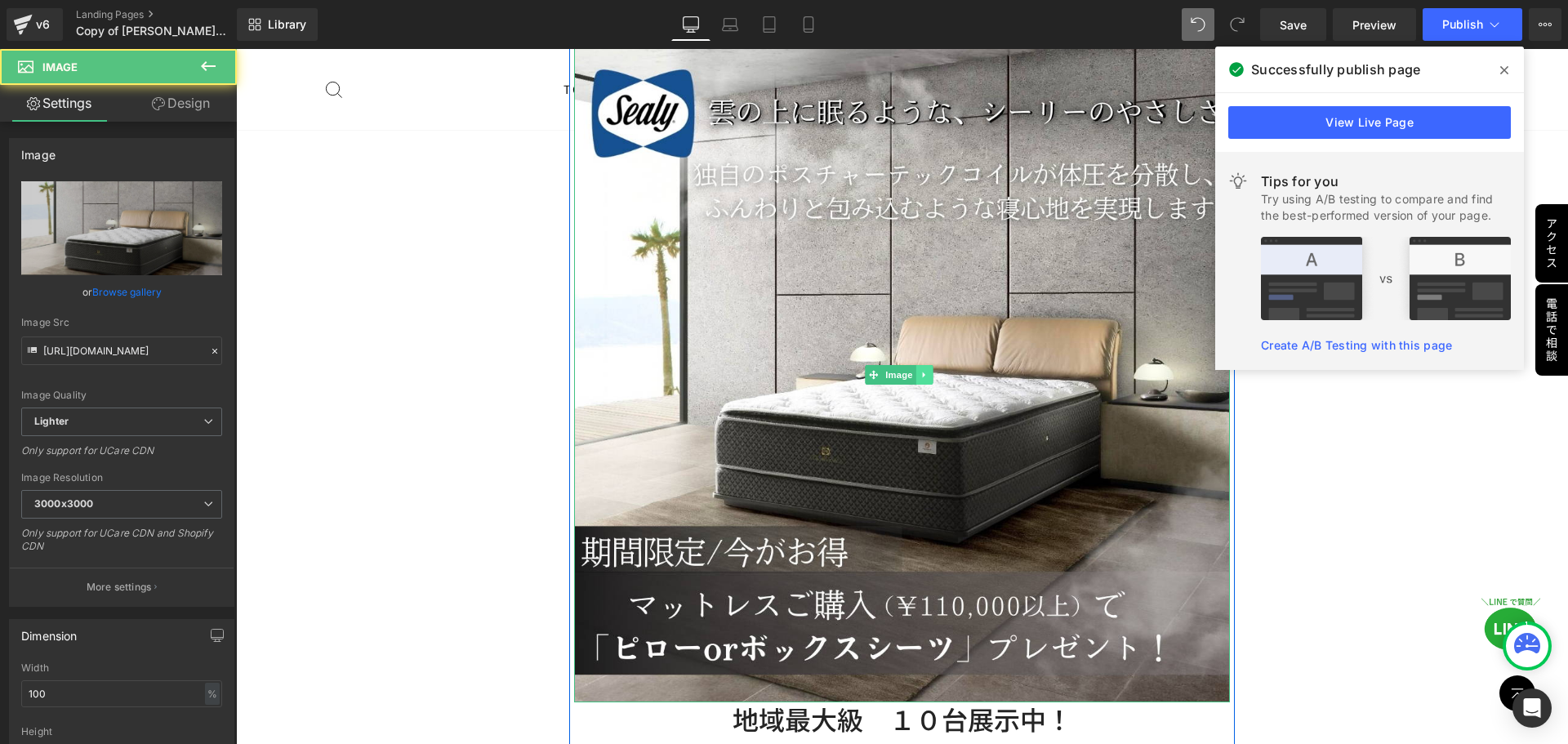
click at [925, 370] on icon at bounding box center [923, 374] width 9 height 10
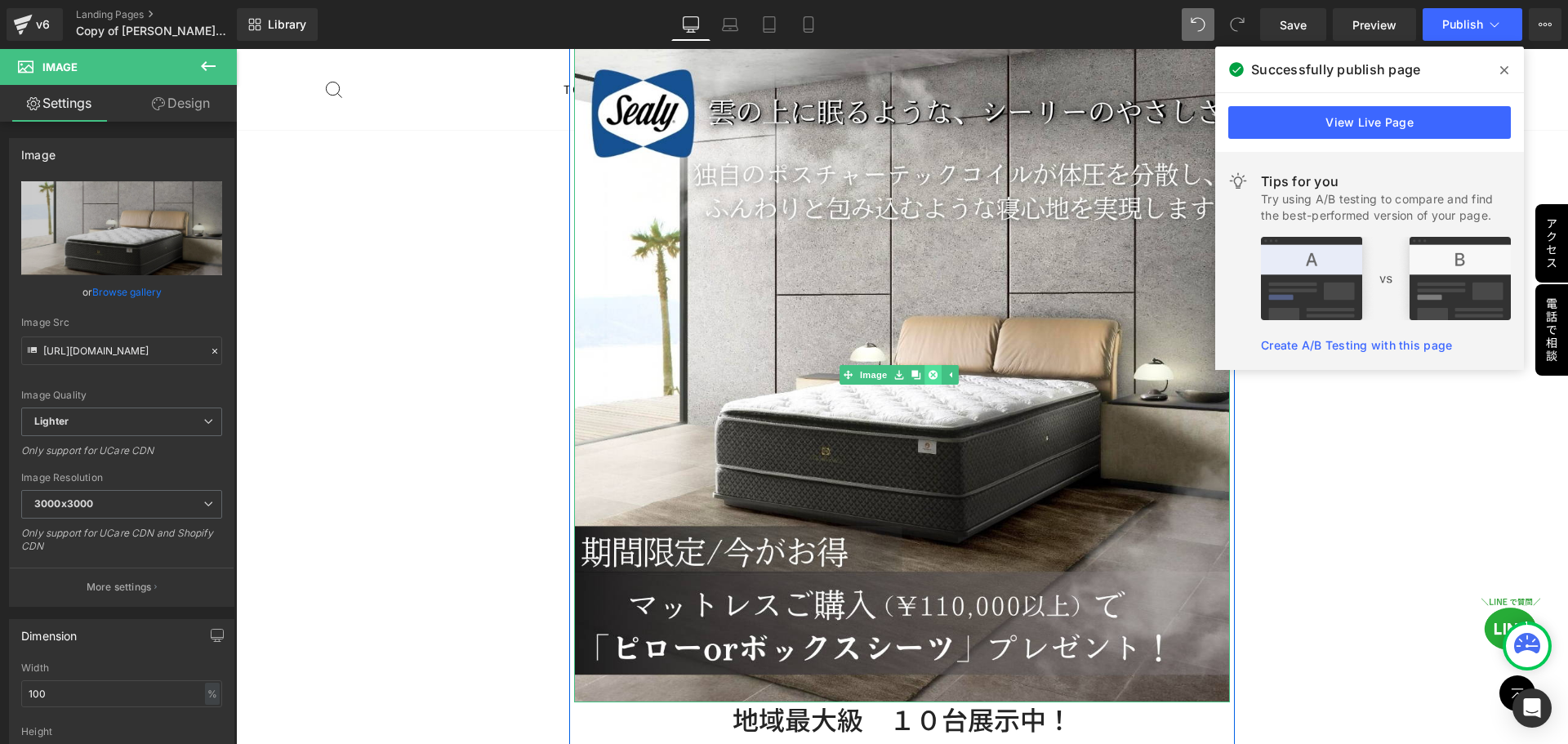
click at [932, 370] on icon at bounding box center [932, 373] width 9 height 9
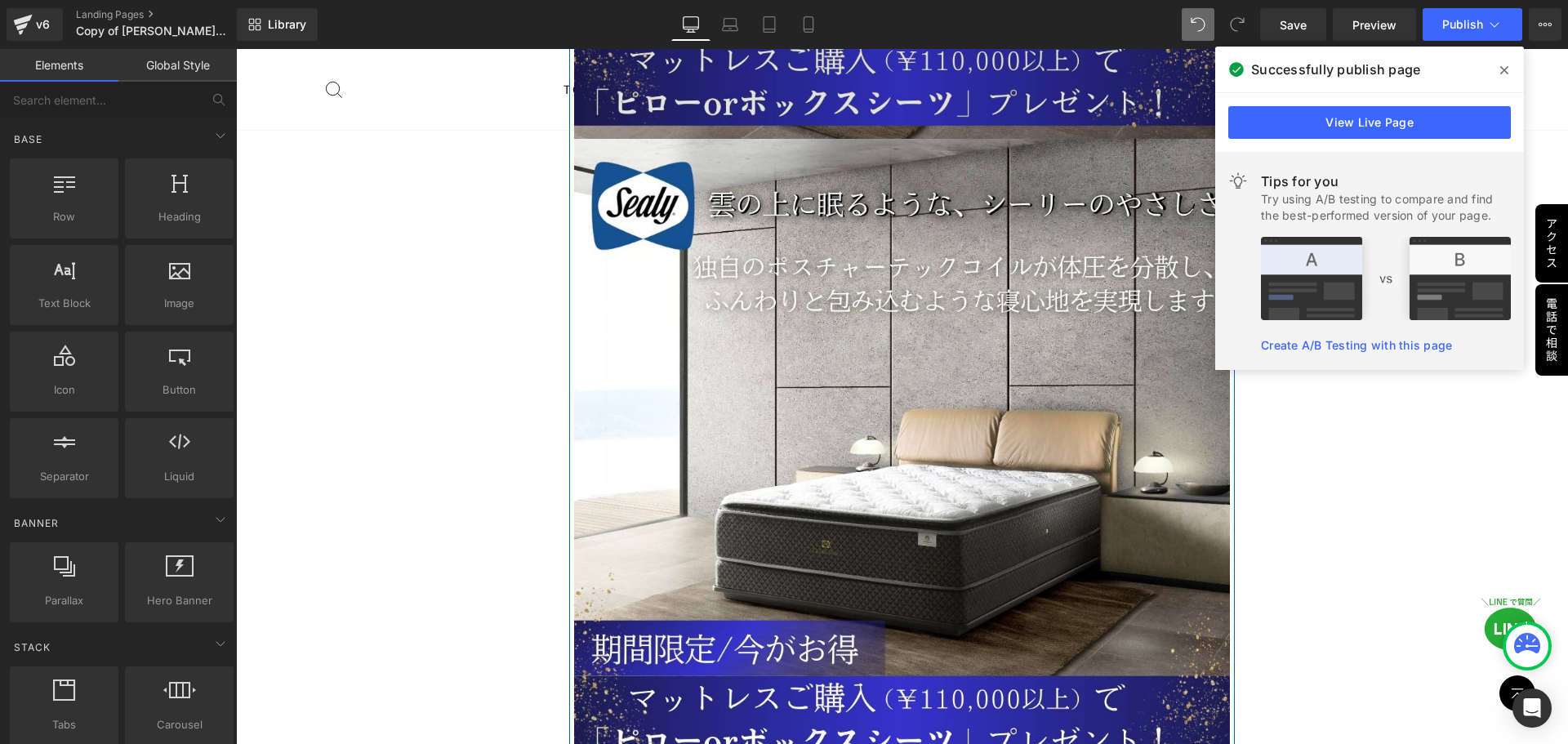
scroll to position [5104, 0]
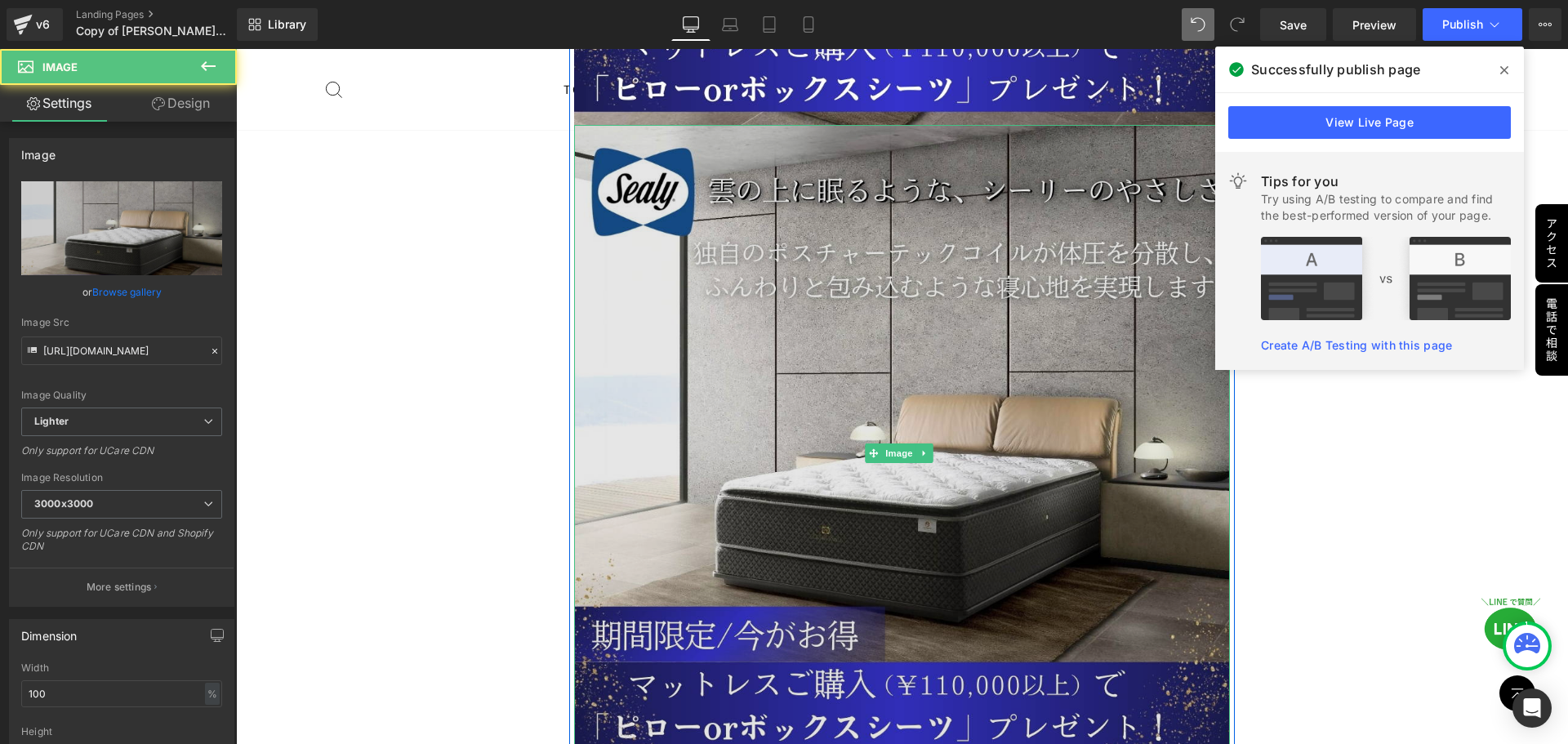
click at [915, 407] on img at bounding box center [901, 453] width 656 height 656
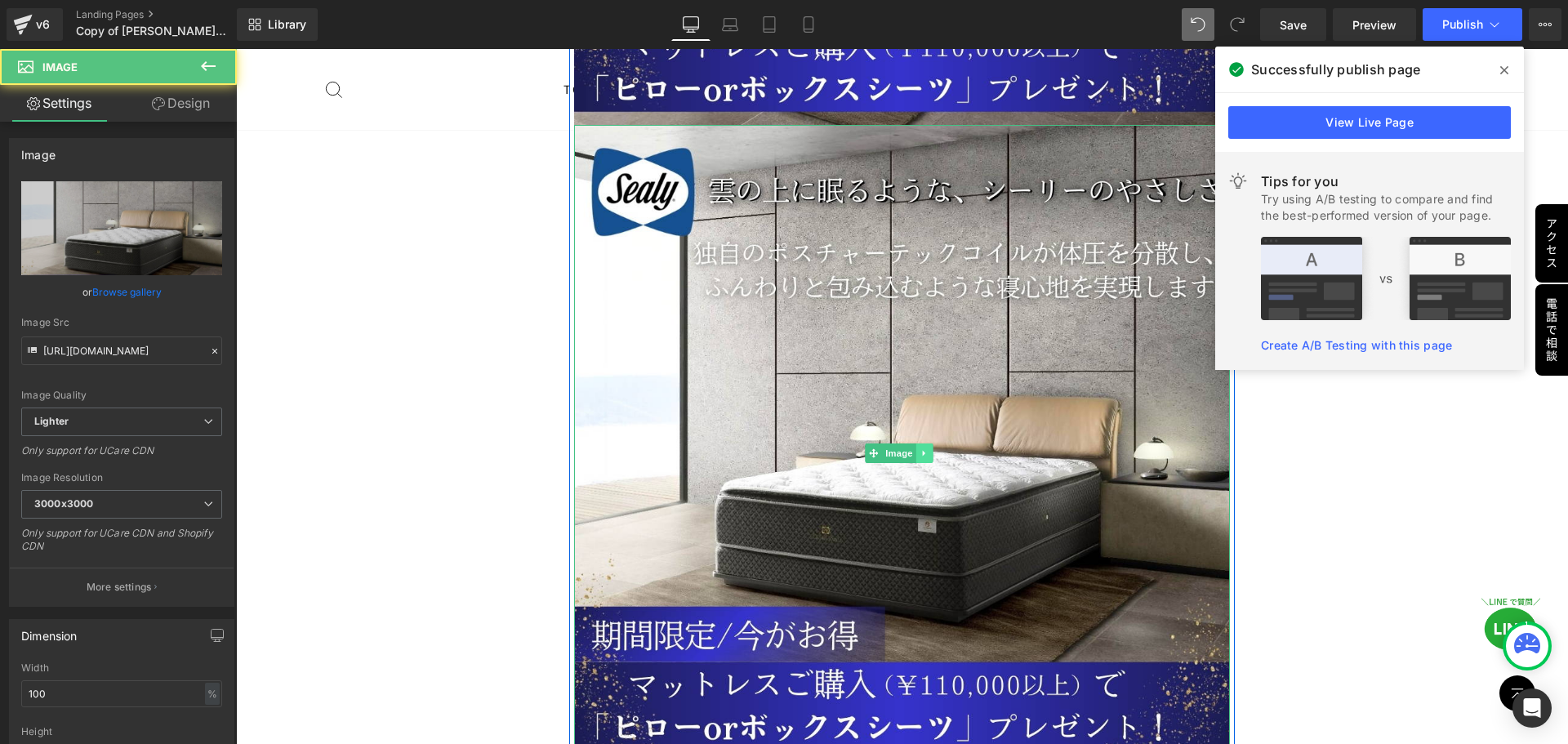
click at [924, 448] on icon at bounding box center [923, 453] width 9 height 10
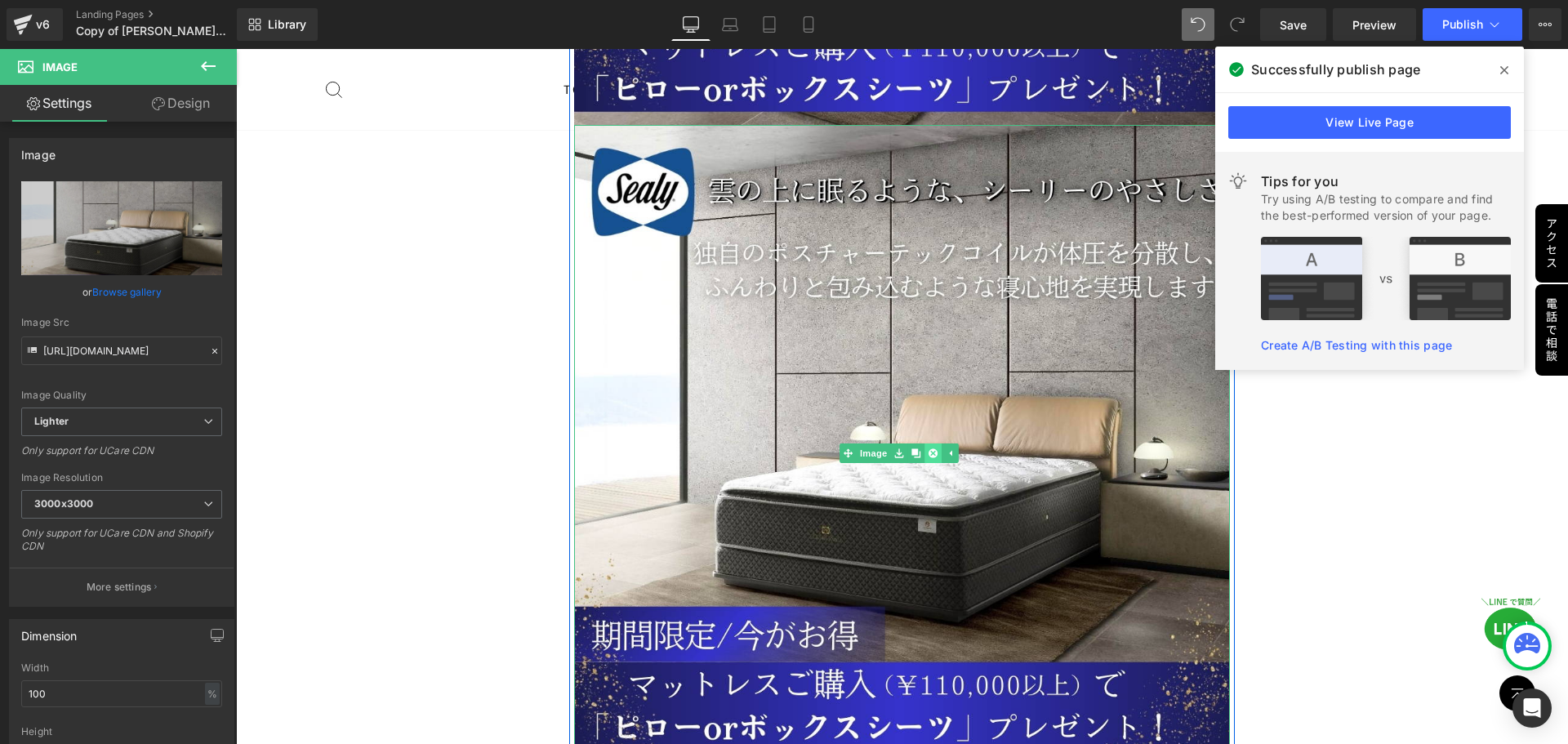
click at [924, 443] on link at bounding box center [933, 453] width 17 height 19
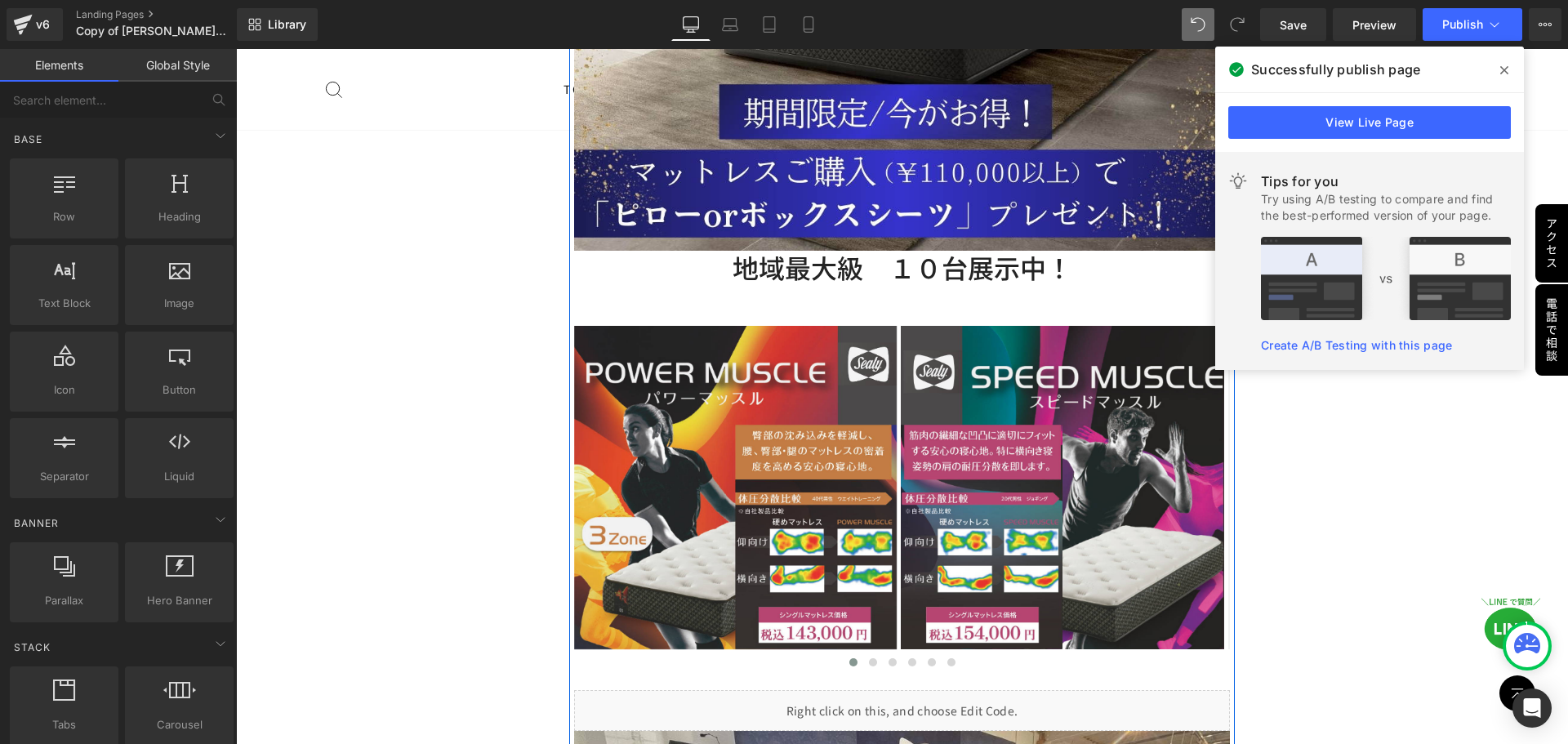
scroll to position [4859, 0]
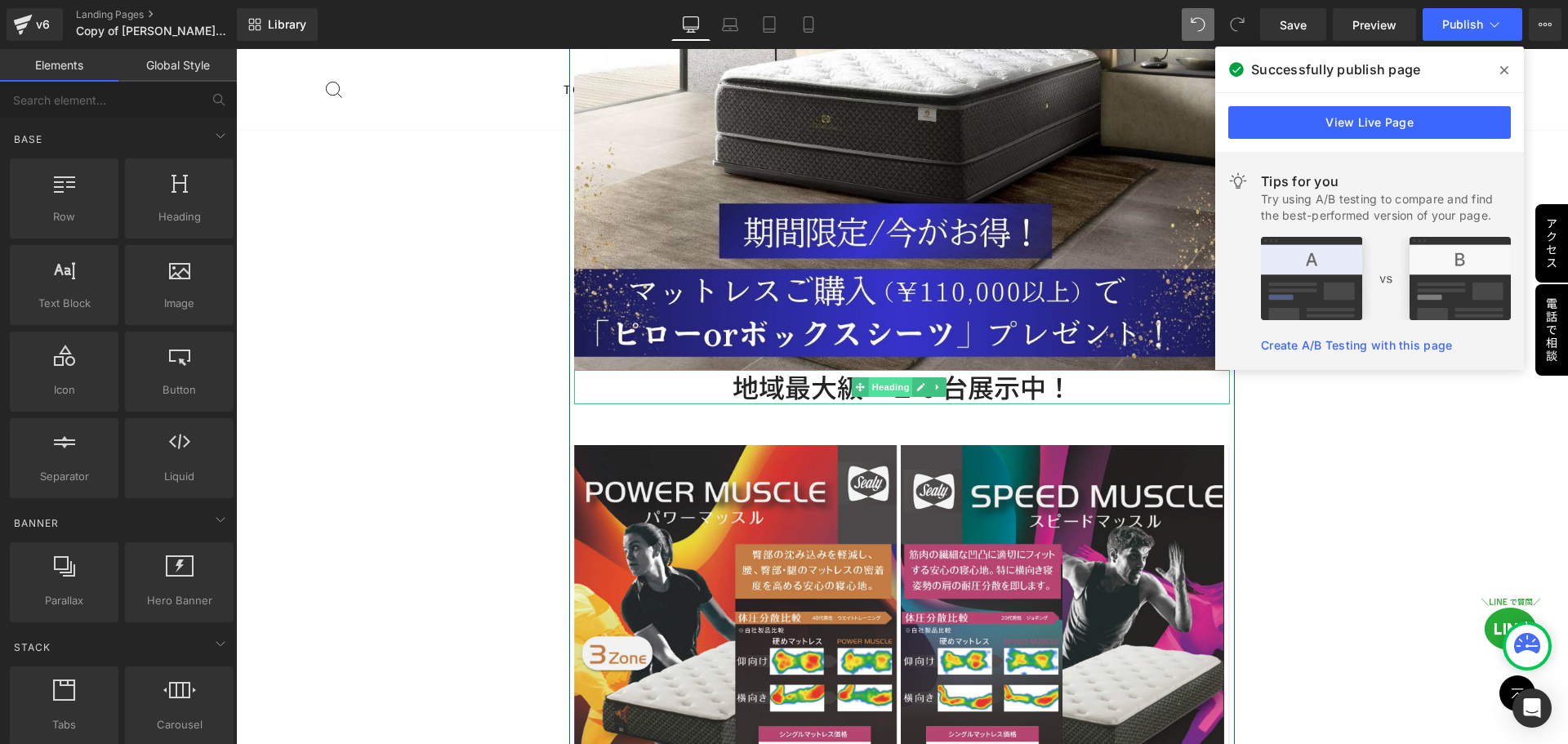
click at [880, 377] on span "Heading" at bounding box center [889, 387] width 44 height 19
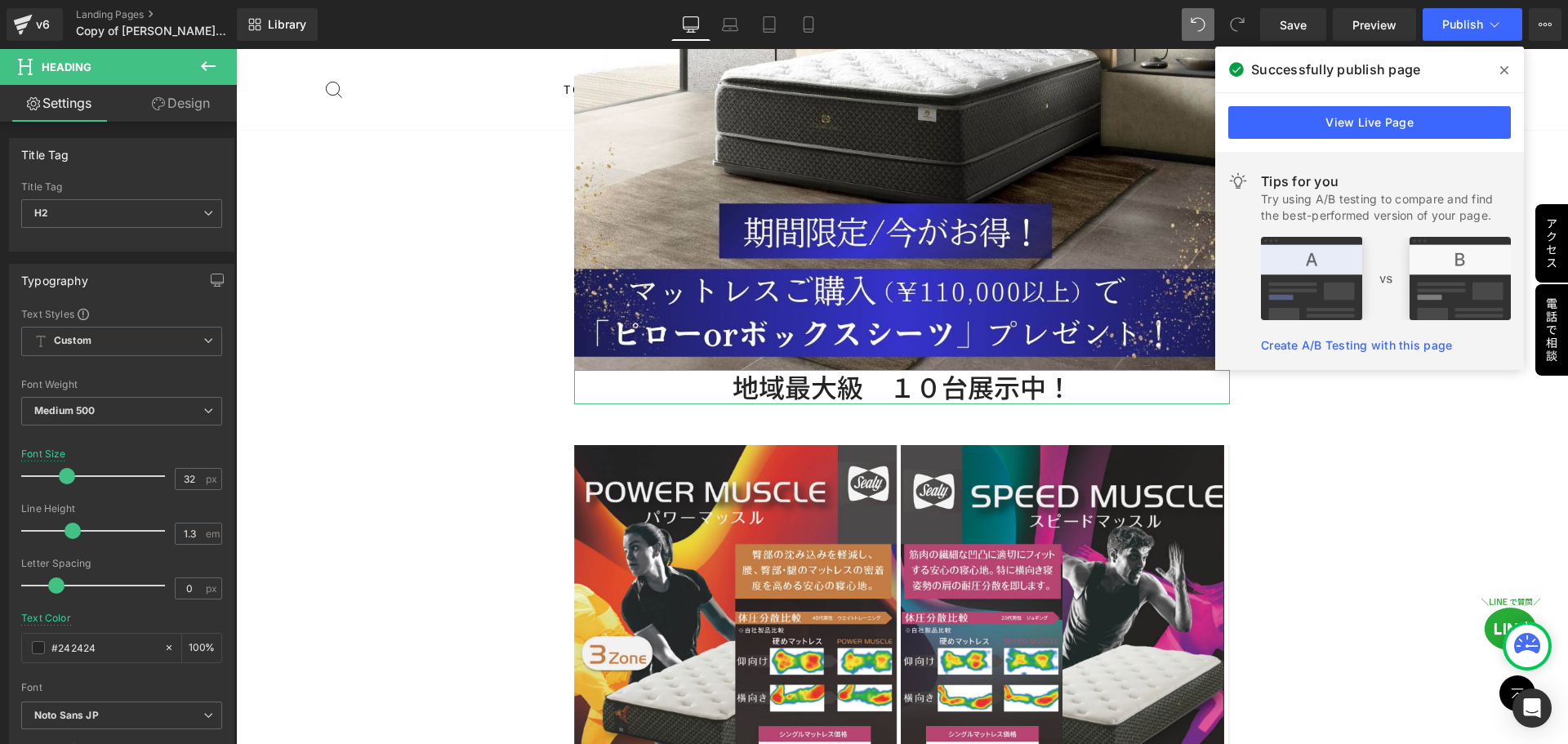
click at [186, 105] on link "Design" at bounding box center [181, 103] width 119 height 37
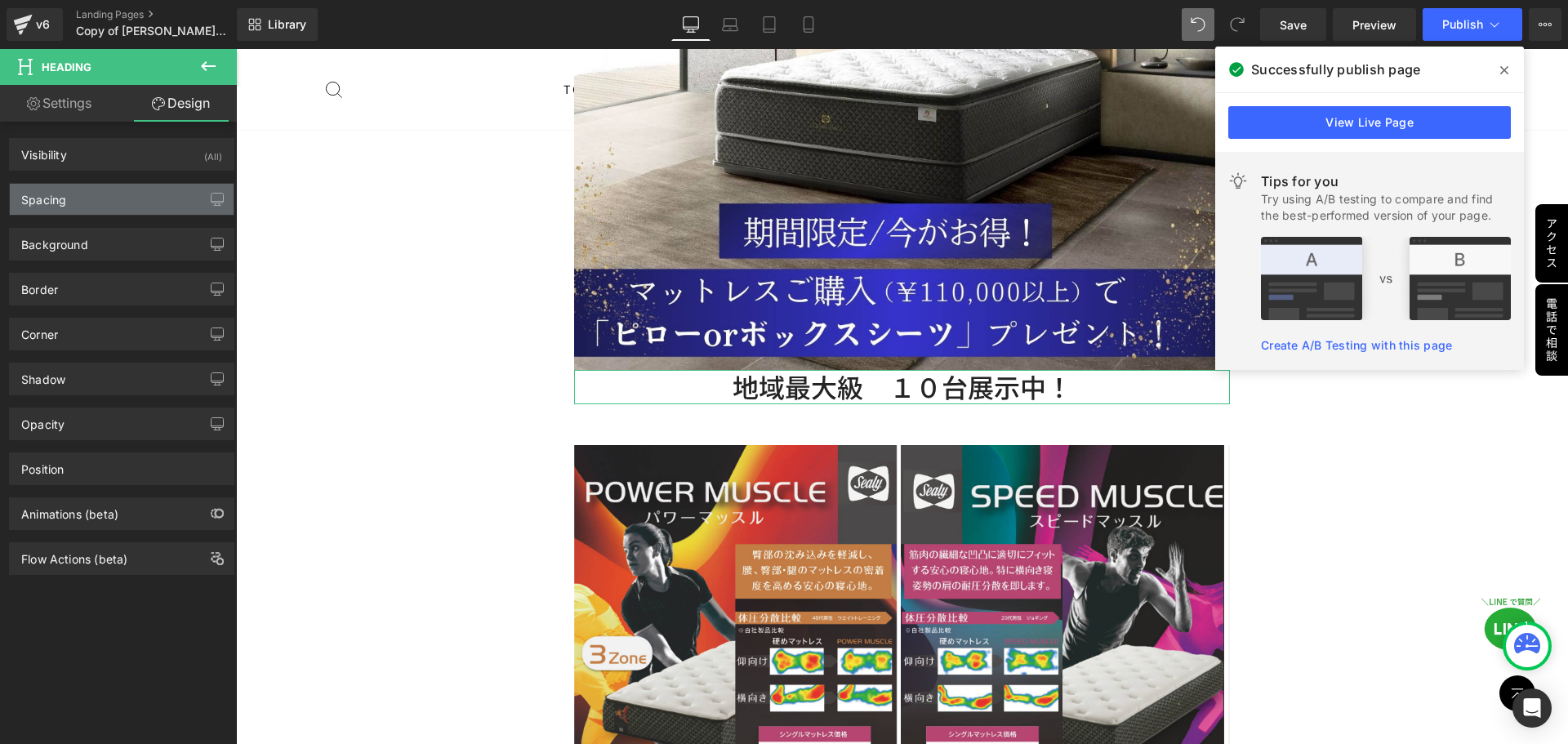
click at [151, 200] on div "Spacing" at bounding box center [122, 199] width 224 height 31
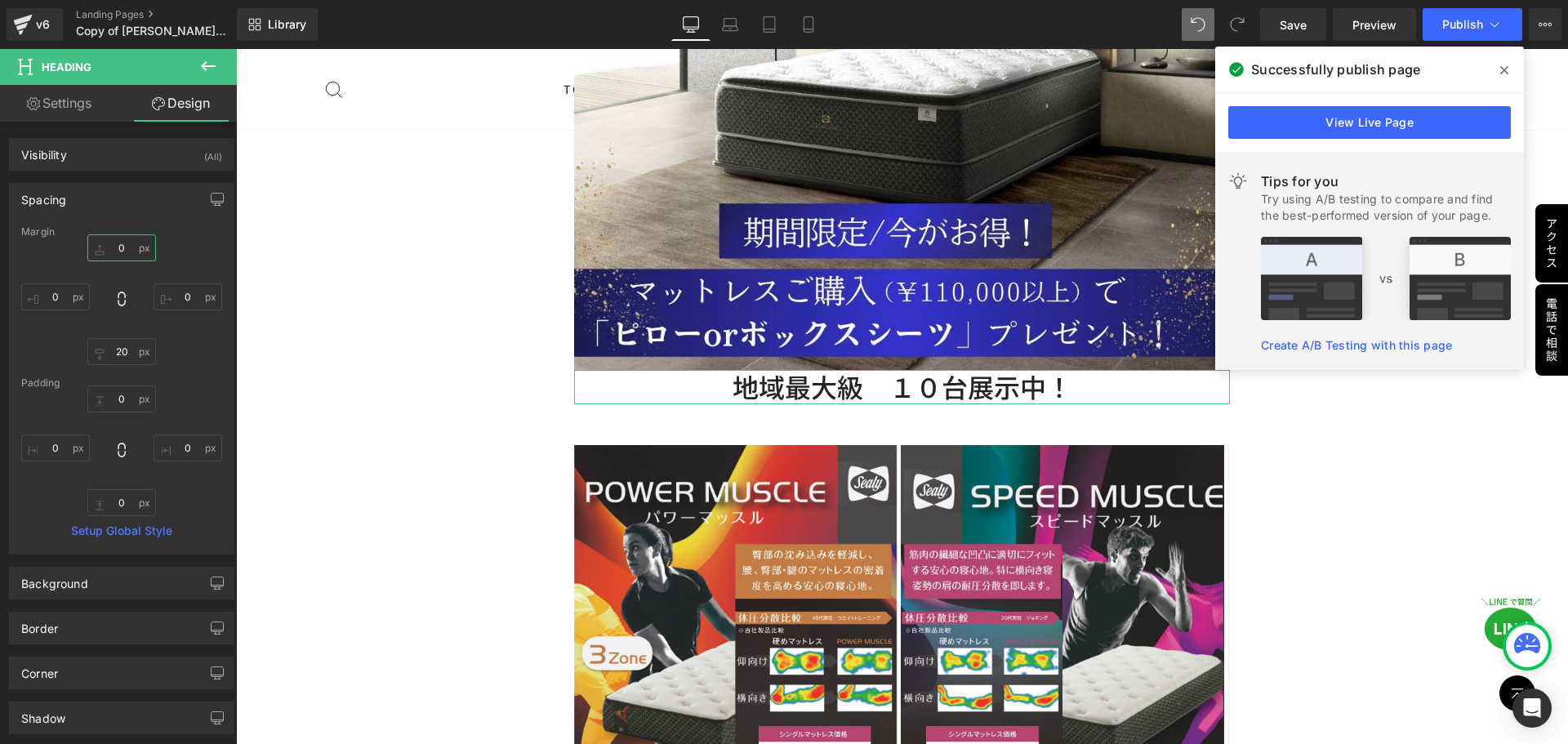
click at [136, 247] on input "0" at bounding box center [122, 248] width 69 height 27
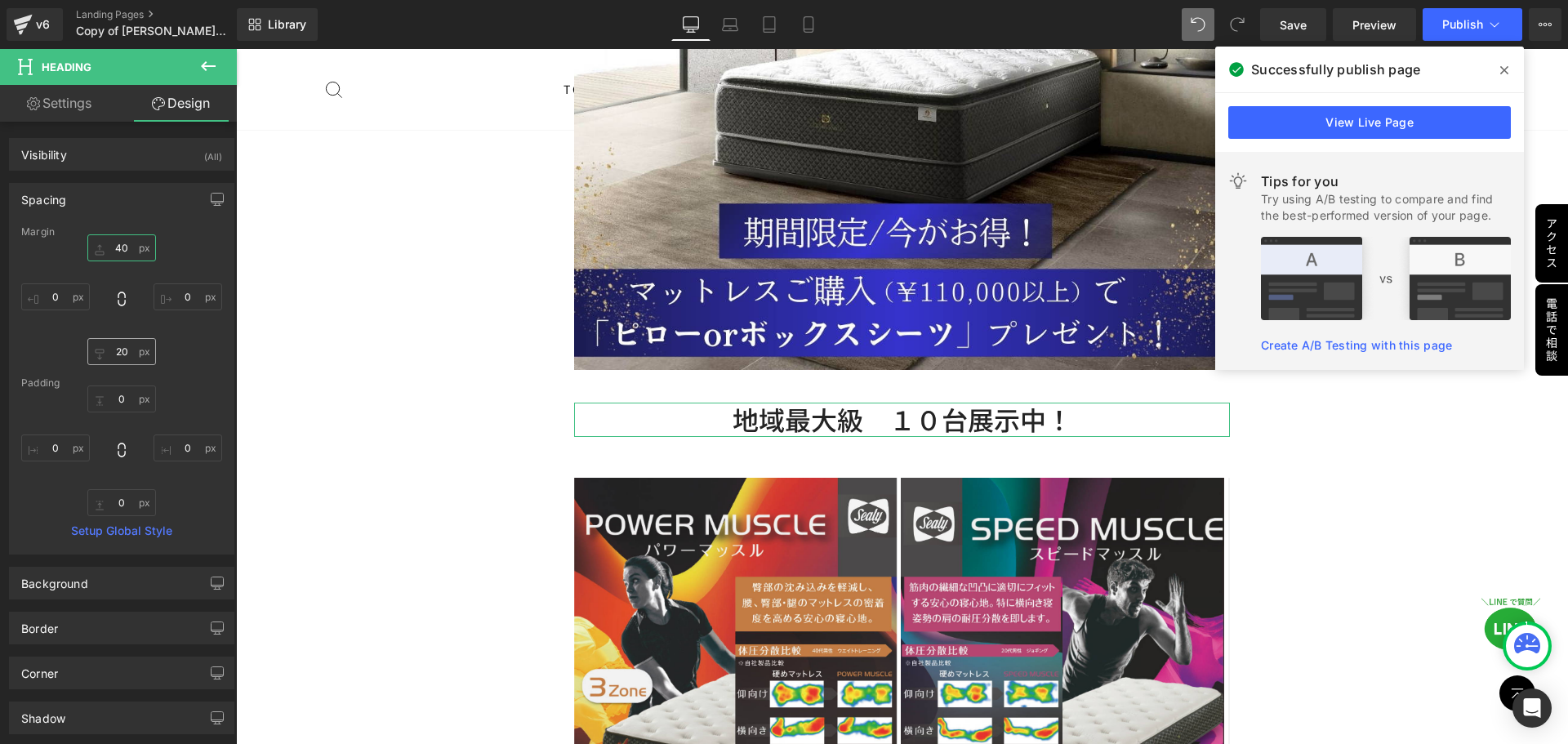
type input "40"
click at [129, 355] on input "20" at bounding box center [122, 352] width 69 height 27
type input "10"
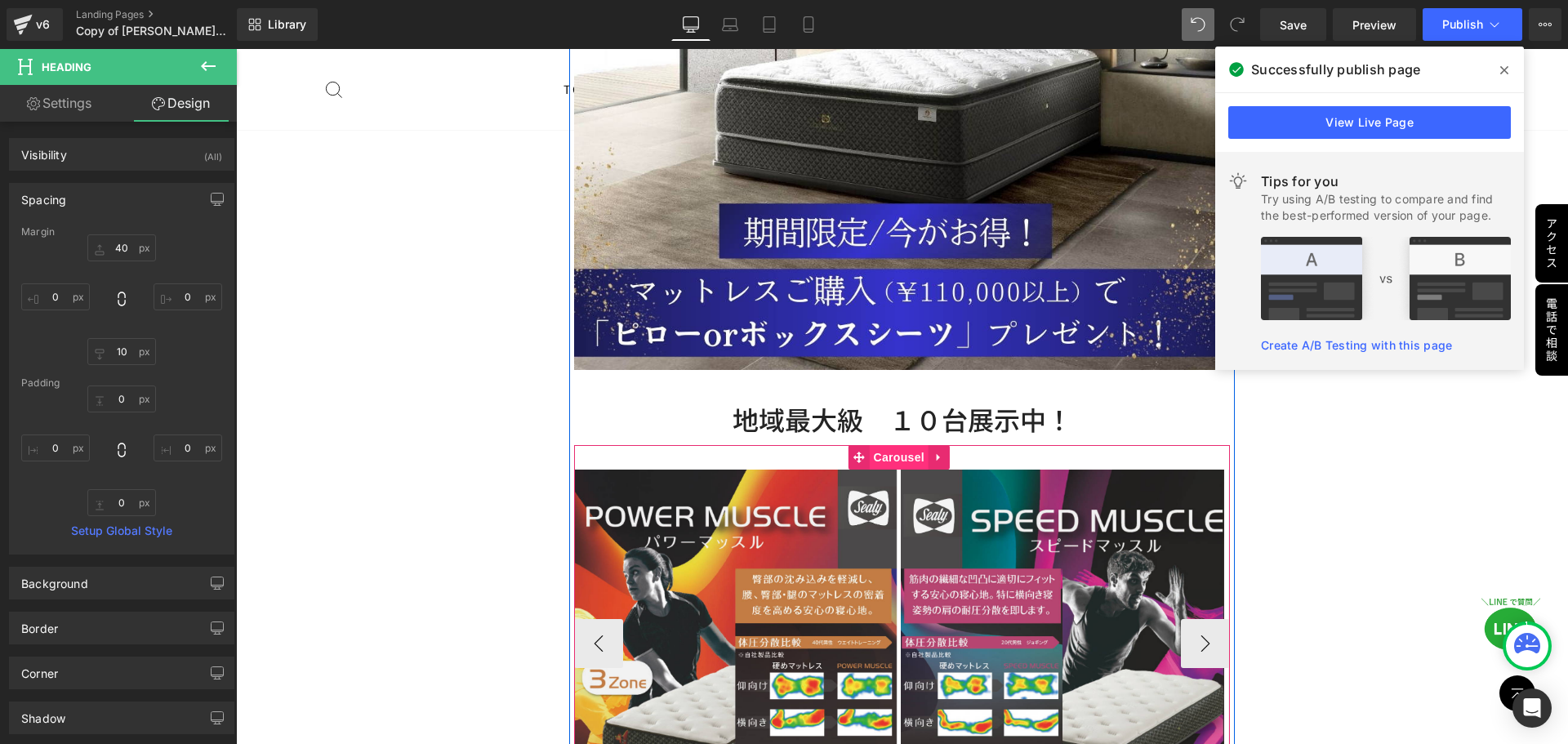
click at [888, 445] on span "Carousel" at bounding box center [898, 457] width 58 height 24
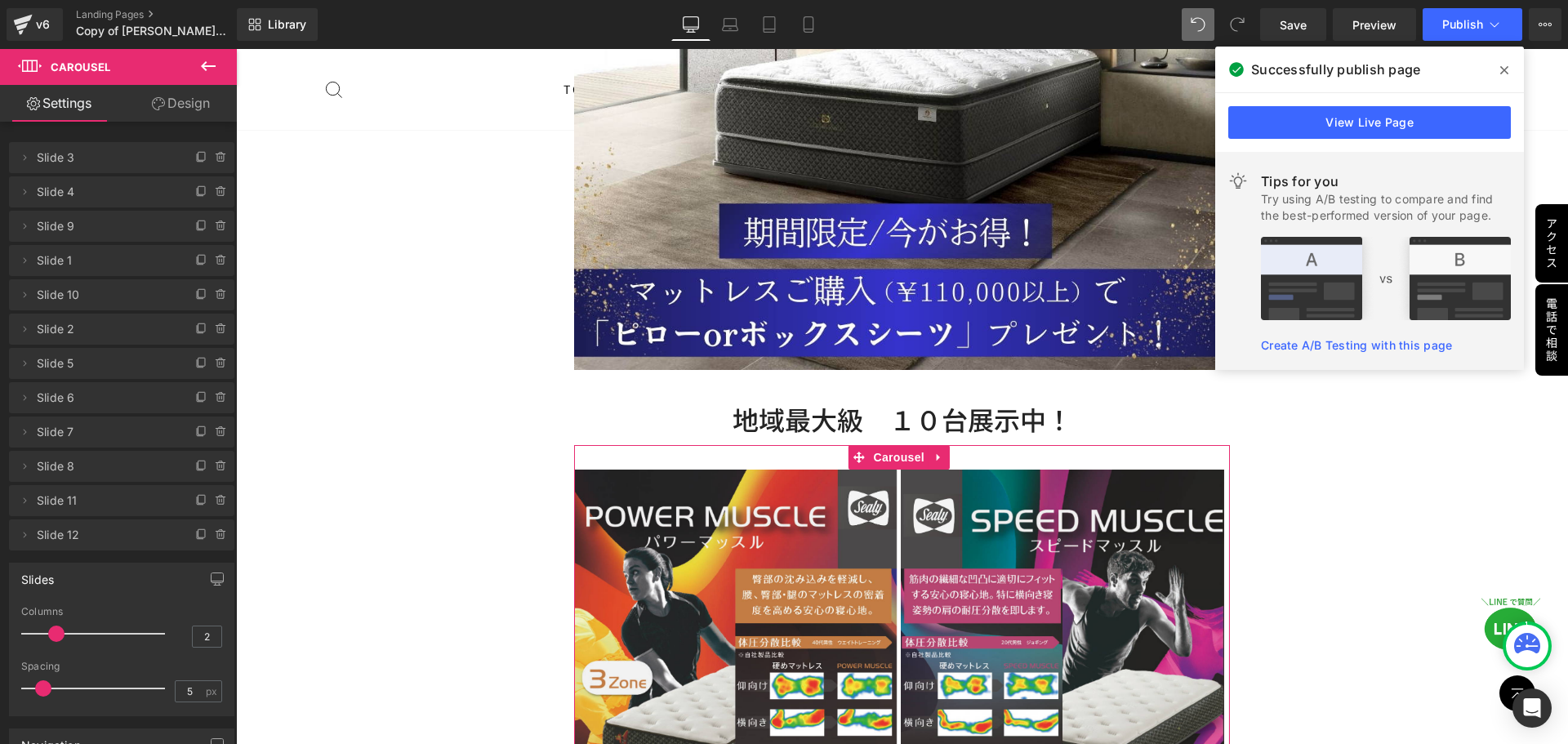
click at [192, 102] on link "Design" at bounding box center [181, 103] width 119 height 37
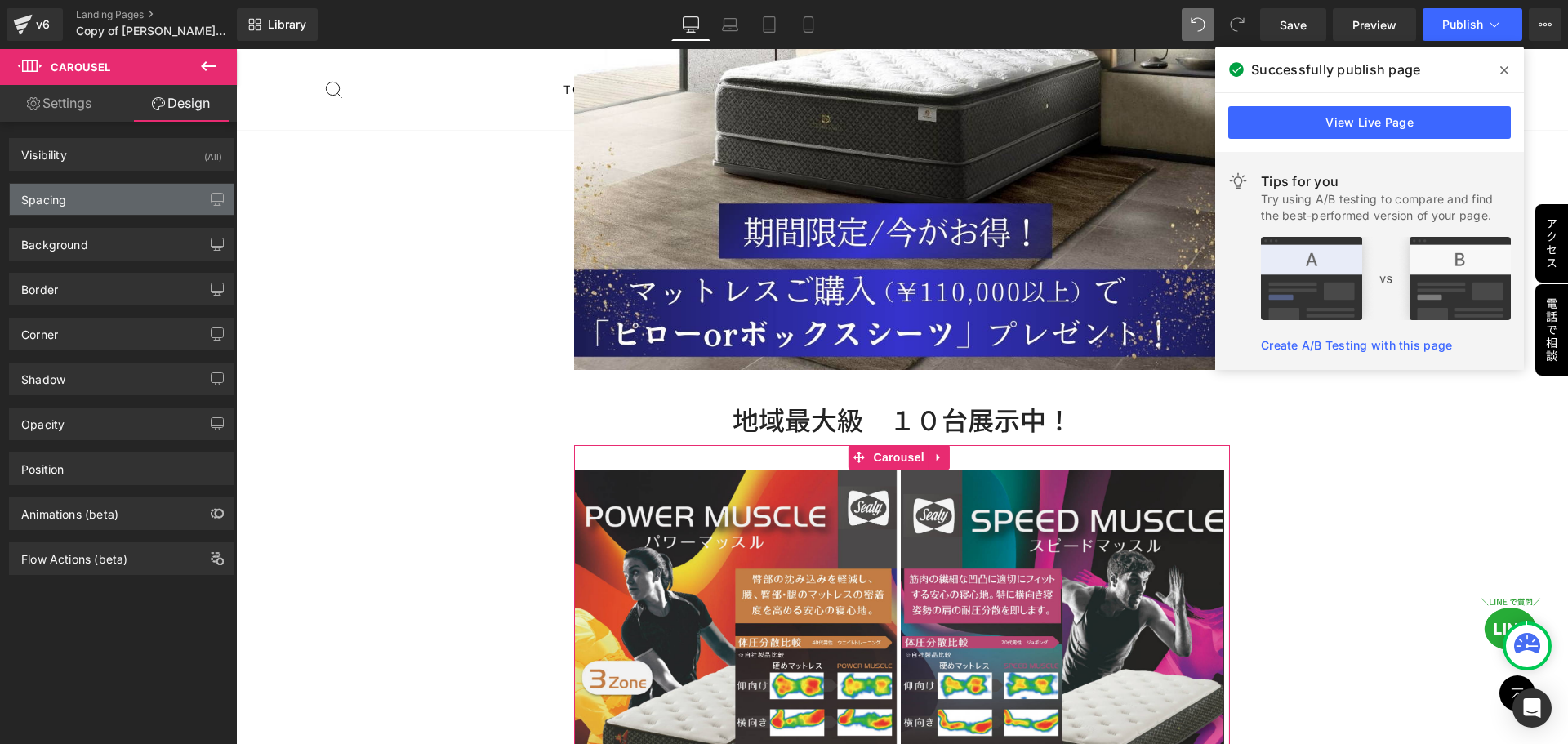
click at [130, 198] on div "Spacing" at bounding box center [122, 199] width 224 height 31
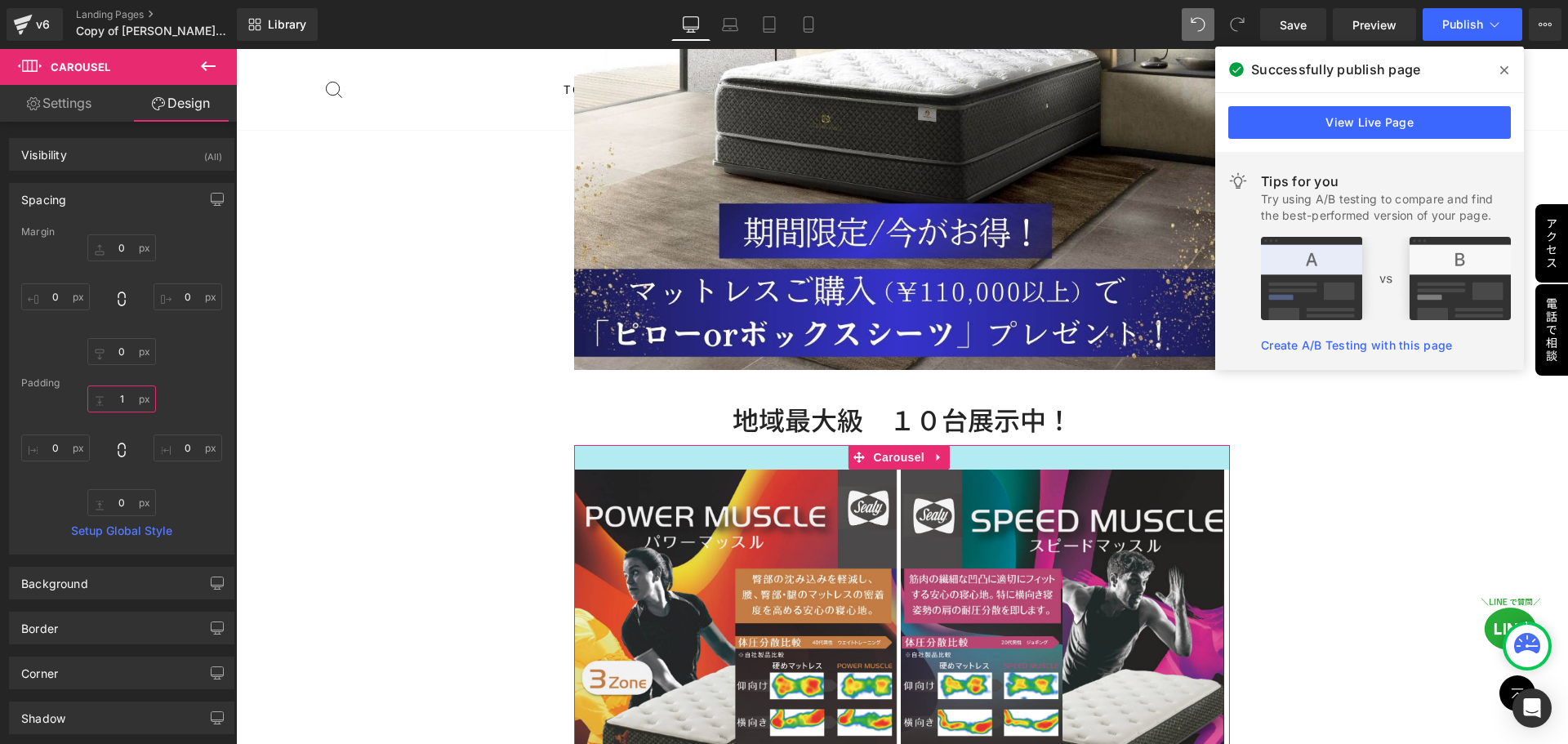
type input "10"
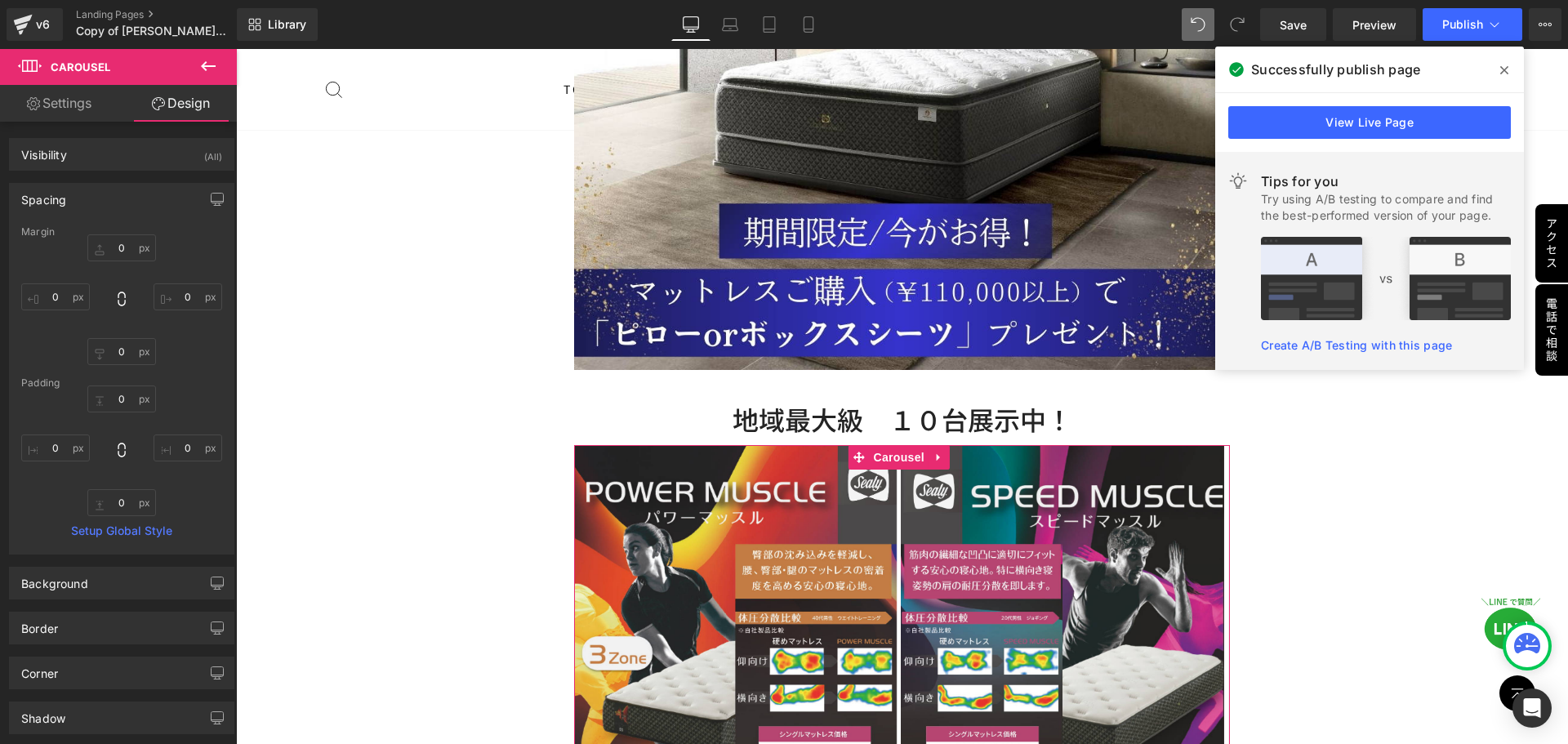
click at [1097, 403] on h2 "地域最大級　１０台展示中！" at bounding box center [901, 419] width 656 height 34
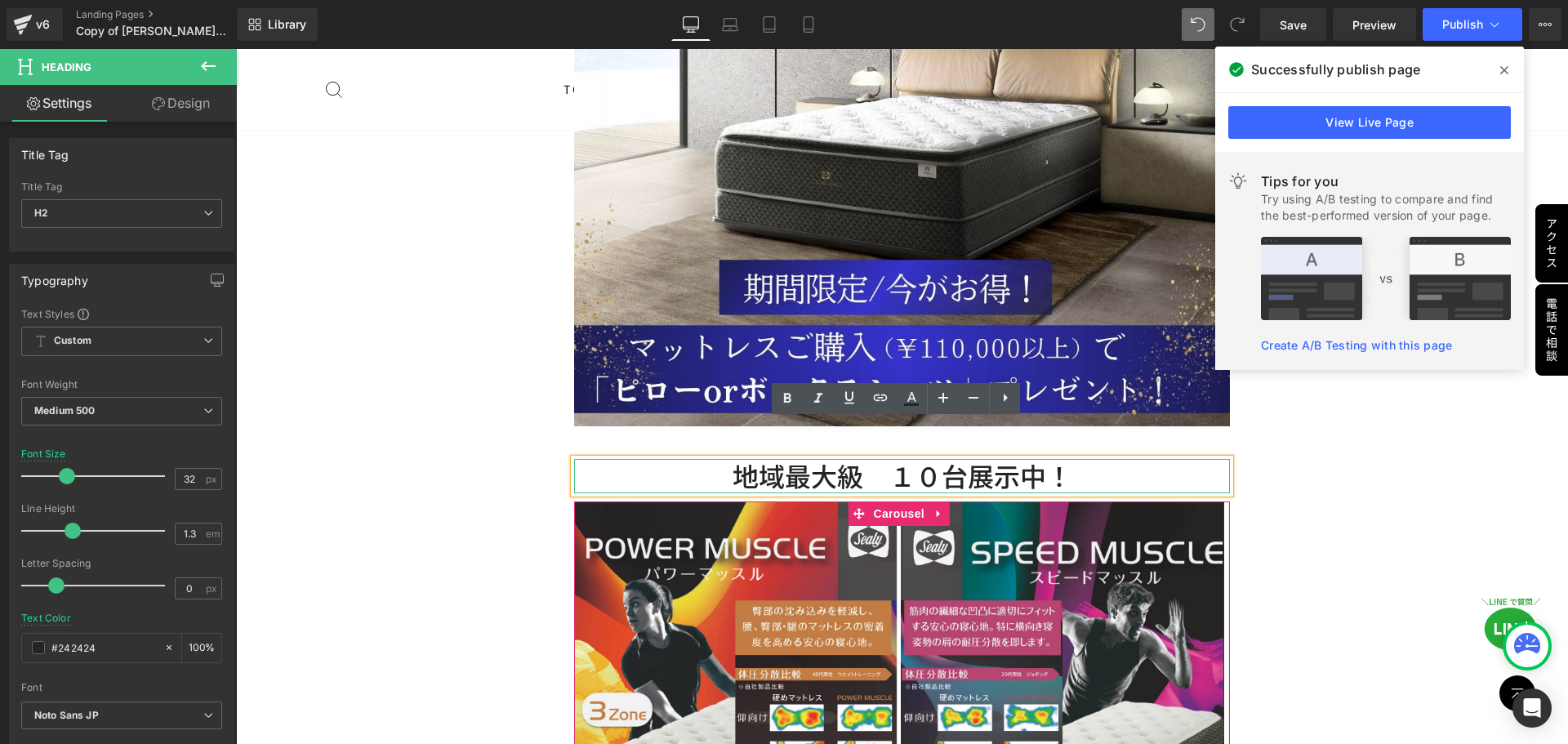
scroll to position [4777, 0]
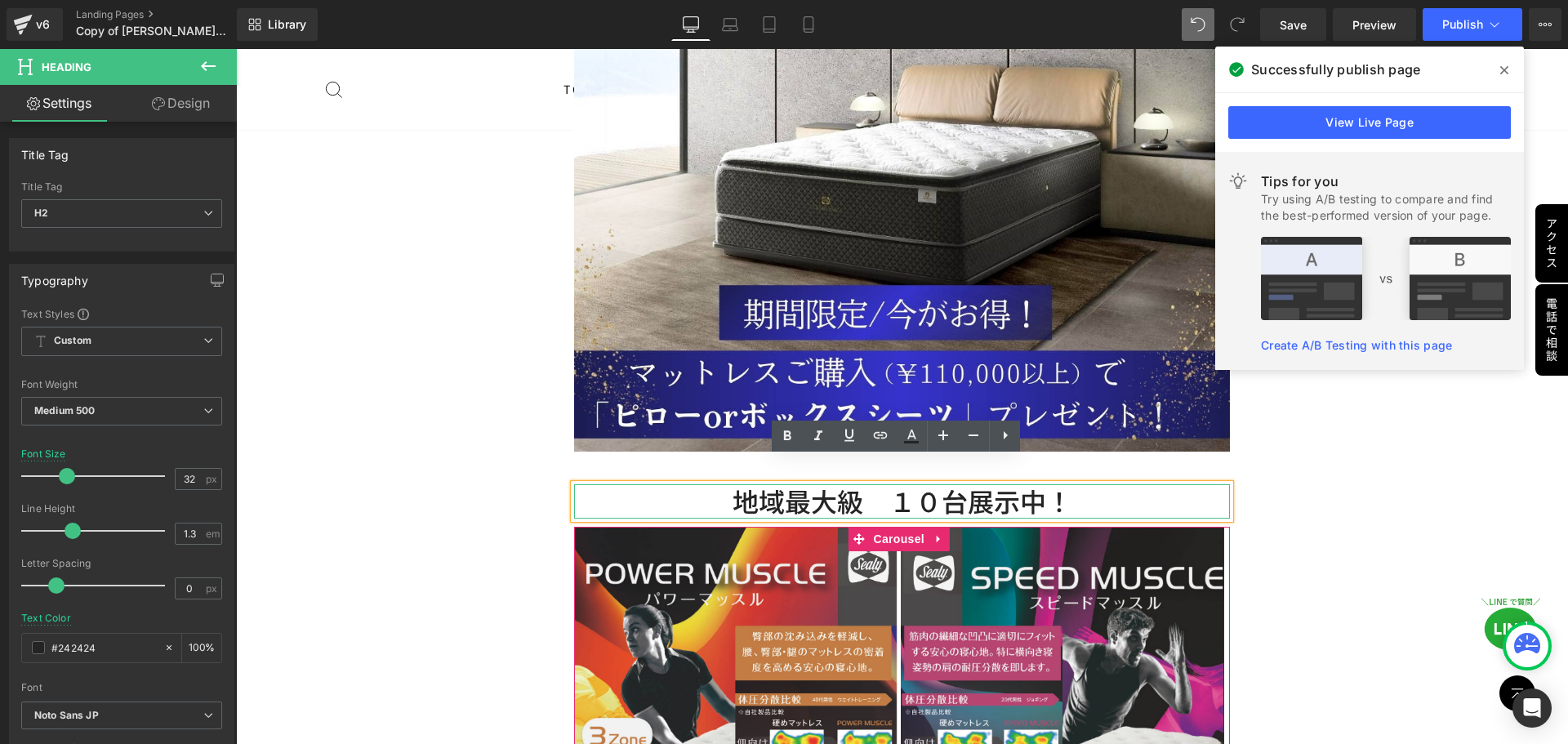
click at [1060, 436] on div "シーリーベッド Text Block Image 地域最大級　１０台展示中！ Heading Image Image Image Image Image" at bounding box center [901, 487] width 666 height 1470
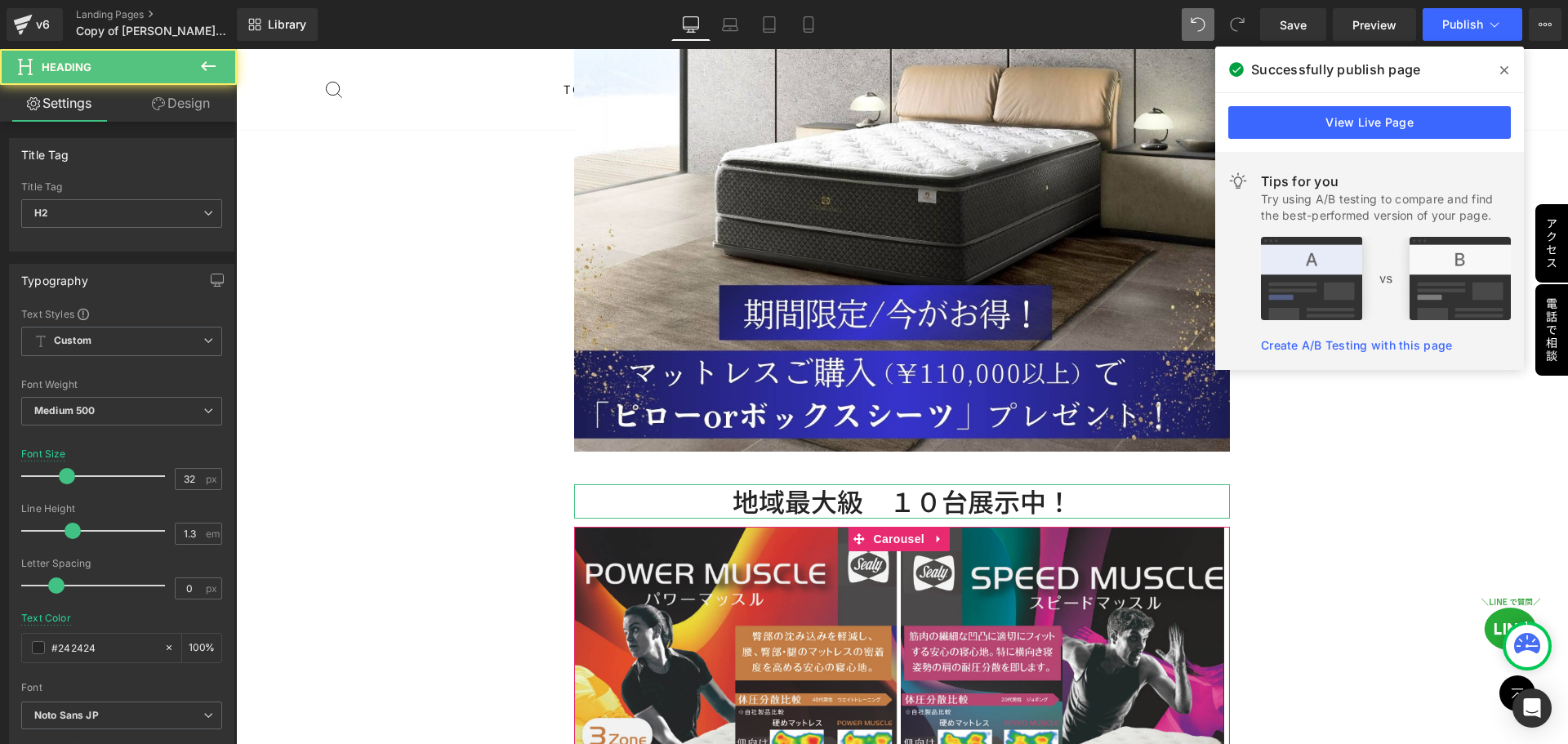
click at [869, 484] on h2 "地域最大級　１０台展示中！" at bounding box center [901, 501] width 656 height 34
click at [201, 102] on link "Design" at bounding box center [181, 103] width 119 height 37
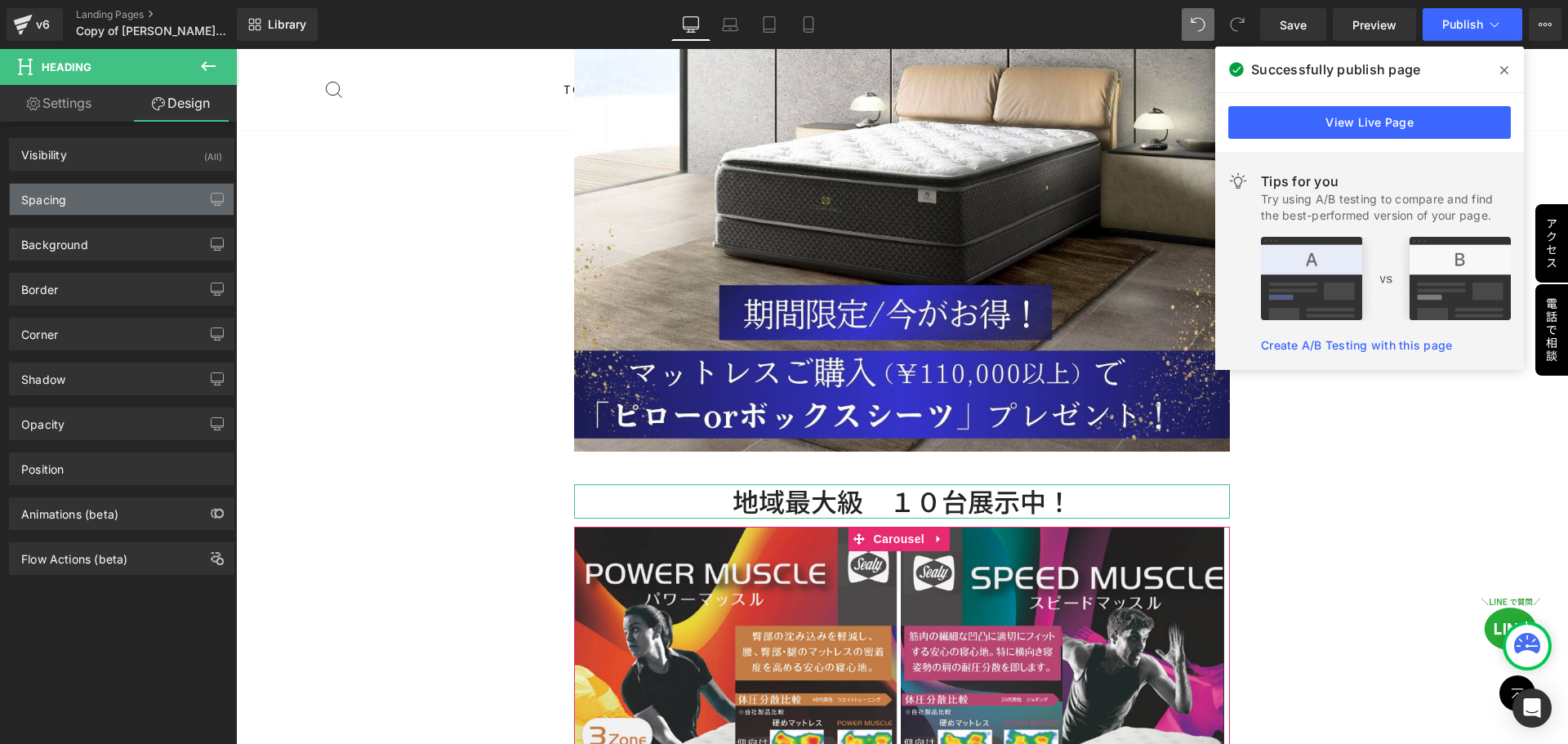
click at [155, 211] on div "Spacing" at bounding box center [122, 199] width 224 height 31
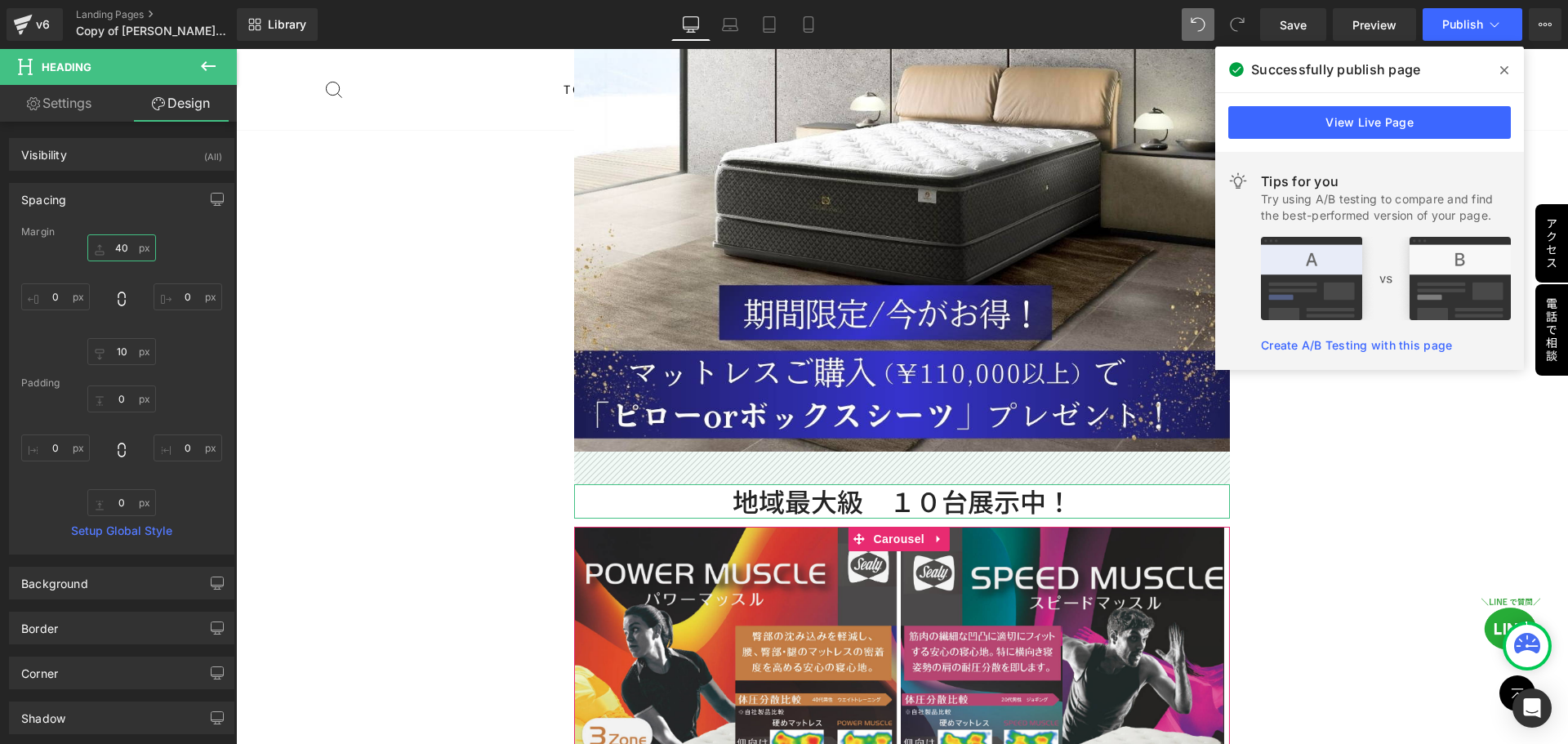
click at [129, 255] on input "40" at bounding box center [122, 248] width 69 height 27
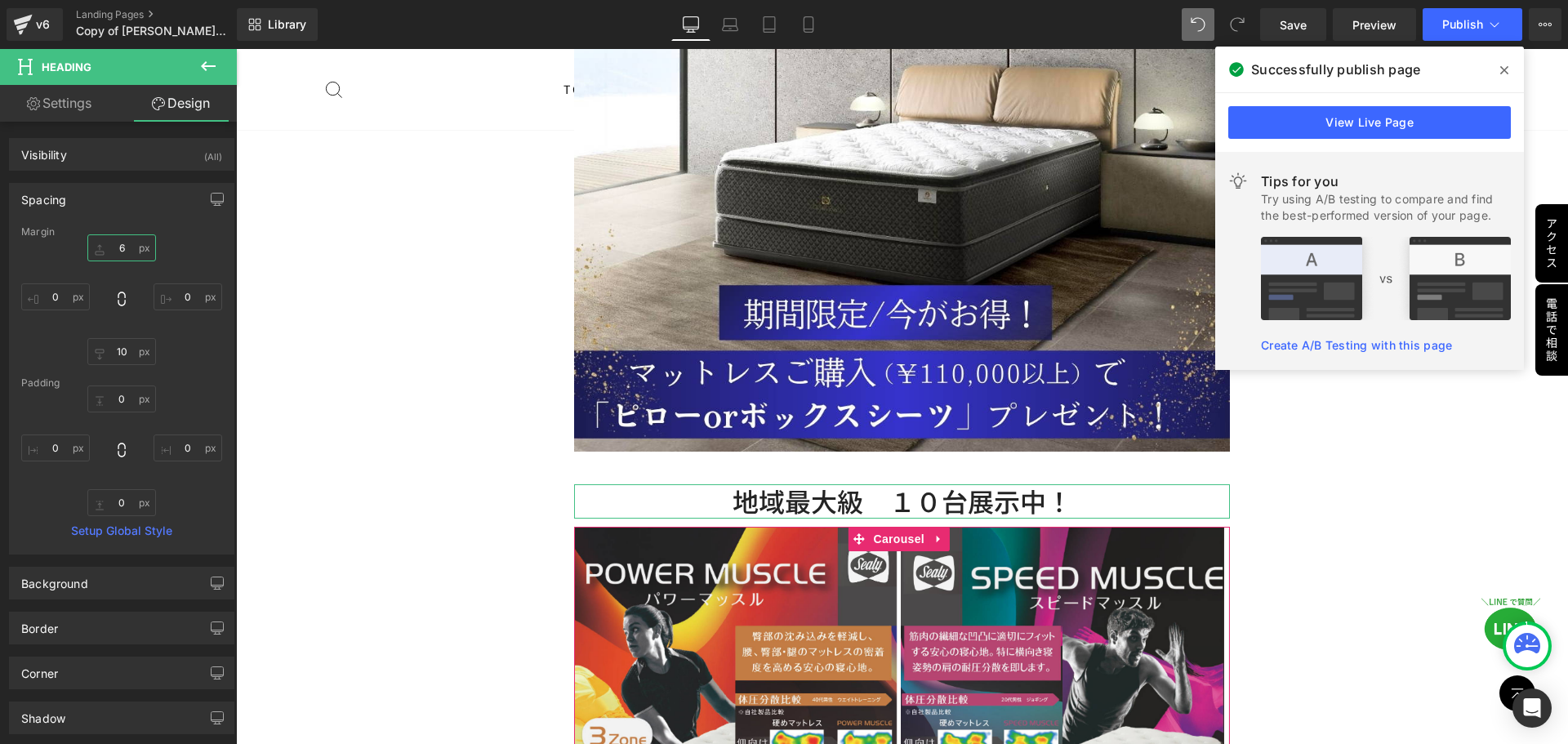
type input "60"
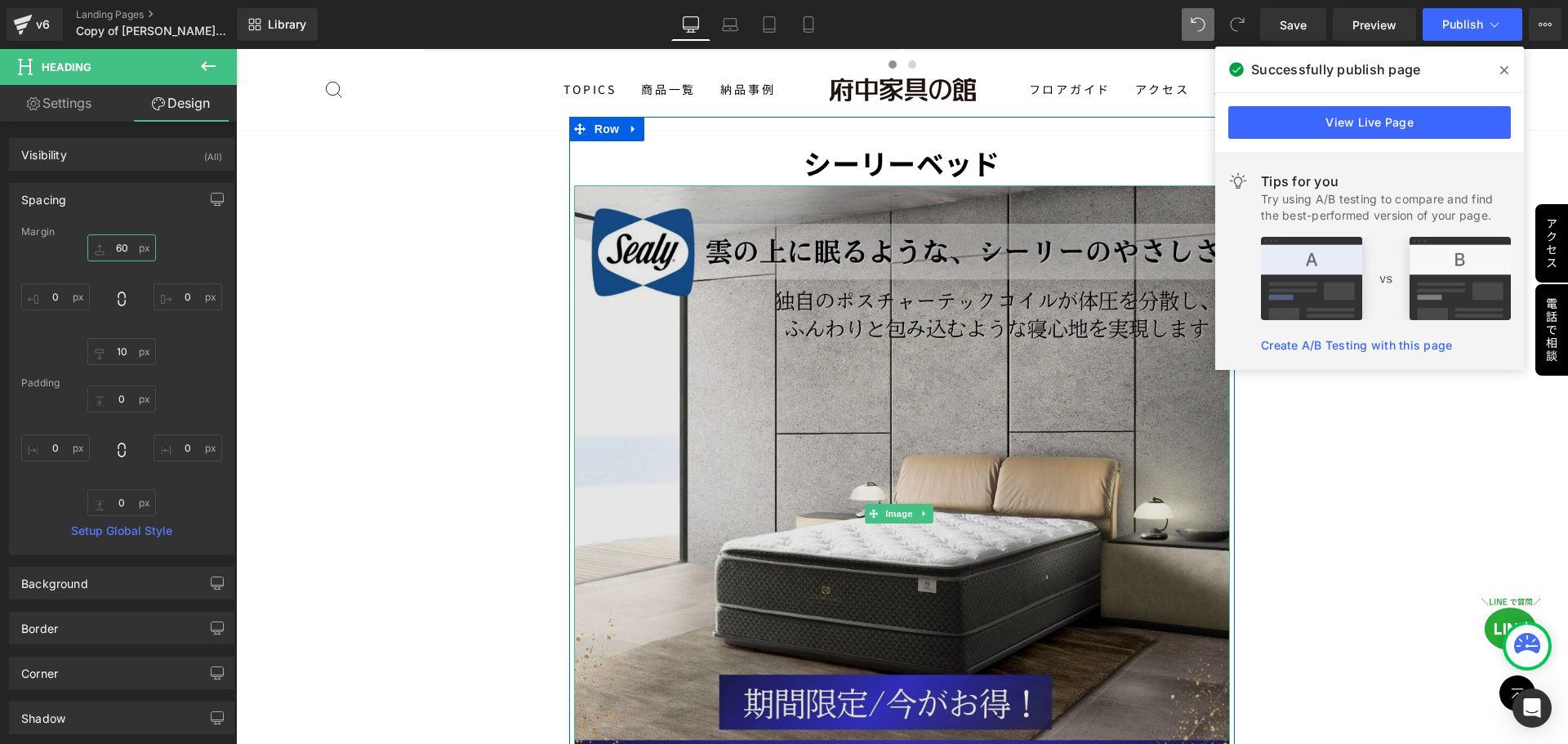
scroll to position [4369, 0]
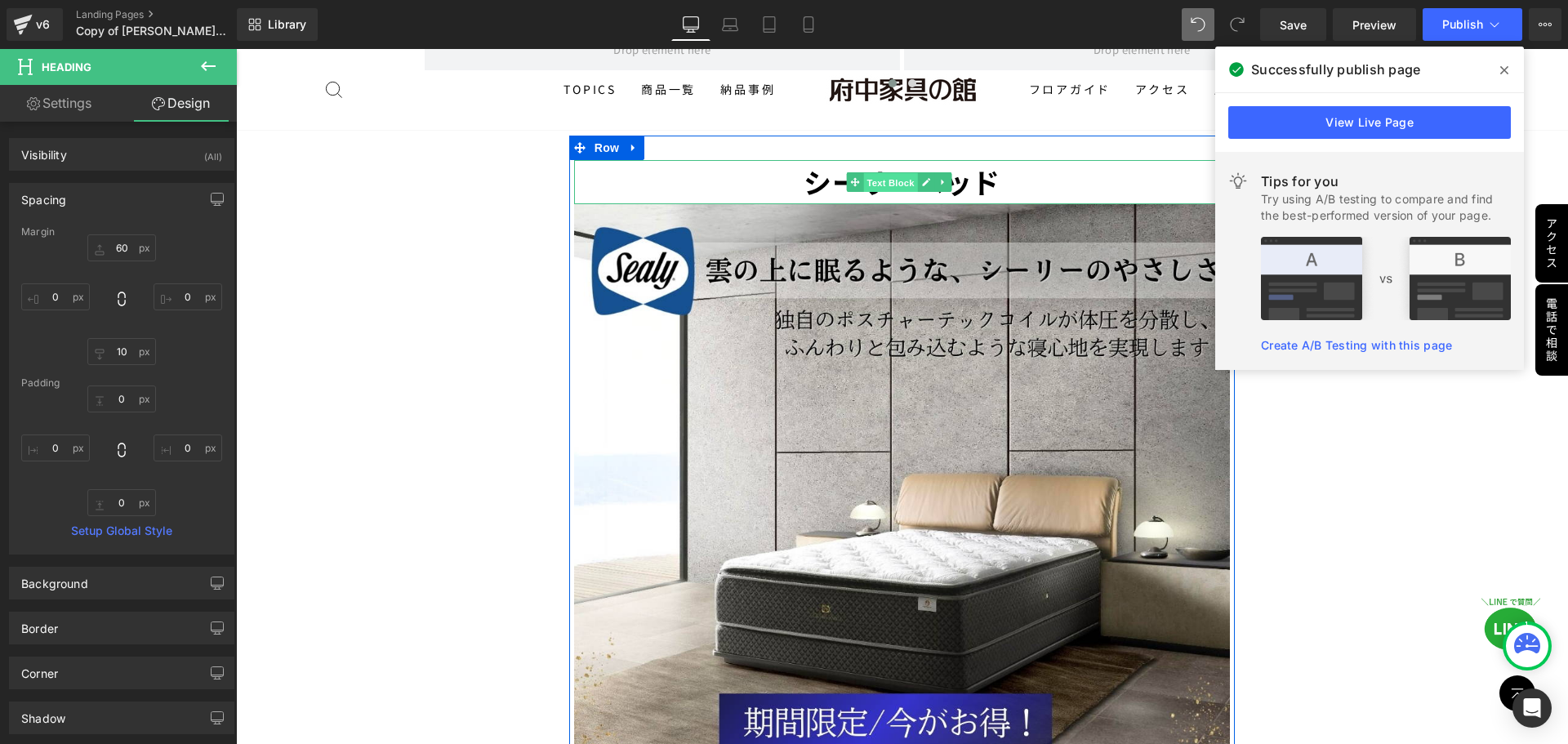
click at [880, 173] on span "Text Block" at bounding box center [889, 183] width 53 height 19
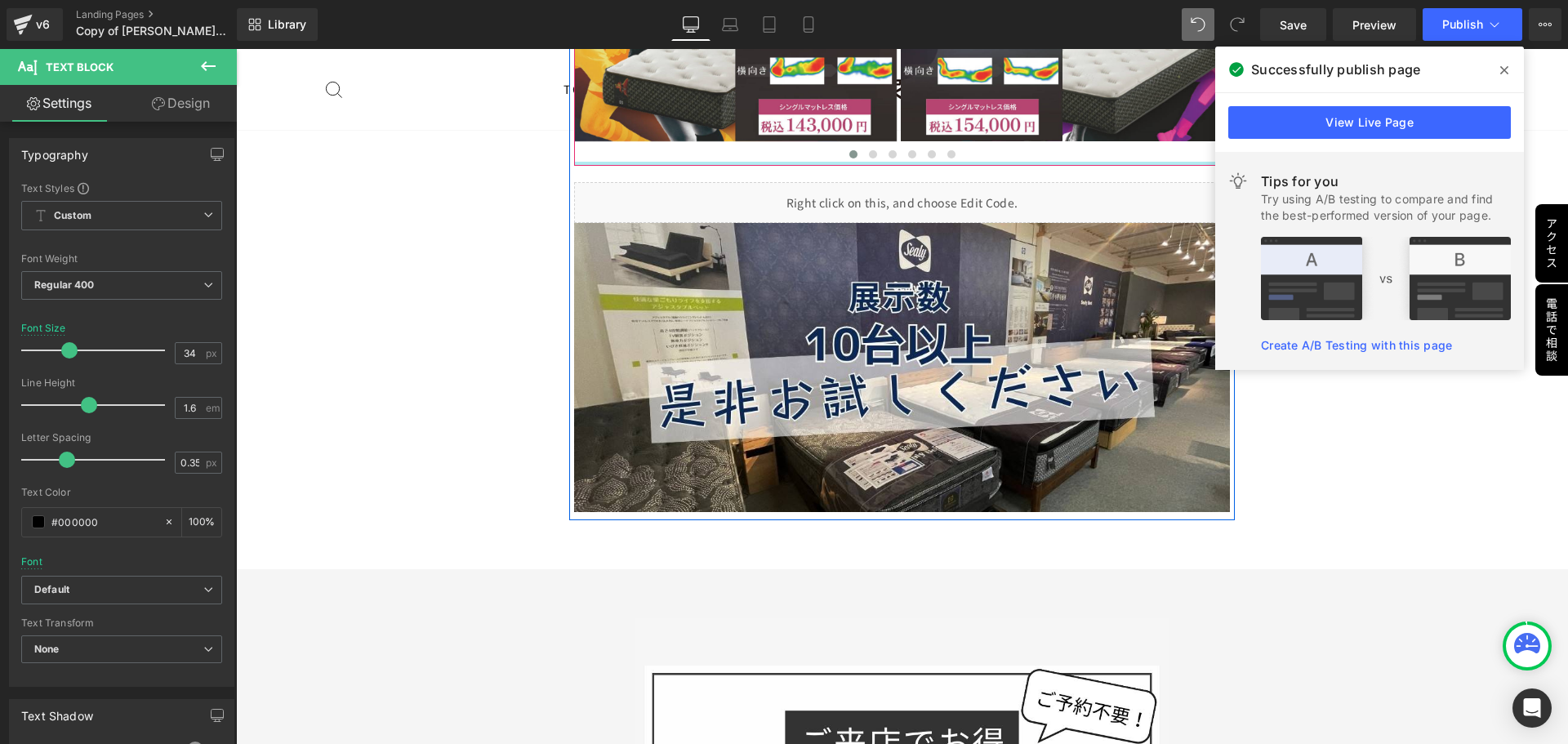
scroll to position [5512, 0]
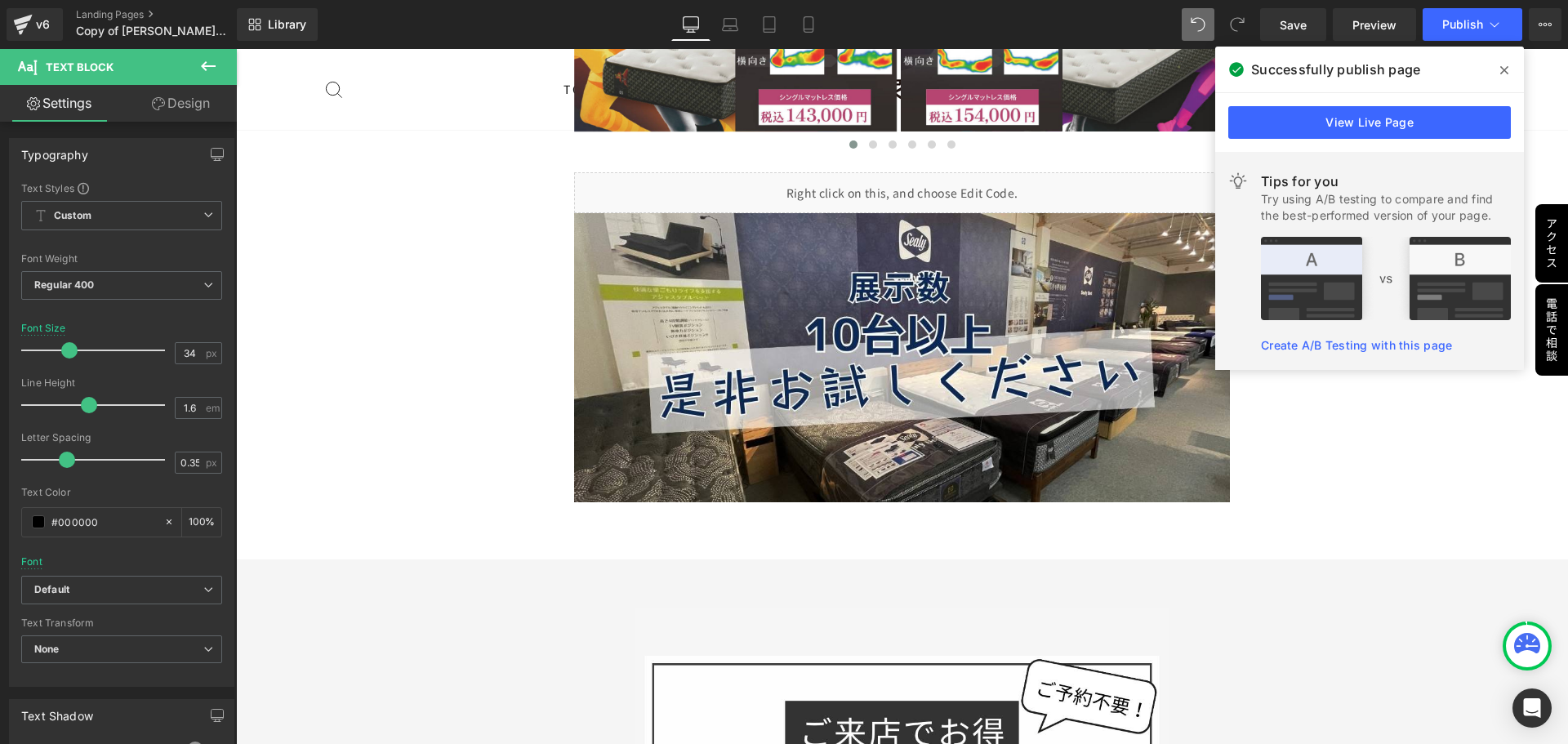
click at [181, 102] on link "Design" at bounding box center [181, 103] width 119 height 37
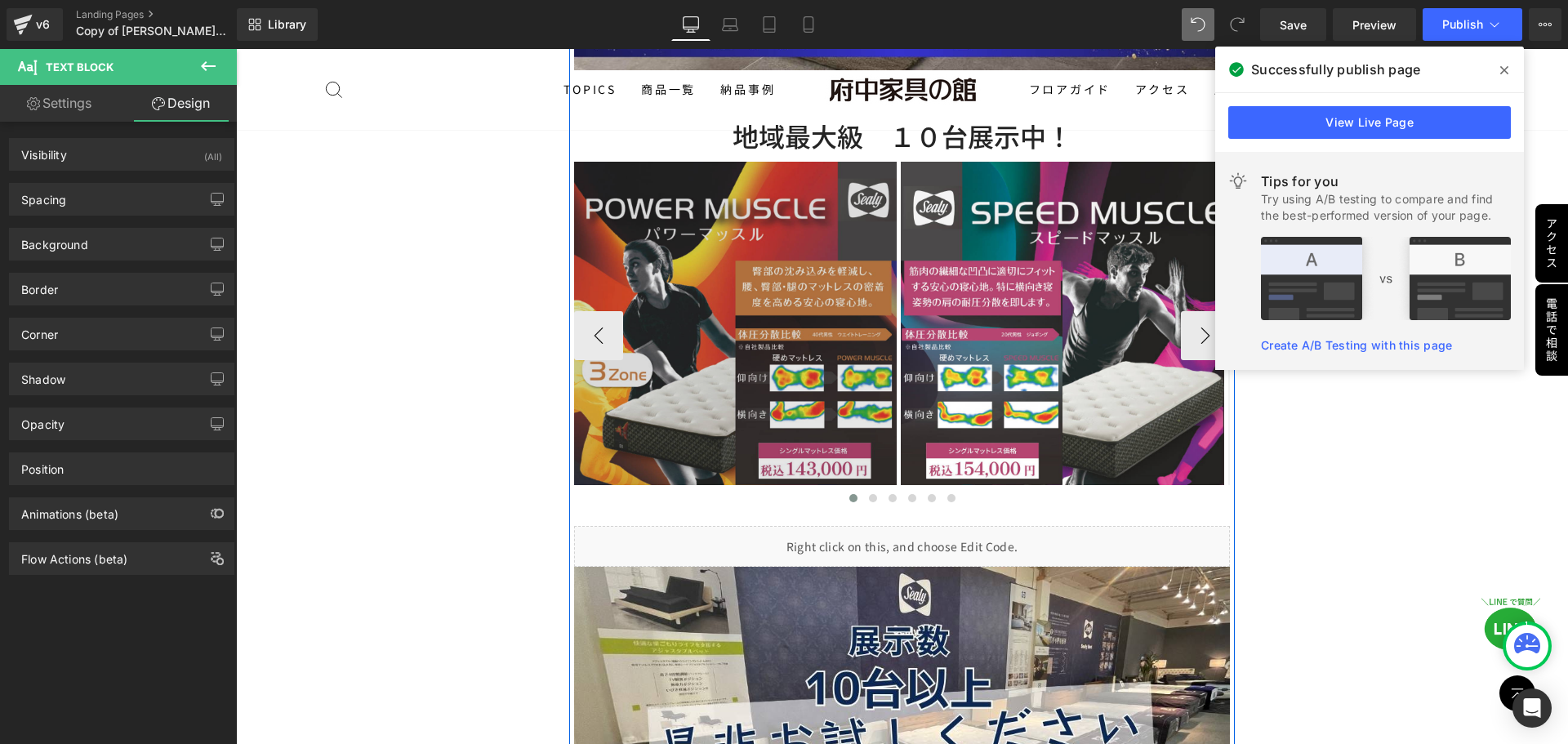
scroll to position [5104, 0]
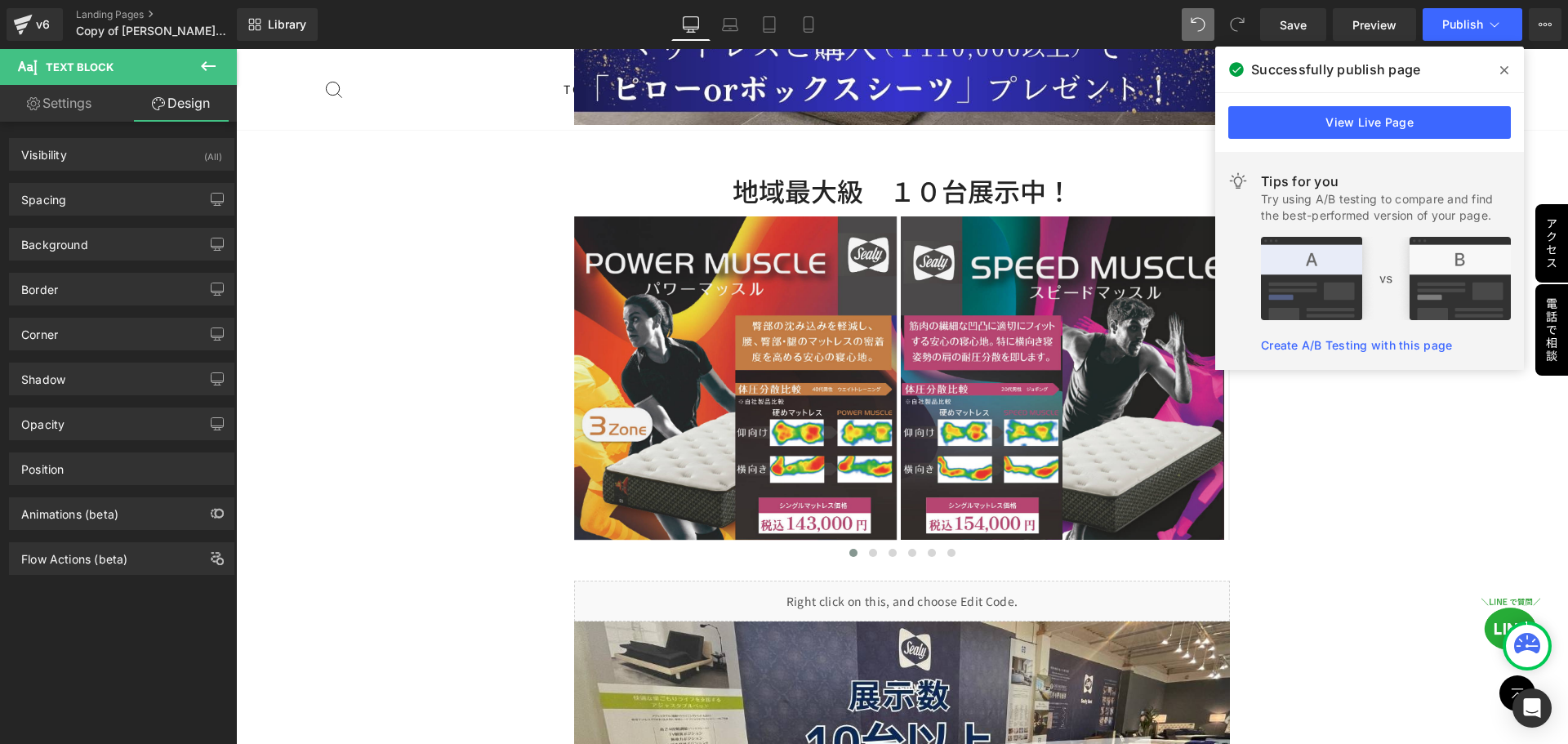
click at [67, 112] on link "Settings" at bounding box center [59, 103] width 119 height 37
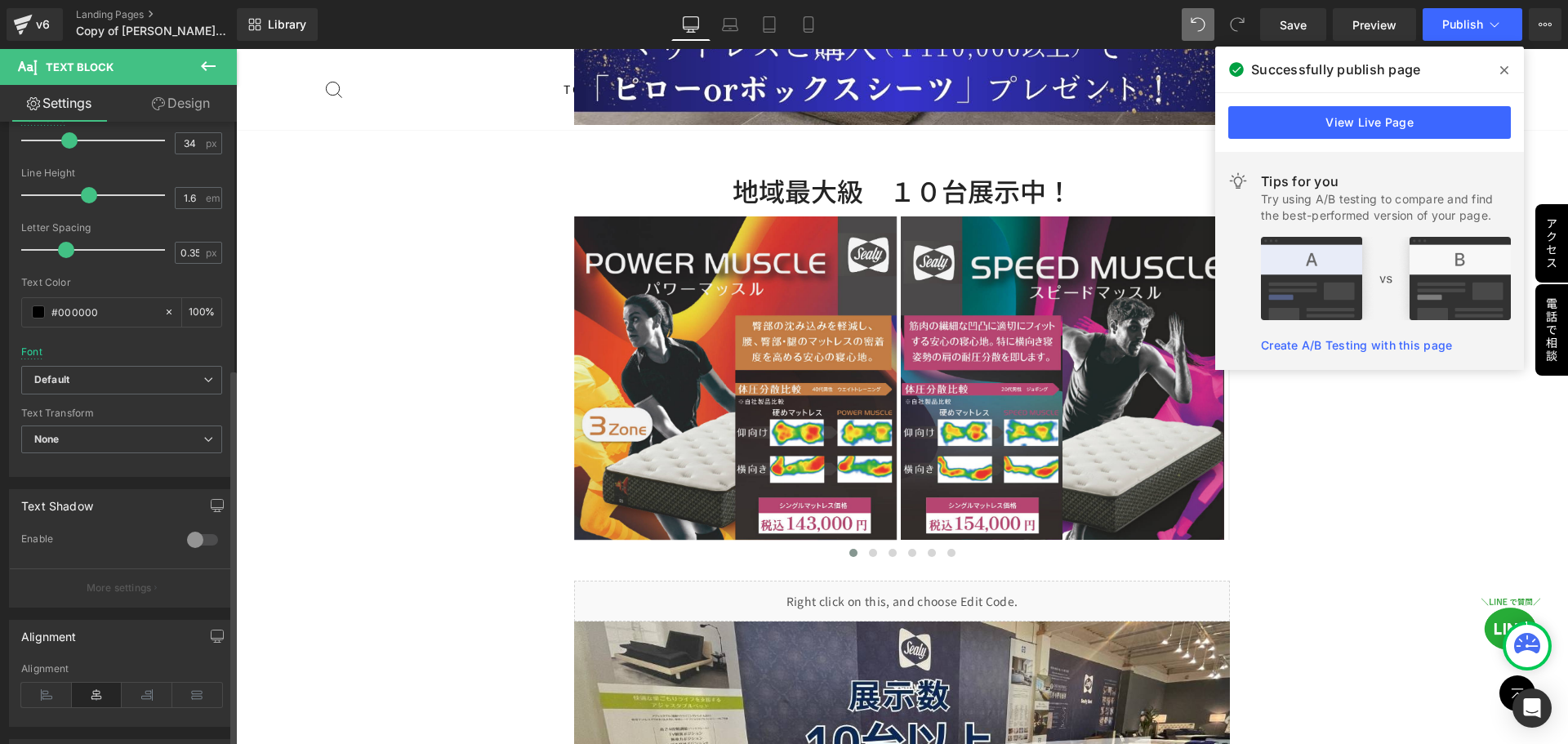
scroll to position [408, 0]
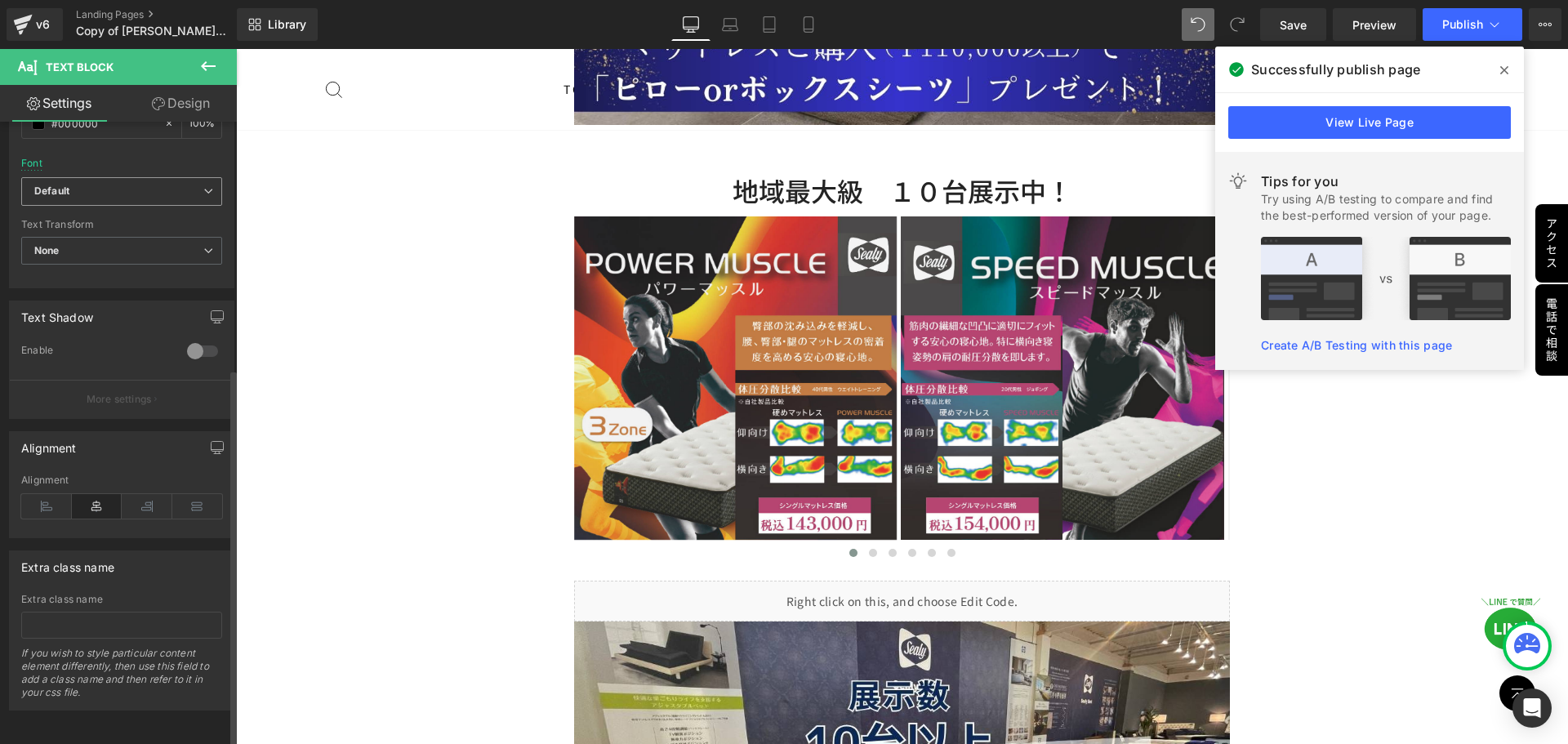
click at [145, 185] on b "Default" at bounding box center [119, 192] width 169 height 14
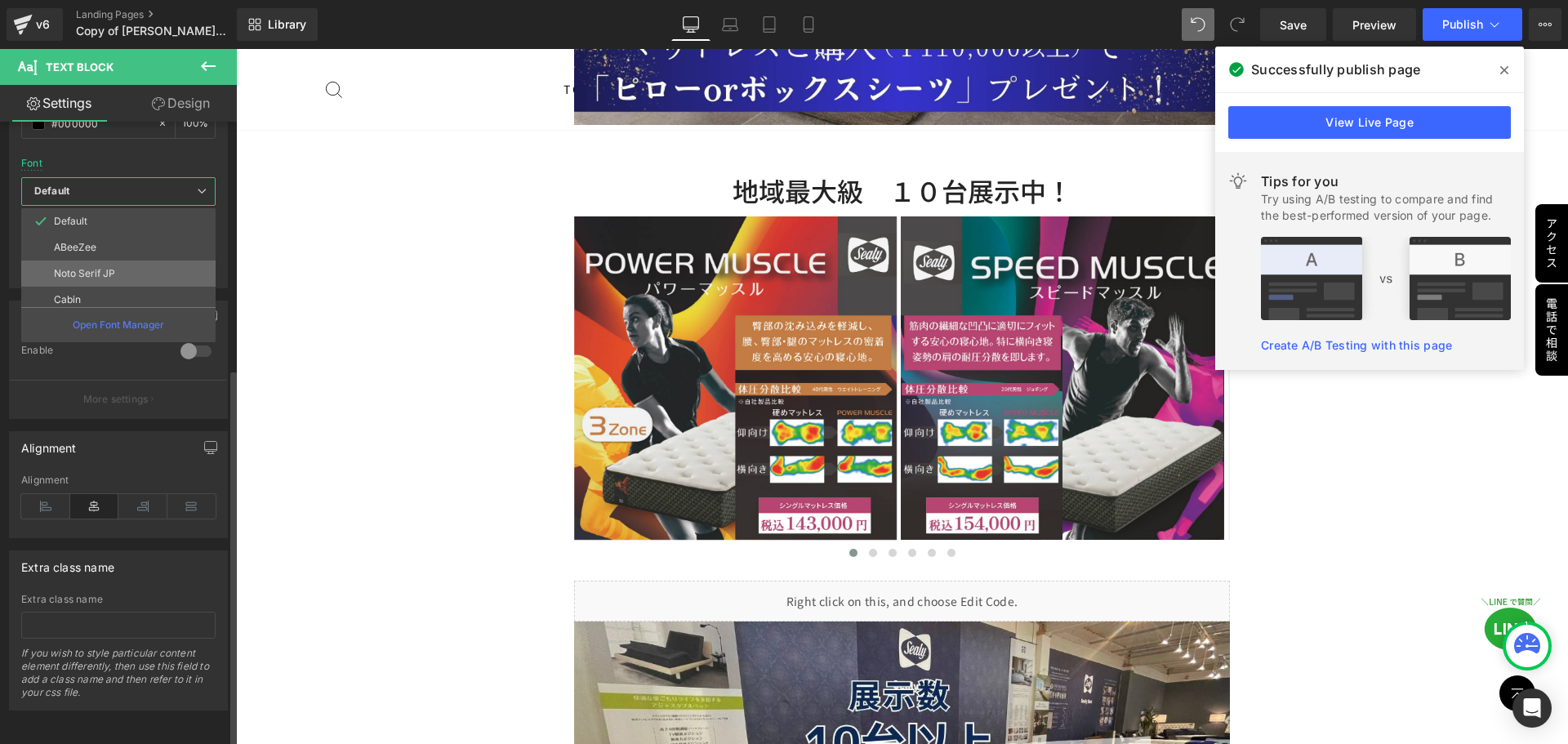
click at [123, 261] on li "Noto Serif JP" at bounding box center [122, 273] width 201 height 26
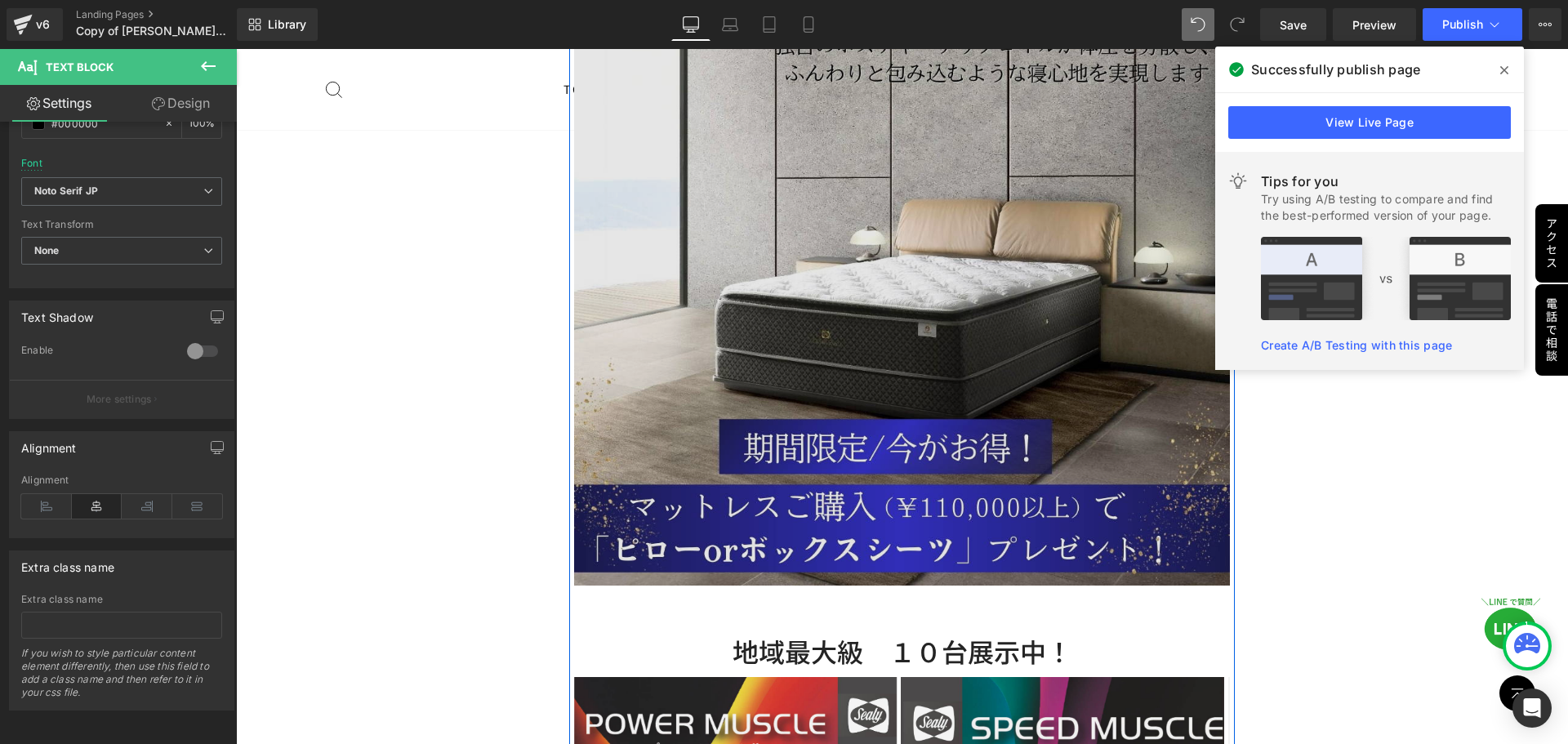
scroll to position [4287, 0]
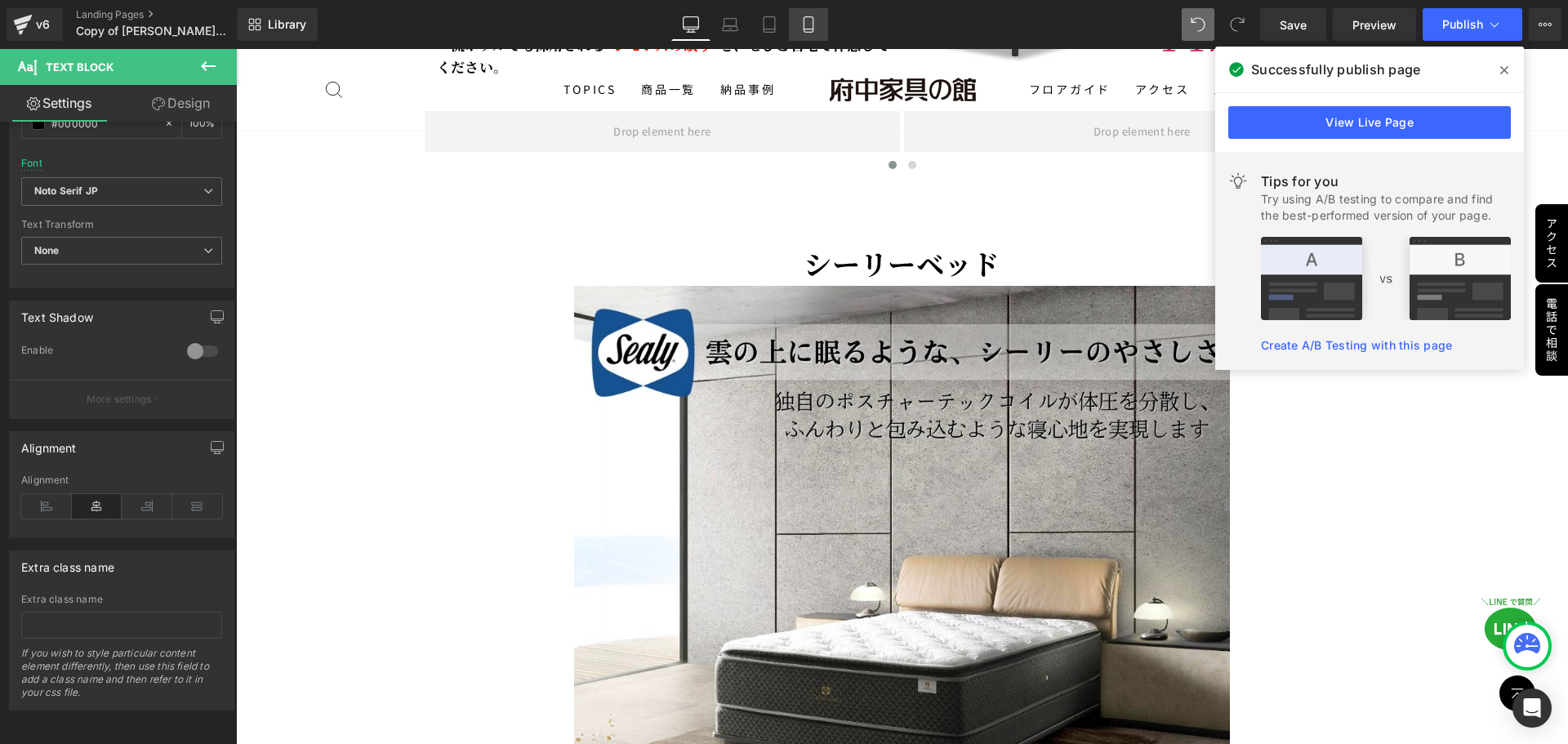
click at [798, 31] on link "Mobile" at bounding box center [808, 24] width 39 height 33
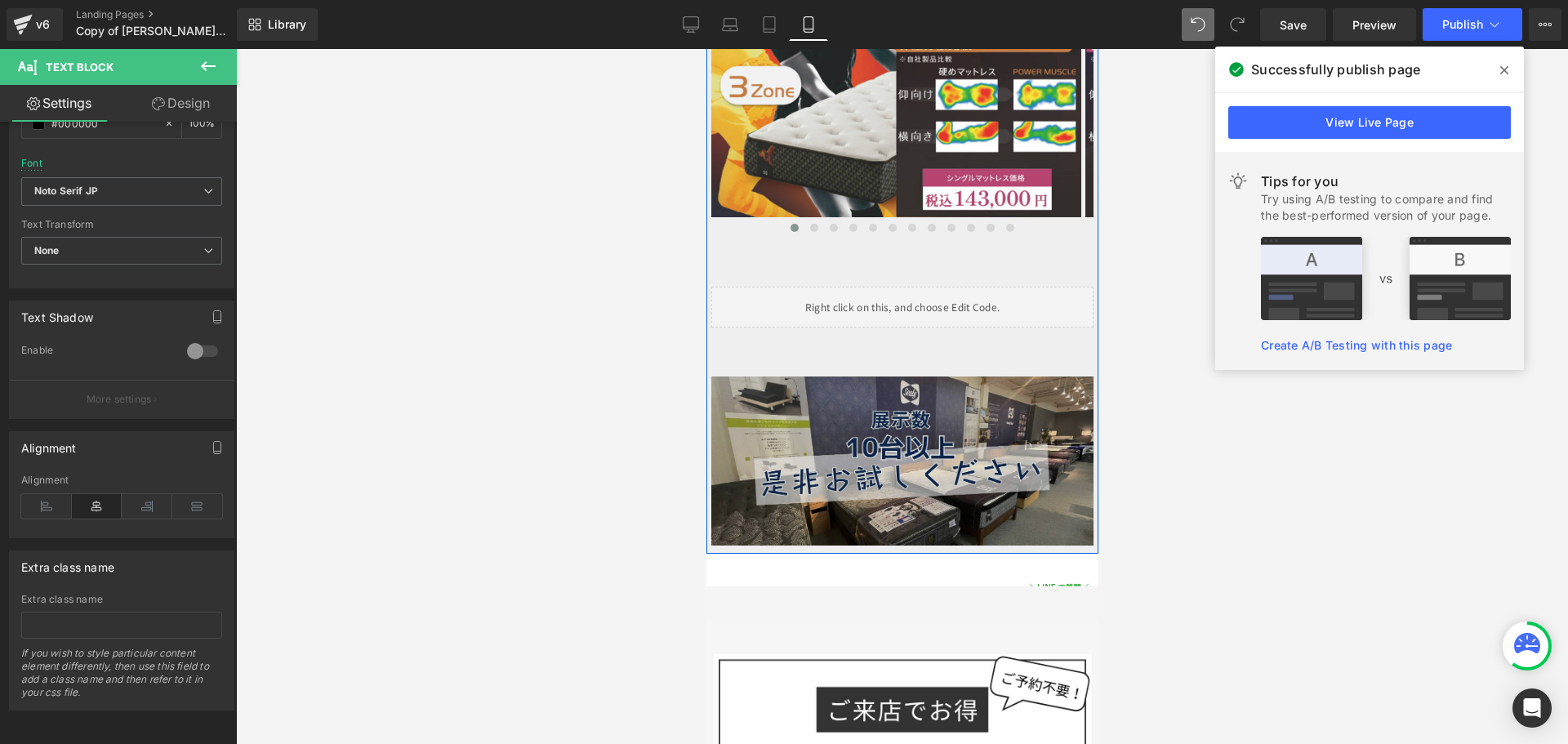
scroll to position [4365, 0]
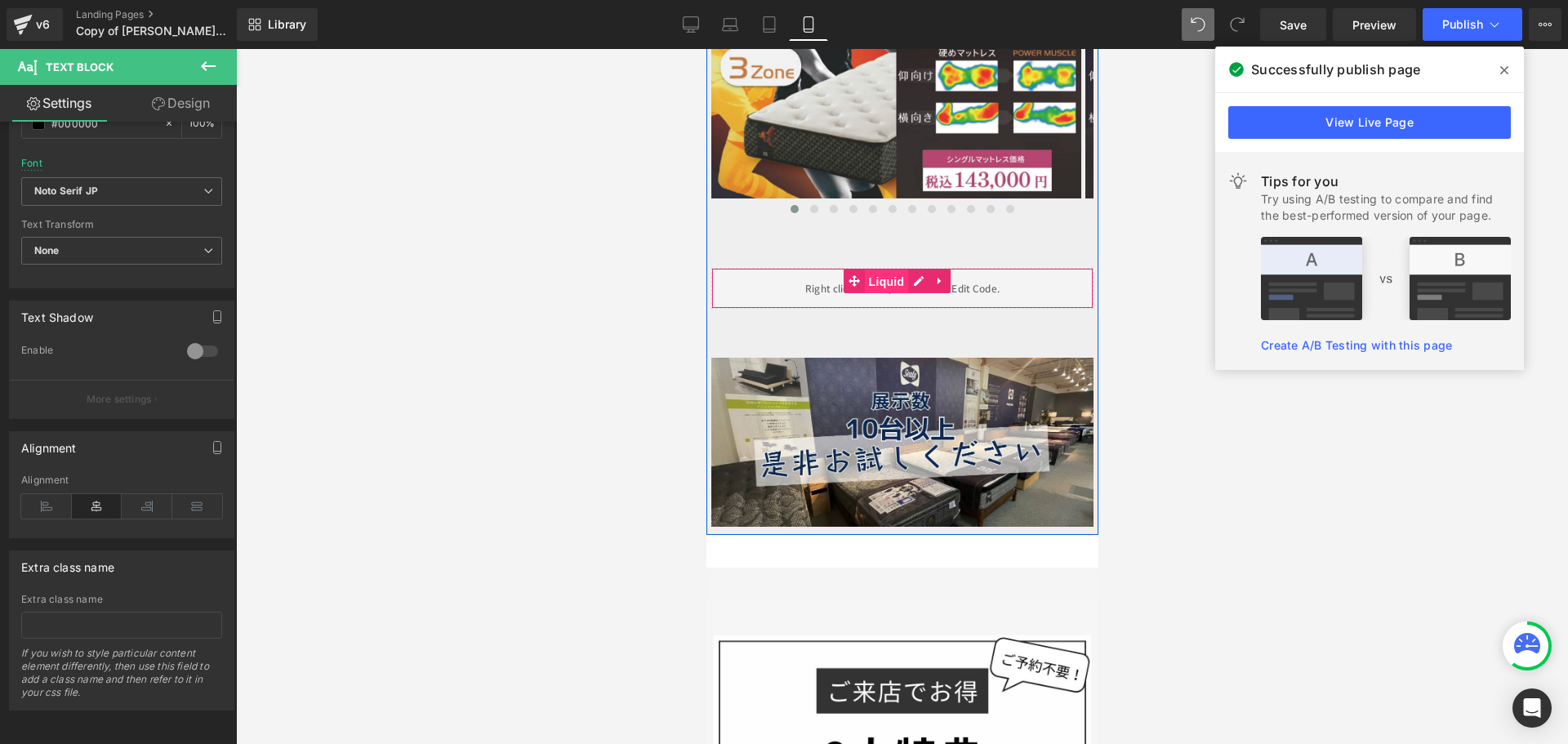
click at [872, 269] on span "Liquid" at bounding box center [886, 281] width 44 height 24
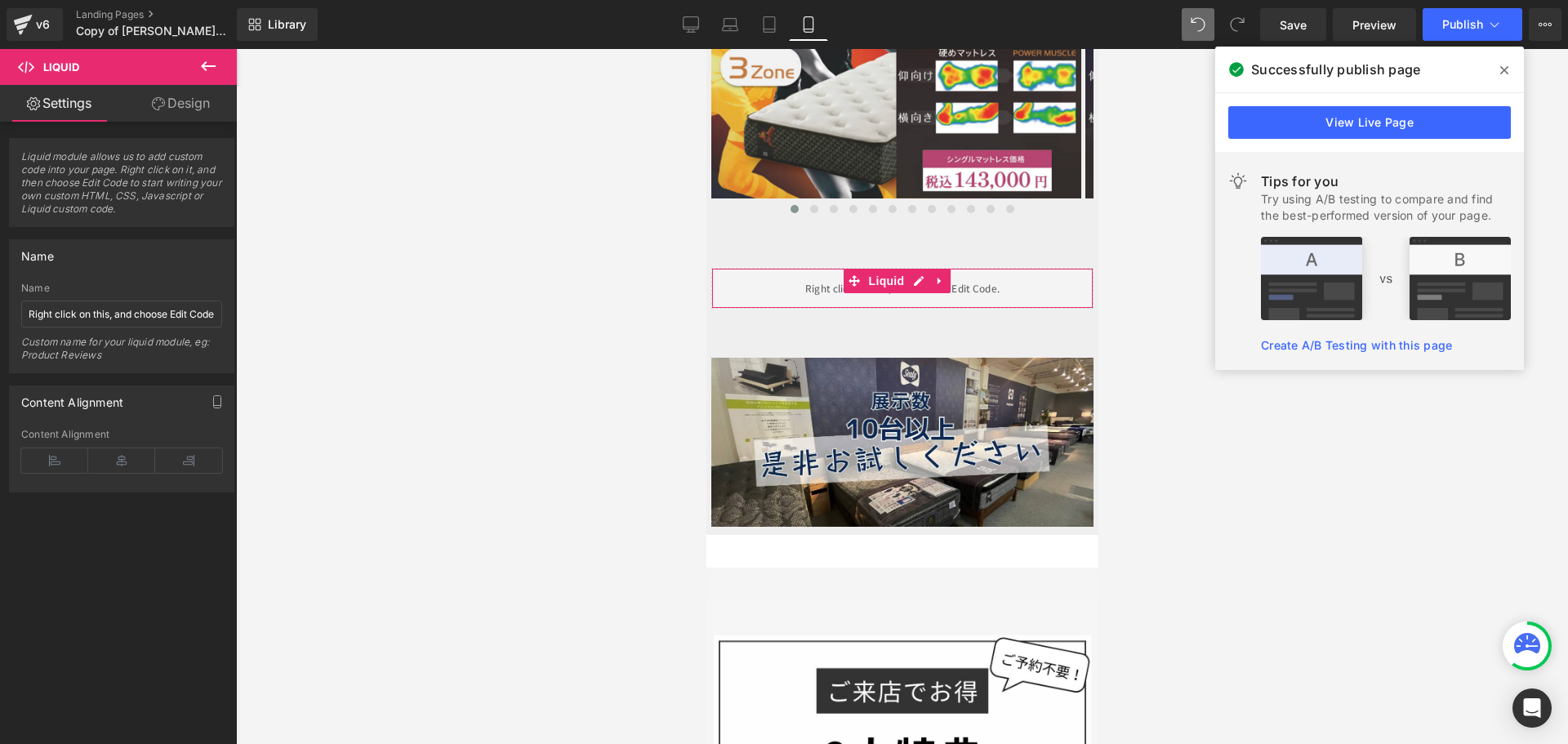
click at [178, 99] on link "Design" at bounding box center [181, 103] width 119 height 37
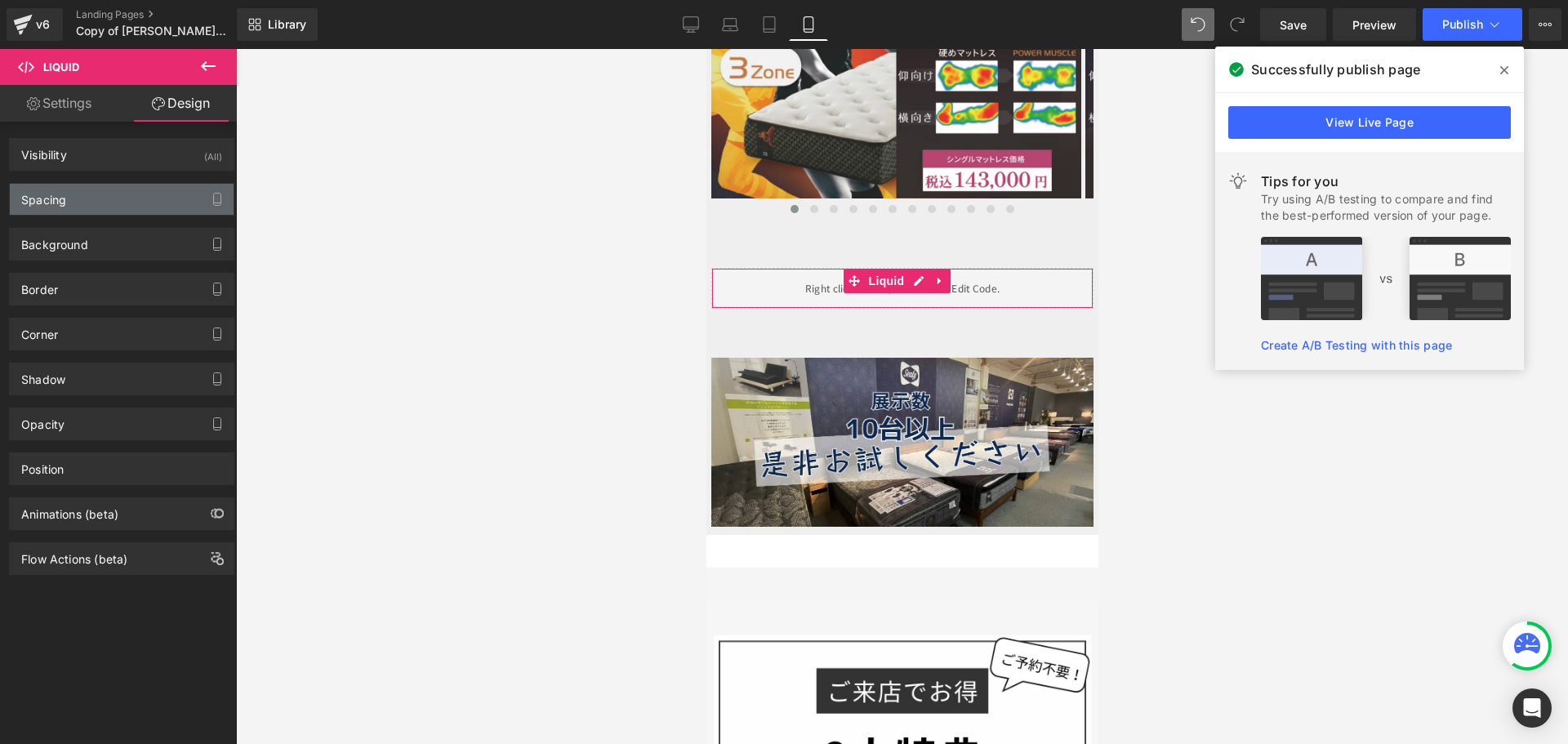
drag, startPoint x: 100, startPoint y: 241, endPoint x: 130, endPoint y: 202, distance: 49.2
click at [130, 202] on div "Visibility (All) 0|0|0|0 1 Show on Desktop 1 Show on Laptop 1 Show on Tablet 1 …" at bounding box center [122, 348] width 244 height 453
click at [130, 202] on div "Spacing" at bounding box center [122, 199] width 224 height 31
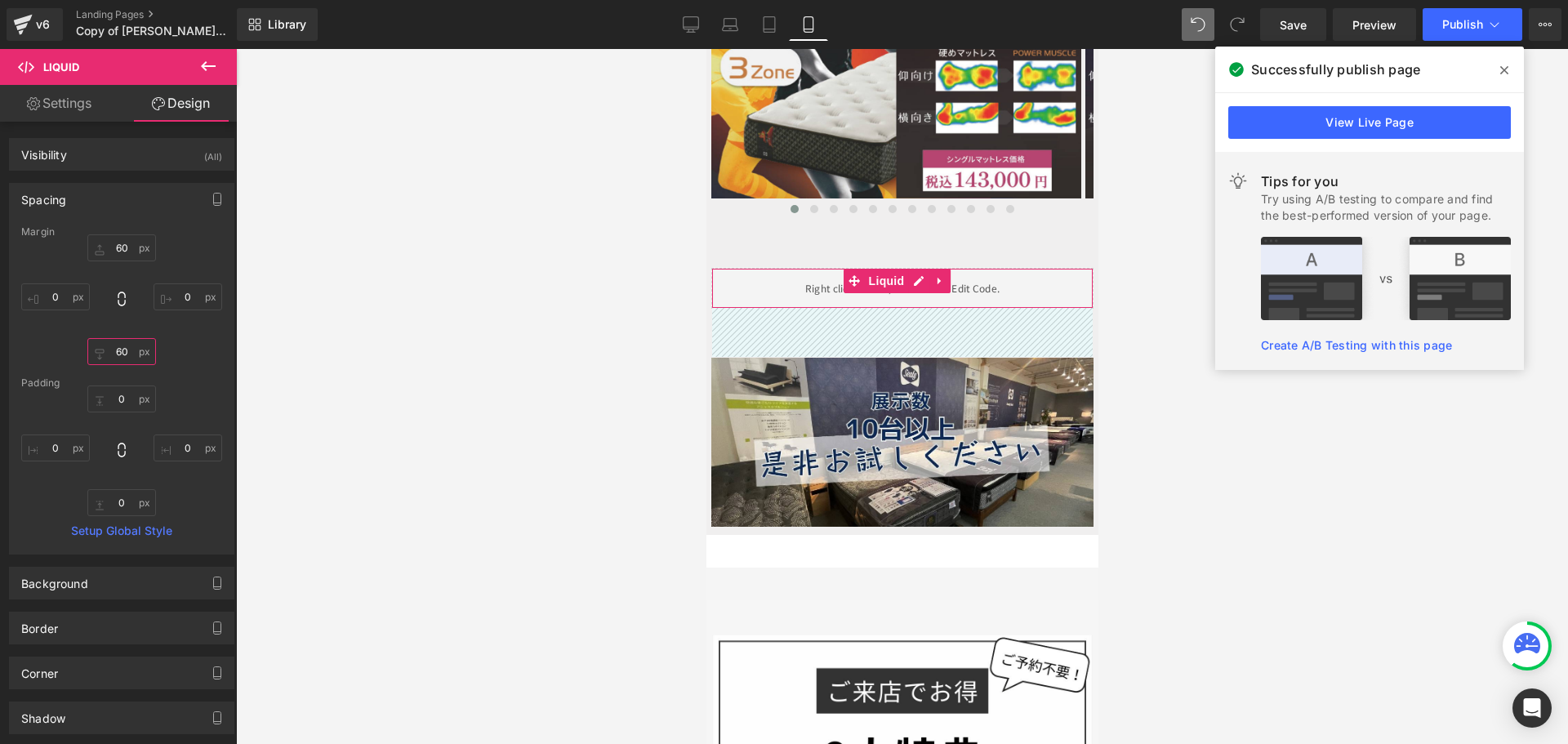
click at [127, 351] on input "text" at bounding box center [122, 352] width 69 height 27
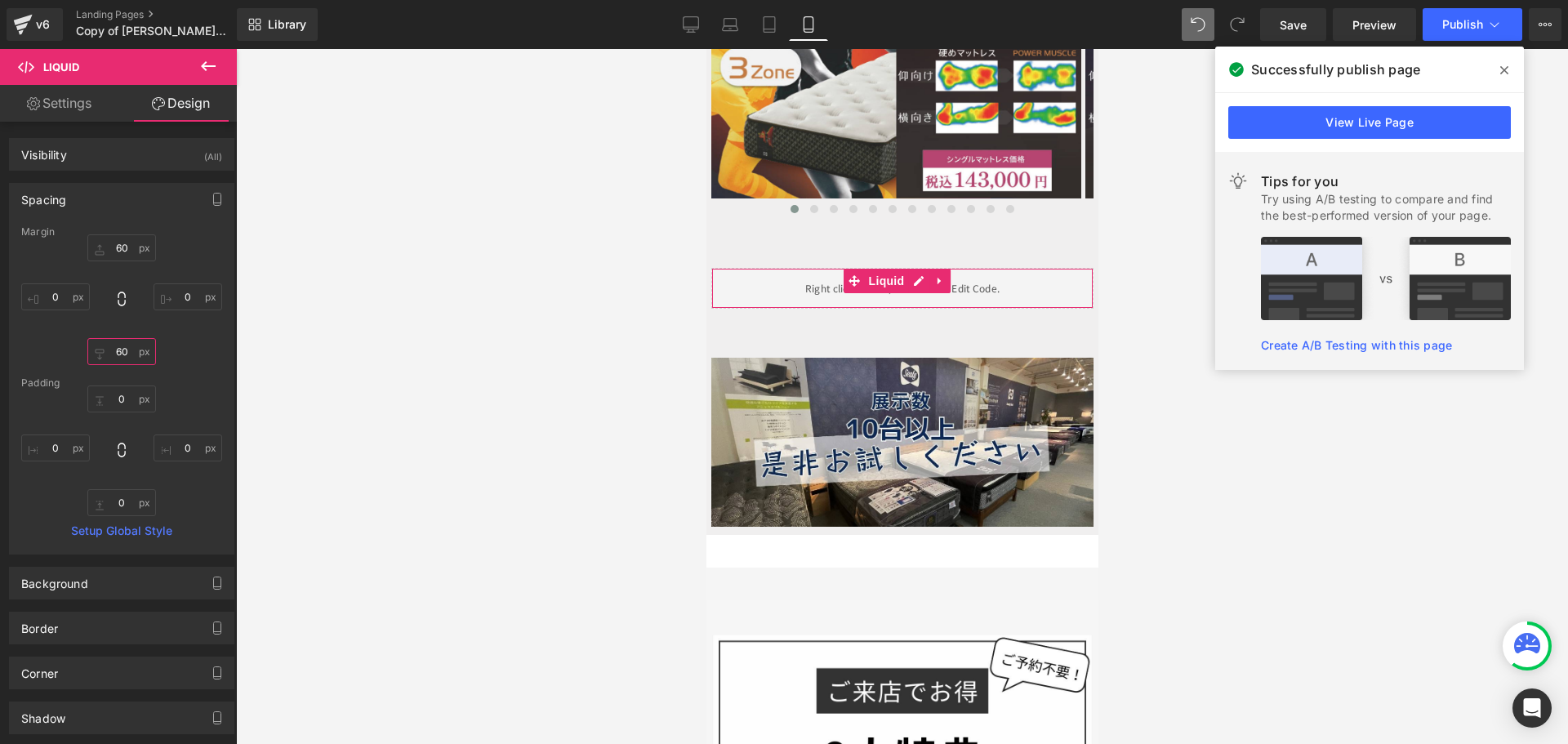
type input "0"
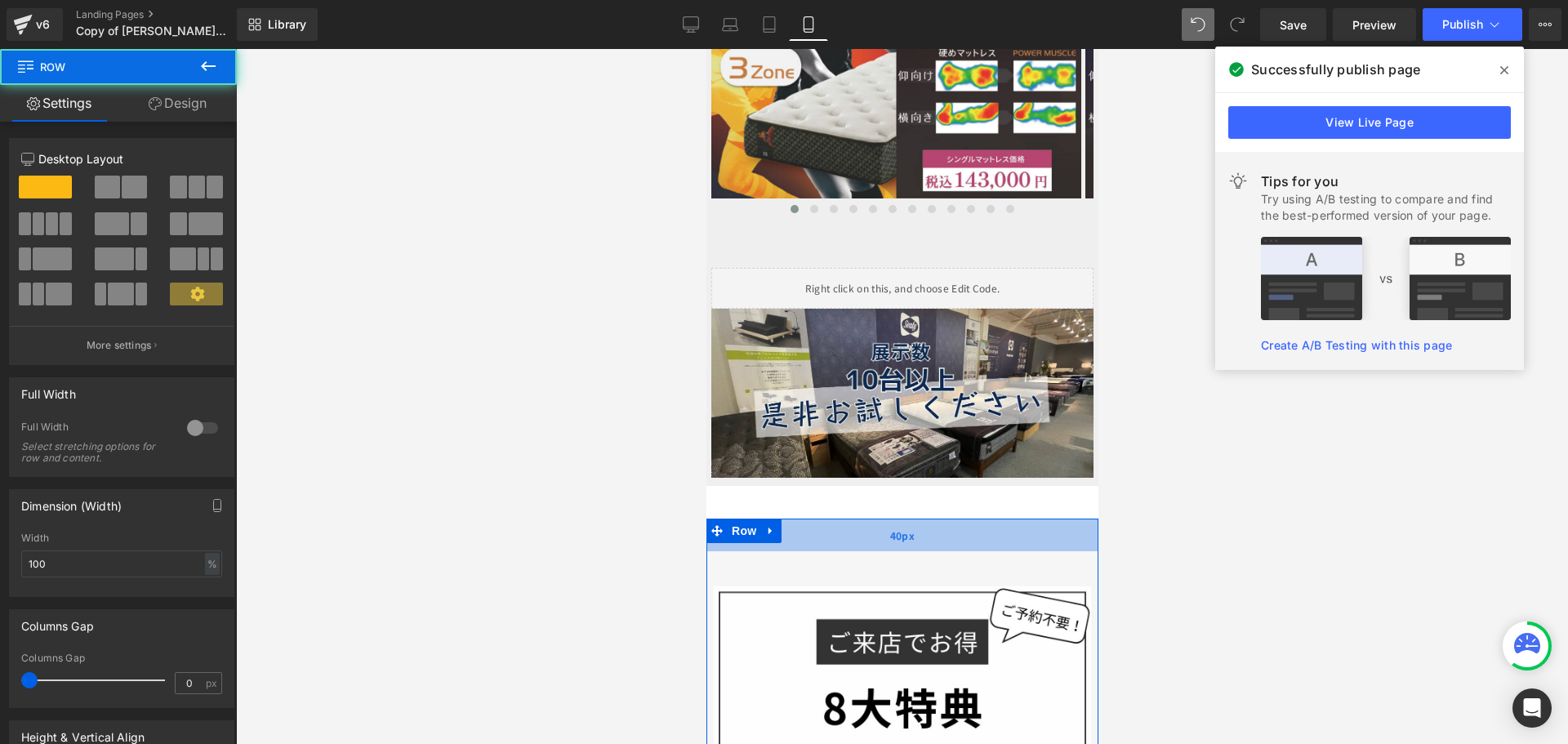
click at [984, 518] on div "40px" at bounding box center [901, 535] width 392 height 33
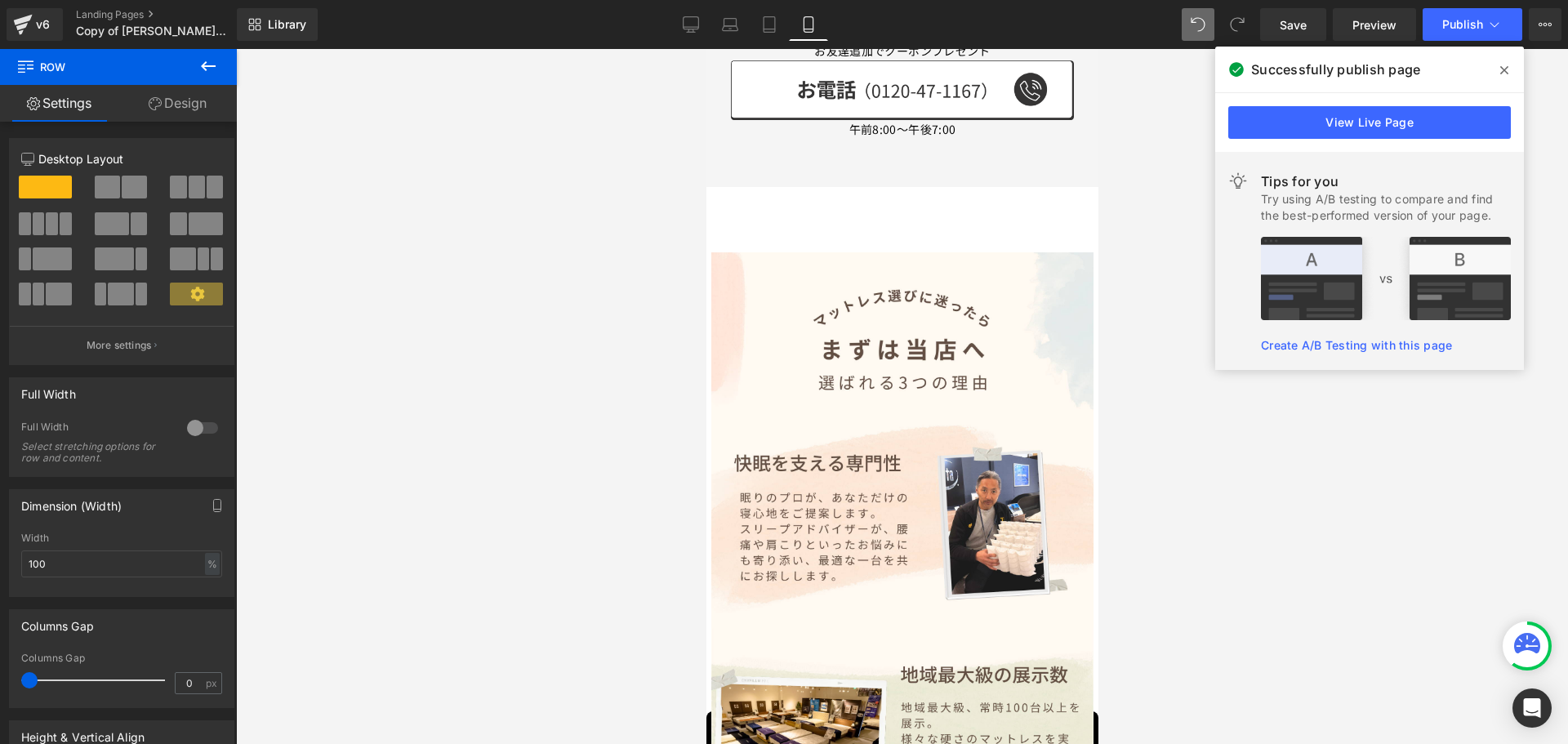
scroll to position [1261, 0]
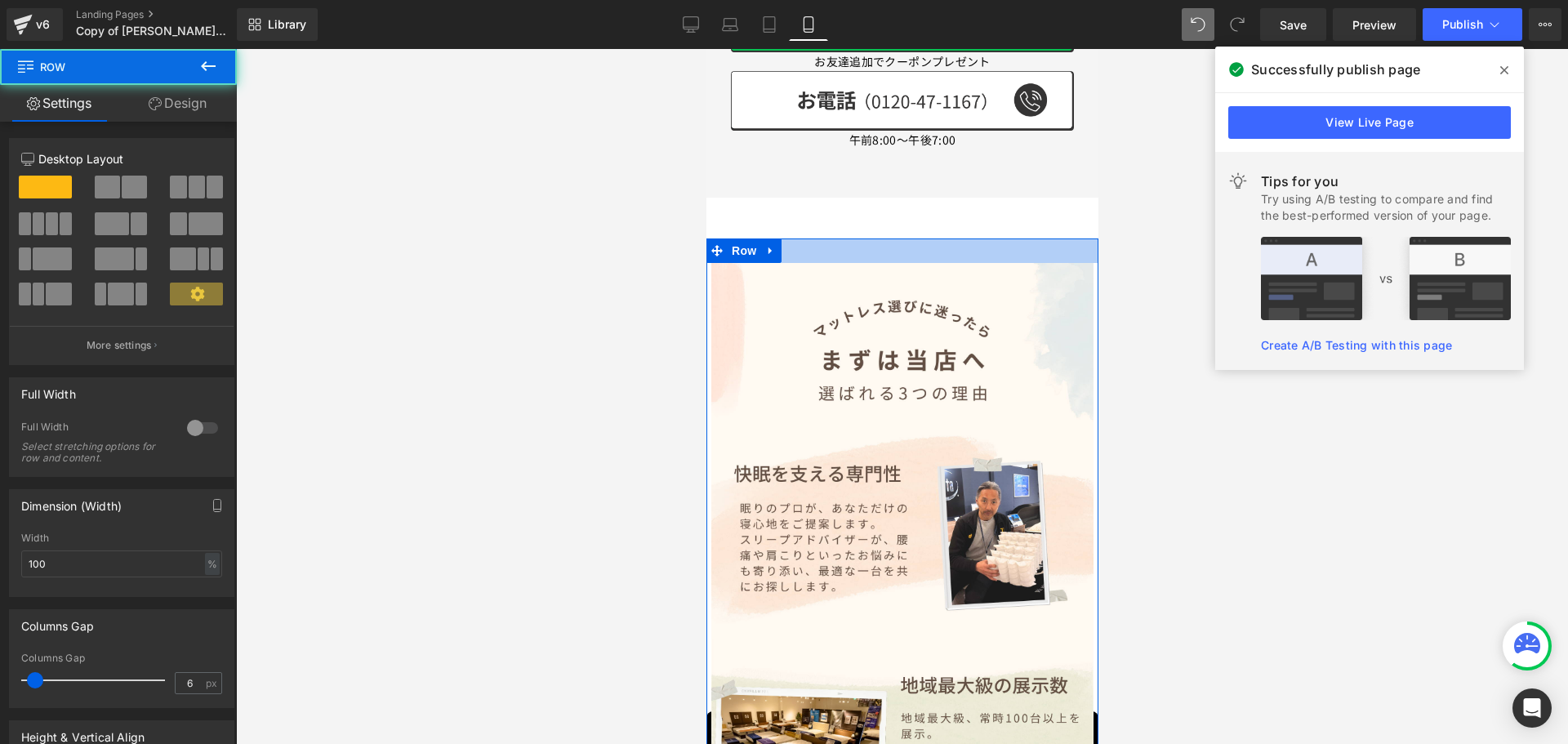
click at [827, 239] on div at bounding box center [901, 250] width 392 height 24
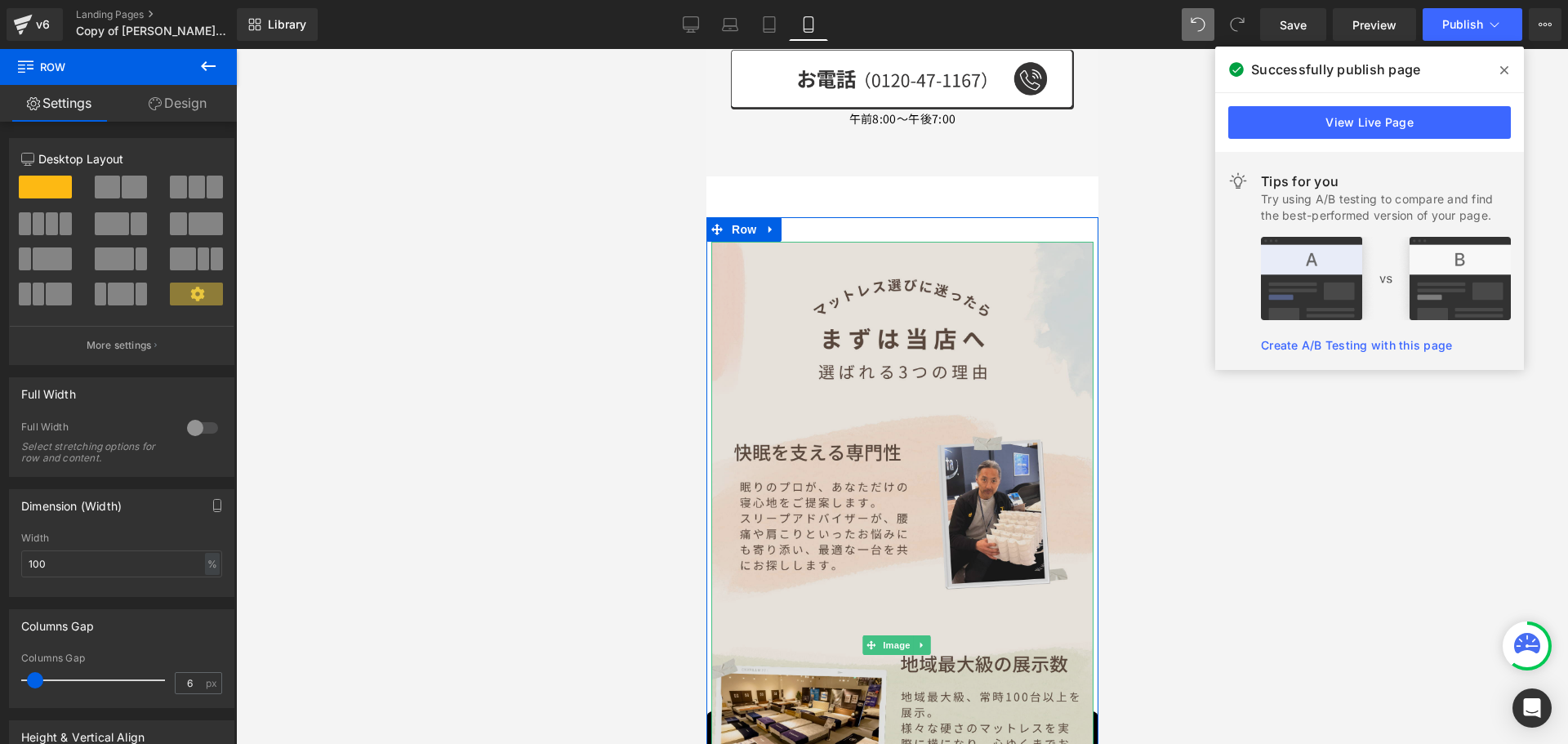
scroll to position [1180, 0]
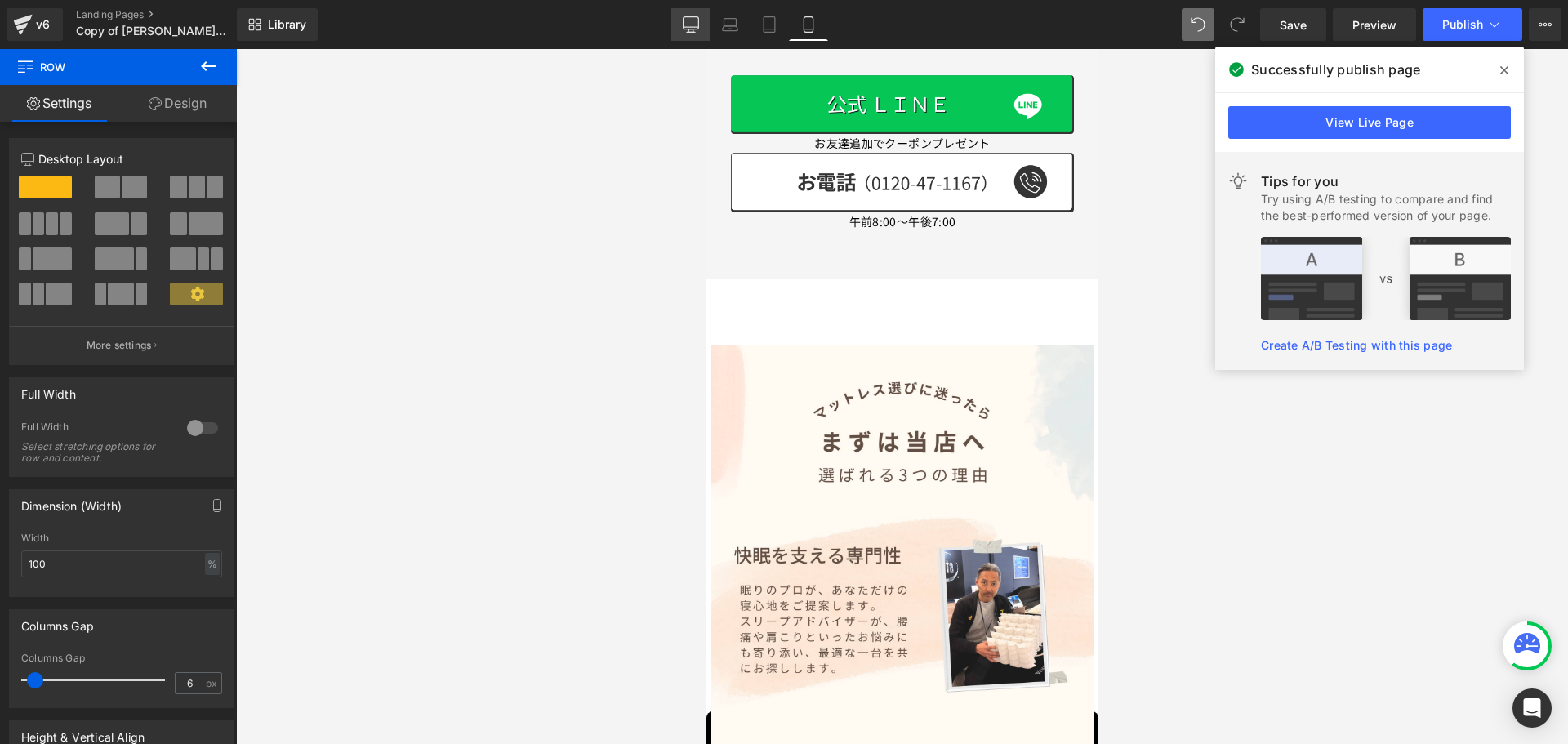
click at [688, 21] on icon at bounding box center [690, 24] width 17 height 17
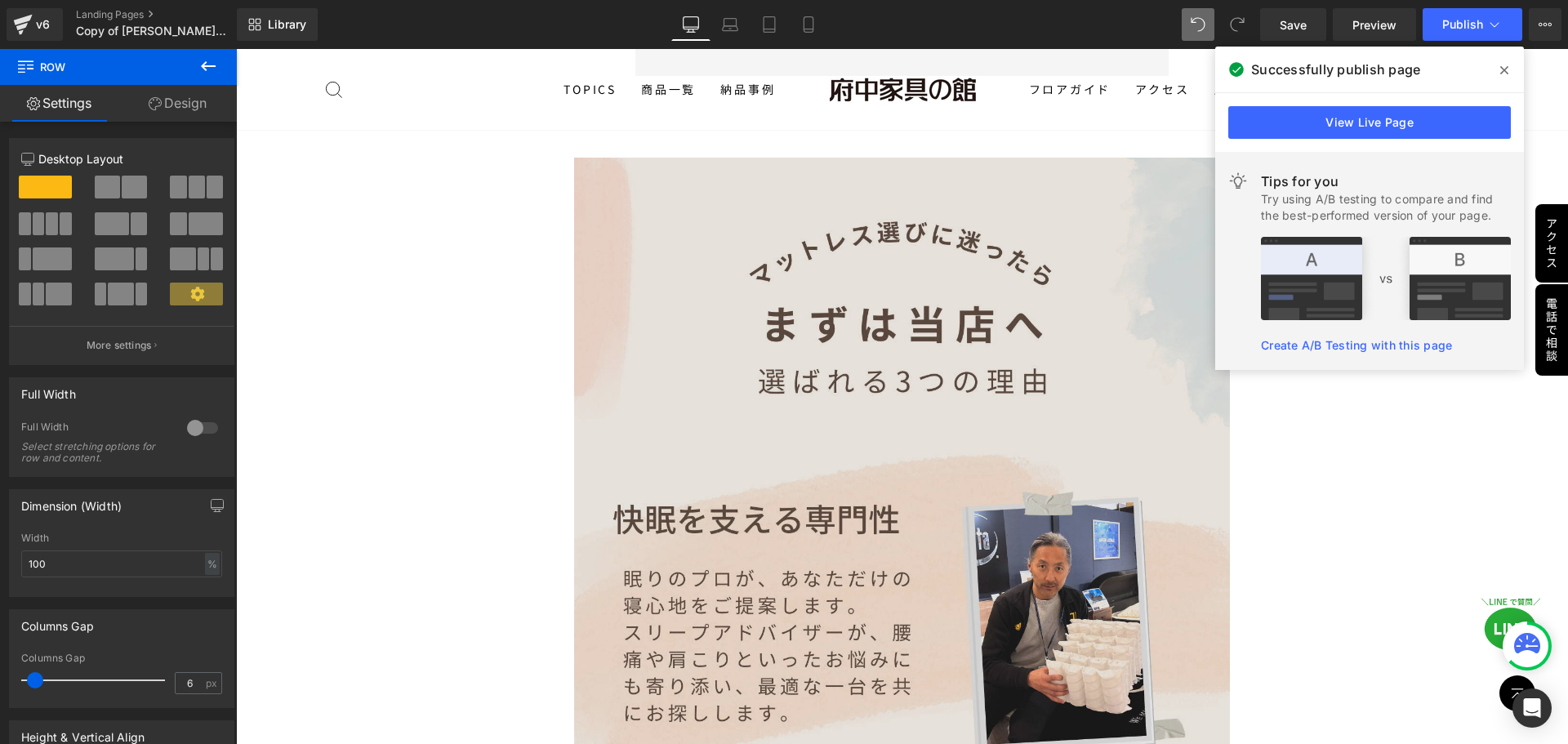
scroll to position [1435, 0]
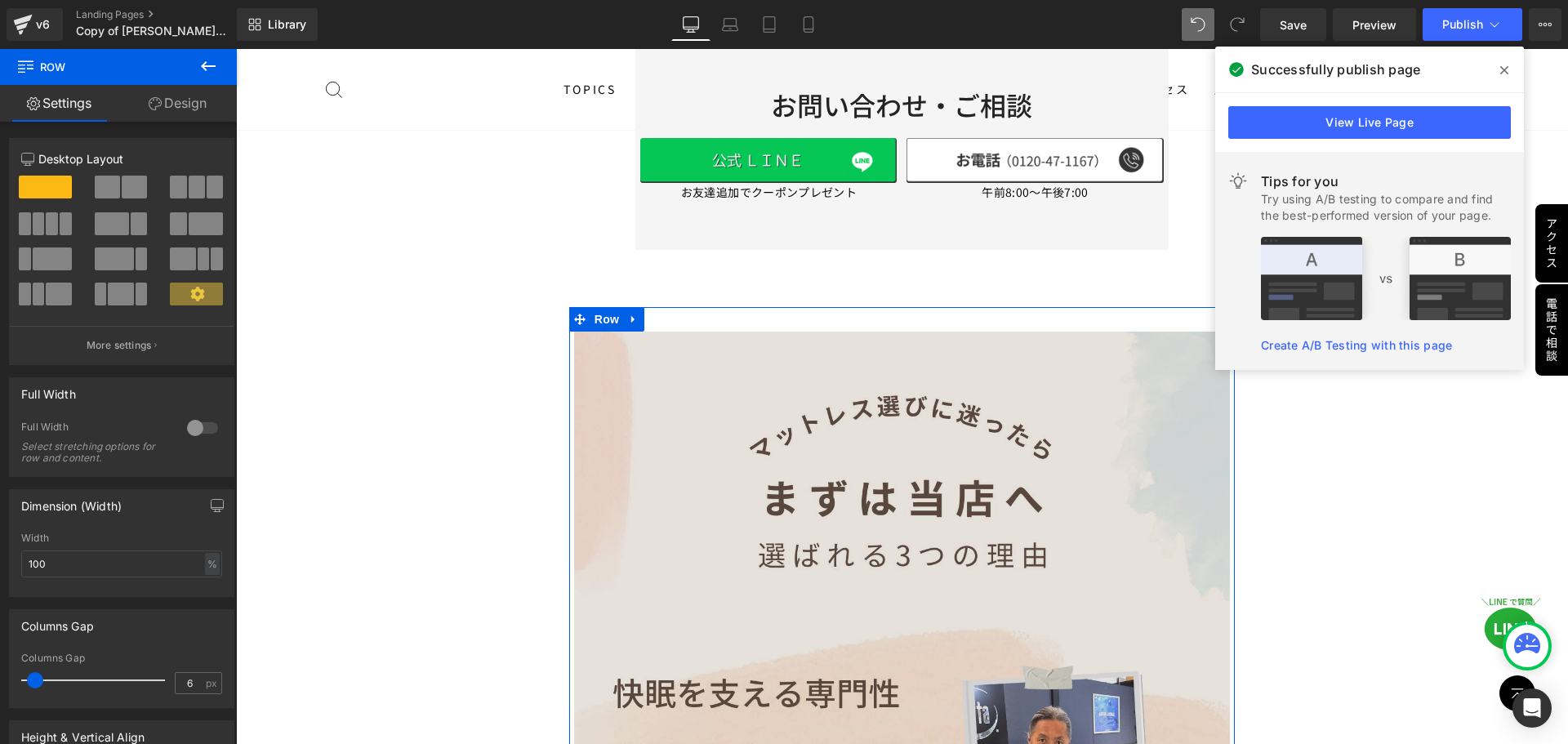
click at [575, 324] on li "Row" at bounding box center [595, 319] width 53 height 24
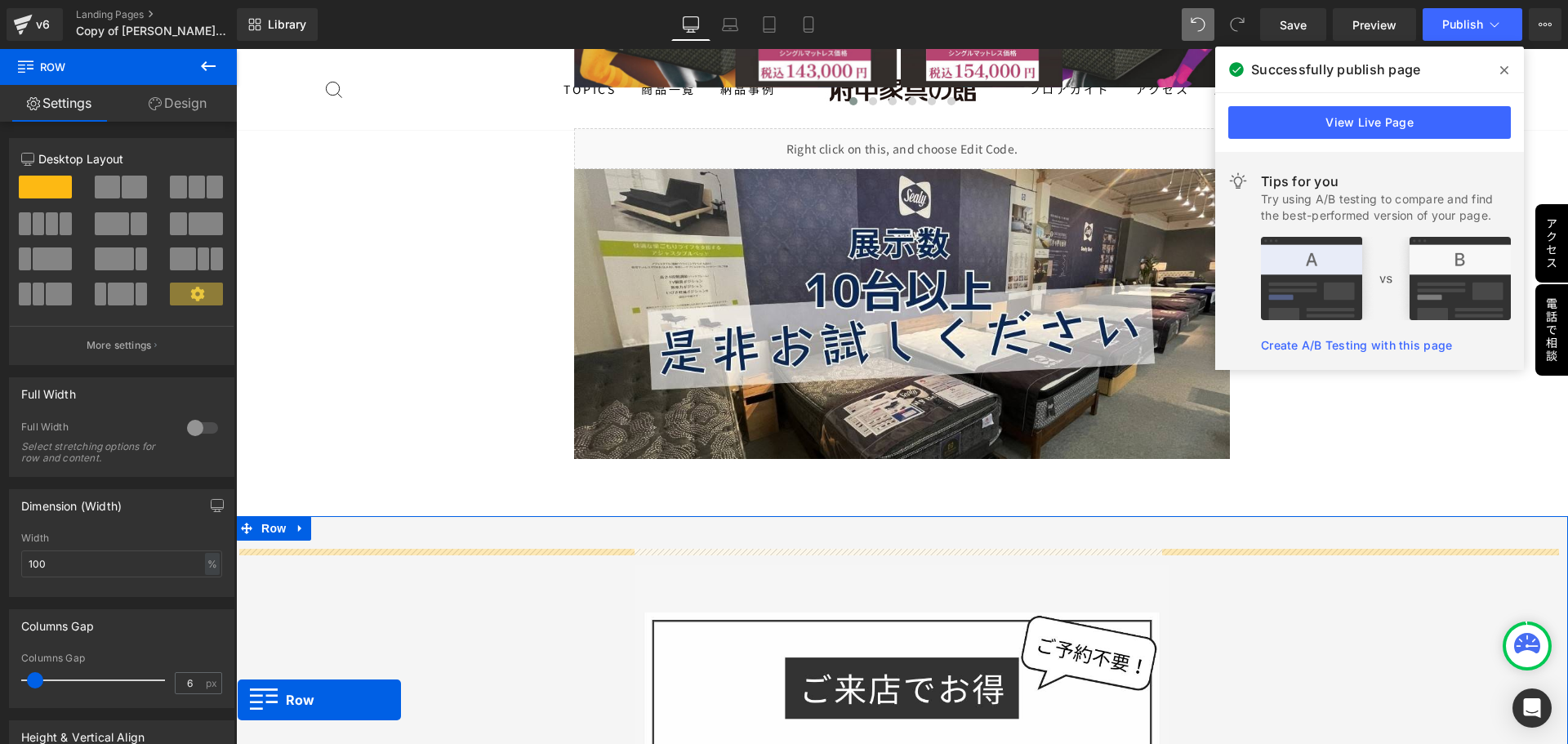
scroll to position [4211, 0]
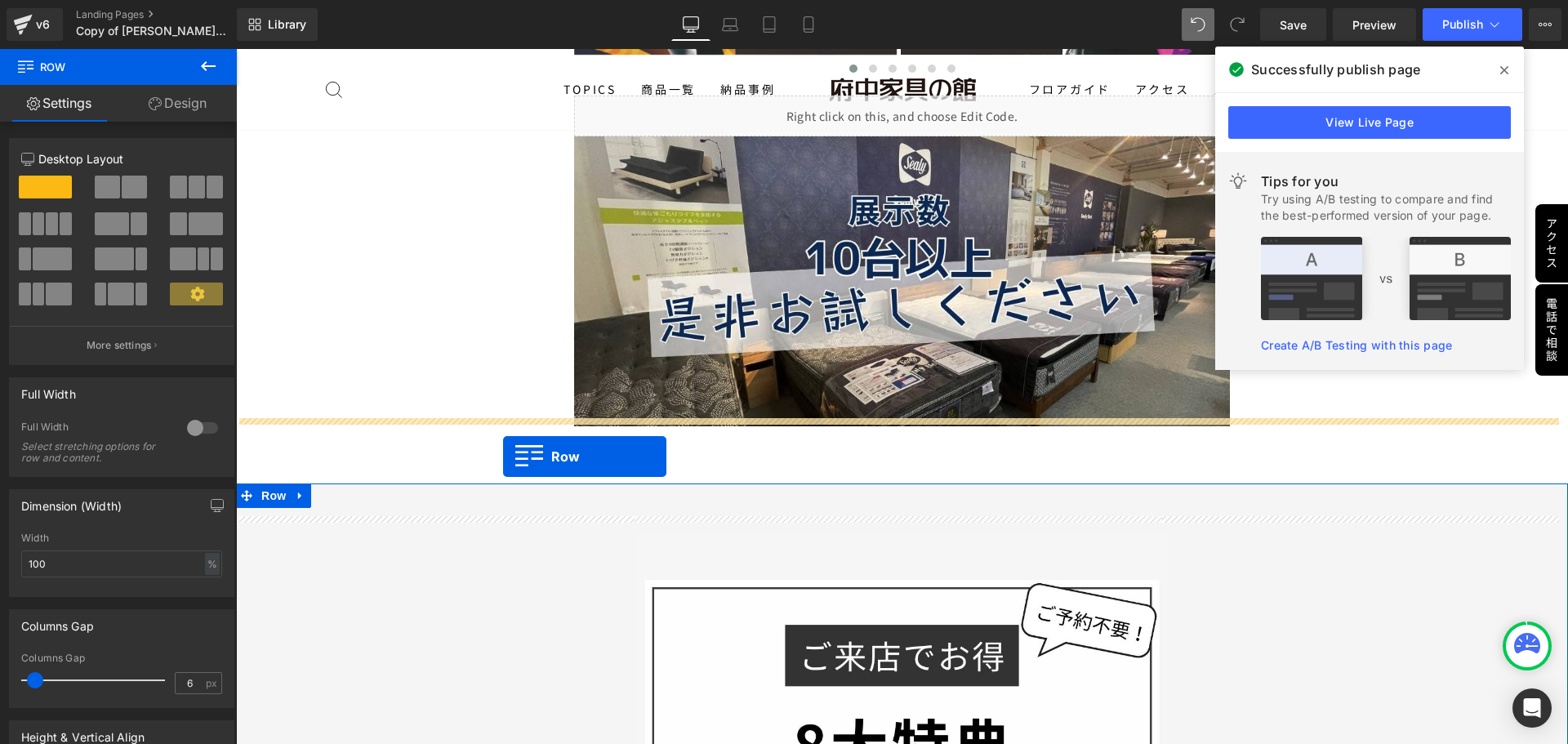
drag, startPoint x: 572, startPoint y: 312, endPoint x: 503, endPoint y: 428, distance: 135.0
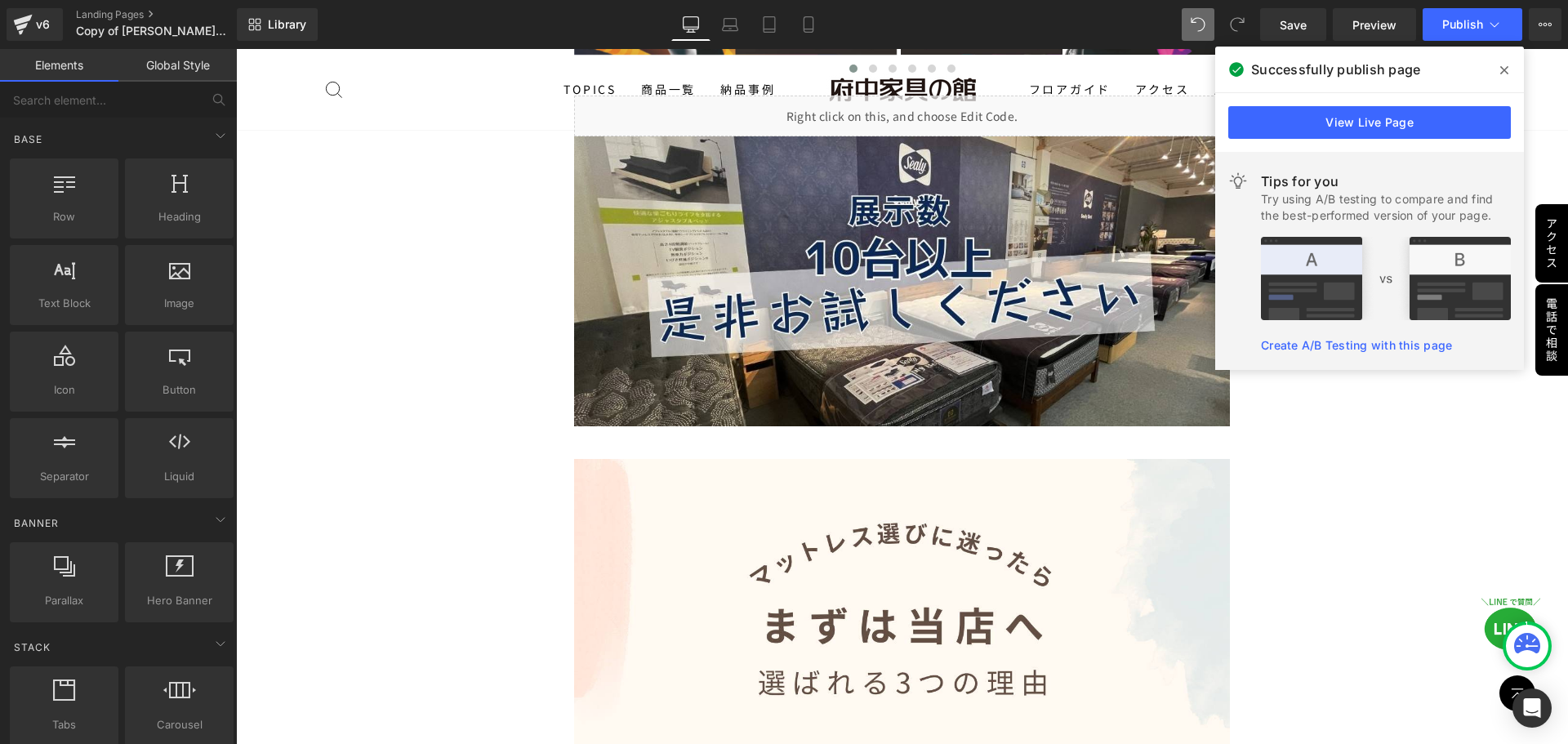
drag, startPoint x: 1294, startPoint y: 514, endPoint x: 1303, endPoint y: 410, distance: 104.4
click at [1293, 511] on div "Image Row シモンズ×シーリー 合同キャンペーン Text Block 期間中　 シモンズ のベッドまたはマットレスを ご購入のお客様へ もれなく 「…" at bounding box center [902, 619] width 1332 height 9207
click at [1457, 23] on span "Publish" at bounding box center [1462, 23] width 41 height 13
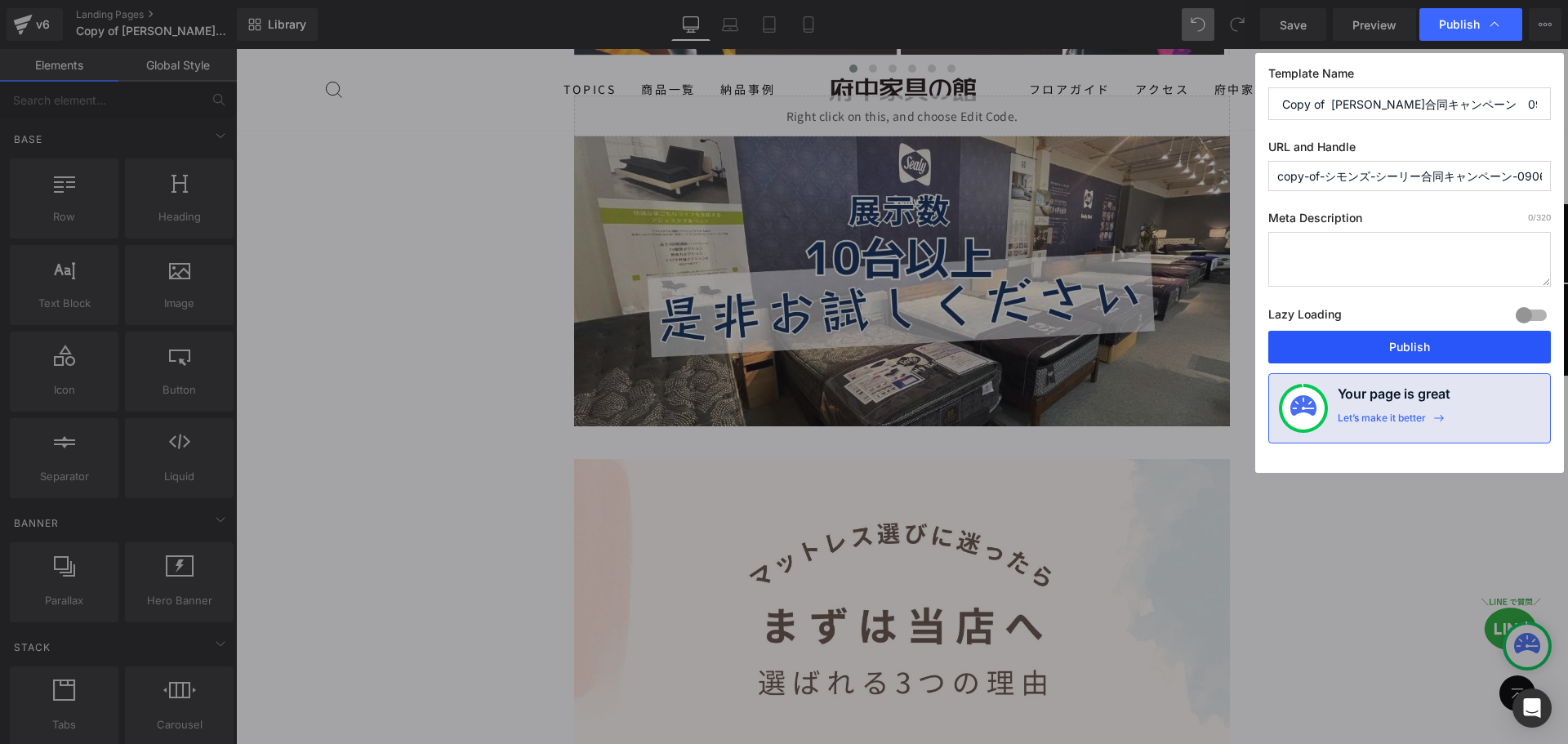
drag, startPoint x: 1416, startPoint y: 341, endPoint x: 823, endPoint y: 304, distance: 594.2
click at [1416, 341] on button "Publish" at bounding box center [1409, 347] width 283 height 33
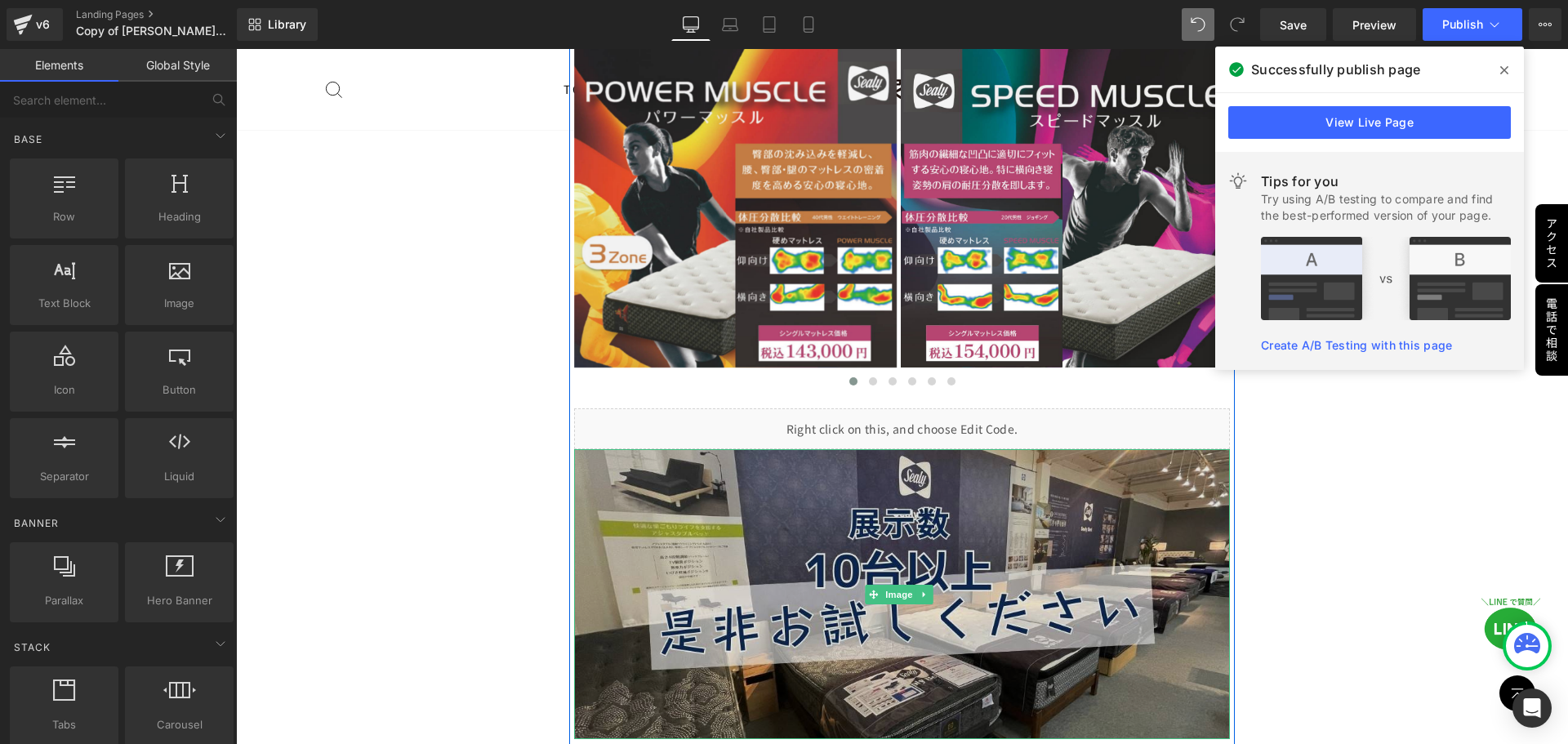
scroll to position [3844, 0]
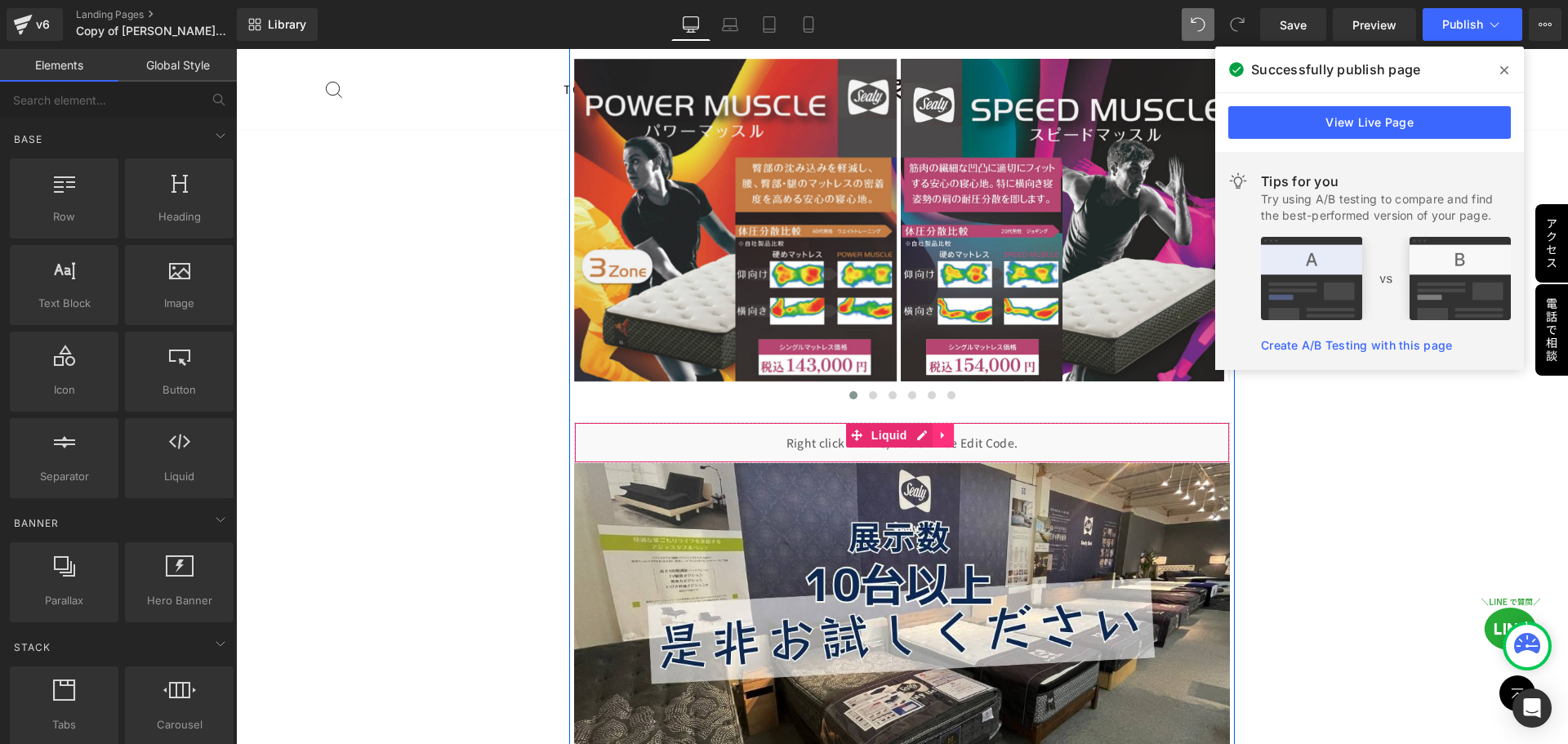
click at [940, 432] on icon at bounding box center [941, 436] width 3 height 8
click at [931, 430] on icon at bounding box center [932, 436] width 12 height 12
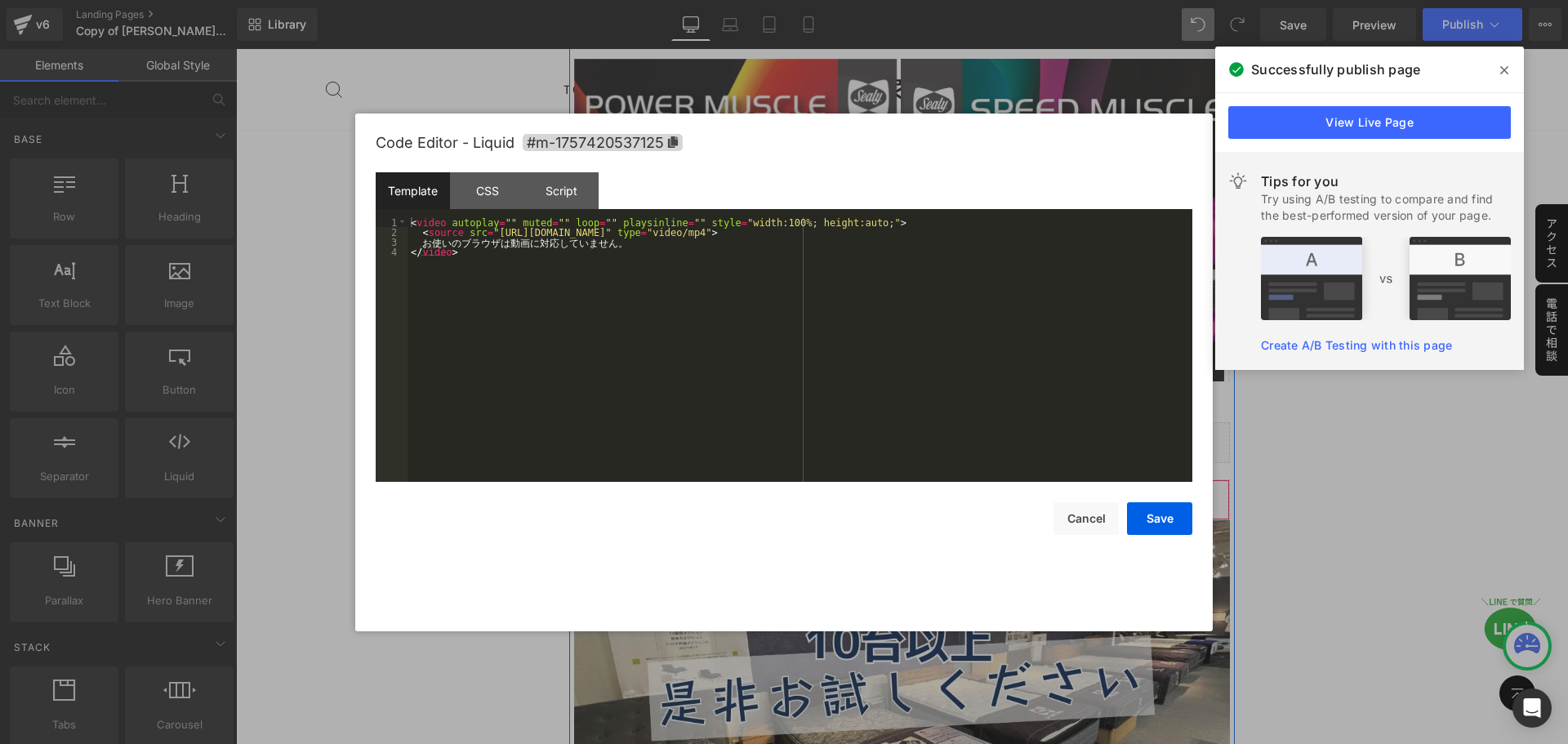
click at [921, 487] on icon at bounding box center [922, 493] width 12 height 13
click at [647, 235] on div "< video autoplay = "" muted = "" loop = "" playsinline = "" style = "width:100%…" at bounding box center [799, 359] width 784 height 284
drag, startPoint x: 841, startPoint y: 230, endPoint x: 482, endPoint y: 234, distance: 359.0
click at [482, 234] on div "< video autoplay = "" muted = "" loop = "" playsinline = "" style = "width:100%…" at bounding box center [799, 359] width 784 height 284
click at [1165, 513] on button "Save" at bounding box center [1159, 519] width 65 height 33
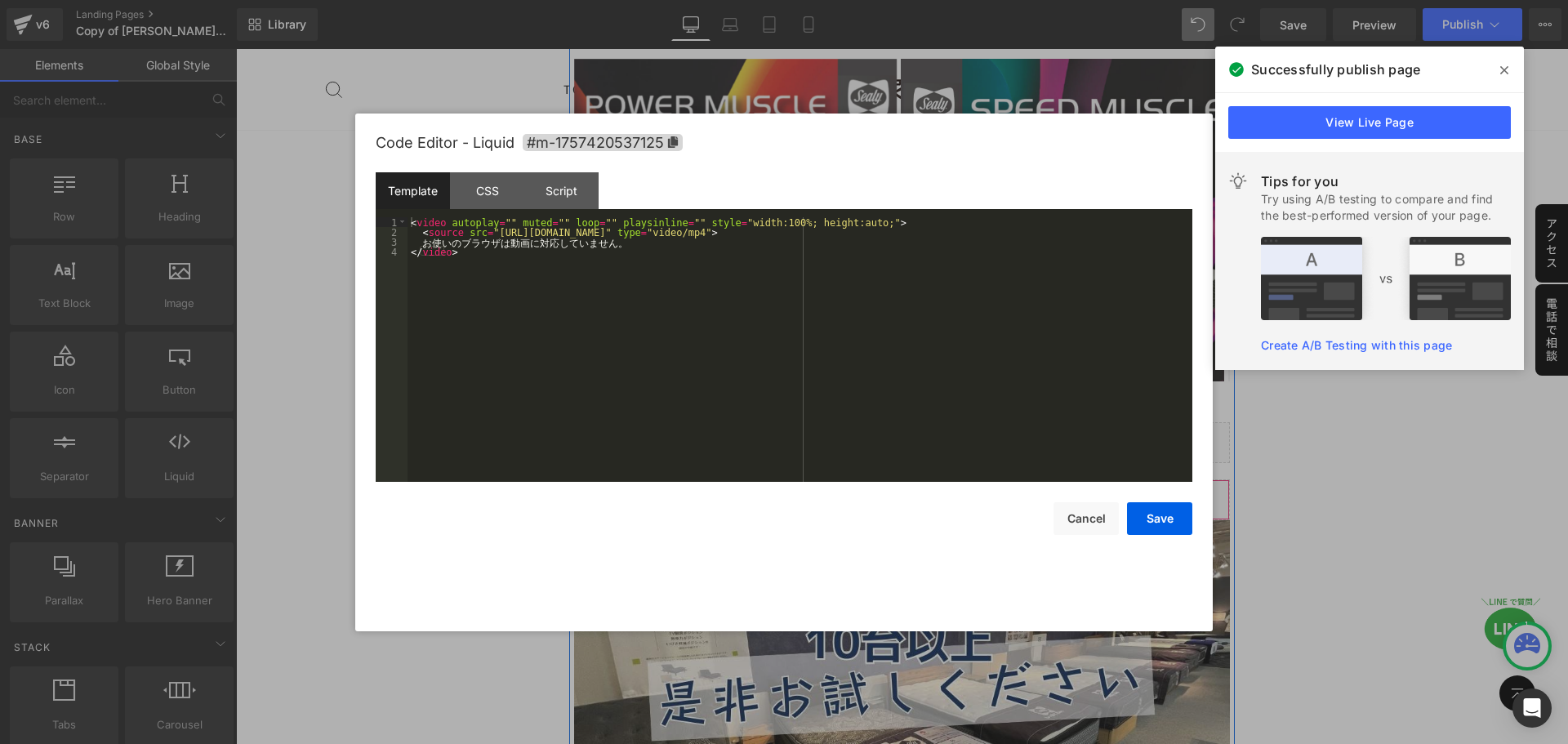
click at [923, 487] on icon at bounding box center [922, 493] width 12 height 13
drag, startPoint x: 1092, startPoint y: 529, endPoint x: 1058, endPoint y: 510, distance: 38.9
click at [1086, 528] on button "Cancel" at bounding box center [1085, 519] width 65 height 33
click at [885, 430] on icon at bounding box center [890, 436] width 12 height 13
click at [1091, 514] on button "Cancel" at bounding box center [1085, 519] width 65 height 33
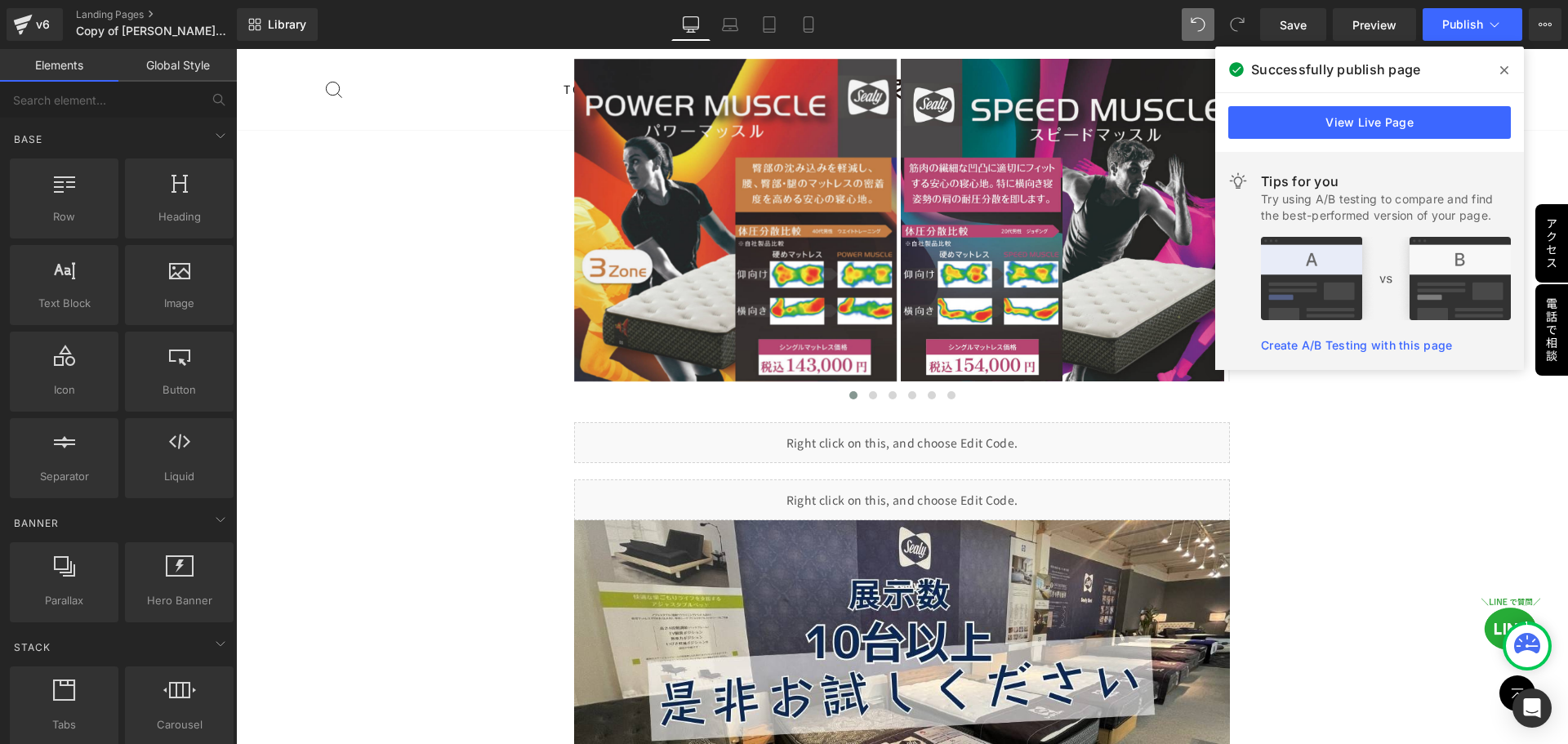
click at [1447, 29] on span "Publish" at bounding box center [1462, 23] width 41 height 13
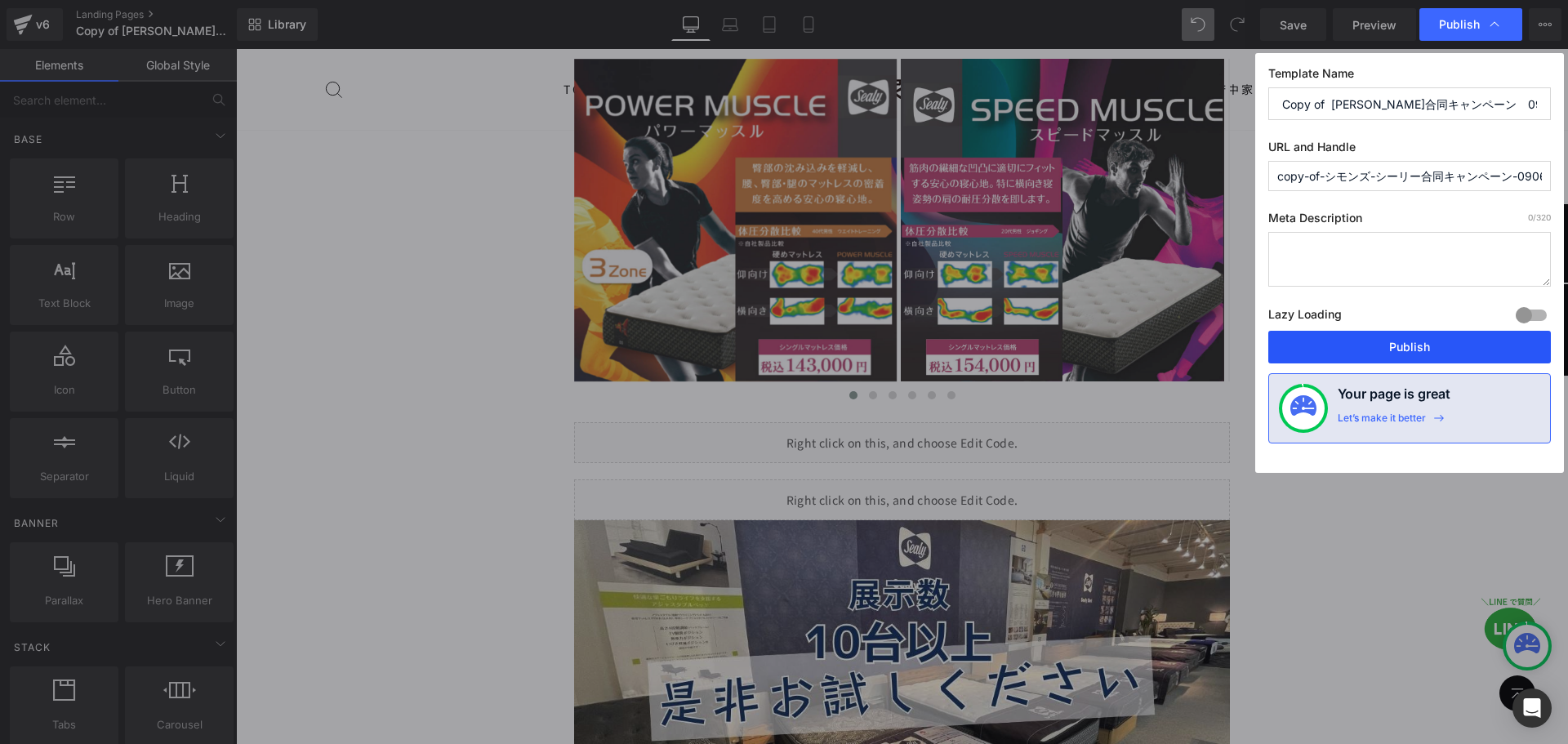
click at [1374, 348] on button "Publish" at bounding box center [1409, 347] width 283 height 33
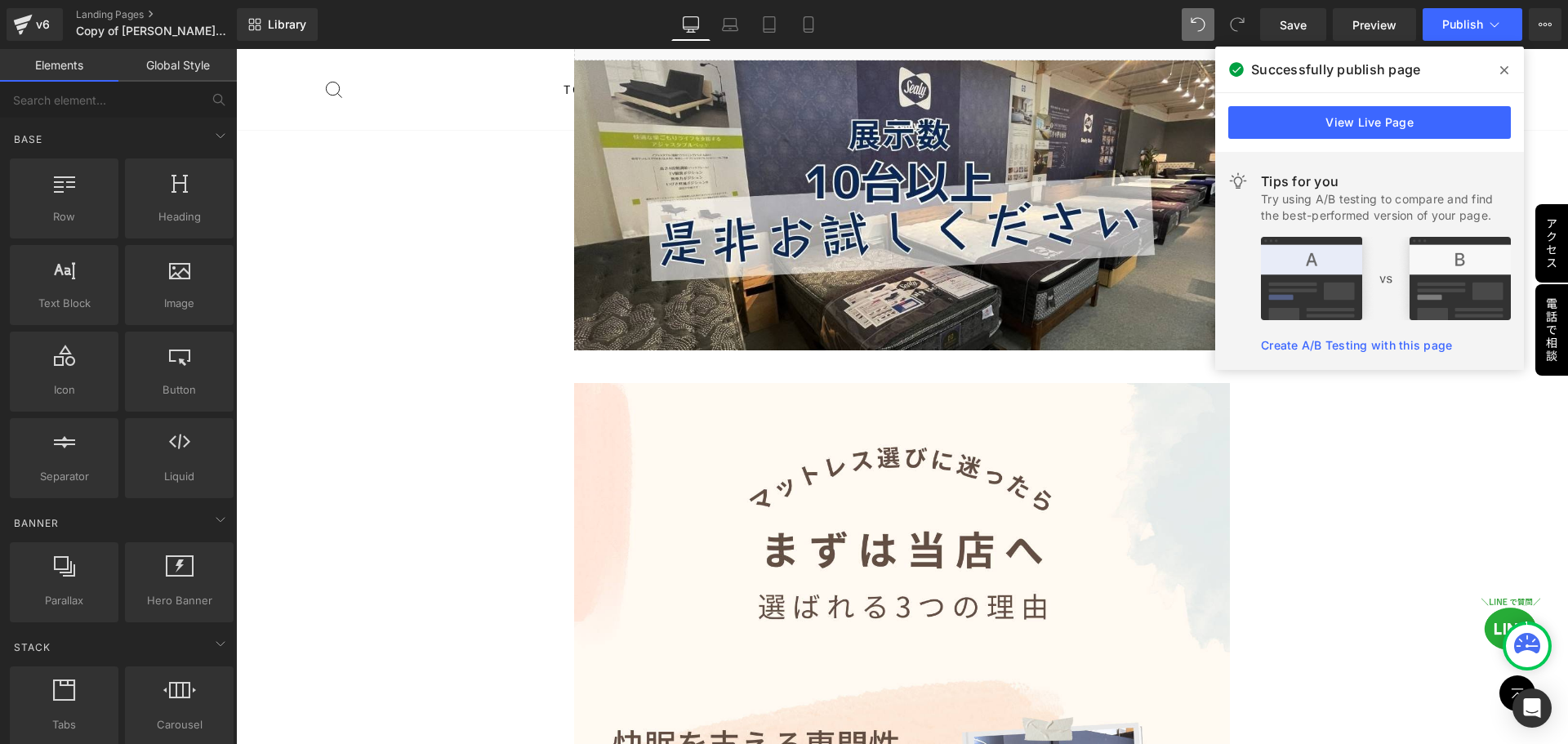
scroll to position [4252, 0]
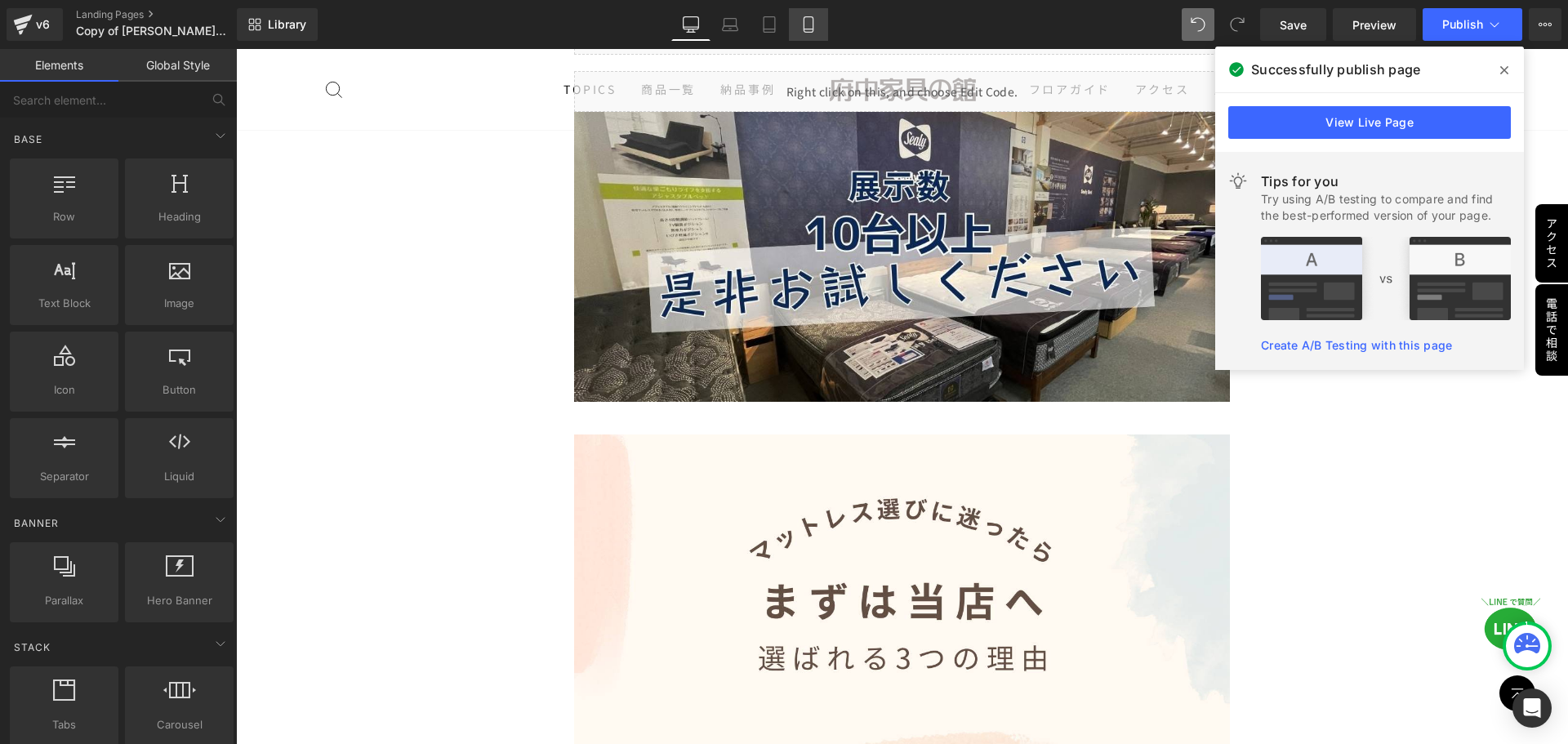
click at [813, 30] on icon at bounding box center [808, 24] width 17 height 17
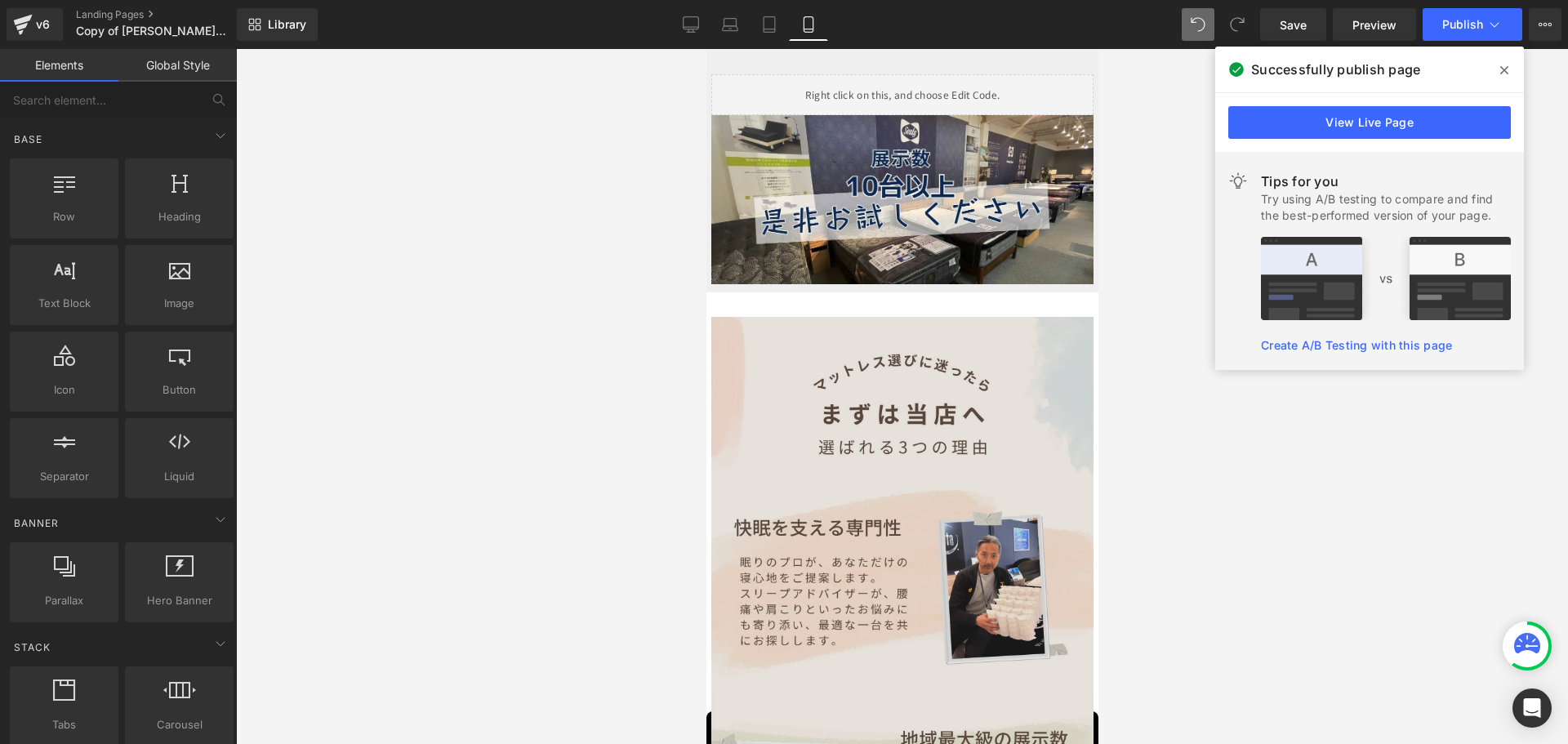
scroll to position [3939, 0]
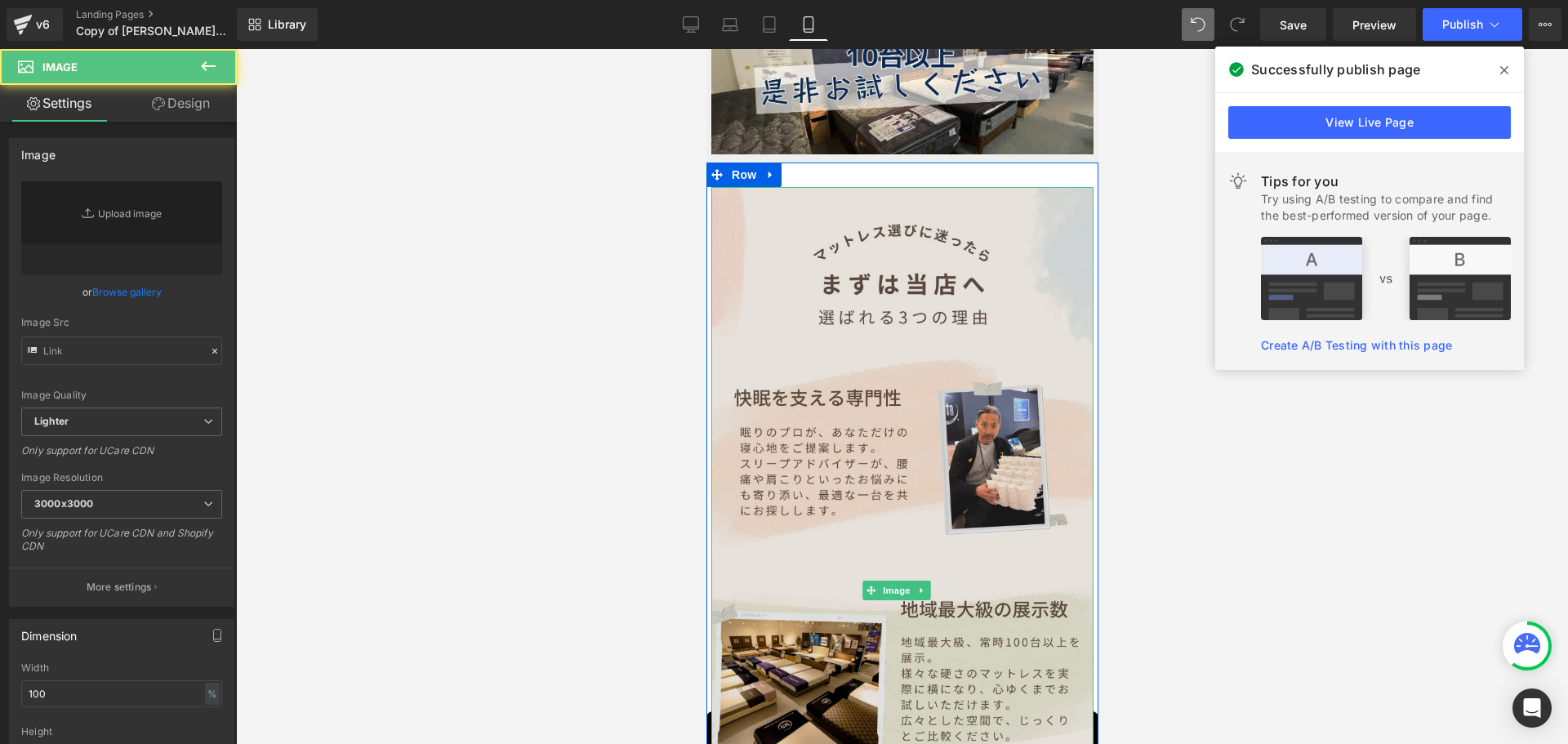
click at [906, 362] on img at bounding box center [901, 590] width 382 height 807
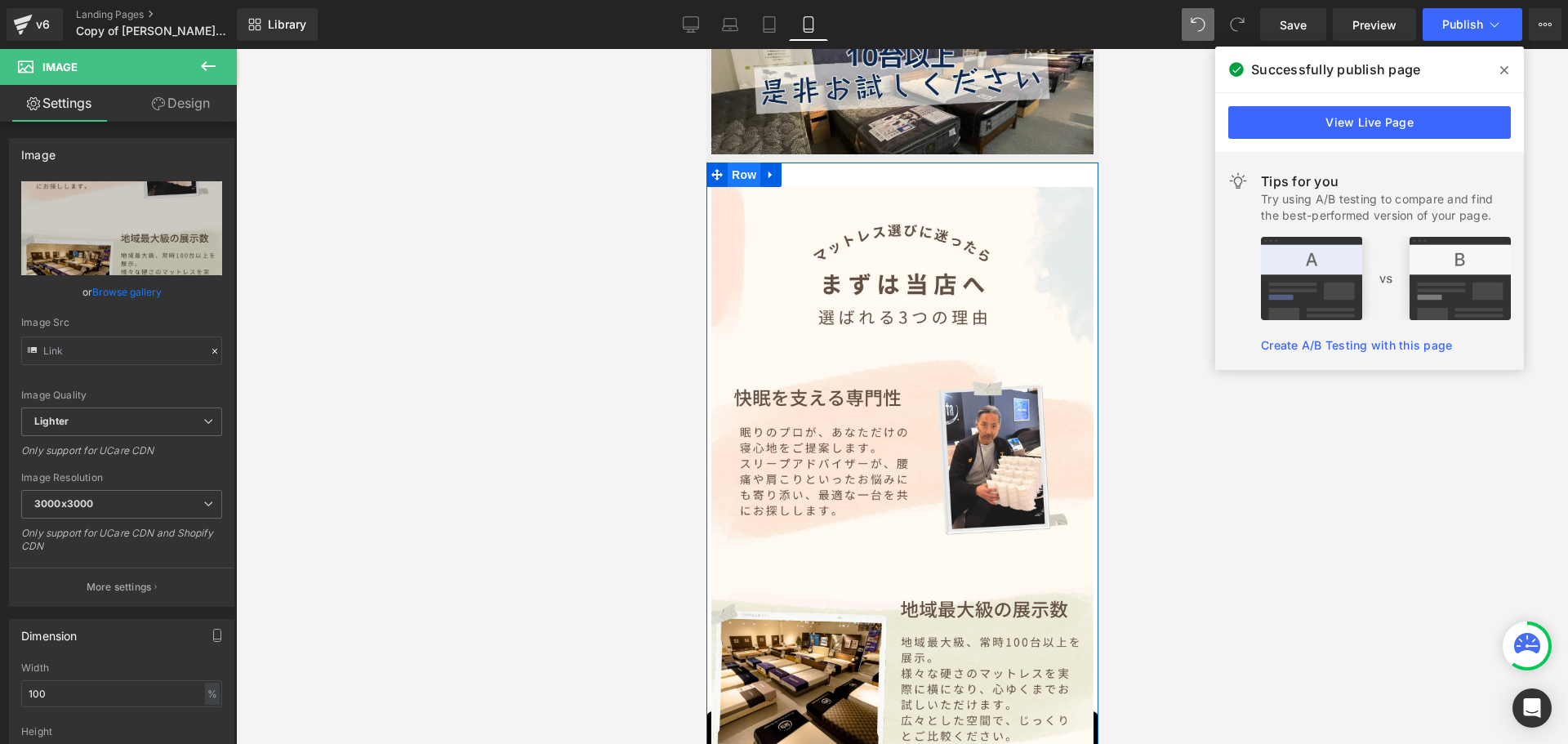
click at [751, 162] on span "Row" at bounding box center [743, 174] width 33 height 24
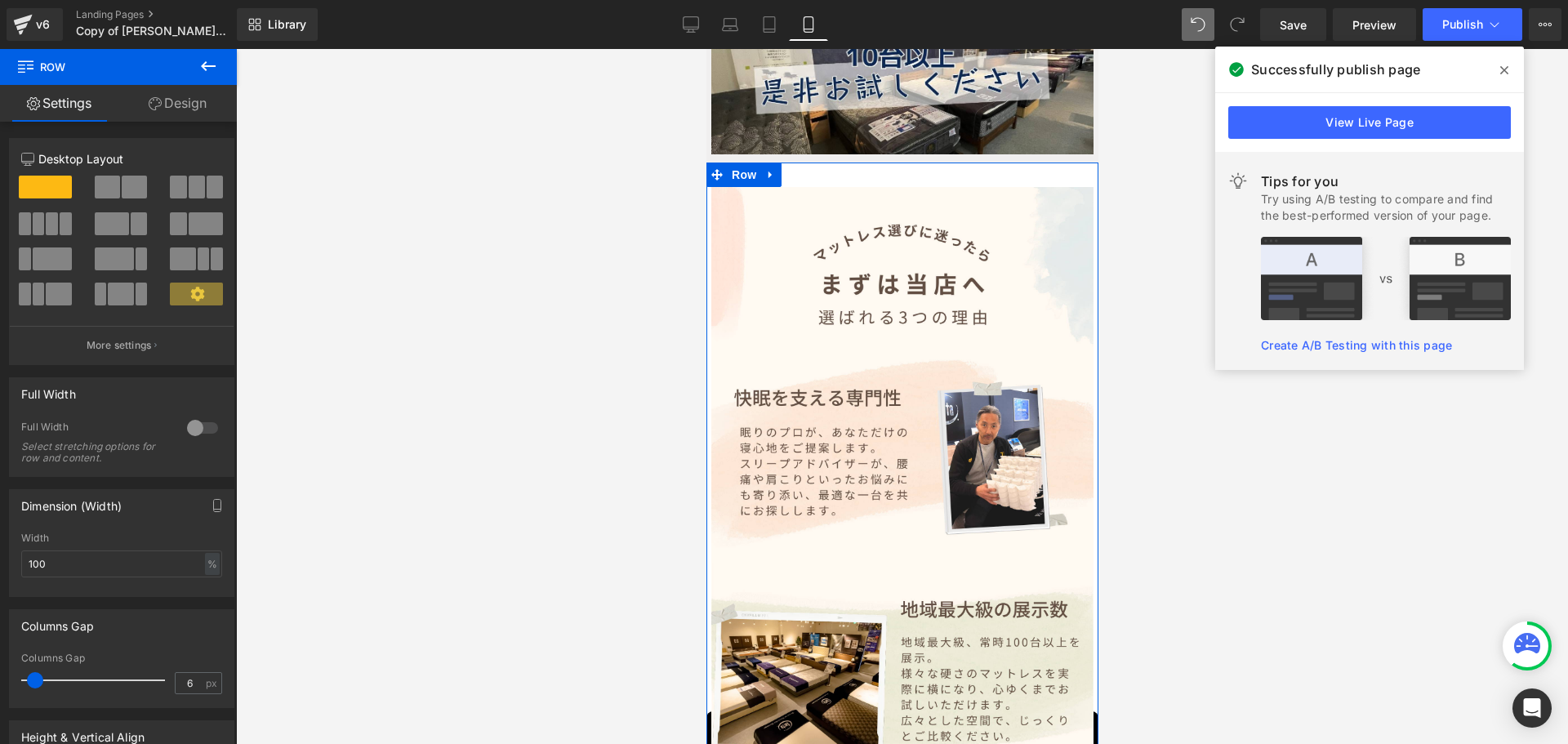
click at [177, 105] on link "Design" at bounding box center [178, 103] width 119 height 37
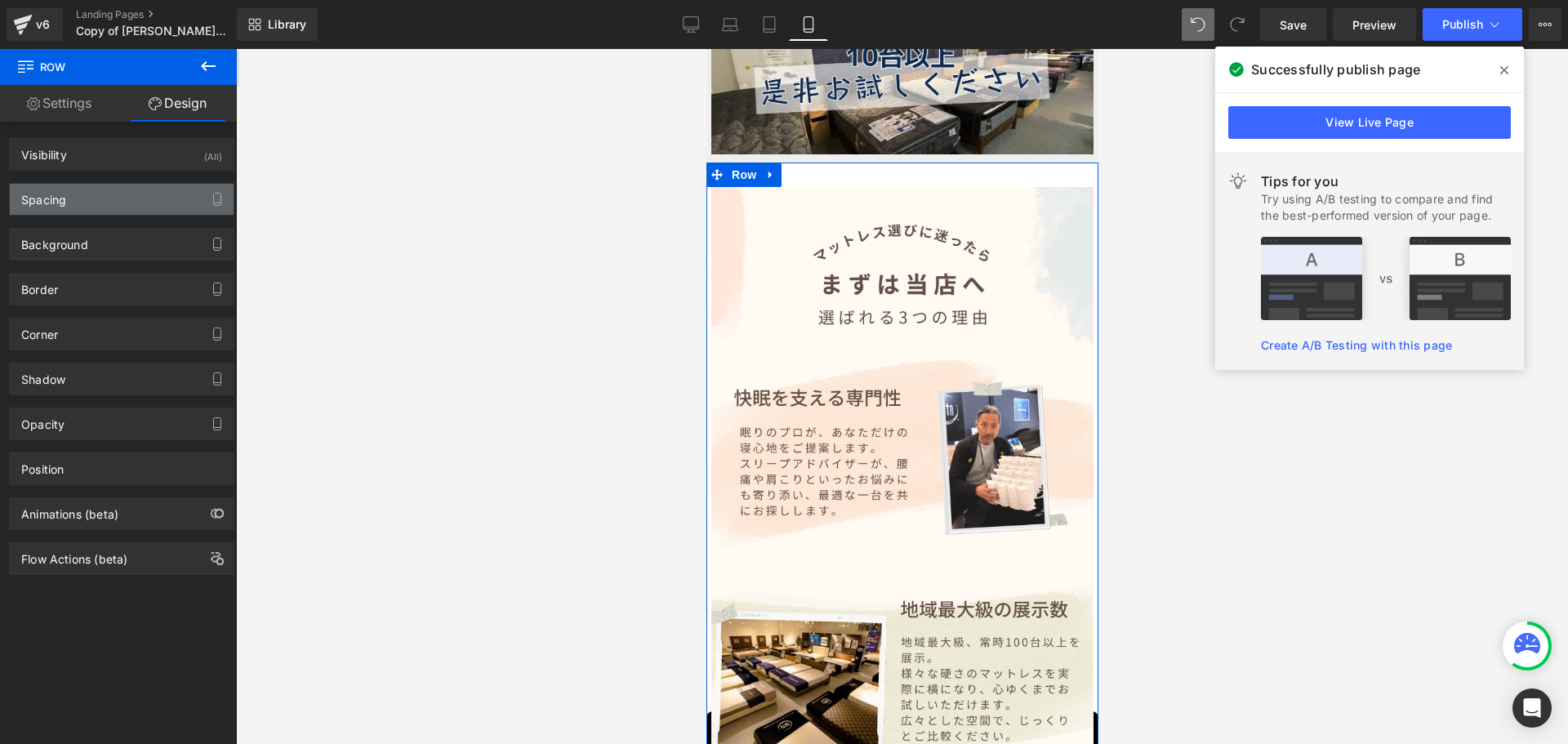
click at [147, 198] on div "Spacing" at bounding box center [122, 199] width 224 height 31
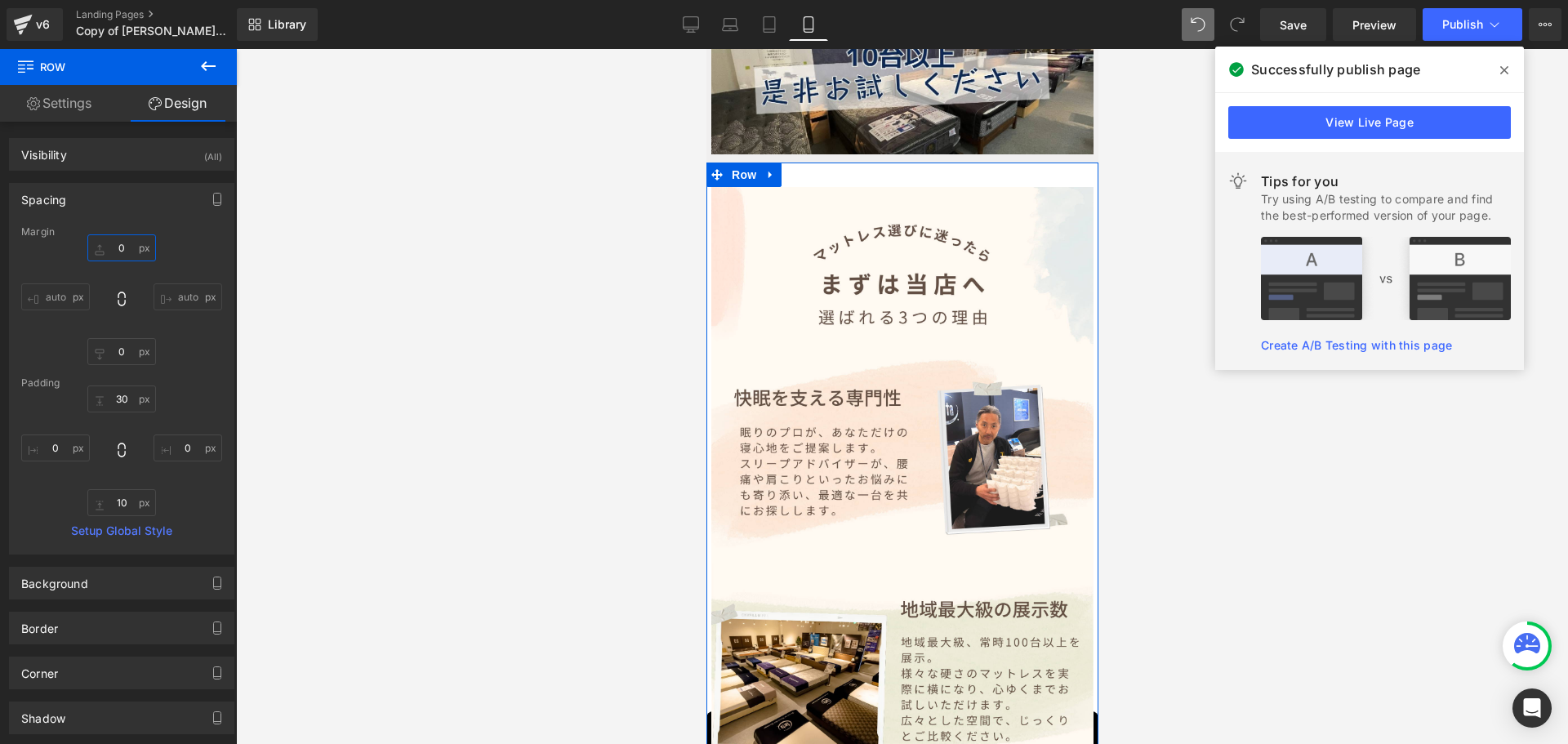
click at [130, 244] on input "0" at bounding box center [122, 248] width 69 height 27
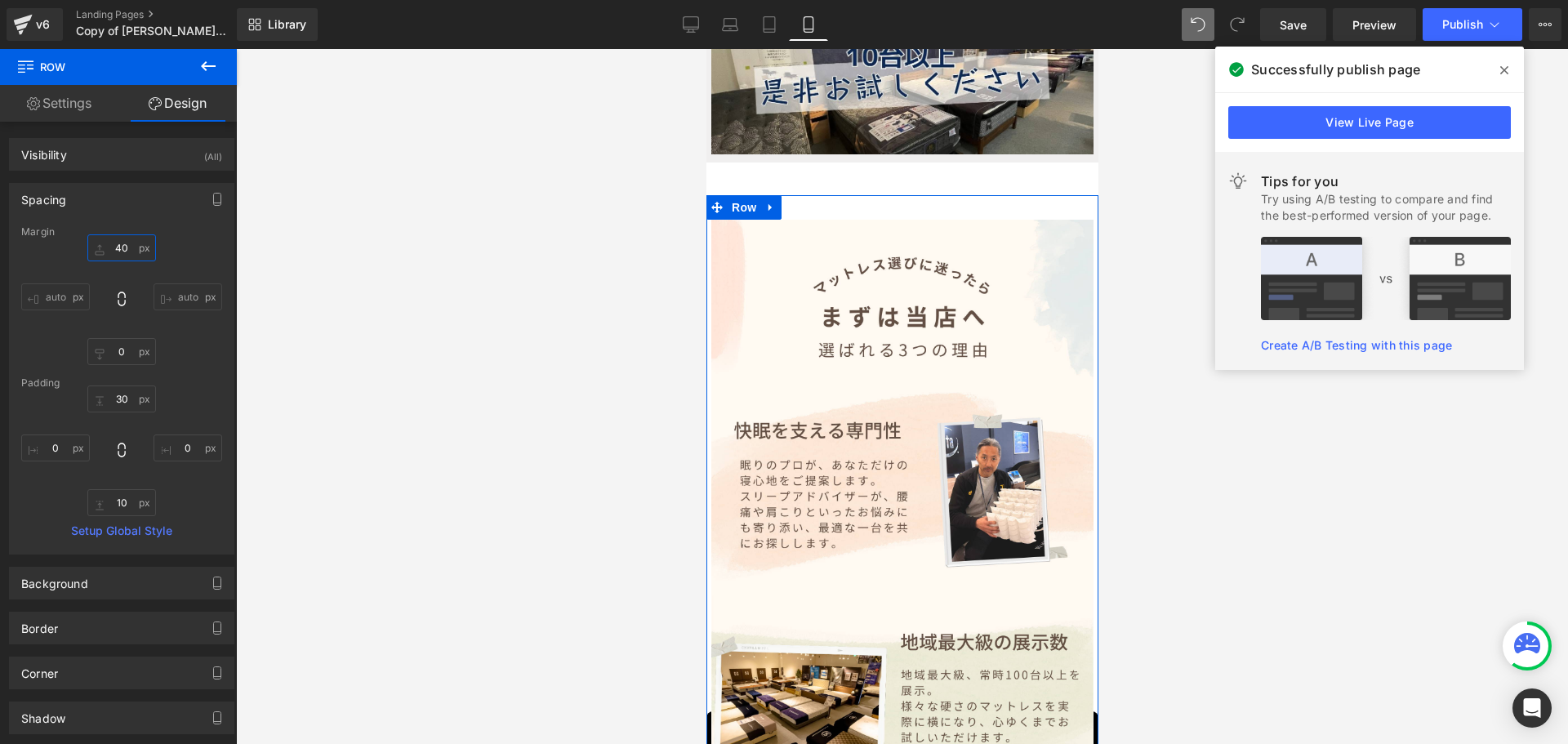
type input "40"
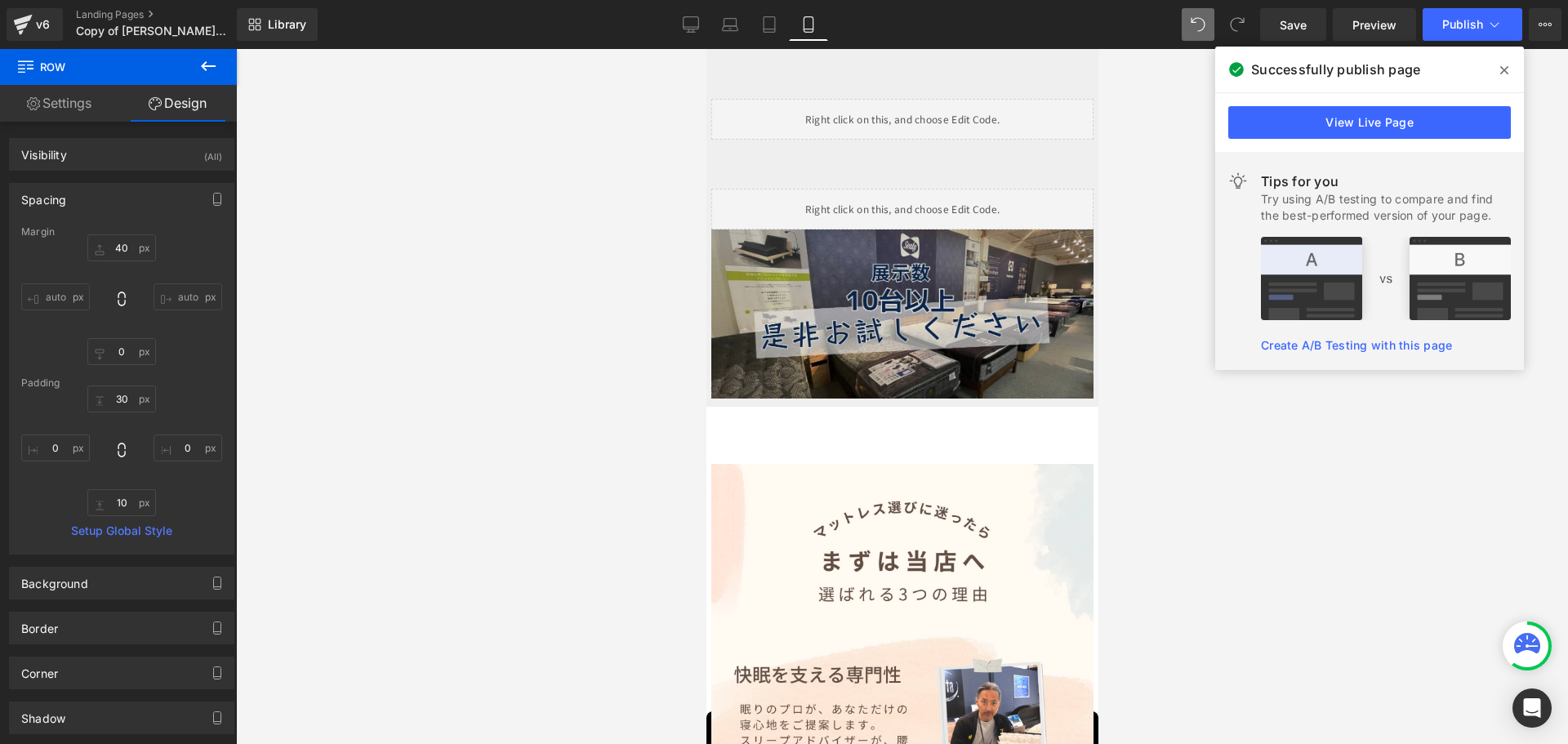
scroll to position [3694, 0]
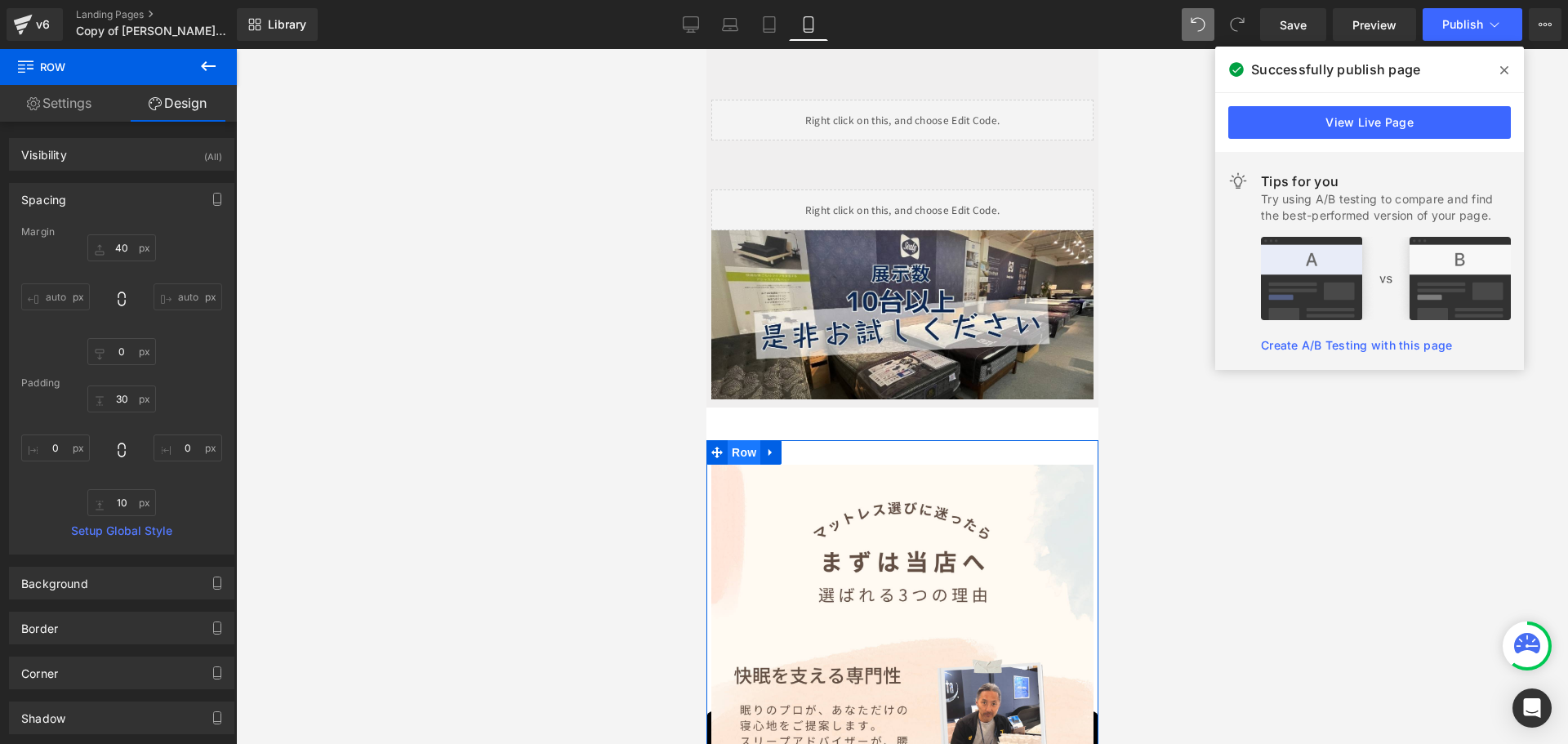
click at [749, 441] on span "Row" at bounding box center [743, 452] width 33 height 24
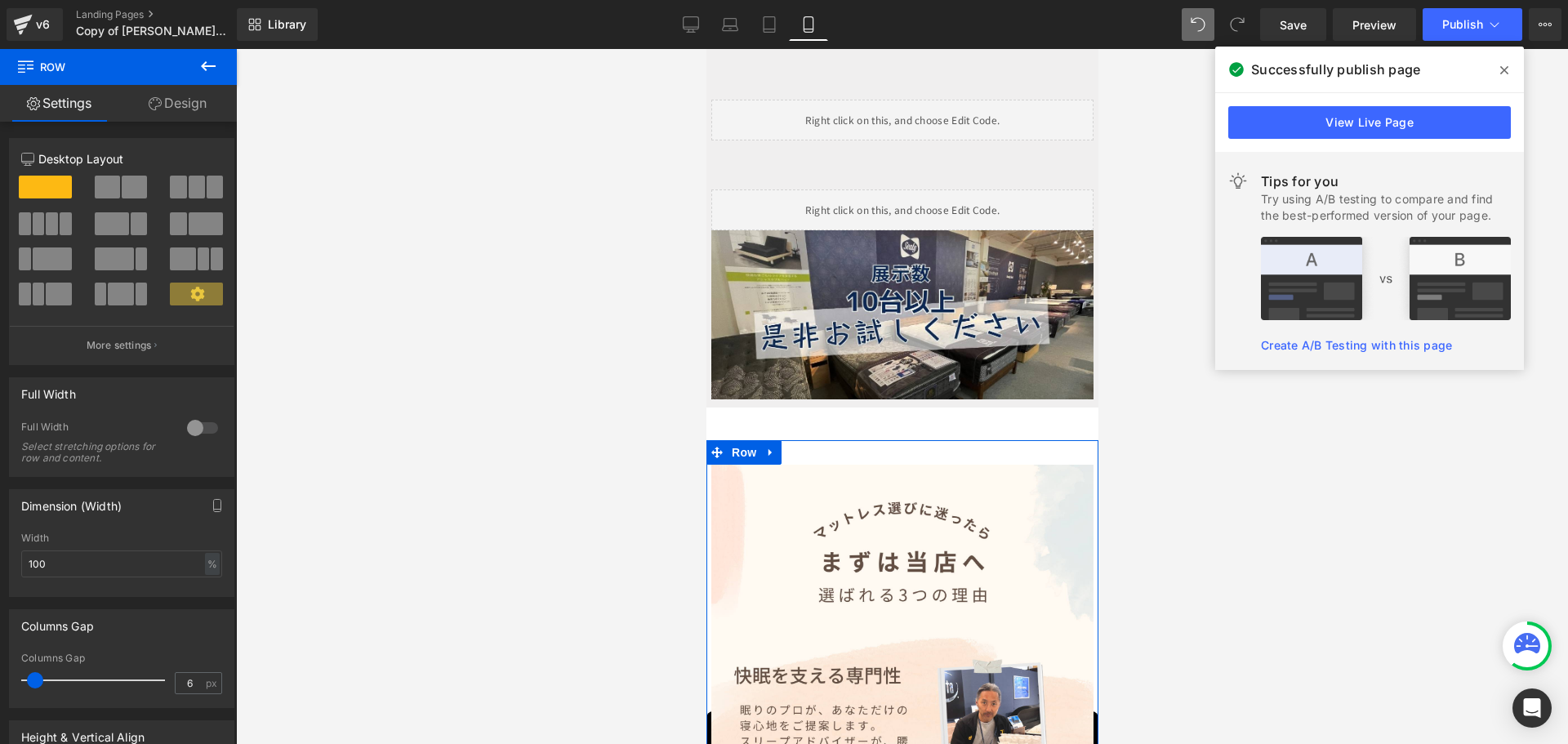
drag, startPoint x: 193, startPoint y: 85, endPoint x: 187, endPoint y: 106, distance: 21.8
click at [192, 86] on link "Design" at bounding box center [178, 103] width 119 height 37
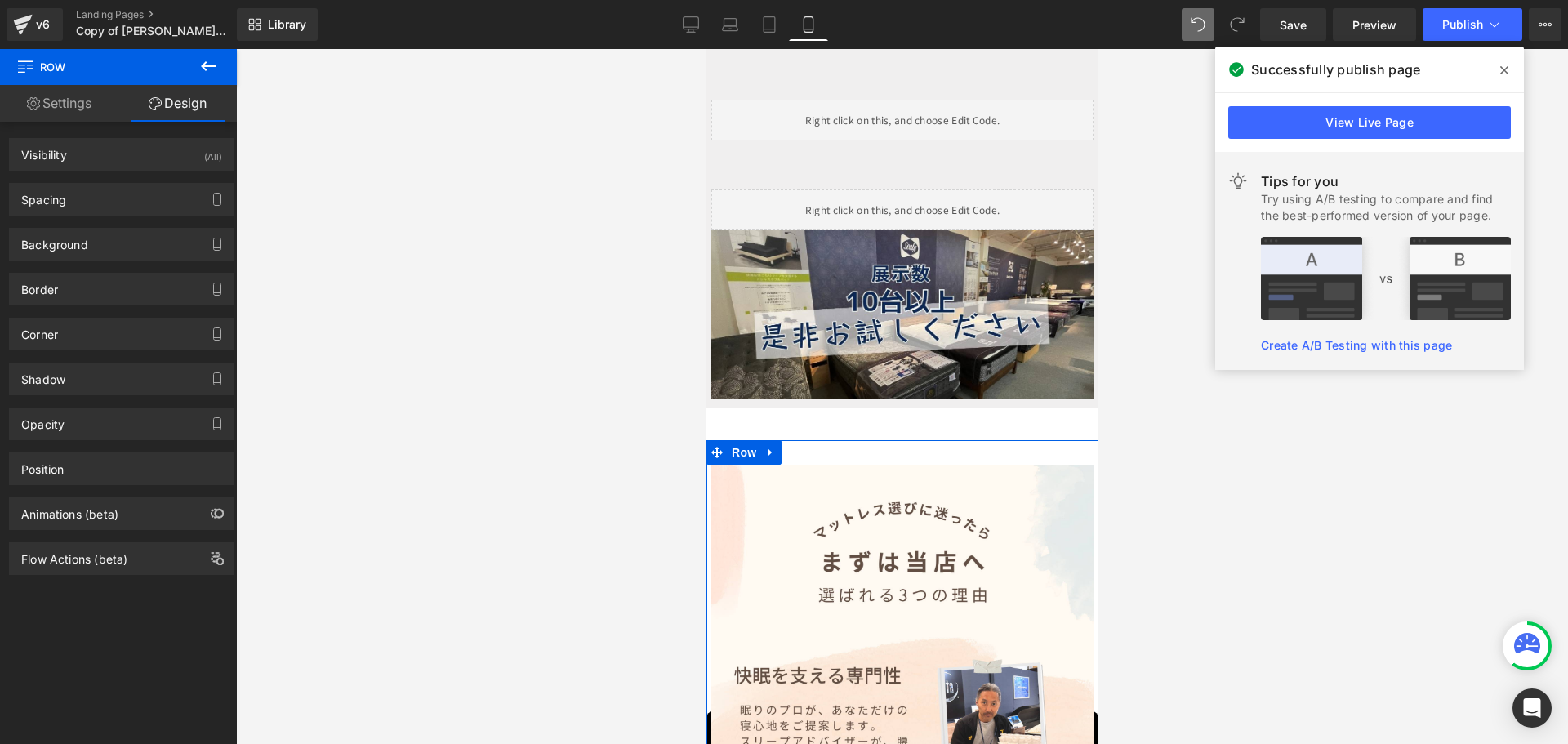
click at [187, 106] on link "Design" at bounding box center [178, 103] width 119 height 37
click at [148, 192] on div "Spacing" at bounding box center [122, 199] width 224 height 31
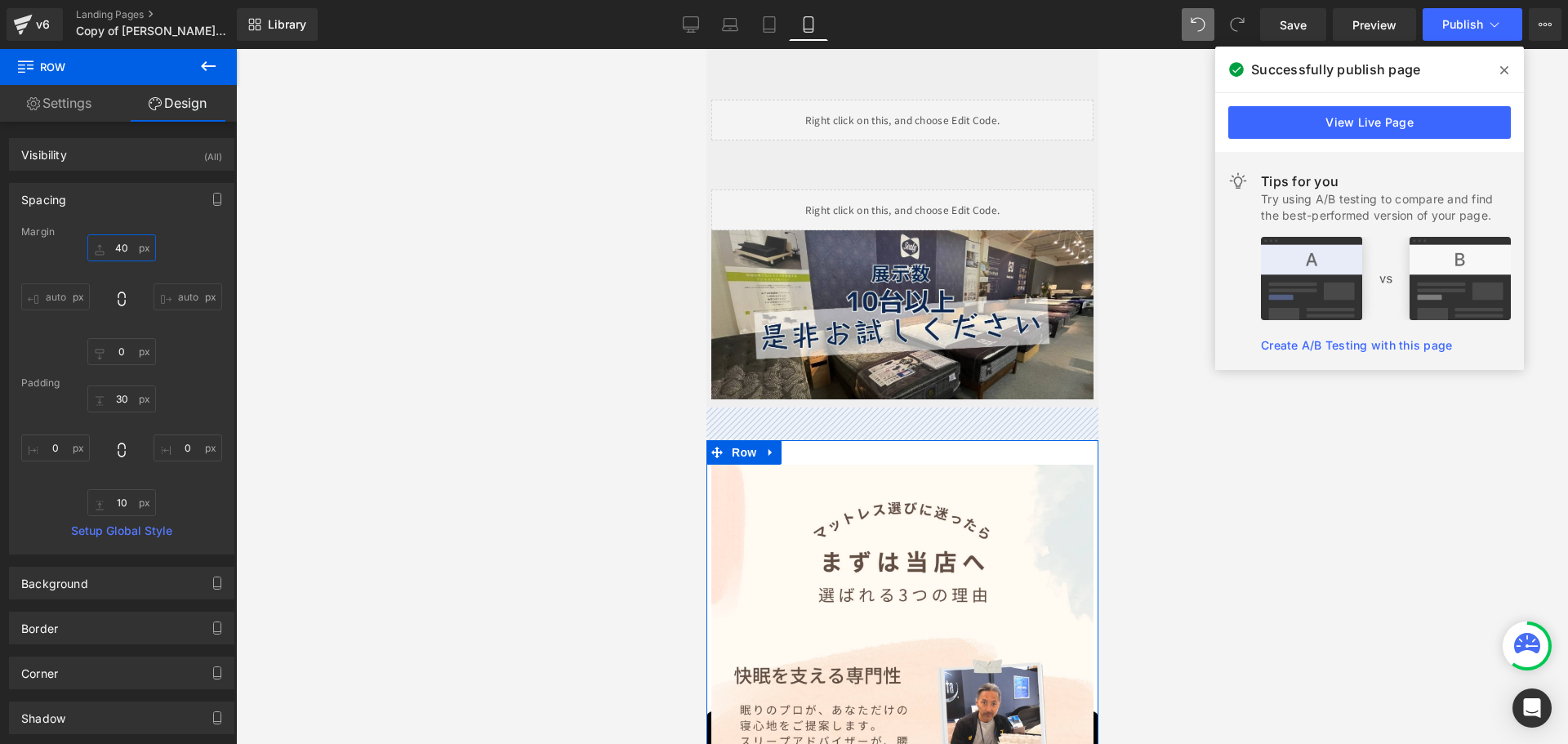
click at [137, 250] on input "40" at bounding box center [122, 248] width 69 height 27
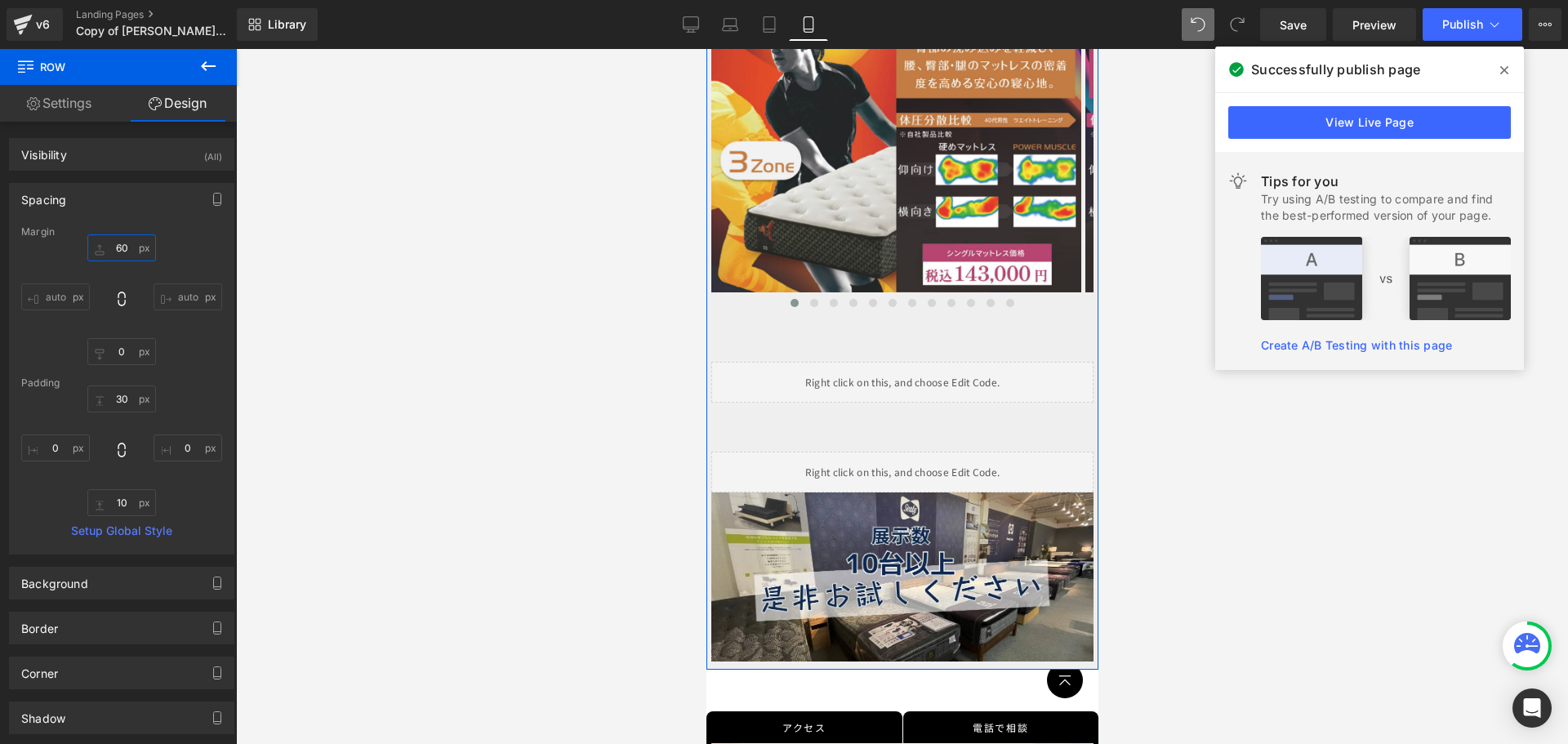
scroll to position [3367, 0]
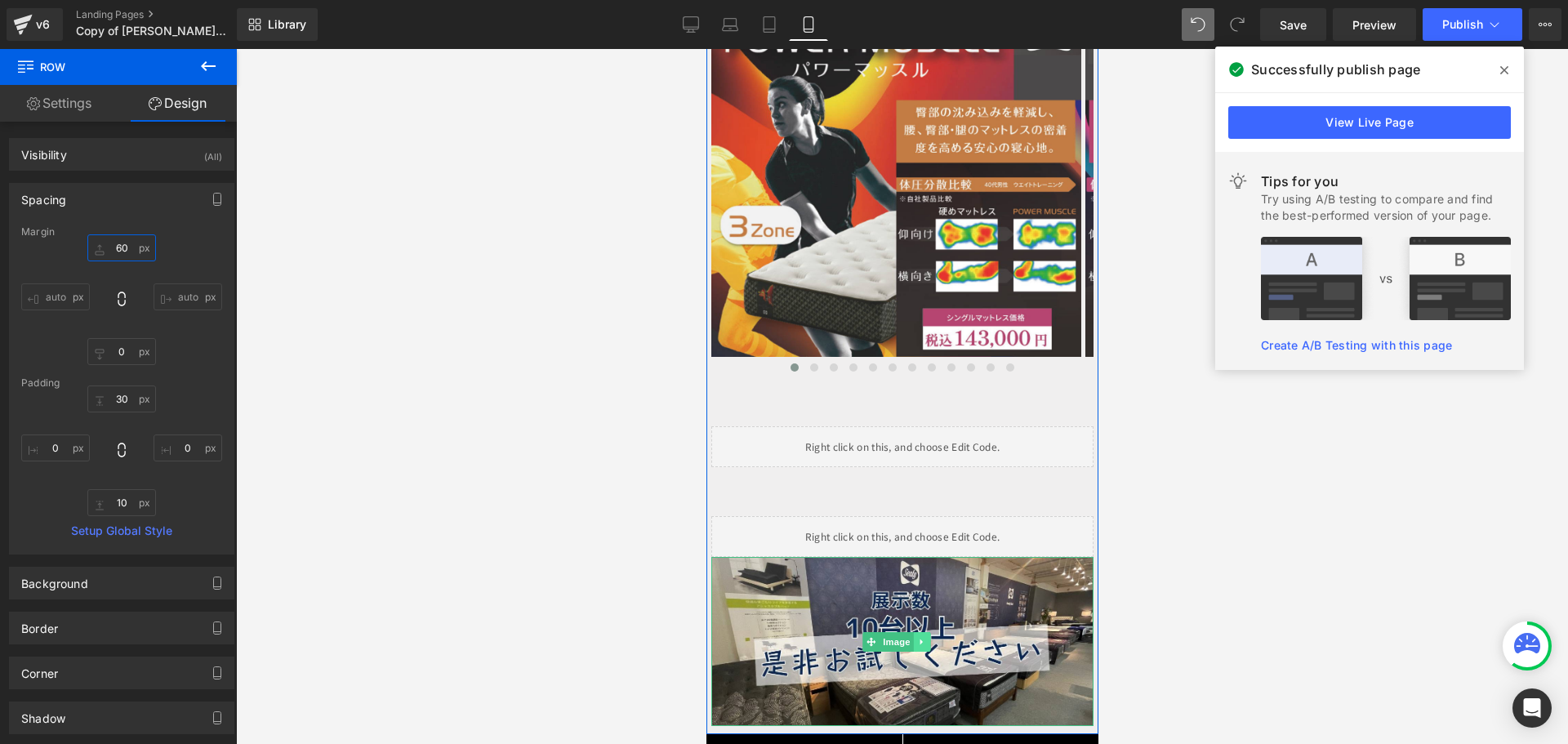
type input "60"
click at [921, 639] on icon at bounding box center [920, 642] width 3 height 6
click at [910, 637] on icon at bounding box center [912, 641] width 9 height 9
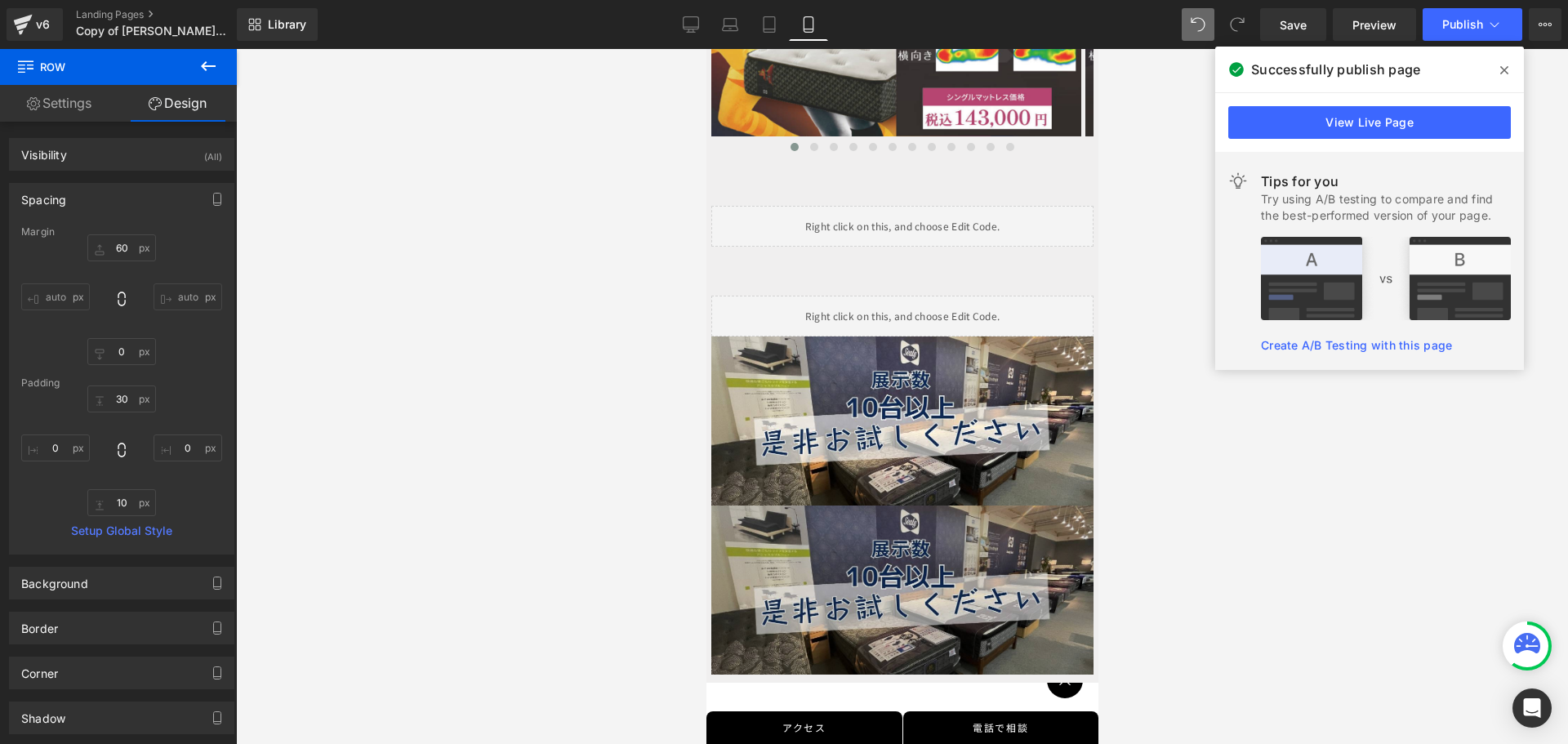
scroll to position [3587, 0]
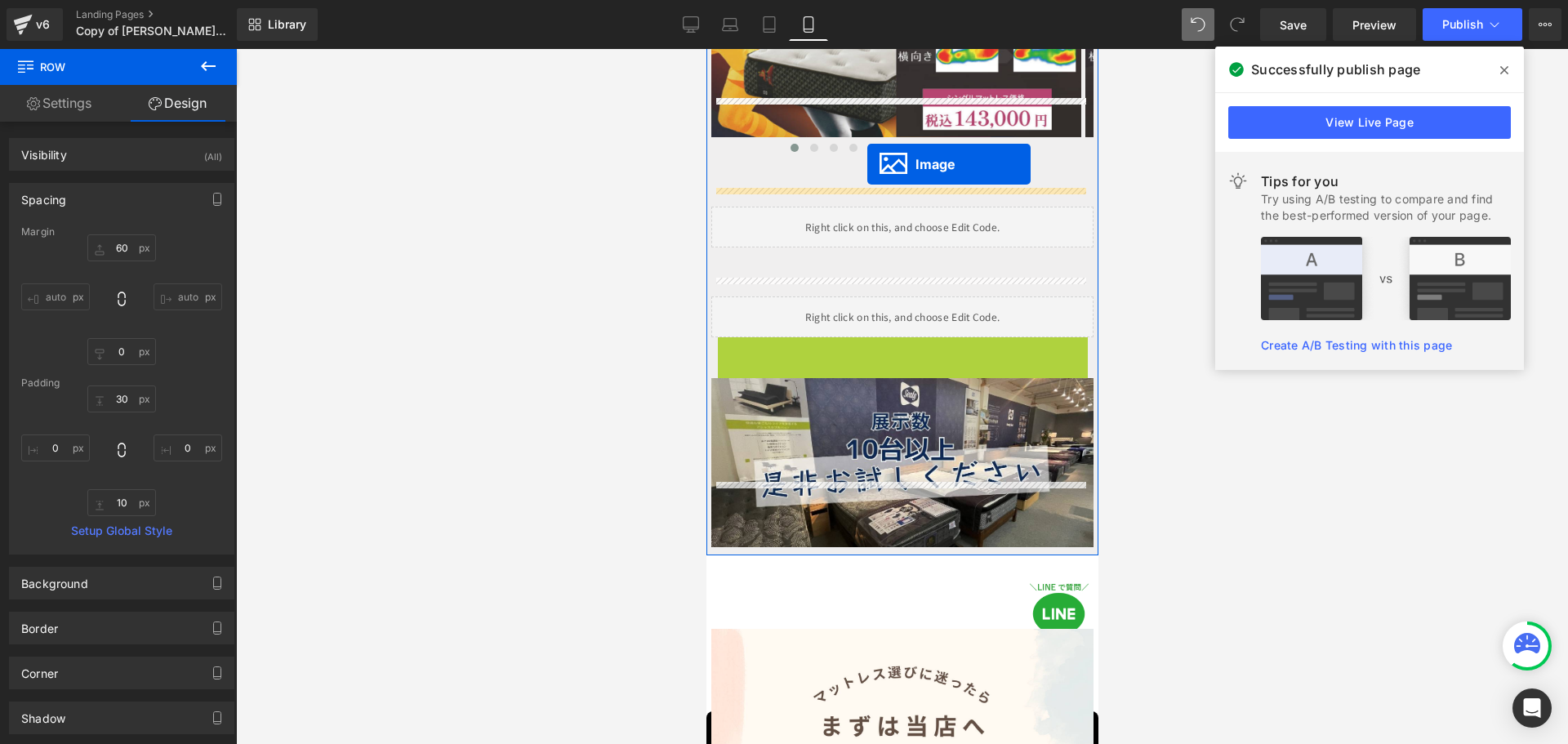
drag, startPoint x: 845, startPoint y: 355, endPoint x: 866, endPoint y: 164, distance: 192.2
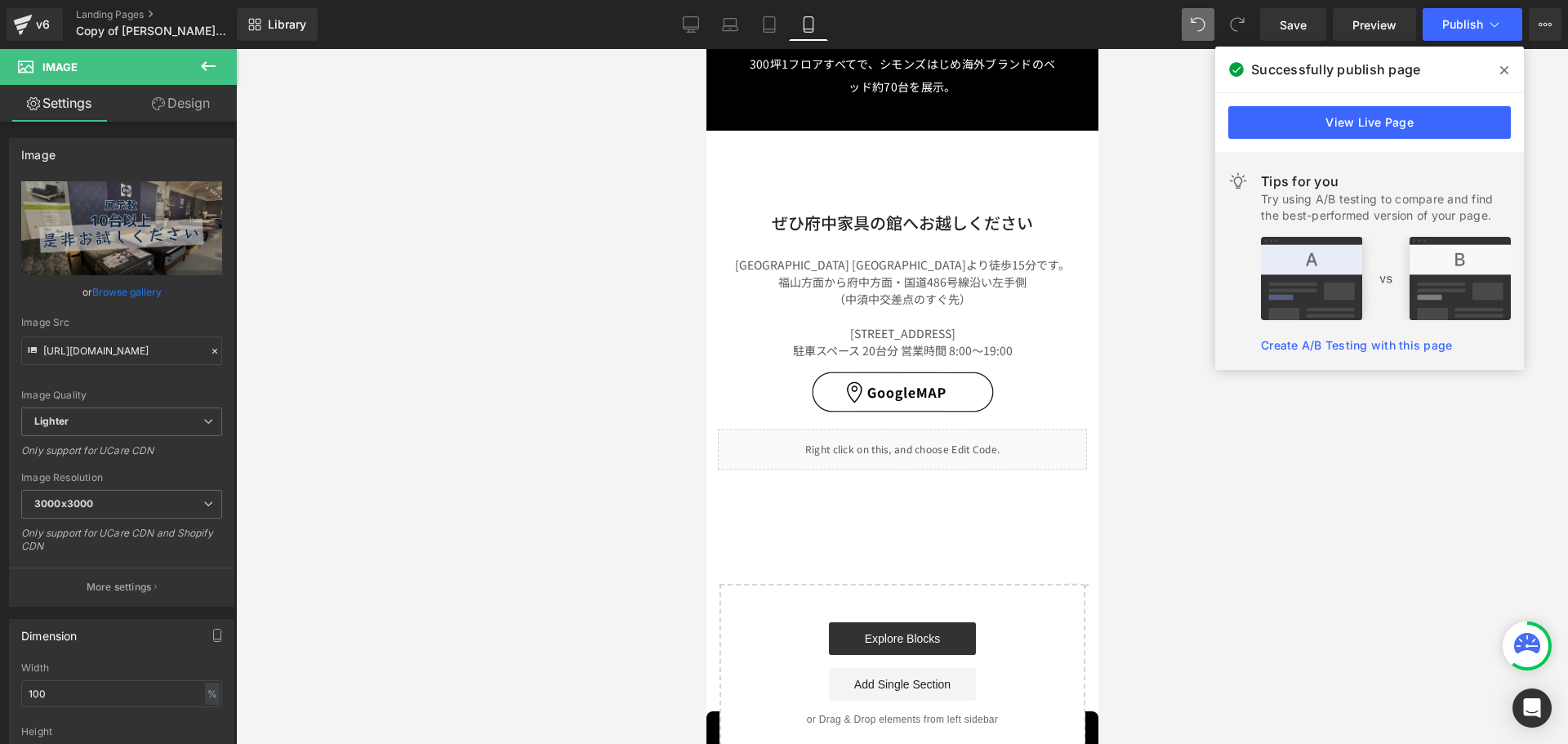
scroll to position [7435, 0]
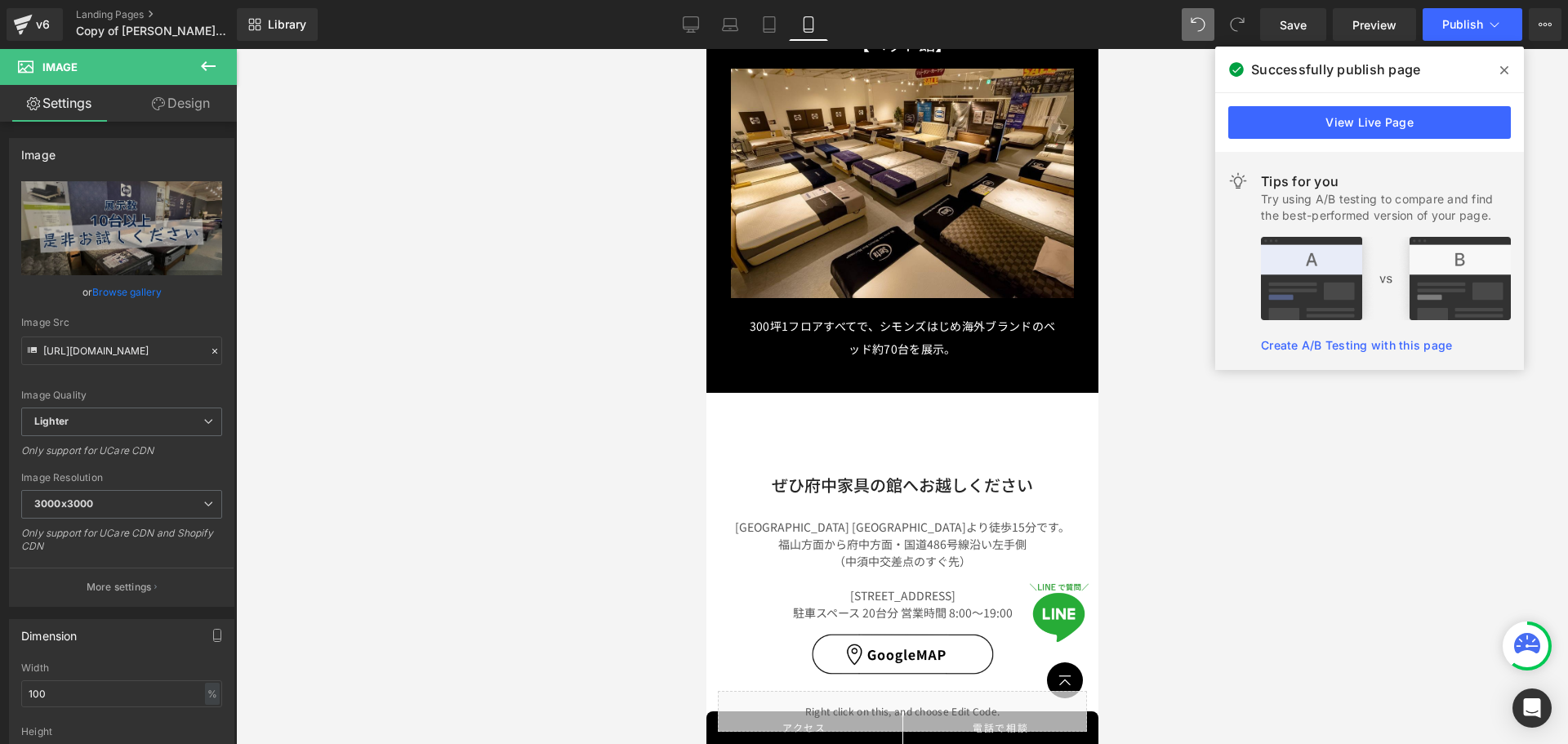
click at [1165, 310] on div at bounding box center [902, 396] width 1332 height 695
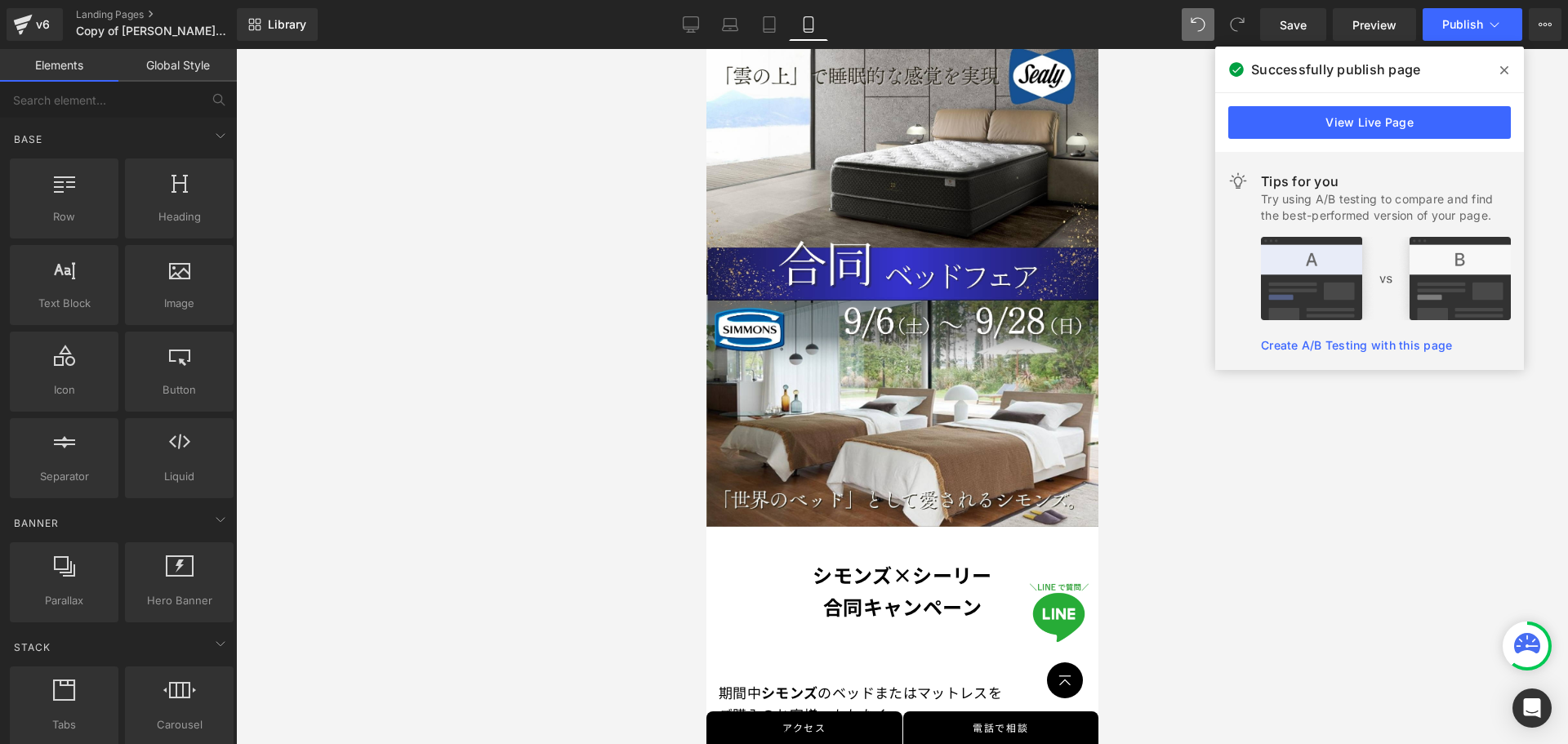
scroll to position [0, 0]
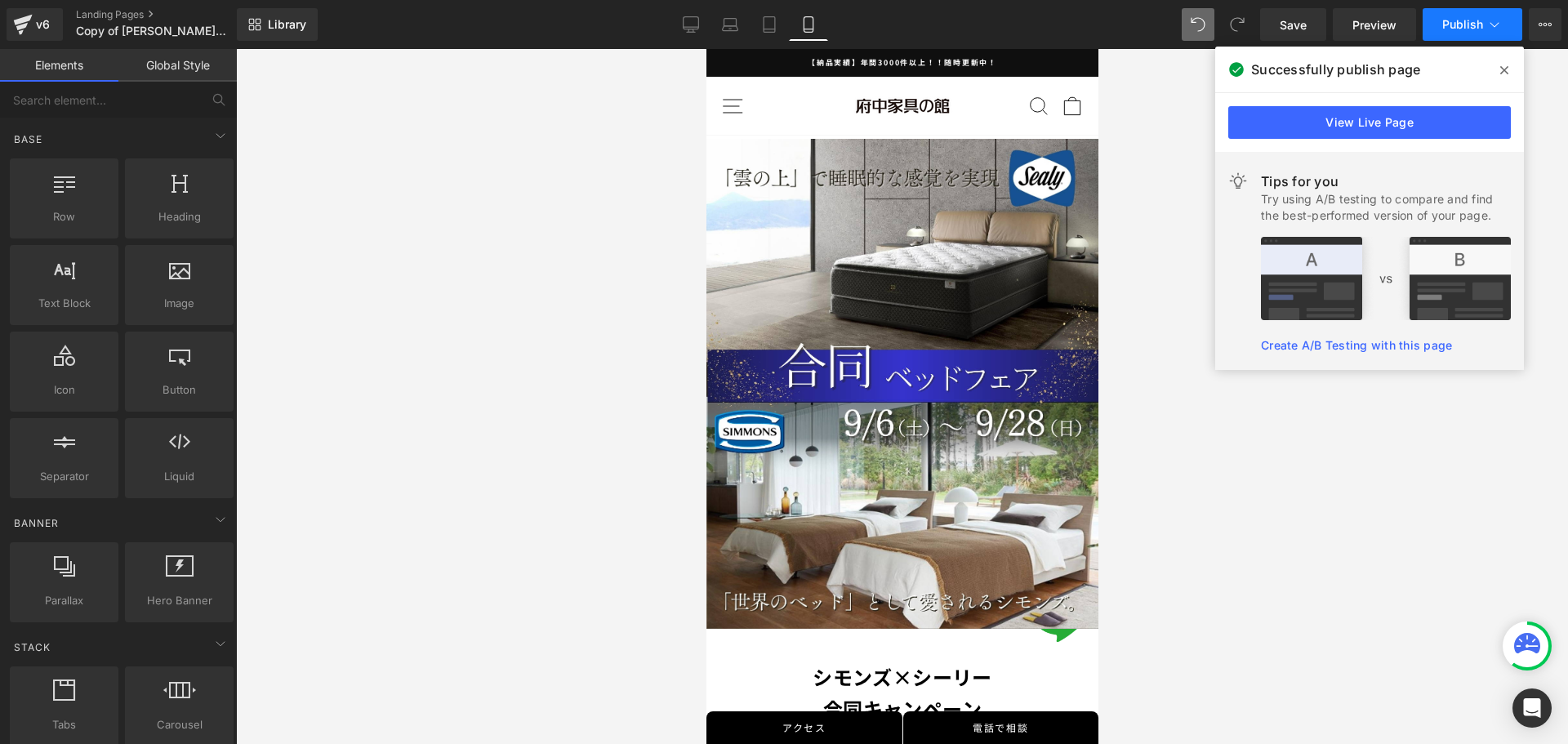
click at [1468, 23] on span "Publish" at bounding box center [1462, 23] width 41 height 13
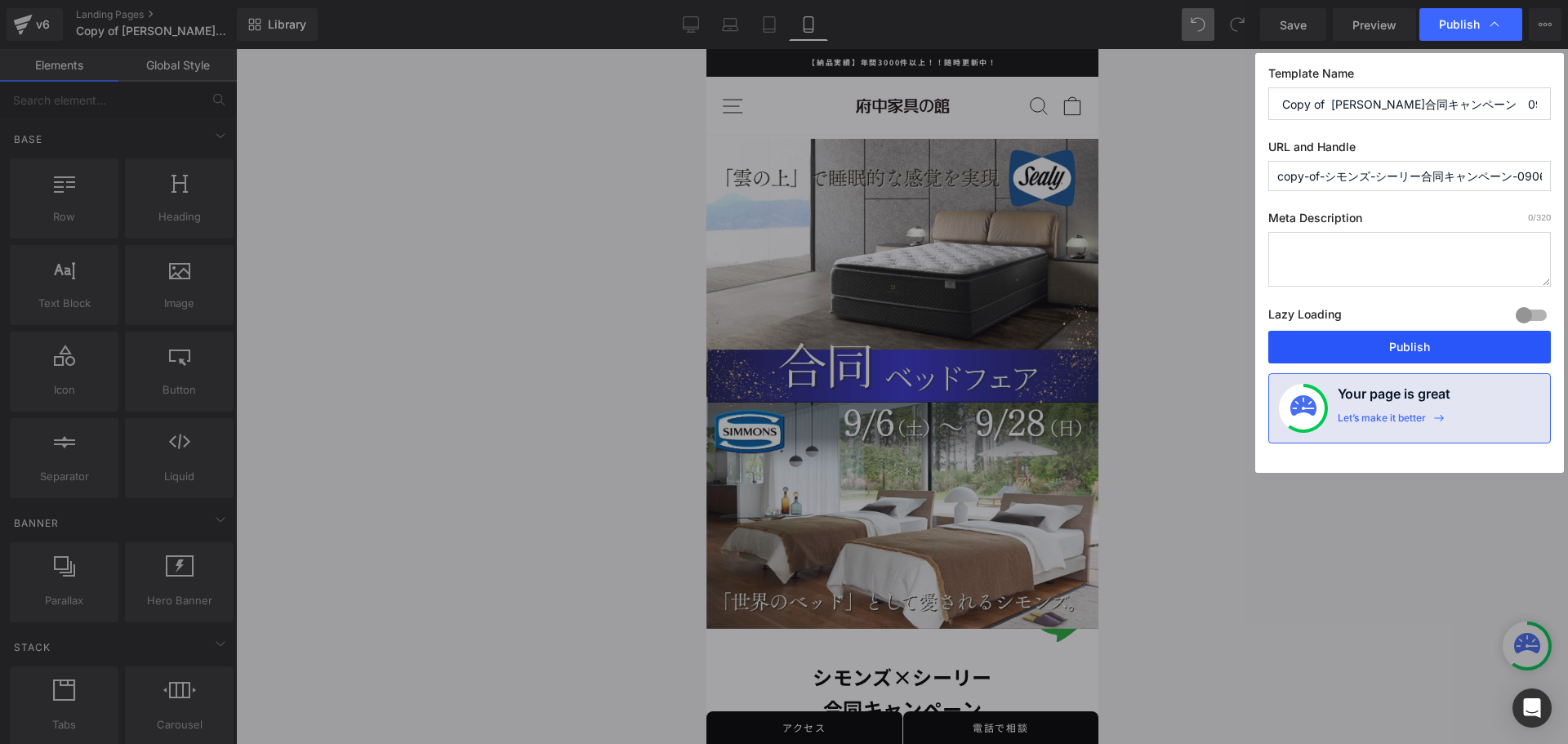
click at [1334, 347] on button "Publish" at bounding box center [1409, 347] width 283 height 33
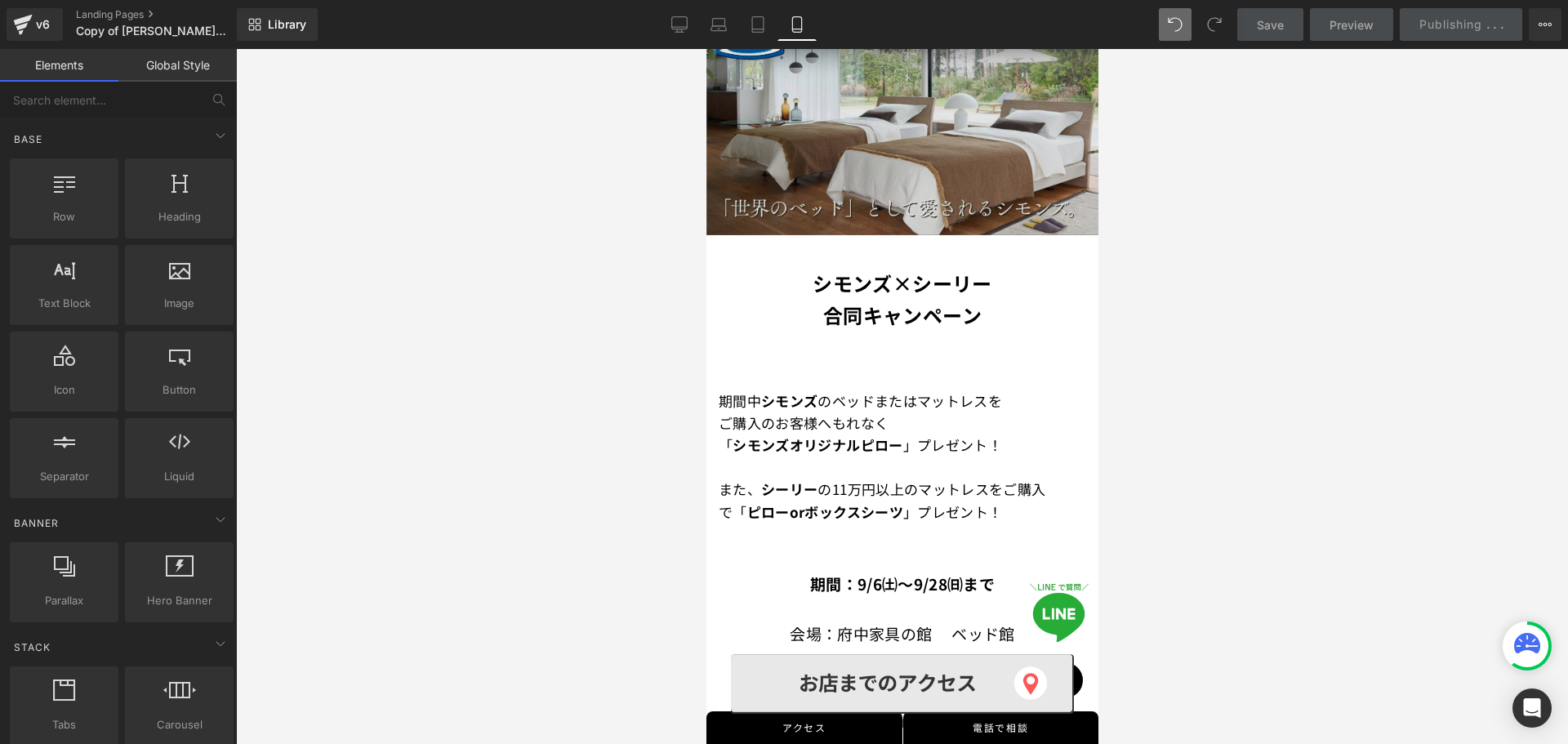
scroll to position [408, 0]
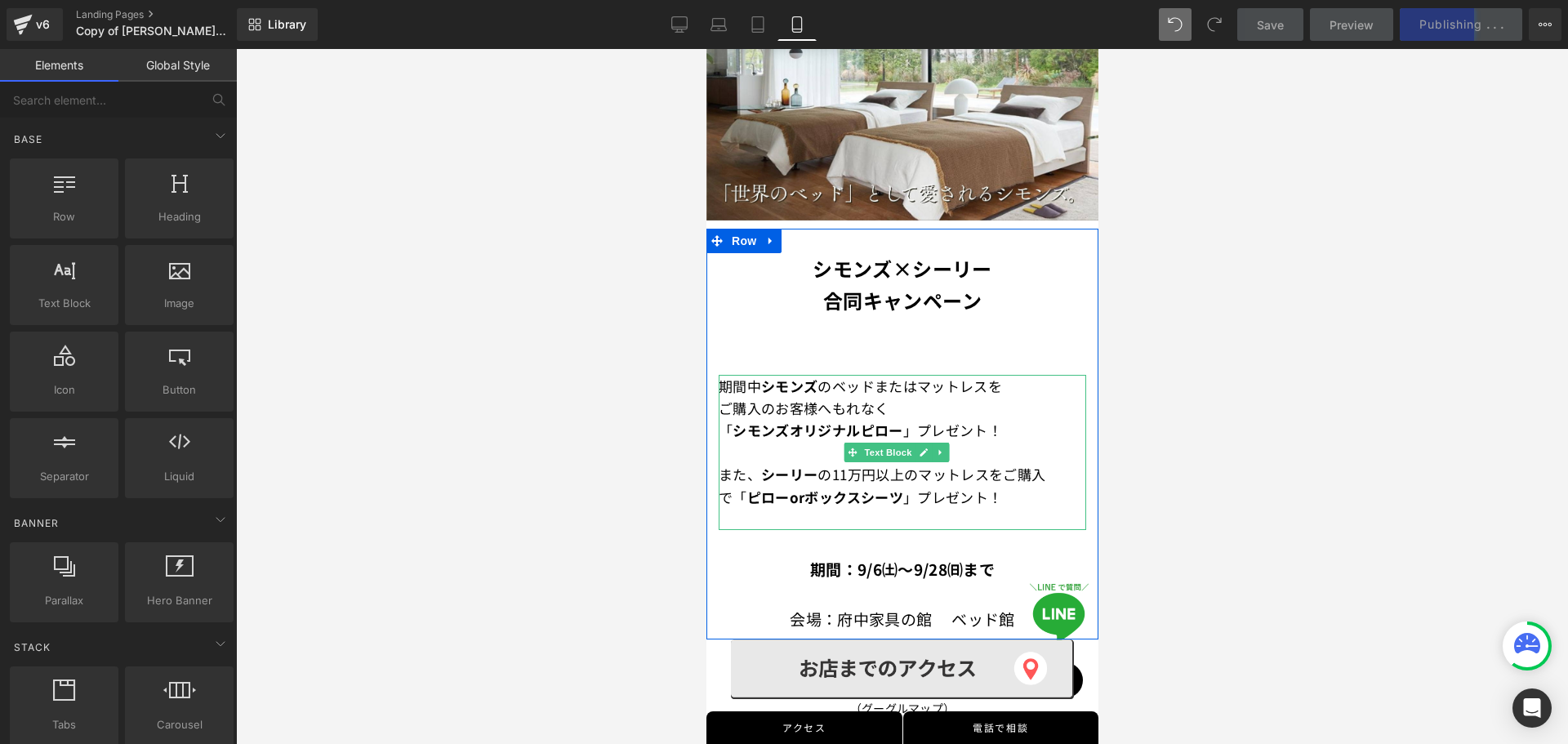
click at [854, 398] on span "もれなく" at bounding box center [859, 407] width 56 height 20
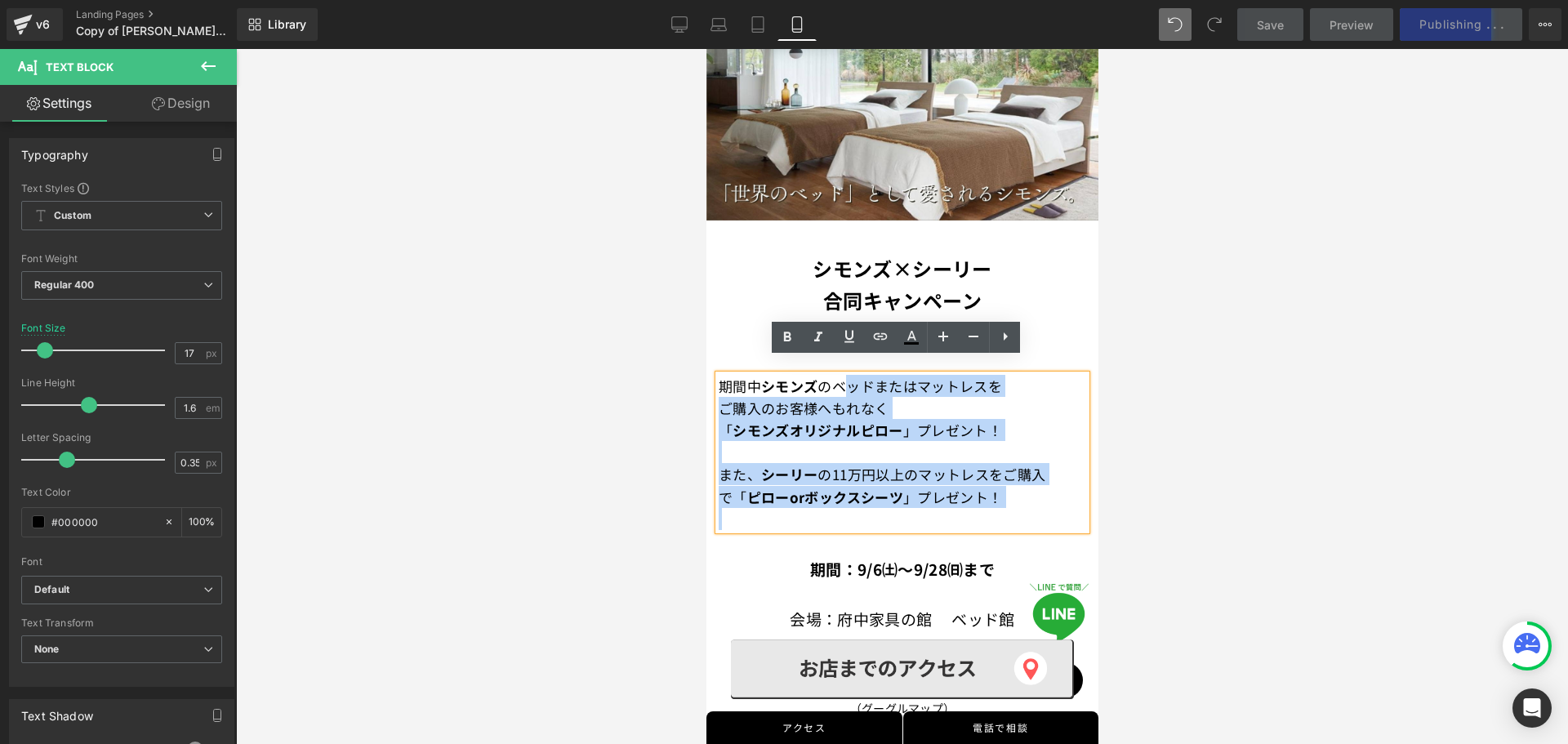
drag, startPoint x: 861, startPoint y: 375, endPoint x: 855, endPoint y: 497, distance: 122.1
click at [855, 497] on div "期間中　 シモンズ のベッドまたはマットレスを ご購入のお客様へ もれなく 「 シモンズオリジナルピロー 」プレゼント！ また、 [PERSON_NAME] …" at bounding box center [901, 453] width 367 height 156
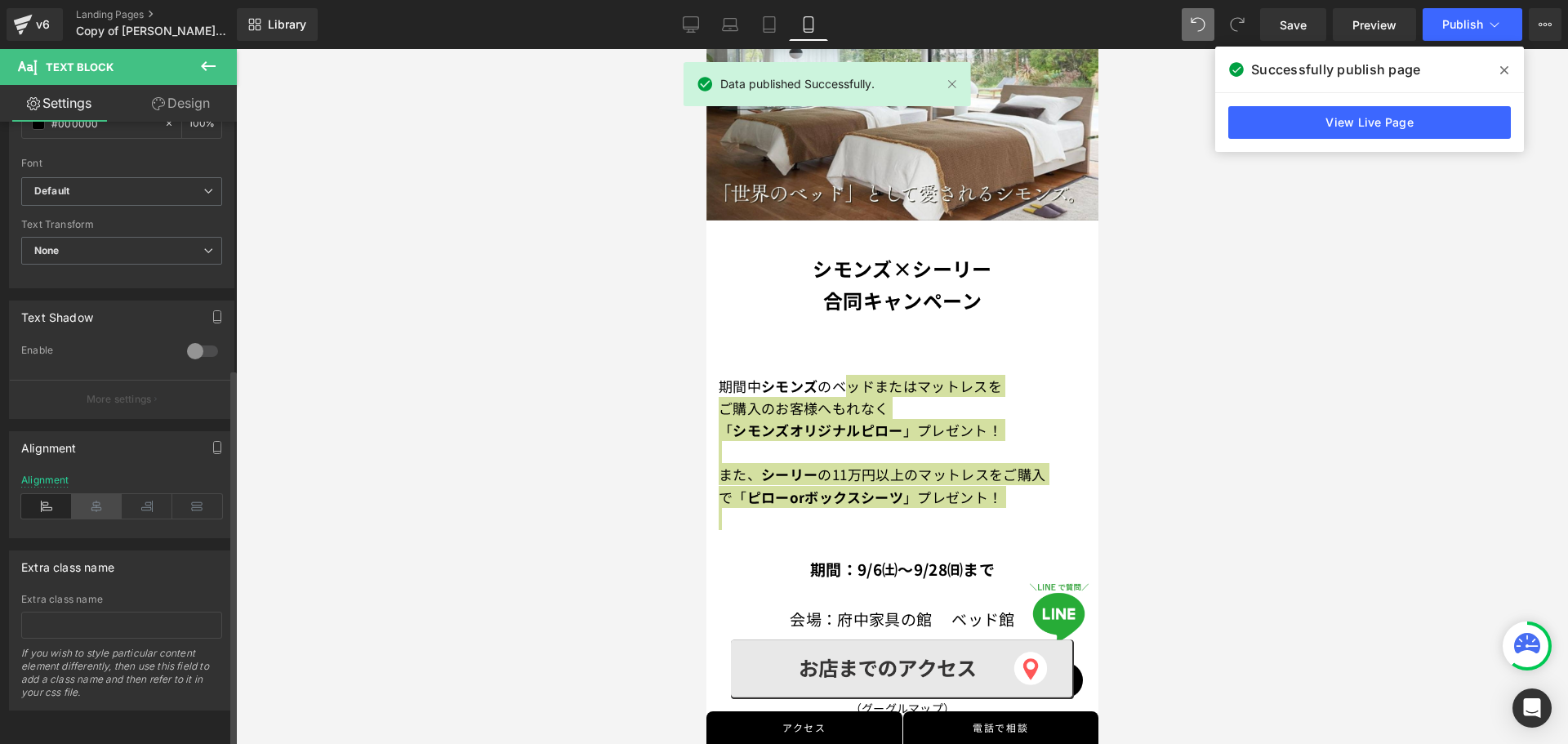
click at [94, 503] on icon at bounding box center [97, 506] width 51 height 24
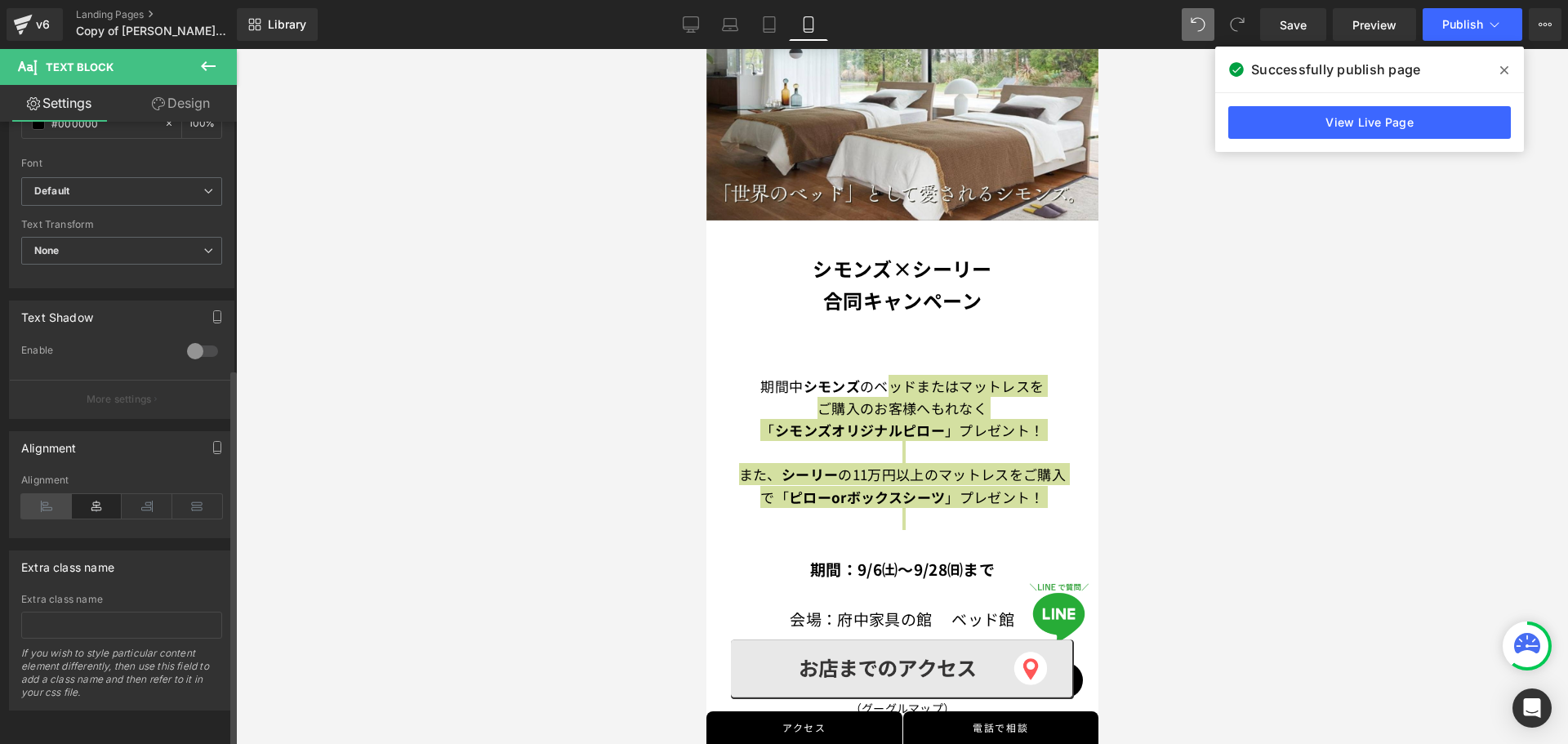
click at [50, 494] on icon at bounding box center [47, 506] width 51 height 24
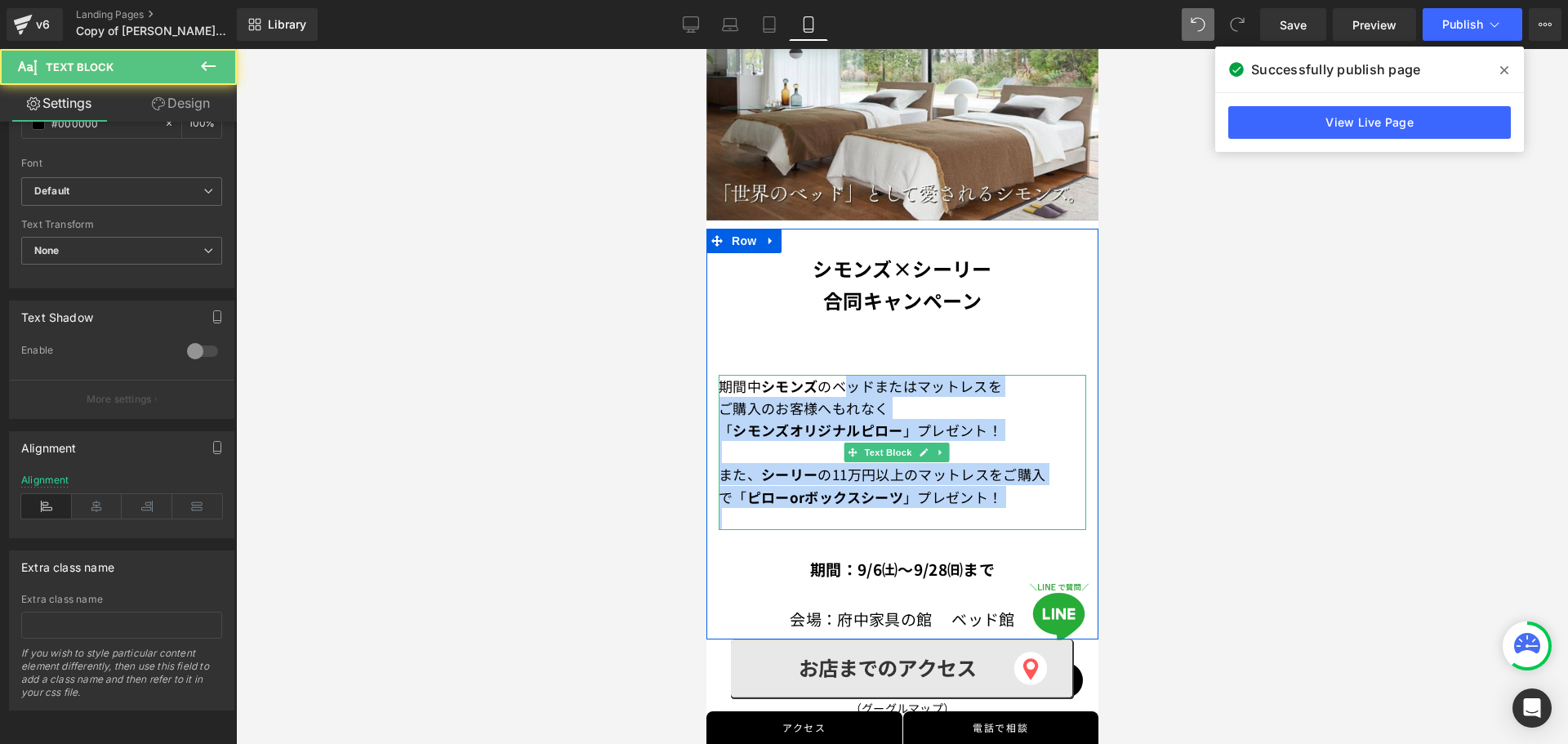
click at [845, 487] on strong "ボックスシーツ" at bounding box center [852, 497] width 98 height 20
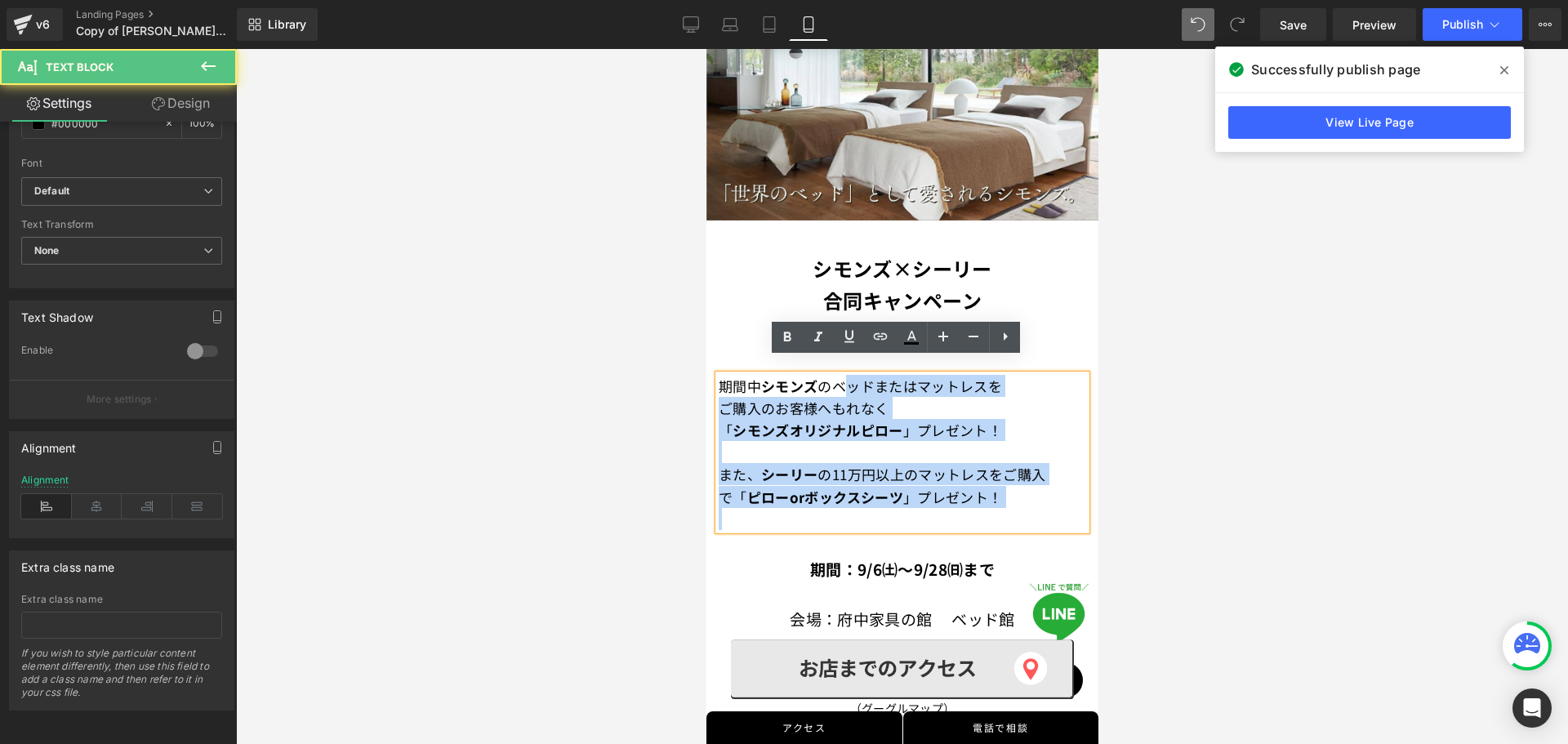
click at [826, 464] on font "また、 [PERSON_NAME] の11万円以上のマットレスをご購入で" at bounding box center [881, 485] width 327 height 43
click at [829, 464] on font "また、 [PERSON_NAME] の11万円以上のマットレスをご購入で" at bounding box center [881, 485] width 327 height 43
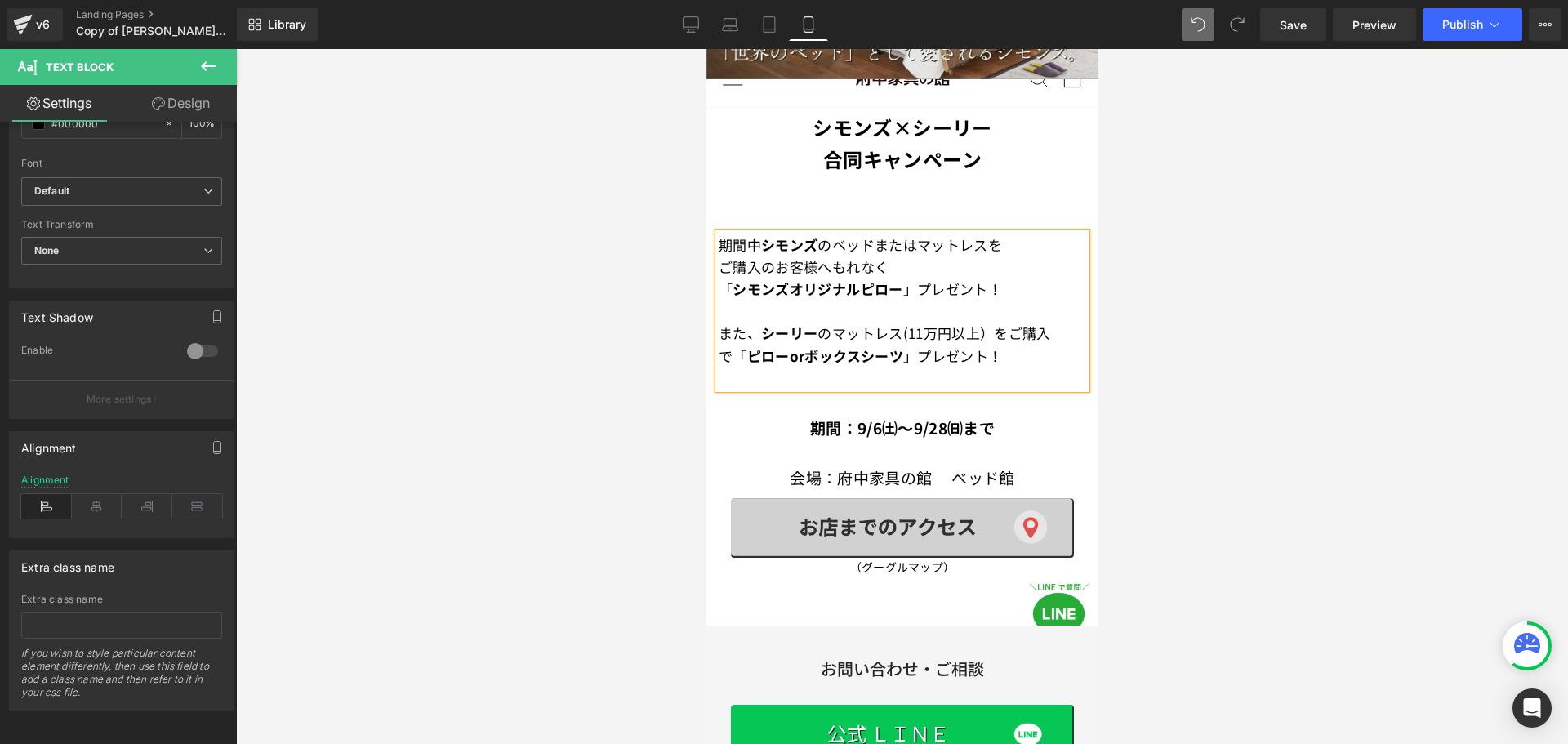
scroll to position [572, 0]
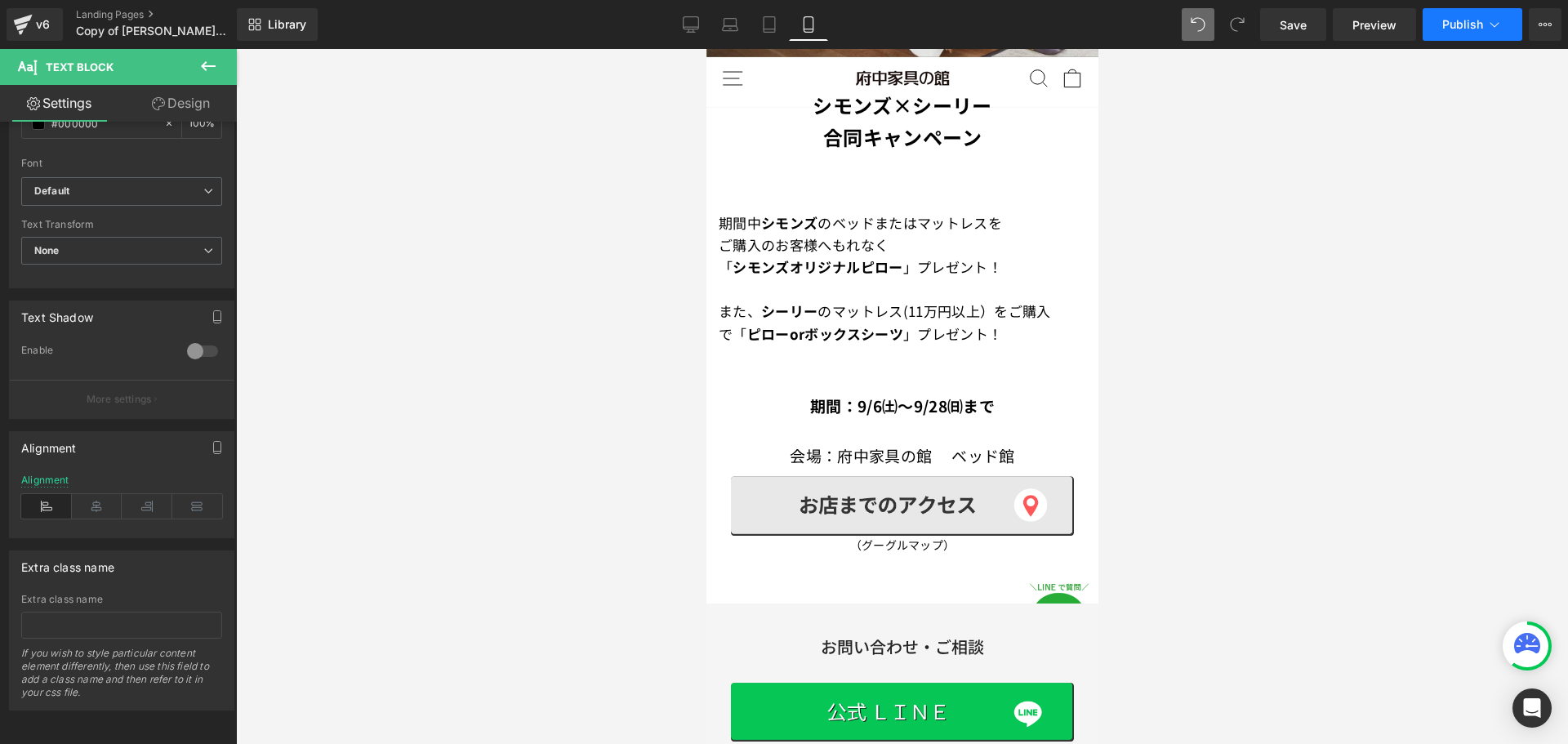
click at [1457, 24] on span "Publish" at bounding box center [1462, 23] width 41 height 13
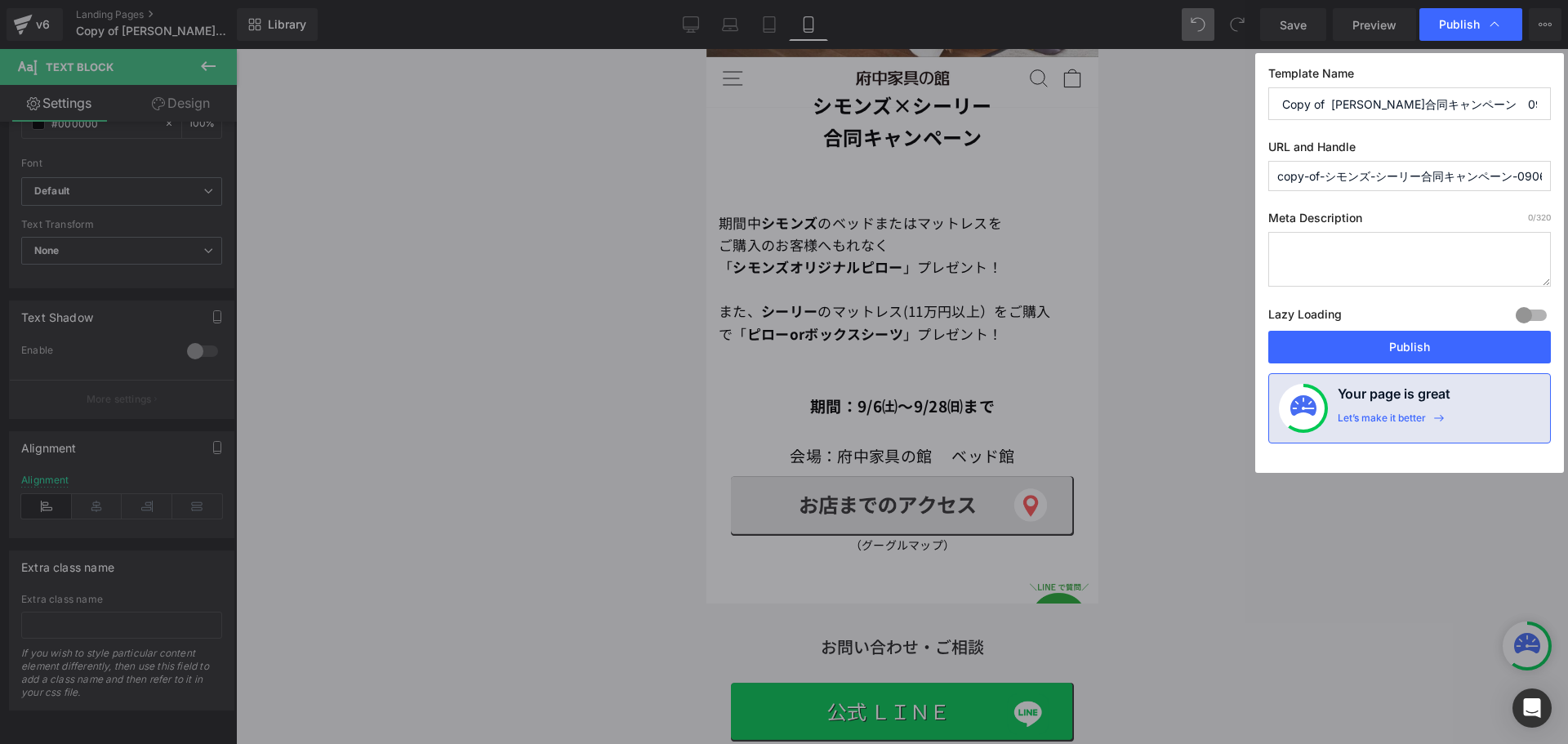
drag, startPoint x: 1422, startPoint y: 354, endPoint x: 1237, endPoint y: 568, distance: 282.9
click at [1237, 568] on div "Publish Template Name Copy of [PERSON_NAME]合同キャンペーン　0906 URL and Handle copy-of…" at bounding box center [784, 372] width 1568 height 744
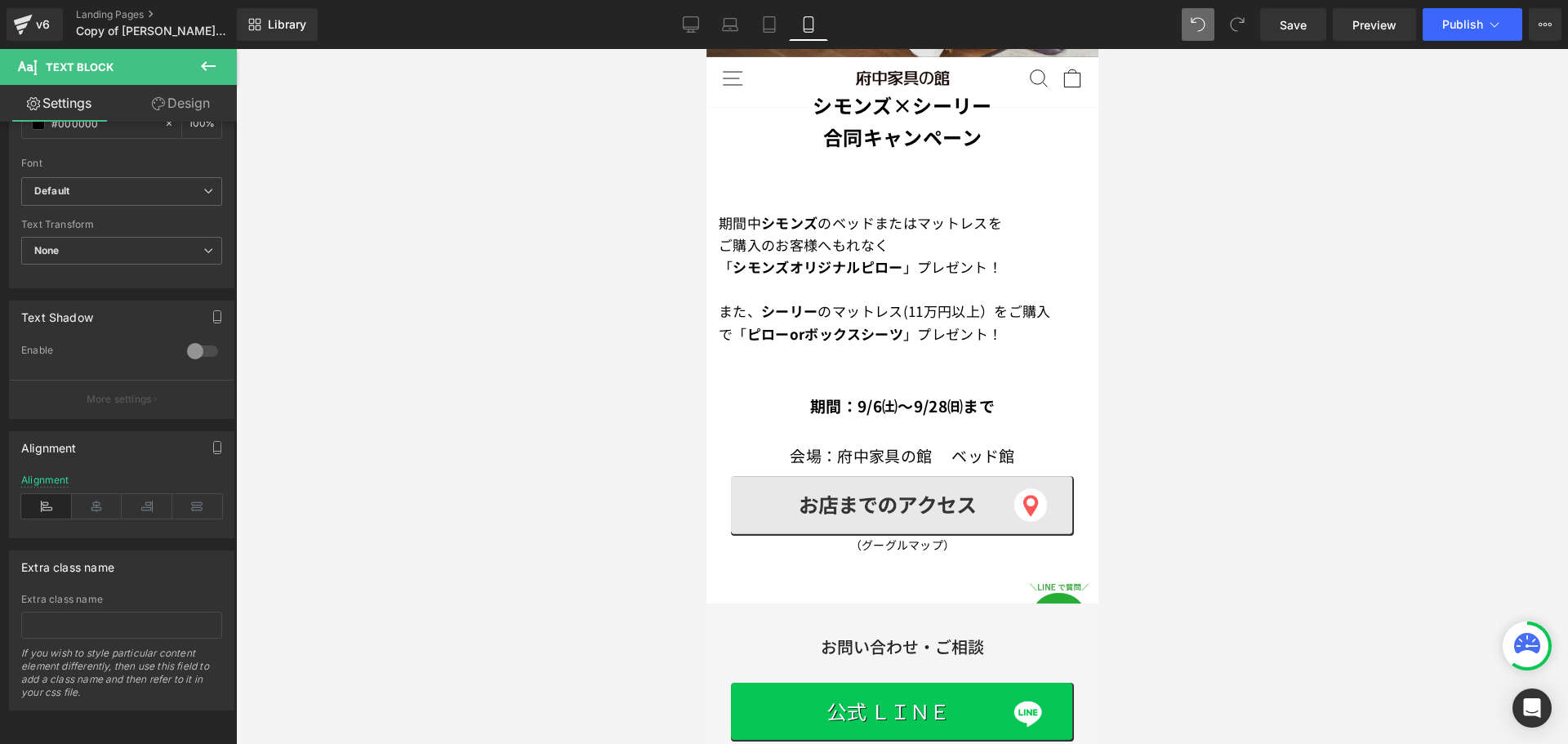
drag, startPoint x: 1237, startPoint y: 568, endPoint x: 1141, endPoint y: 492, distance: 122.4
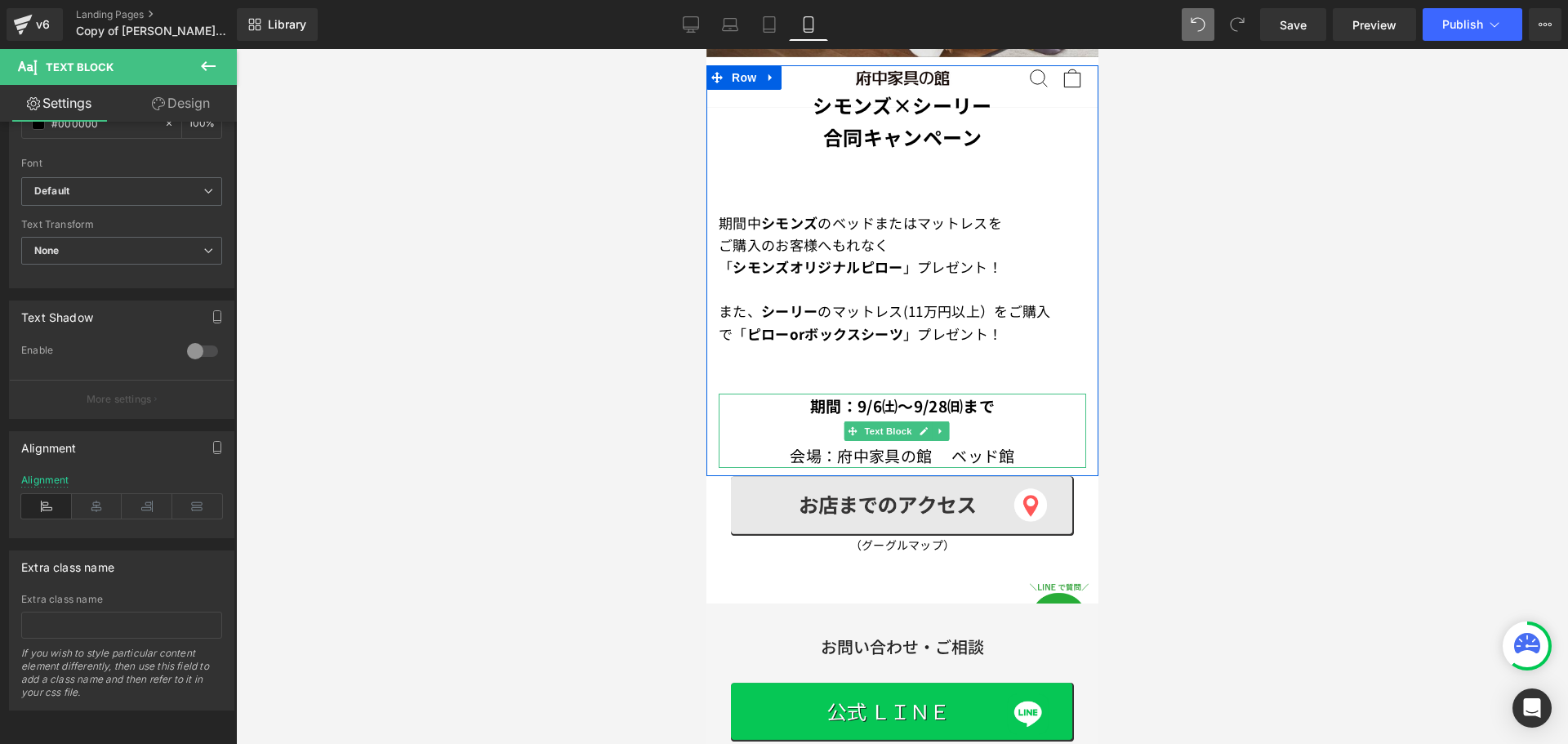
click at [999, 394] on p "期間：9/6㈯～9/28㈰まで" at bounding box center [901, 406] width 367 height 24
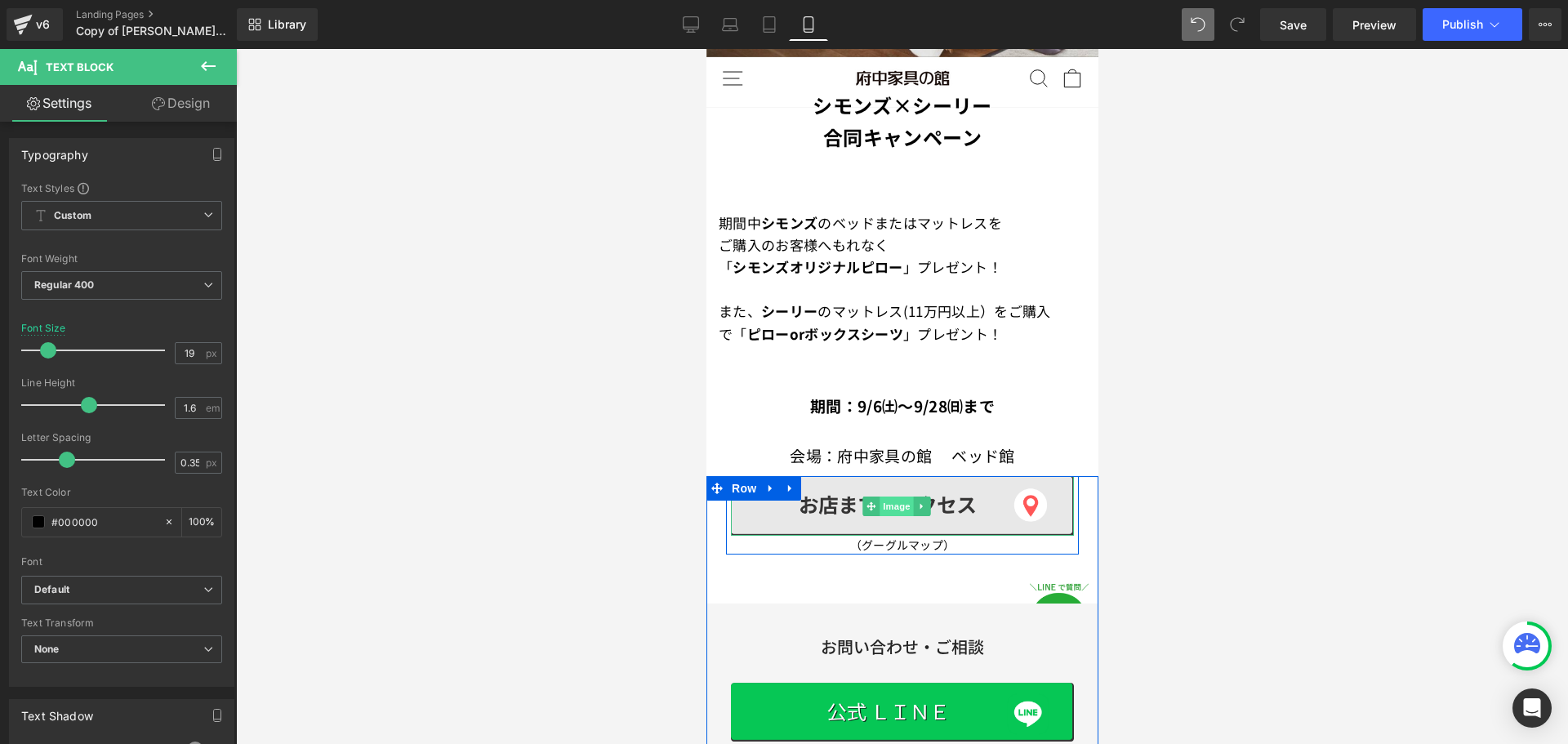
click at [893, 497] on span "Image" at bounding box center [895, 507] width 34 height 19
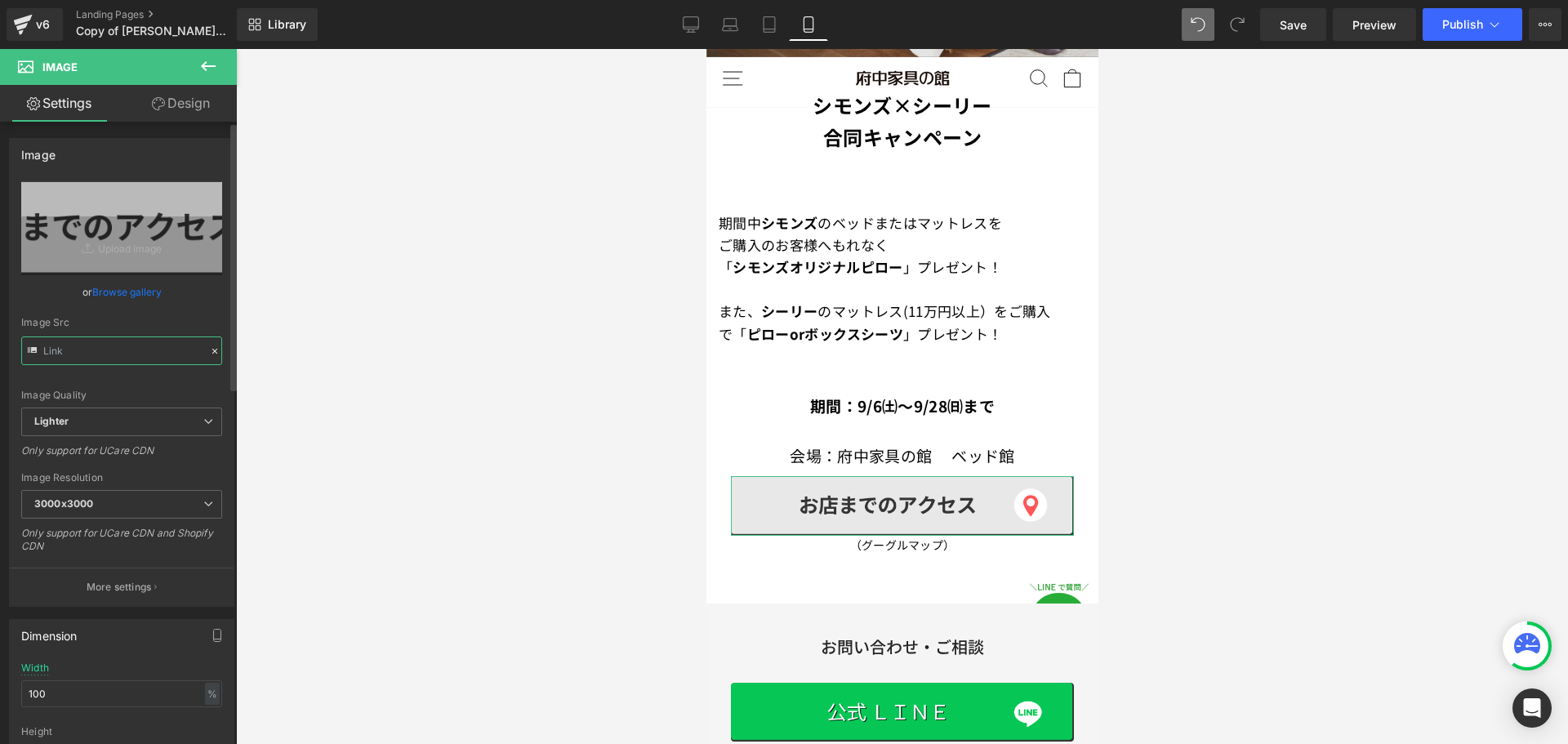
scroll to position [0, 716]
drag, startPoint x: 171, startPoint y: 348, endPoint x: 193, endPoint y: 347, distance: 22.0
click at [224, 347] on div "[URL][DOMAIN_NAME] Replace Image Upload image or Browse gallery Image Src Image…" at bounding box center [122, 393] width 224 height 425
click at [175, 347] on input "text" at bounding box center [122, 350] width 201 height 28
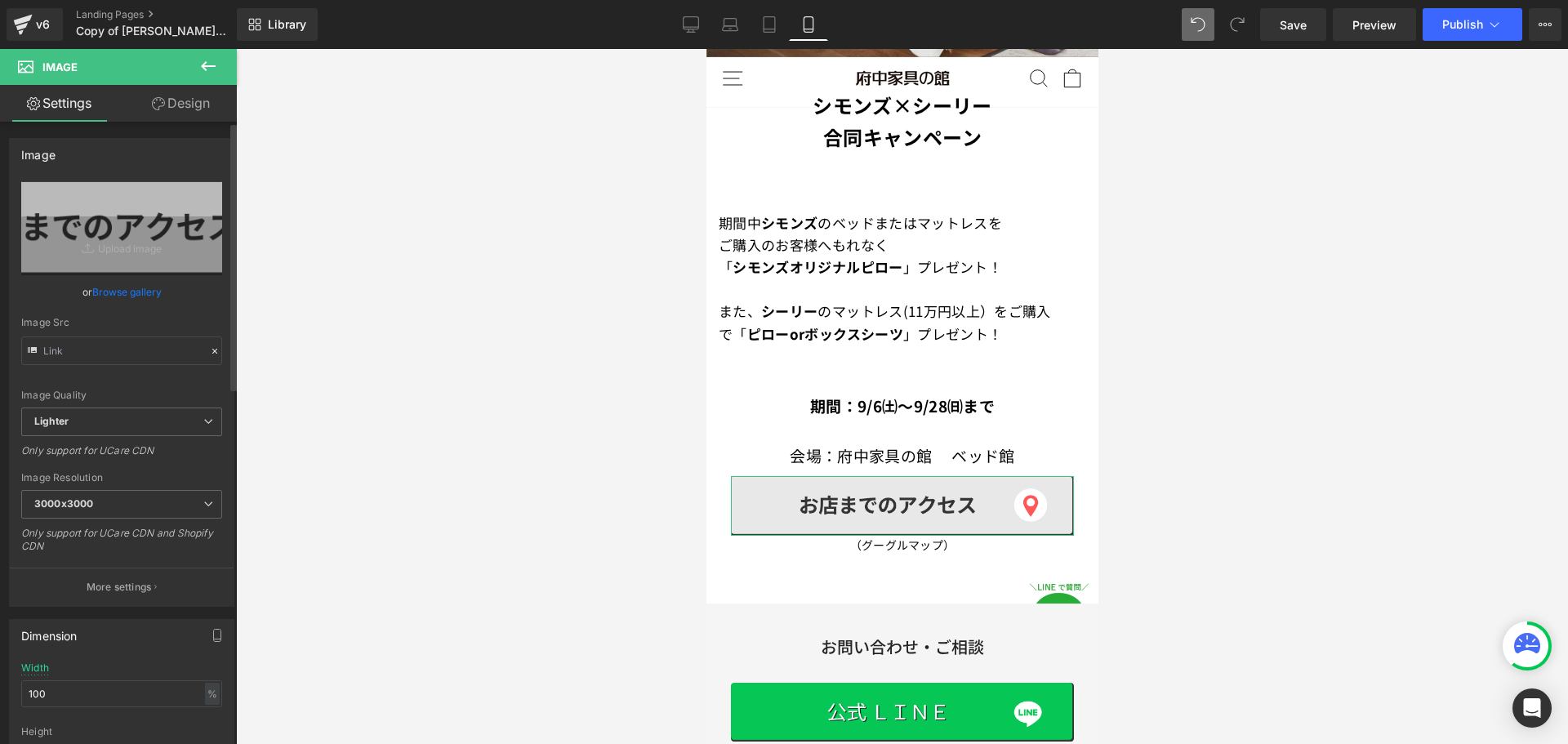
click at [209, 353] on icon at bounding box center [215, 351] width 12 height 12
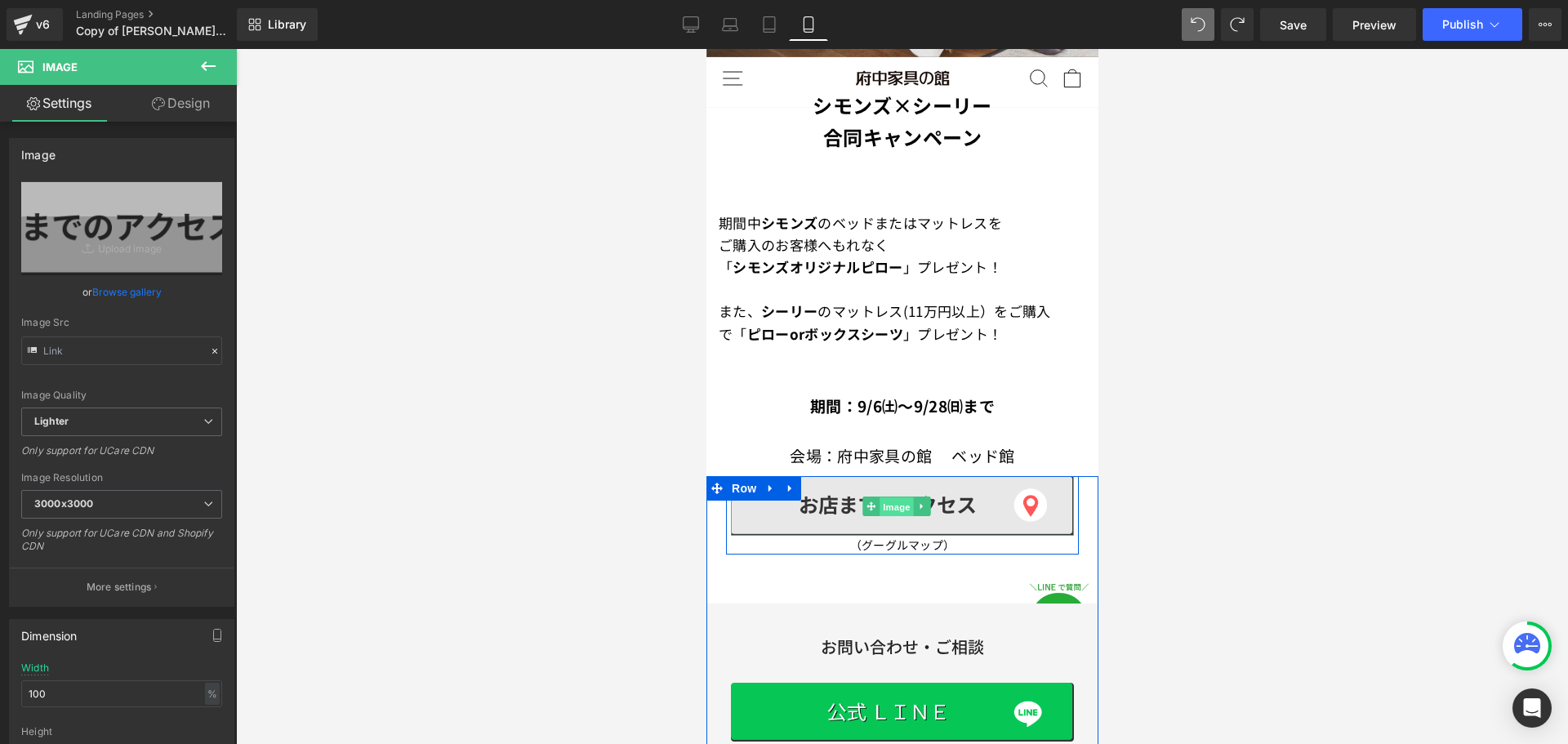
click at [896, 497] on span "Image" at bounding box center [895, 507] width 34 height 19
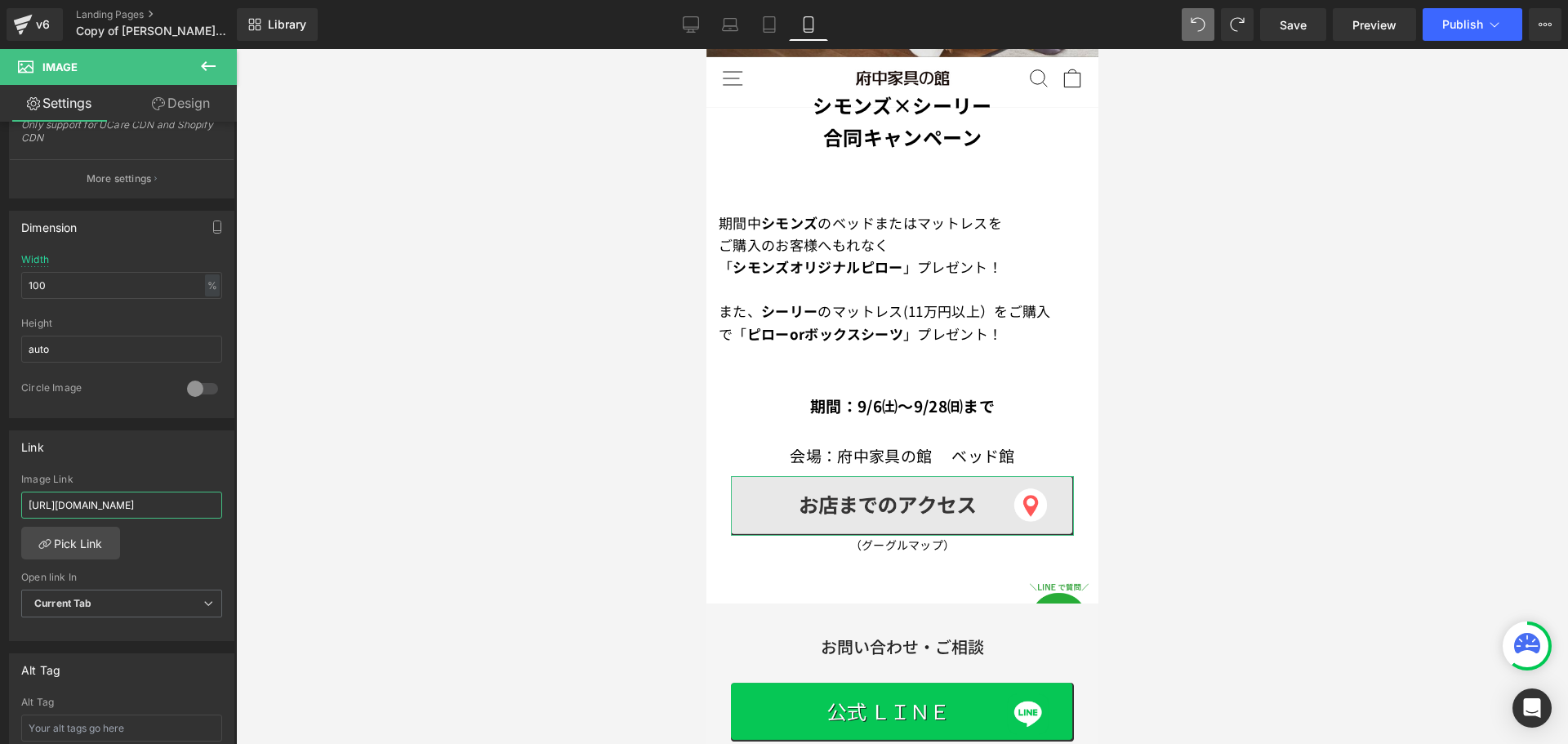
scroll to position [0, 952]
drag, startPoint x: 125, startPoint y: 495, endPoint x: 214, endPoint y: 494, distance: 89.0
click at [233, 494] on div "Image [URL][DOMAIN_NAME] Replace Image Upload image or Browse gallery Image Src…" at bounding box center [119, 437] width 237 height 630
drag, startPoint x: 203, startPoint y: 508, endPoint x: 197, endPoint y: 522, distance: 15.2
click at [201, 510] on input "[URL][DOMAIN_NAME]" at bounding box center [122, 506] width 201 height 27
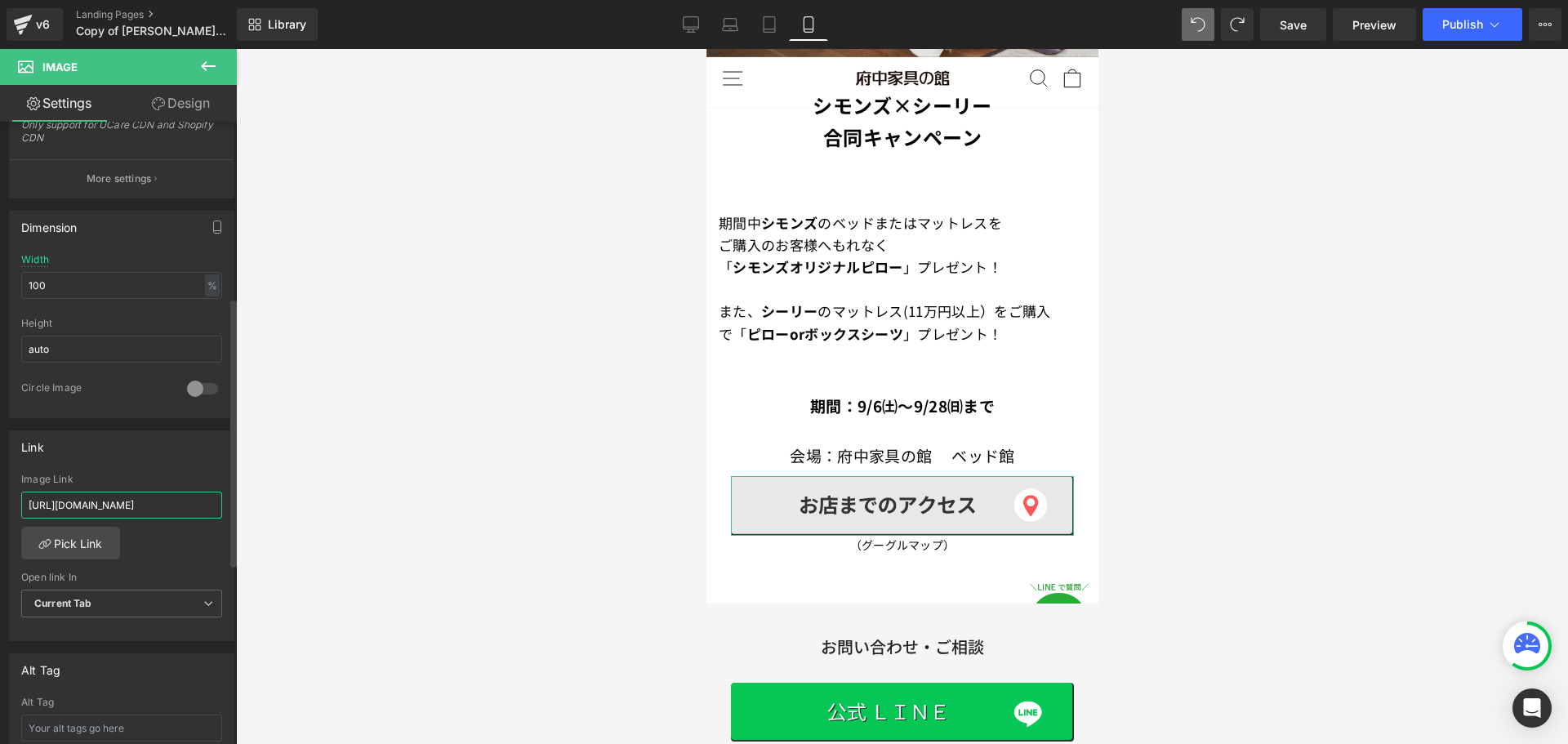
click at [160, 499] on input "[URL][DOMAIN_NAME]" at bounding box center [122, 506] width 201 height 27
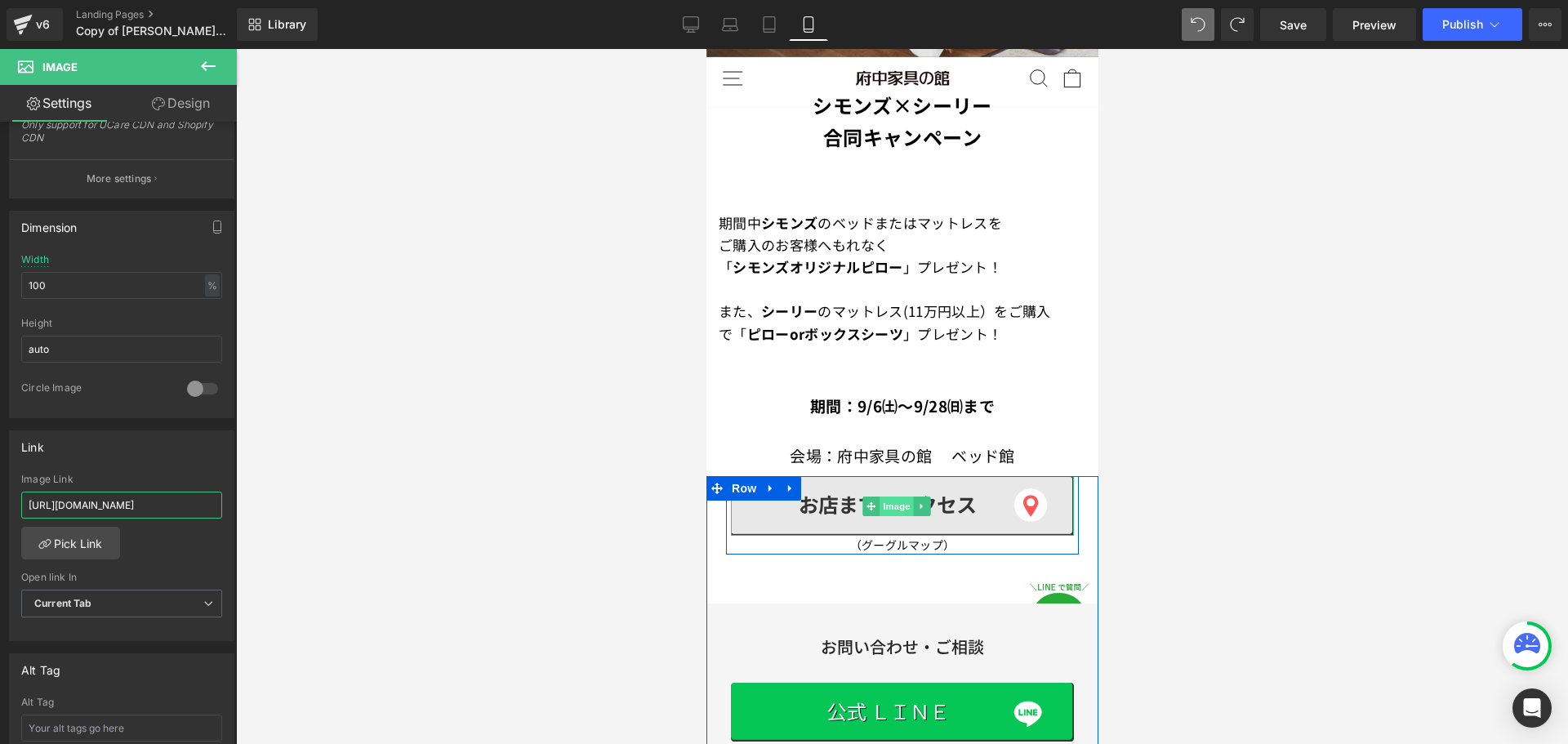
click at [892, 497] on span "Image" at bounding box center [895, 507] width 34 height 19
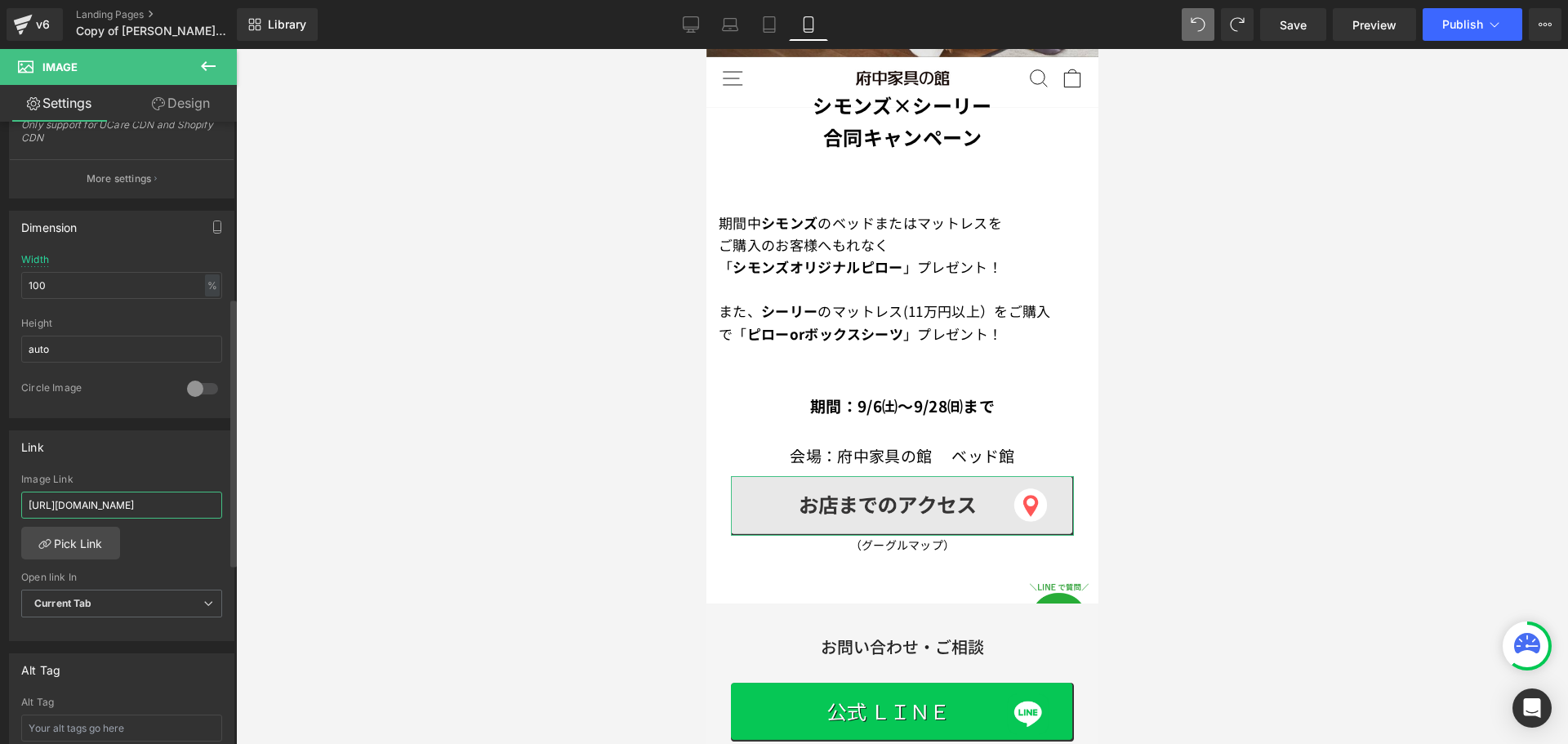
click at [183, 504] on input "[URL][DOMAIN_NAME]" at bounding box center [122, 506] width 201 height 27
paste input "text"
type input "[URL][DOMAIN_NAME]"
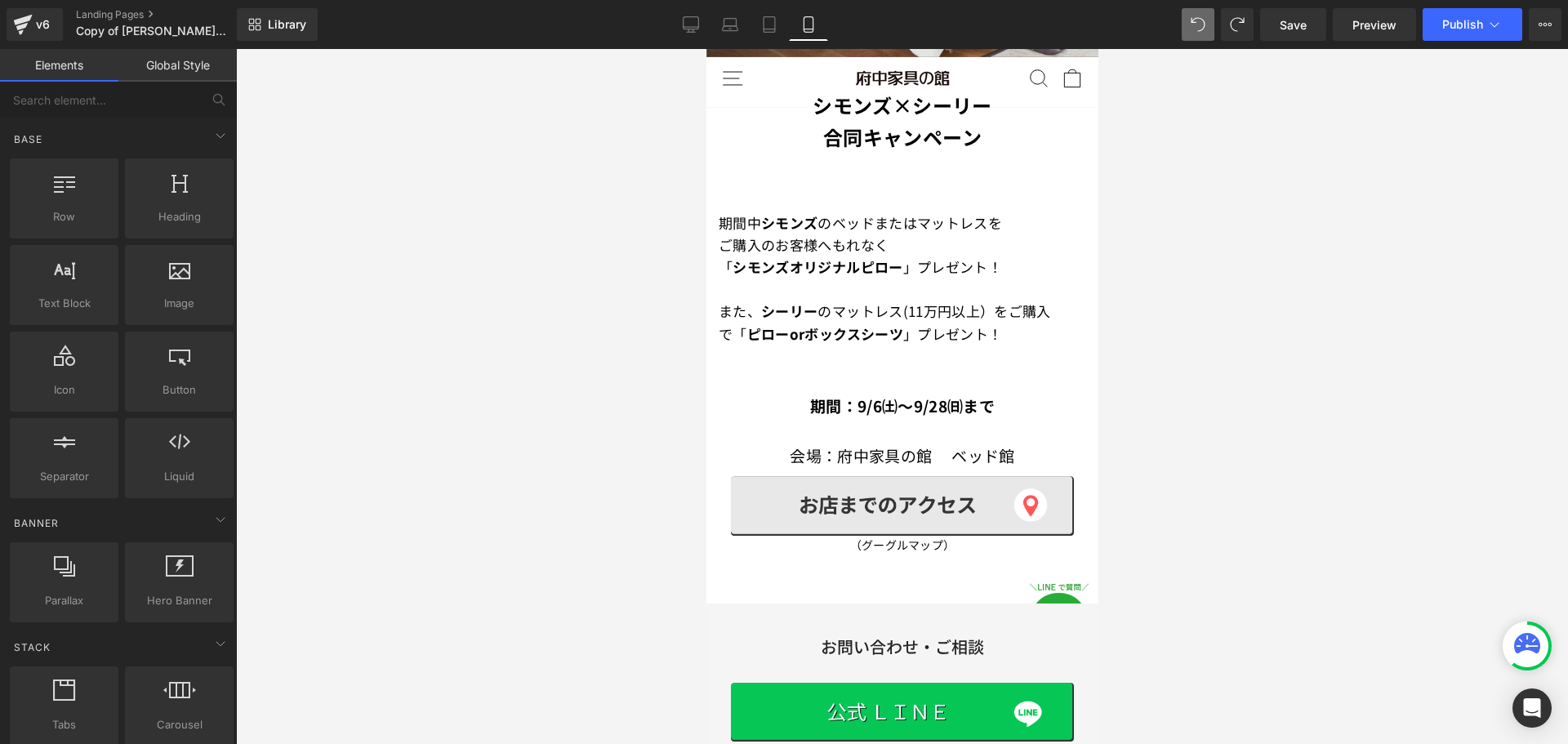
click at [278, 526] on div at bounding box center [902, 396] width 1332 height 695
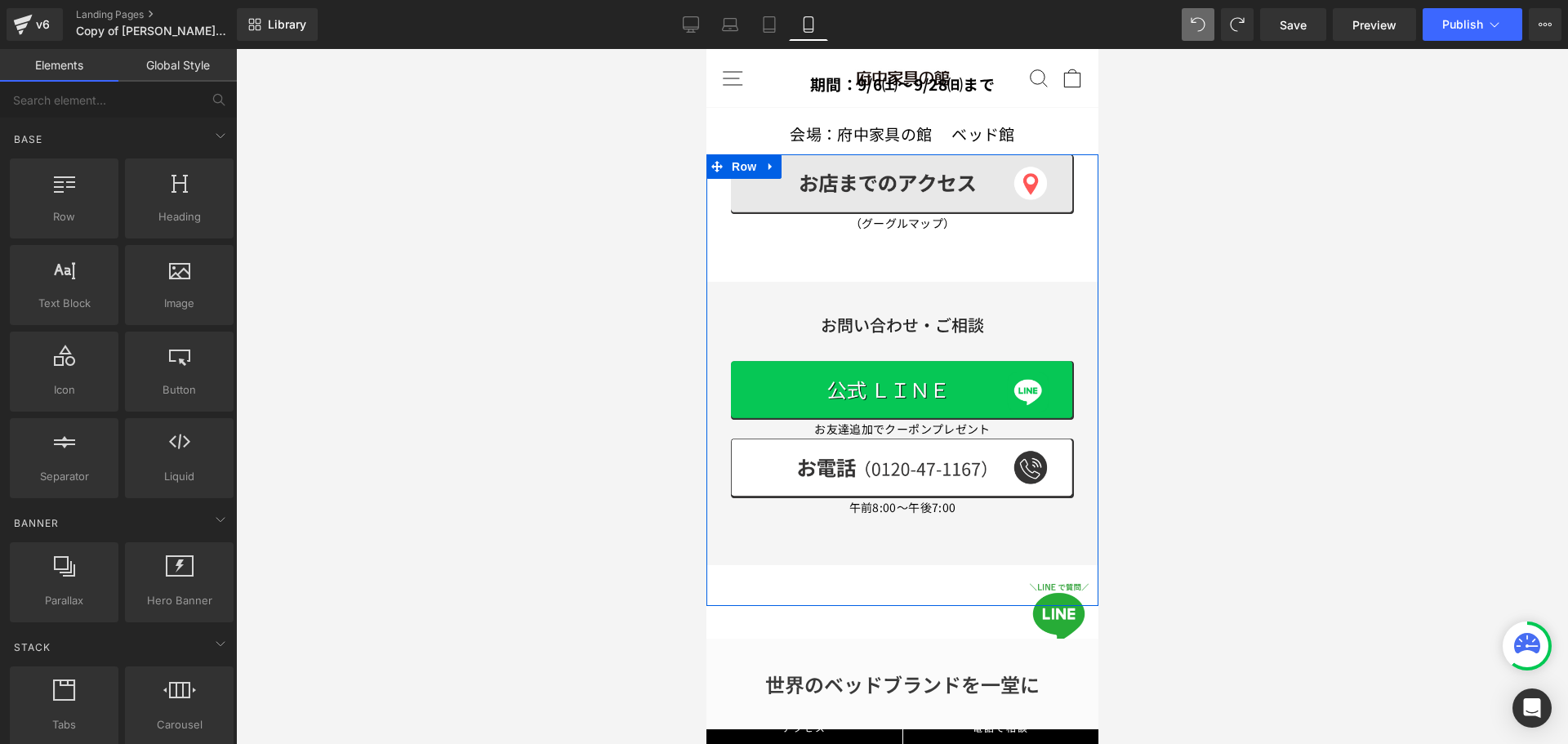
scroll to position [899, 0]
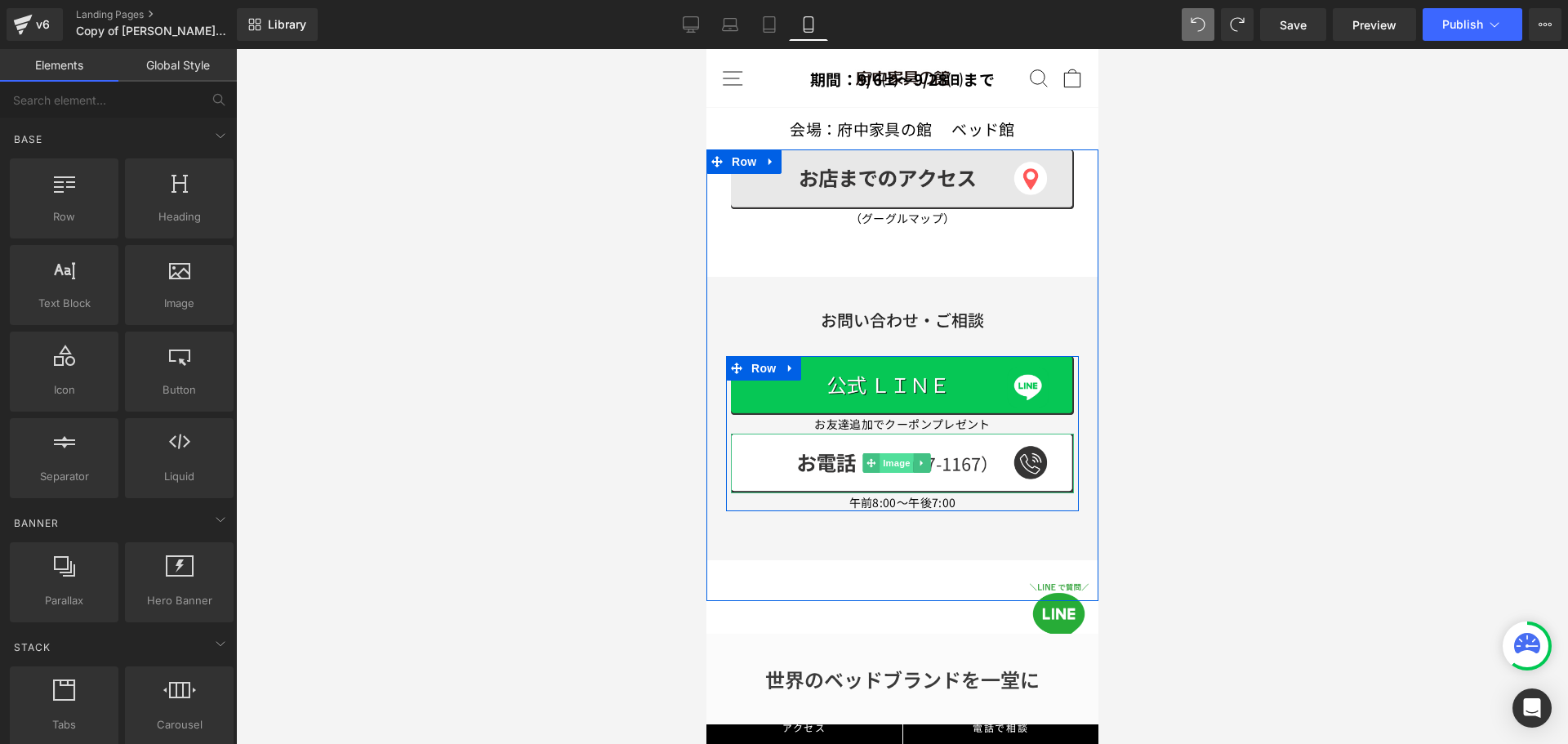
click at [889, 453] on span "Image" at bounding box center [895, 463] width 34 height 19
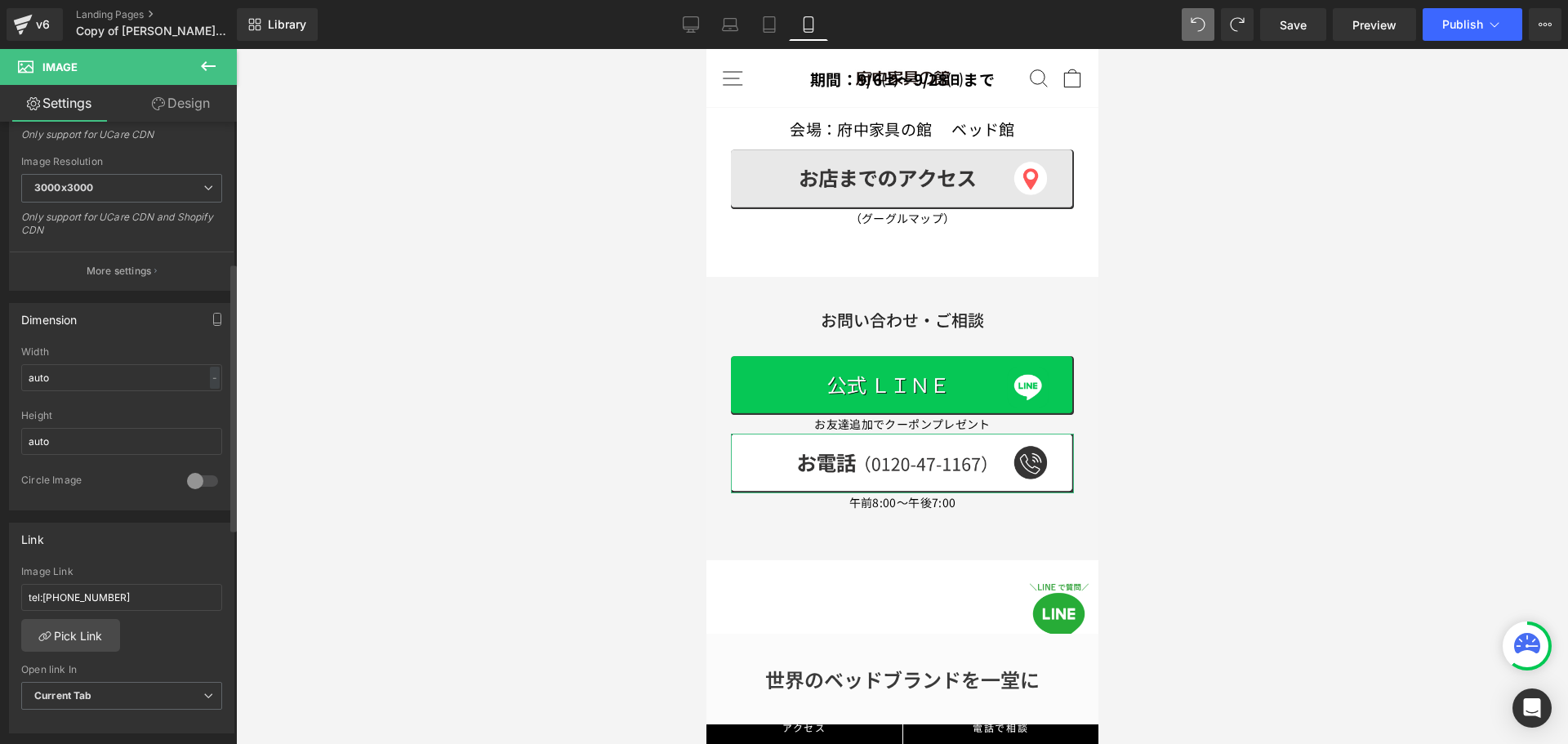
scroll to position [327, 0]
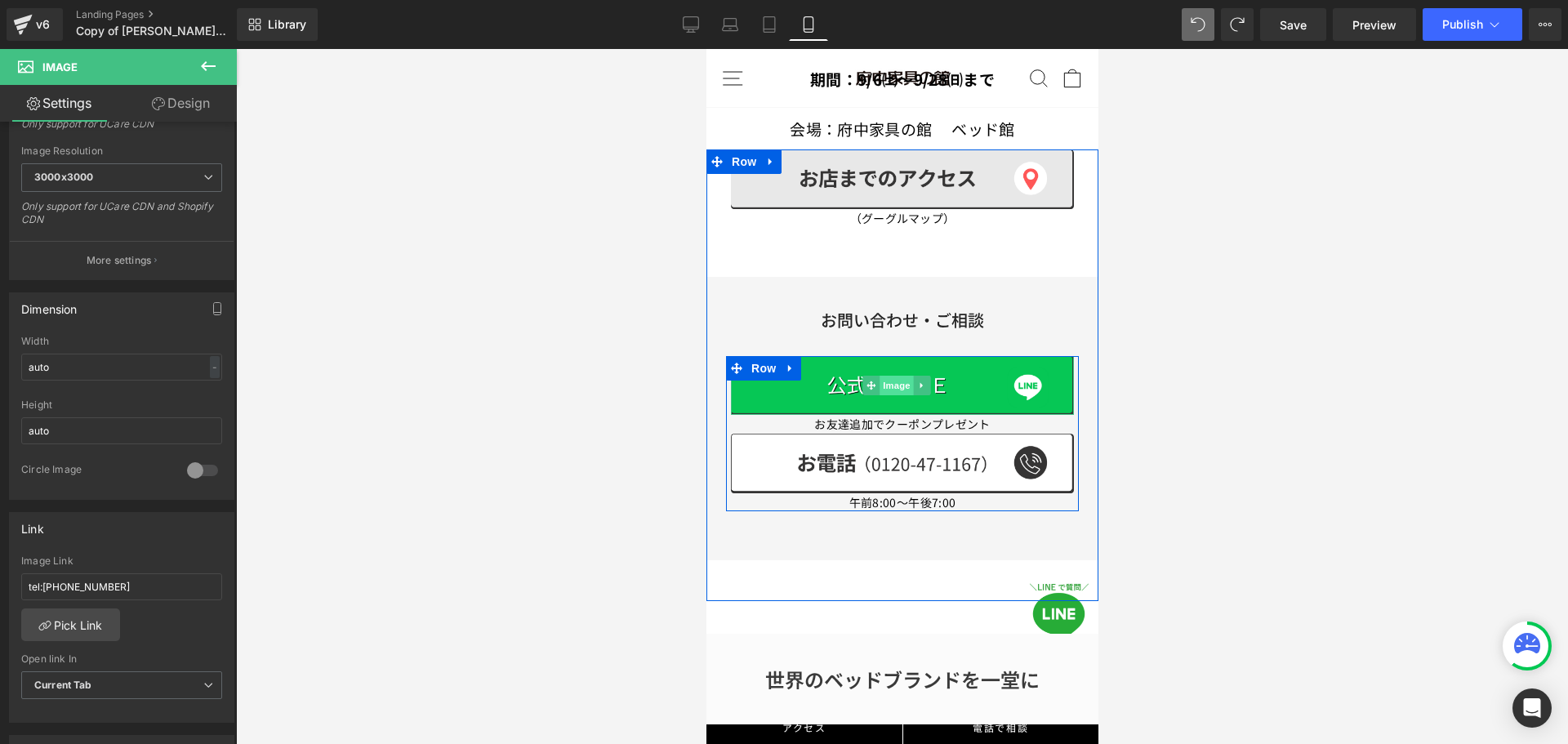
click at [888, 375] on span "Image" at bounding box center [895, 385] width 34 height 19
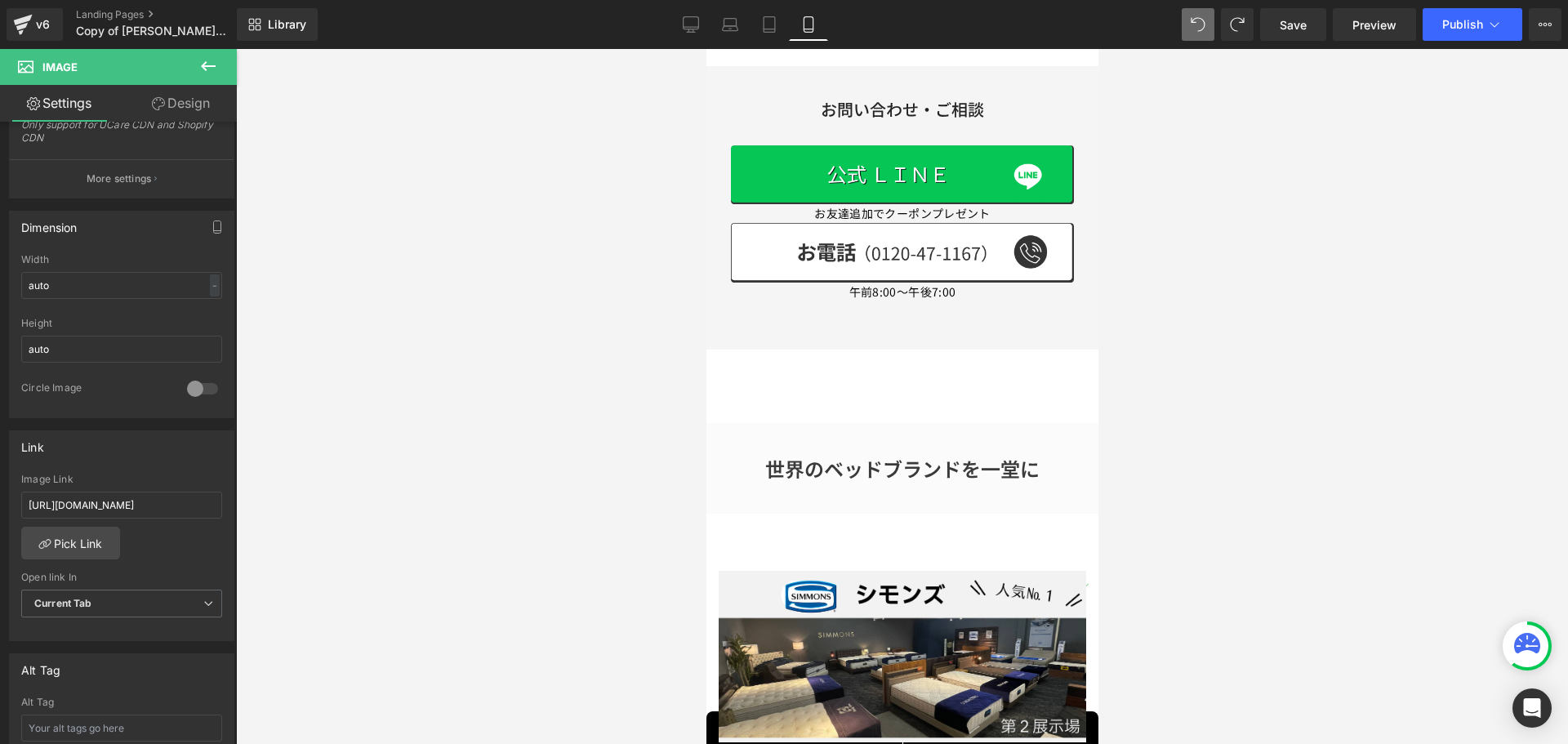
scroll to position [1144, 0]
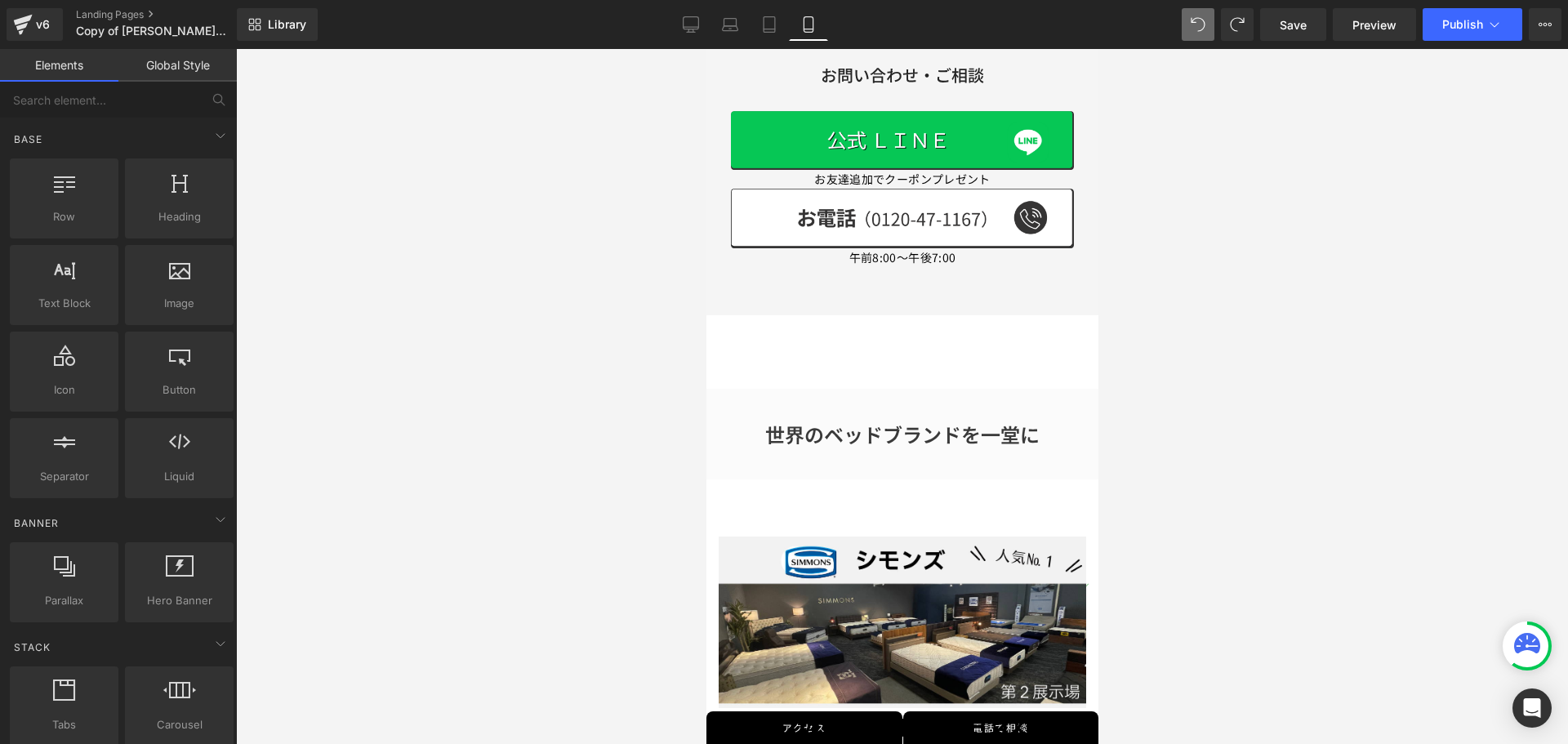
drag, startPoint x: 1540, startPoint y: 205, endPoint x: 1377, endPoint y: 258, distance: 171.4
click at [1535, 205] on div at bounding box center [902, 396] width 1332 height 695
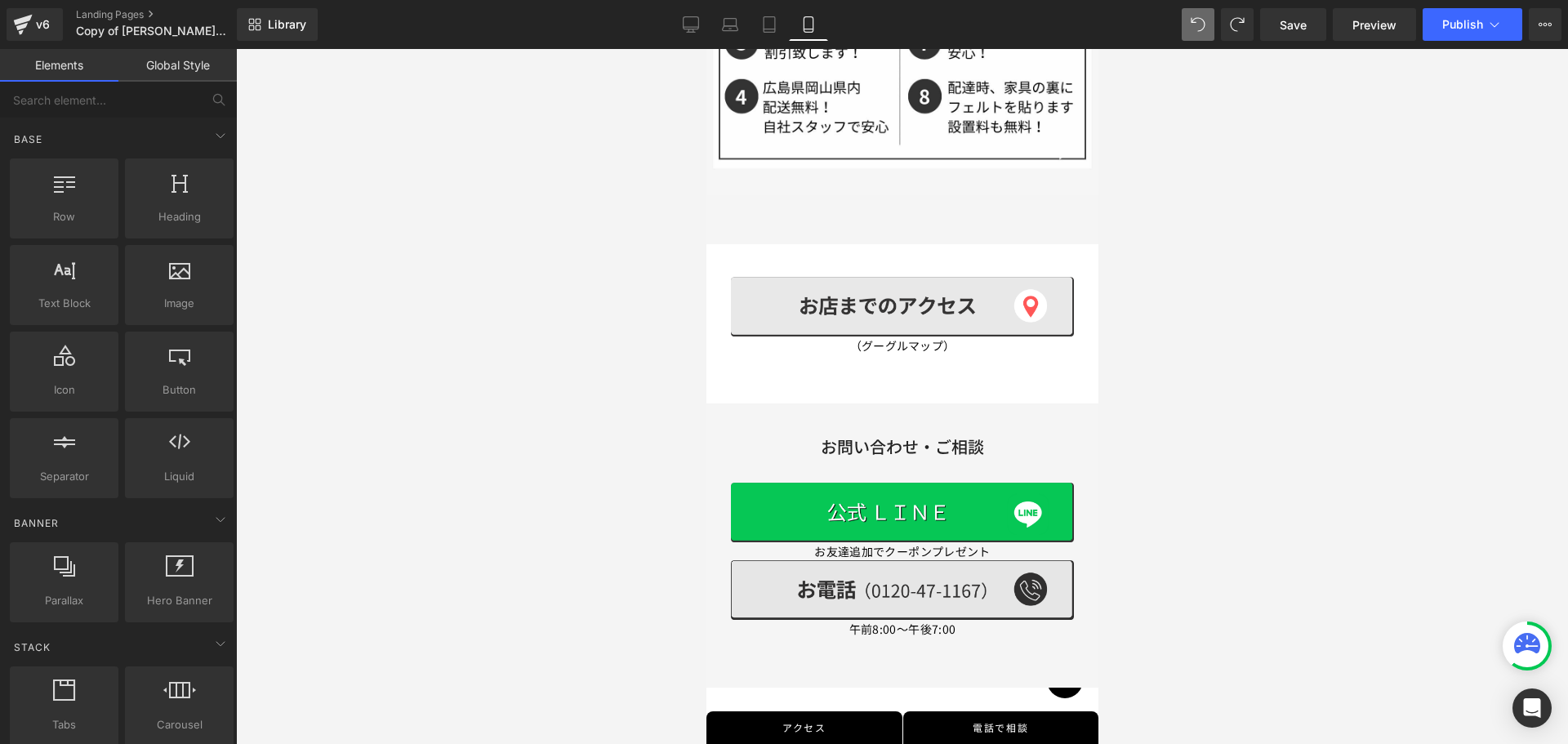
scroll to position [5551, 0]
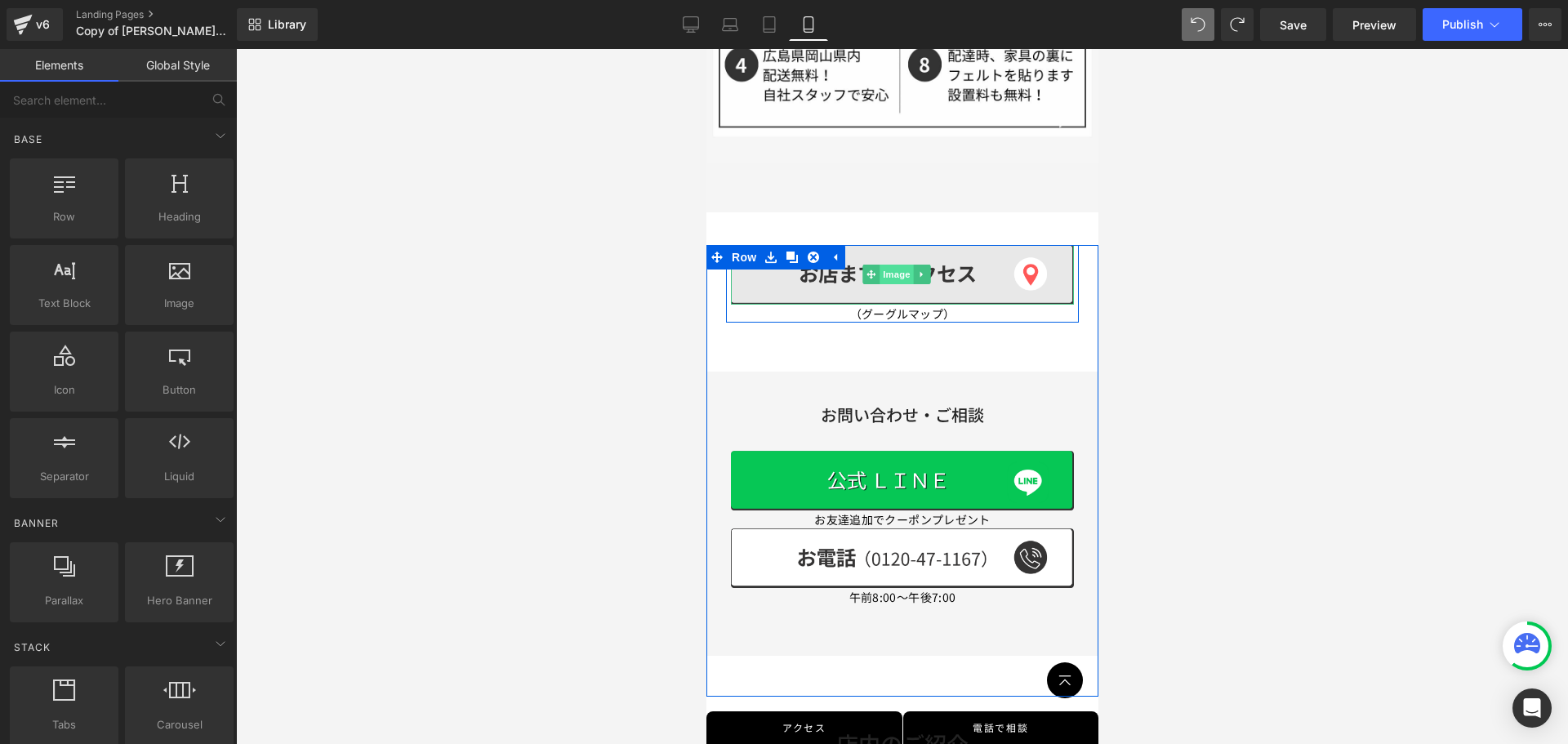
click at [885, 265] on span "Image" at bounding box center [895, 274] width 34 height 19
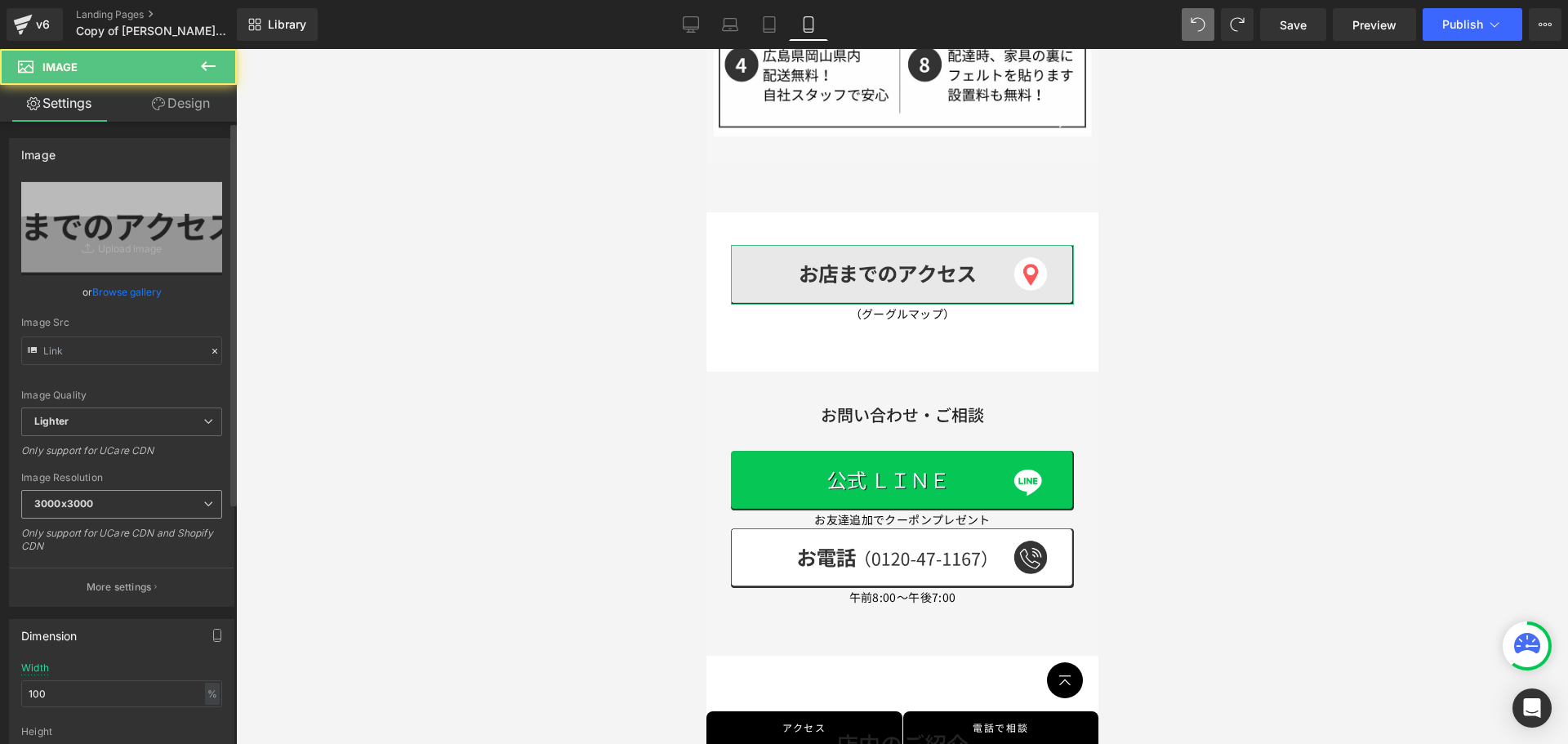
click at [153, 491] on span "3000x3000" at bounding box center [122, 504] width 201 height 28
click at [283, 506] on div at bounding box center [902, 396] width 1332 height 695
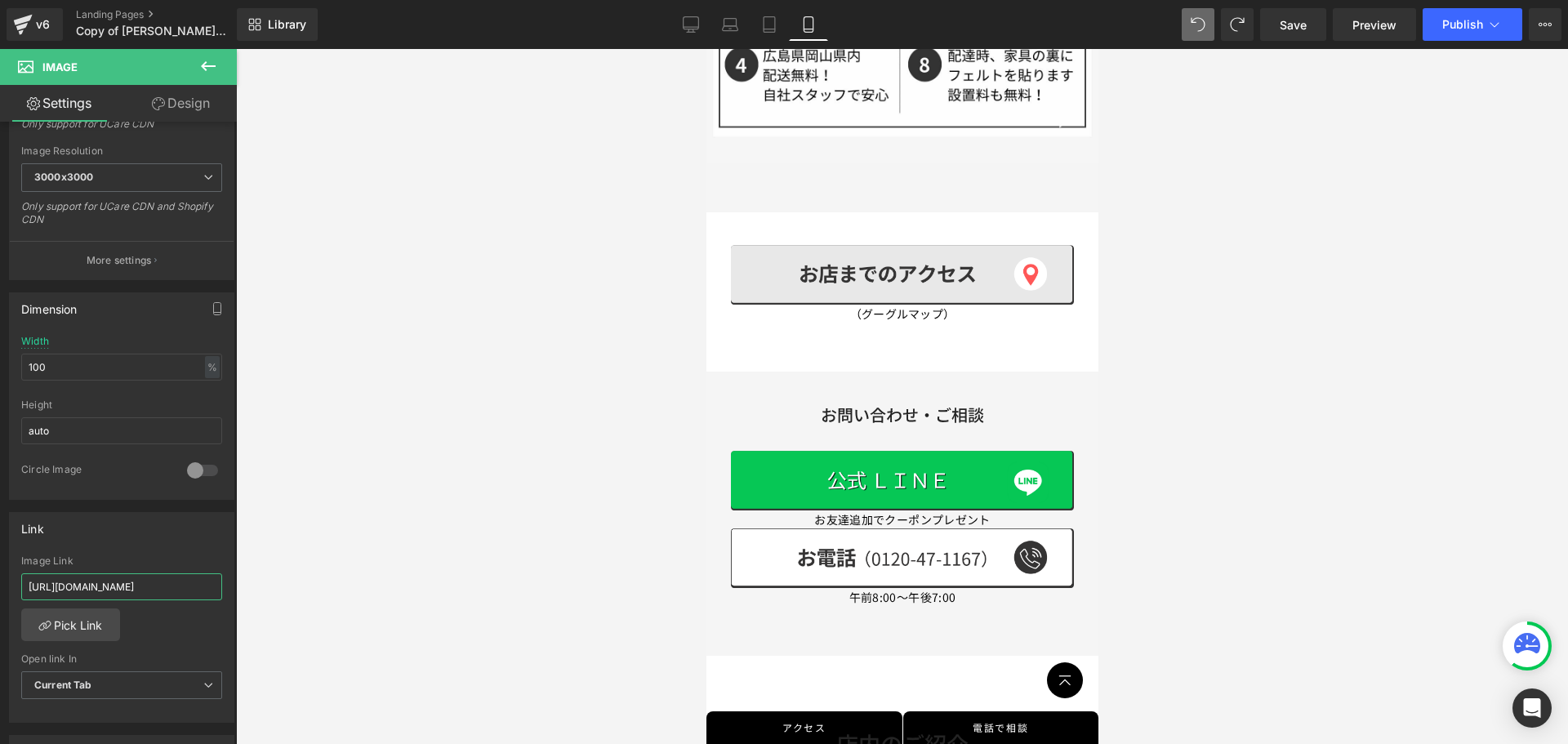
scroll to position [0, 952]
drag, startPoint x: 154, startPoint y: 576, endPoint x: 200, endPoint y: 582, distance: 46.4
click at [242, 606] on div "Image You are previewing how the will restyle your page. You can not edit Eleme…" at bounding box center [784, 386] width 1568 height 772
click at [186, 578] on input "[URL][DOMAIN_NAME]" at bounding box center [122, 587] width 201 height 27
paste input "text"
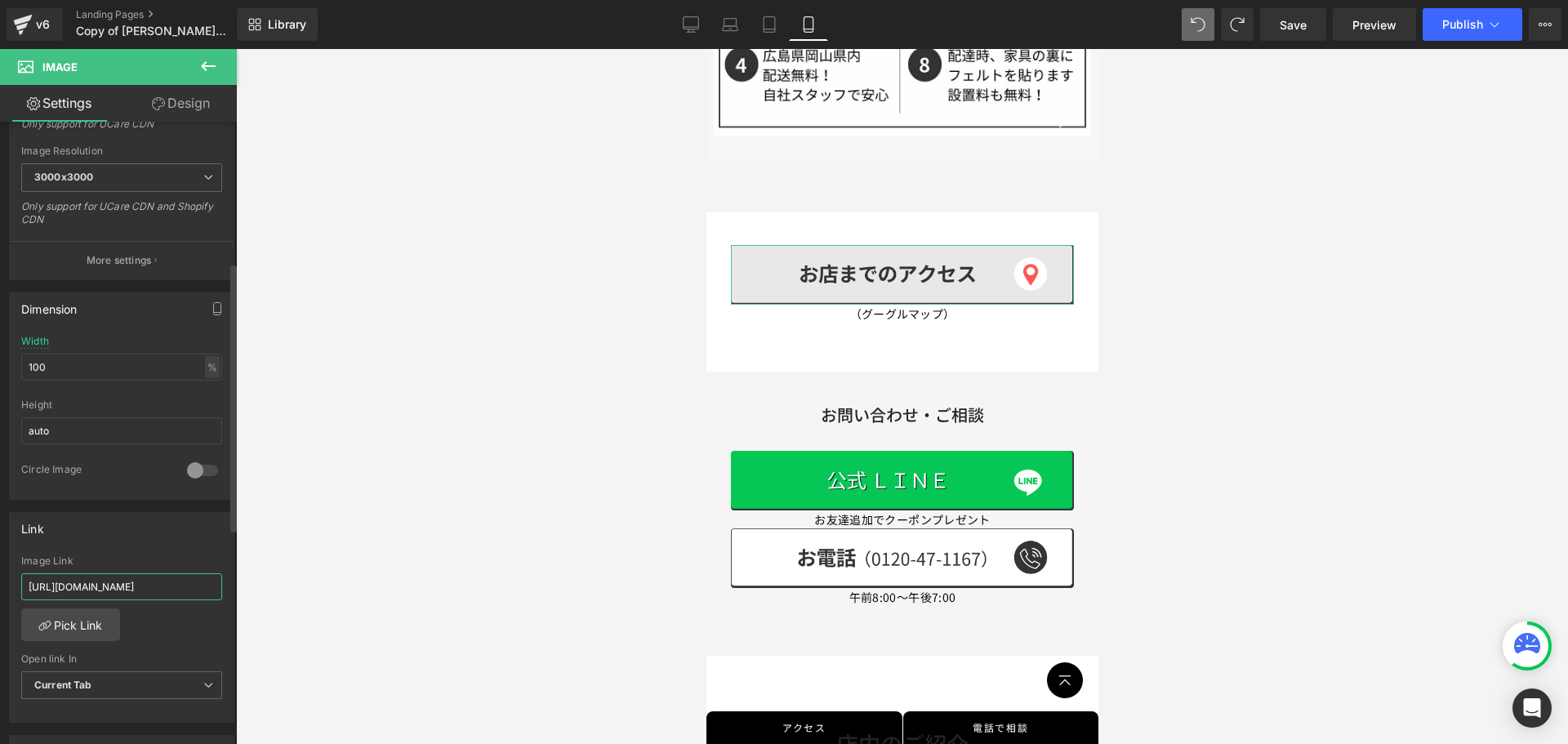
type input "[URL][DOMAIN_NAME]"
click at [274, 565] on div at bounding box center [902, 396] width 1332 height 695
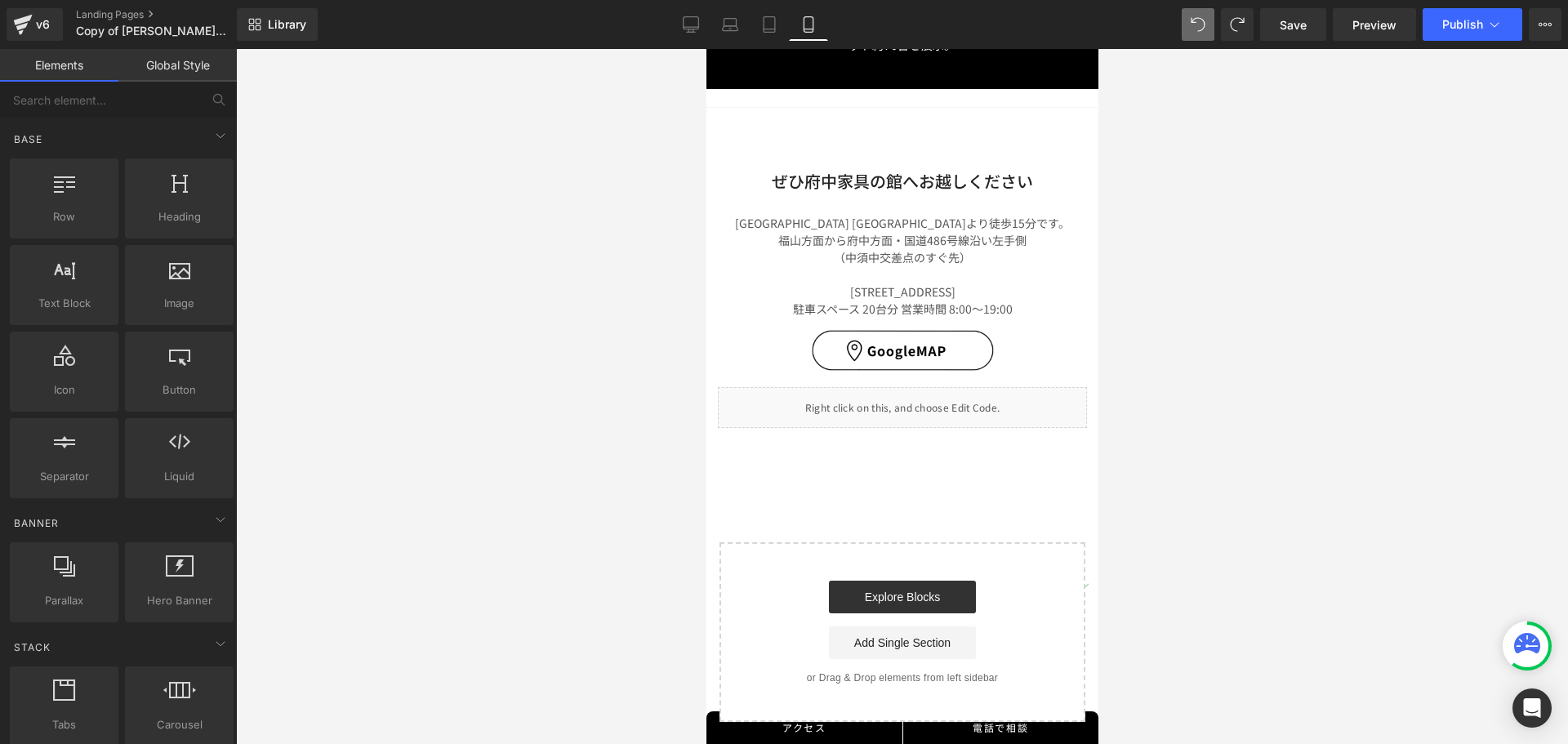
scroll to position [7715, 0]
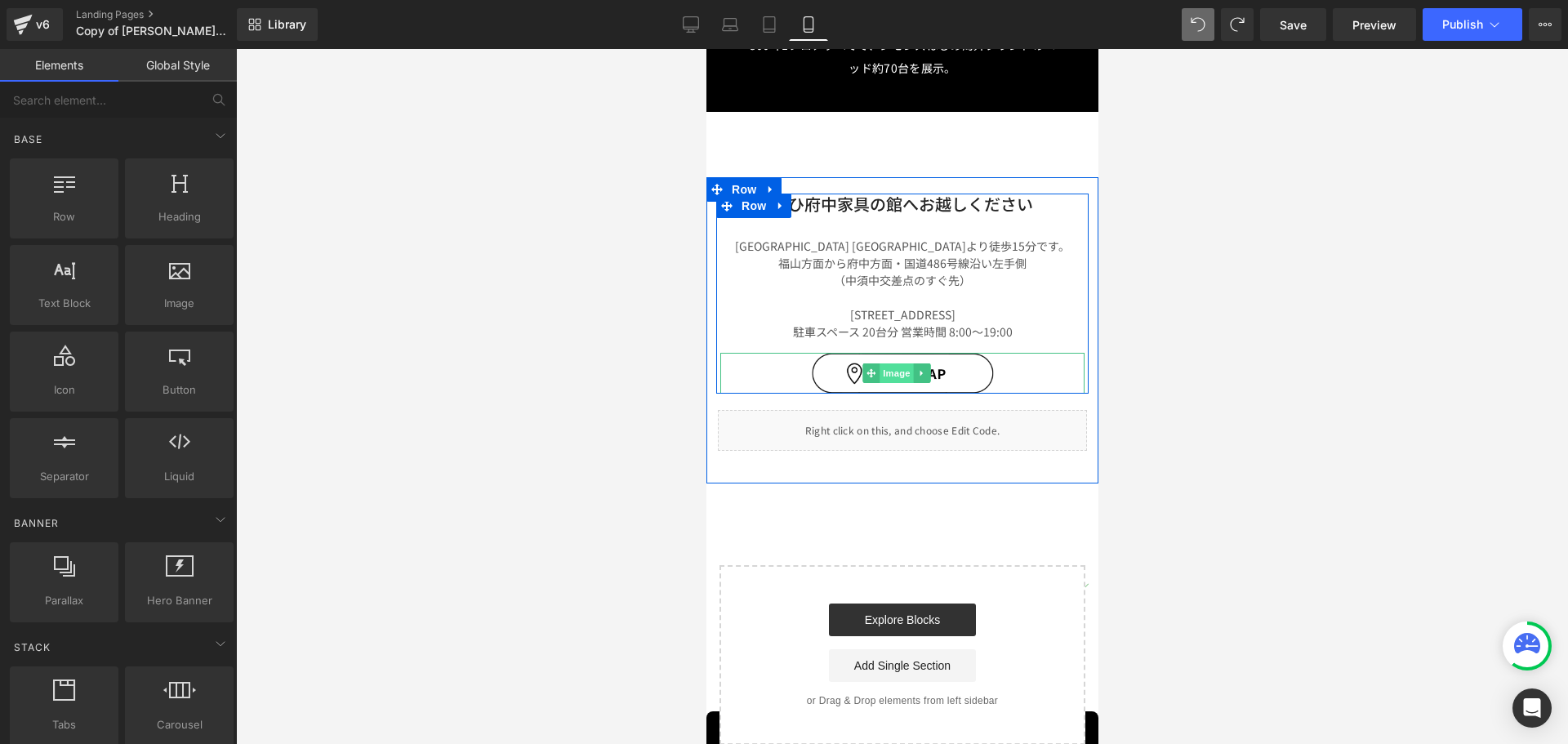
click at [899, 364] on span "Image" at bounding box center [895, 373] width 34 height 19
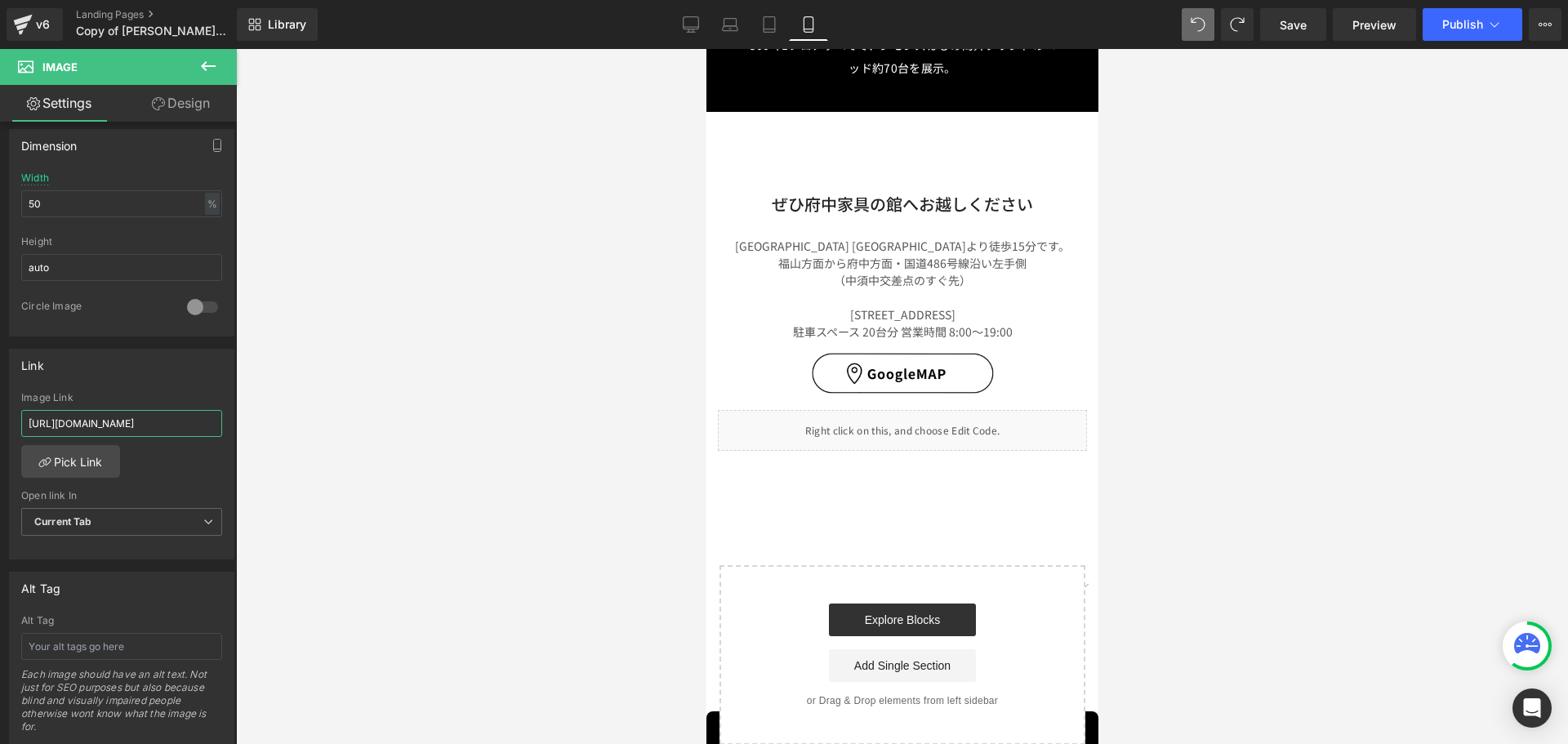
scroll to position [0, 1461]
drag, startPoint x: 172, startPoint y: 425, endPoint x: 213, endPoint y: 438, distance: 43.0
click at [245, 443] on div "Image You are previewing how the will restyle your page. You can not edit Eleme…" at bounding box center [784, 386] width 1568 height 772
click at [181, 426] on input "[URL][DOMAIN_NAME]" at bounding box center [122, 424] width 201 height 27
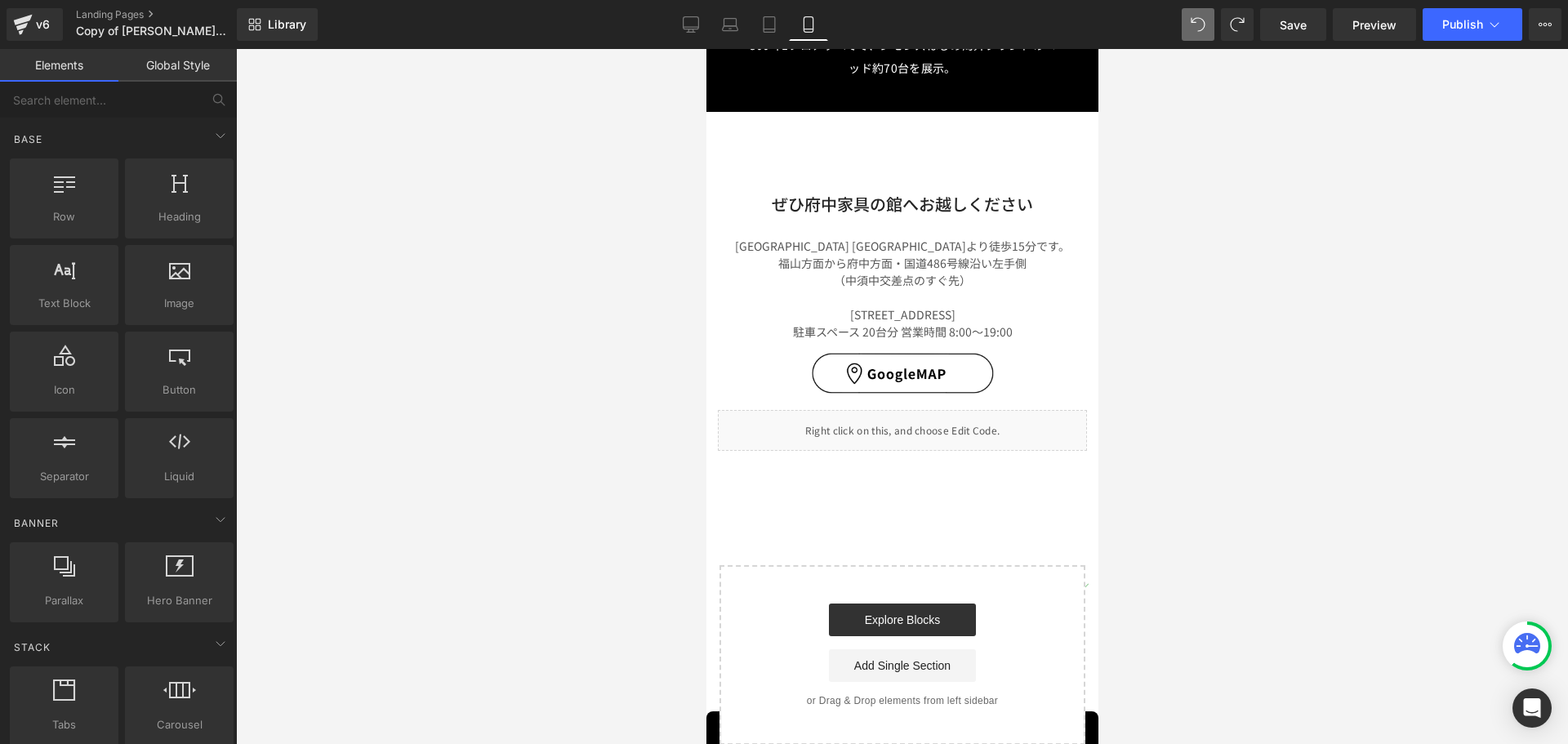
click at [326, 406] on div at bounding box center [902, 396] width 1332 height 695
click at [1459, 27] on span "Publish" at bounding box center [1462, 23] width 41 height 13
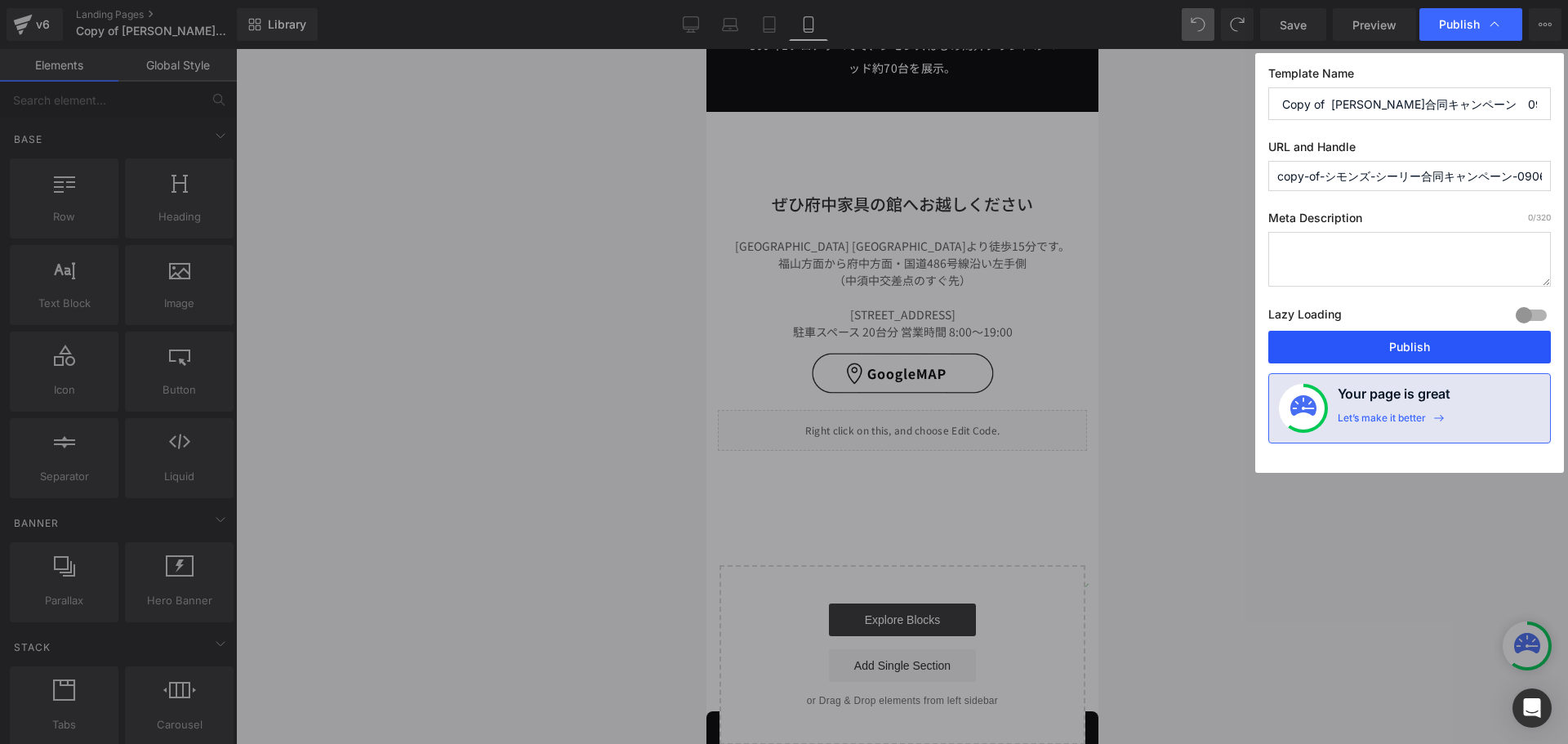
click at [1413, 359] on button "Publish" at bounding box center [1409, 347] width 283 height 33
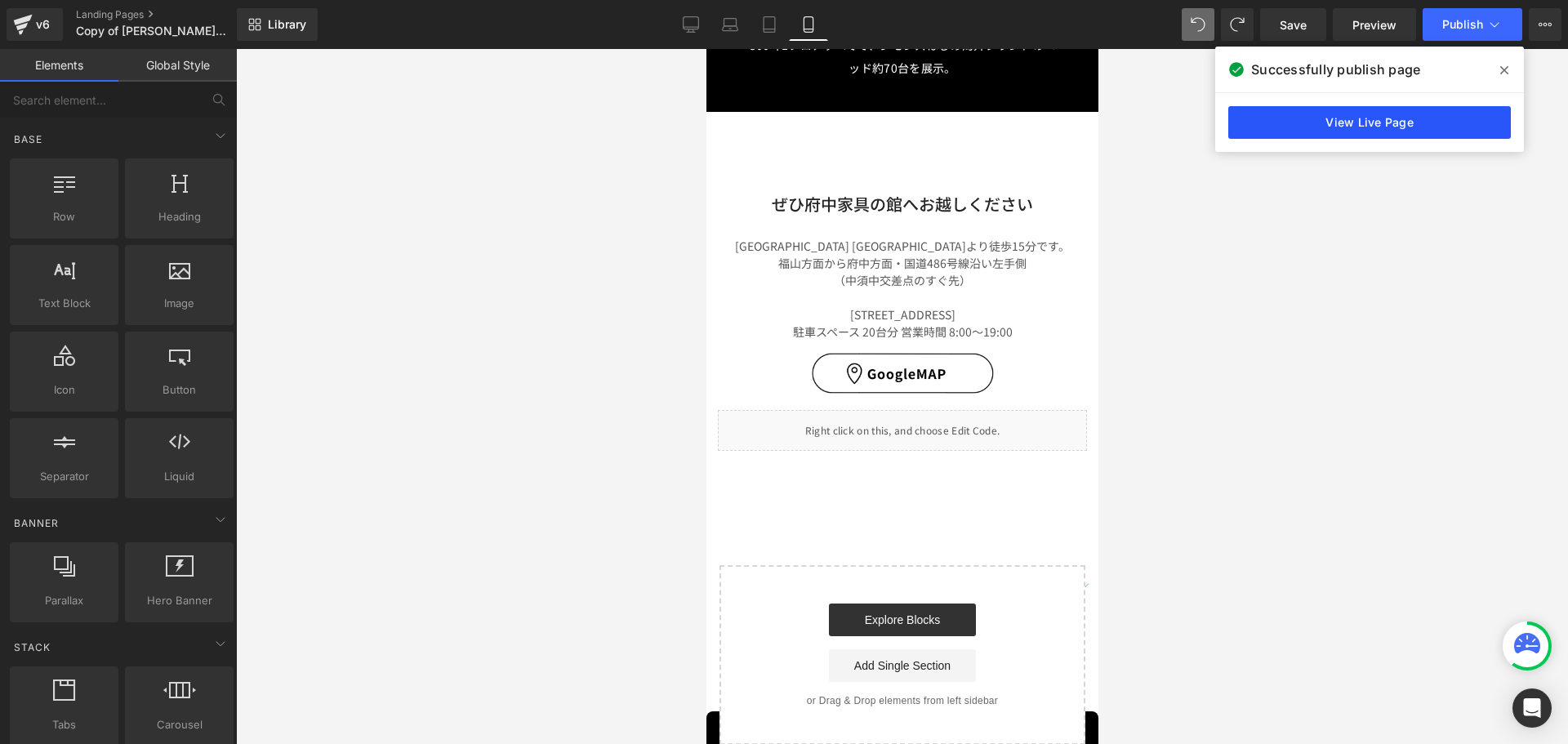
click at [1381, 117] on link "View Live Page" at bounding box center [1369, 123] width 283 height 33
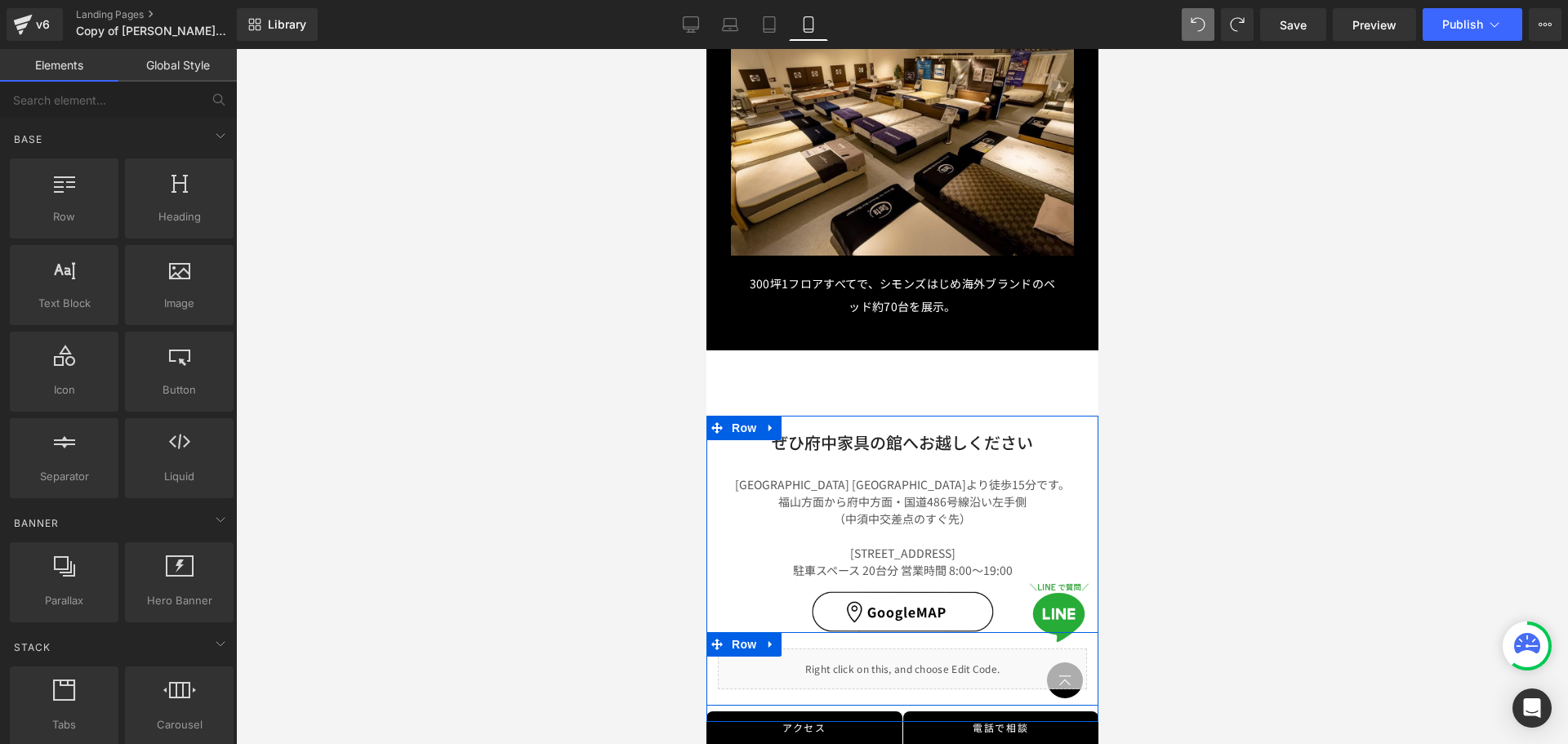
scroll to position [7470, 0]
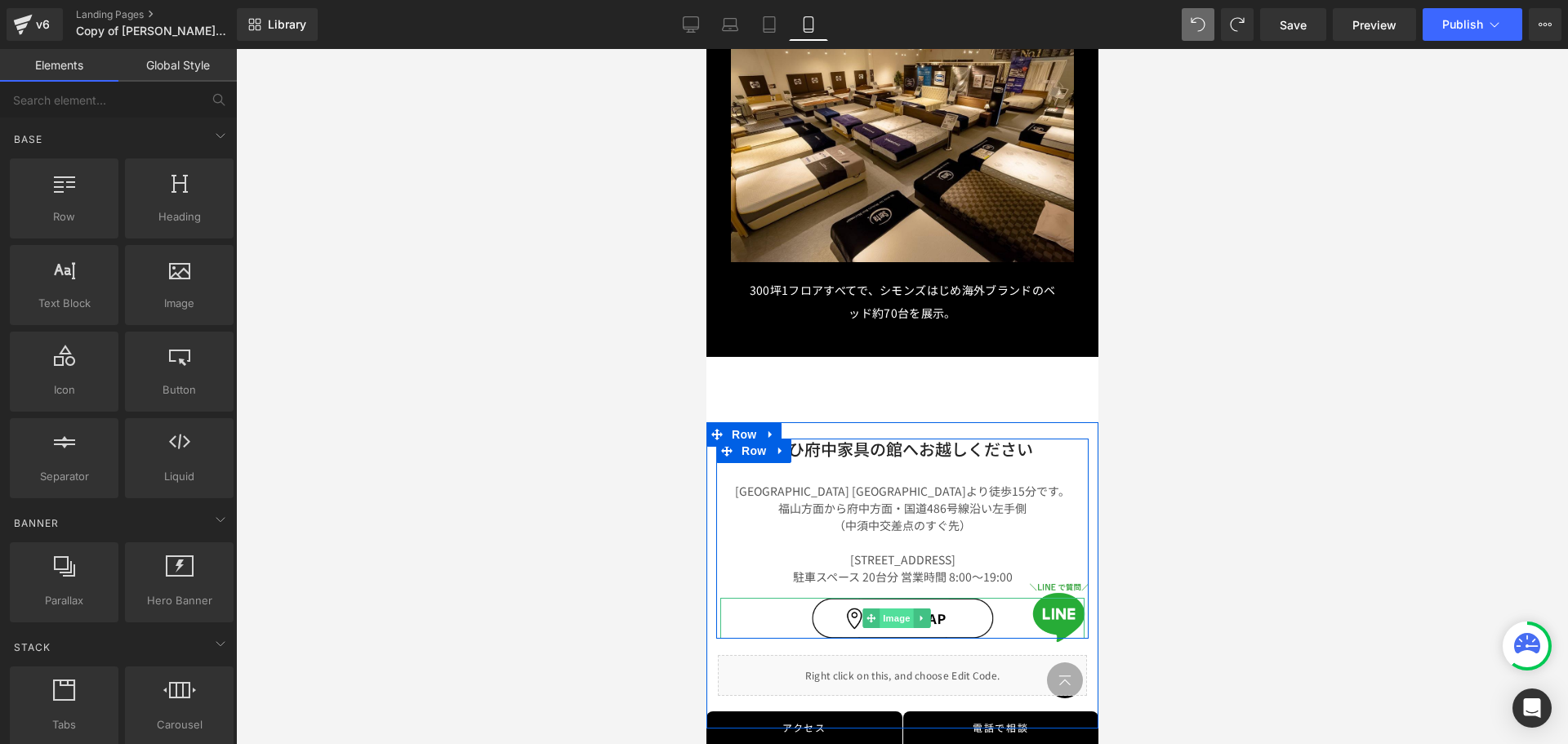
click at [901, 609] on span "Image" at bounding box center [895, 619] width 34 height 19
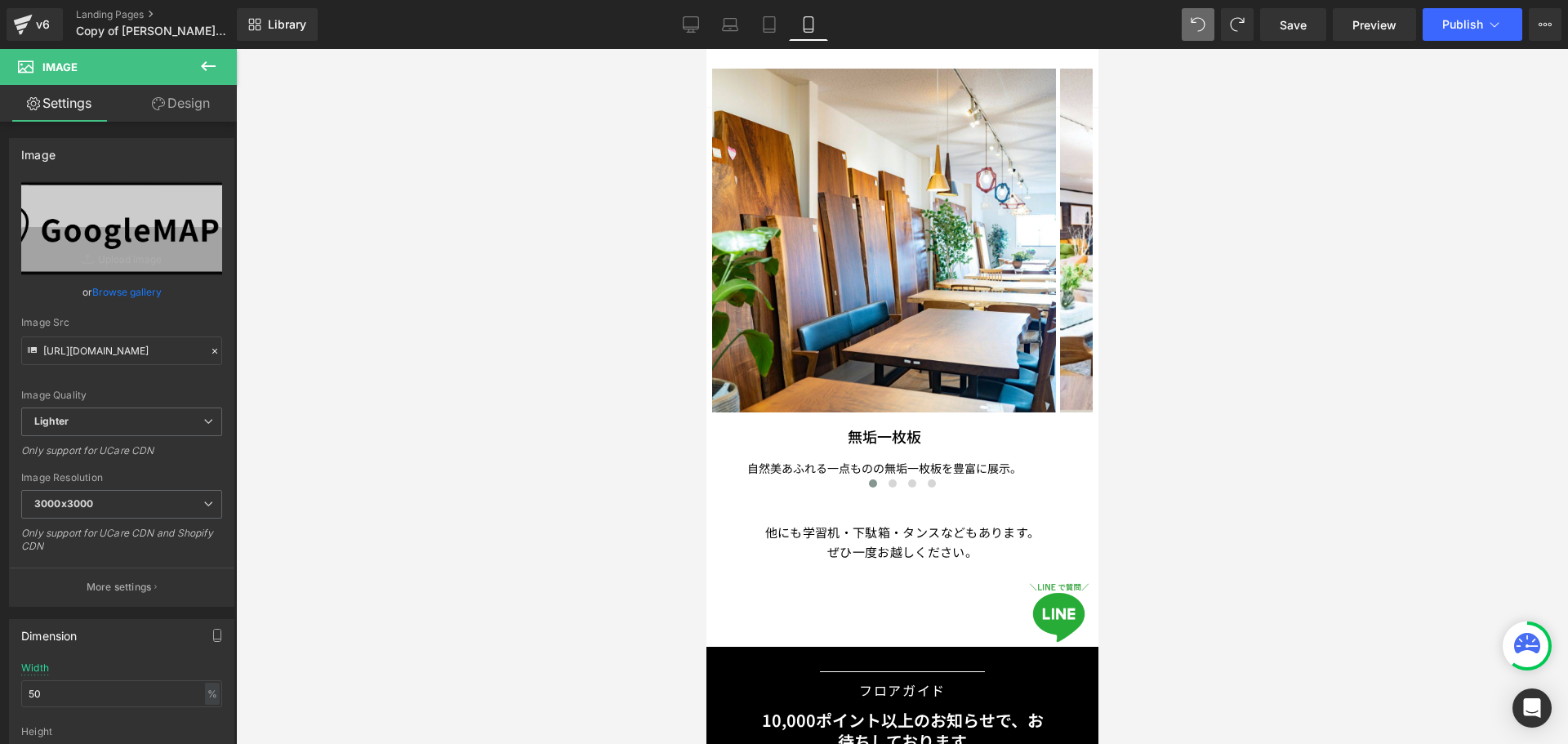
scroll to position [6327, 0]
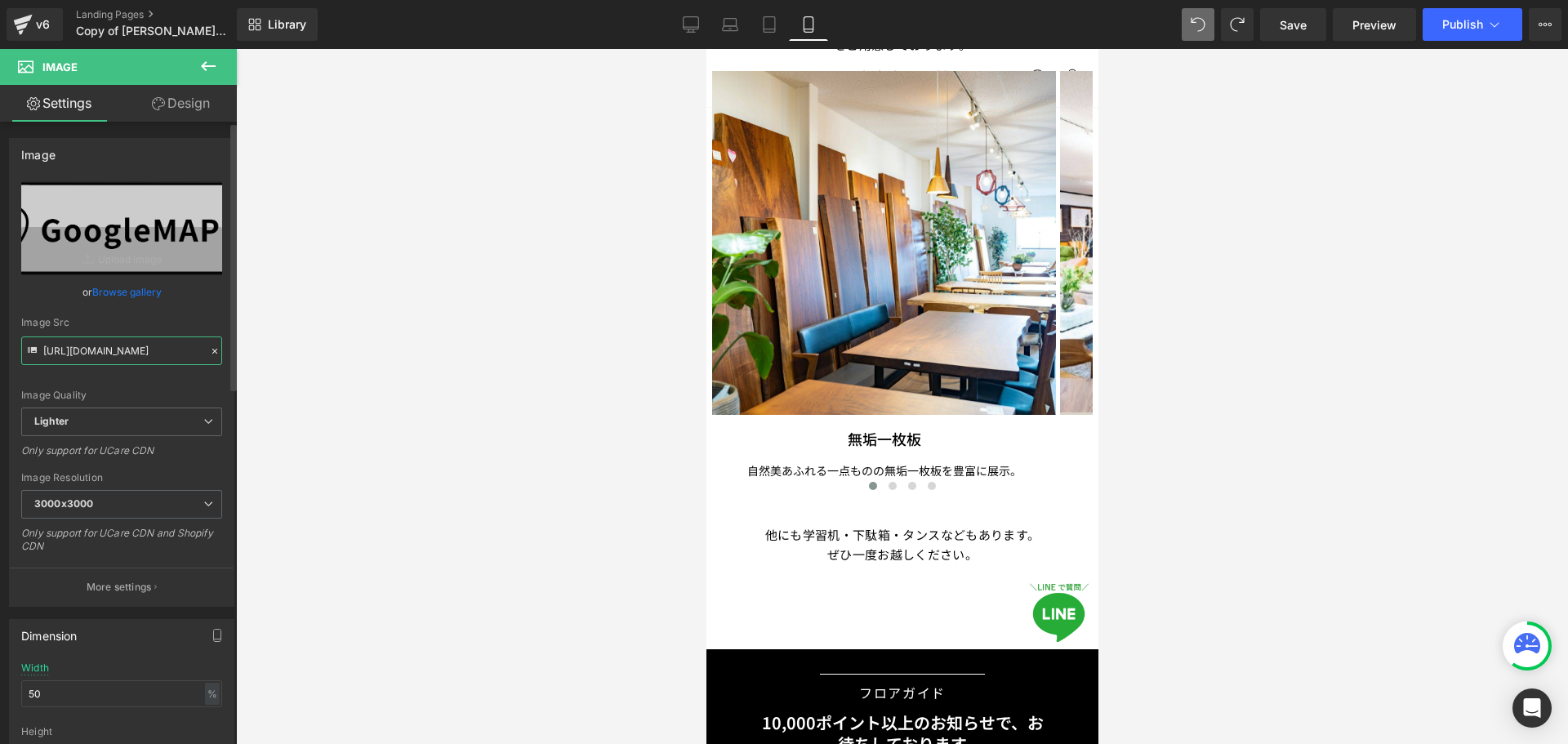
click at [153, 349] on input "[URL][DOMAIN_NAME]" at bounding box center [122, 350] width 201 height 28
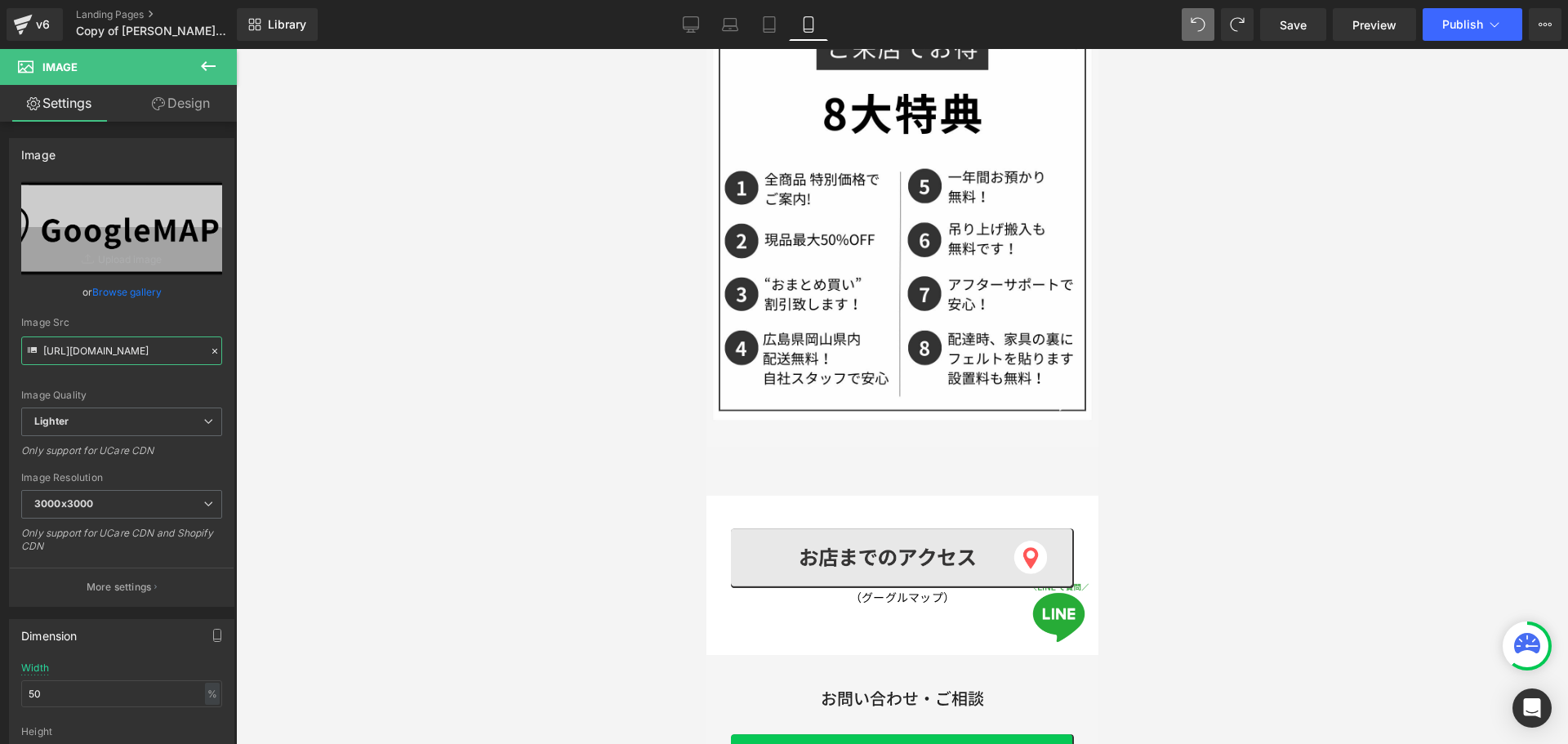
scroll to position [5265, 0]
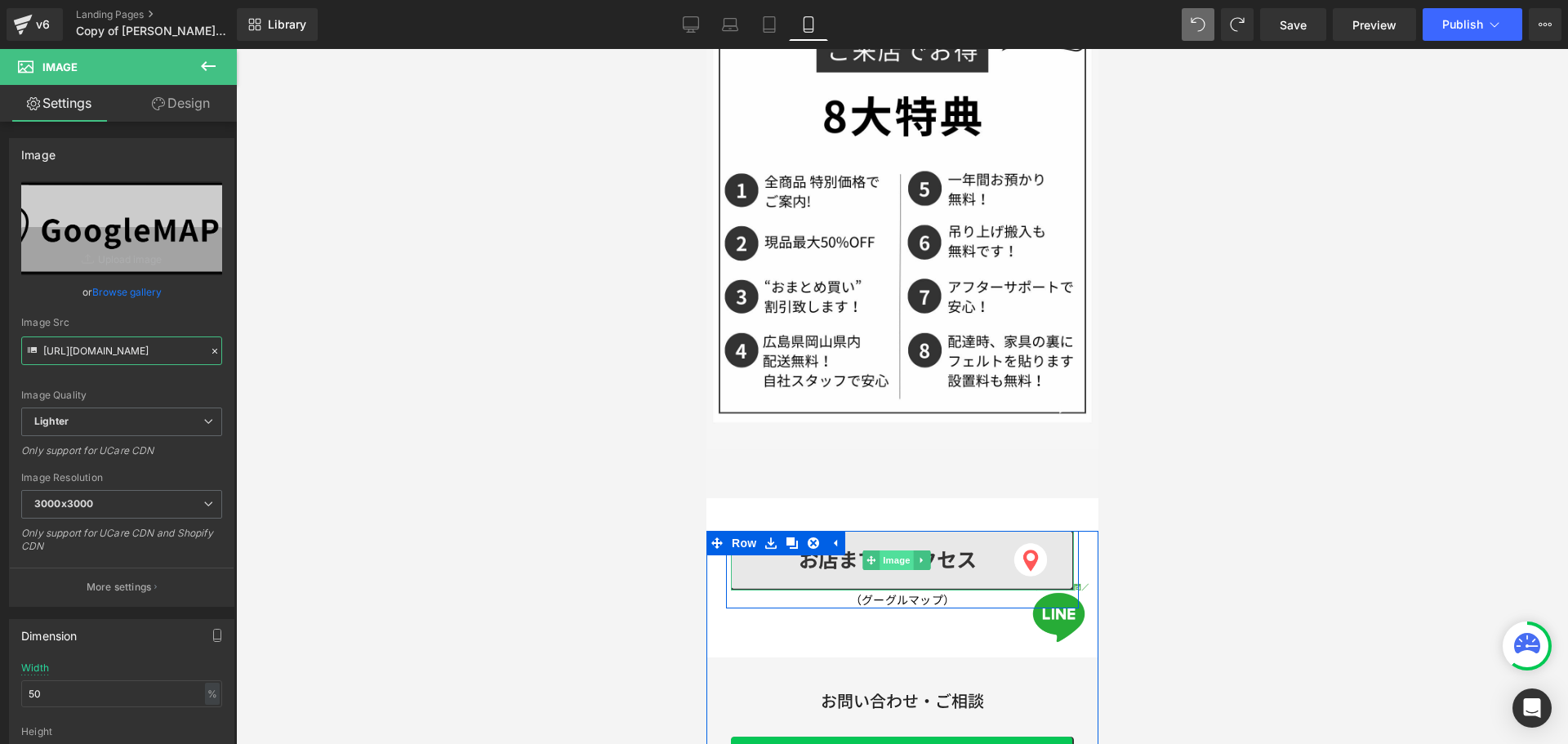
drag, startPoint x: 892, startPoint y: 445, endPoint x: 1354, endPoint y: 520, distance: 468.0
click at [892, 550] on span "Image" at bounding box center [895, 560] width 34 height 19
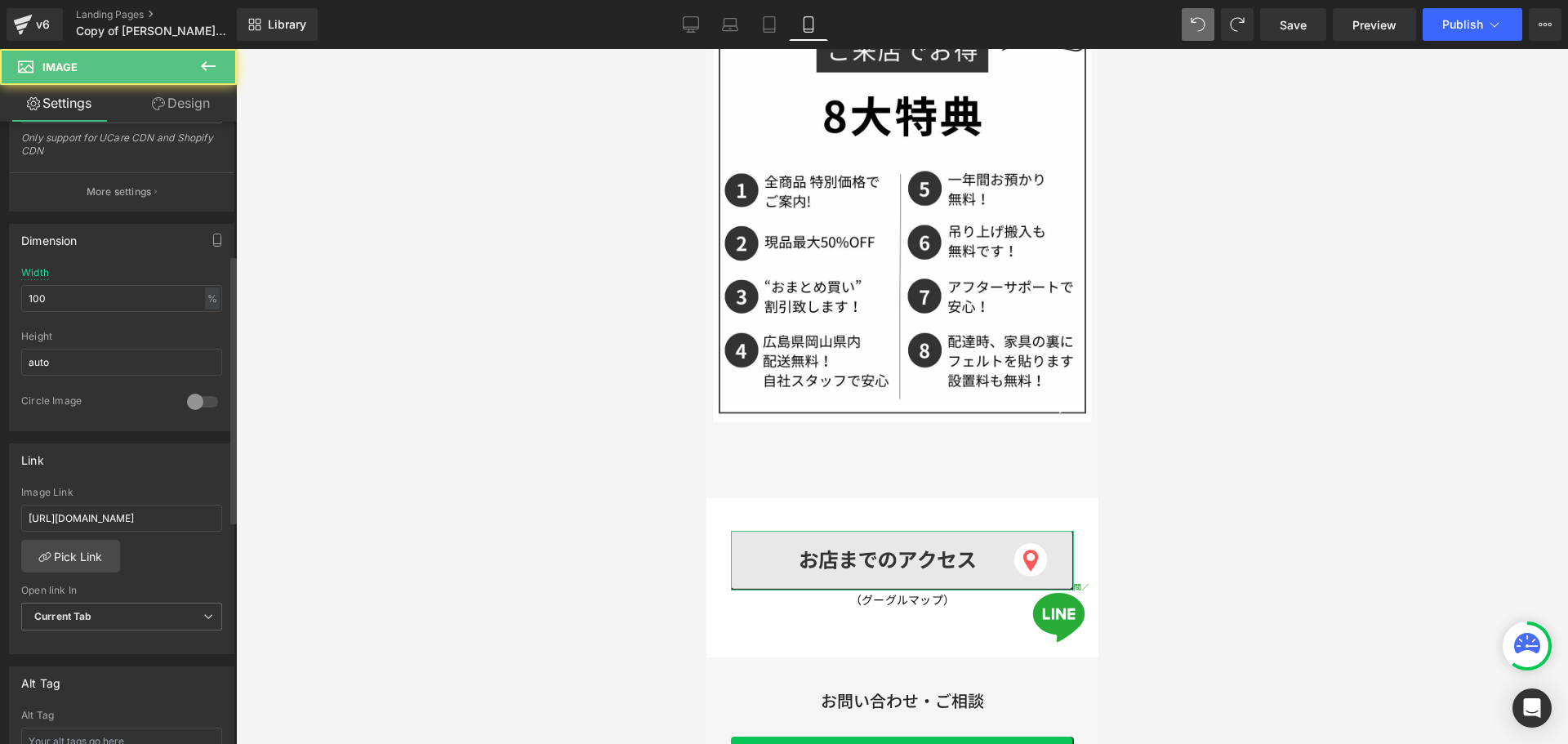
scroll to position [408, 0]
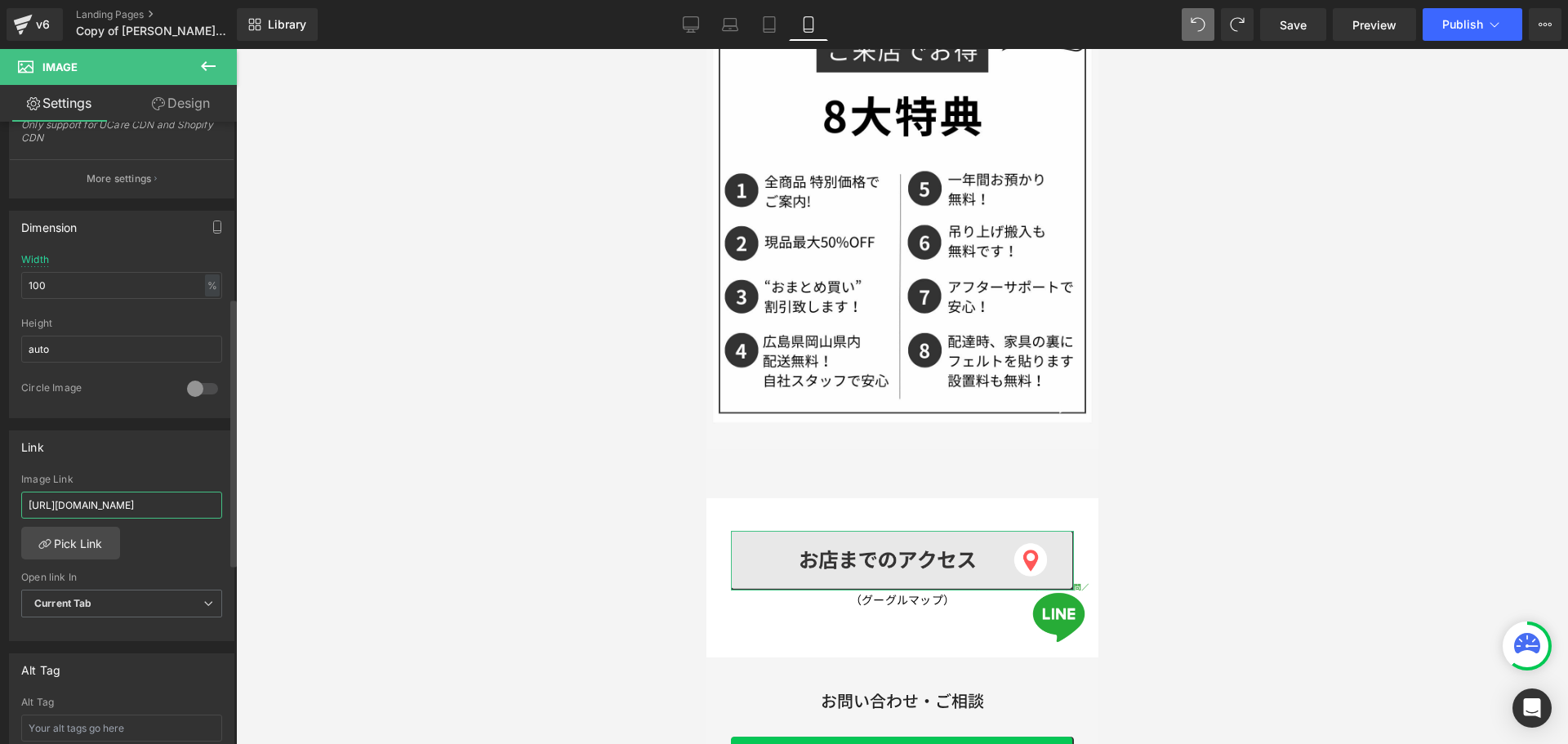
click at [122, 507] on input "[URL][DOMAIN_NAME]" at bounding box center [122, 506] width 201 height 27
paste input "[DOMAIN_NAME][URL]"
drag, startPoint x: 124, startPoint y: 497, endPoint x: 0, endPoint y: 497, distance: 124.0
click at [0, 497] on div "Link [URL][DOMAIN_NAME] Image Link [URL][DOMAIN_NAME] Pick Link Current Tab New…" at bounding box center [122, 530] width 244 height 224
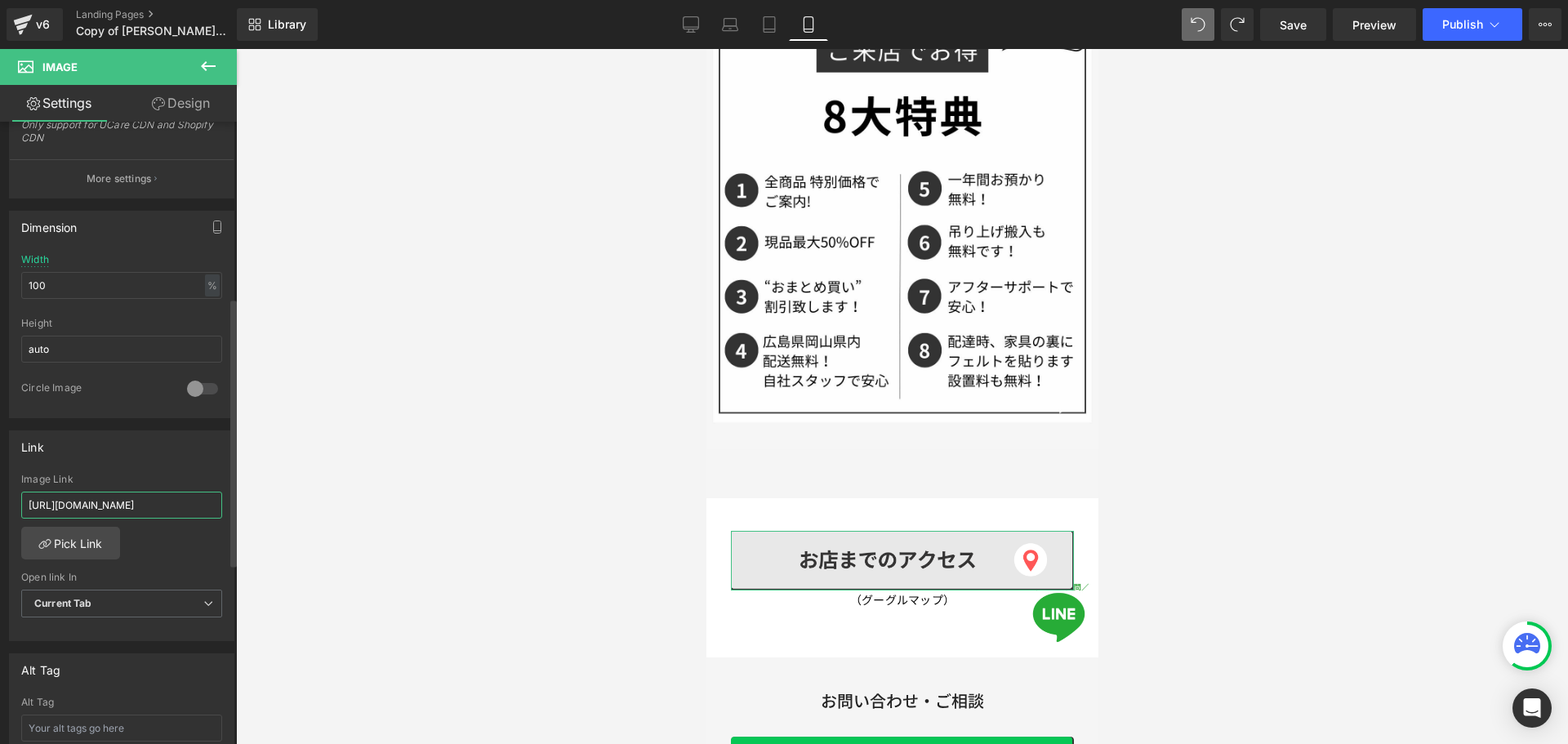
click at [135, 513] on input "[URL][DOMAIN_NAME]" at bounding box center [122, 506] width 201 height 27
type input "[URL][DOMAIN_NAME]"
click at [154, 474] on div "Image Link" at bounding box center [122, 479] width 201 height 12
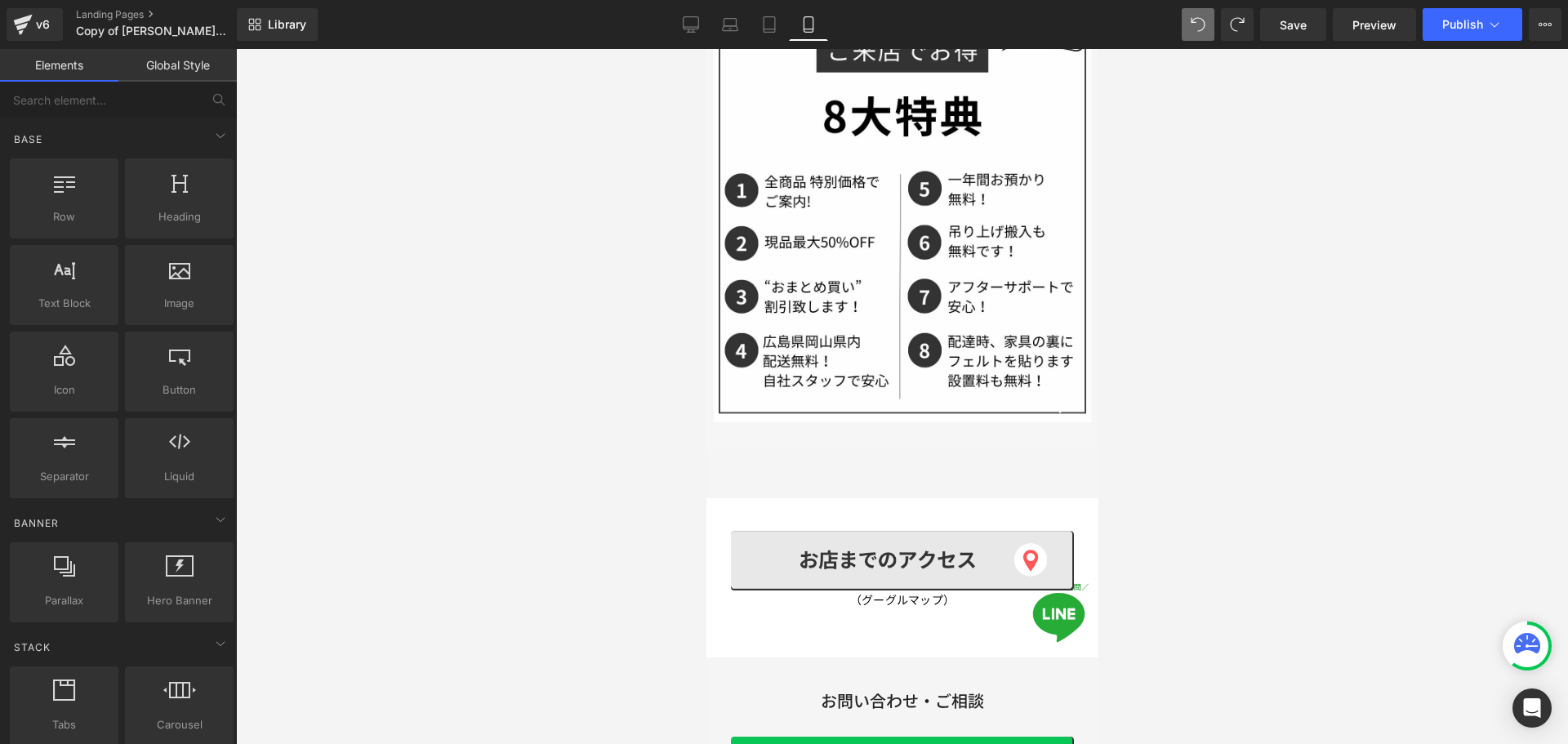
drag, startPoint x: 549, startPoint y: 487, endPoint x: 619, endPoint y: 446, distance: 81.1
click at [549, 487] on div at bounding box center [902, 396] width 1332 height 695
click at [1465, 3] on div "Library Mobile Desktop Laptop Tablet Mobile Save Preview Publish Scheduled View…" at bounding box center [902, 24] width 1331 height 49
click at [1471, 16] on button "Publish" at bounding box center [1472, 24] width 99 height 33
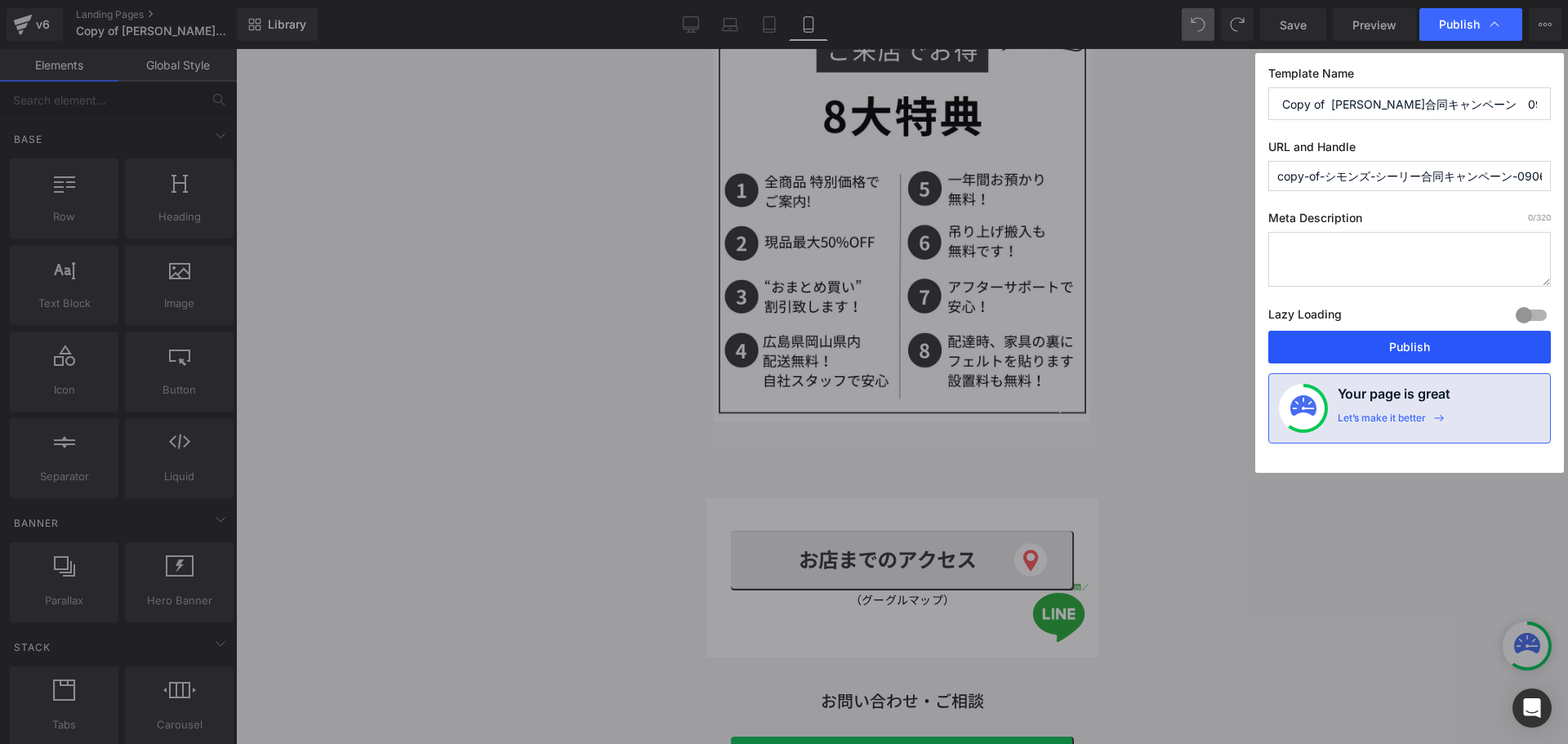
click at [1400, 344] on button "Publish" at bounding box center [1409, 347] width 283 height 33
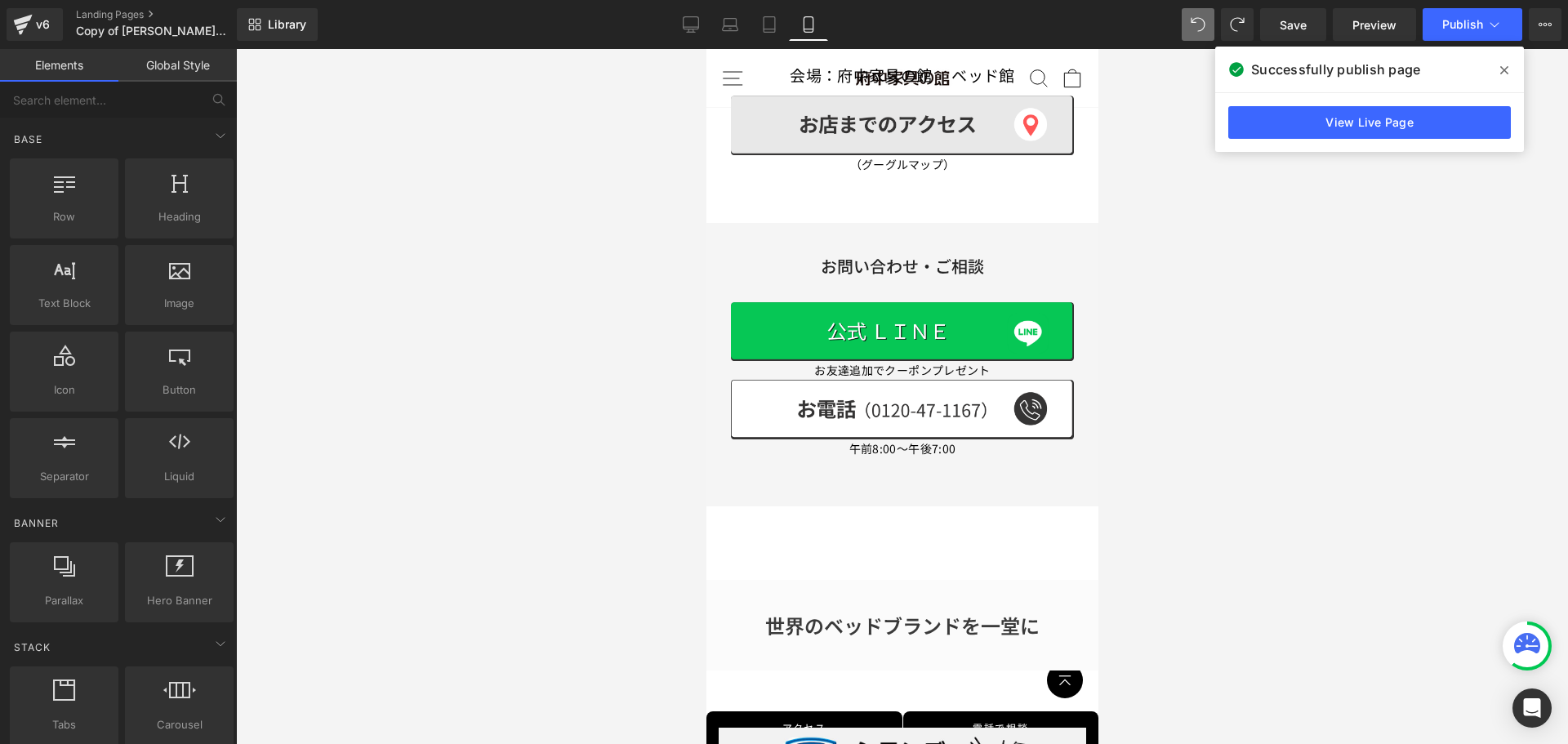
scroll to position [731, 0]
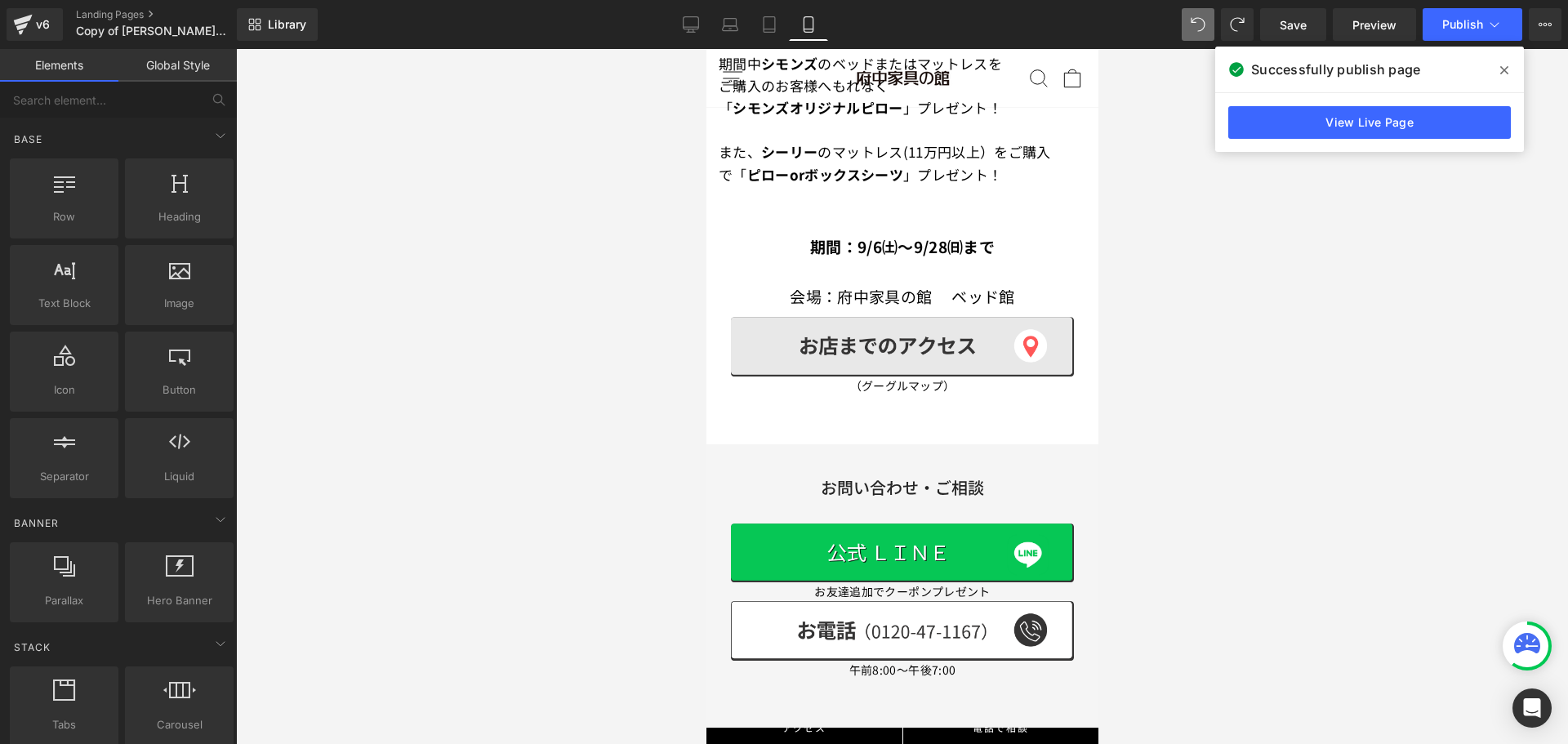
drag, startPoint x: 1091, startPoint y: 518, endPoint x: 1851, endPoint y: 216, distance: 817.8
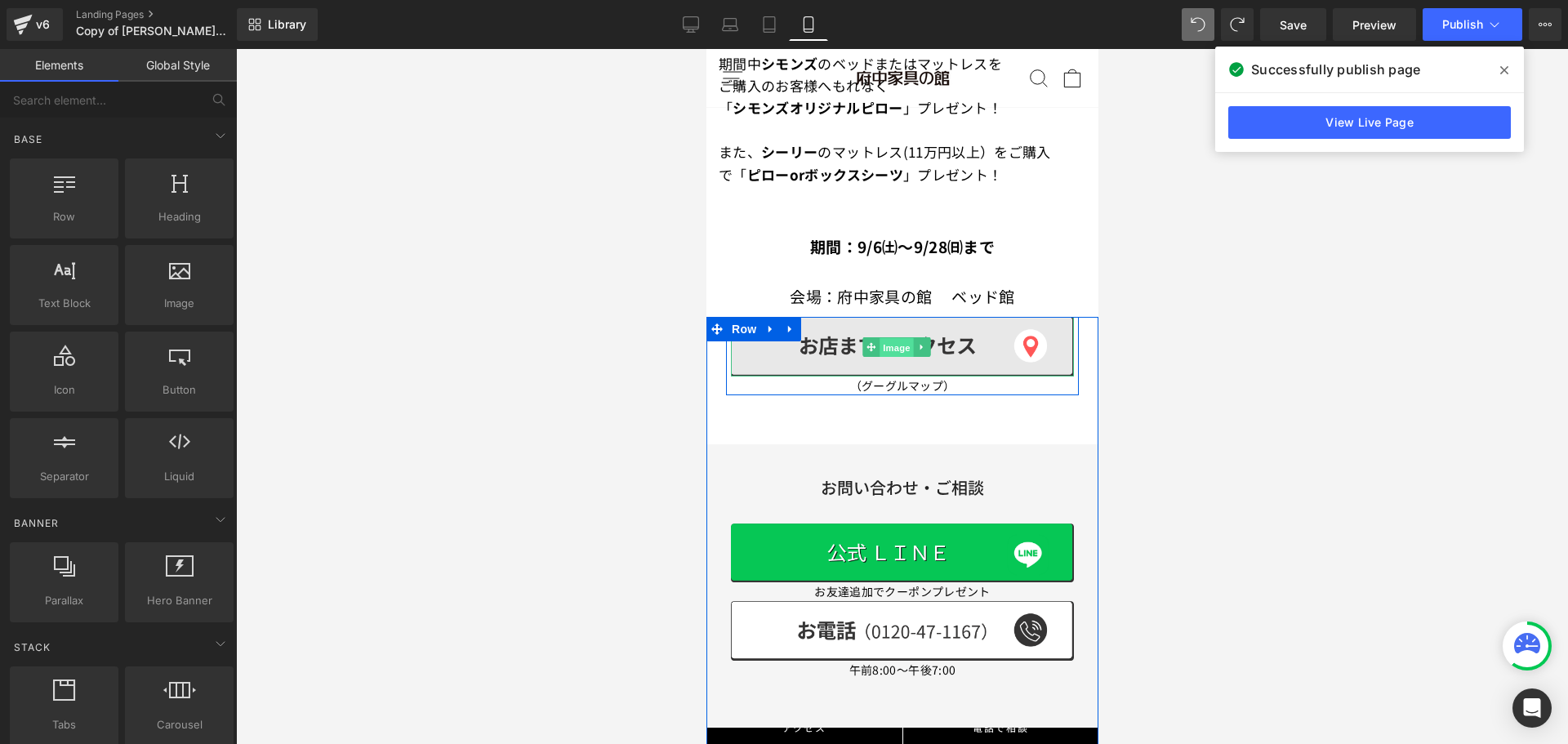
click at [896, 338] on span "Image" at bounding box center [895, 347] width 34 height 19
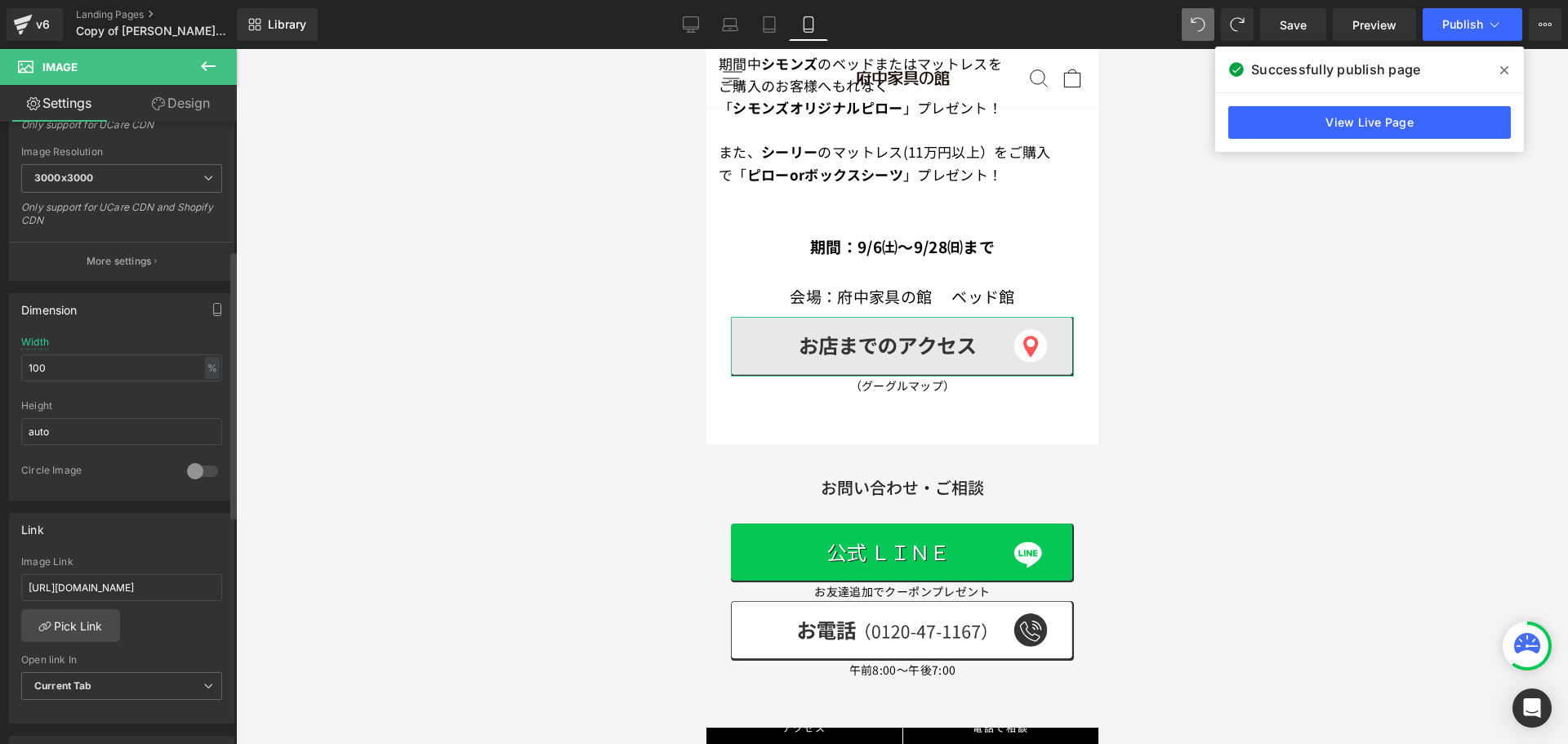
scroll to position [327, 0]
click at [124, 579] on input "[URL][DOMAIN_NAME]" at bounding box center [122, 587] width 201 height 27
paste input "[DOMAIN_NAME][URL]"
type input "[URL][DOMAIN_NAME]"
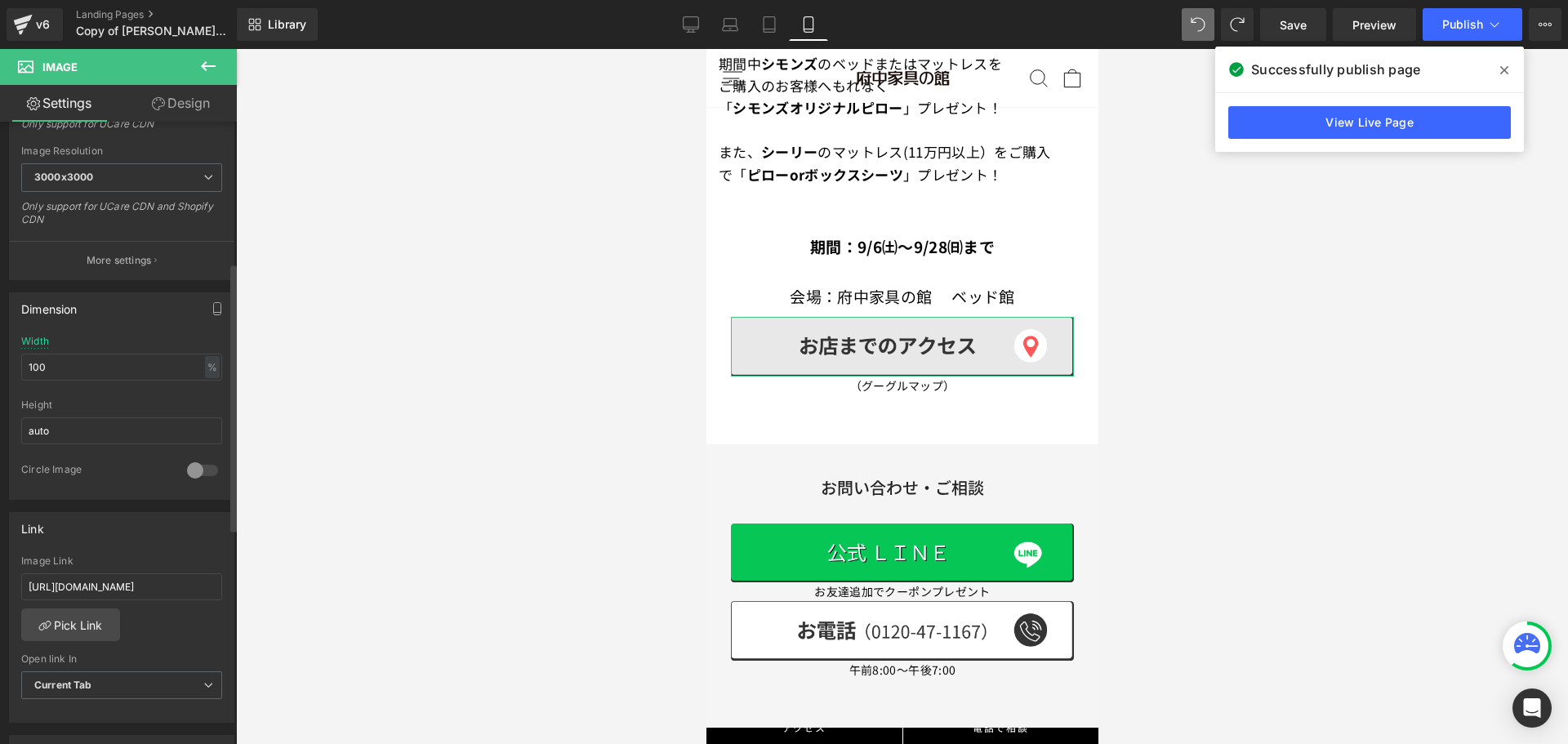
scroll to position [0, 0]
click at [192, 616] on div "[URL][DOMAIN_NAME] Image Link [URL][DOMAIN_NAME] Pick Link Current Tab New Tab …" at bounding box center [122, 639] width 224 height 167
click at [179, 591] on input "[URL][DOMAIN_NAME]" at bounding box center [122, 587] width 201 height 27
drag, startPoint x: 177, startPoint y: 584, endPoint x: 227, endPoint y: 593, distance: 50.8
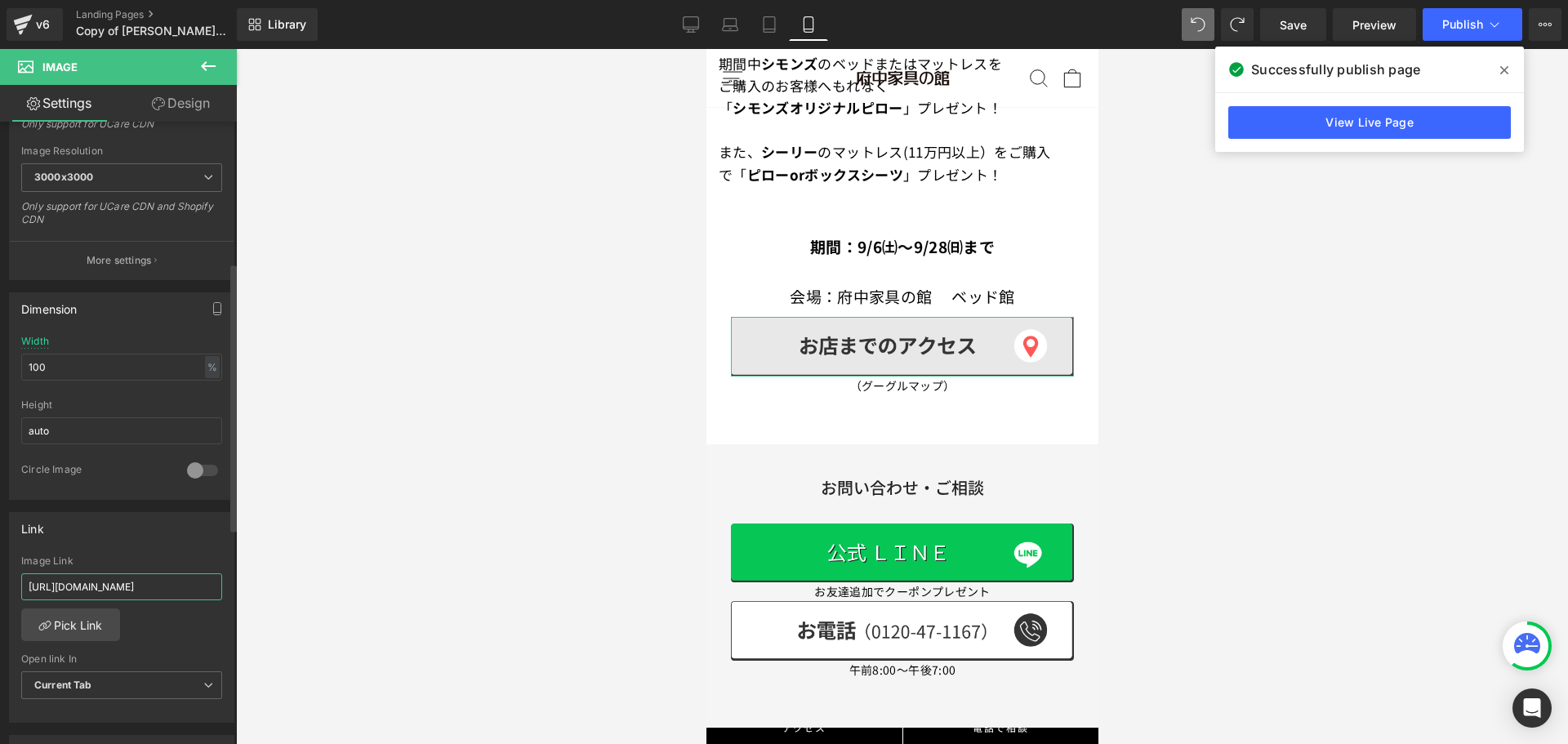
click at [227, 593] on div "Link [URL][DOMAIN_NAME] Image Link [URL][DOMAIN_NAME] Pick Link Current Tab New…" at bounding box center [122, 612] width 244 height 224
click at [154, 628] on div "[URL][DOMAIN_NAME] Image Link [URL][DOMAIN_NAME] Pick Link Current Tab New Tab …" at bounding box center [122, 639] width 224 height 167
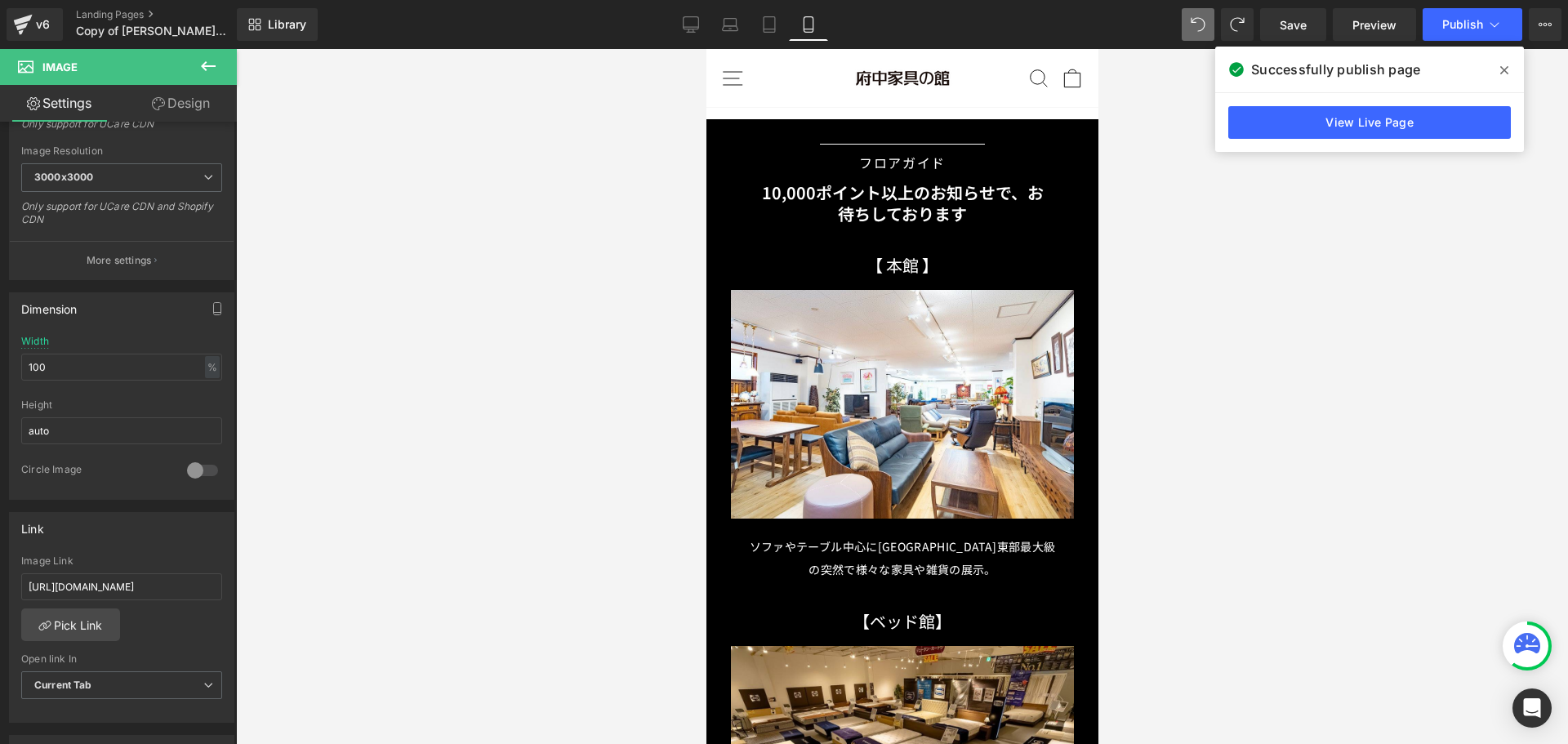
scroll to position [7429, 0]
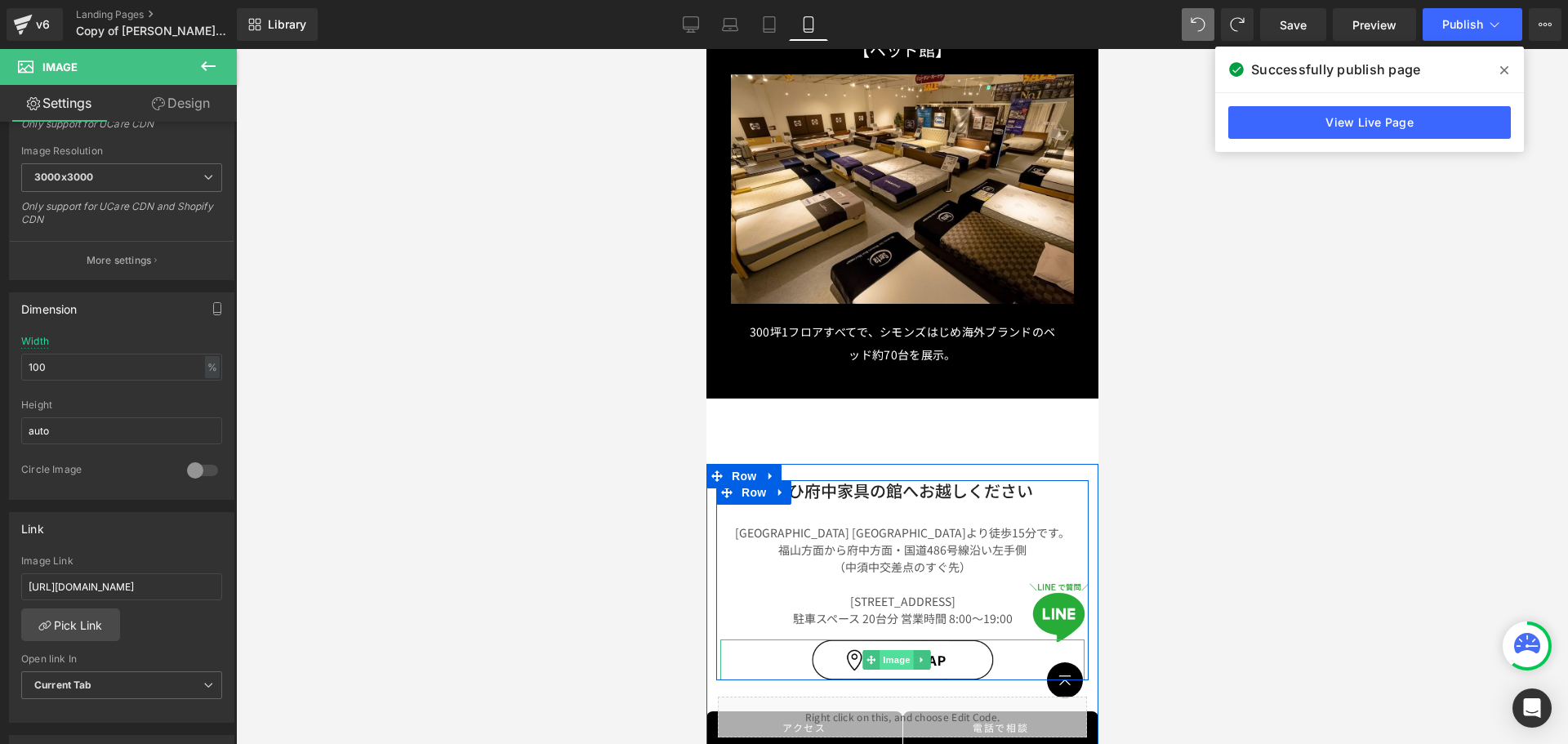
click at [880, 651] on span "Image" at bounding box center [895, 660] width 34 height 19
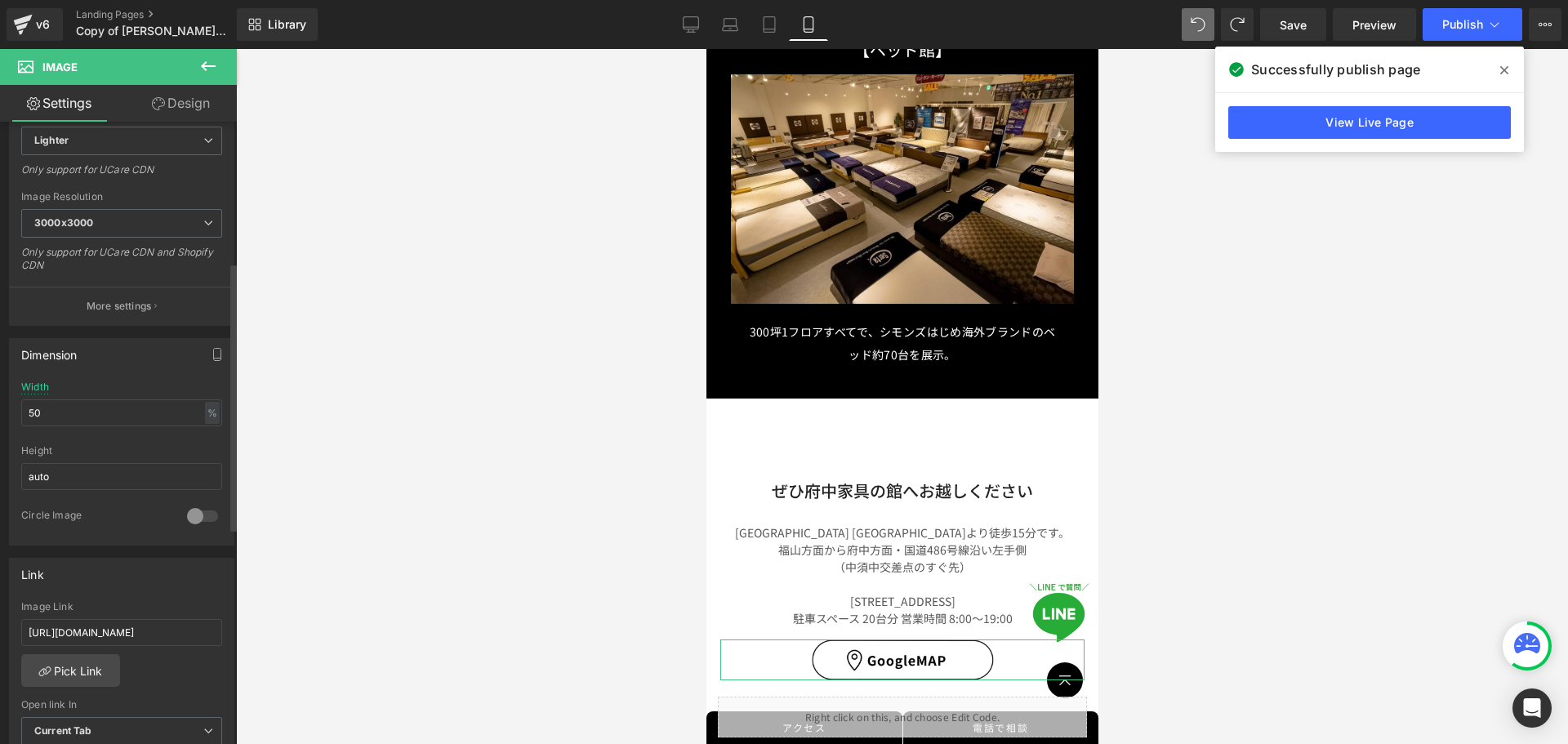
scroll to position [327, 0]
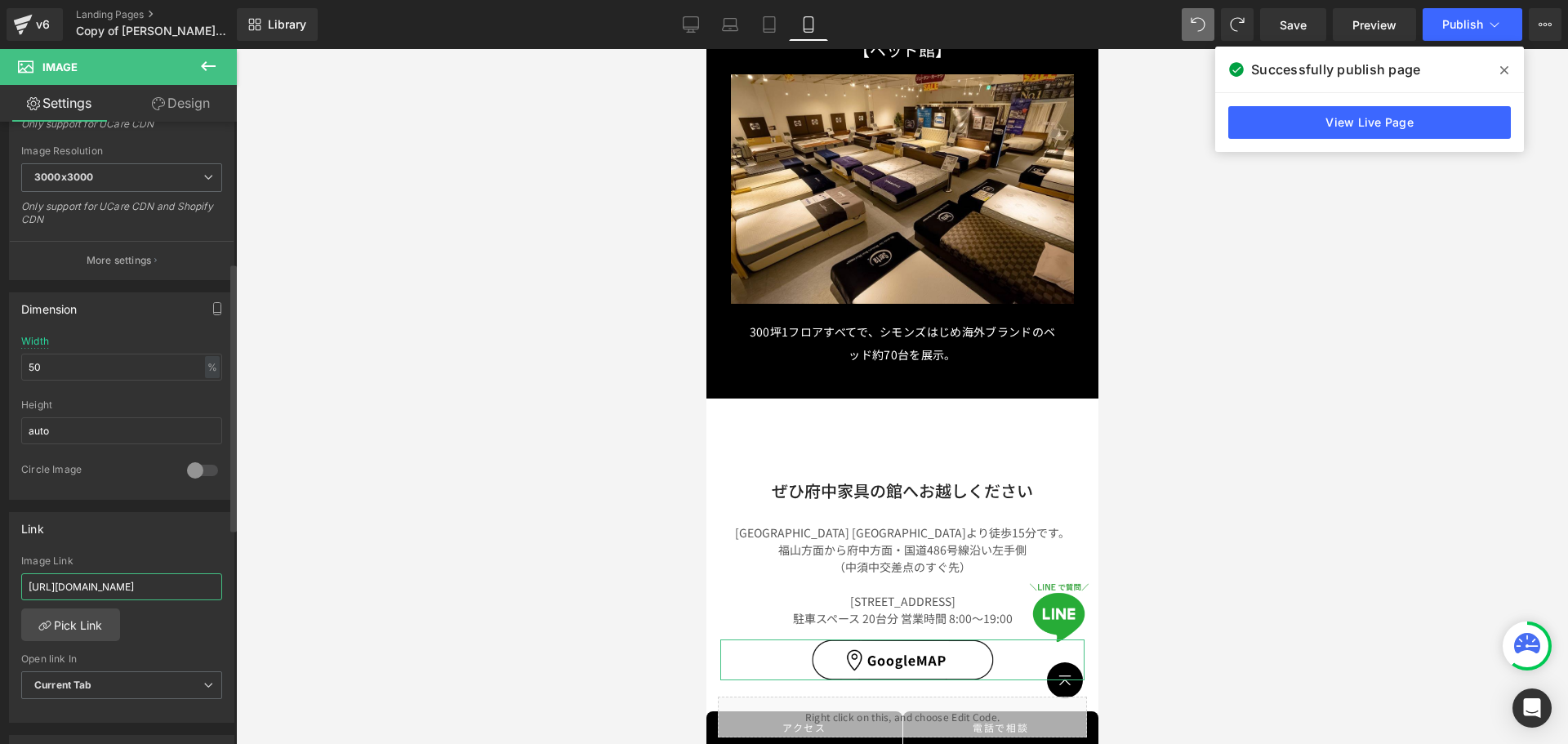
click at [134, 585] on input "[URL][DOMAIN_NAME]" at bounding box center [122, 587] width 201 height 27
drag, startPoint x: 162, startPoint y: 585, endPoint x: 300, endPoint y: 606, distance: 139.6
click at [300, 606] on div "Image You are previewing how the will restyle your page. You can not edit Eleme…" at bounding box center [784, 386] width 1568 height 772
click at [196, 622] on div "[URL][DOMAIN_NAME] Image Link [URL][DOMAIN_NAME] Pick Link Current Tab New Tab …" at bounding box center [122, 639] width 224 height 167
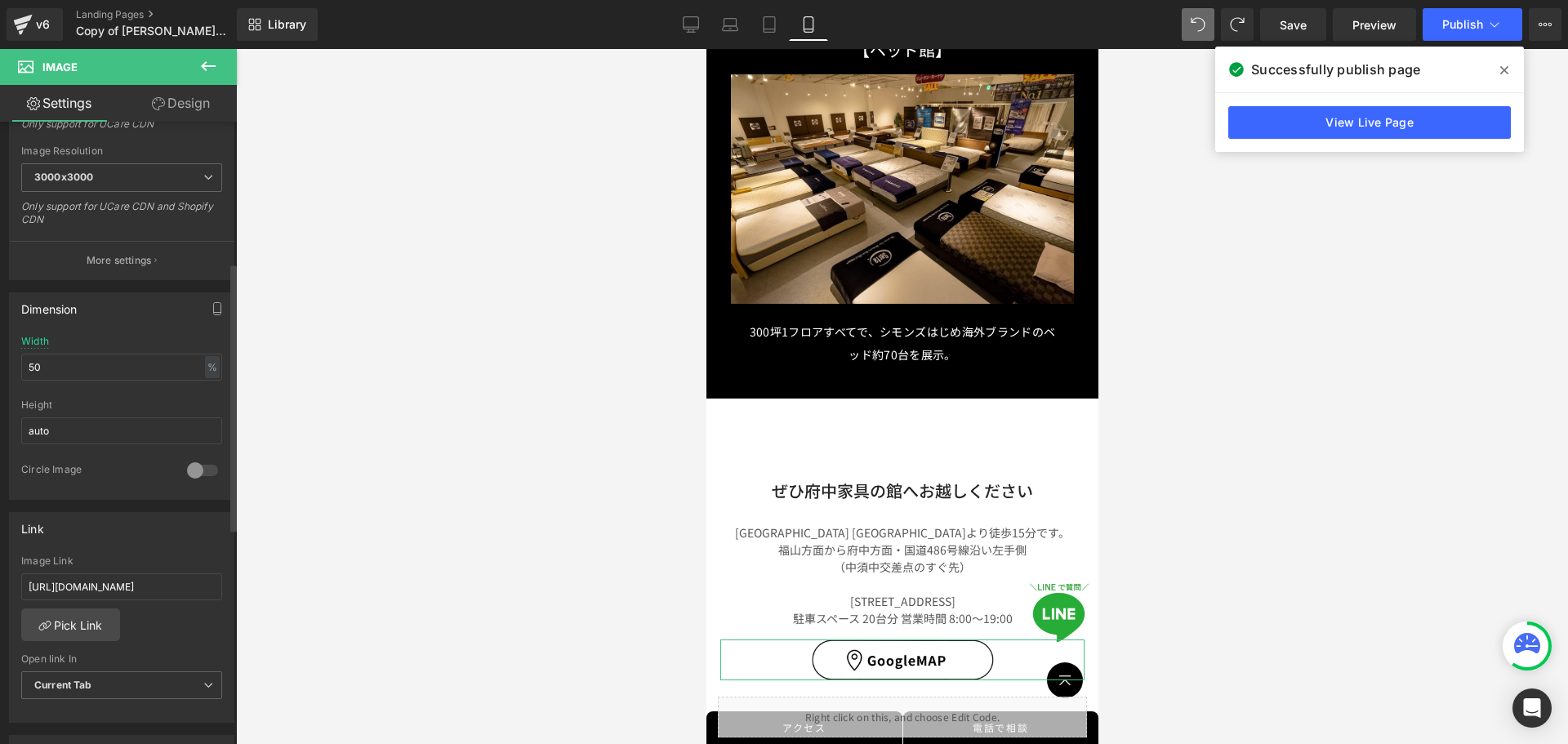
scroll to position [0, 0]
click at [160, 592] on input "[URL][DOMAIN_NAME]" at bounding box center [122, 587] width 201 height 27
drag, startPoint x: 132, startPoint y: 588, endPoint x: 211, endPoint y: 585, distance: 79.1
click at [211, 585] on input "[URL][DOMAIN_NAME]" at bounding box center [122, 587] width 201 height 27
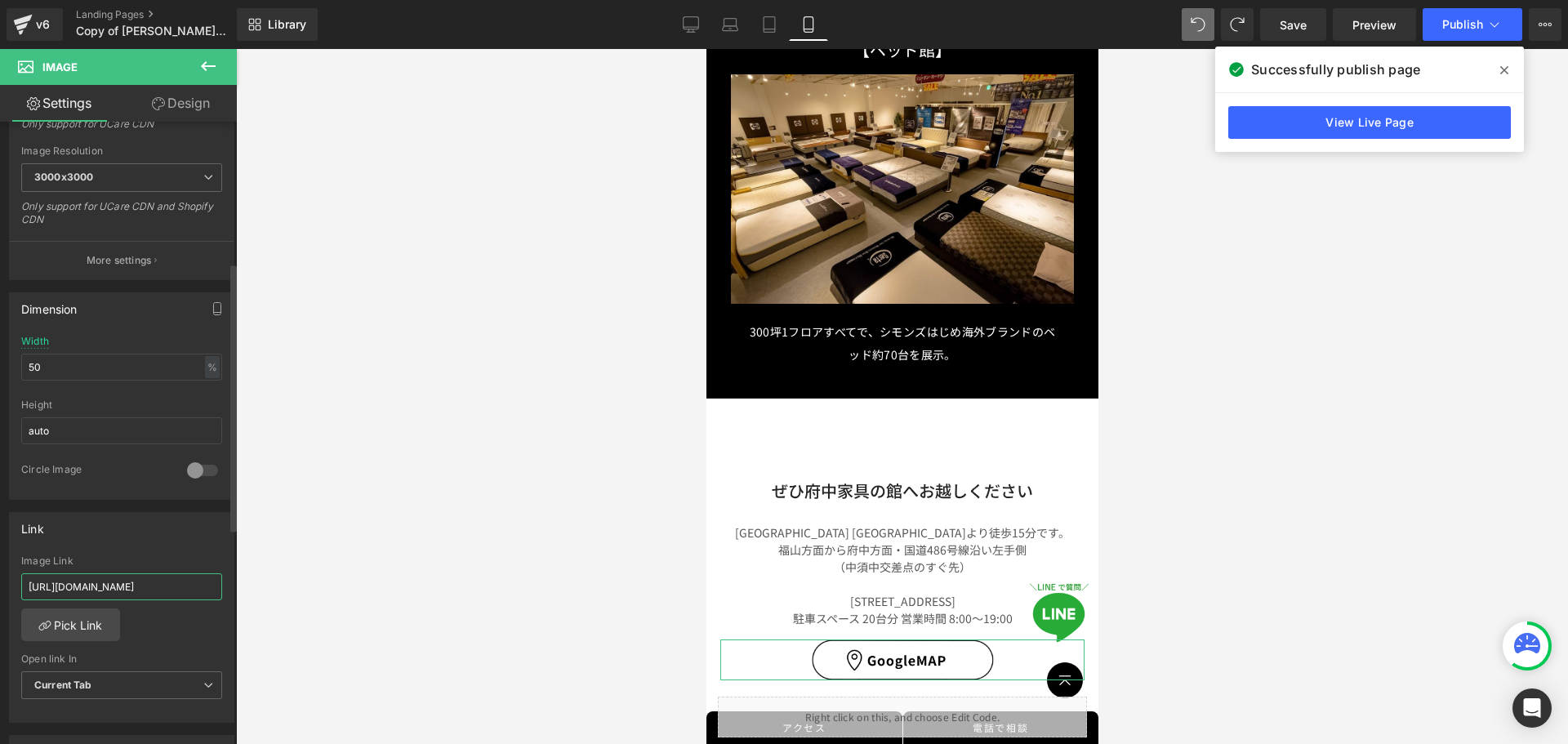
drag, startPoint x: 165, startPoint y: 579, endPoint x: 161, endPoint y: 586, distance: 8.1
click at [165, 579] on input "[URL][DOMAIN_NAME]" at bounding box center [122, 587] width 201 height 27
click at [161, 586] on input "[URL][DOMAIN_NAME]" at bounding box center [122, 587] width 201 height 27
drag, startPoint x: 142, startPoint y: 585, endPoint x: 0, endPoint y: 594, distance: 142.3
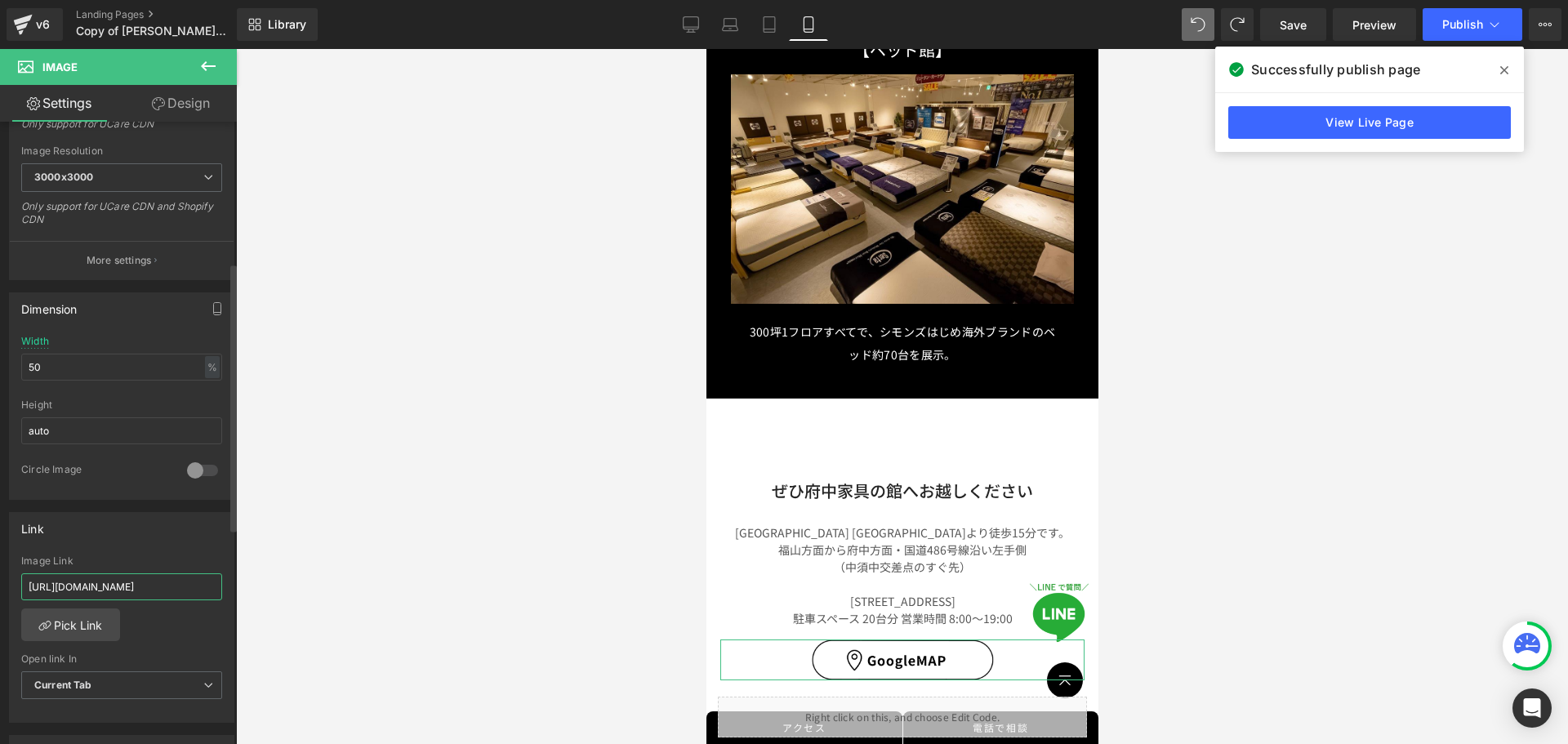
click at [0, 594] on div "Link [URL][DOMAIN_NAME] Image Link [URL][DOMAIN_NAME] Pick Link Current Tab New…" at bounding box center [122, 612] width 244 height 224
click at [193, 589] on input "[URL][DOMAIN_NAME]" at bounding box center [122, 587] width 201 height 27
drag, startPoint x: 195, startPoint y: 583, endPoint x: 218, endPoint y: 585, distance: 23.1
click at [73, 587] on input "[URL][DOMAIN_NAME]" at bounding box center [122, 587] width 201 height 27
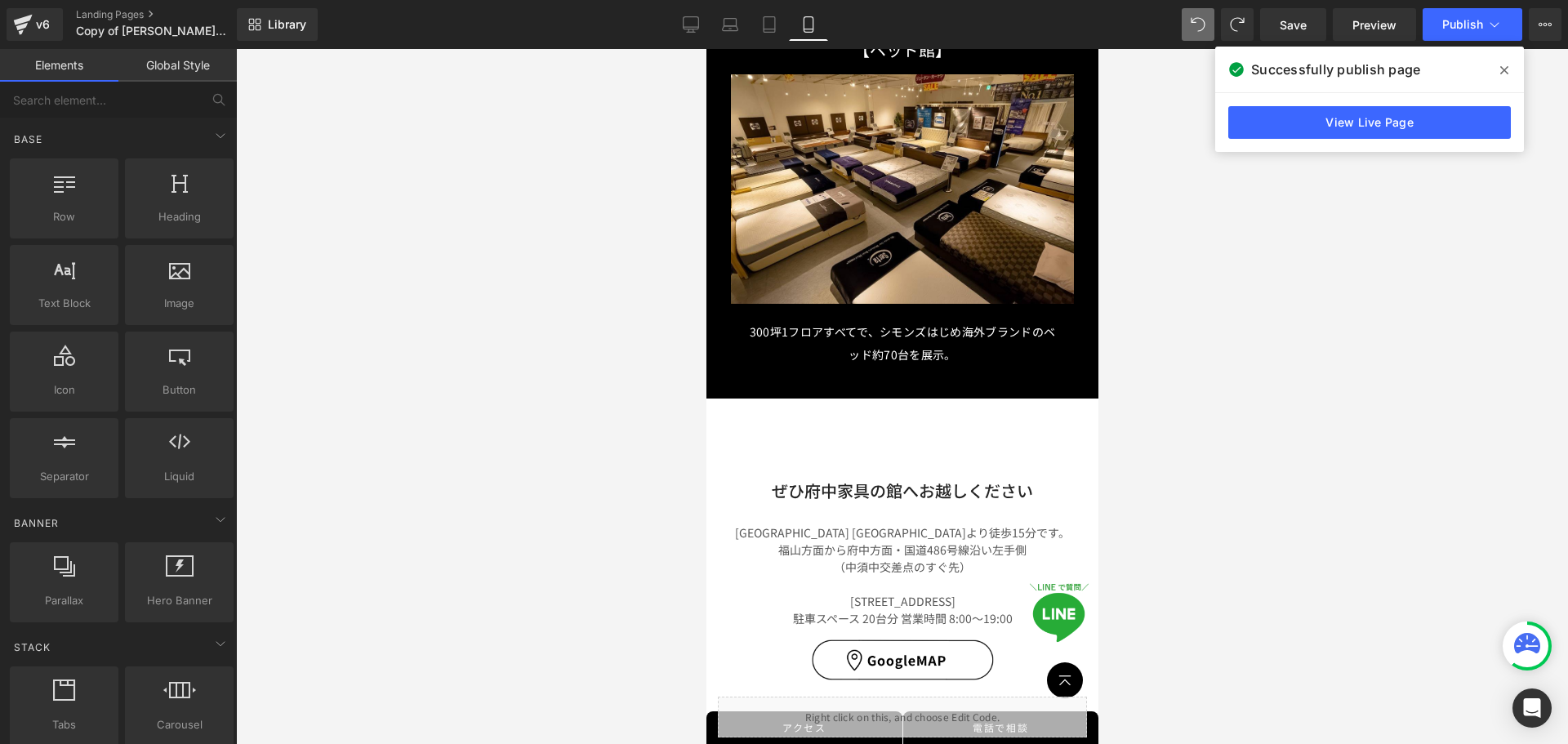
scroll to position [0, 0]
drag, startPoint x: 275, startPoint y: 575, endPoint x: 364, endPoint y: 549, distance: 92.7
click at [277, 575] on div at bounding box center [902, 396] width 1332 height 695
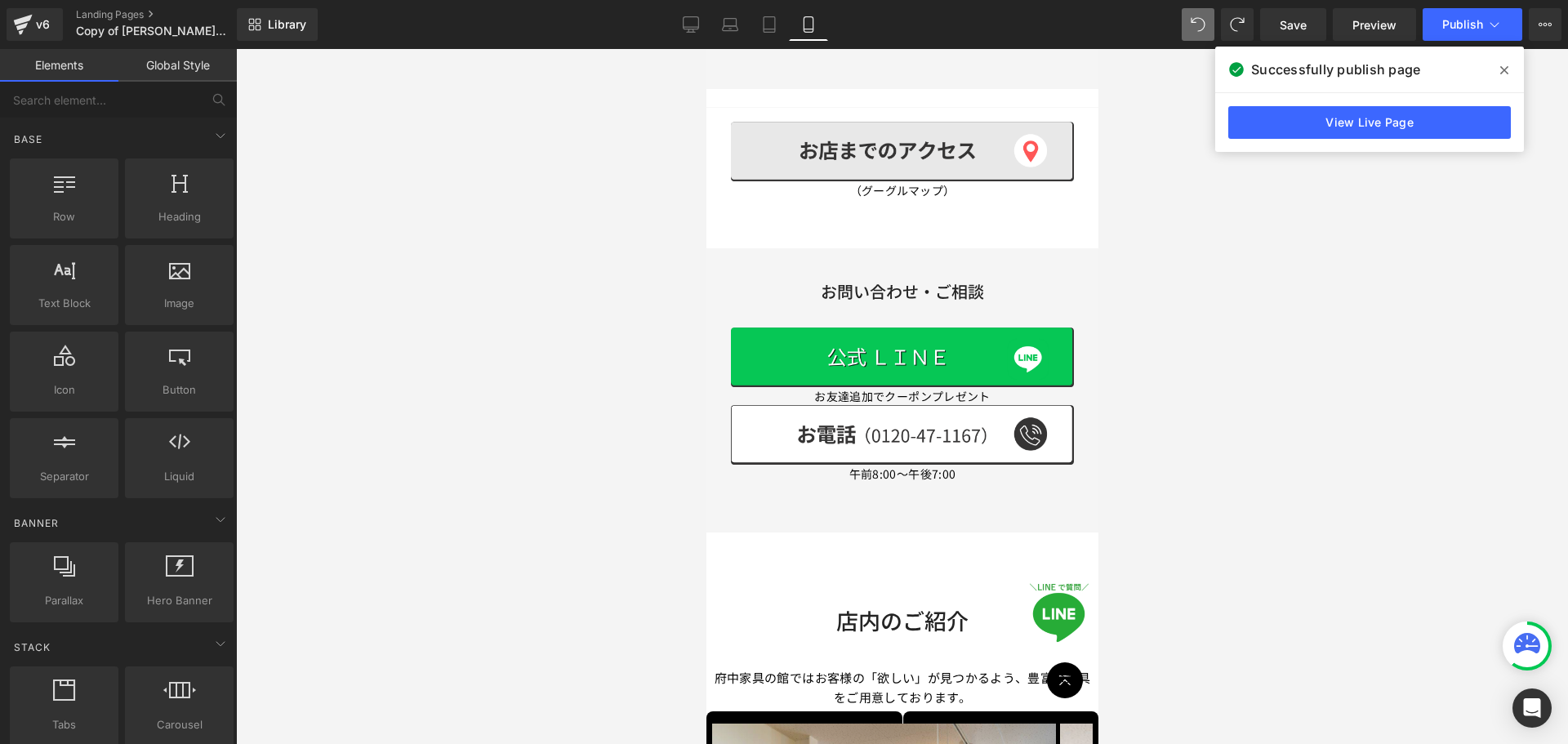
scroll to position [5550, 0]
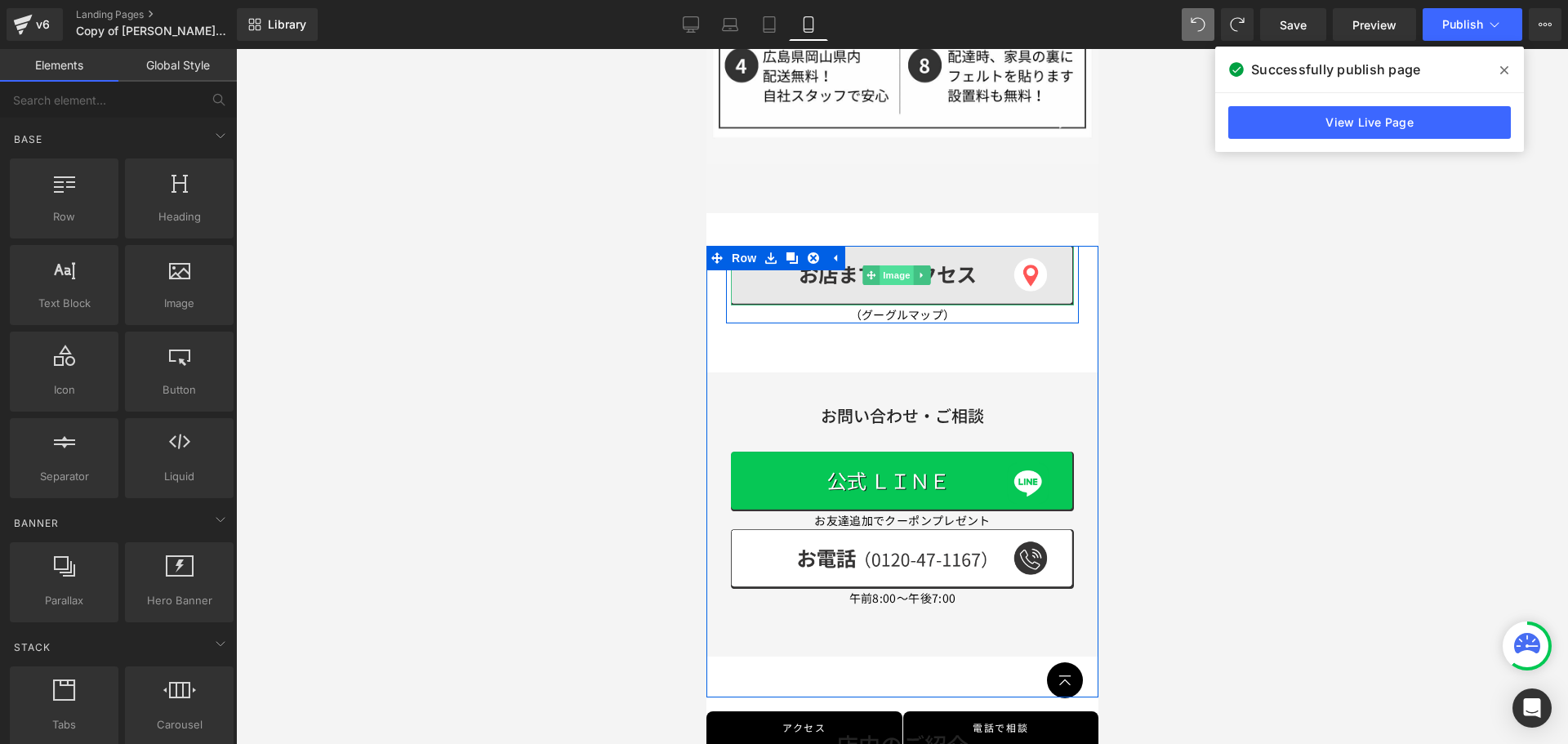
click at [882, 266] on span "Image" at bounding box center [895, 275] width 34 height 19
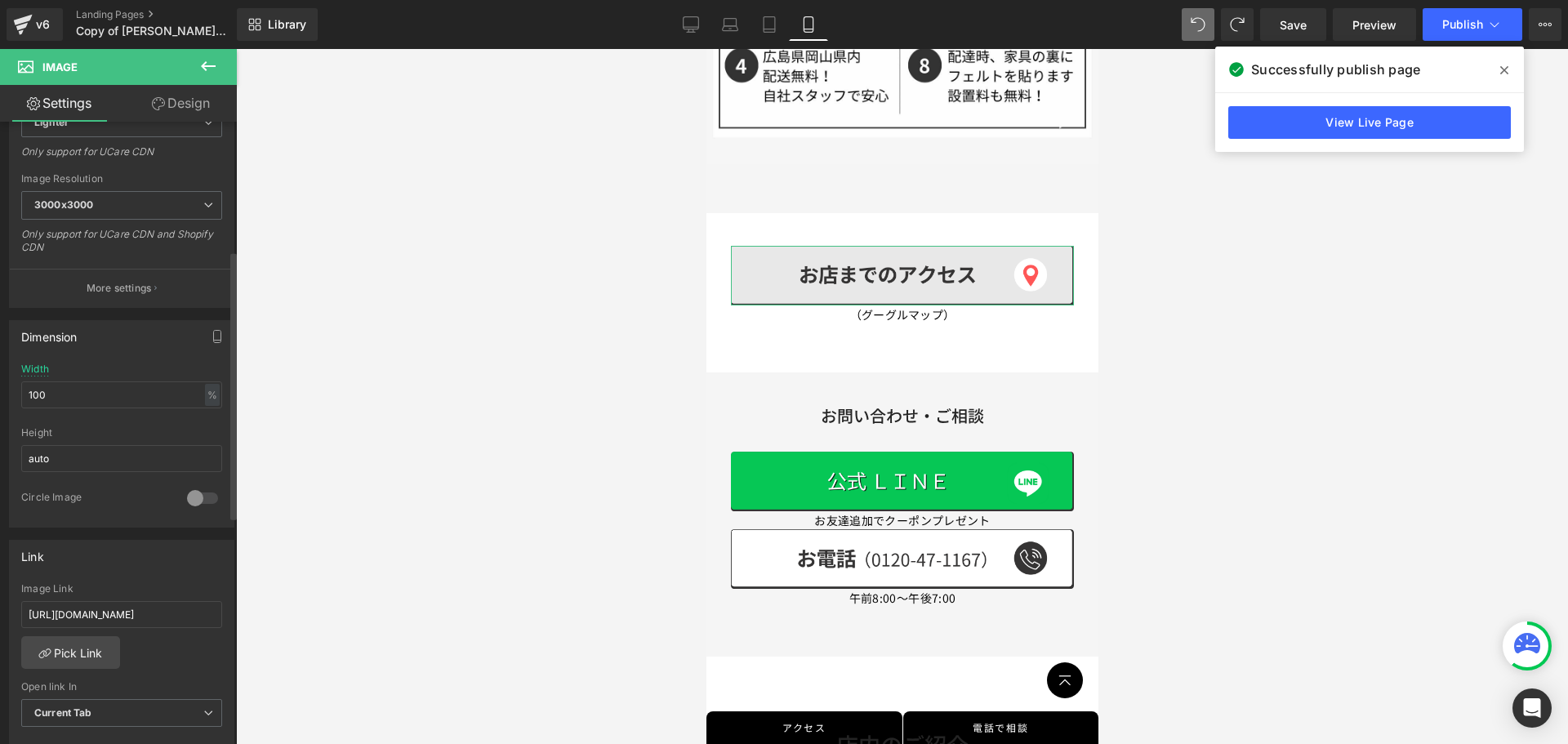
scroll to position [327, 0]
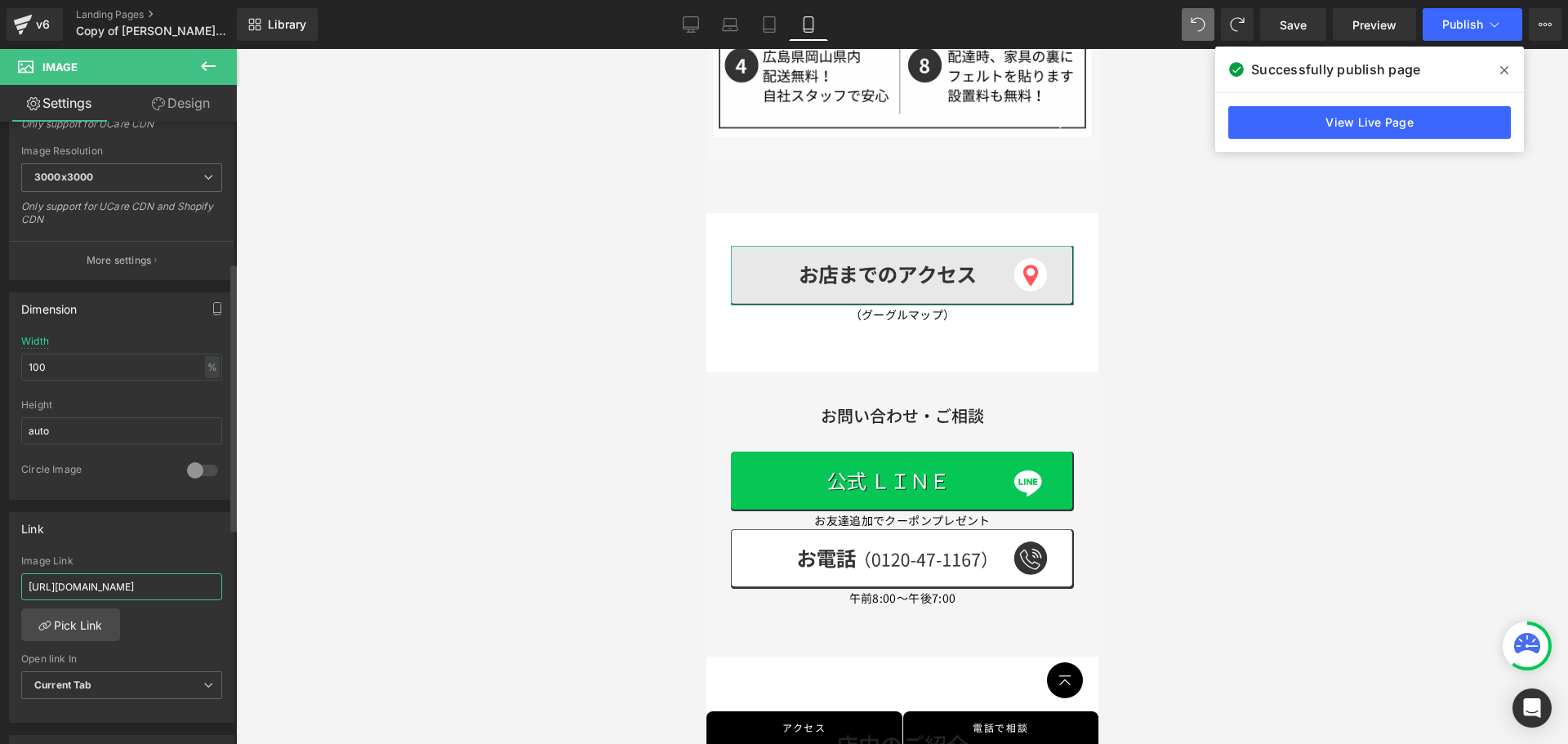
click at [119, 588] on input "[URL][DOMAIN_NAME]" at bounding box center [122, 587] width 201 height 27
click at [169, 589] on input "[URL][DOMAIN_NAME]" at bounding box center [122, 587] width 201 height 27
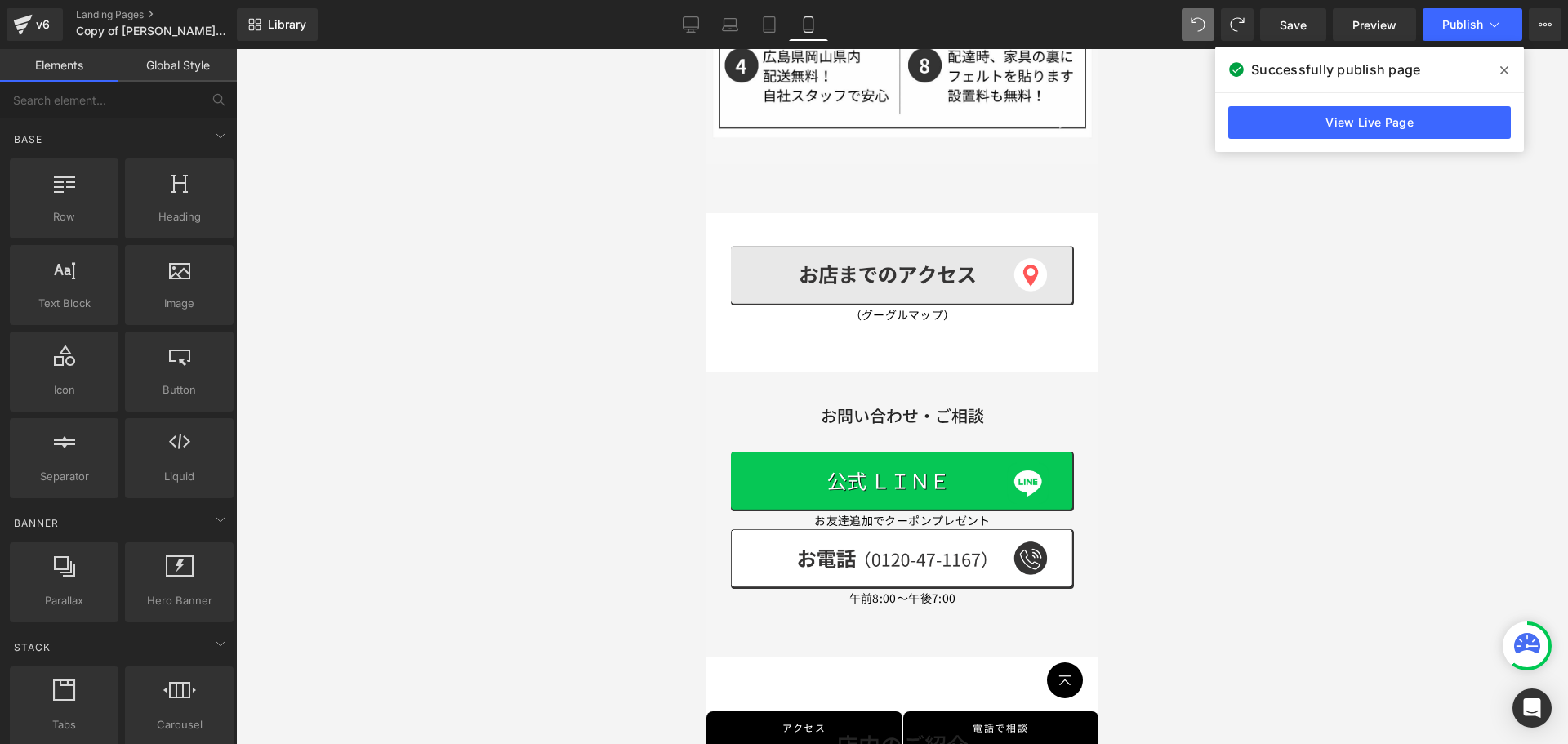
click at [289, 564] on div at bounding box center [902, 396] width 1332 height 695
click at [1461, 20] on span "Publish" at bounding box center [1462, 23] width 41 height 13
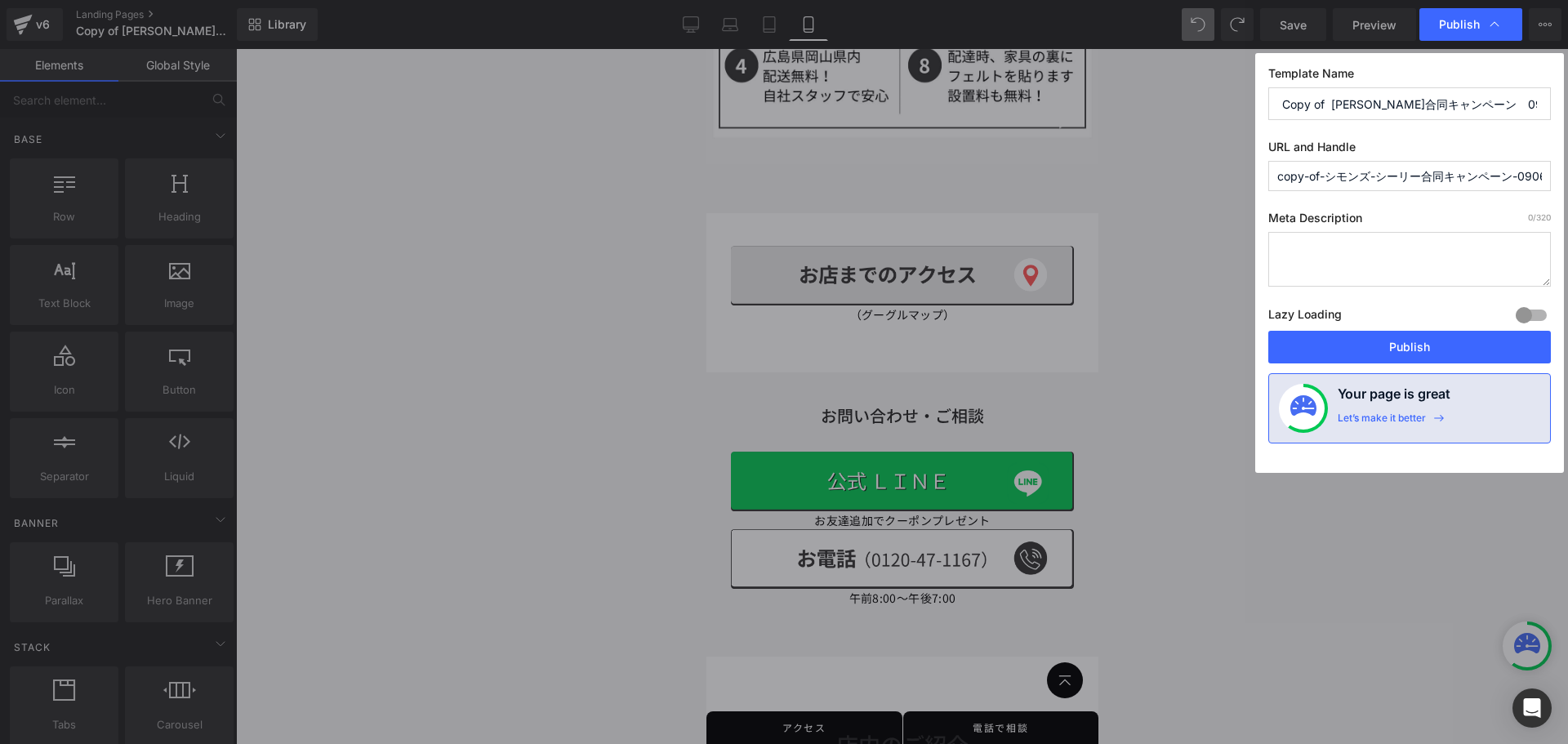
drag, startPoint x: 1416, startPoint y: 355, endPoint x: 1418, endPoint y: 340, distance: 15.1
click at [1416, 352] on button "Publish" at bounding box center [1409, 347] width 283 height 33
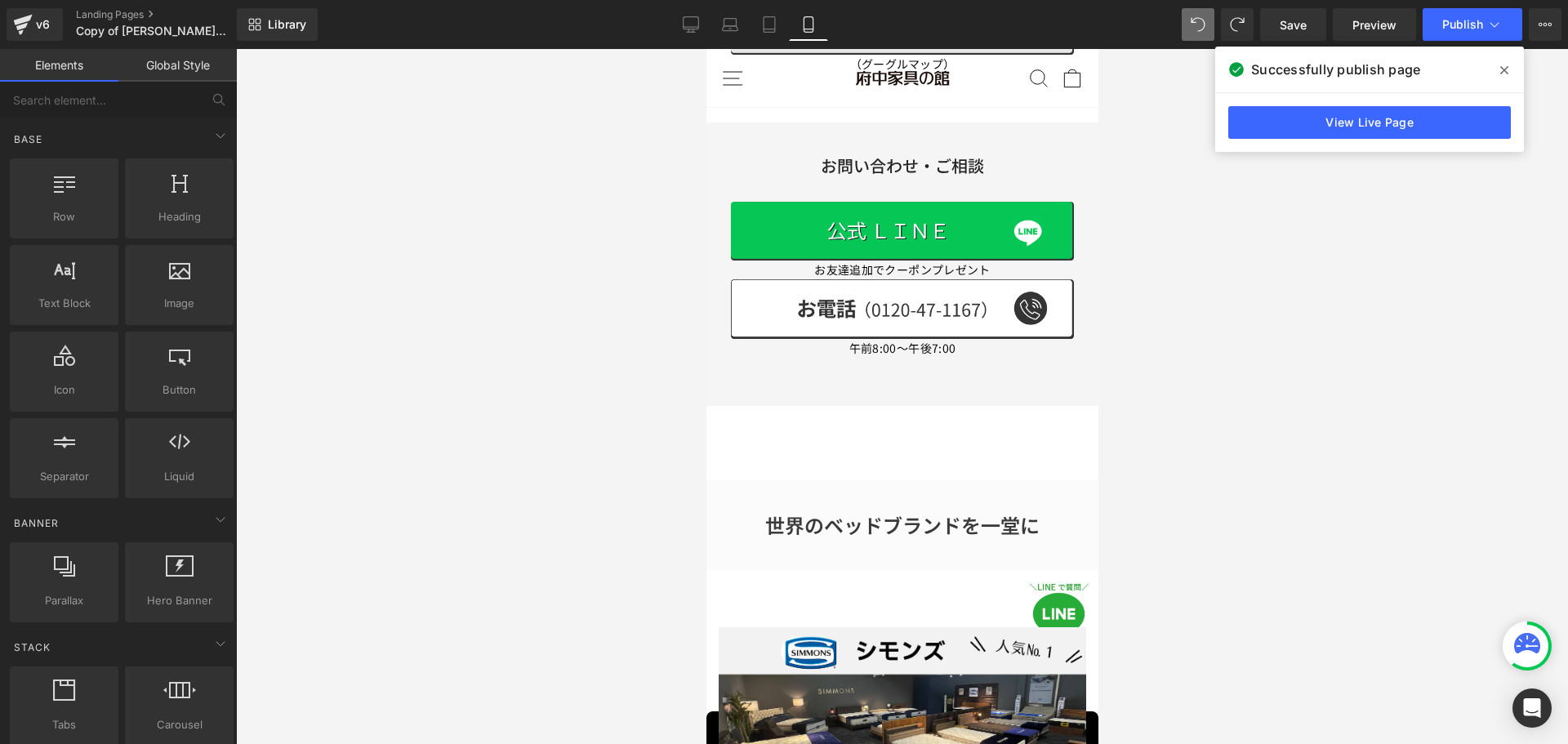
scroll to position [1058, 0]
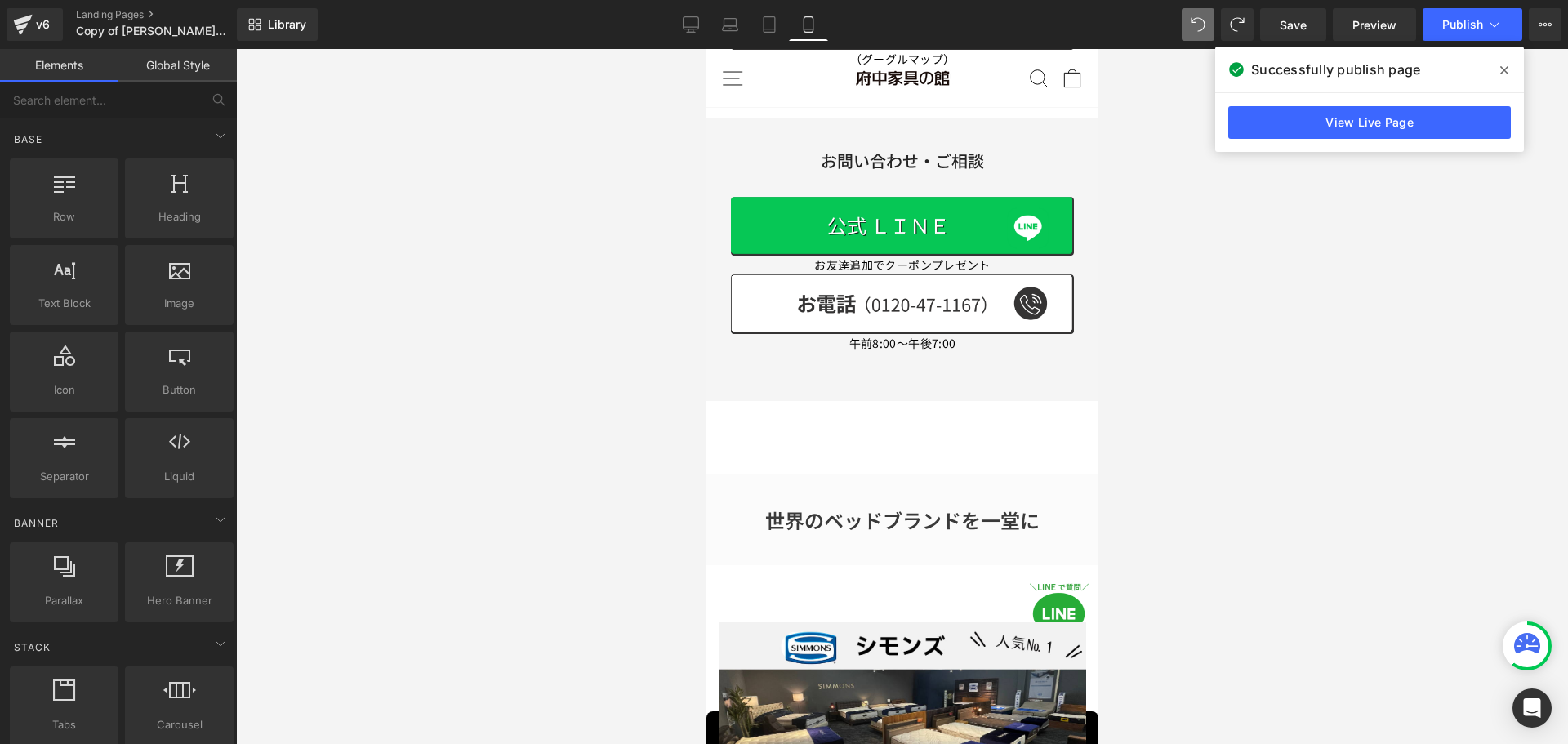
click at [905, 508] on div "世界のベッドブランドを一堂に Heading" at bounding box center [901, 520] width 369 height 25
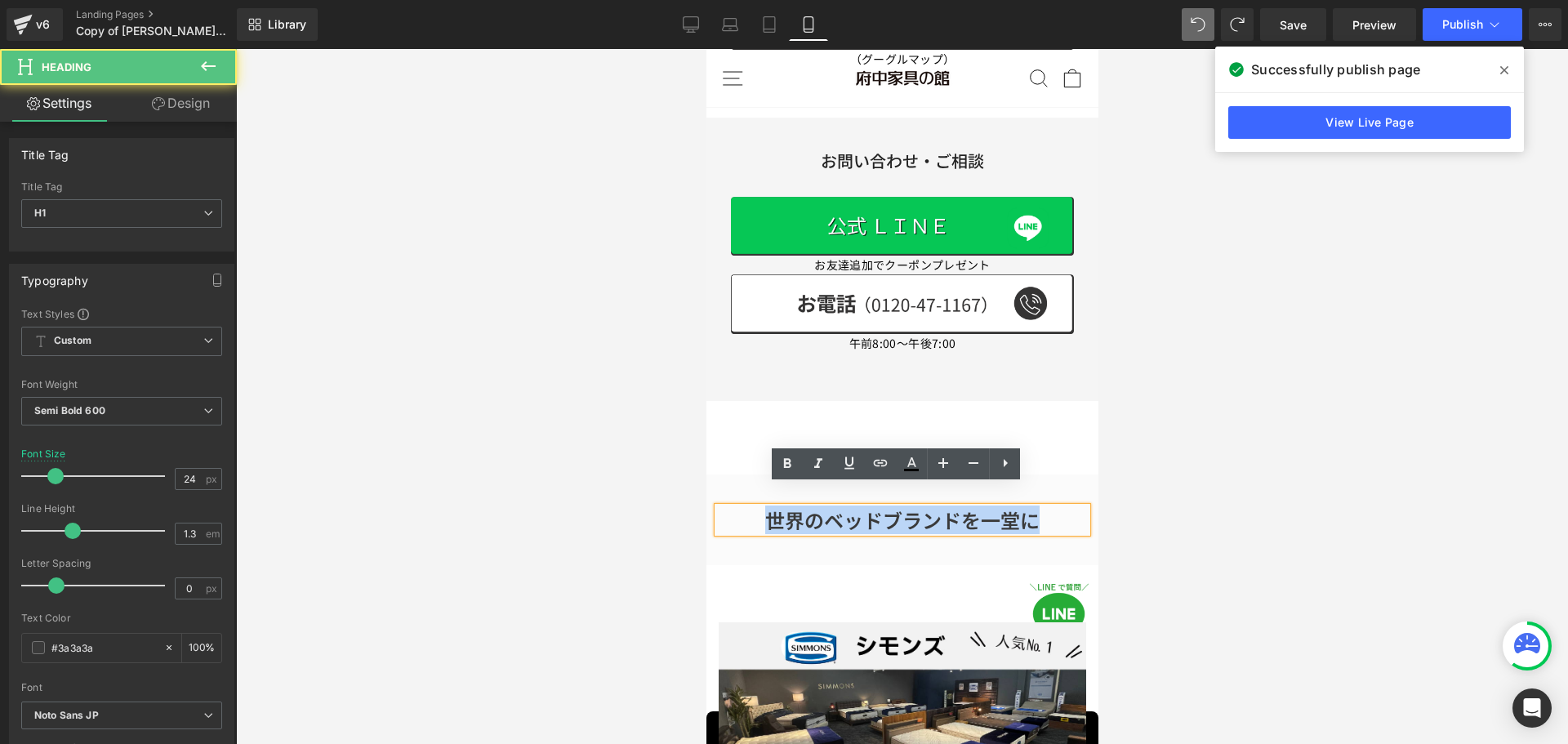
drag, startPoint x: 762, startPoint y: 501, endPoint x: 951, endPoint y: 544, distance: 193.8
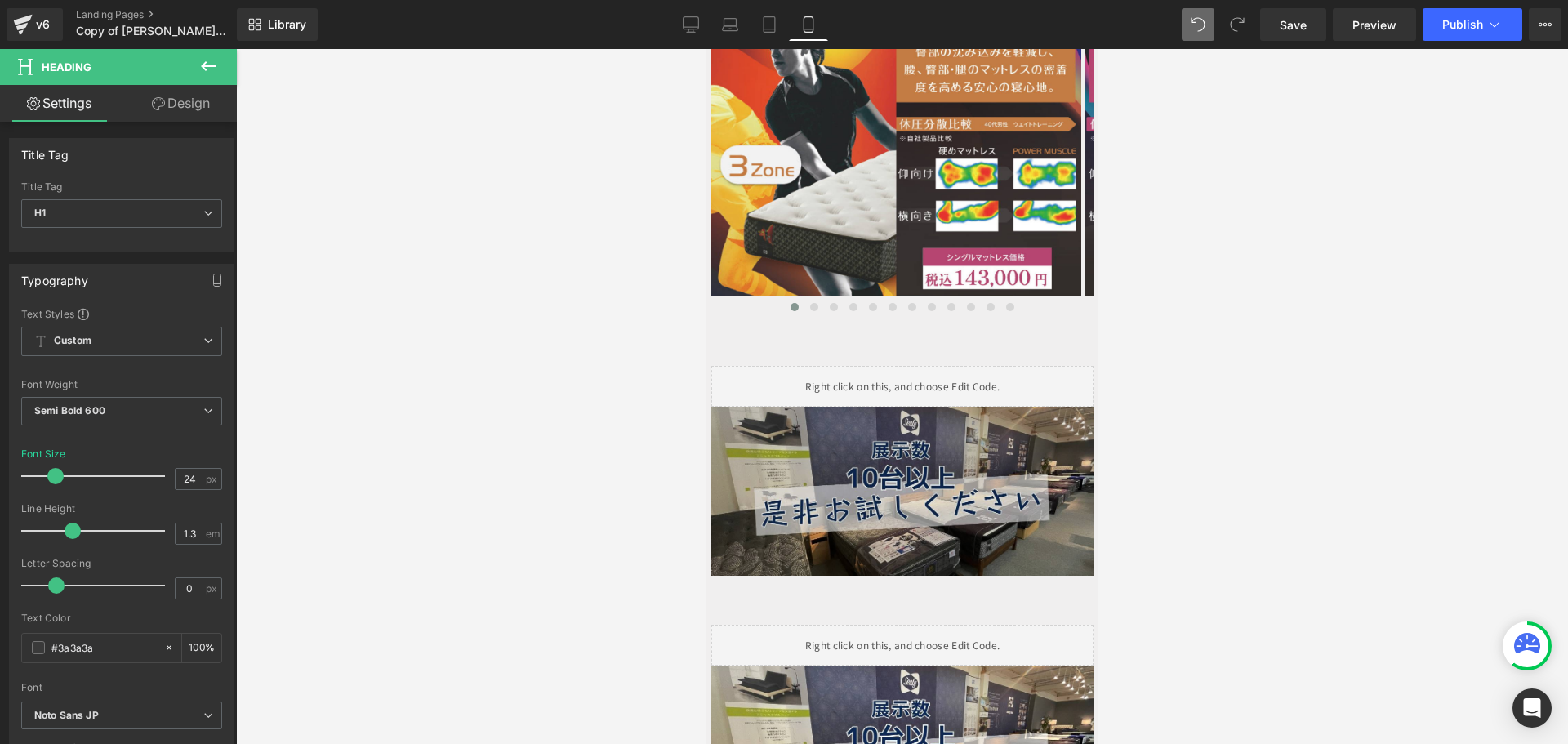
scroll to position [3426, 0]
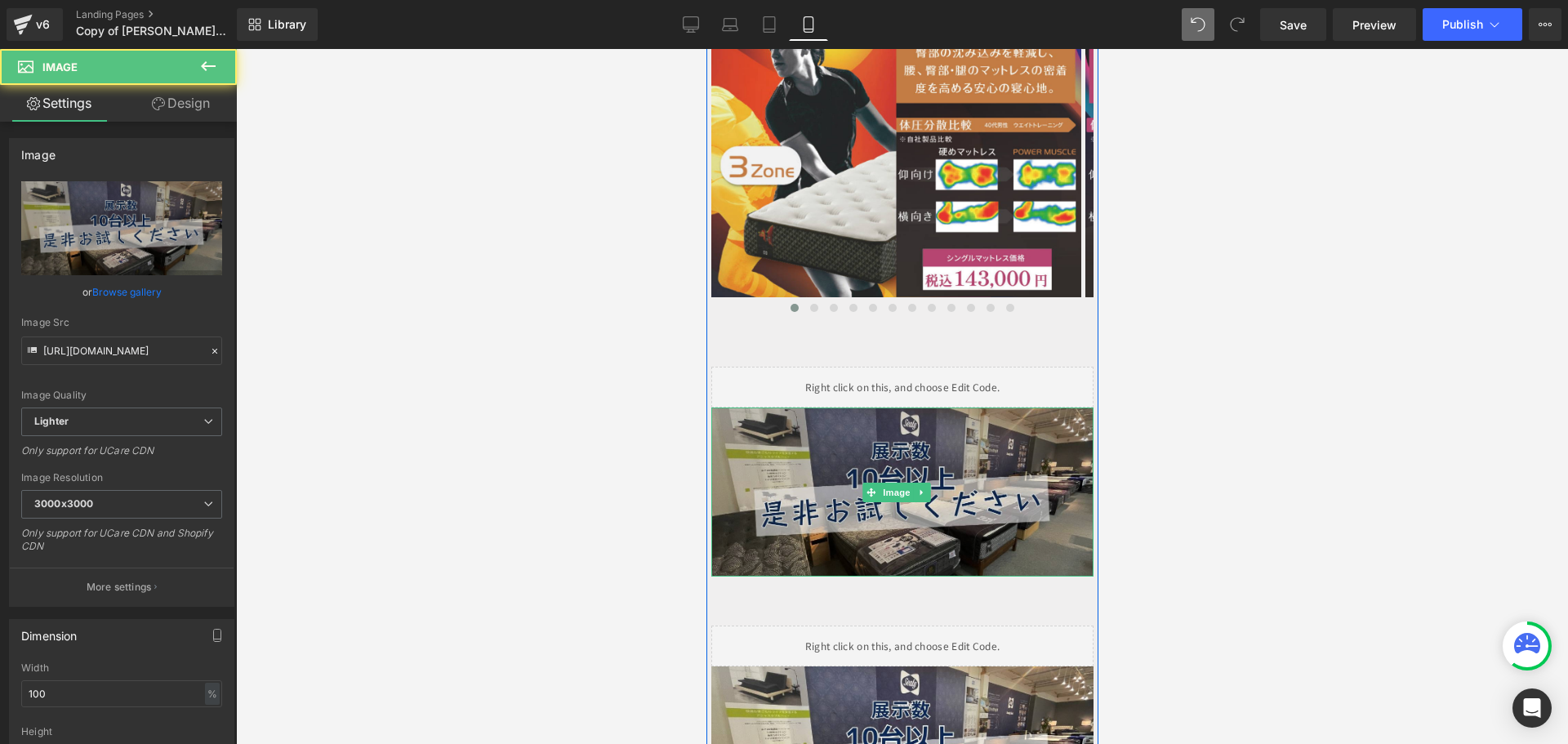
click at [927, 414] on img at bounding box center [901, 492] width 382 height 169
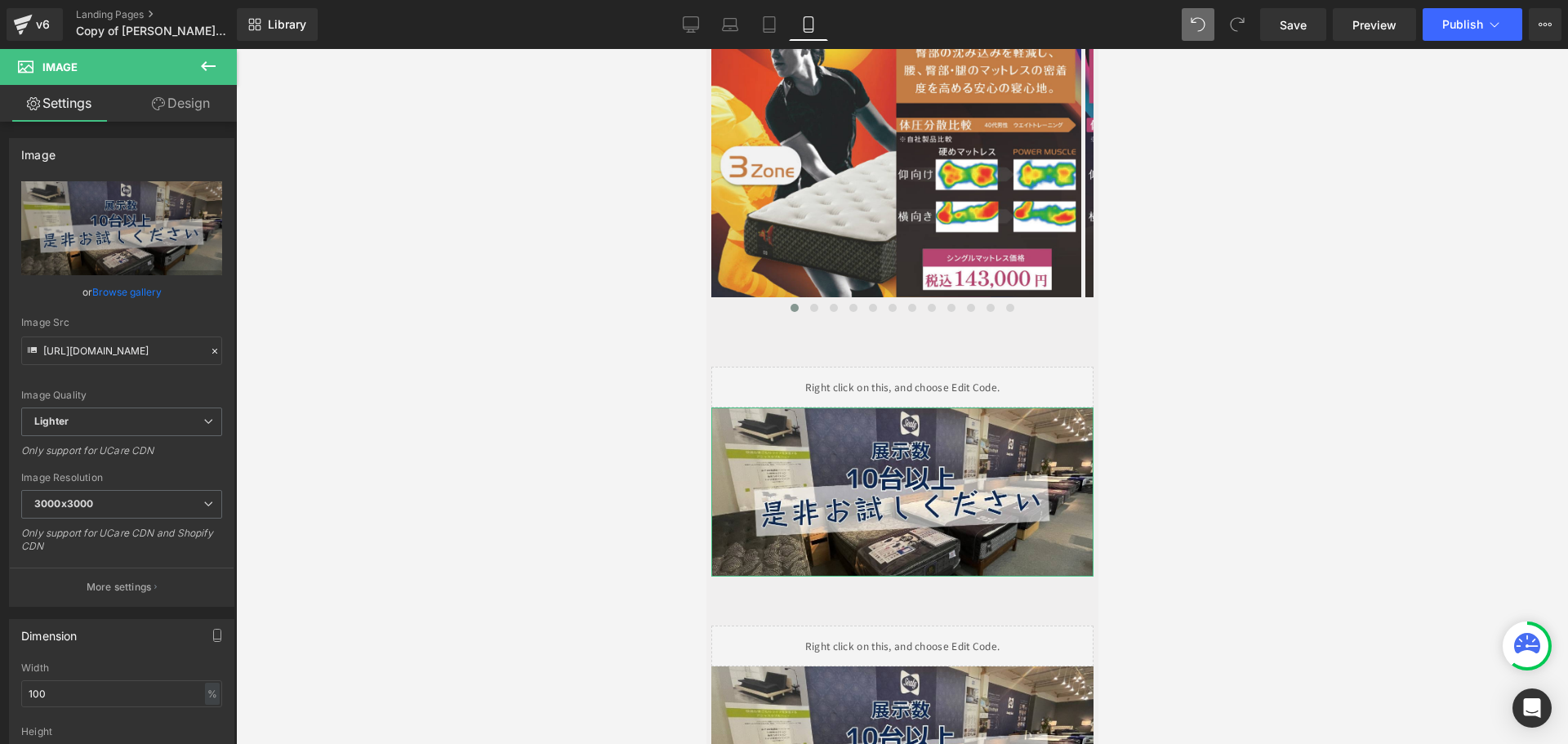
click at [183, 103] on link "Design" at bounding box center [181, 103] width 119 height 37
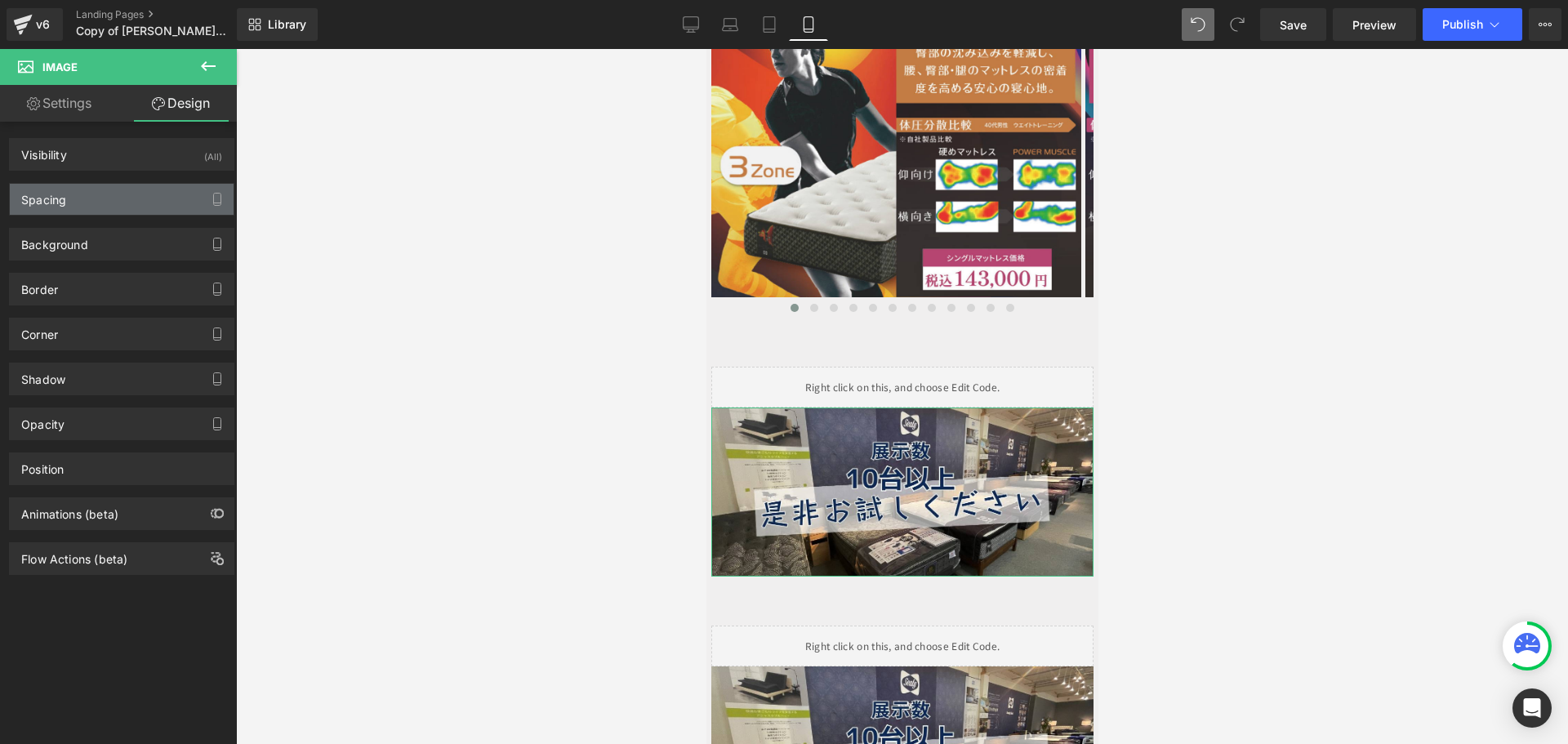
click at [110, 194] on div "Spacing" at bounding box center [122, 199] width 224 height 31
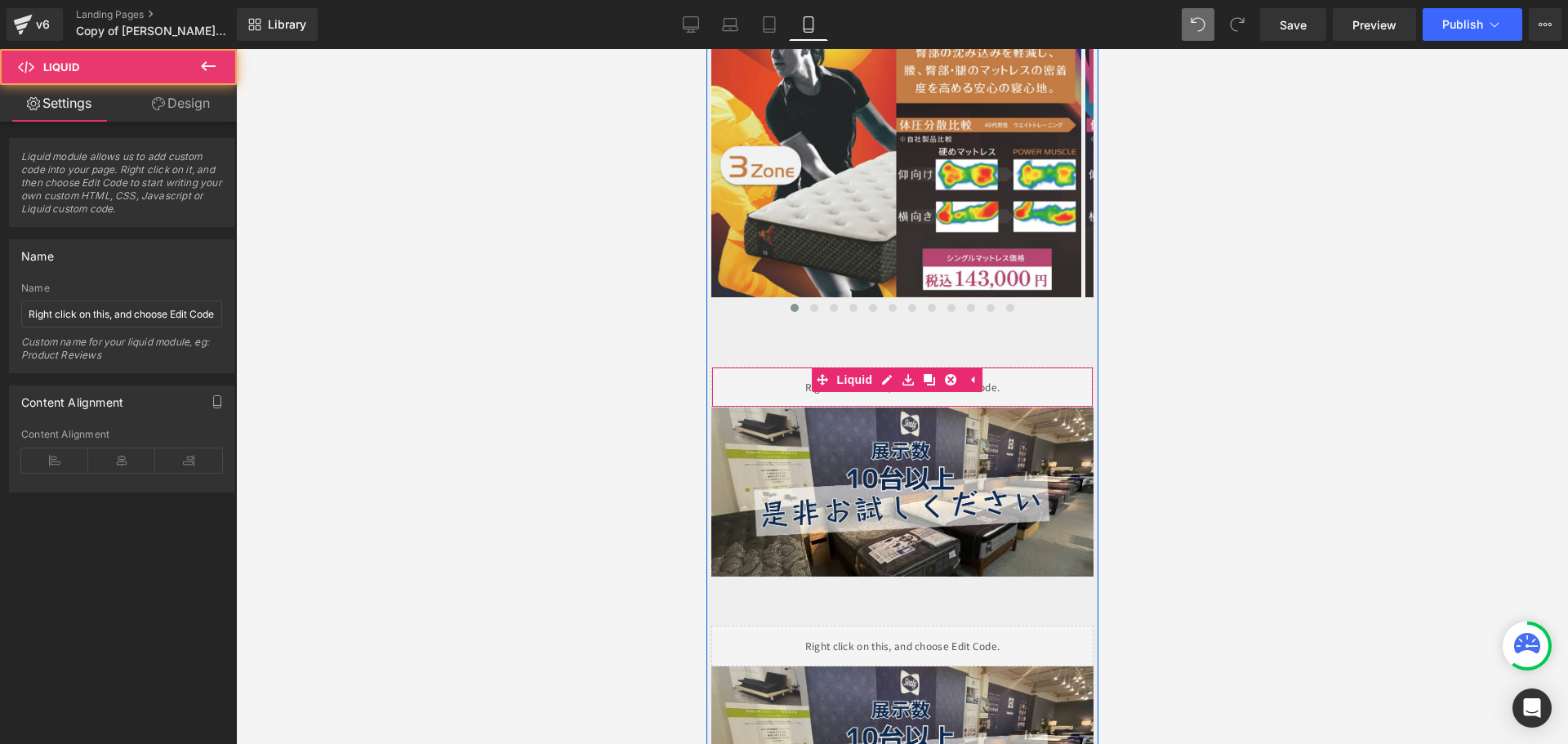
click at [784, 367] on div "Liquid" at bounding box center [901, 387] width 382 height 41
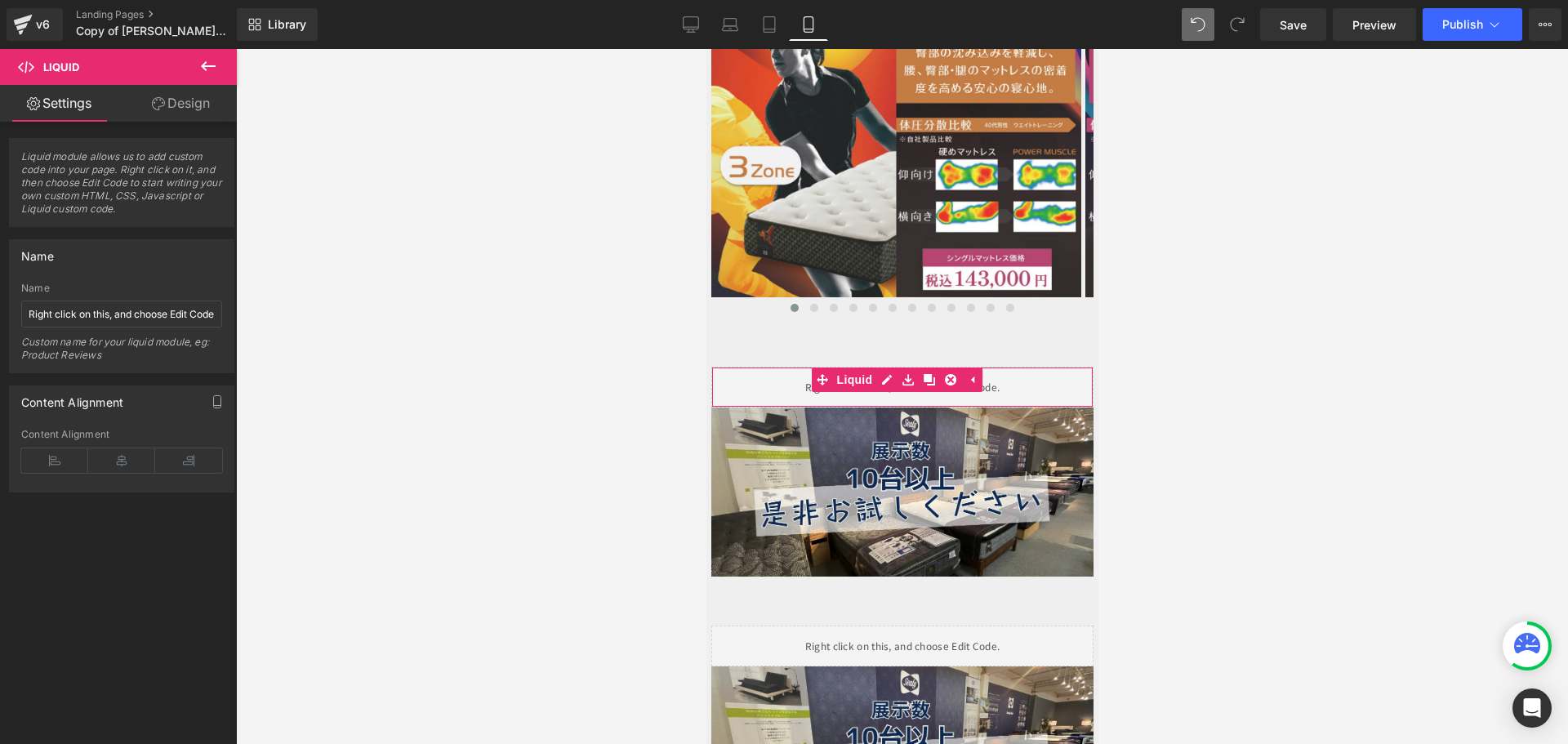
click at [189, 98] on link "Design" at bounding box center [181, 103] width 119 height 37
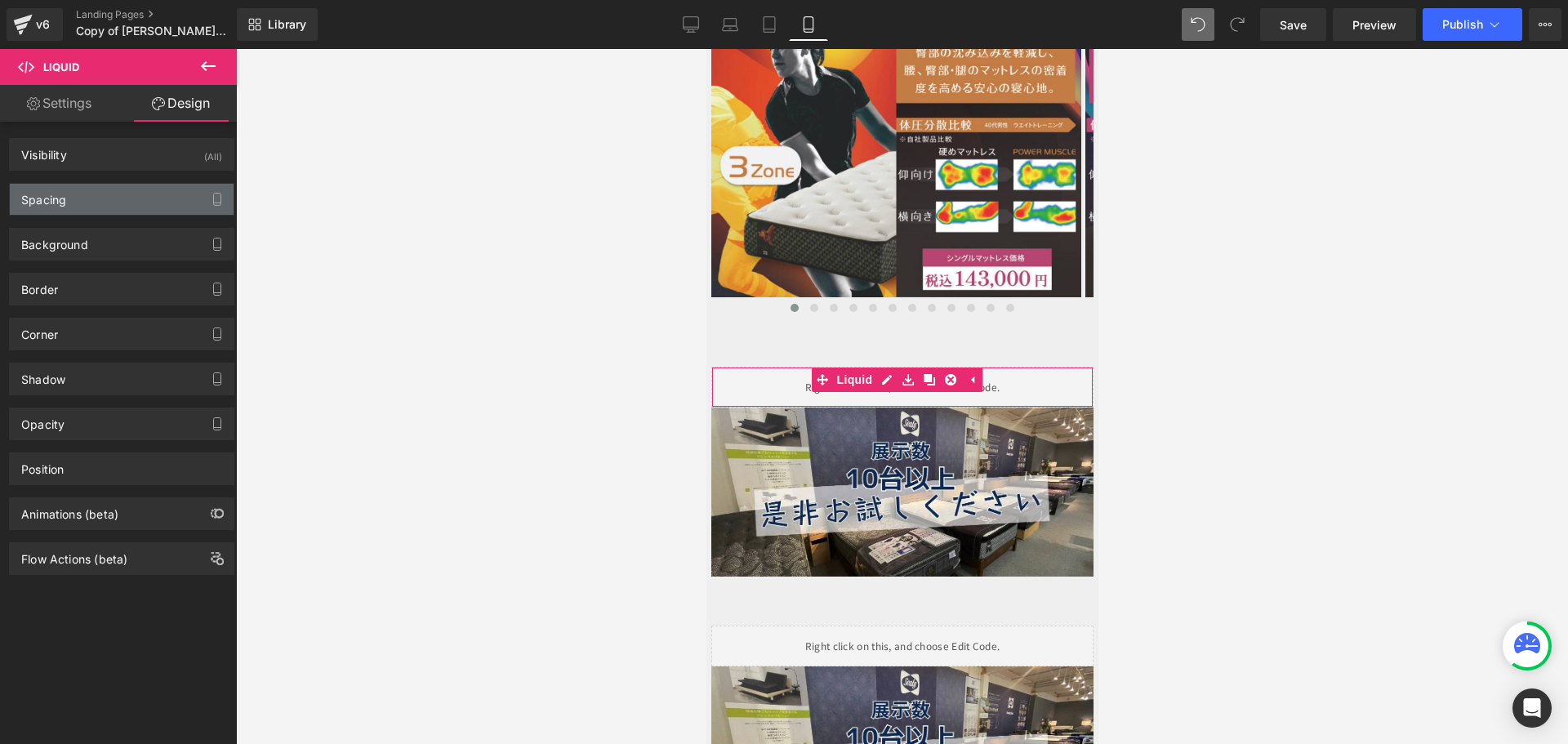
click at [114, 206] on div "Spacing" at bounding box center [122, 199] width 224 height 31
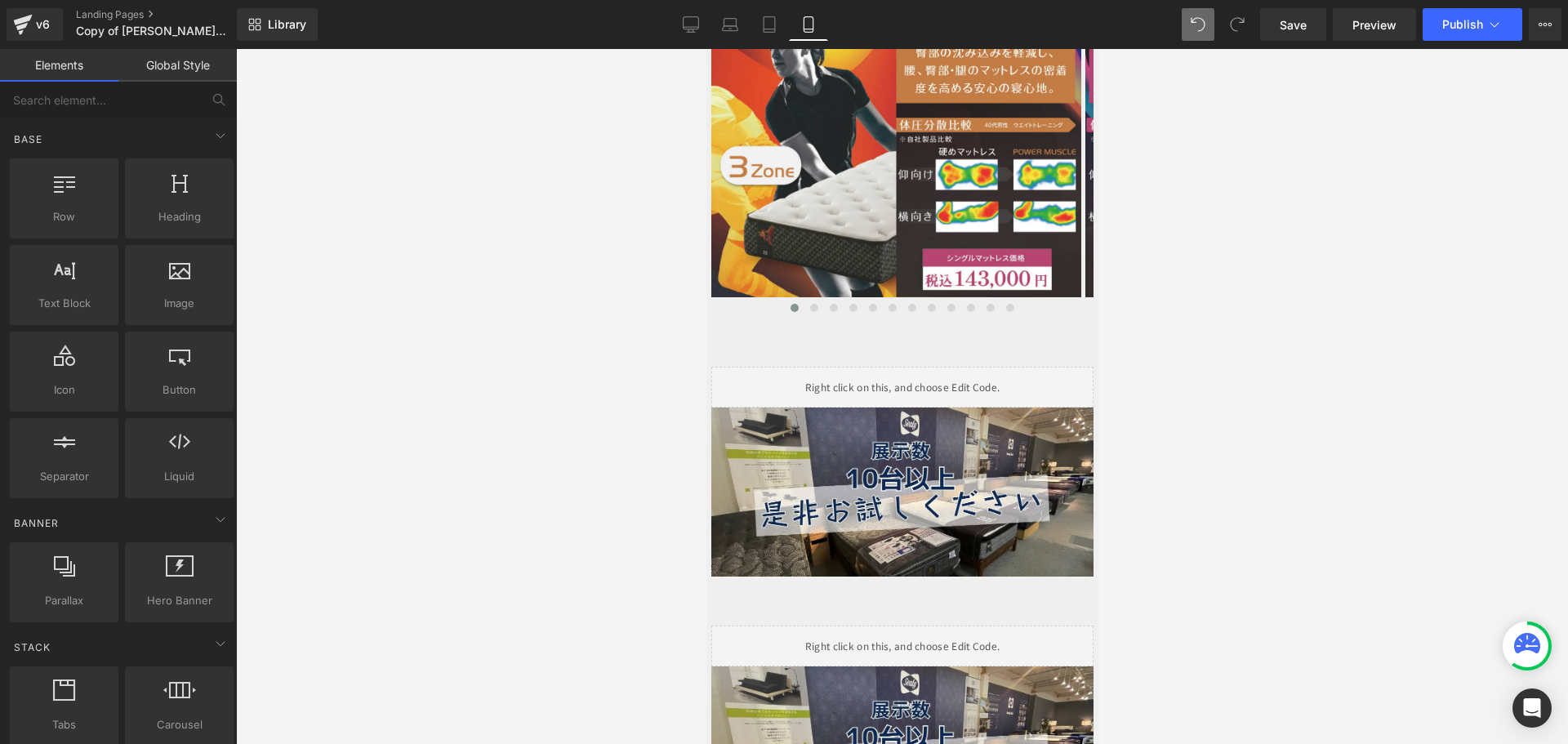
drag, startPoint x: 1252, startPoint y: 387, endPoint x: 1398, endPoint y: 46, distance: 370.9
click at [1254, 382] on div at bounding box center [902, 396] width 1332 height 695
click at [1457, 33] on button "Publish" at bounding box center [1472, 24] width 99 height 33
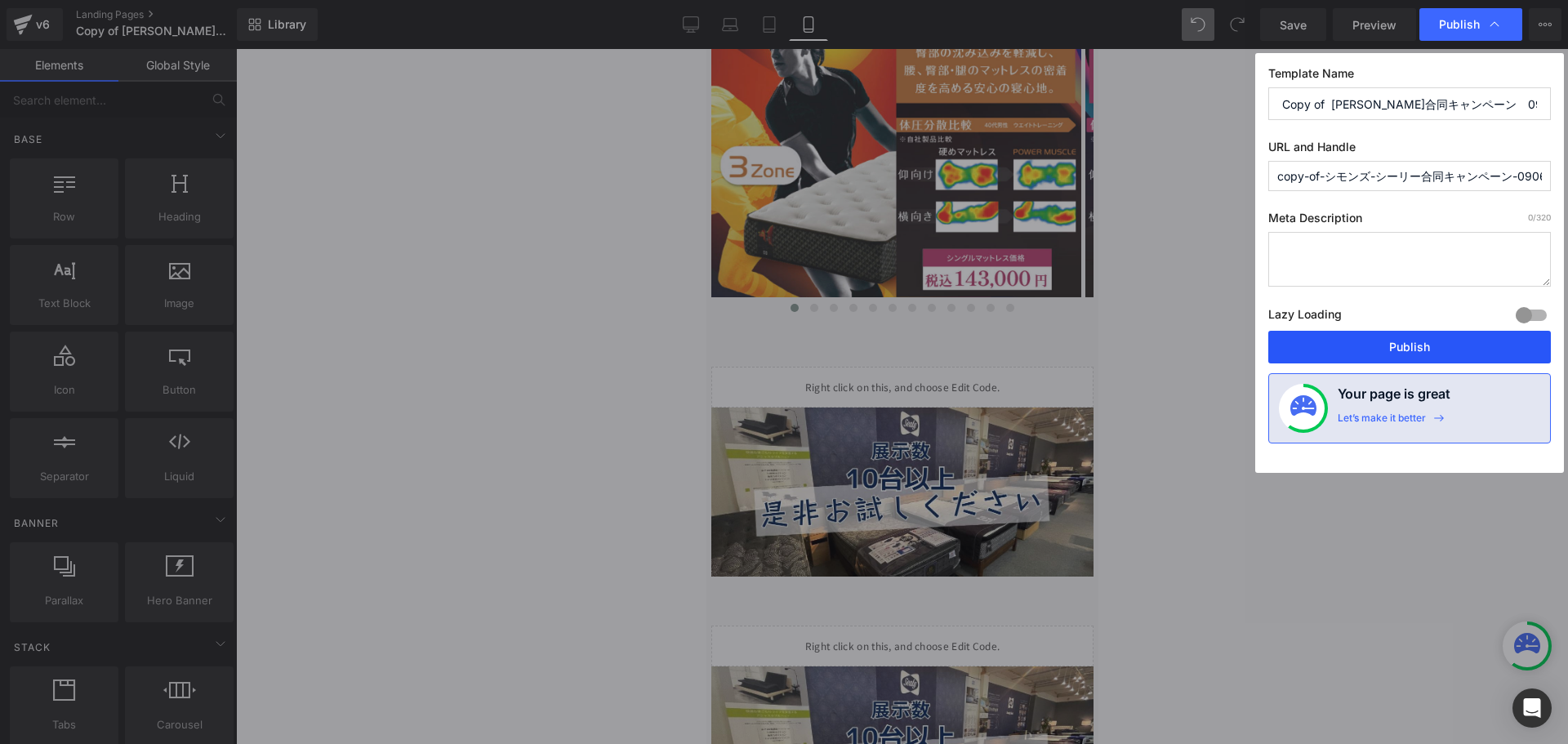
click at [1400, 348] on button "Publish" at bounding box center [1409, 347] width 283 height 33
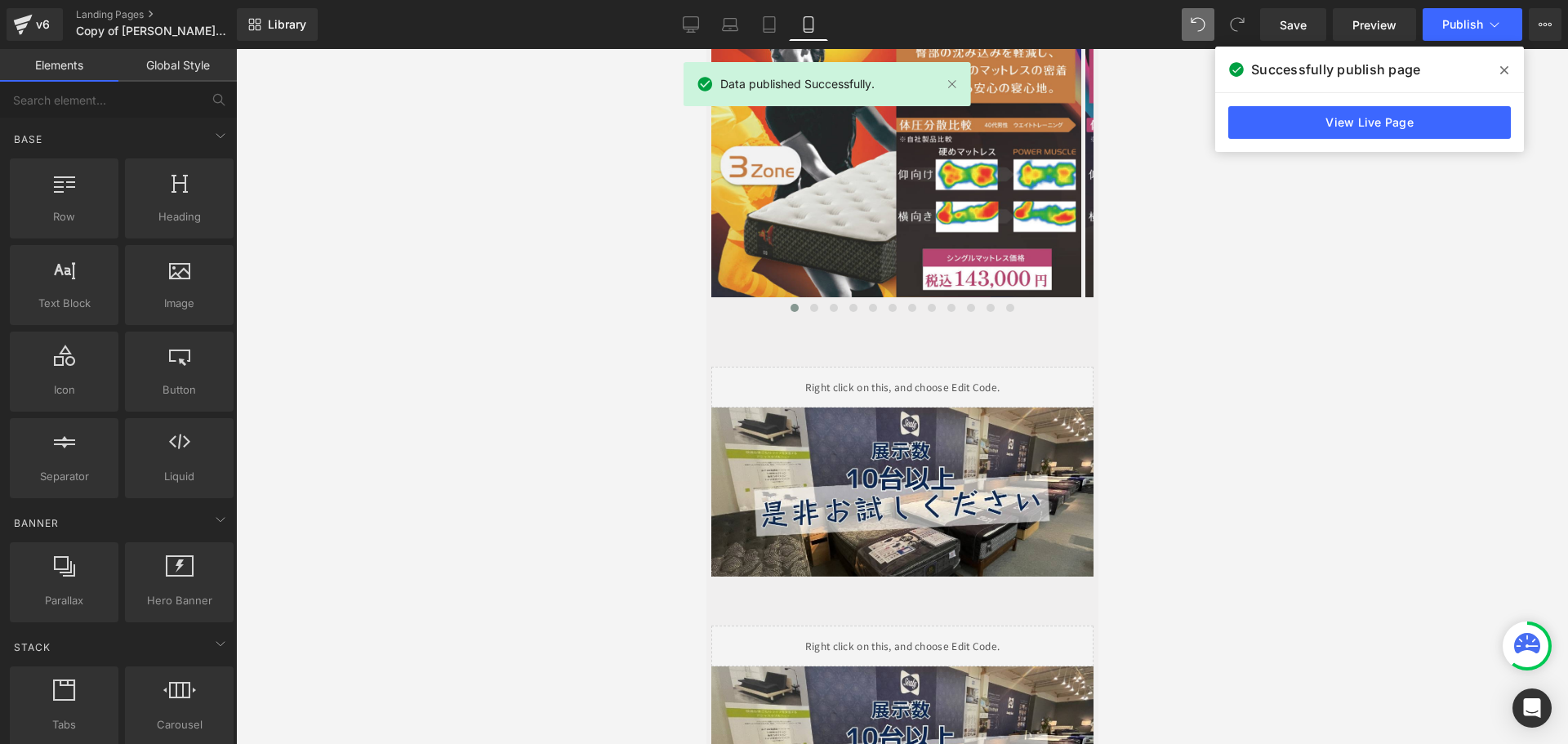
drag, startPoint x: 1425, startPoint y: 386, endPoint x: 1445, endPoint y: 300, distance: 88.3
click at [1426, 380] on div at bounding box center [902, 396] width 1332 height 695
